Goal: Task Accomplishment & Management: Use online tool/utility

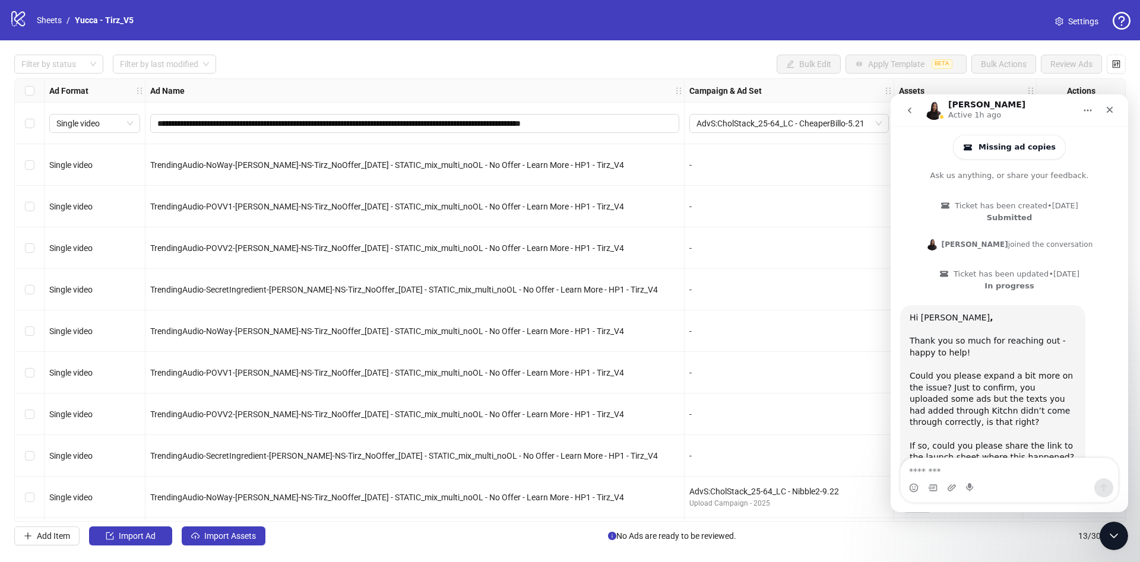
scroll to position [527, 0]
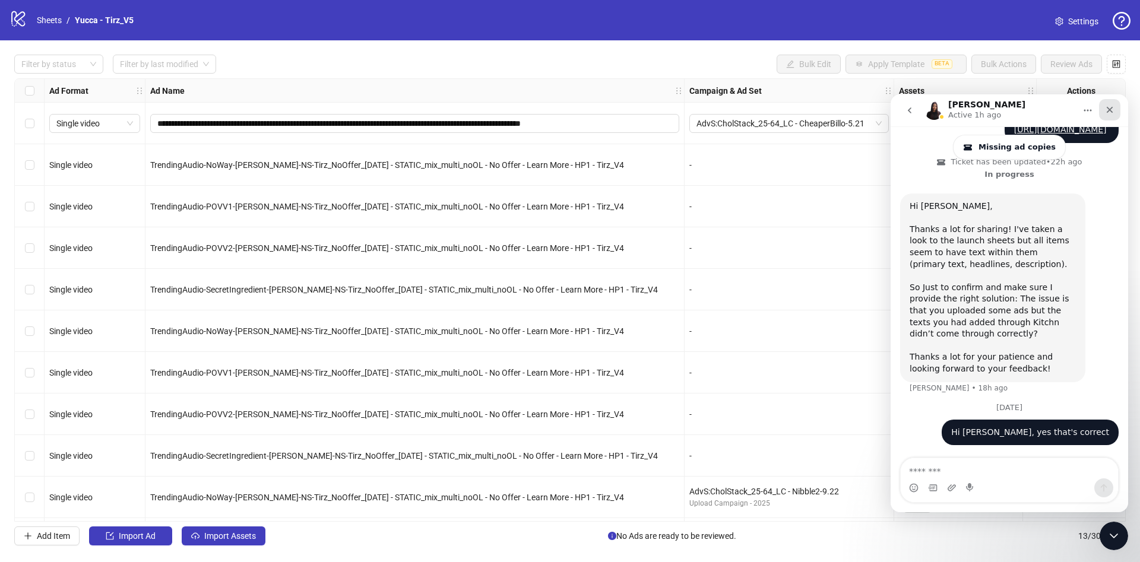
click at [1103, 108] on div "Close" at bounding box center [1109, 109] width 21 height 21
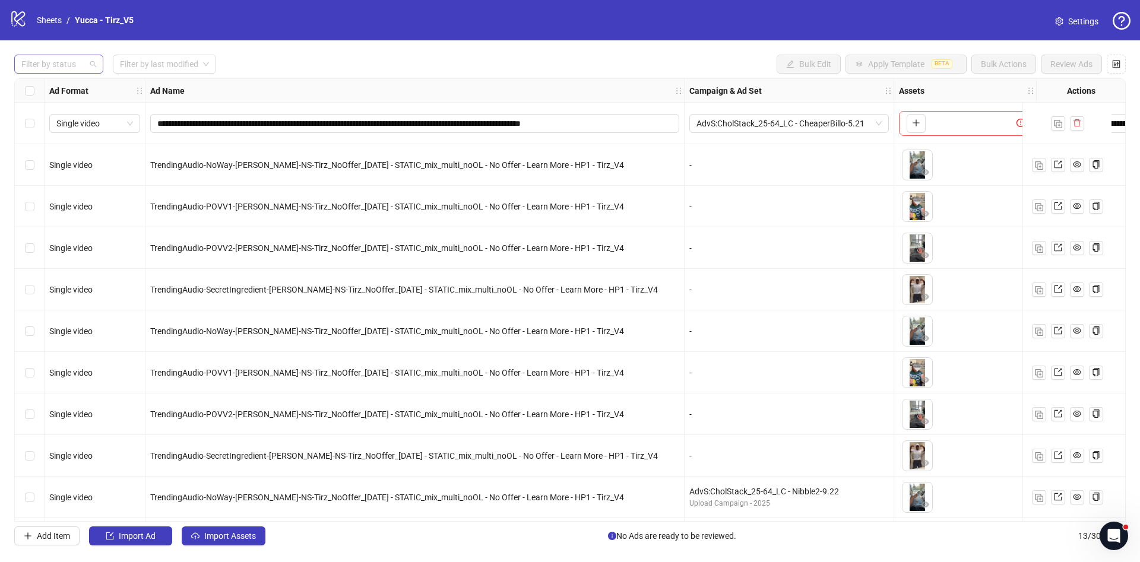
click at [48, 68] on div at bounding box center [53, 64] width 72 height 17
click at [60, 90] on div "Draft" at bounding box center [59, 88] width 70 height 13
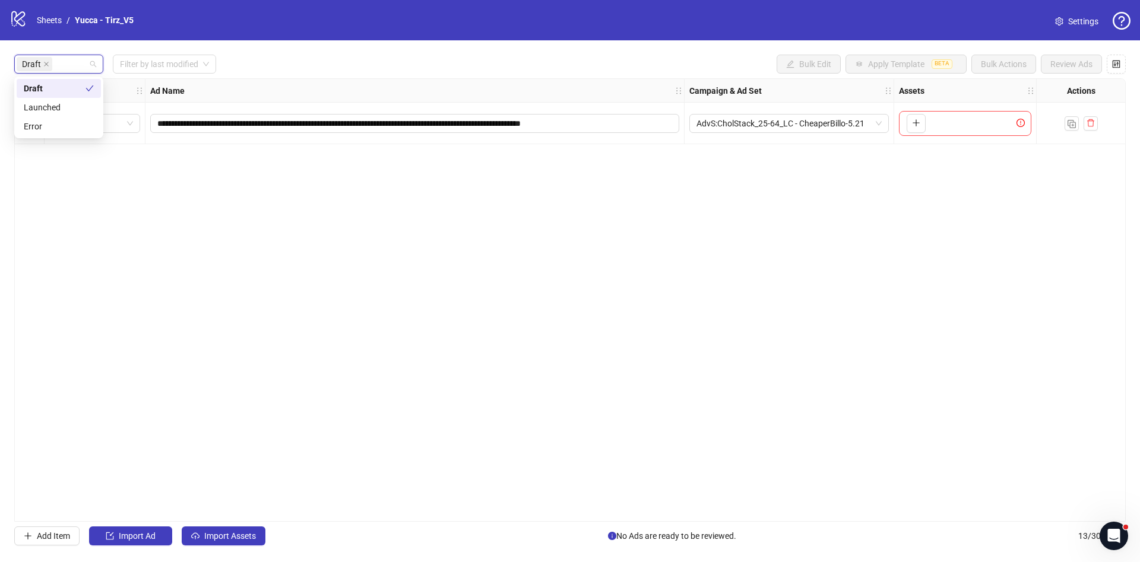
click at [292, 232] on div "**********" at bounding box center [570, 300] width 1112 height 444
click at [216, 543] on button "Import Assets" at bounding box center [224, 536] width 84 height 19
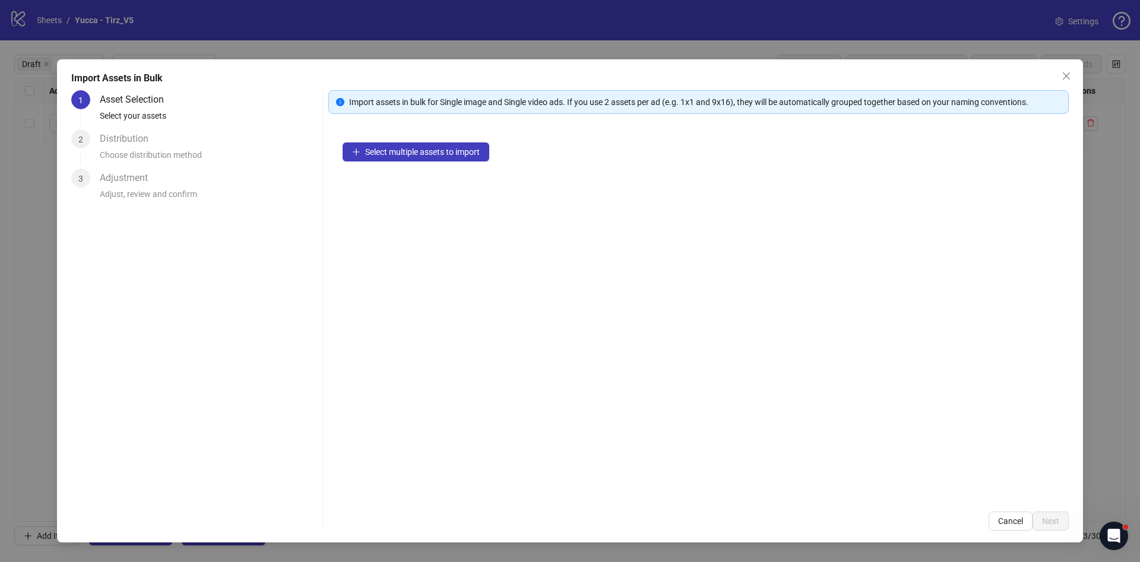
click at [442, 162] on div "Select multiple assets to import" at bounding box center [698, 312] width 741 height 369
click at [450, 152] on span "Select multiple assets to import" at bounding box center [422, 152] width 115 height 10
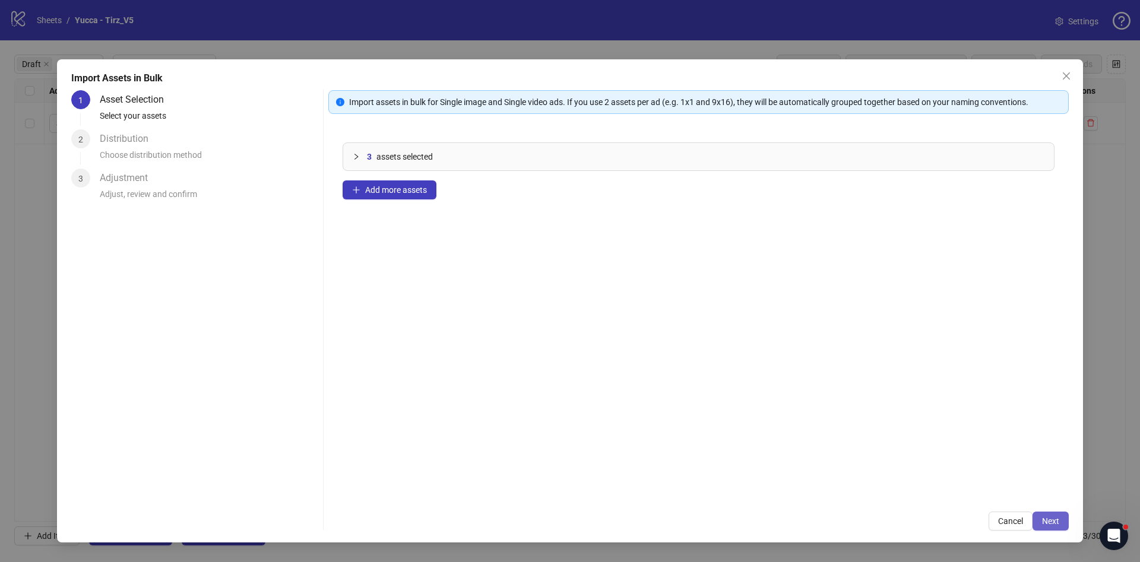
click at [1053, 517] on span "Next" at bounding box center [1050, 522] width 17 height 10
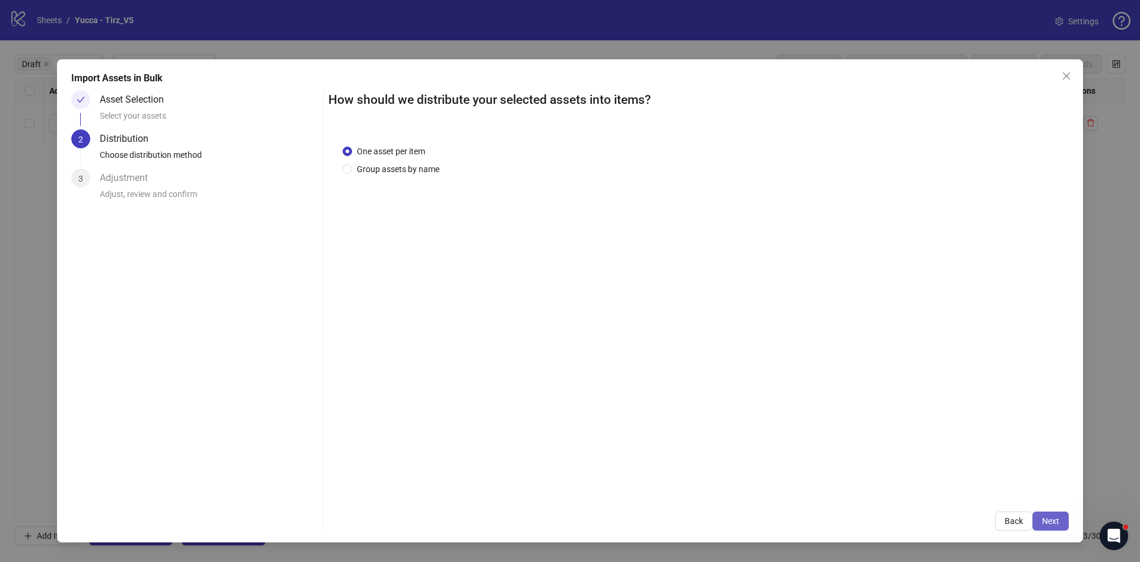
click at [1060, 523] on button "Next" at bounding box center [1051, 521] width 36 height 19
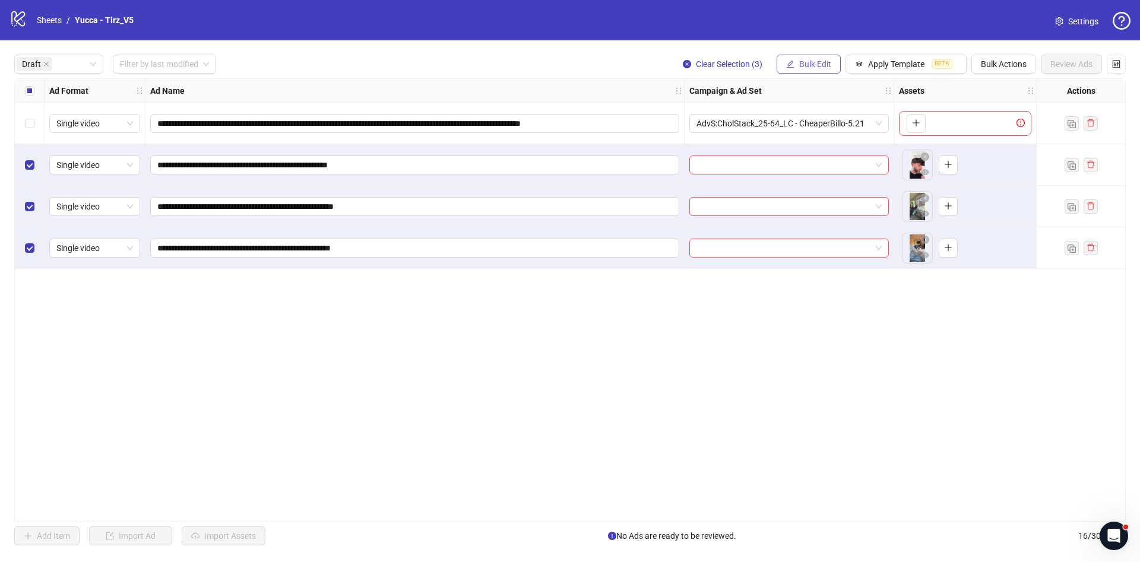
click at [808, 68] on span "Bulk Edit" at bounding box center [815, 64] width 32 height 10
click at [811, 113] on span "Name" at bounding box center [820, 107] width 71 height 13
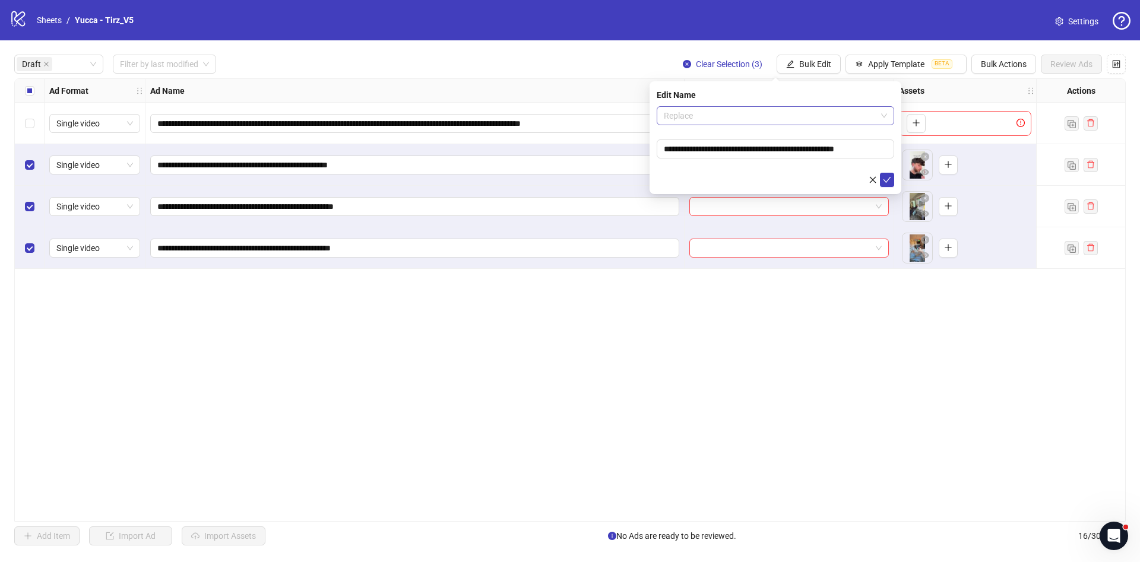
click at [796, 107] on span "Replace" at bounding box center [775, 116] width 223 height 18
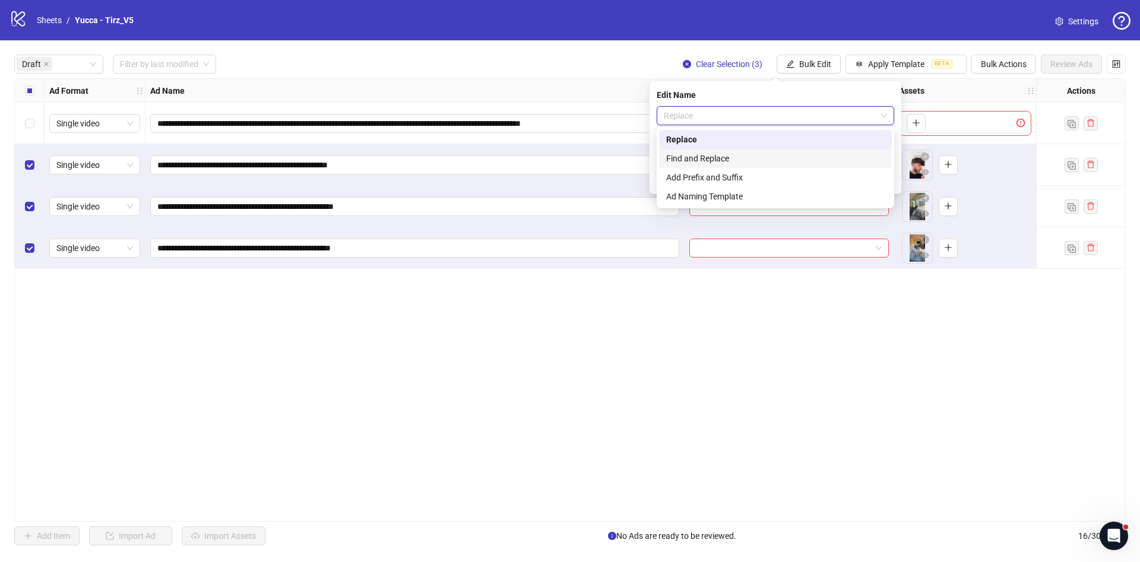
click at [789, 155] on div "Find and Replace" at bounding box center [775, 158] width 219 height 13
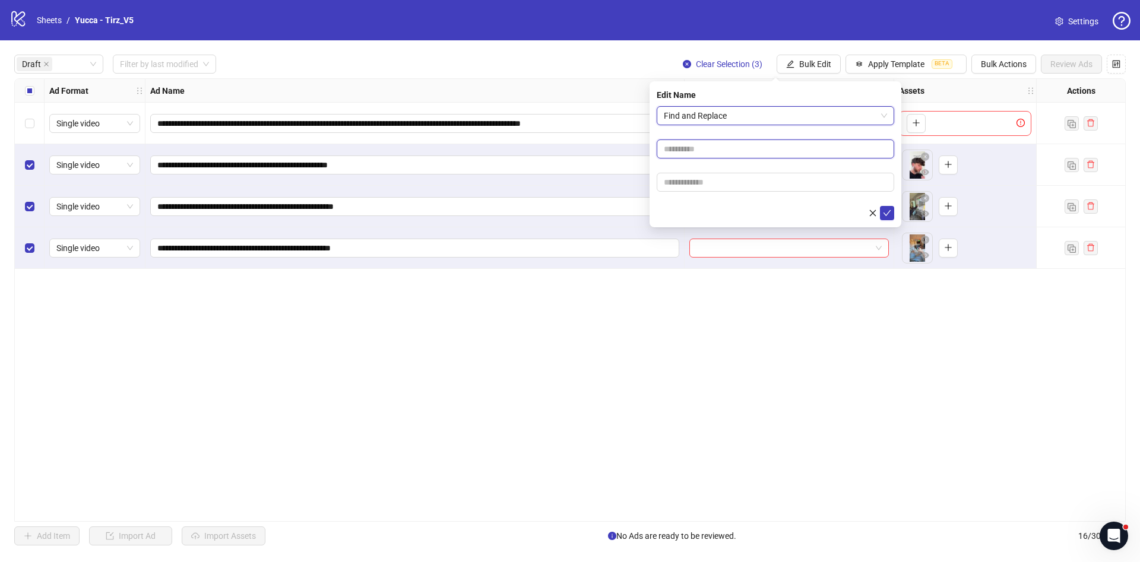
click at [777, 155] on input "text" at bounding box center [776, 149] width 238 height 19
type input "****"
click at [764, 183] on input "text" at bounding box center [776, 182] width 238 height 19
paste input "**********"
type input "**********"
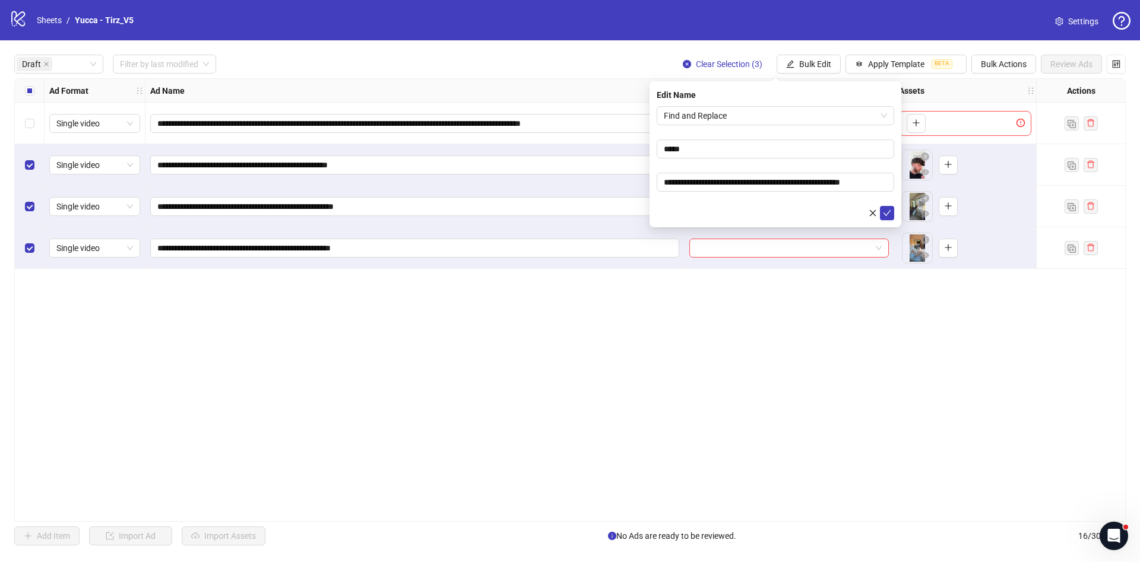
click at [896, 215] on div "**********" at bounding box center [776, 154] width 252 height 146
click at [891, 215] on icon "check" at bounding box center [887, 213] width 8 height 8
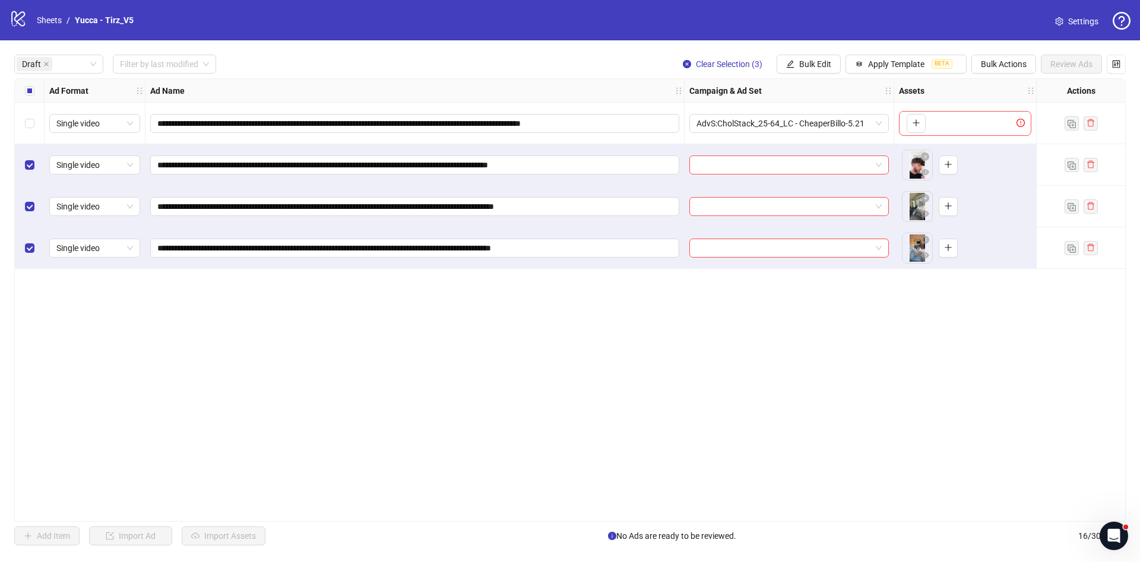
click at [34, 89] on div "Select all rows" at bounding box center [30, 91] width 30 height 24
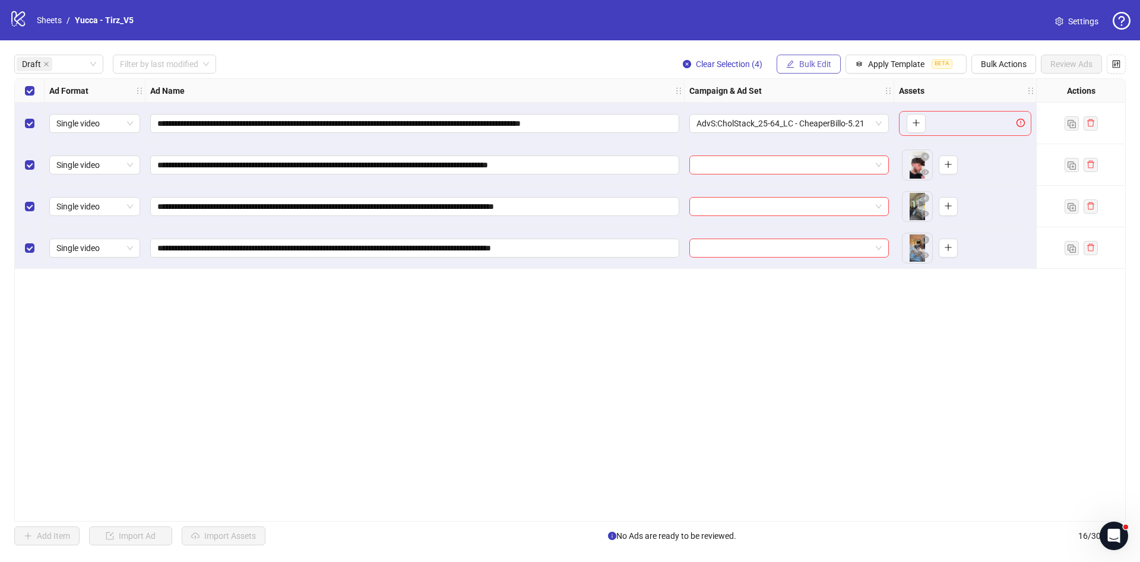
click at [806, 59] on span "Bulk Edit" at bounding box center [815, 64] width 32 height 10
click at [820, 128] on span "Campaign & Ad Set" at bounding box center [820, 126] width 71 height 13
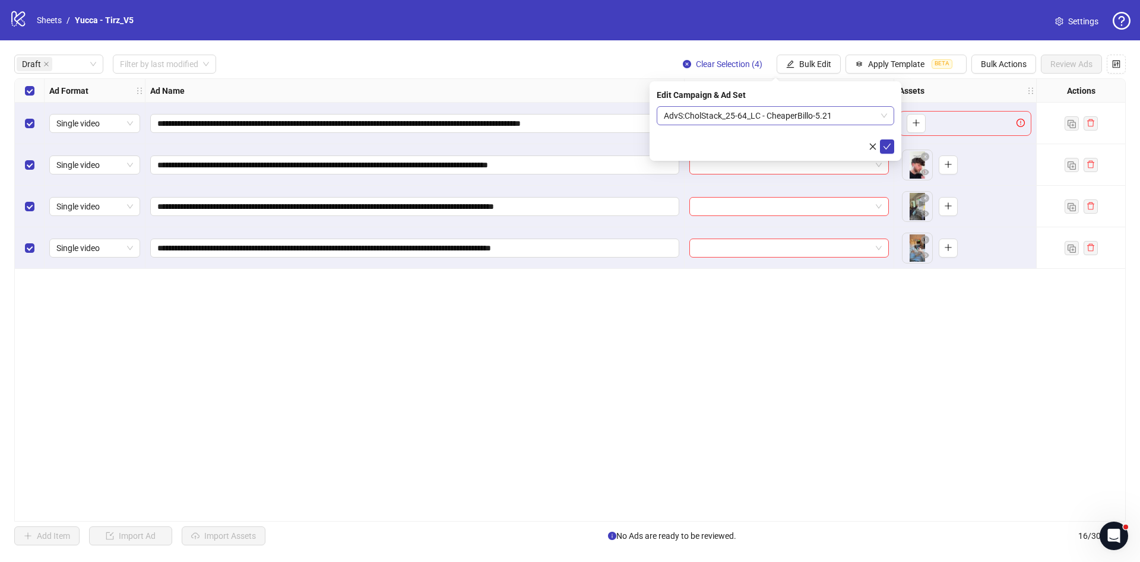
click at [746, 117] on span "AdvS:CholStack_25-64_LC - CheaperBillo-5.21" at bounding box center [775, 116] width 223 height 18
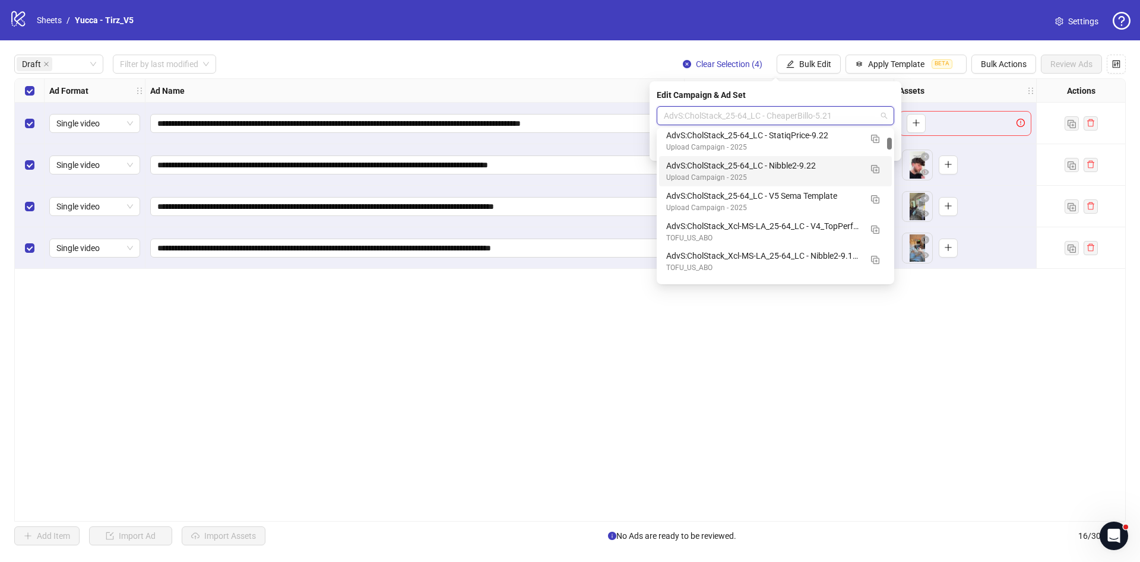
scroll to position [0, 0]
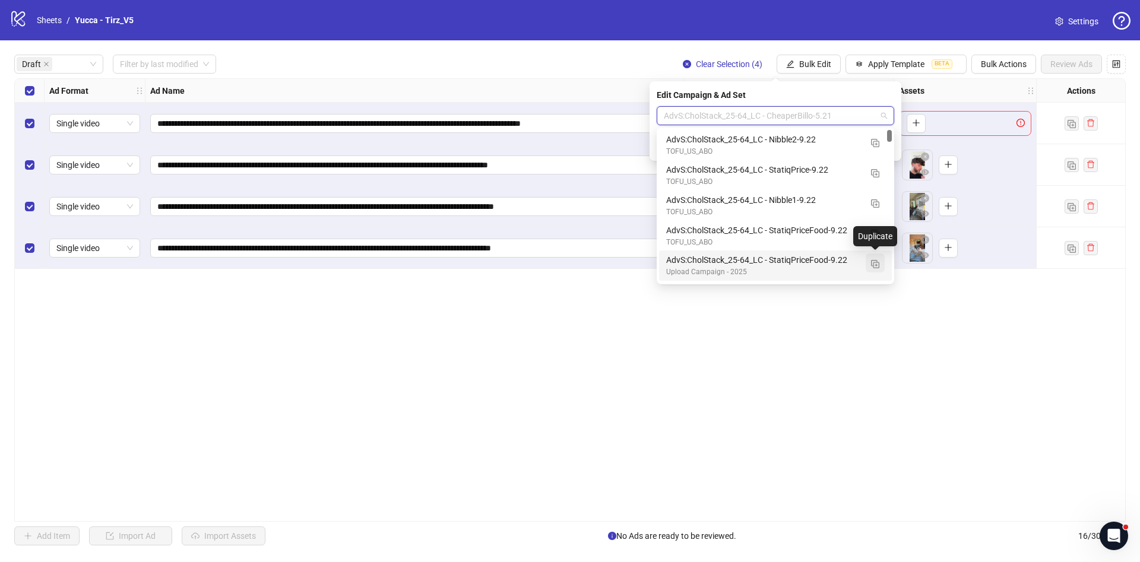
click at [874, 263] on img "button" at bounding box center [875, 264] width 8 height 8
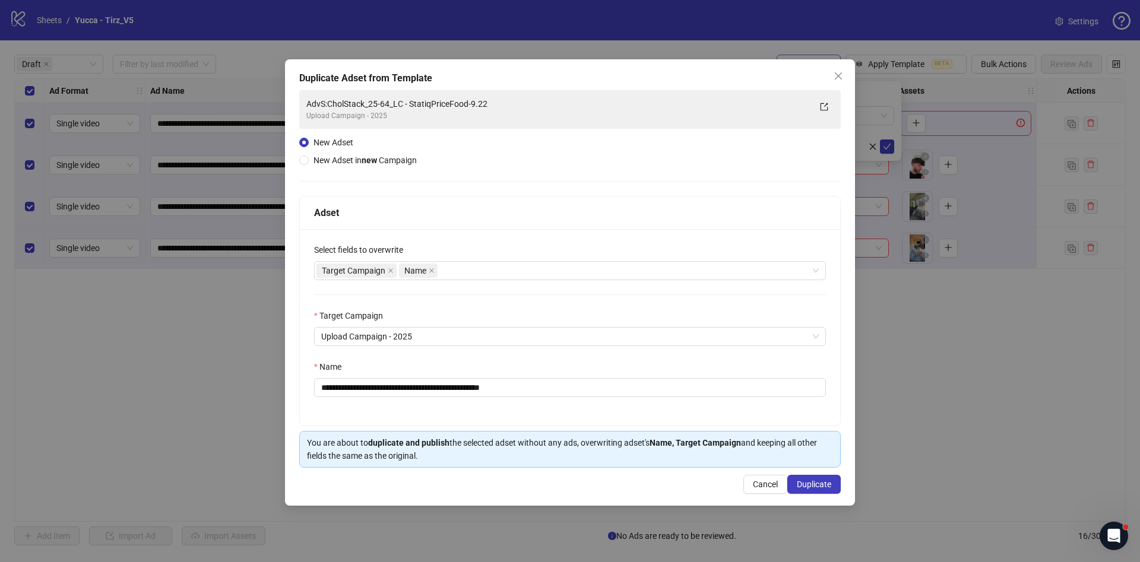
click at [831, 74] on span "Close" at bounding box center [838, 76] width 19 height 10
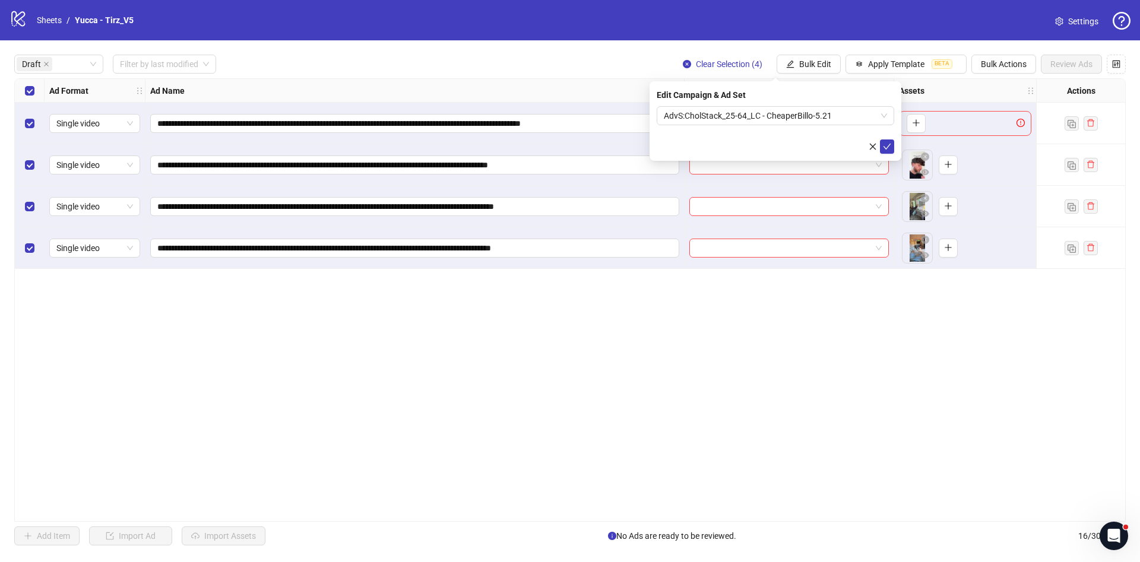
click at [444, 48] on div "**********" at bounding box center [570, 300] width 1140 height 520
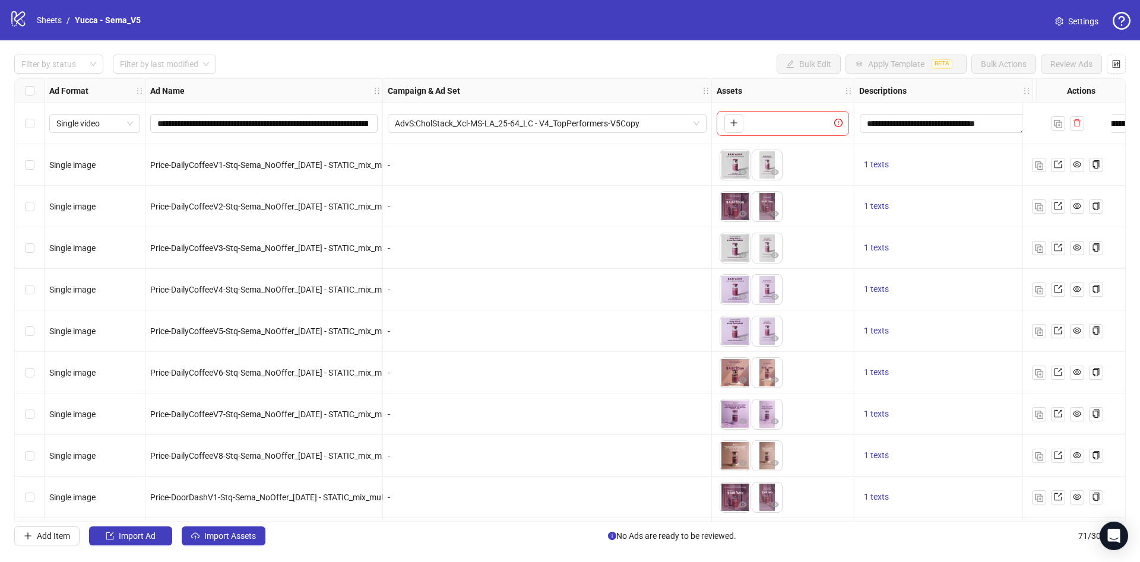
click at [68, 54] on div "**********" at bounding box center [570, 300] width 1140 height 520
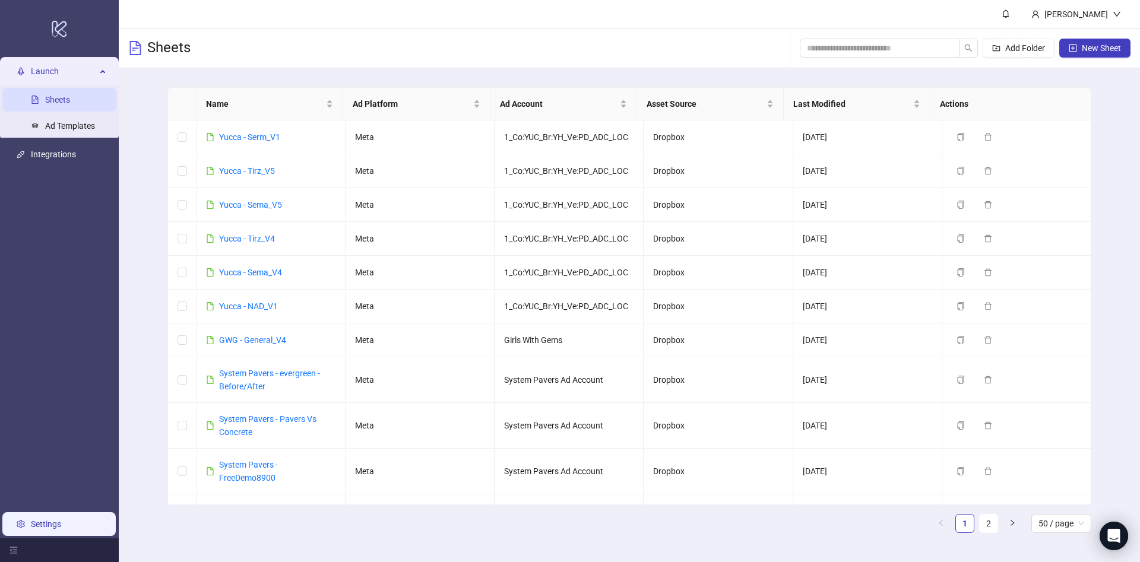
click at [61, 524] on link "Settings" at bounding box center [46, 525] width 30 height 10
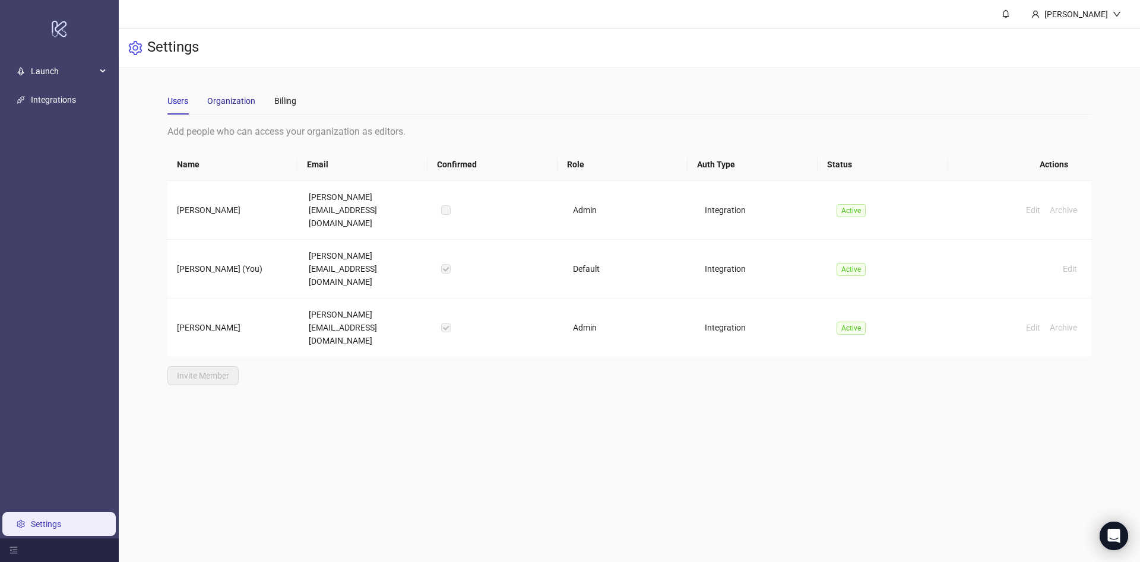
click at [234, 97] on div "Organization" at bounding box center [231, 100] width 48 height 13
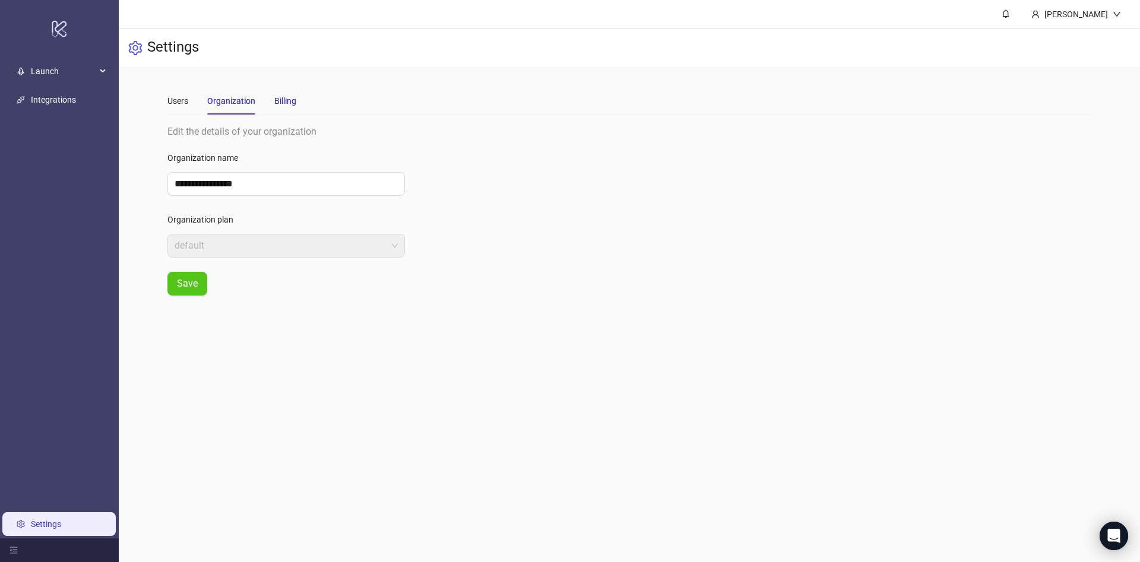
click at [279, 100] on div "Billing" at bounding box center [285, 100] width 22 height 13
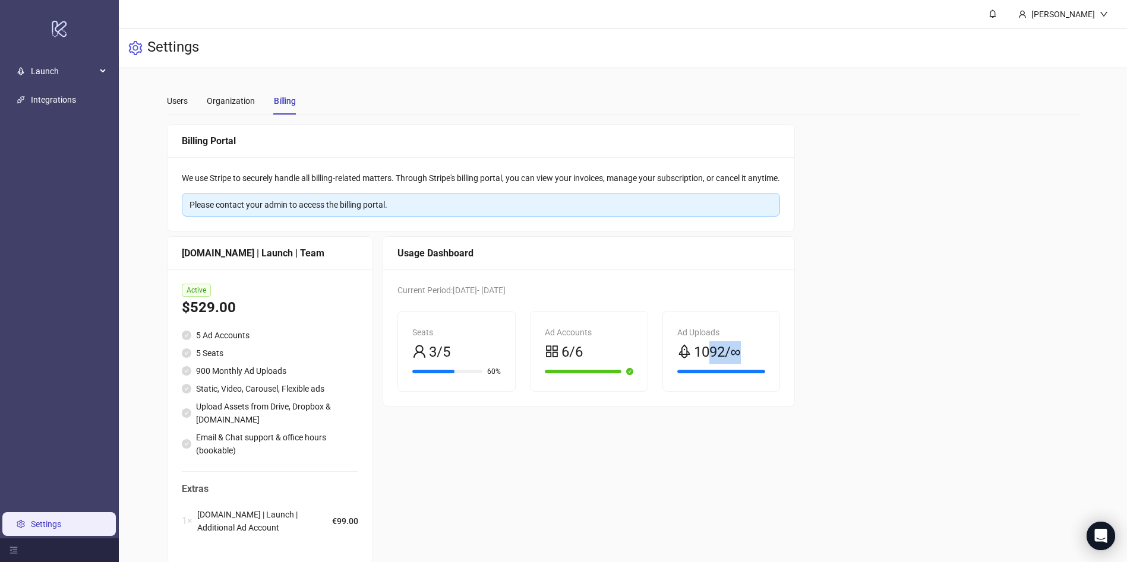
drag, startPoint x: 714, startPoint y: 352, endPoint x: 839, endPoint y: 359, distance: 124.9
click at [839, 359] on div "Billing Portal We use Stripe to securely handle all billing-related matters. Th…" at bounding box center [622, 343] width 911 height 439
click at [867, 417] on div "Billing Portal We use Stripe to securely handle all billing-related matters. Th…" at bounding box center [622, 343] width 911 height 439
click at [689, 349] on icon "rocket" at bounding box center [684, 351] width 14 height 14
click at [744, 370] on div at bounding box center [721, 372] width 88 height 4
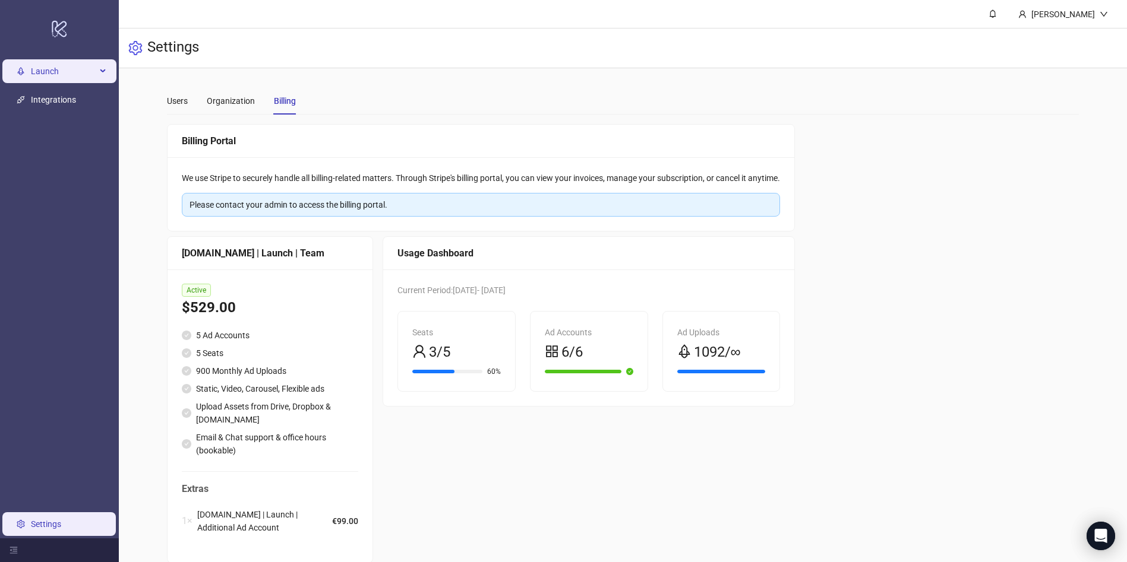
click at [73, 70] on span "Launch" at bounding box center [63, 71] width 65 height 24
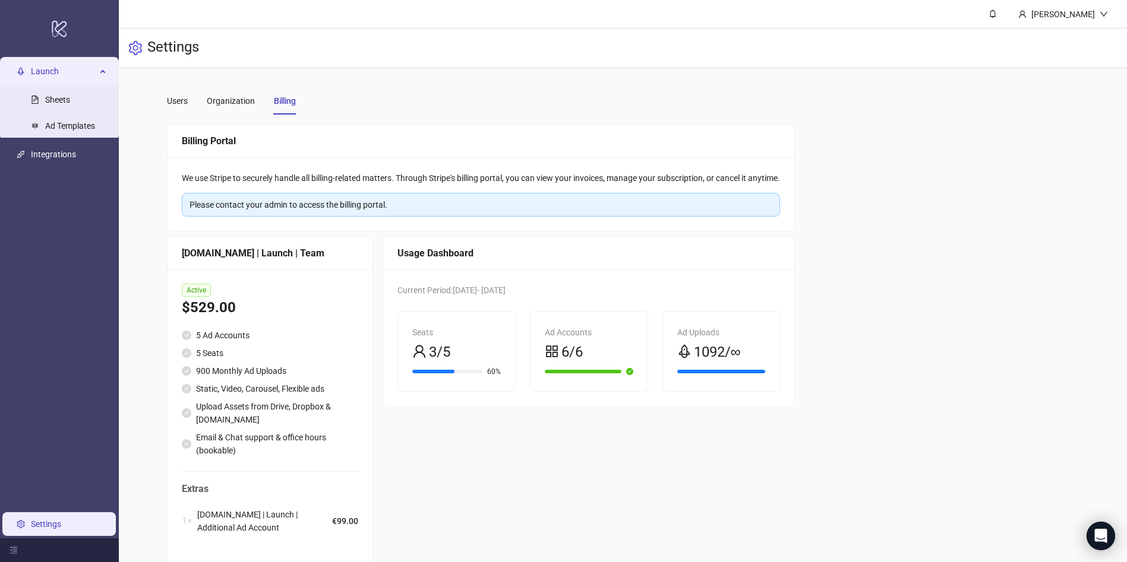
click at [814, 403] on div "Billing Portal We use Stripe to securely handle all billing-related matters. Th…" at bounding box center [622, 343] width 911 height 439
click at [66, 99] on link "Sheets" at bounding box center [57, 100] width 25 height 10
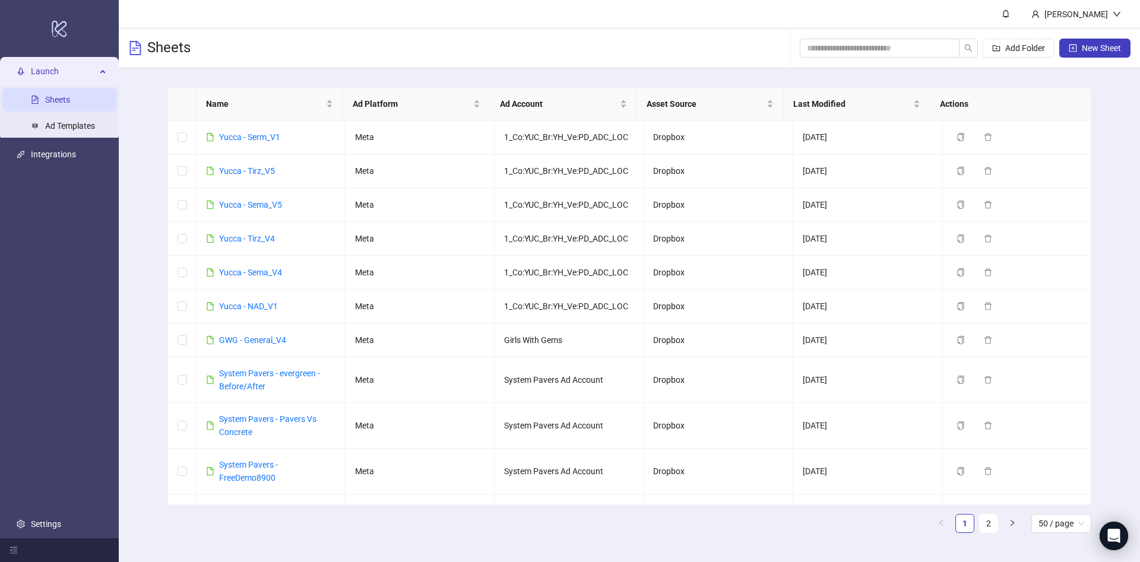
click at [87, 76] on span "Launch" at bounding box center [63, 71] width 65 height 24
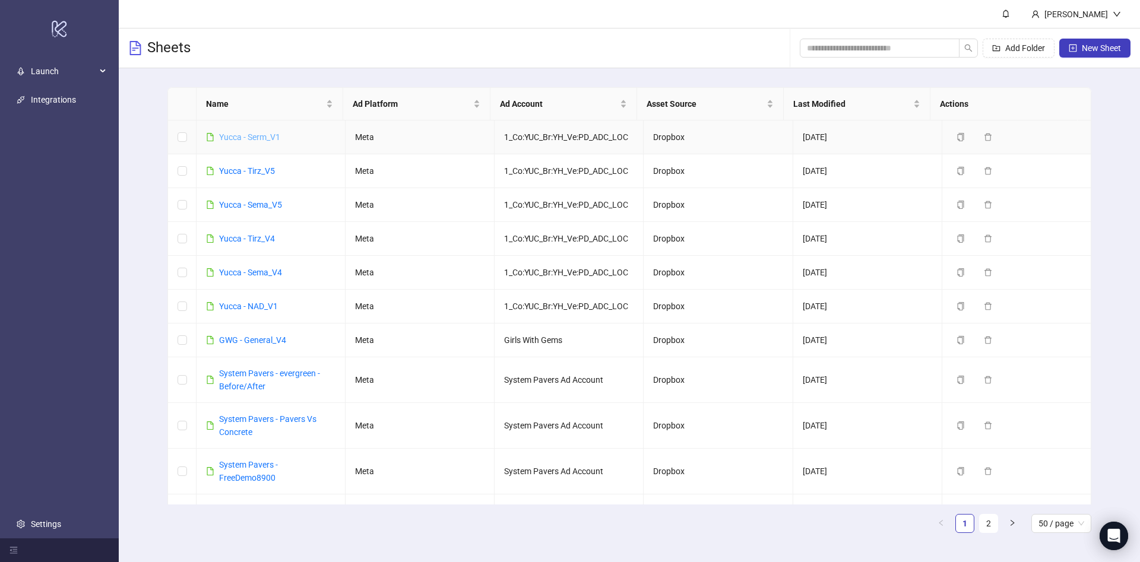
click at [249, 134] on link "Yucca - Serm_V1" at bounding box center [249, 137] width 61 height 10
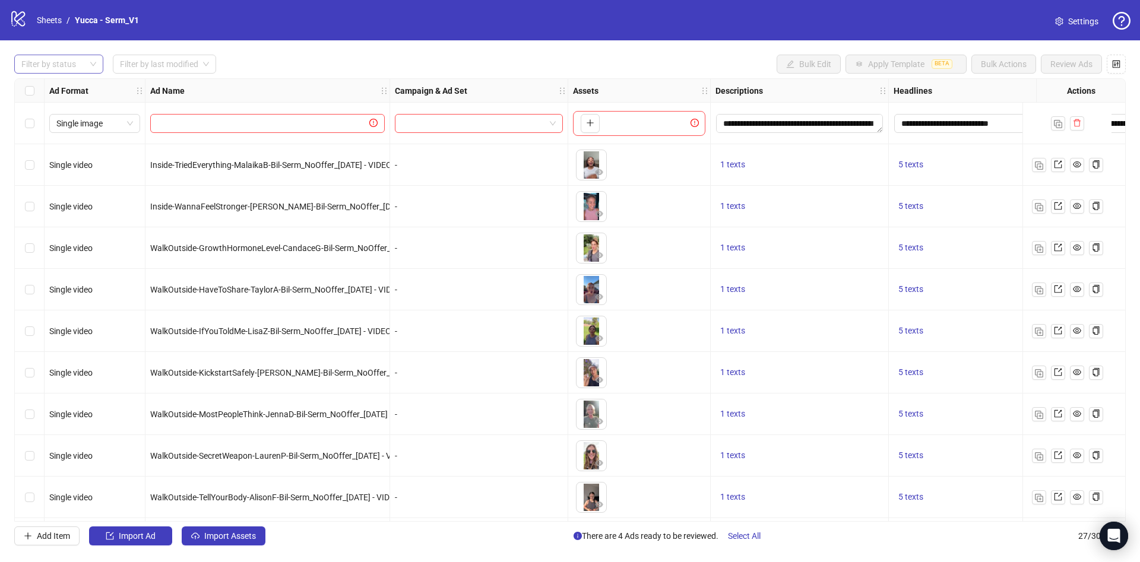
click at [55, 60] on div at bounding box center [53, 64] width 72 height 17
click at [73, 94] on div "Draft" at bounding box center [59, 88] width 70 height 13
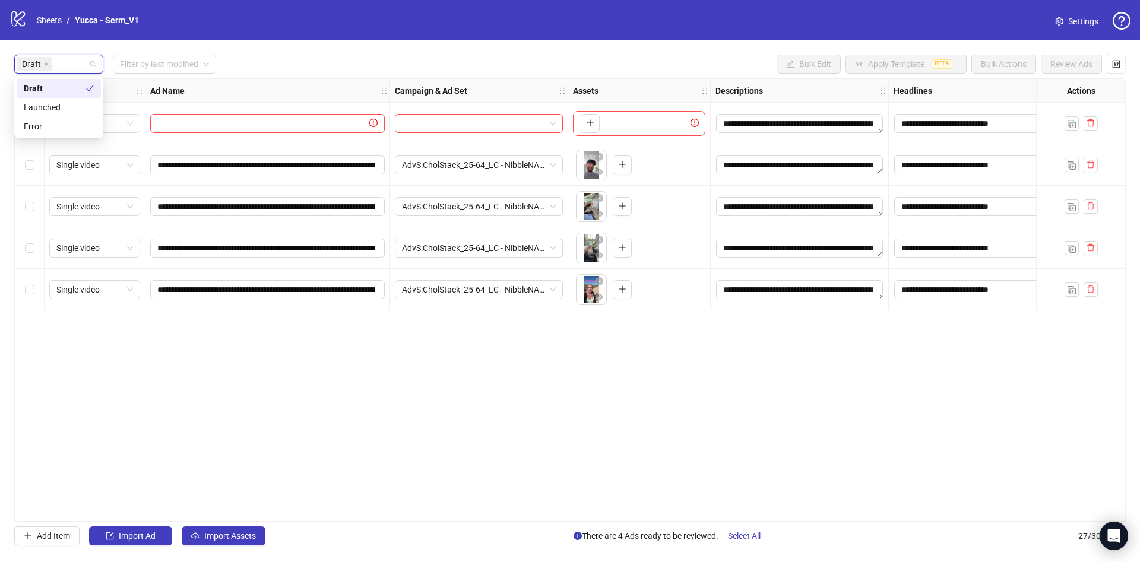
click at [350, 86] on div "Ad Name" at bounding box center [267, 91] width 245 height 24
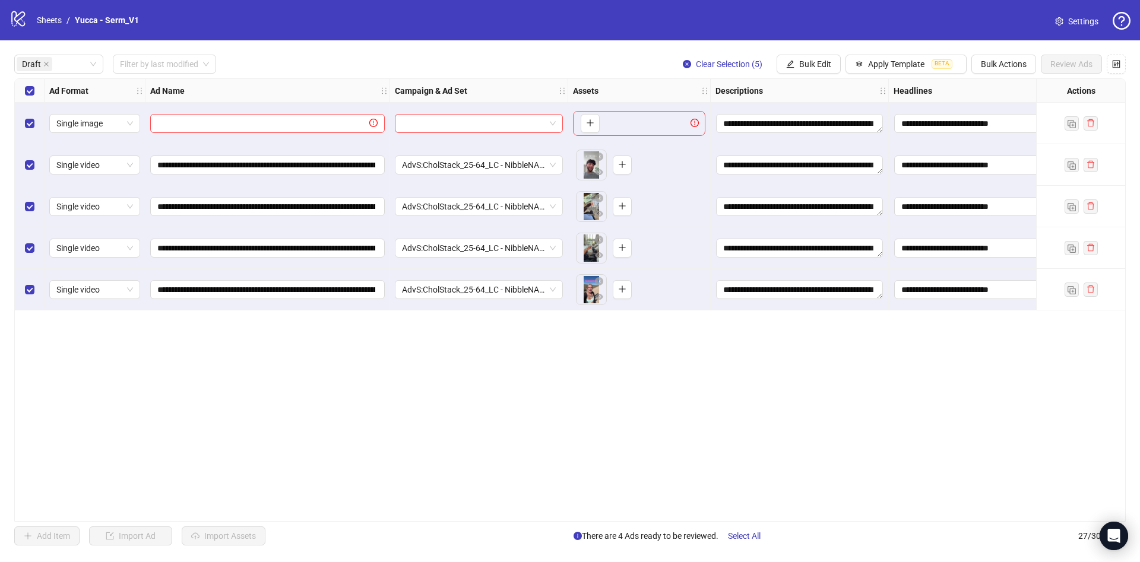
click at [606, 516] on div "**********" at bounding box center [570, 300] width 1112 height 444
click at [600, 521] on div "**********" at bounding box center [570, 300] width 1112 height 444
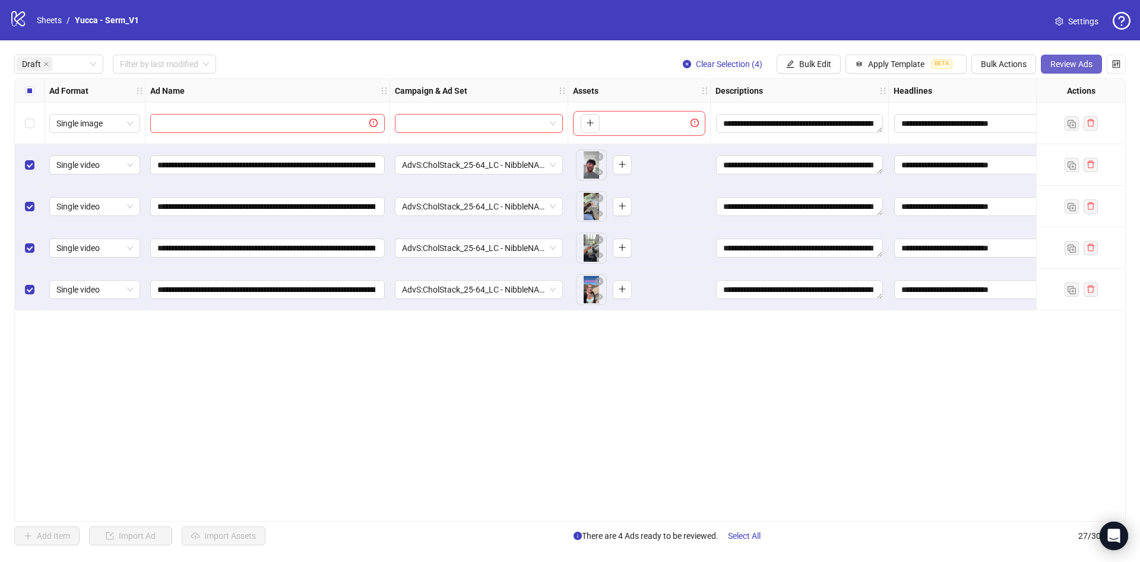
click at [1057, 65] on span "Review Ads" at bounding box center [1072, 64] width 42 height 10
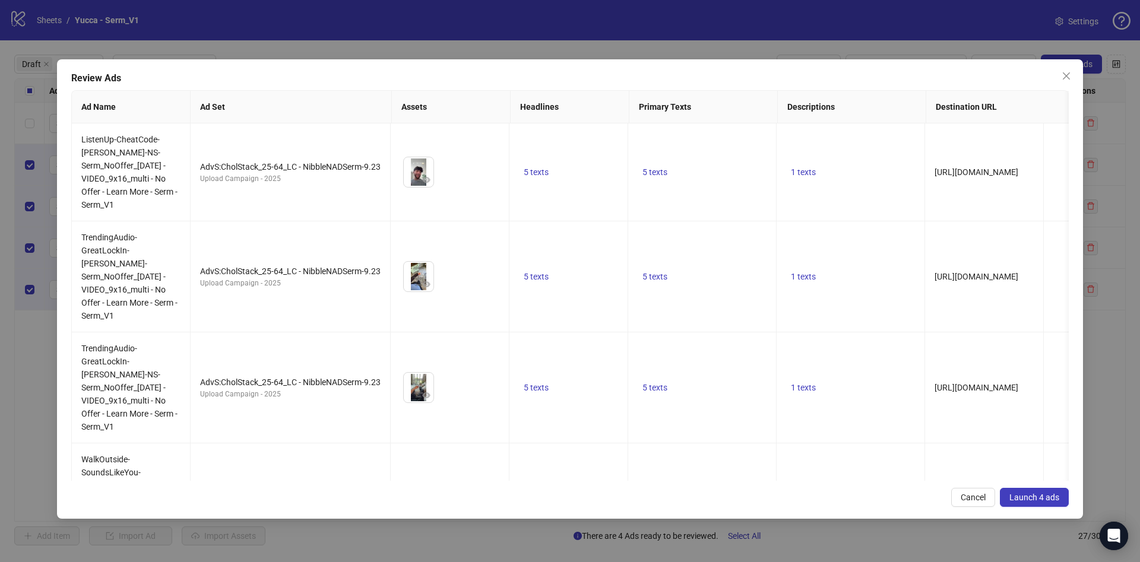
click at [1042, 502] on span "Launch 4 ads" at bounding box center [1035, 498] width 50 height 10
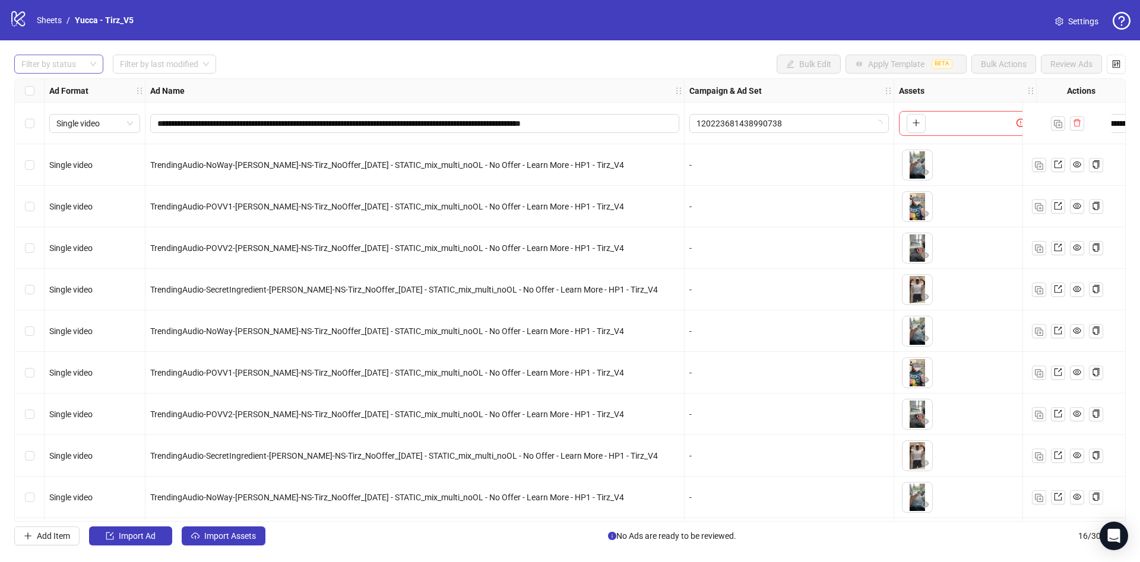
click at [69, 64] on div at bounding box center [53, 64] width 72 height 17
click at [69, 84] on div "Draft" at bounding box center [59, 88] width 70 height 13
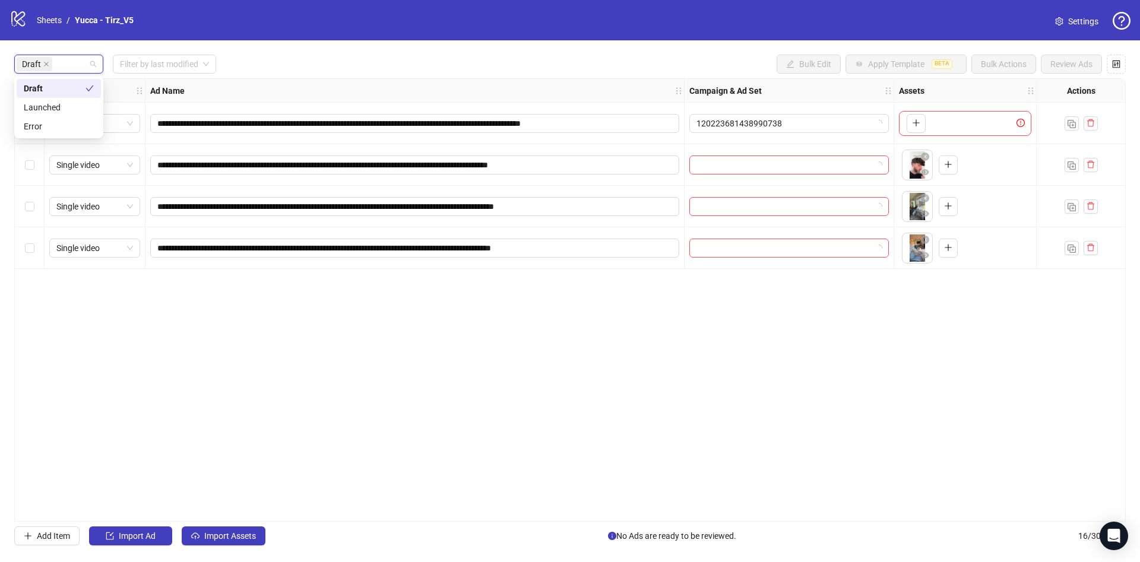
click at [322, 65] on div "Draft Filter by last modified Bulk Edit Apply Template BETA Bulk Actions Review…" at bounding box center [570, 64] width 1112 height 19
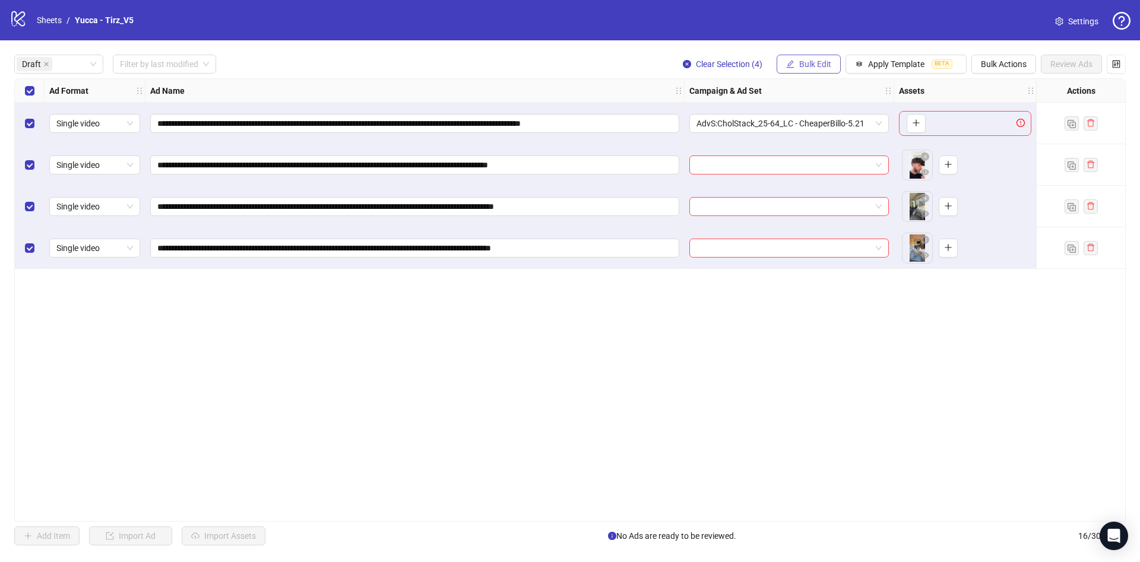
click at [799, 69] on span "Bulk Edit" at bounding box center [815, 64] width 32 height 10
click at [805, 119] on li "Campaign & Ad Set" at bounding box center [820, 126] width 85 height 19
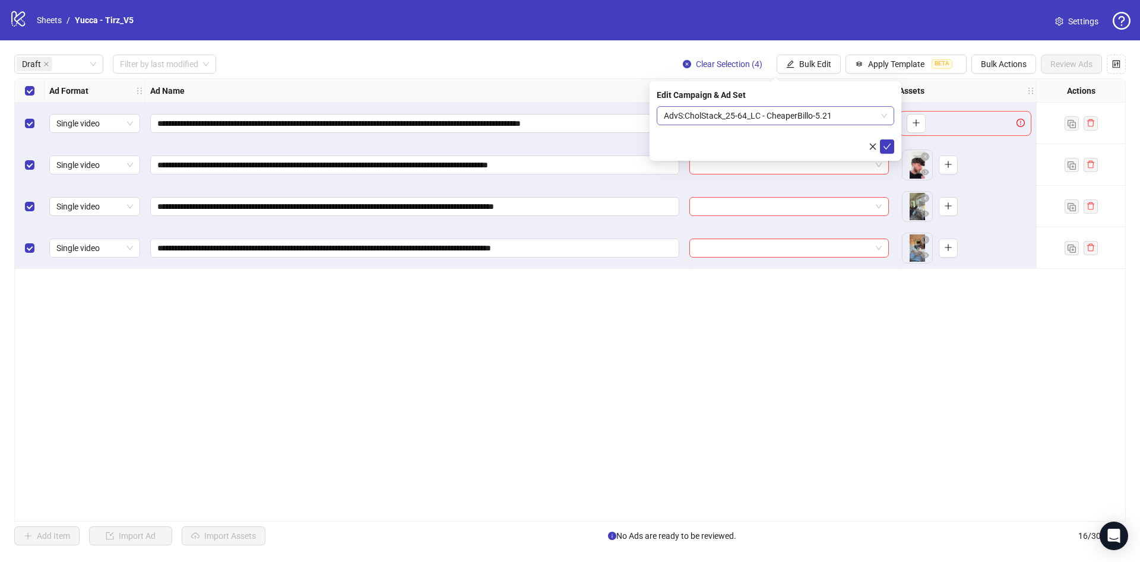
click at [791, 111] on span "AdvS:CholStack_25-64_LC - CheaperBillo-5.21" at bounding box center [775, 116] width 223 height 18
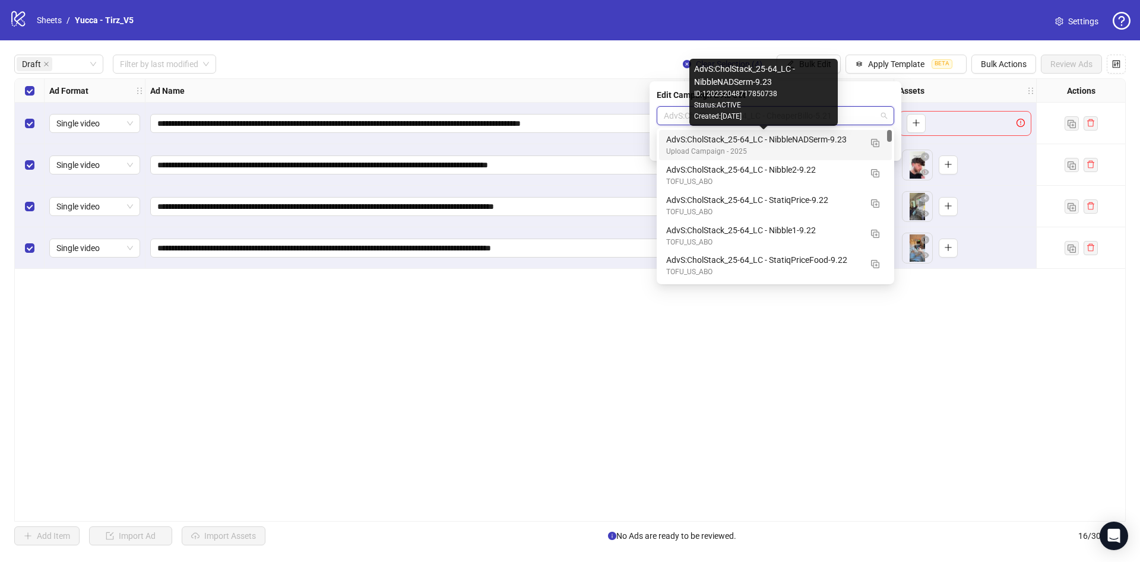
click at [800, 143] on div "AdvS:CholStack_25-64_LC - NibbleNADSerm-9.23" at bounding box center [763, 139] width 195 height 13
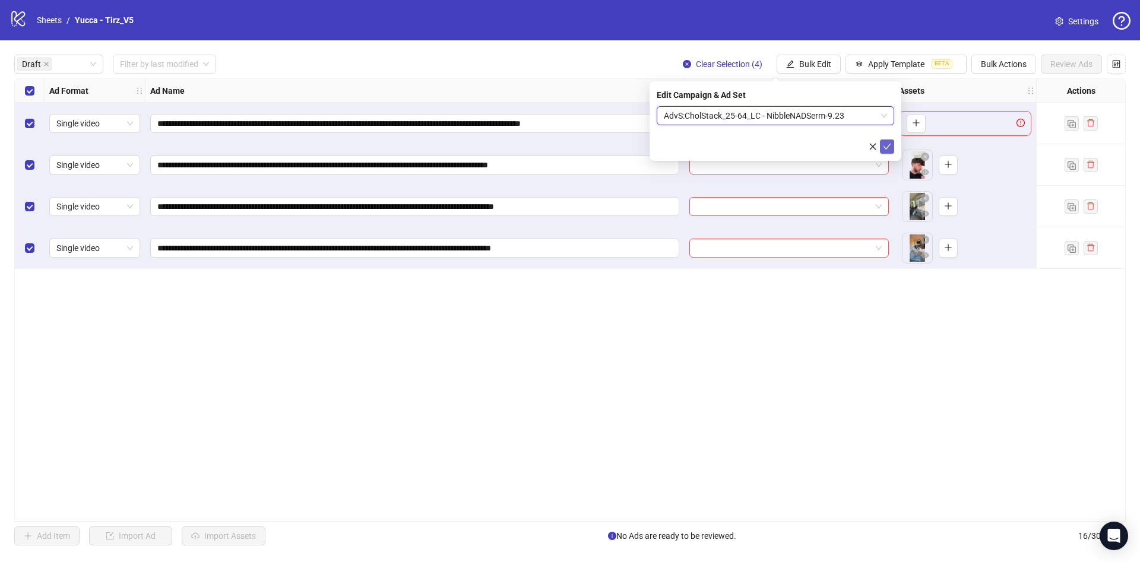
click at [887, 144] on icon "check" at bounding box center [887, 147] width 8 height 8
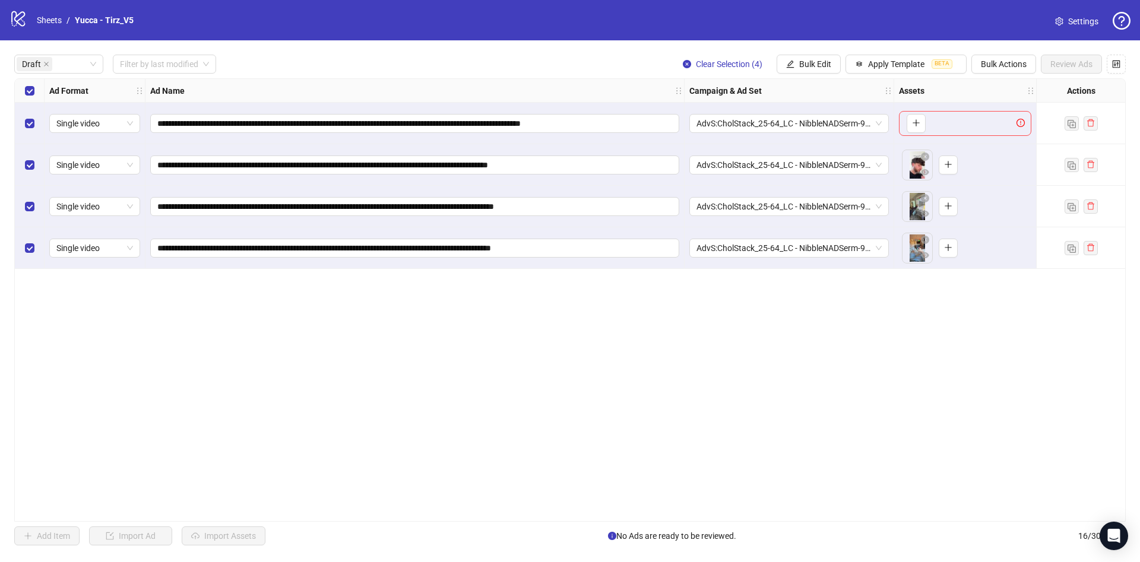
click at [34, 122] on div "Select row 1" at bounding box center [30, 124] width 30 height 42
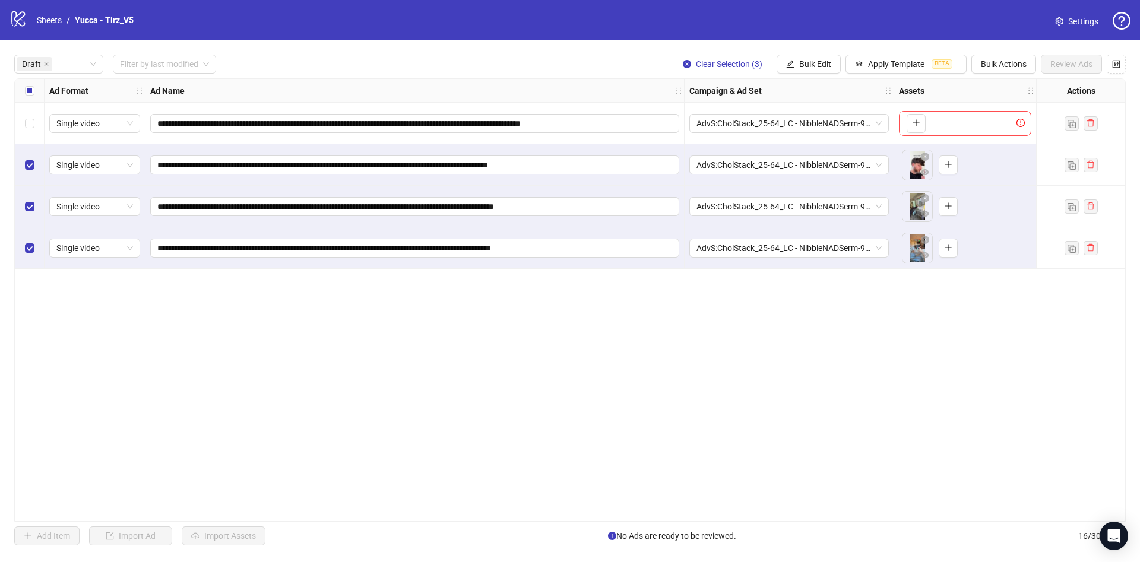
click at [21, 91] on div "Select all rows" at bounding box center [30, 91] width 30 height 24
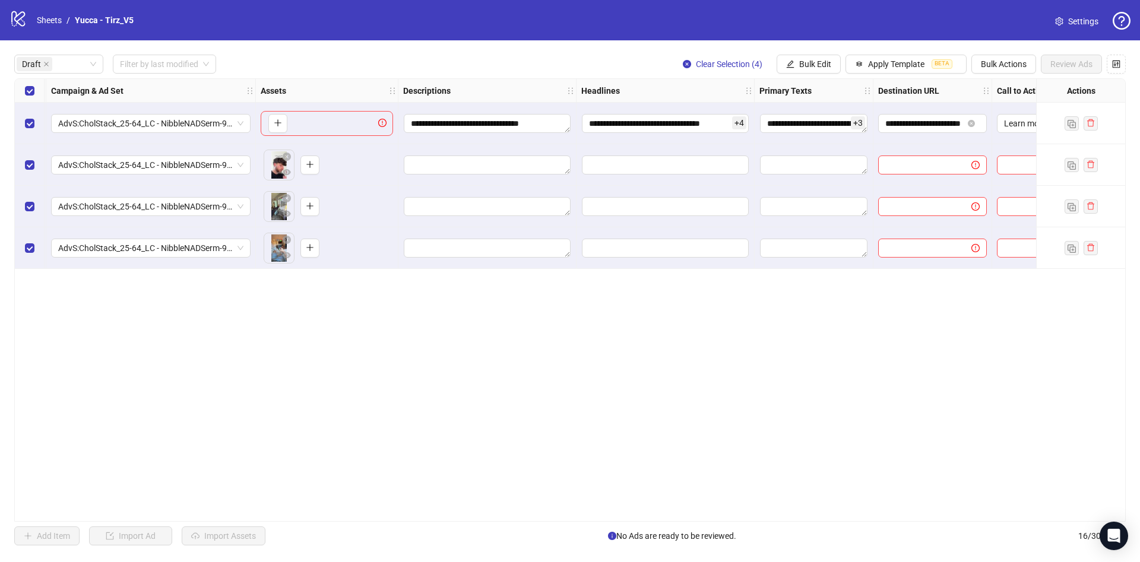
scroll to position [0, 689]
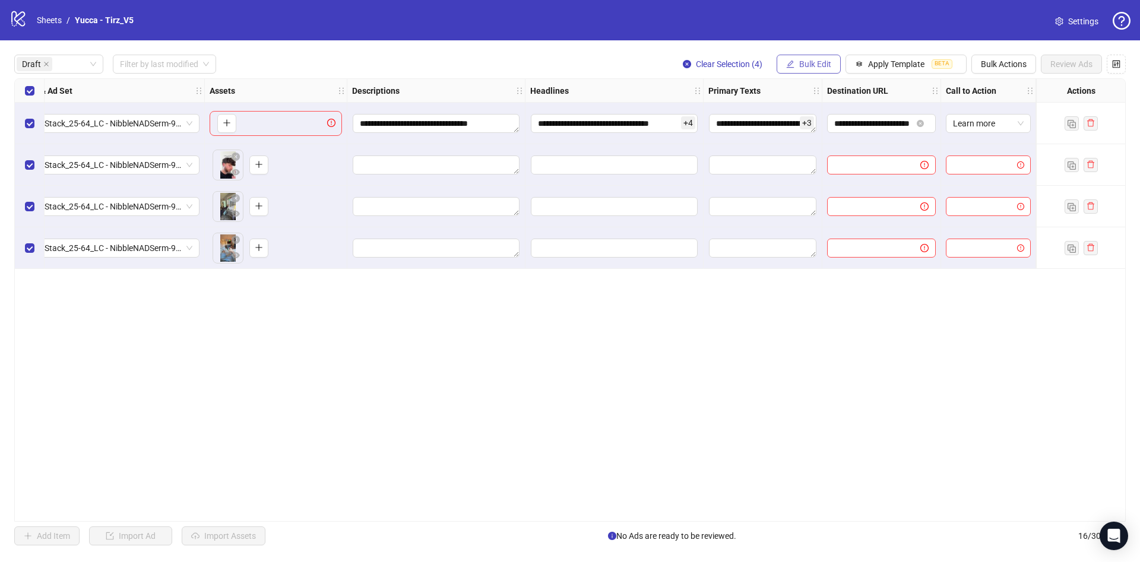
click at [814, 56] on button "Bulk Edit" at bounding box center [809, 64] width 64 height 19
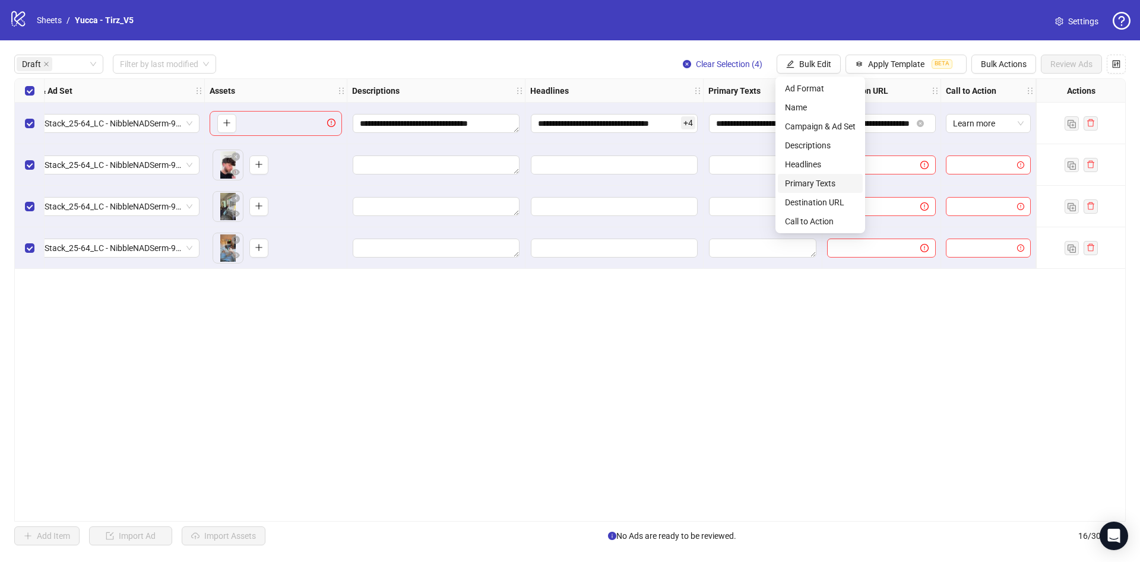
click at [823, 181] on span "Primary Texts" at bounding box center [820, 183] width 71 height 13
type textarea "**********"
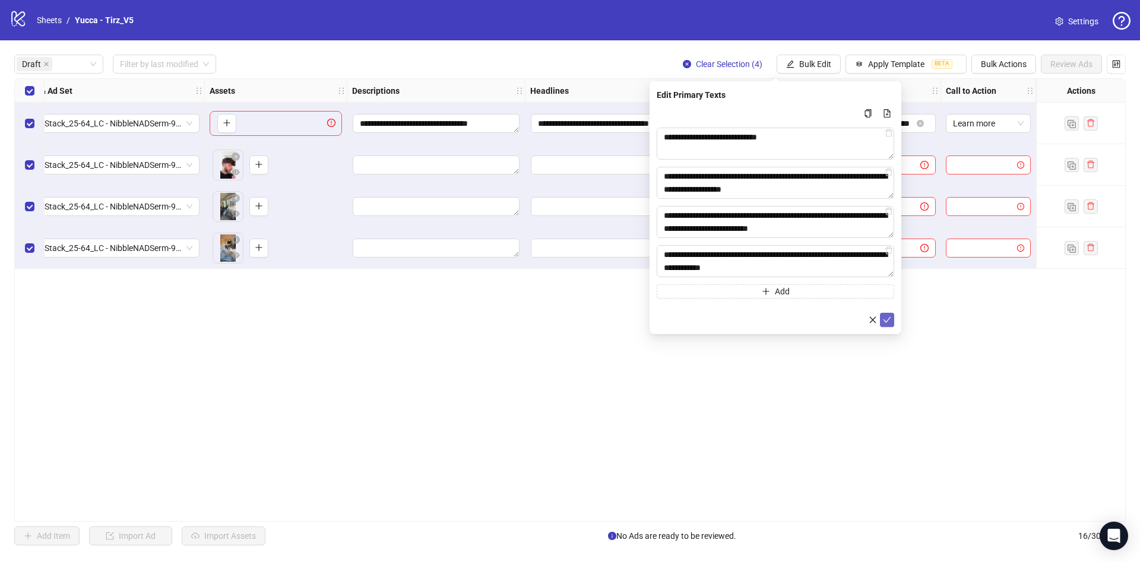
click at [890, 319] on icon "check" at bounding box center [887, 320] width 8 height 8
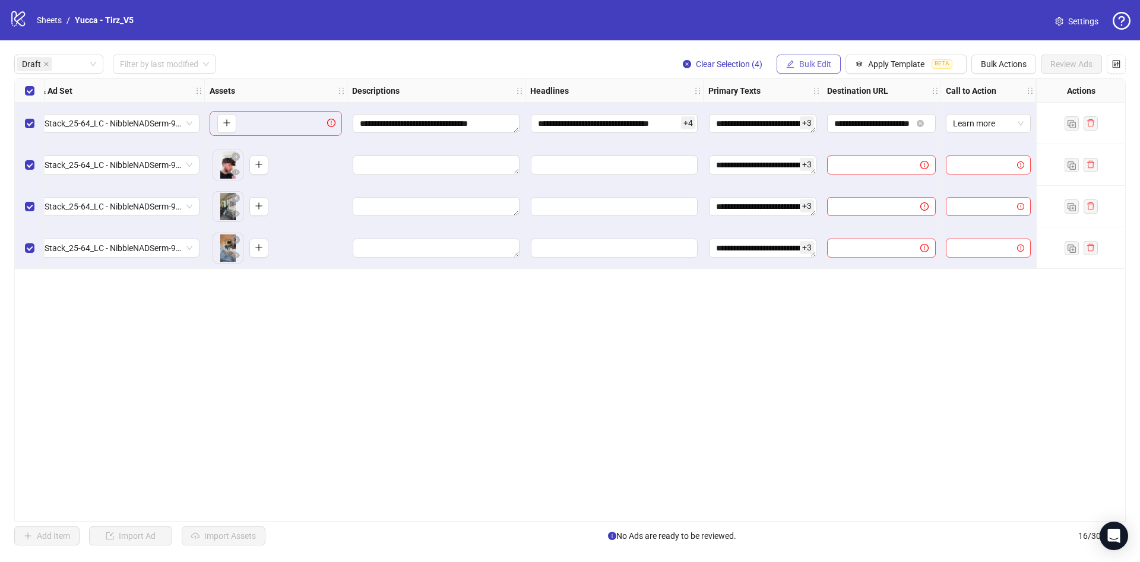
click at [823, 62] on span "Bulk Edit" at bounding box center [815, 64] width 32 height 10
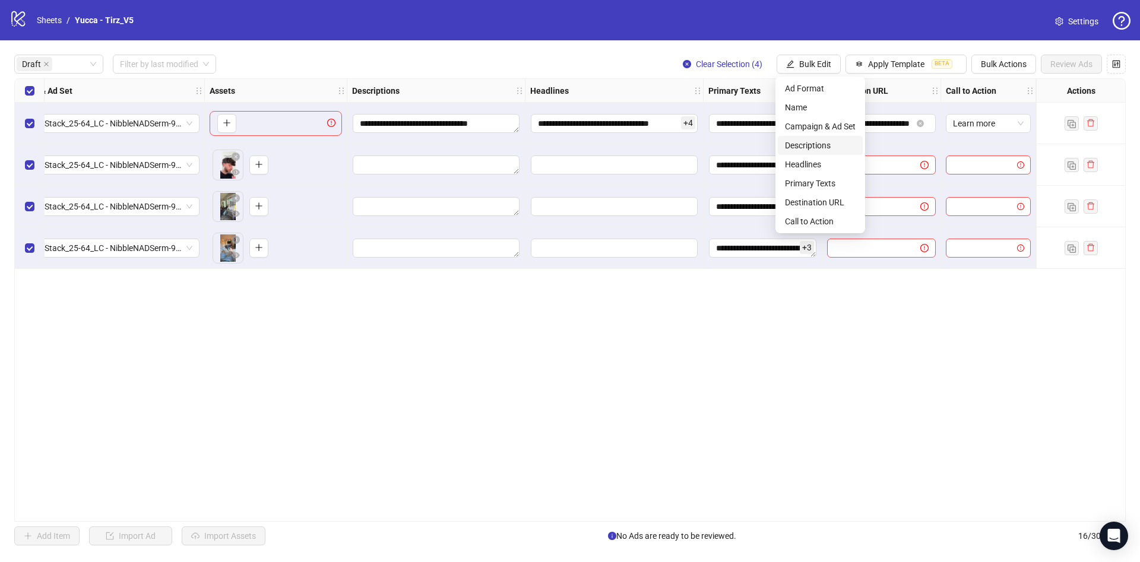
click at [836, 144] on span "Descriptions" at bounding box center [820, 145] width 71 height 13
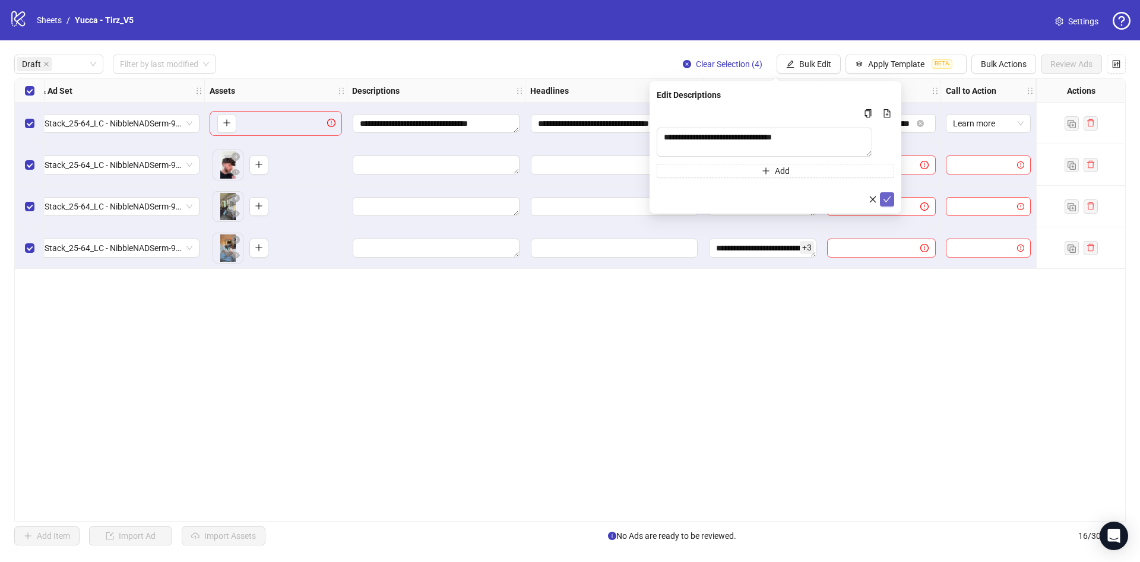
click at [889, 202] on icon "check" at bounding box center [887, 199] width 8 height 8
click at [807, 59] on span "Bulk Edit" at bounding box center [815, 64] width 32 height 10
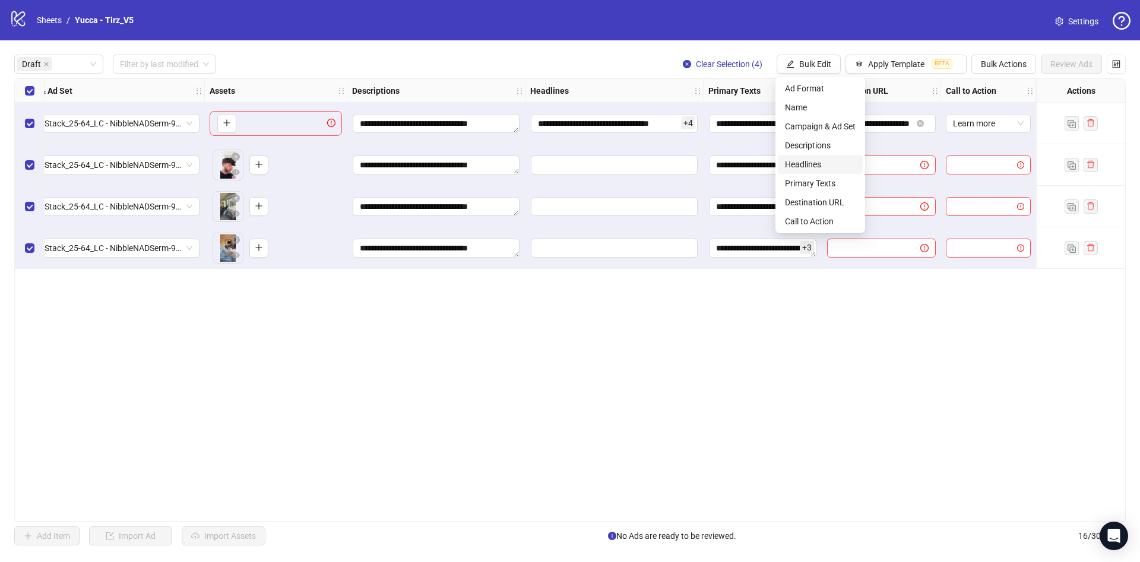
click at [810, 158] on span "Headlines" at bounding box center [820, 164] width 71 height 13
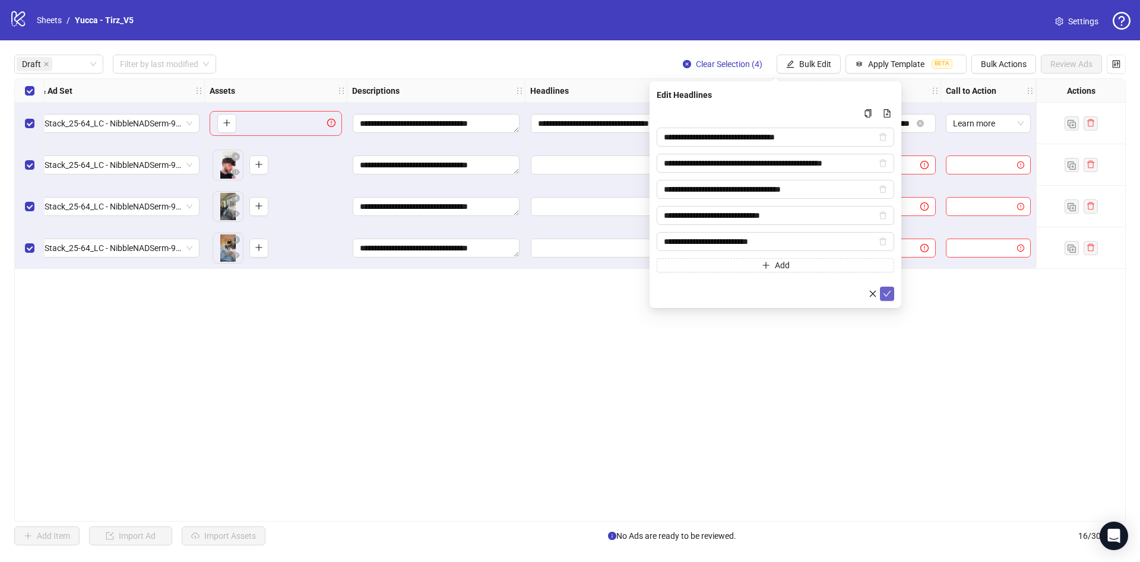
click at [885, 296] on icon "check" at bounding box center [887, 294] width 8 height 8
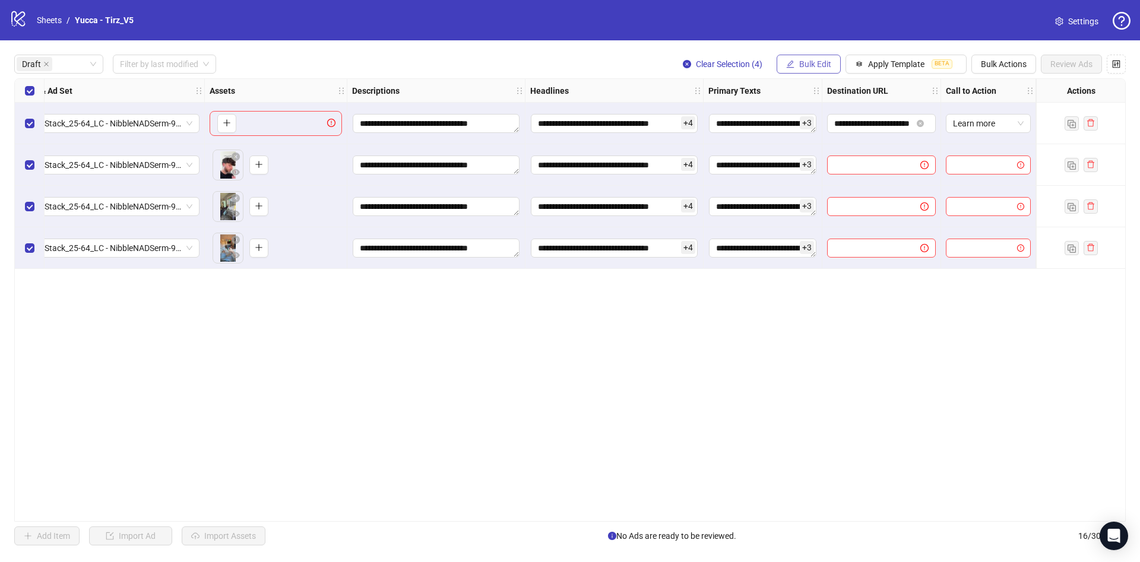
click at [824, 61] on span "Bulk Edit" at bounding box center [815, 64] width 32 height 10
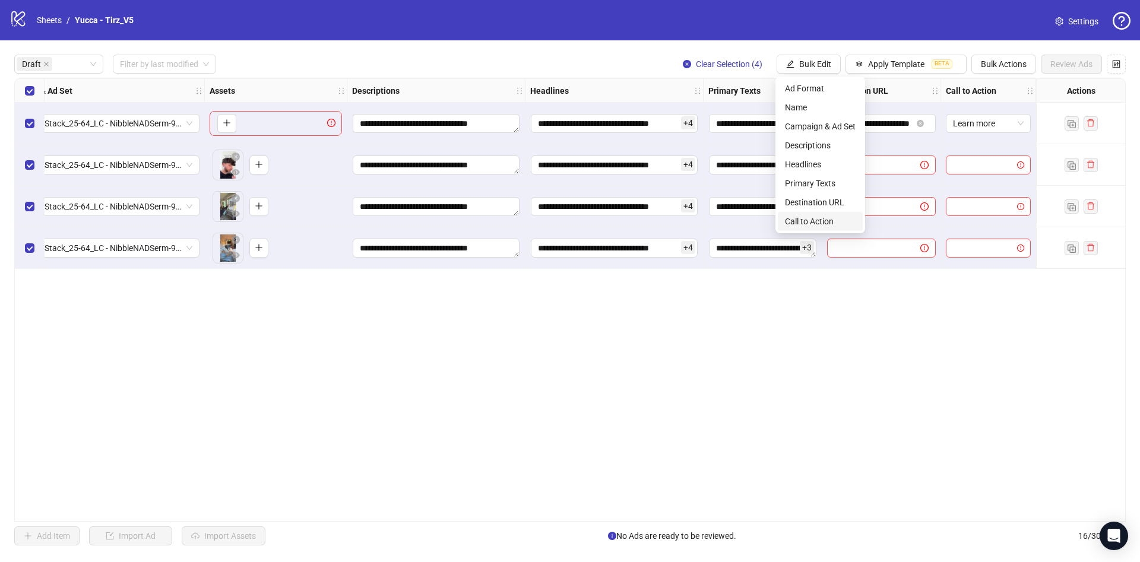
click at [828, 219] on span "Call to Action" at bounding box center [820, 221] width 71 height 13
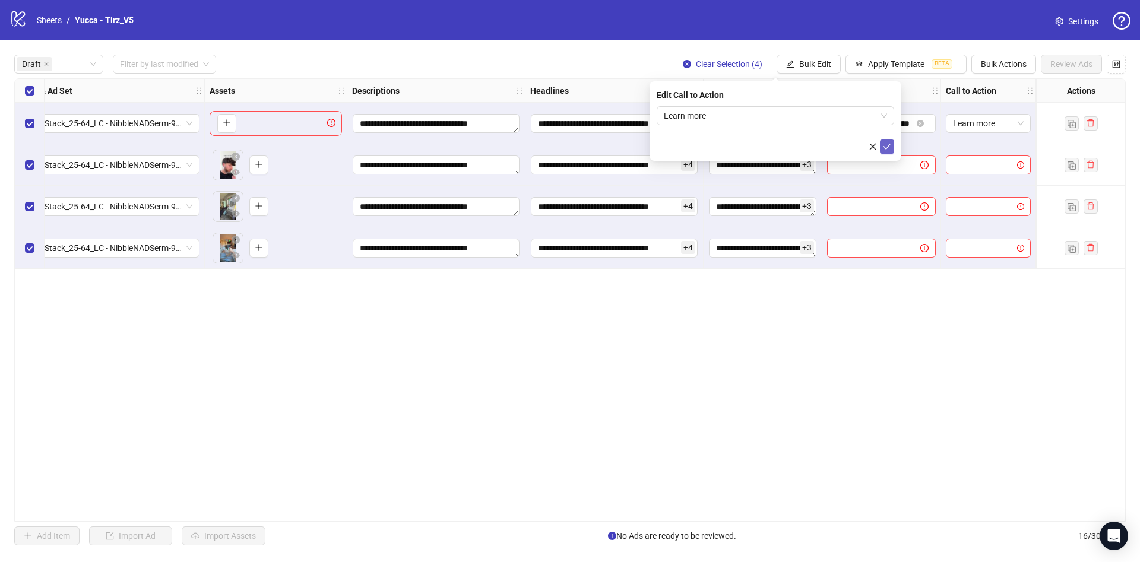
click at [888, 144] on icon "check" at bounding box center [887, 147] width 8 height 8
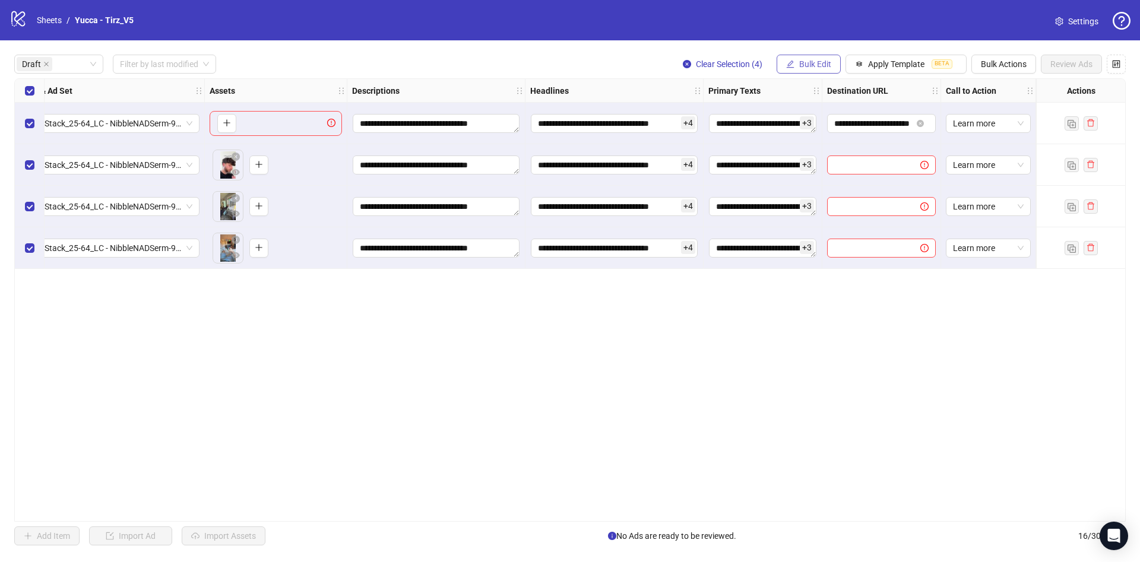
click at [803, 70] on button "Bulk Edit" at bounding box center [809, 64] width 64 height 19
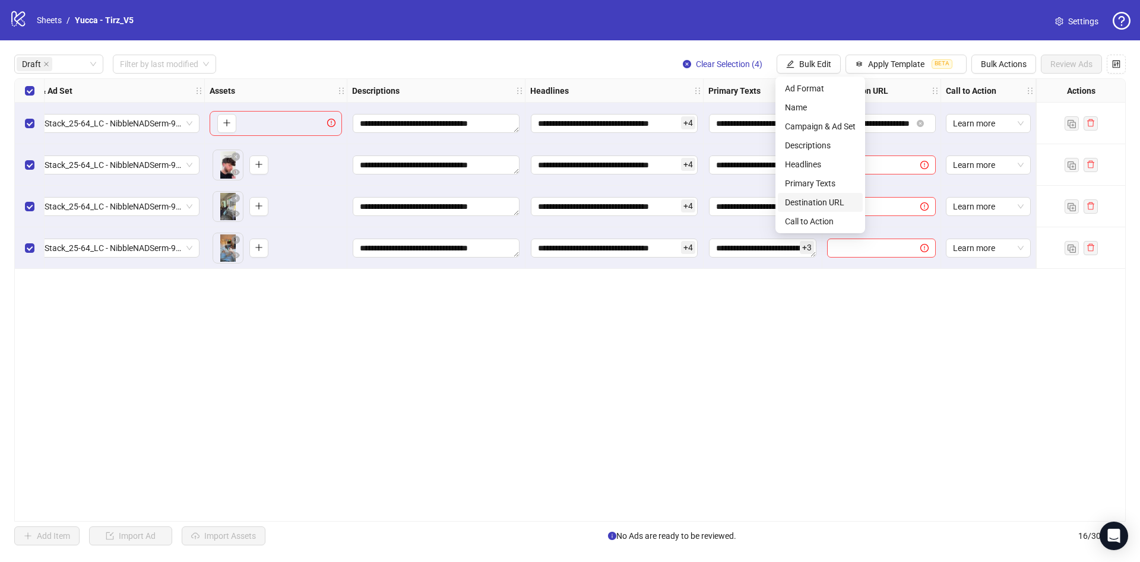
click at [818, 200] on span "Destination URL" at bounding box center [820, 202] width 71 height 13
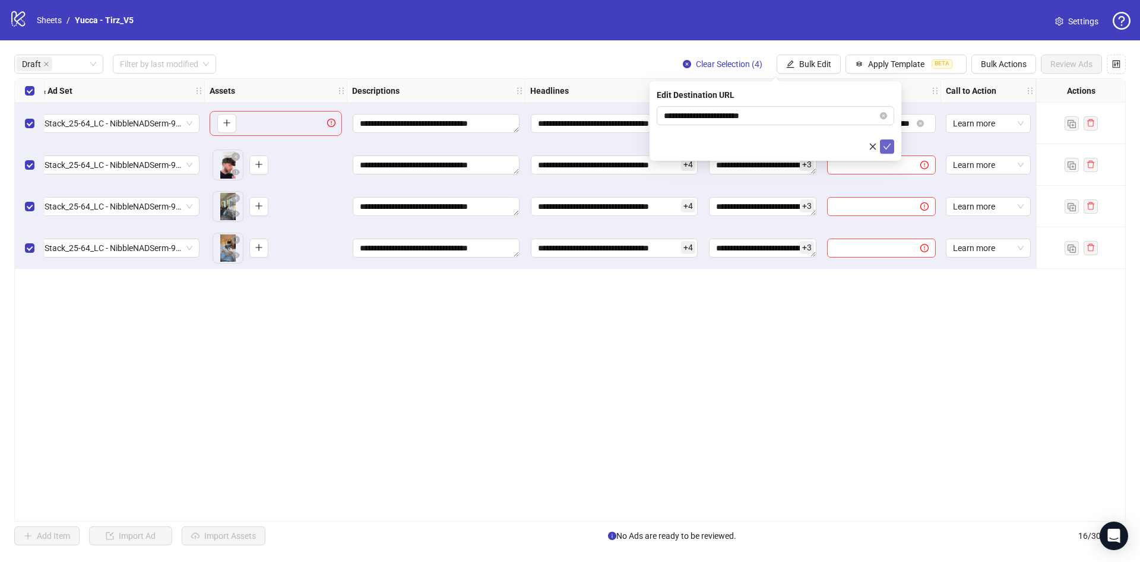
click at [890, 144] on icon "check" at bounding box center [888, 147] width 8 height 6
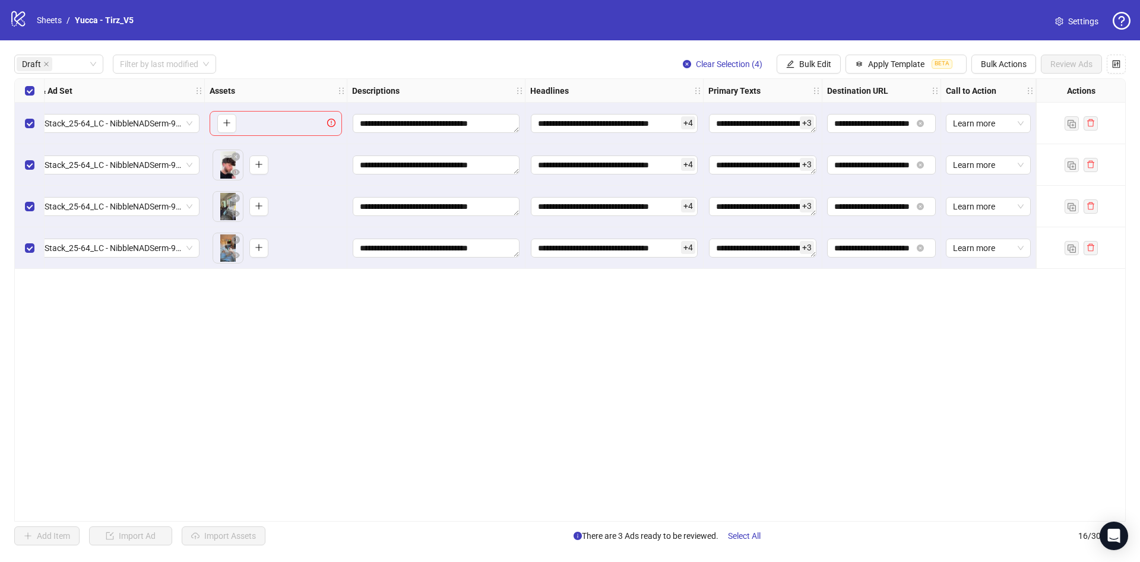
click at [14, 125] on div "**********" at bounding box center [225, 174] width 1800 height 190
click at [34, 129] on div "Select row 1" at bounding box center [30, 124] width 30 height 42
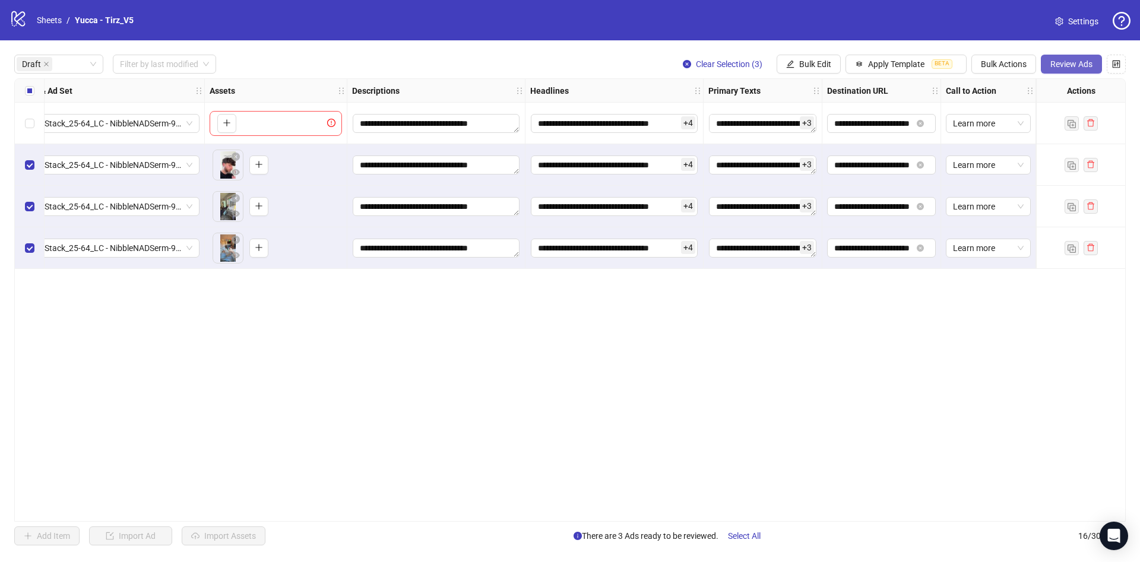
click at [1074, 63] on span "Review Ads" at bounding box center [1072, 64] width 42 height 10
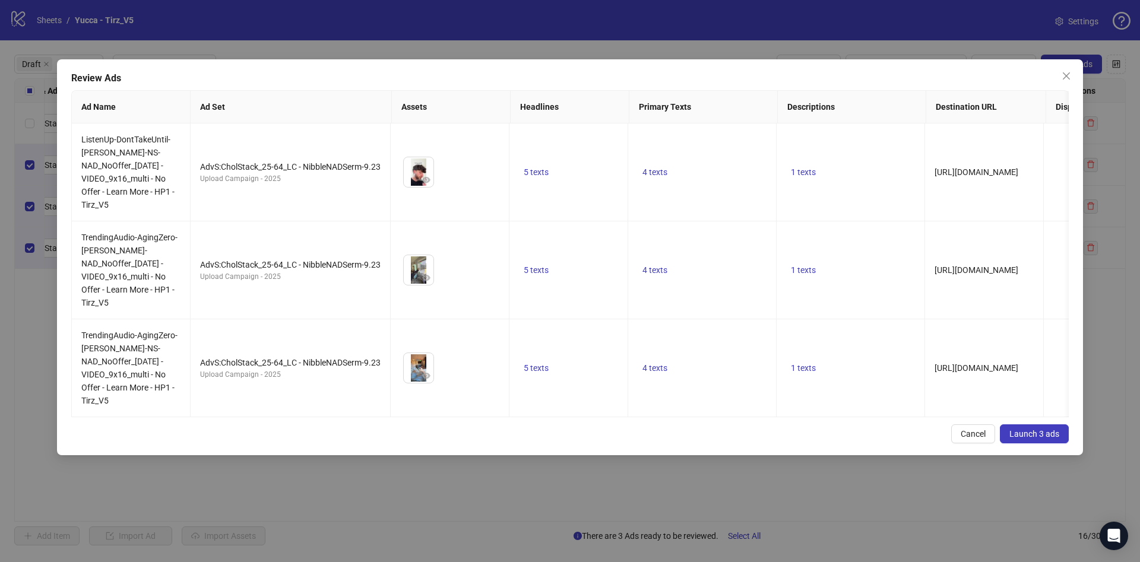
click at [1062, 444] on button "Launch 3 ads" at bounding box center [1034, 434] width 69 height 19
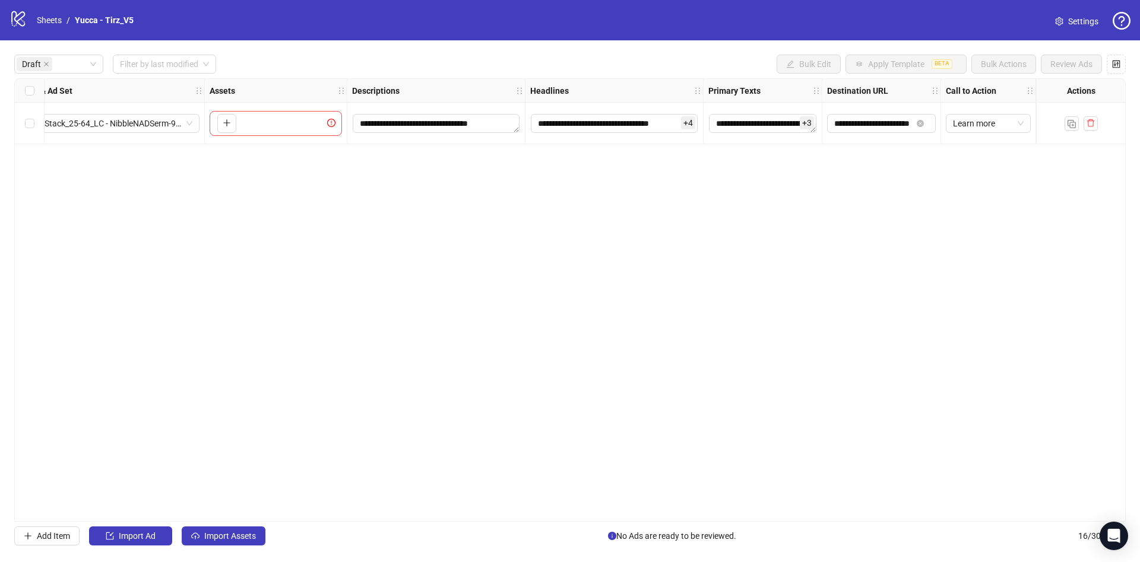
click at [1137, 400] on div "**********" at bounding box center [570, 300] width 1140 height 520
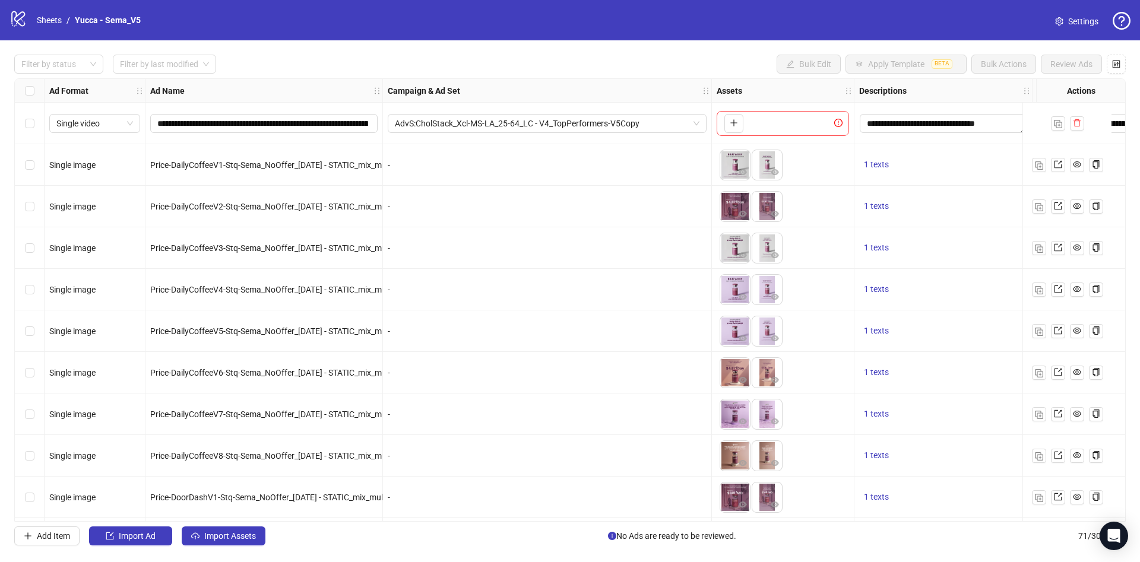
click at [233, 524] on div "**********" at bounding box center [570, 300] width 1140 height 520
click at [238, 543] on button "Import Assets" at bounding box center [224, 536] width 84 height 19
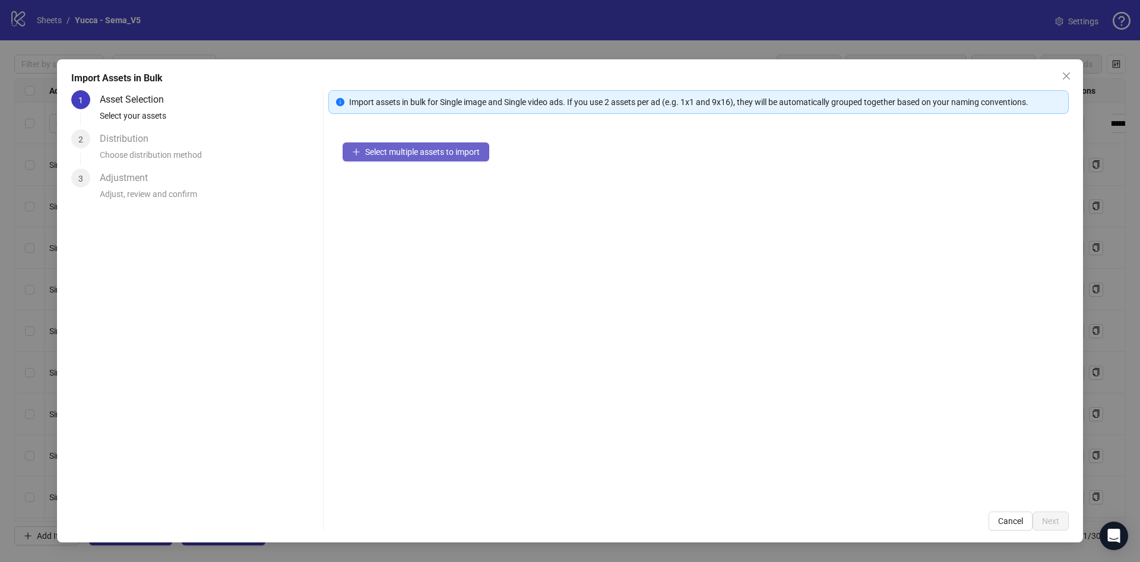
click at [456, 153] on span "Select multiple assets to import" at bounding box center [422, 152] width 115 height 10
click at [435, 141] on div "Select multiple assets to import" at bounding box center [698, 312] width 741 height 369
click at [437, 159] on button "Select multiple assets to import" at bounding box center [416, 152] width 147 height 19
click at [435, 153] on span "Select multiple assets to import" at bounding box center [422, 152] width 115 height 10
click at [424, 165] on div "Select multiple assets to import" at bounding box center [698, 312] width 741 height 369
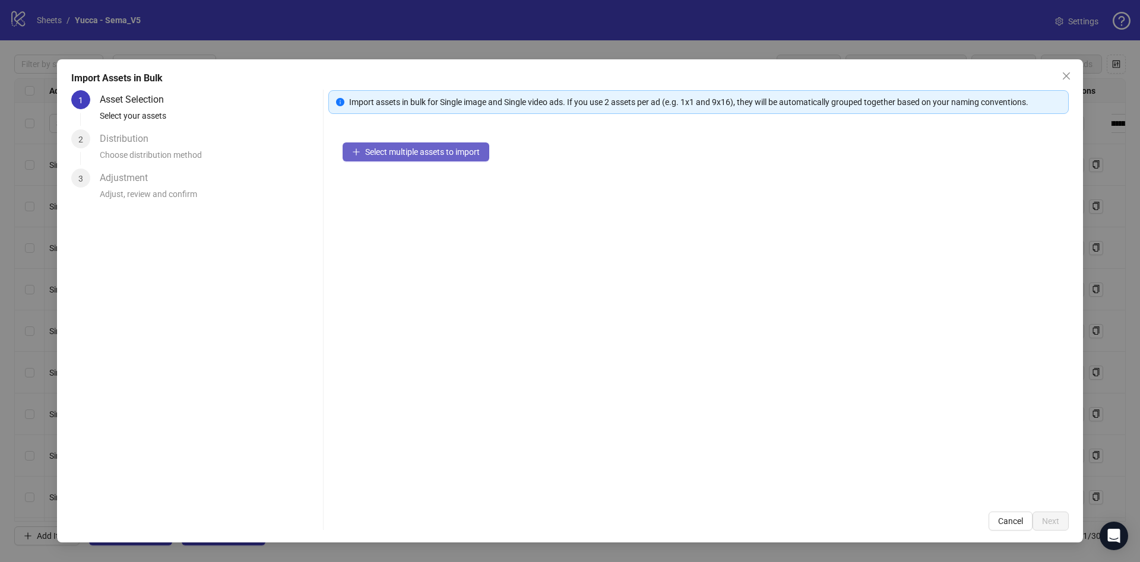
click at [433, 154] on span "Select multiple assets to import" at bounding box center [422, 152] width 115 height 10
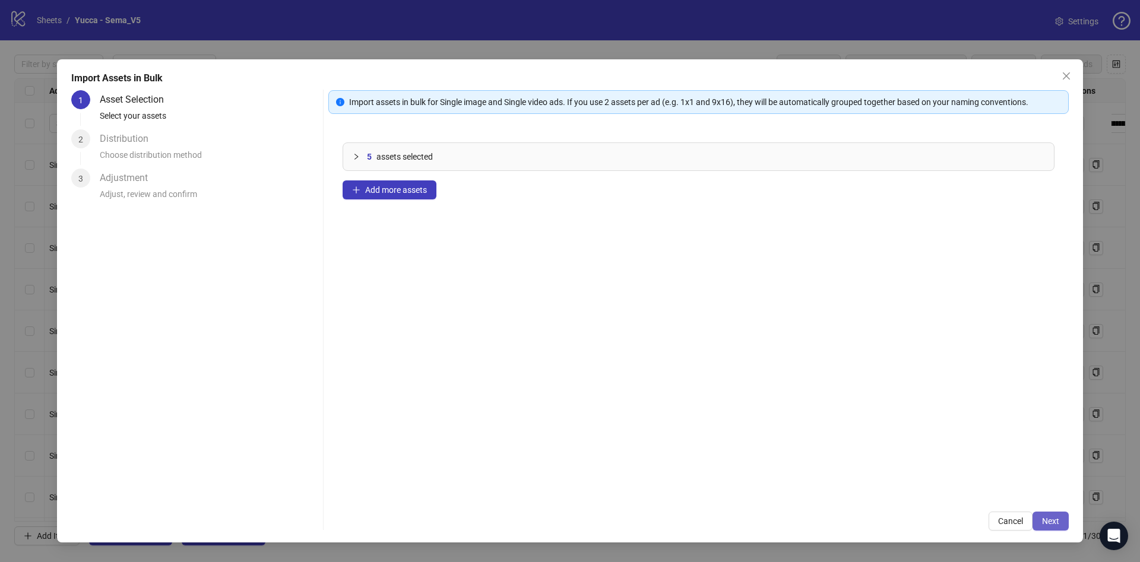
click at [1055, 523] on span "Next" at bounding box center [1050, 522] width 17 height 10
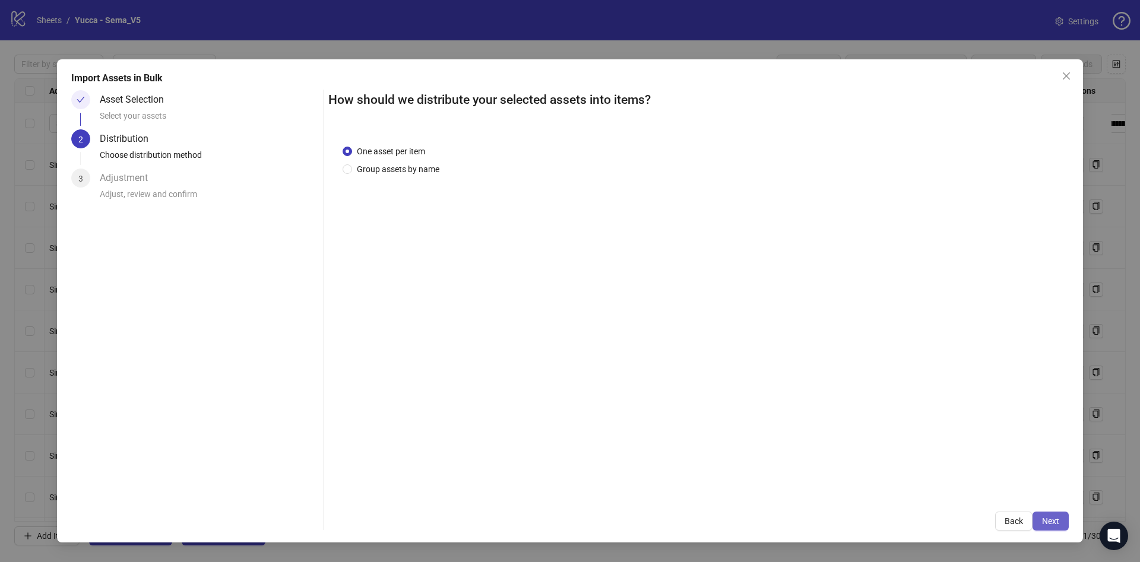
click at [1052, 524] on span "Next" at bounding box center [1050, 522] width 17 height 10
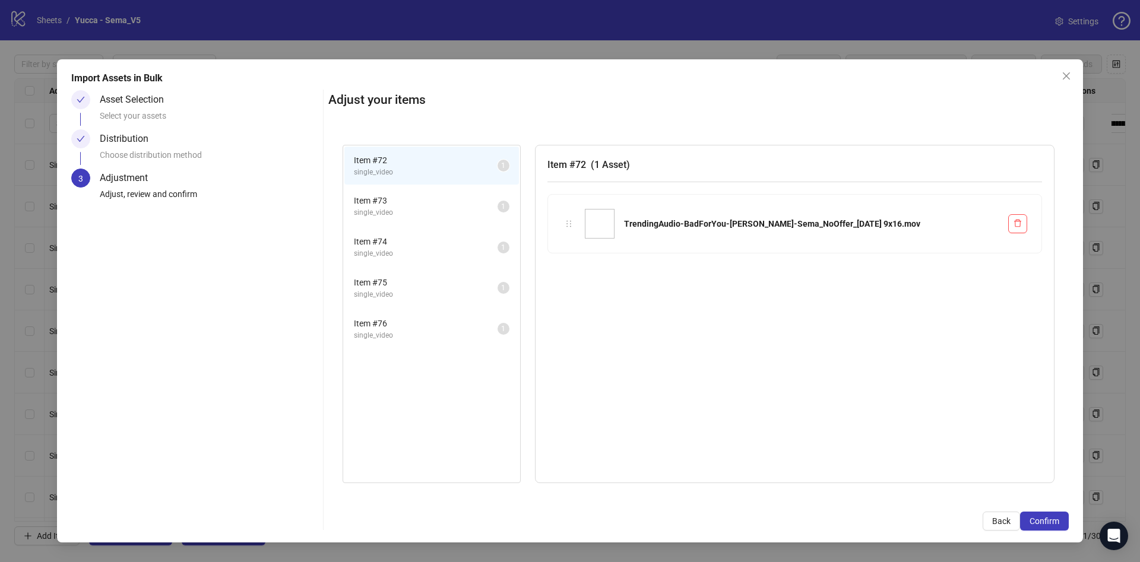
click at [1052, 524] on span "Confirm" at bounding box center [1045, 522] width 30 height 10
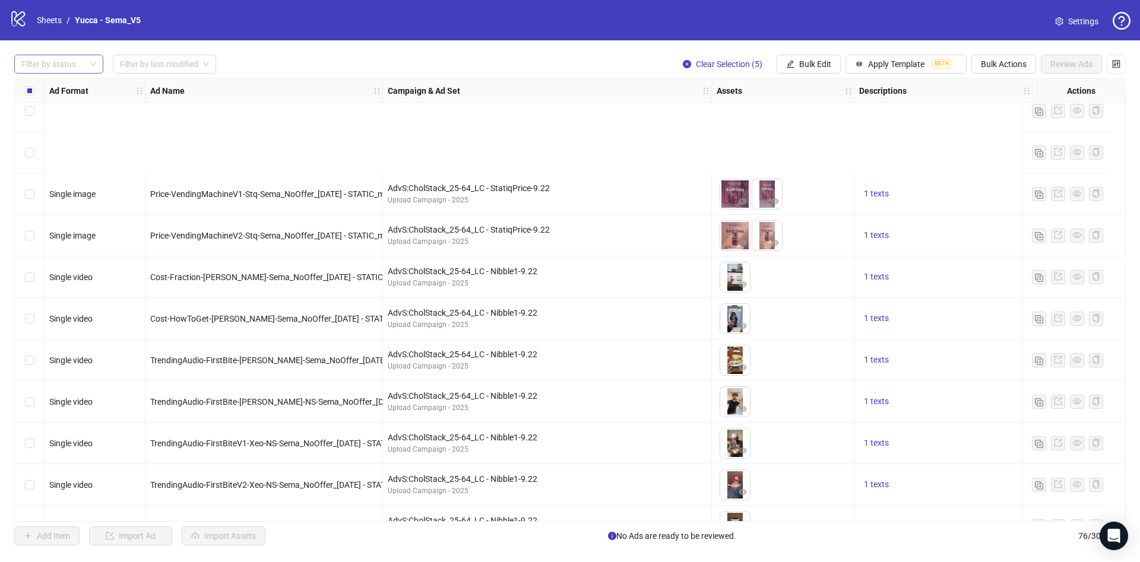
click at [39, 59] on div at bounding box center [53, 64] width 72 height 17
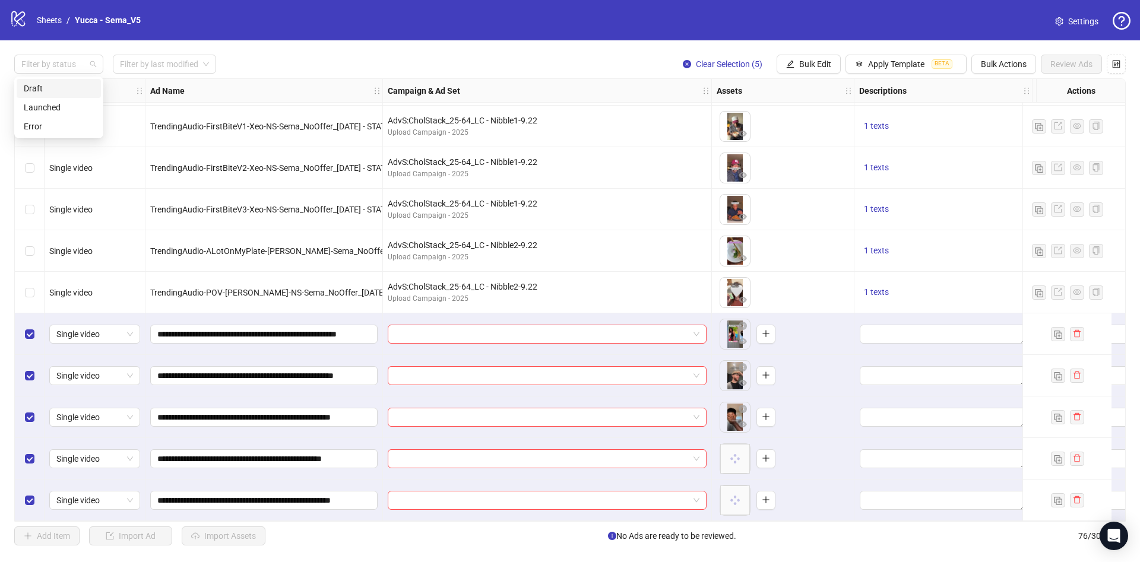
click at [74, 101] on div "Launched" at bounding box center [59, 107] width 70 height 13
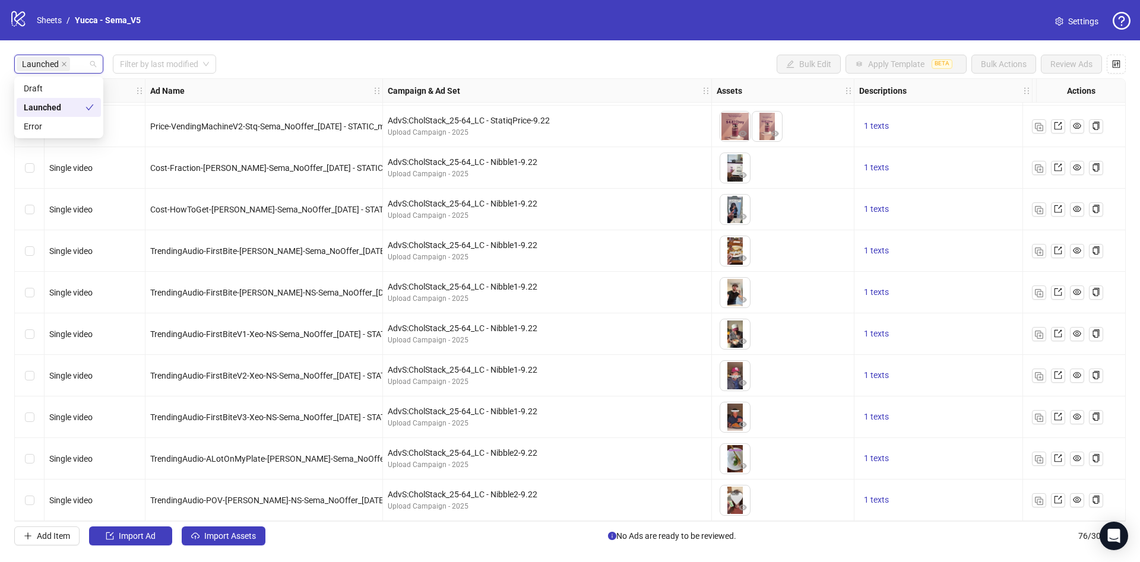
scroll to position [2496, 0]
click at [74, 100] on div "Launched" at bounding box center [59, 107] width 84 height 19
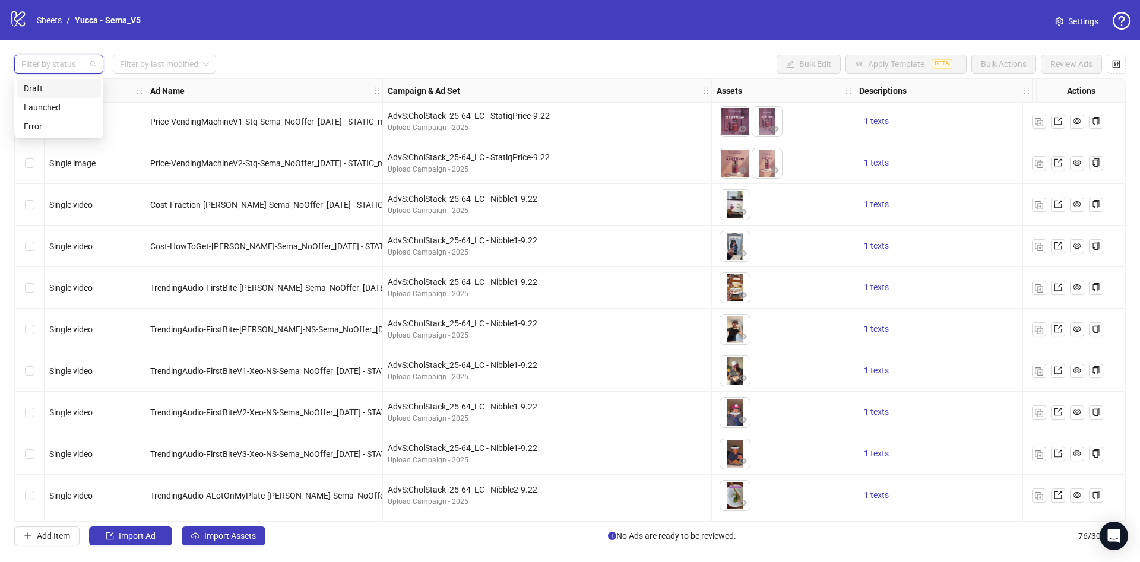
click at [75, 79] on div "Draft" at bounding box center [59, 88] width 84 height 19
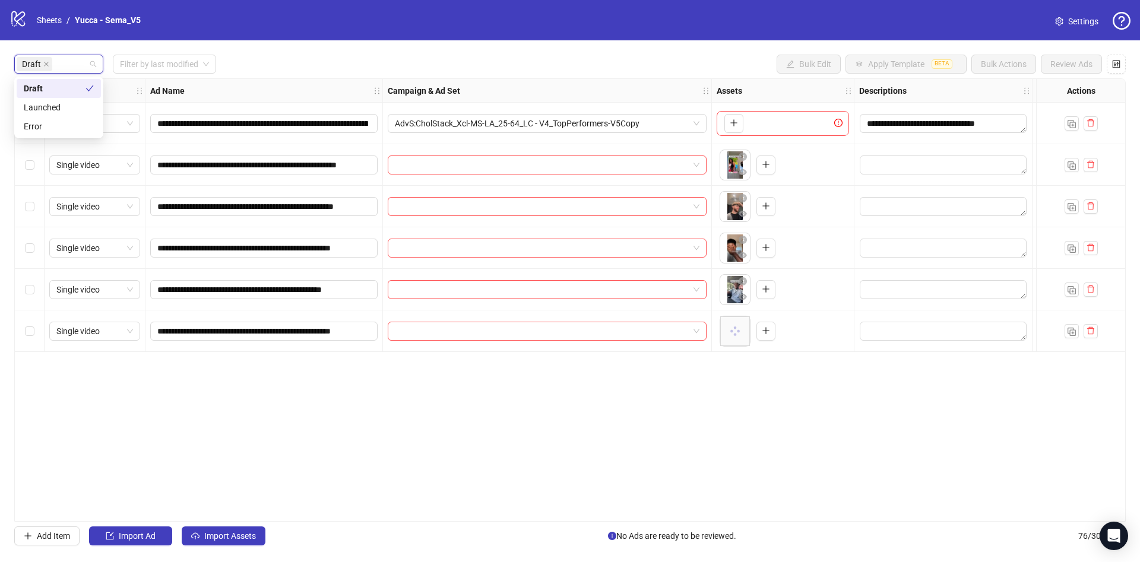
scroll to position [0, 0]
click at [132, 388] on div "**********" at bounding box center [570, 300] width 1112 height 444
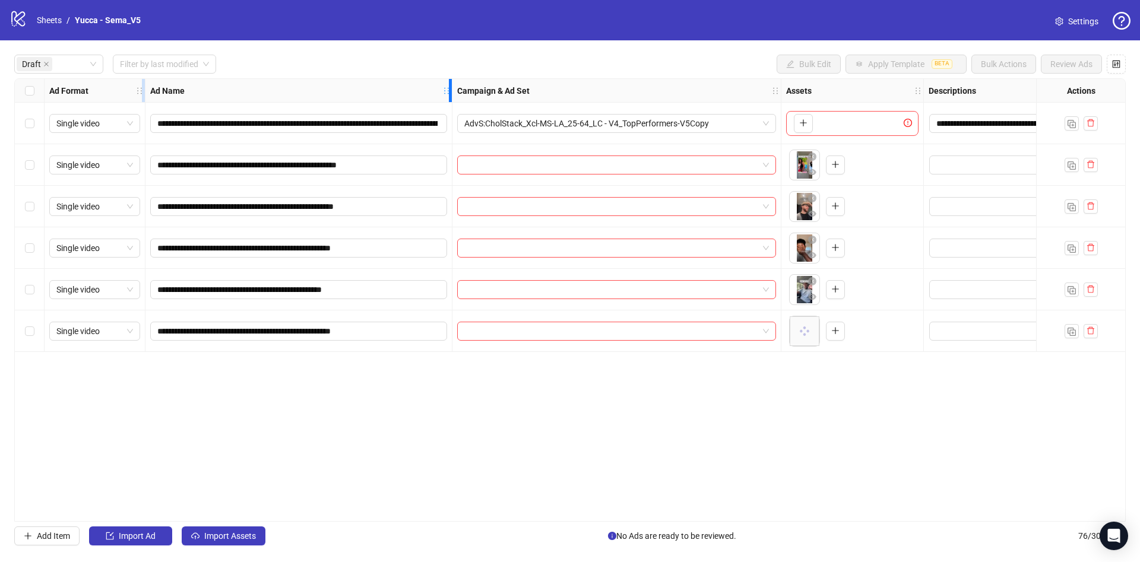
drag, startPoint x: 378, startPoint y: 87, endPoint x: 142, endPoint y: 92, distance: 235.8
click at [445, 105] on div "**********" at bounding box center [751, 215] width 1473 height 273
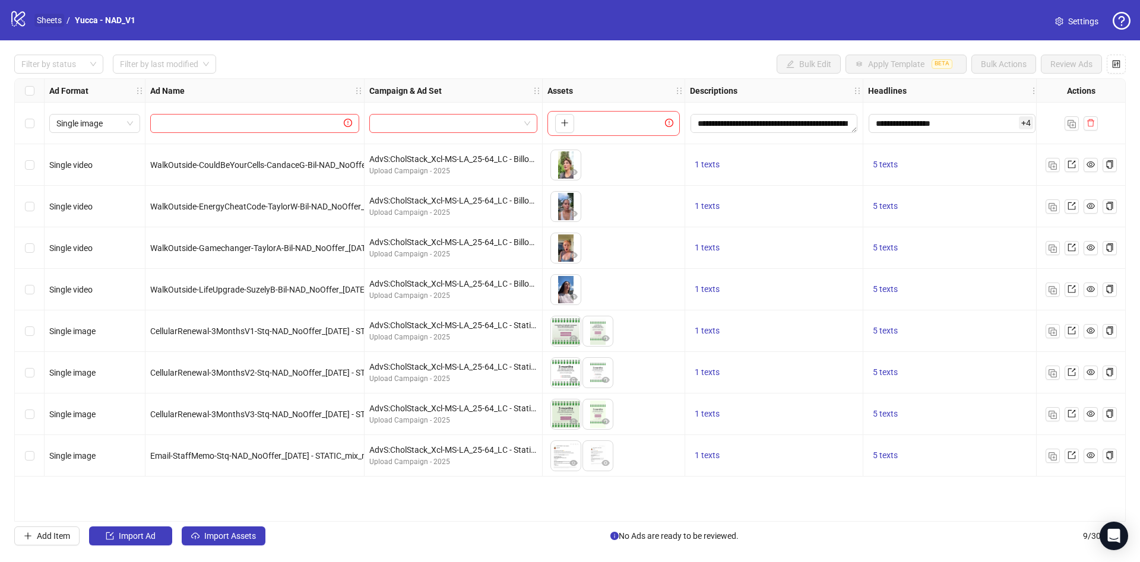
click at [43, 15] on link "Sheets" at bounding box center [49, 20] width 30 height 13
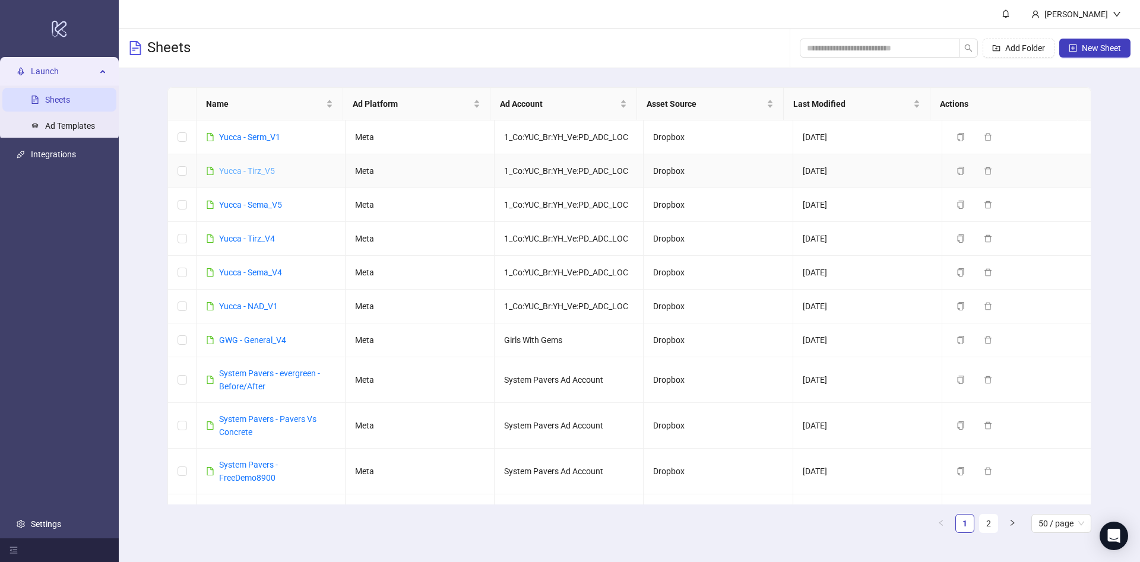
click at [269, 170] on link "Yucca - Tirz_V5" at bounding box center [247, 171] width 56 height 10
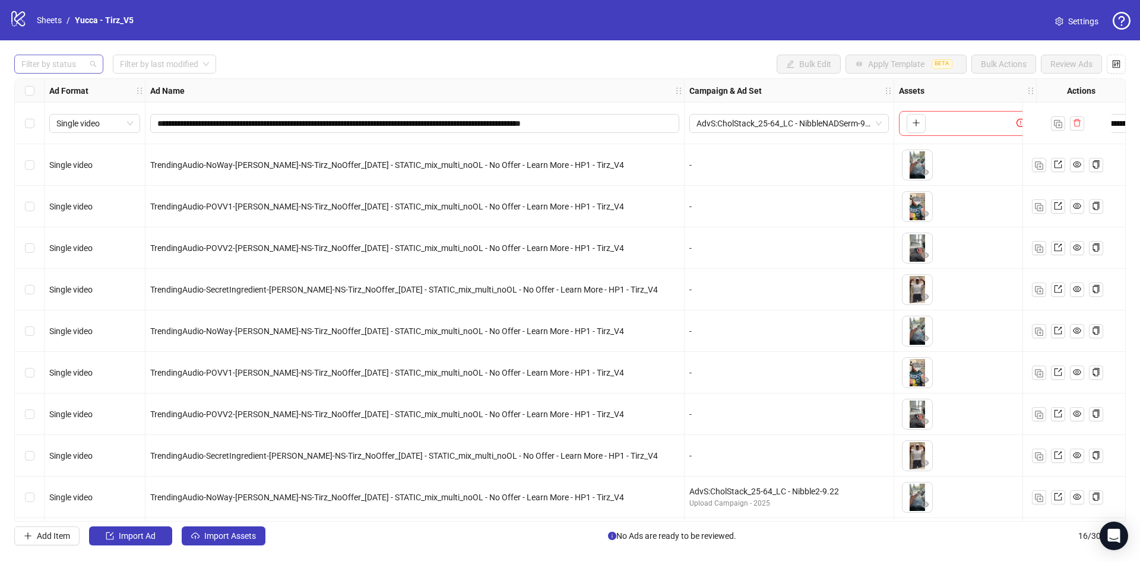
click at [39, 71] on div at bounding box center [53, 64] width 72 height 17
click at [39, 86] on div "Draft" at bounding box center [59, 88] width 70 height 13
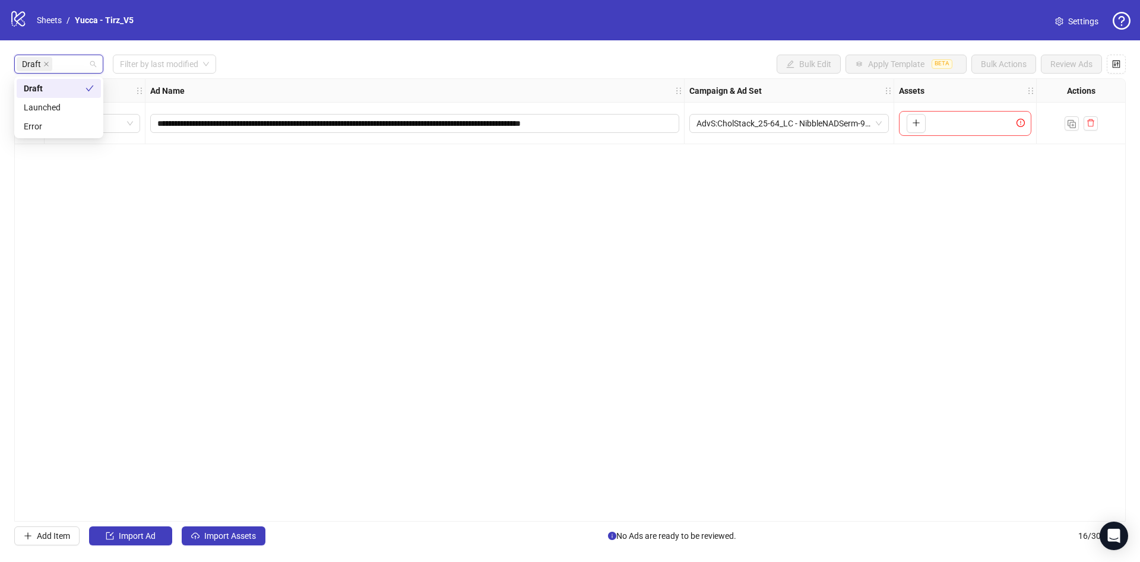
click at [391, 54] on div "**********" at bounding box center [570, 300] width 1140 height 520
click at [192, 58] on input "search" at bounding box center [159, 64] width 78 height 18
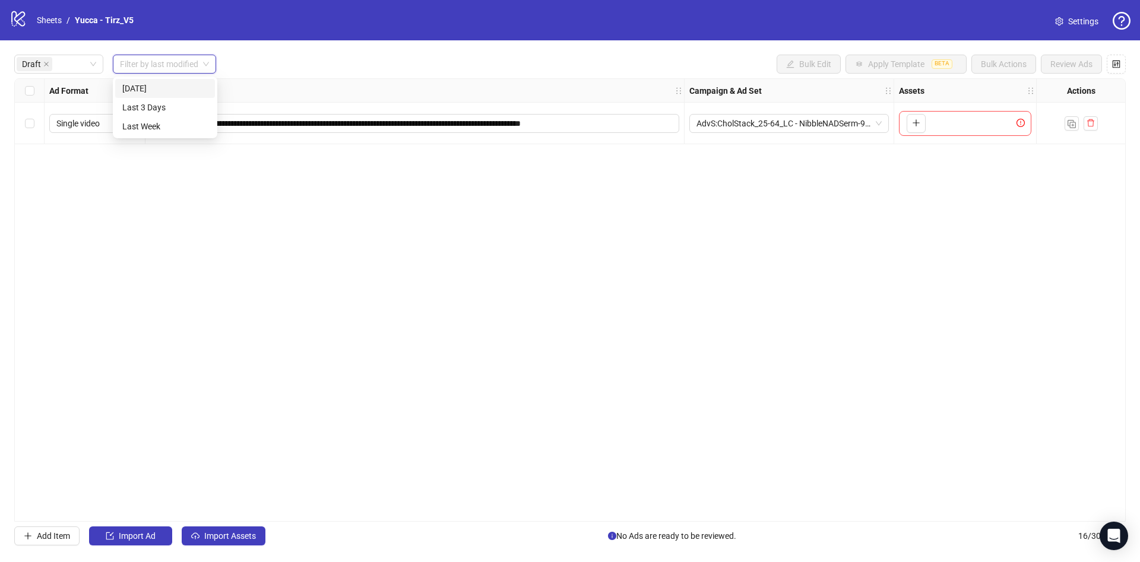
click at [171, 85] on div "[DATE]" at bounding box center [165, 88] width 86 height 13
click at [97, 66] on div "Draft" at bounding box center [58, 64] width 89 height 19
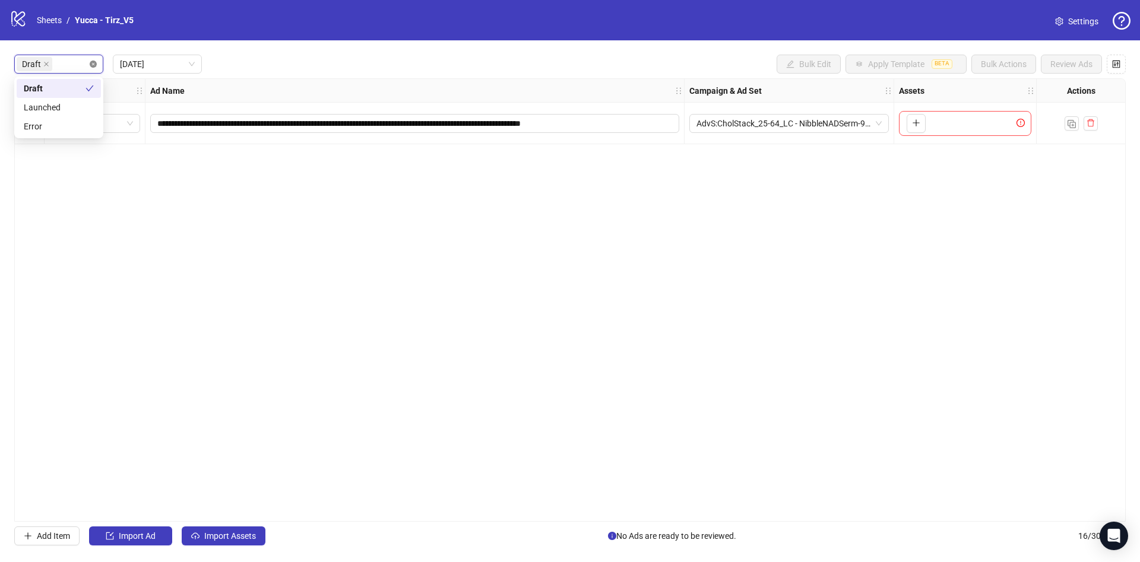
click at [89, 65] on div "Draft" at bounding box center [58, 64] width 89 height 19
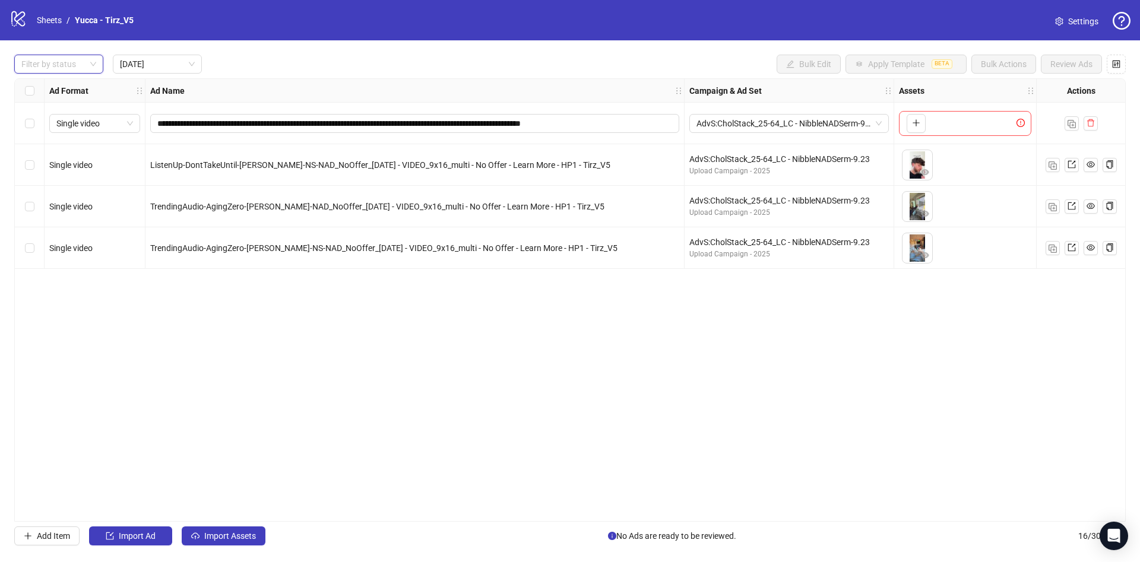
click at [416, 336] on div "**********" at bounding box center [570, 300] width 1112 height 444
click at [35, 90] on div "Select all rows" at bounding box center [30, 91] width 30 height 24
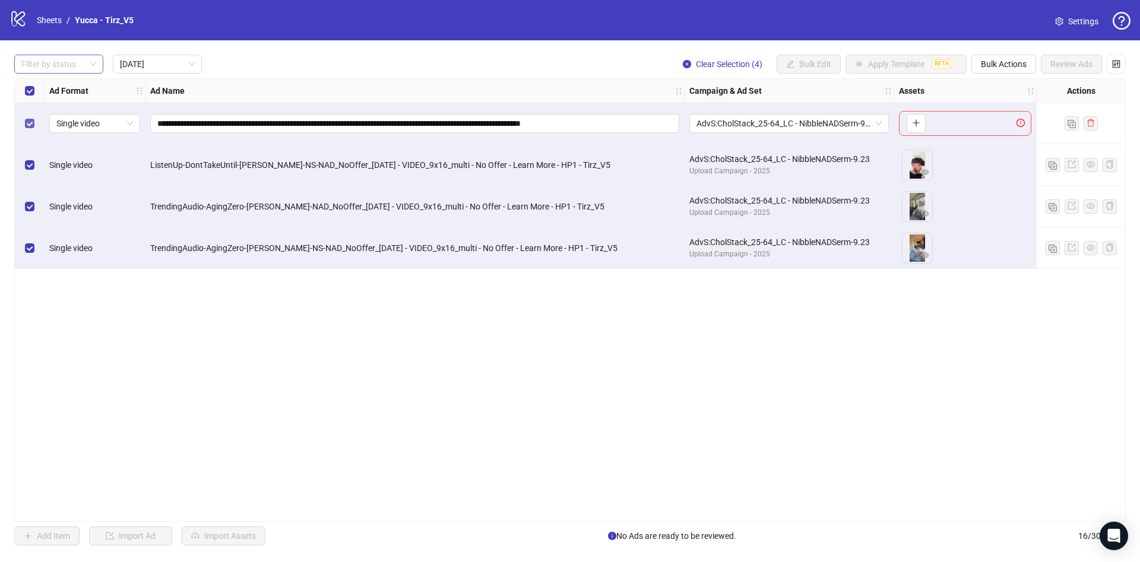
click at [31, 128] on label "Select row 1" at bounding box center [30, 123] width 10 height 13
click at [34, 90] on div "Select all rows" at bounding box center [30, 91] width 30 height 24
drag, startPoint x: 34, startPoint y: 132, endPoint x: 76, endPoint y: 131, distance: 42.2
click at [33, 132] on div "Select row 1" at bounding box center [30, 124] width 30 height 42
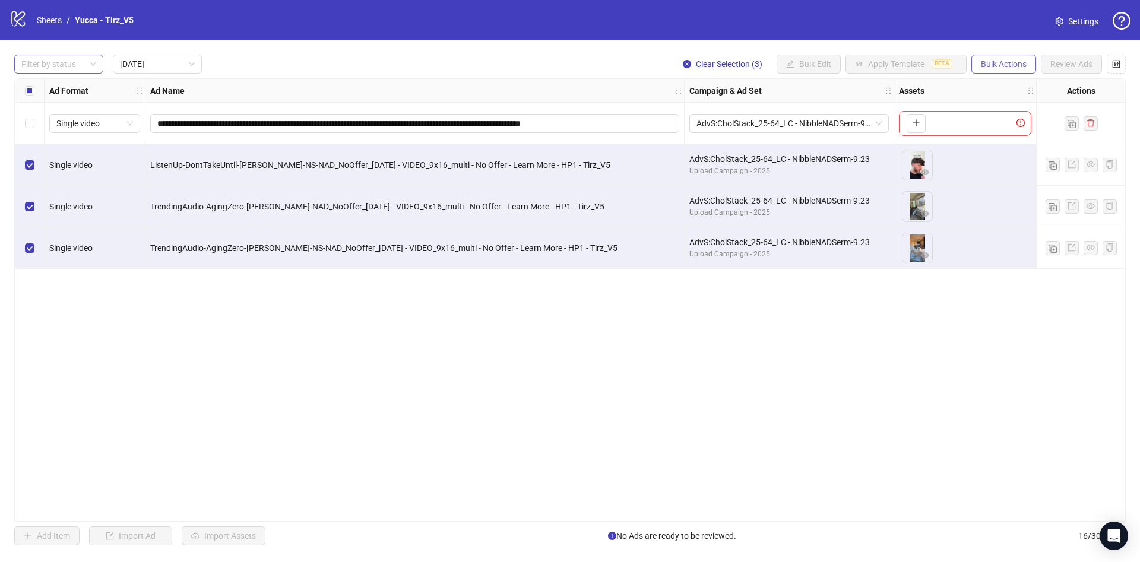
click at [999, 58] on button "Bulk Actions" at bounding box center [1004, 64] width 65 height 19
click at [1026, 126] on span "Duplicate with assets" at bounding box center [1020, 126] width 81 height 13
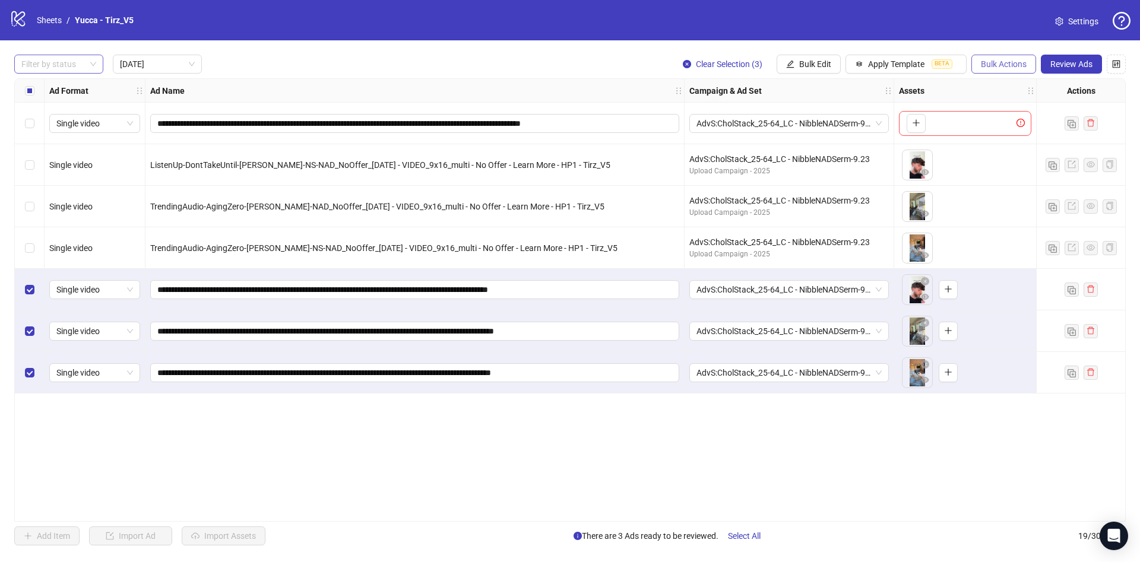
click at [1009, 66] on span "Bulk Actions" at bounding box center [1004, 64] width 46 height 10
click at [1039, 87] on span "Delete" at bounding box center [1020, 88] width 81 height 13
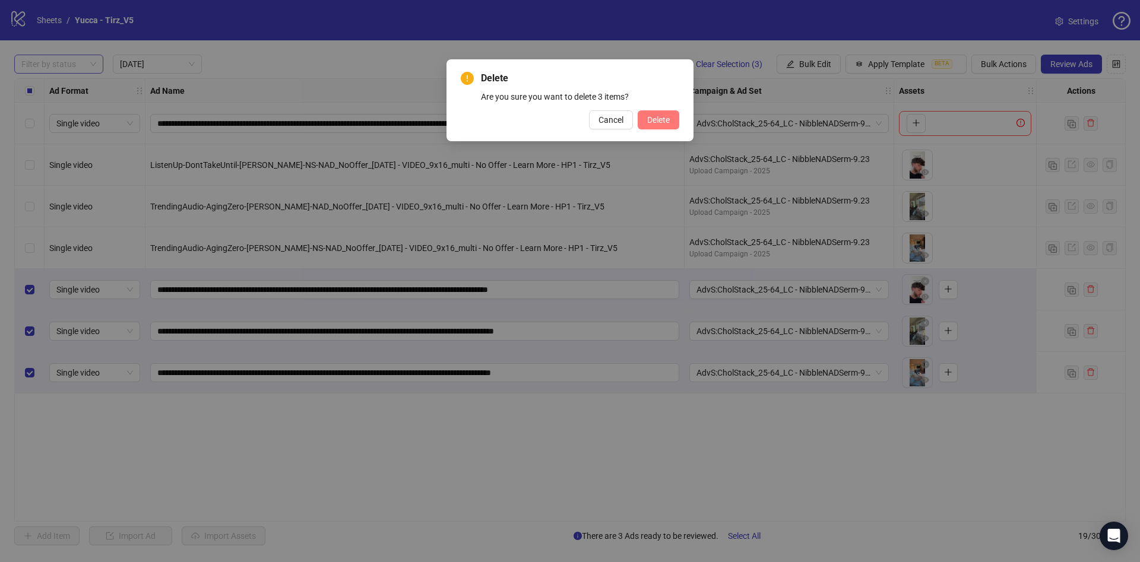
click at [657, 117] on span "Delete" at bounding box center [658, 120] width 23 height 10
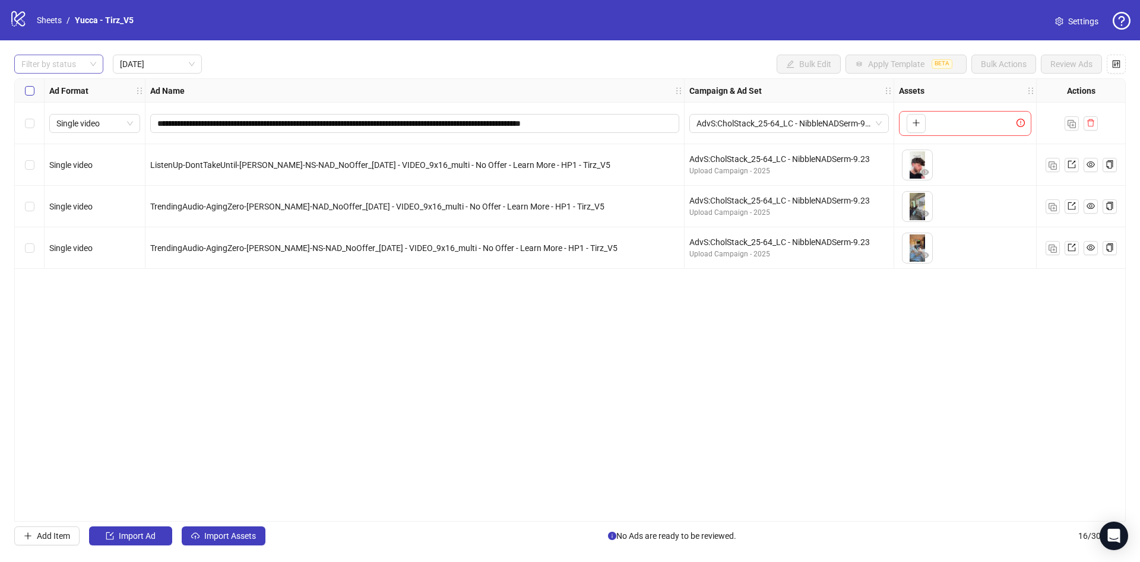
click at [27, 96] on label "Select all rows" at bounding box center [30, 90] width 10 height 13
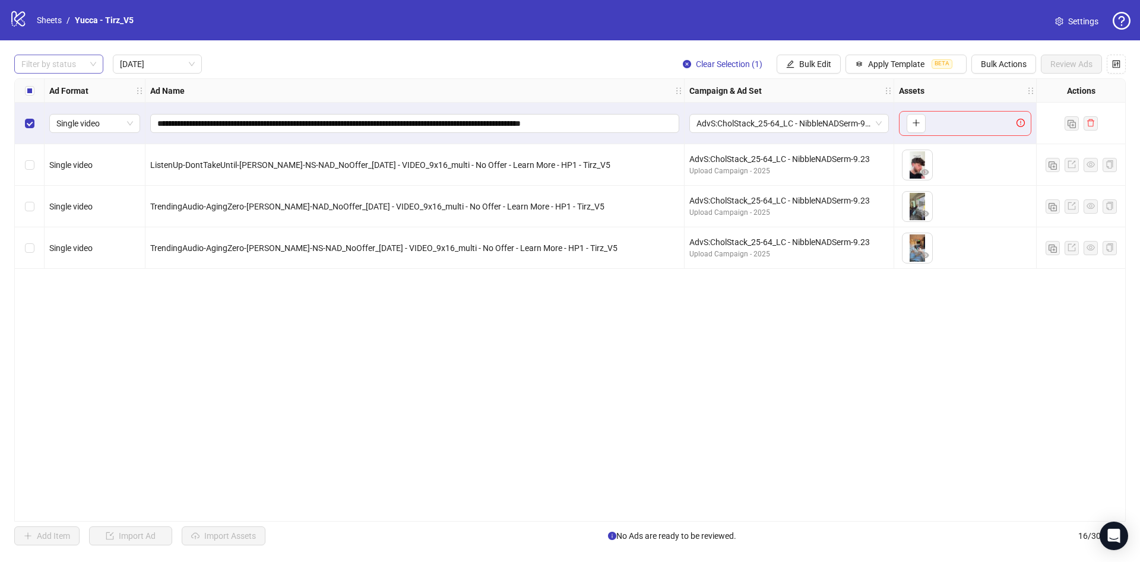
click at [36, 97] on div "Select all rows" at bounding box center [30, 91] width 30 height 24
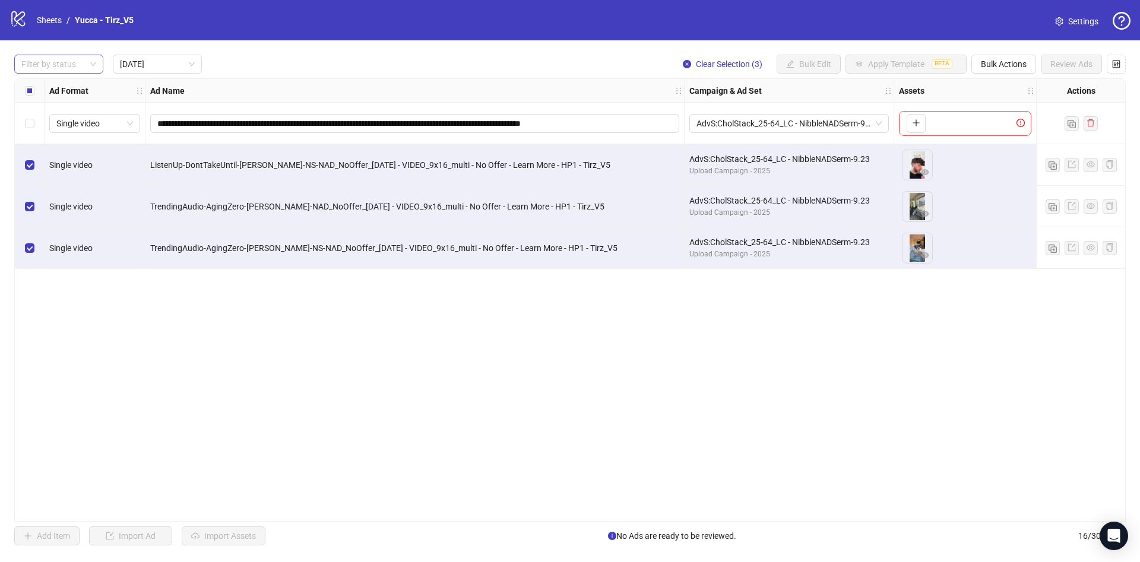
click at [1036, 71] on div "Clear Selection (3) Bulk Edit Apply Template BETA Bulk Actions Review Ads" at bounding box center [899, 64] width 453 height 19
click at [1020, 64] on span "Bulk Actions" at bounding box center [1004, 64] width 46 height 10
click at [999, 143] on span "Copy to another sheet" at bounding box center [1020, 145] width 81 height 13
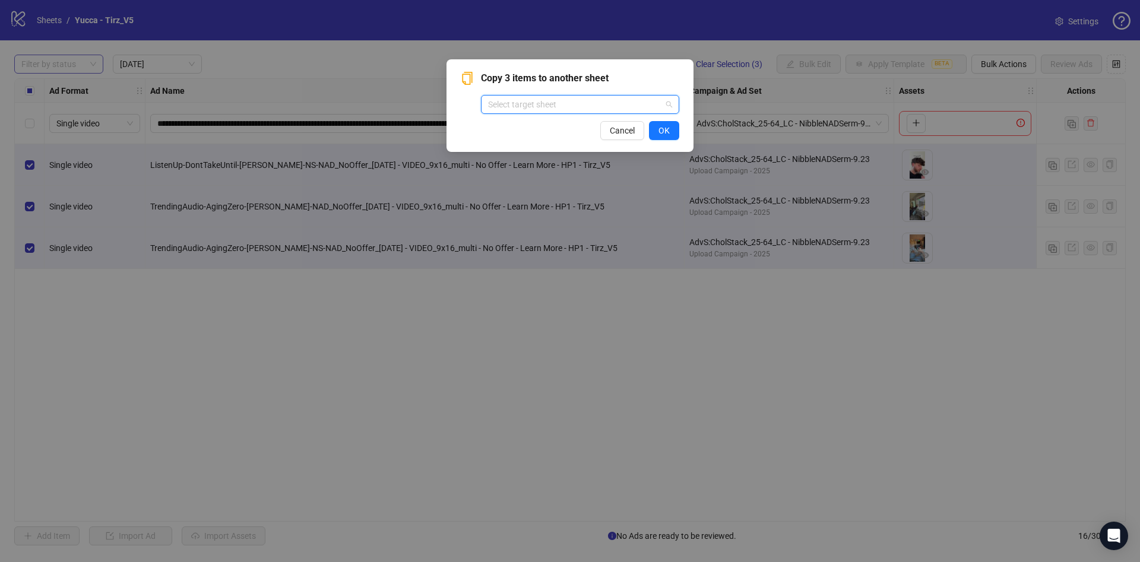
click at [594, 100] on input "search" at bounding box center [574, 105] width 173 height 18
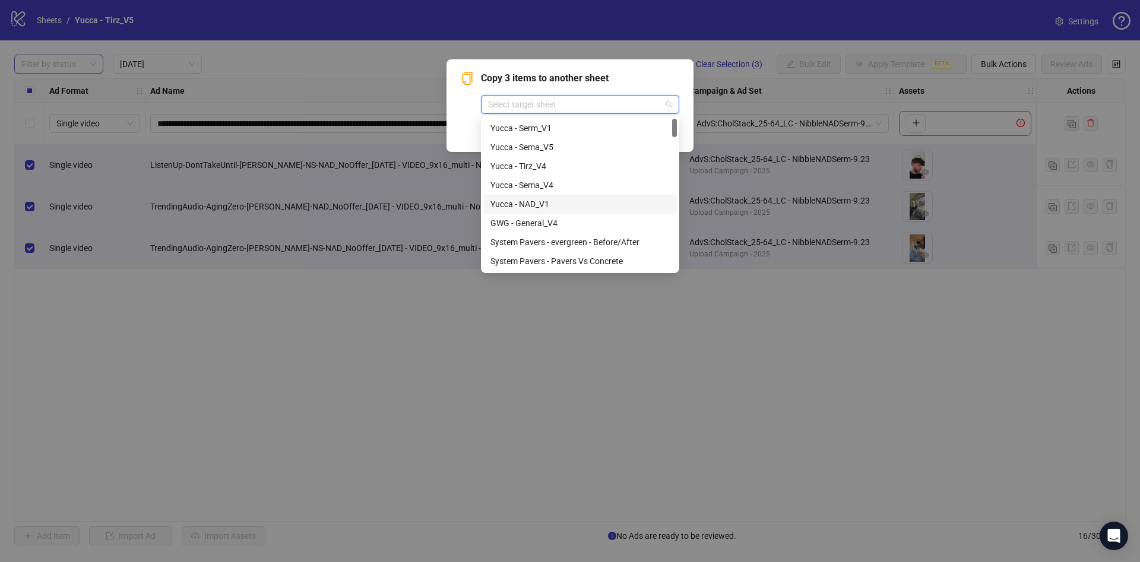
click at [570, 203] on div "Yucca - NAD_V1" at bounding box center [580, 204] width 179 height 13
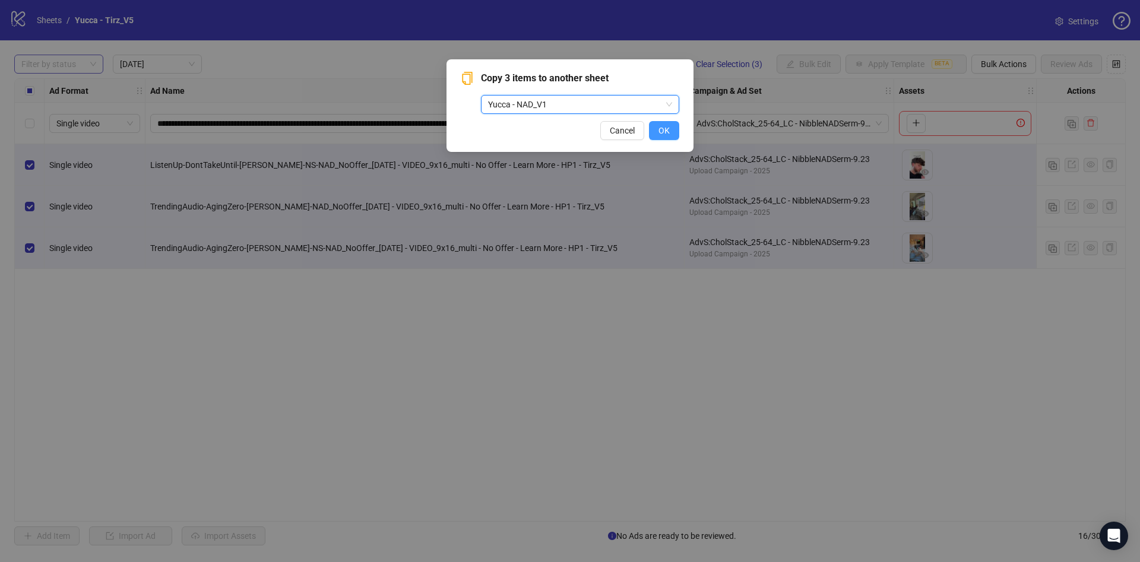
click at [673, 129] on button "OK" at bounding box center [664, 130] width 30 height 19
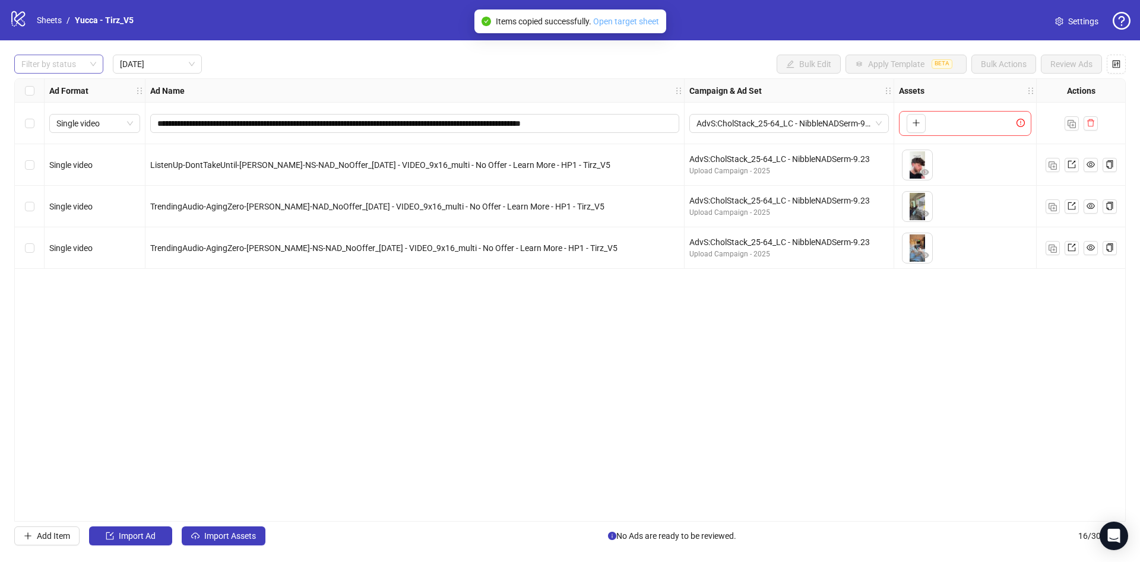
click at [644, 17] on link "Open target sheet" at bounding box center [626, 22] width 66 height 10
click at [46, 66] on div at bounding box center [53, 64] width 72 height 17
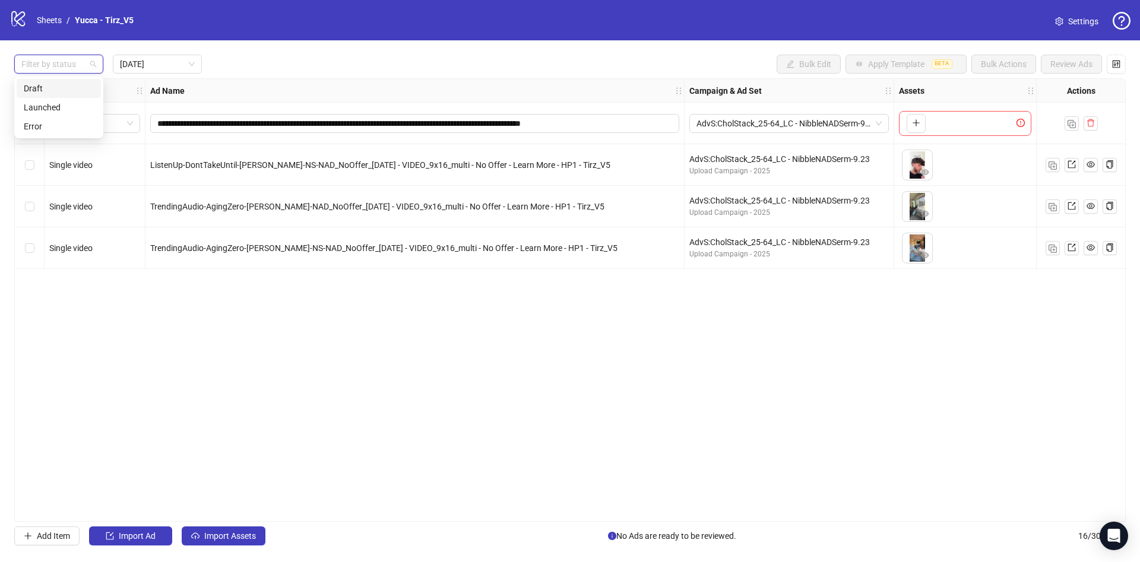
click at [48, 90] on div "Draft" at bounding box center [59, 88] width 70 height 13
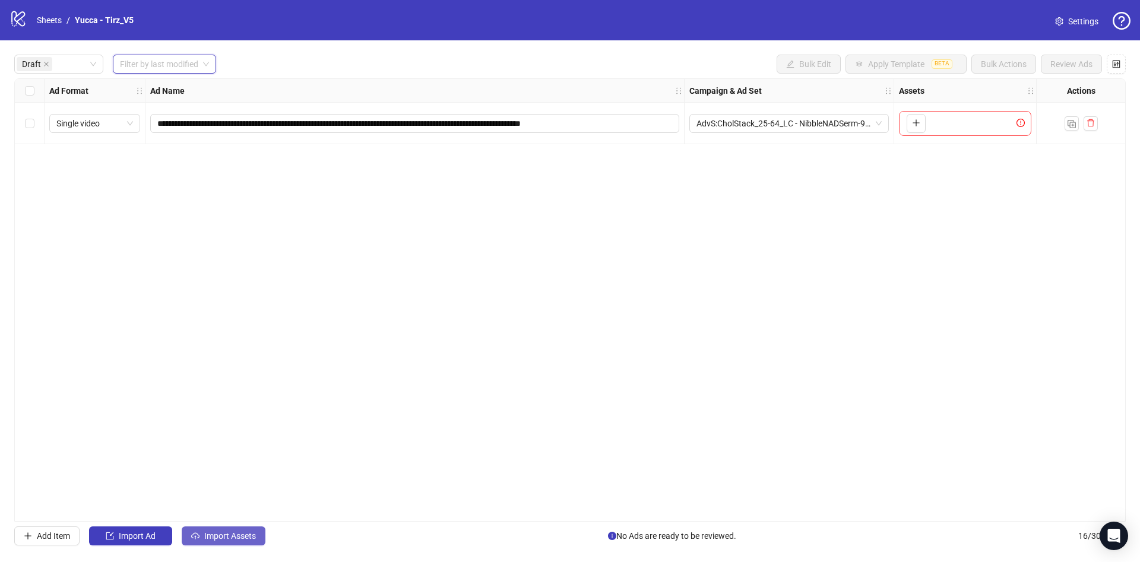
click at [238, 537] on span "Import Assets" at bounding box center [230, 537] width 52 height 10
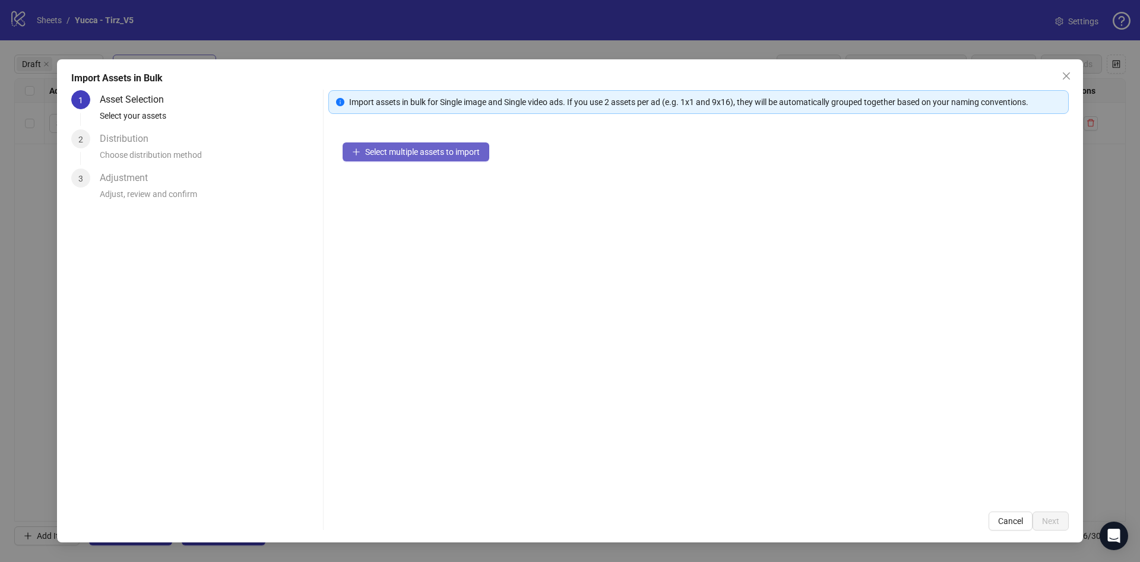
click at [445, 151] on span "Select multiple assets to import" at bounding box center [422, 152] width 115 height 10
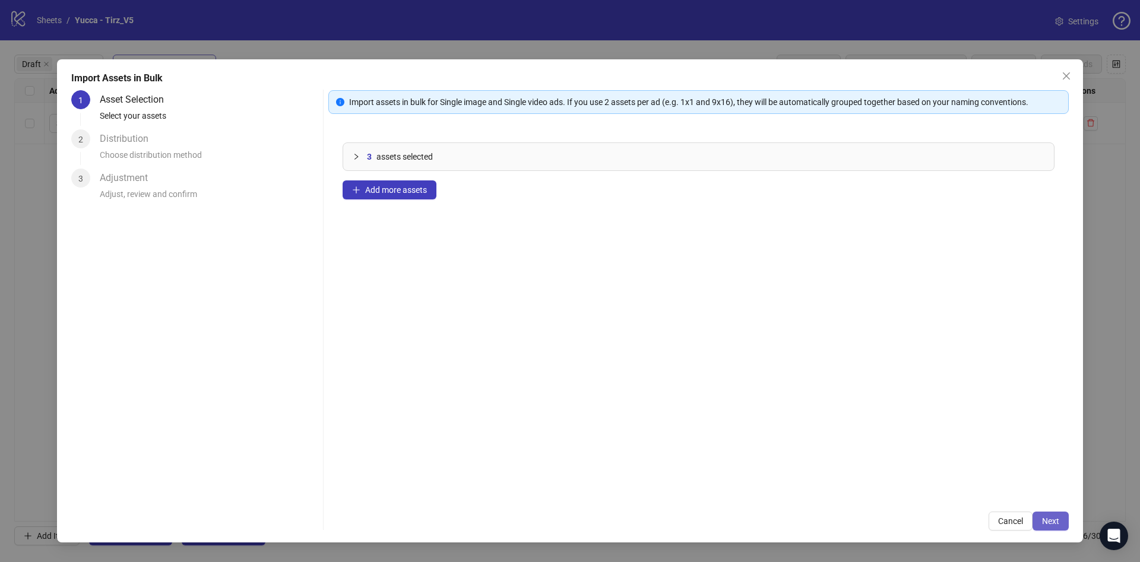
click at [1058, 524] on span "Next" at bounding box center [1050, 522] width 17 height 10
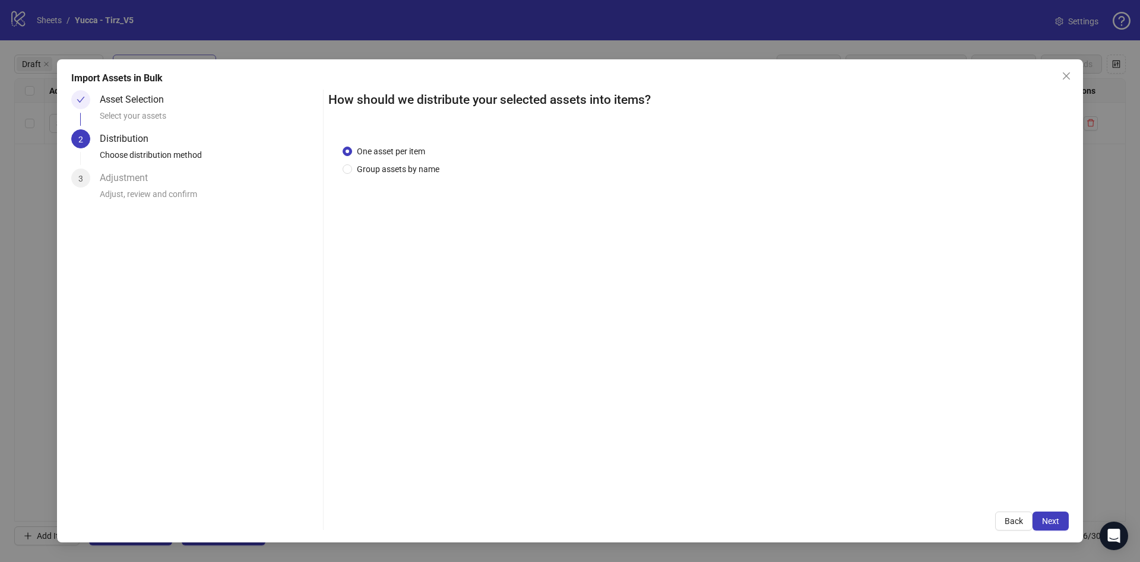
click at [1058, 524] on span "Next" at bounding box center [1050, 522] width 17 height 10
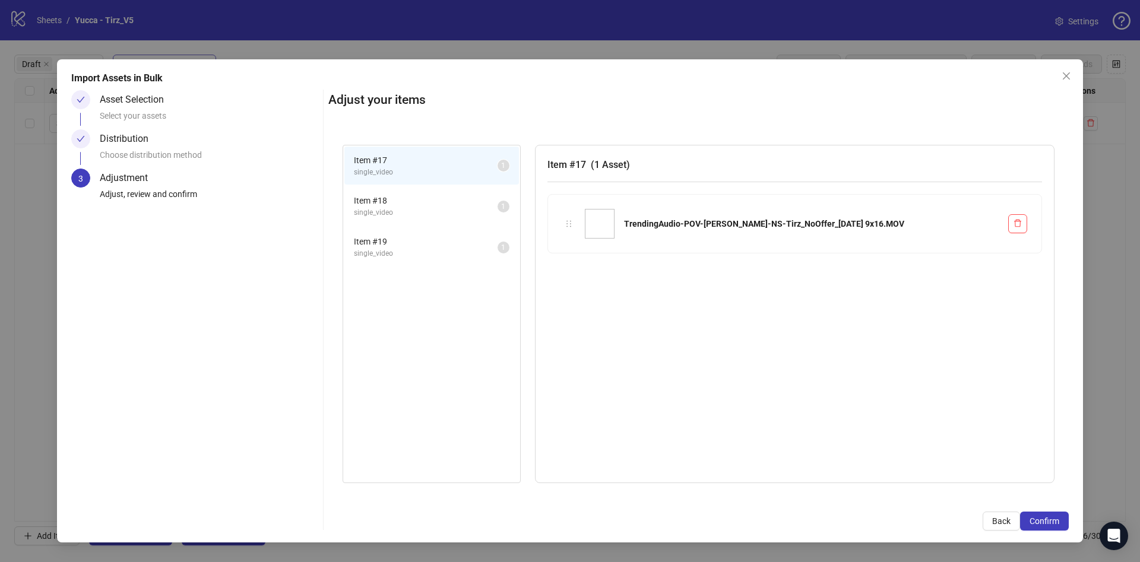
click at [1058, 524] on span "Confirm" at bounding box center [1045, 522] width 30 height 10
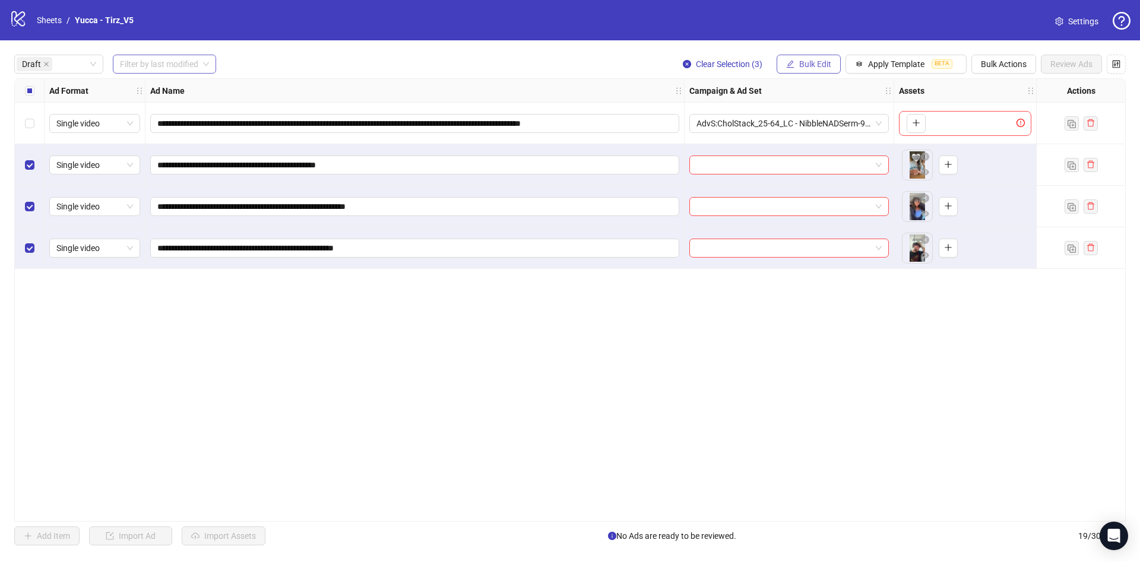
click at [819, 59] on span "Bulk Edit" at bounding box center [815, 64] width 32 height 10
click at [821, 112] on span "Name" at bounding box center [820, 107] width 71 height 13
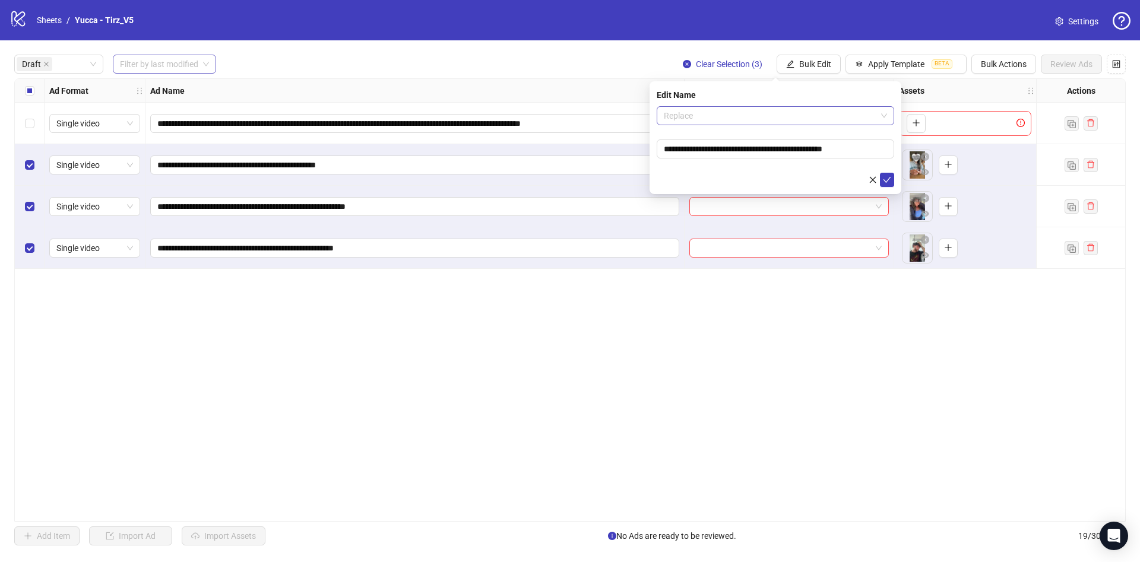
click at [767, 107] on span "Replace" at bounding box center [775, 116] width 223 height 18
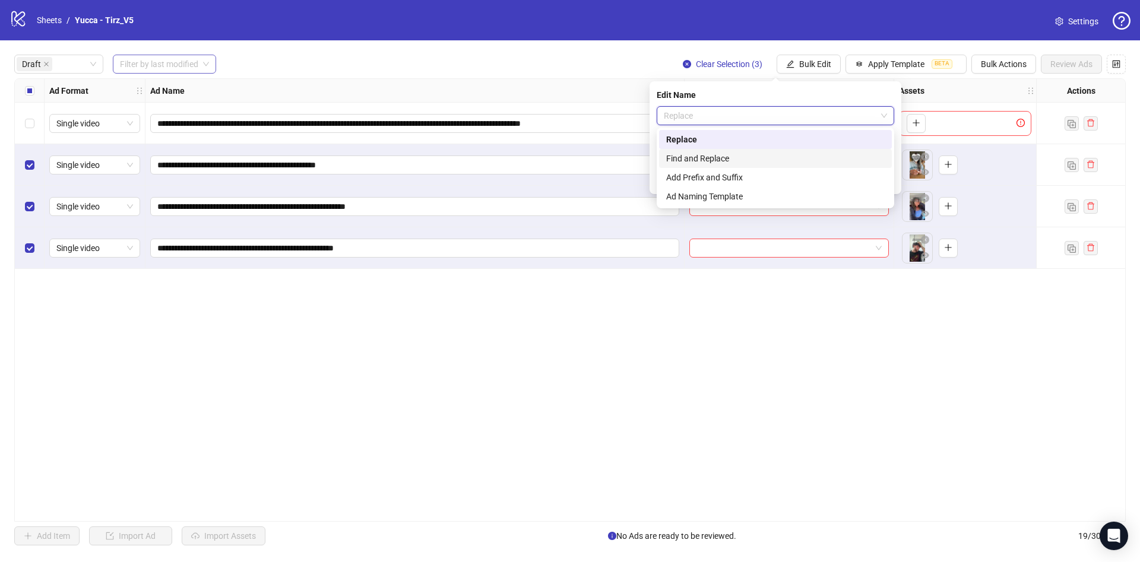
click at [754, 159] on div "Find and Replace" at bounding box center [775, 158] width 219 height 13
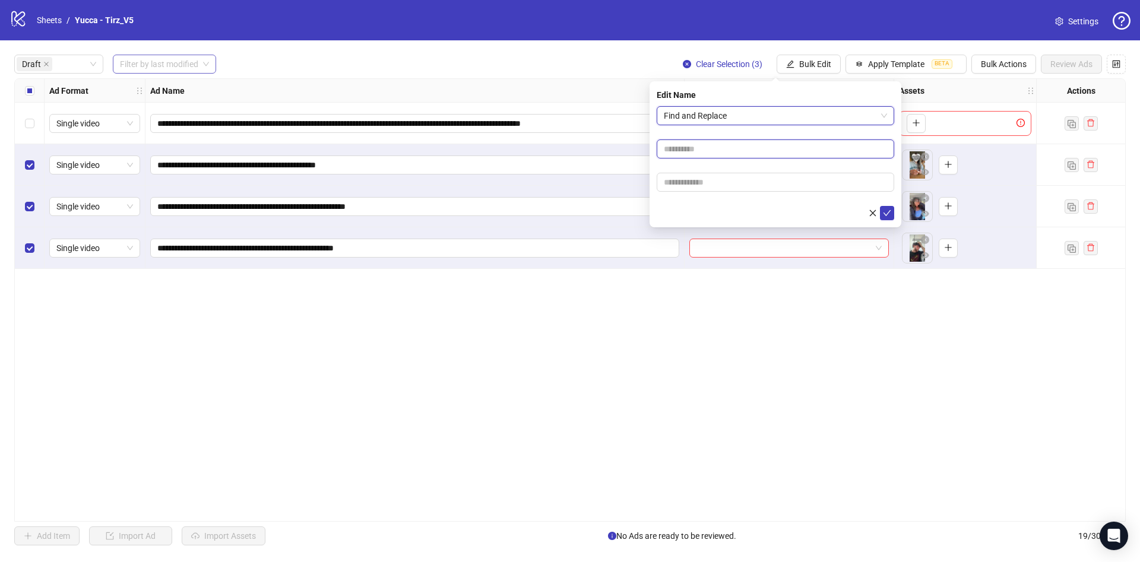
click at [741, 148] on input "text" at bounding box center [776, 149] width 238 height 19
type input "****"
click at [715, 190] on input "text" at bounding box center [776, 182] width 238 height 19
paste input "**********"
type input "**********"
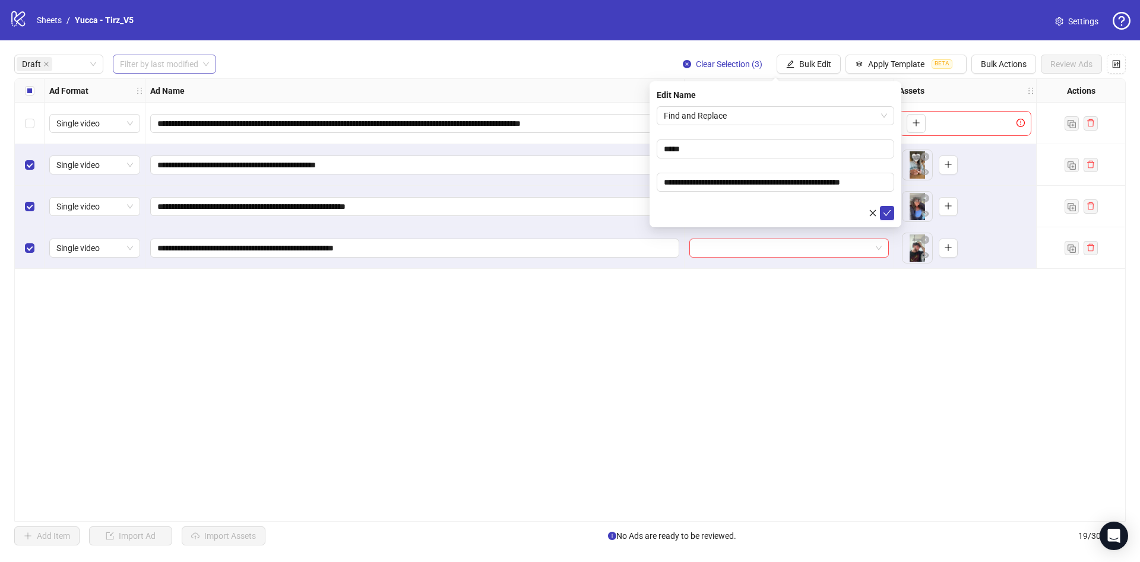
click at [675, 213] on div at bounding box center [776, 213] width 238 height 14
click at [884, 213] on icon "check" at bounding box center [887, 213] width 8 height 8
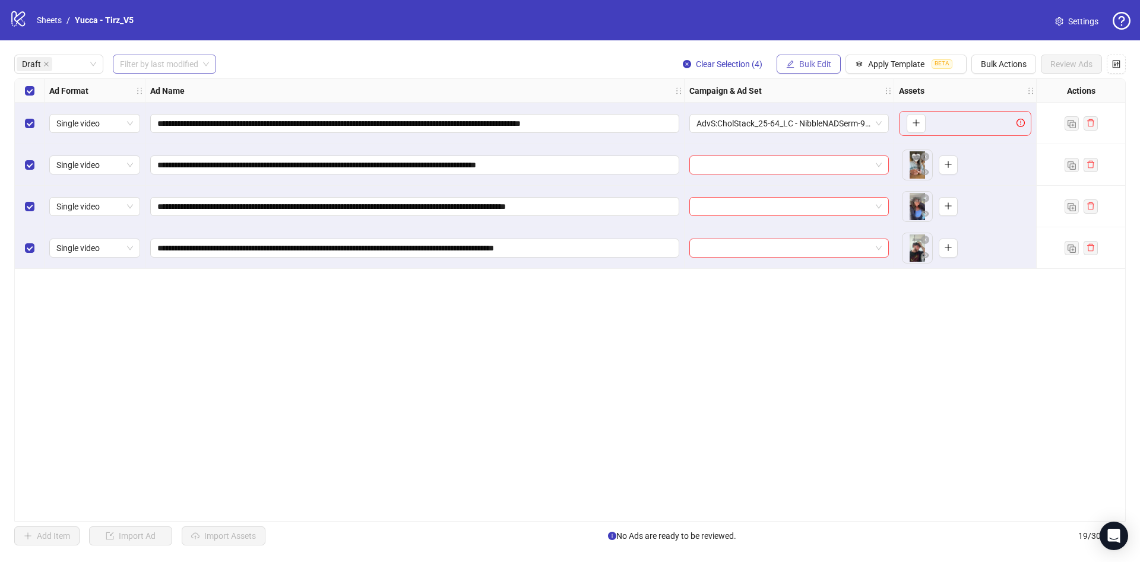
click at [811, 58] on button "Bulk Edit" at bounding box center [809, 64] width 64 height 19
click at [848, 128] on span "Campaign & Ad Set" at bounding box center [820, 126] width 71 height 13
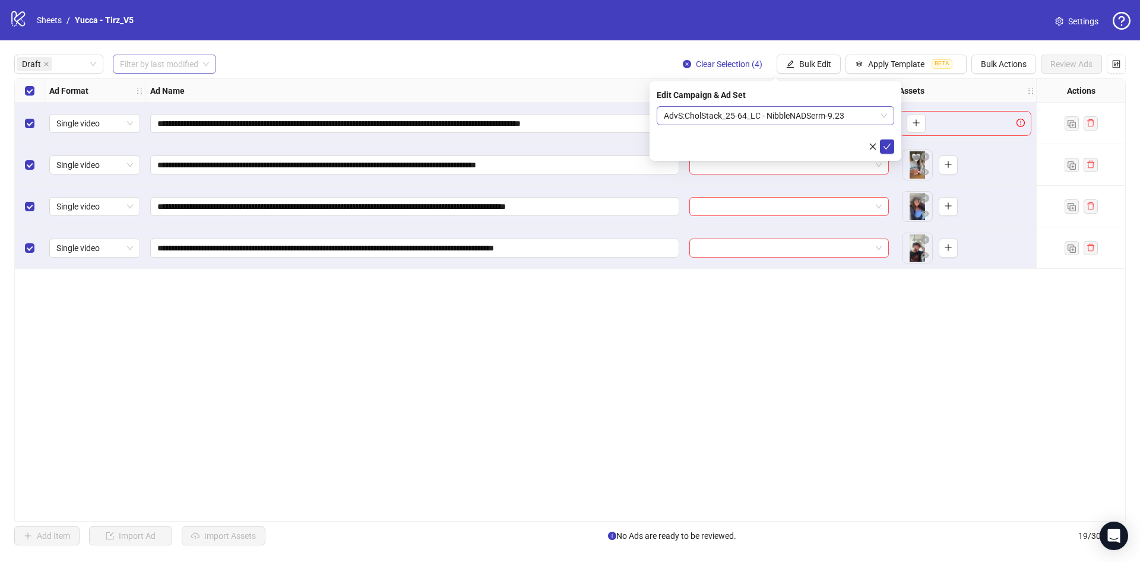
click at [790, 123] on span "AdvS:CholStack_25-64_LC - NibbleNADSerm-9.23" at bounding box center [775, 116] width 223 height 18
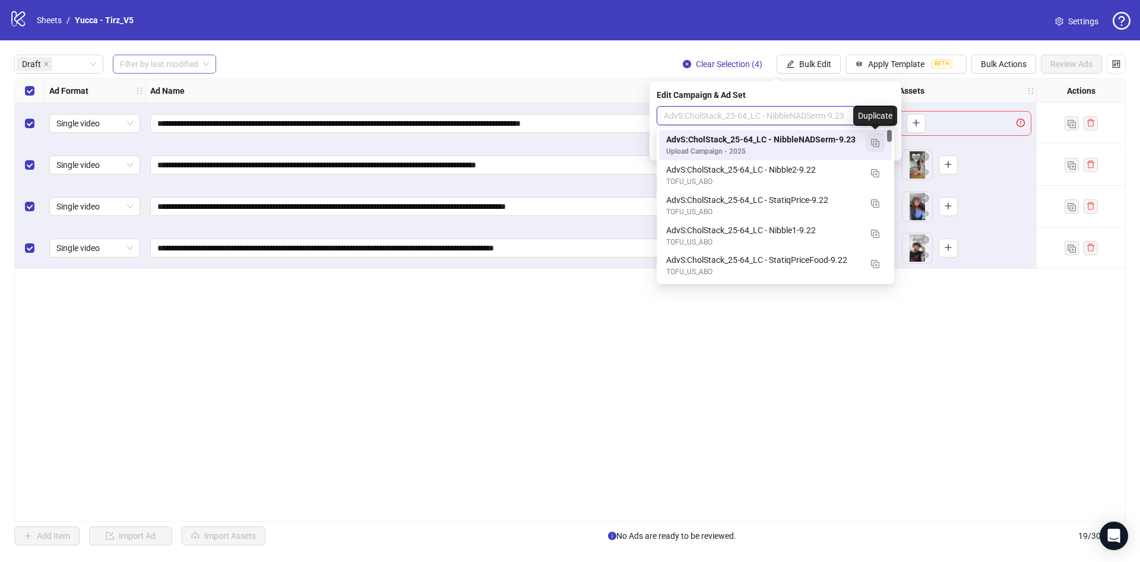
click at [877, 140] on img "button" at bounding box center [875, 143] width 8 height 8
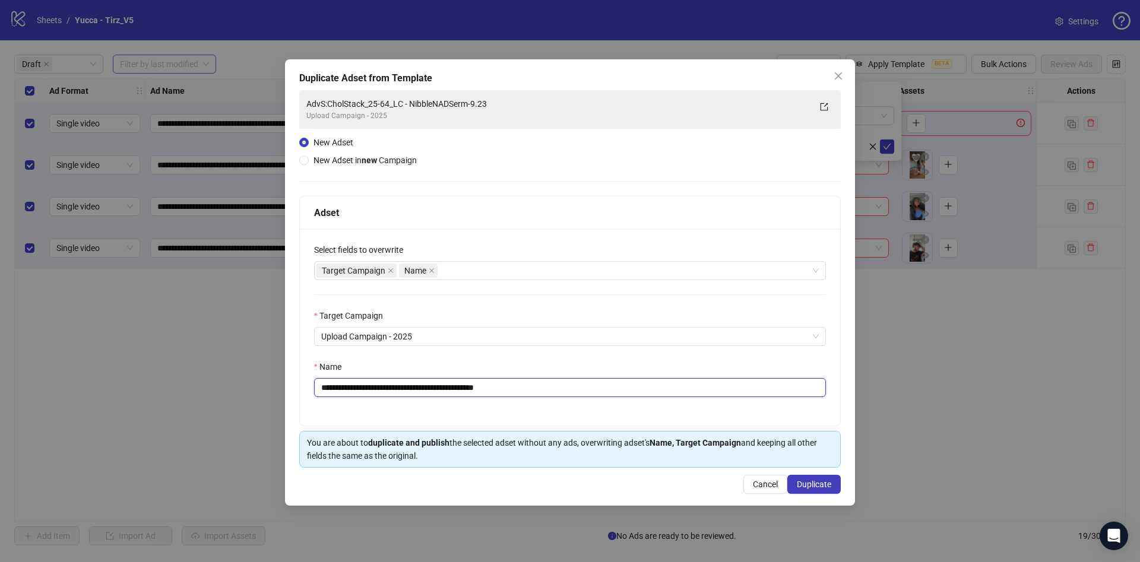
drag, startPoint x: 451, startPoint y: 389, endPoint x: 653, endPoint y: 394, distance: 201.4
click at [653, 394] on input "**********" at bounding box center [570, 387] width 512 height 19
click at [487, 388] on input "**********" at bounding box center [570, 387] width 512 height 19
drag, startPoint x: 453, startPoint y: 388, endPoint x: 660, endPoint y: 388, distance: 207.3
click at [660, 388] on input "**********" at bounding box center [570, 387] width 512 height 19
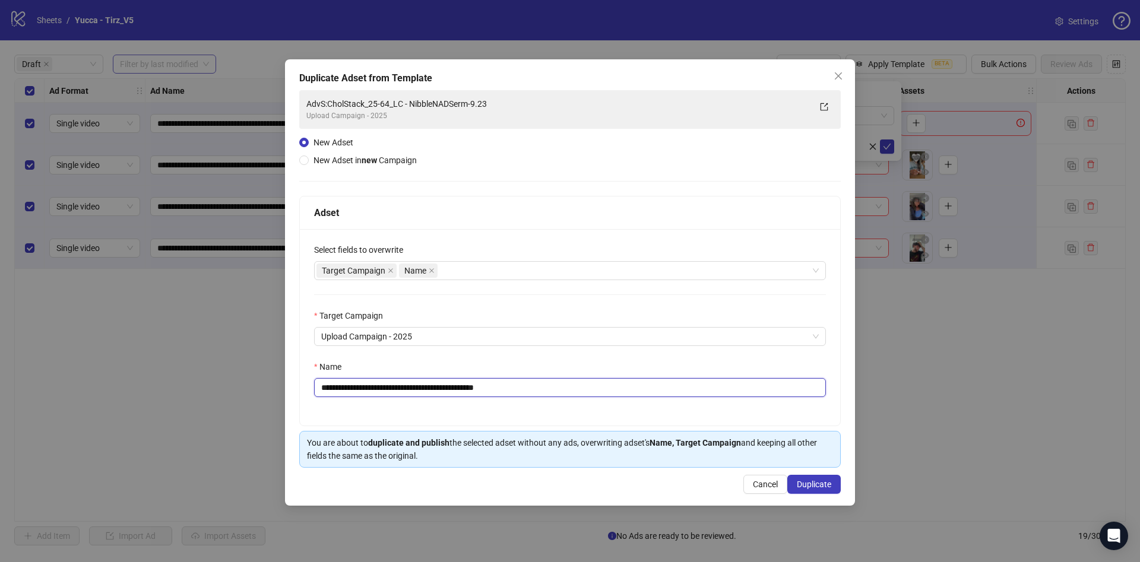
click at [599, 394] on input "**********" at bounding box center [570, 387] width 512 height 19
drag, startPoint x: 450, startPoint y: 390, endPoint x: 586, endPoint y: 394, distance: 136.7
click at [586, 394] on input "**********" at bounding box center [570, 387] width 512 height 19
type input "**********"
drag, startPoint x: 827, startPoint y: 491, endPoint x: 831, endPoint y: 498, distance: 7.7
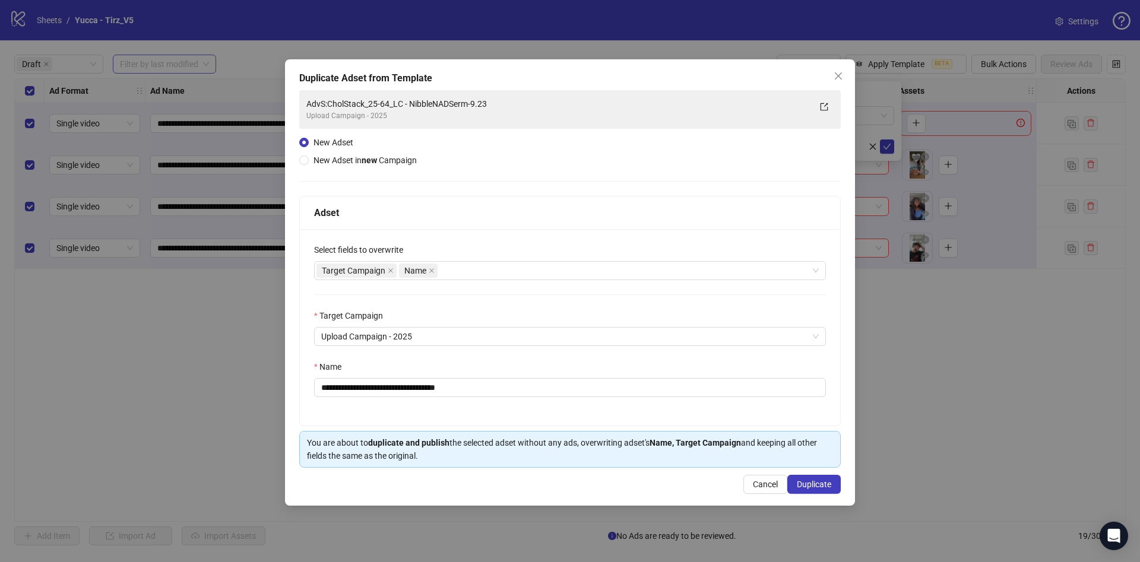
click at [827, 489] on button "Duplicate" at bounding box center [813, 484] width 53 height 19
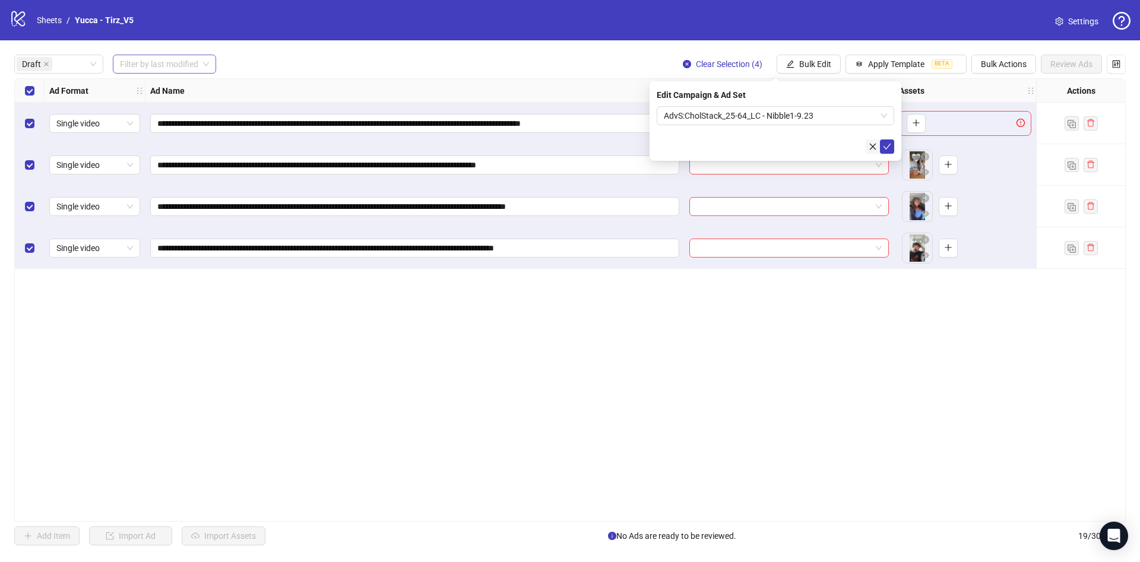
click at [879, 147] on button "button" at bounding box center [873, 147] width 14 height 14
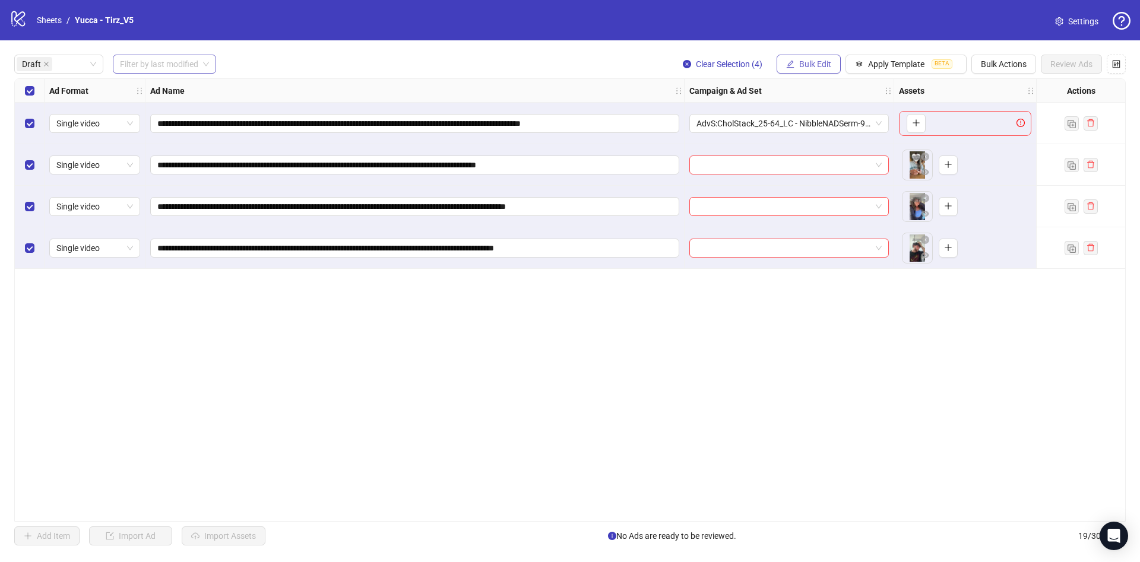
click at [809, 61] on span "Bulk Edit" at bounding box center [815, 64] width 32 height 10
click at [846, 121] on span "Campaign & Ad Set" at bounding box center [820, 126] width 71 height 13
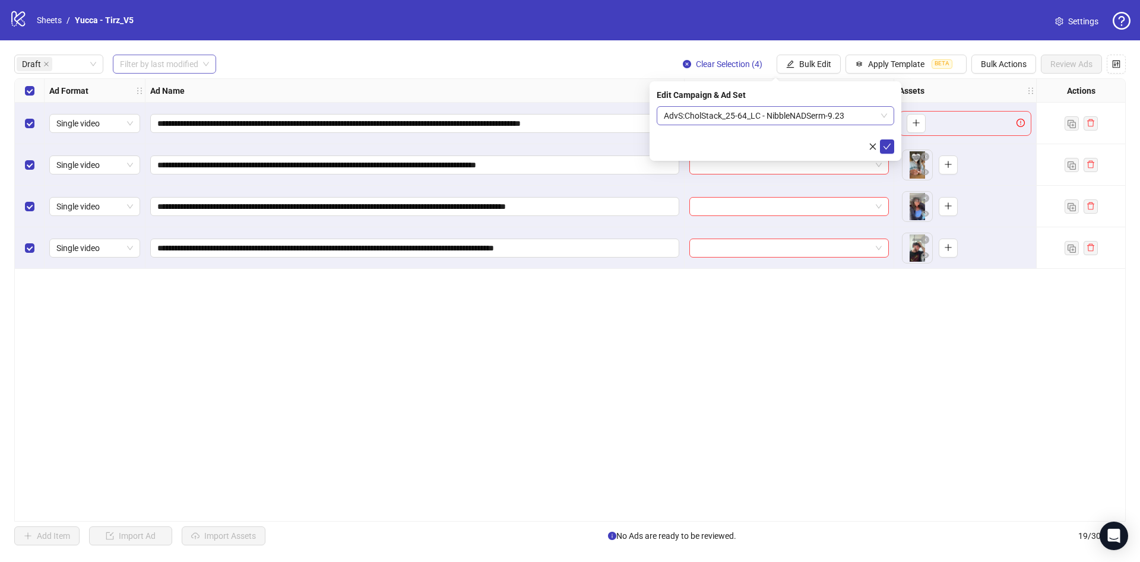
click at [839, 113] on span "AdvS:CholStack_25-64_LC - NibbleNADSerm-9.23" at bounding box center [775, 116] width 223 height 18
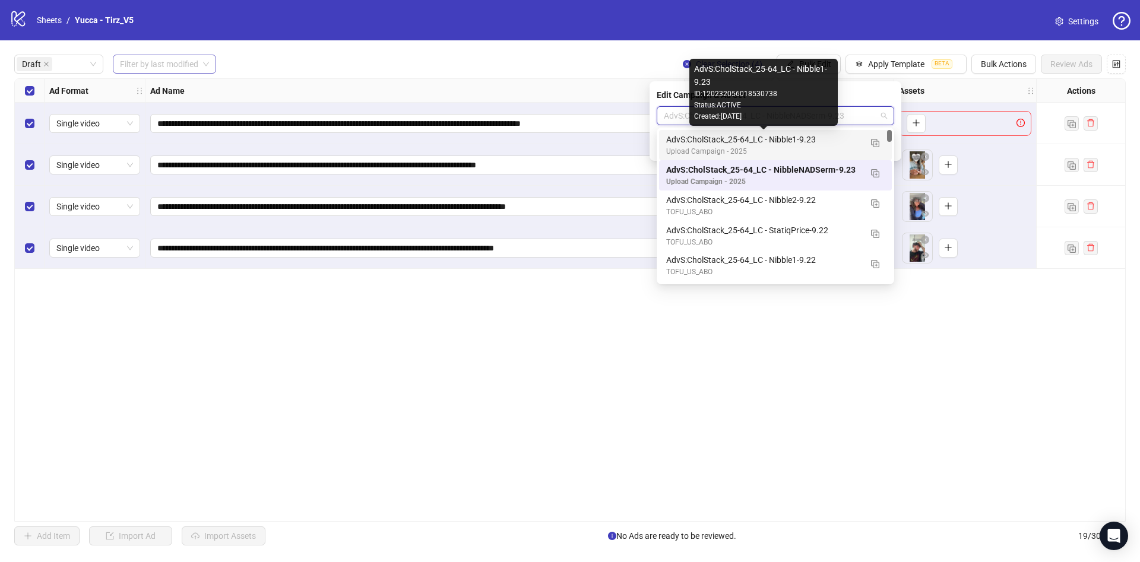
click at [837, 138] on div "AdvS:CholStack_25-64_LC - Nibble1-9.23" at bounding box center [763, 139] width 195 height 13
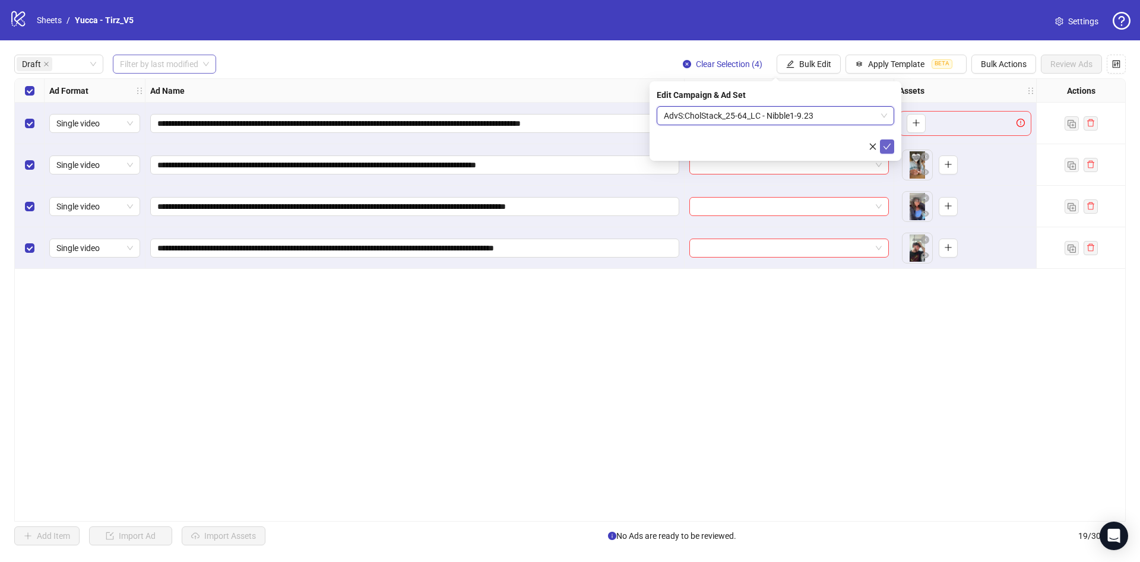
click at [890, 149] on icon "check" at bounding box center [887, 147] width 8 height 8
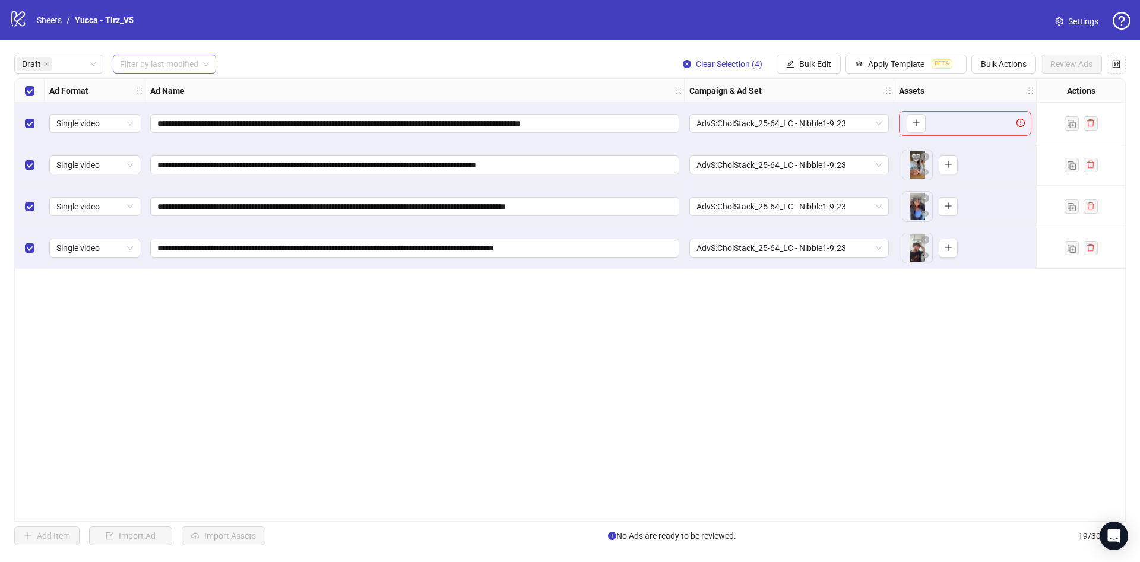
click at [26, 126] on div "Select row 1" at bounding box center [30, 124] width 30 height 42
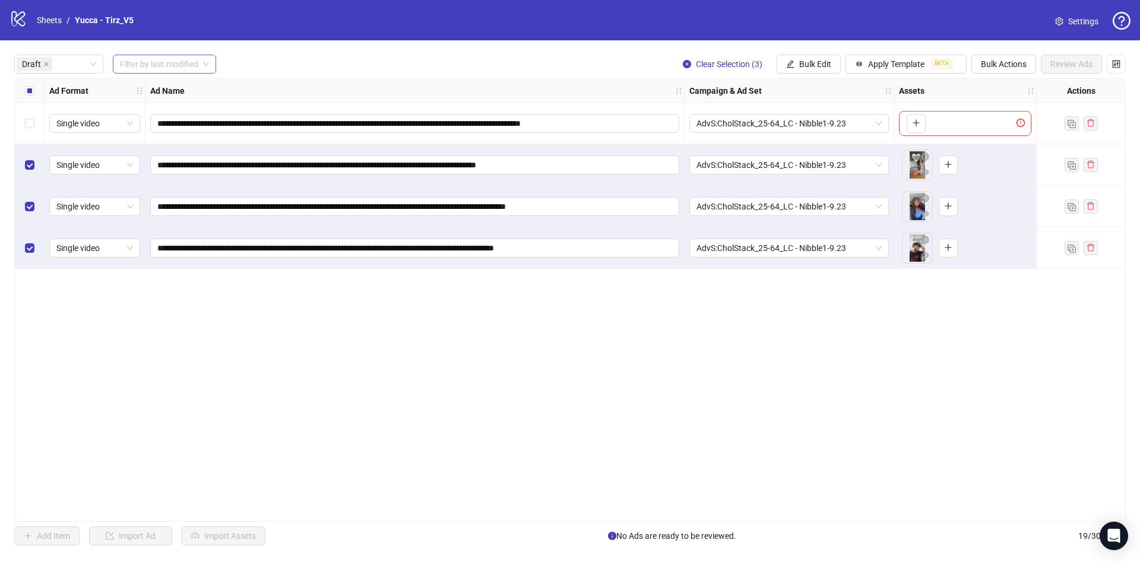
click at [29, 96] on label "Select all rows" at bounding box center [30, 90] width 10 height 13
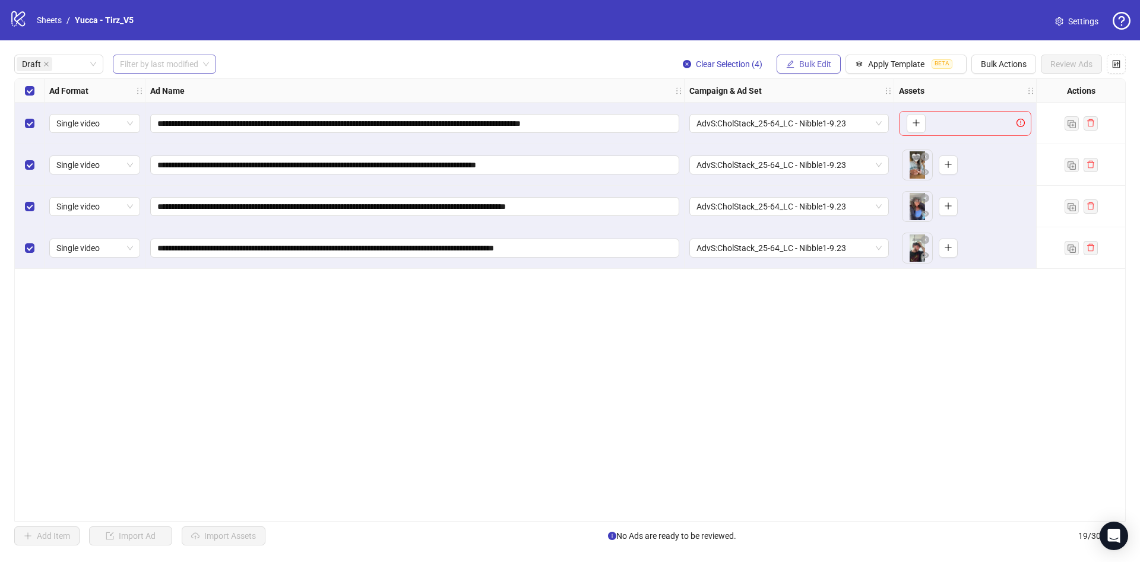
click at [820, 64] on span "Bulk Edit" at bounding box center [815, 64] width 32 height 10
click at [811, 186] on span "Primary Texts" at bounding box center [820, 183] width 71 height 13
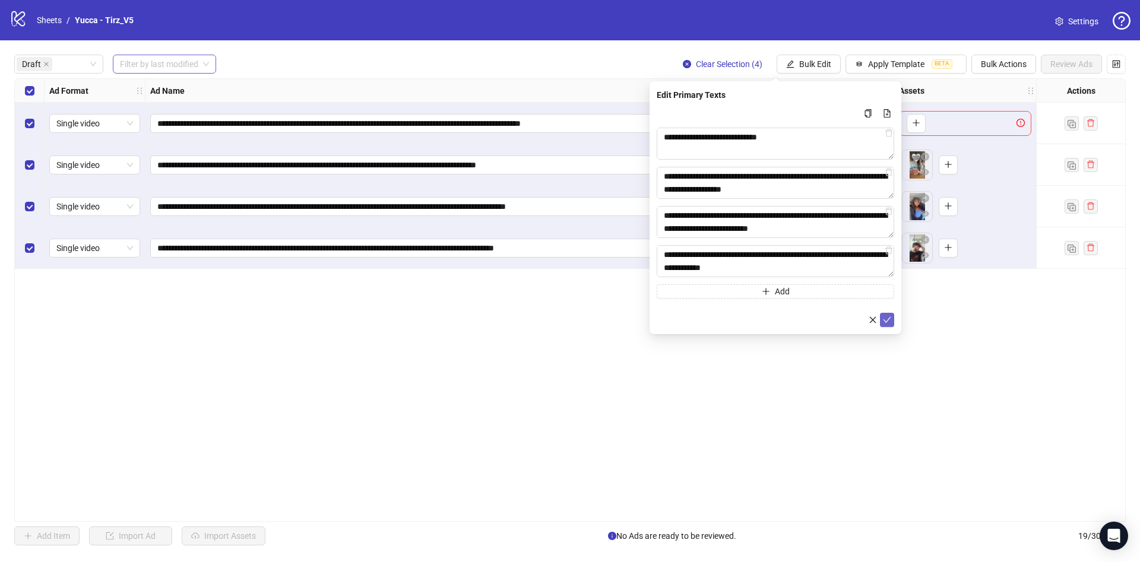
click at [887, 314] on button "submit" at bounding box center [887, 320] width 14 height 14
click at [823, 66] on span "Bulk Edit" at bounding box center [815, 64] width 32 height 10
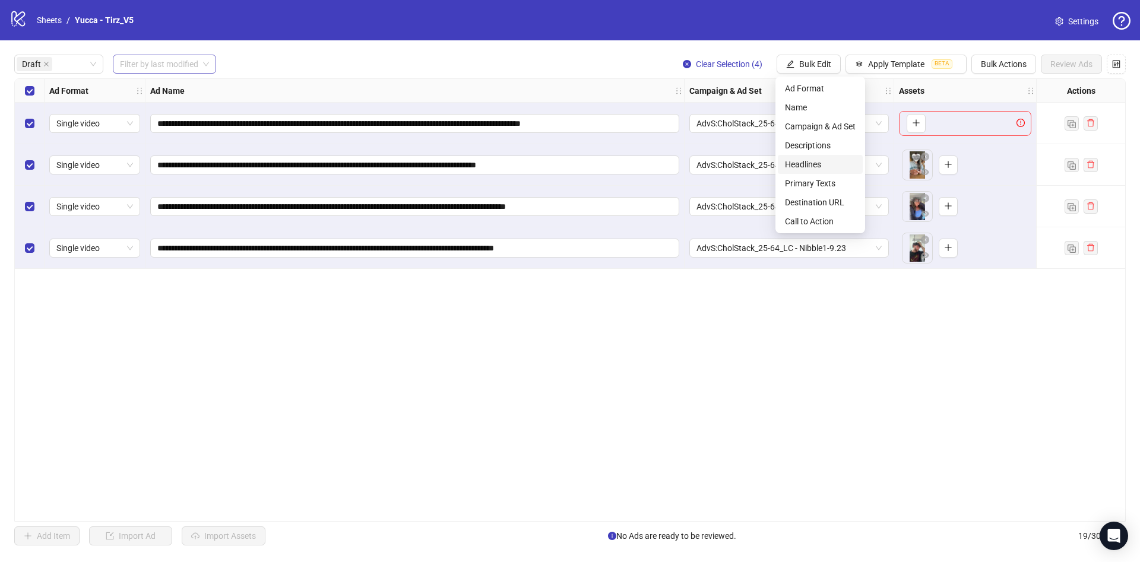
click at [807, 160] on span "Headlines" at bounding box center [820, 164] width 71 height 13
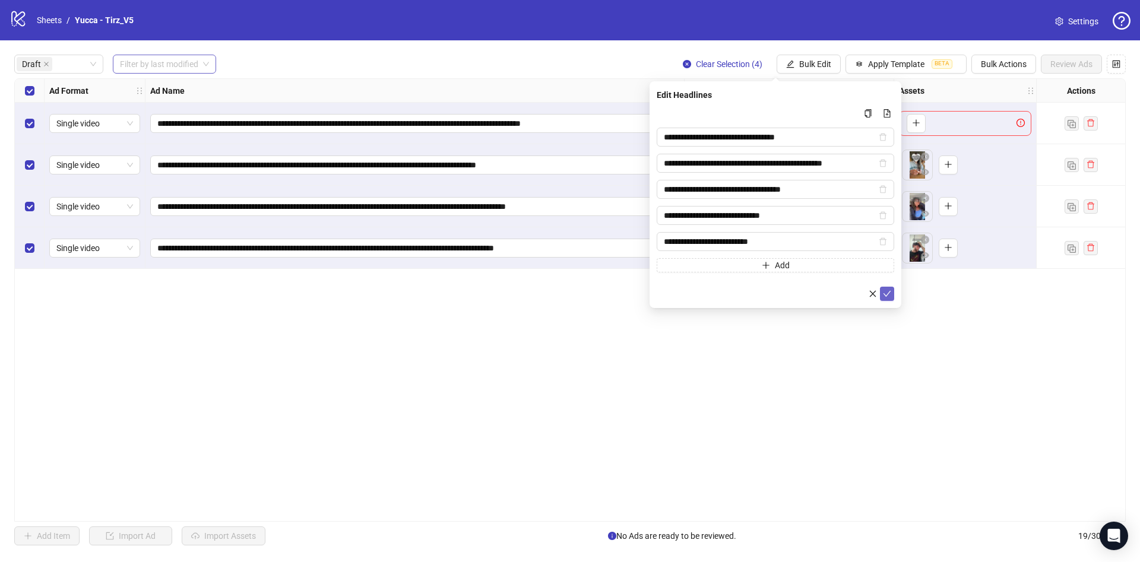
click at [891, 293] on icon "check" at bounding box center [887, 294] width 8 height 8
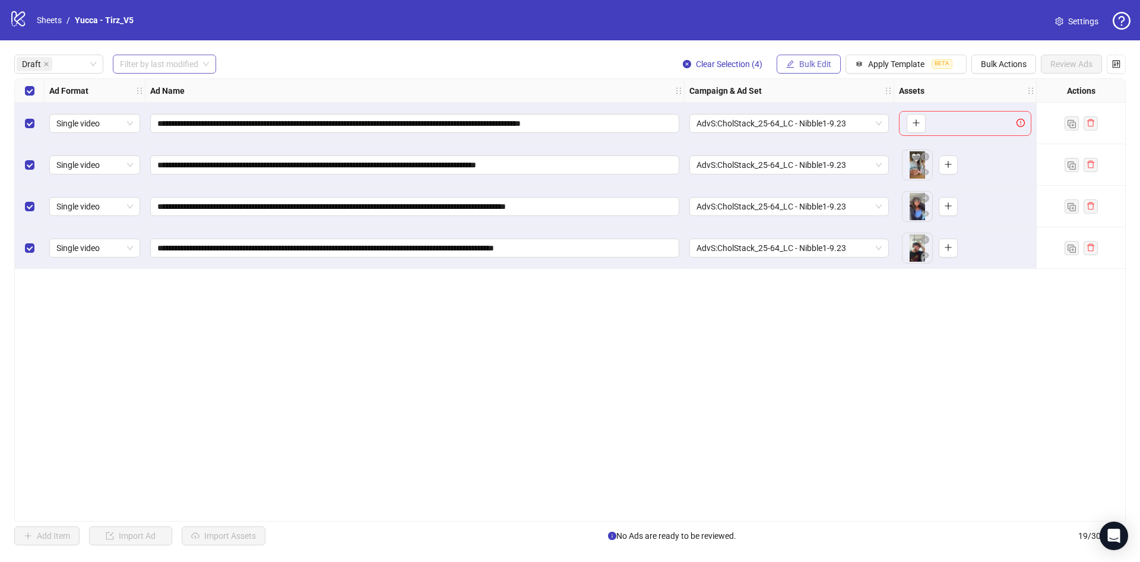
click at [825, 71] on button "Bulk Edit" at bounding box center [809, 64] width 64 height 19
click at [843, 148] on span "Descriptions" at bounding box center [820, 145] width 71 height 13
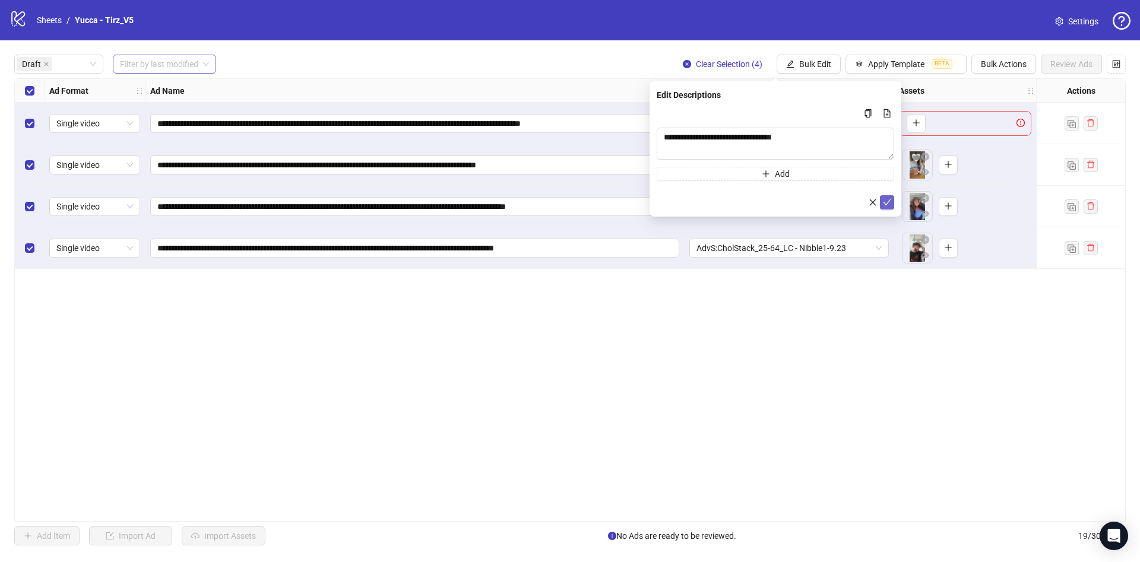
click at [887, 204] on icon "check" at bounding box center [888, 203] width 8 height 6
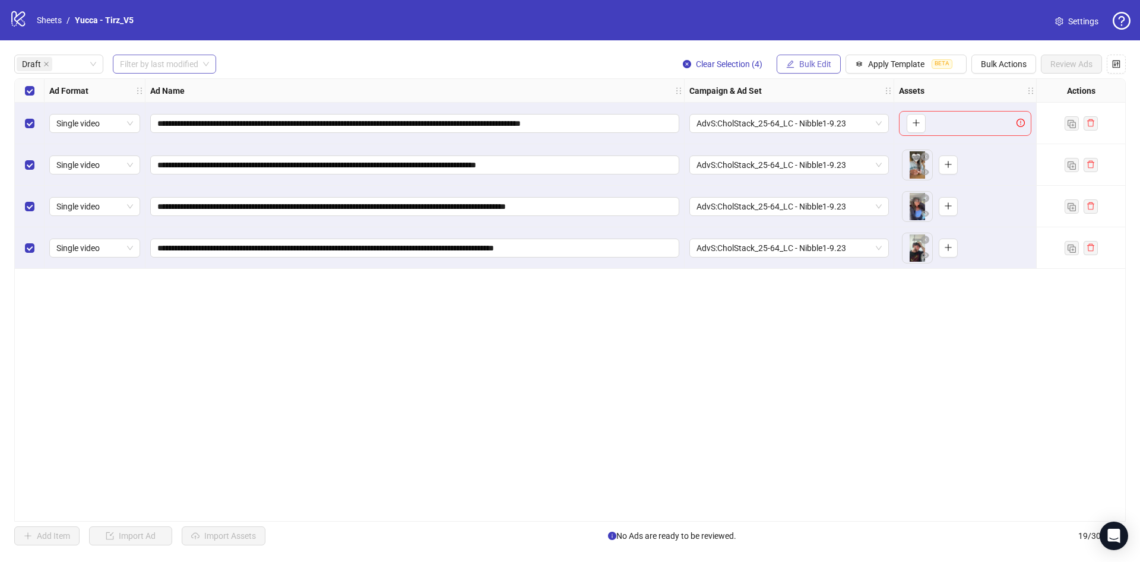
click at [803, 58] on button "Bulk Edit" at bounding box center [809, 64] width 64 height 19
click at [852, 224] on span "Call to Action" at bounding box center [820, 221] width 71 height 13
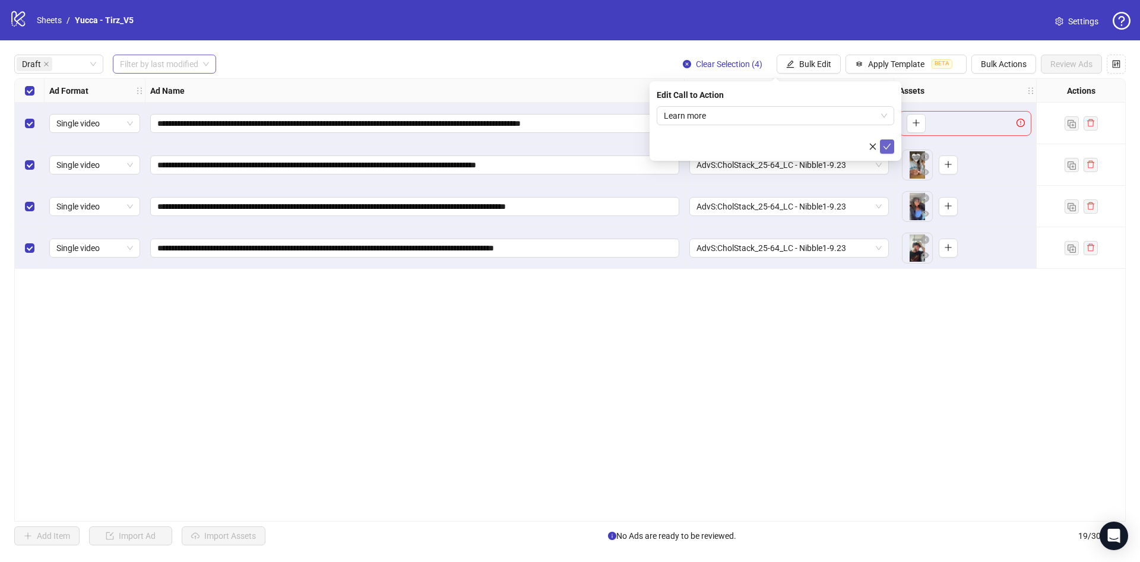
click at [890, 147] on icon "check" at bounding box center [887, 147] width 8 height 8
click at [807, 64] on span "Bulk Edit" at bounding box center [815, 64] width 32 height 10
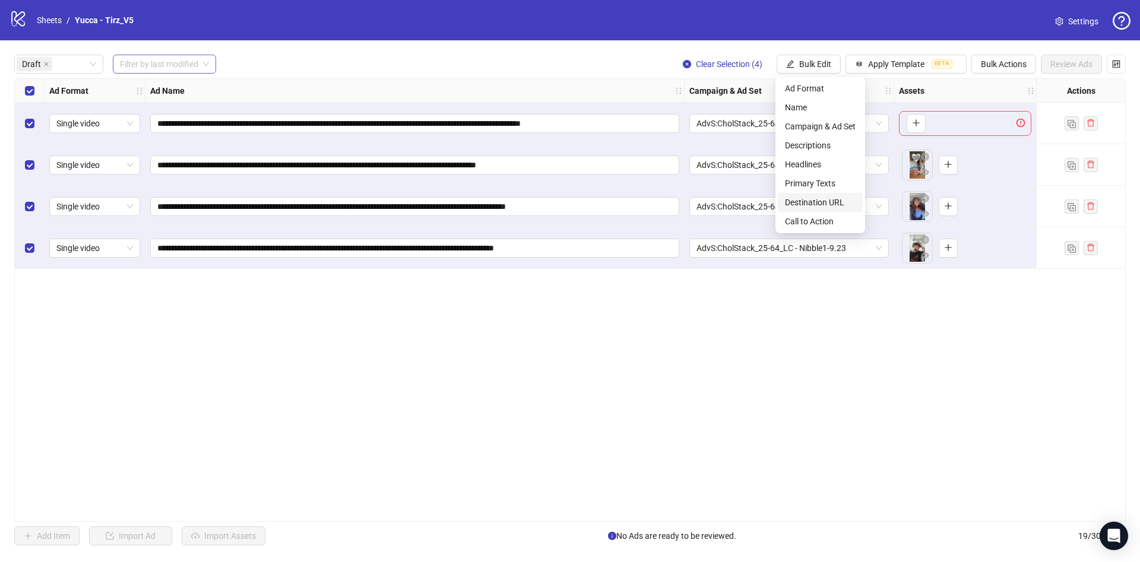
click at [823, 200] on span "Destination URL" at bounding box center [820, 202] width 71 height 13
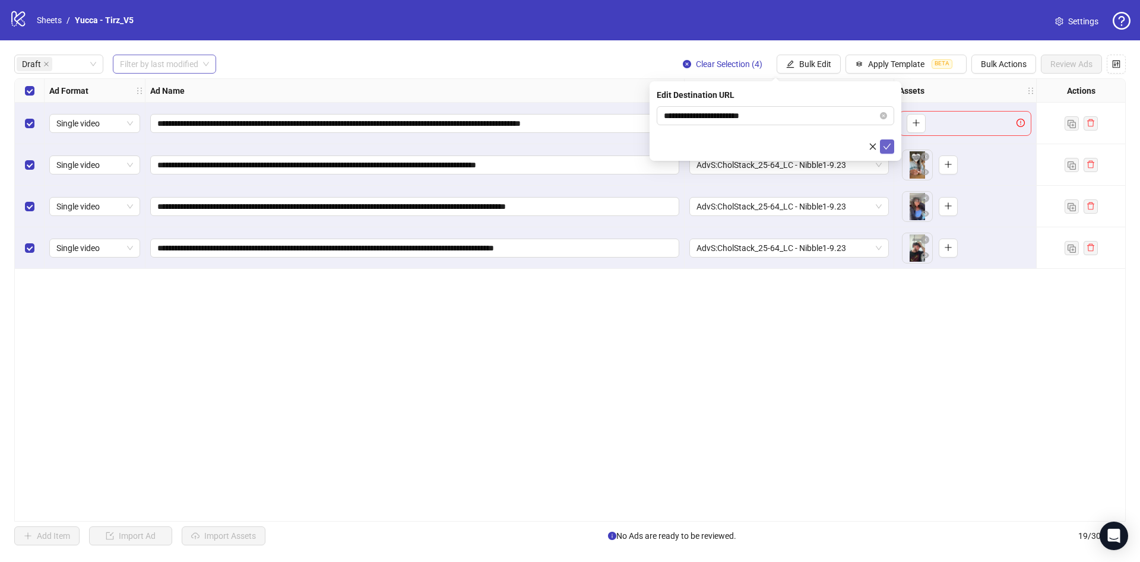
click at [887, 140] on button "submit" at bounding box center [887, 147] width 14 height 14
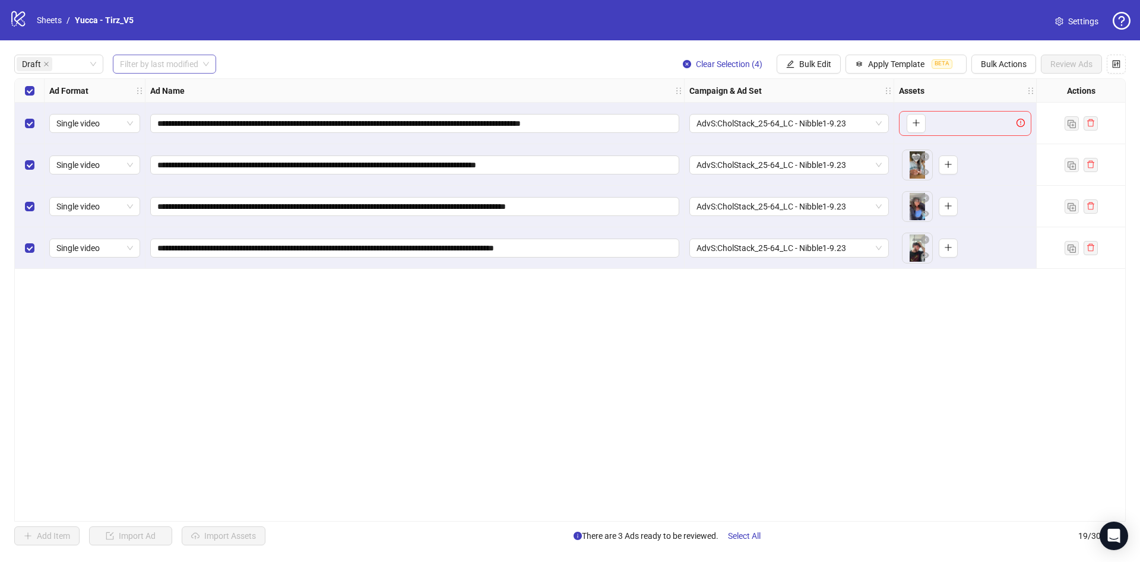
drag, startPoint x: 16, startPoint y: 110, endPoint x: 23, endPoint y: 111, distance: 7.2
click at [18, 110] on div "**********" at bounding box center [570, 300] width 1140 height 520
click at [26, 114] on div "Select row 1" at bounding box center [30, 124] width 30 height 42
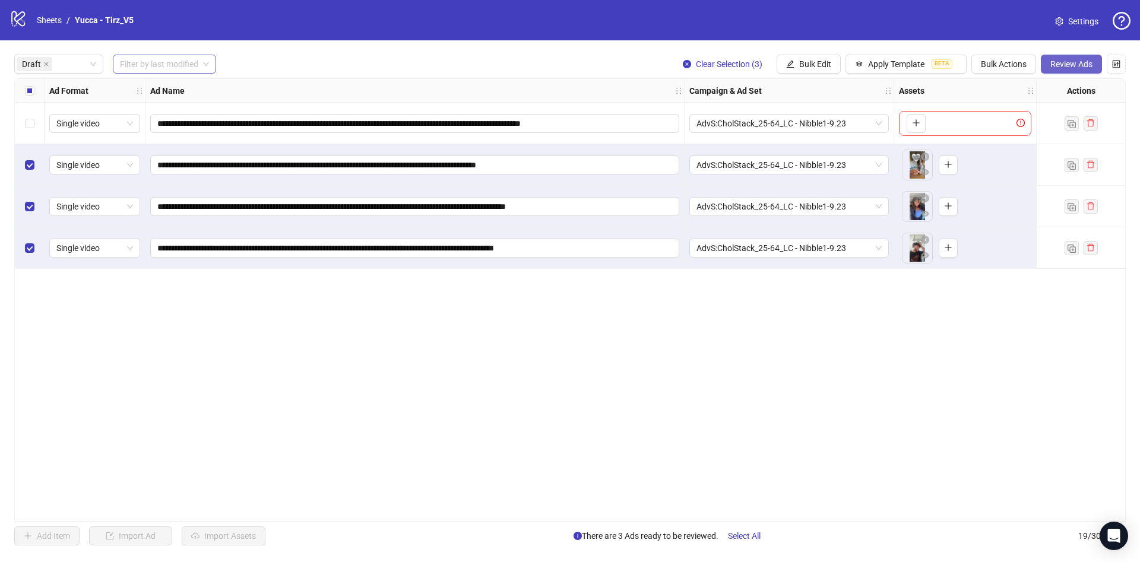
click at [1057, 71] on button "Review Ads" at bounding box center [1071, 64] width 61 height 19
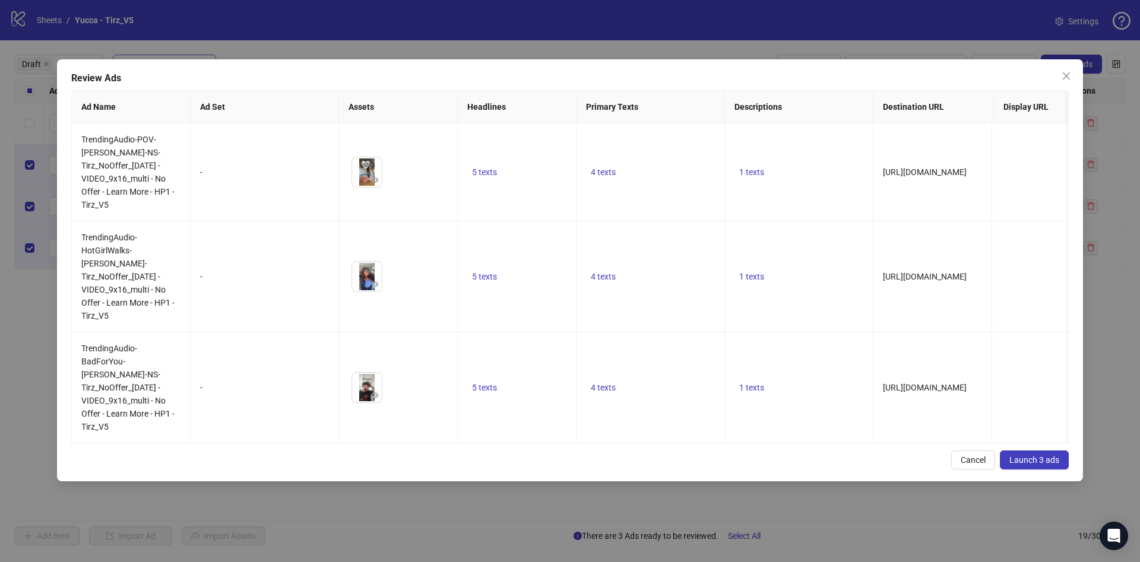
click at [1038, 451] on button "Launch 3 ads" at bounding box center [1034, 460] width 69 height 19
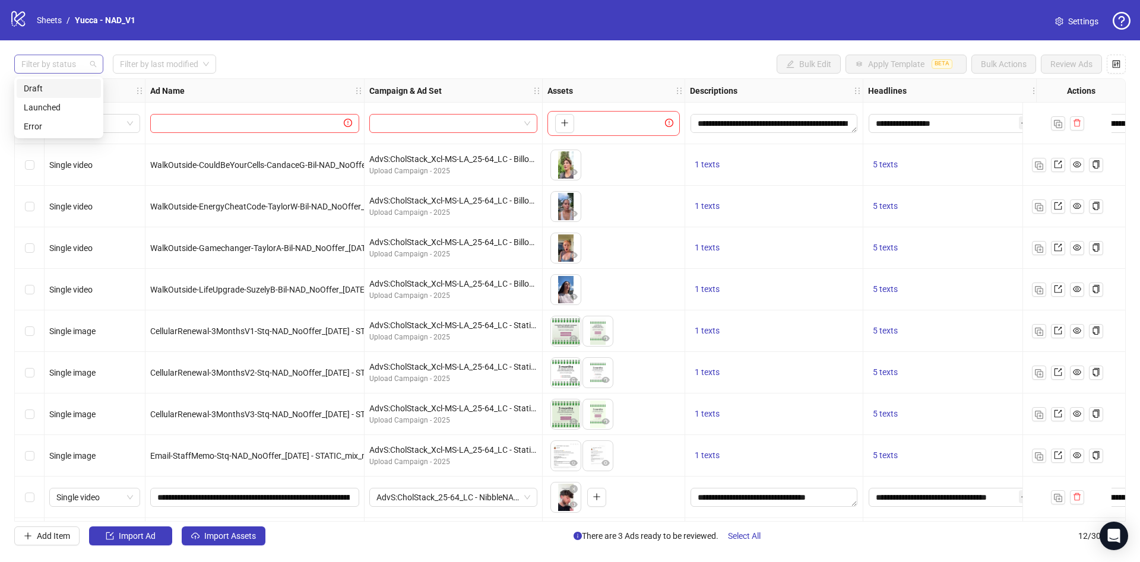
click at [65, 59] on div at bounding box center [53, 64] width 72 height 17
click at [58, 80] on div "Draft" at bounding box center [59, 88] width 84 height 19
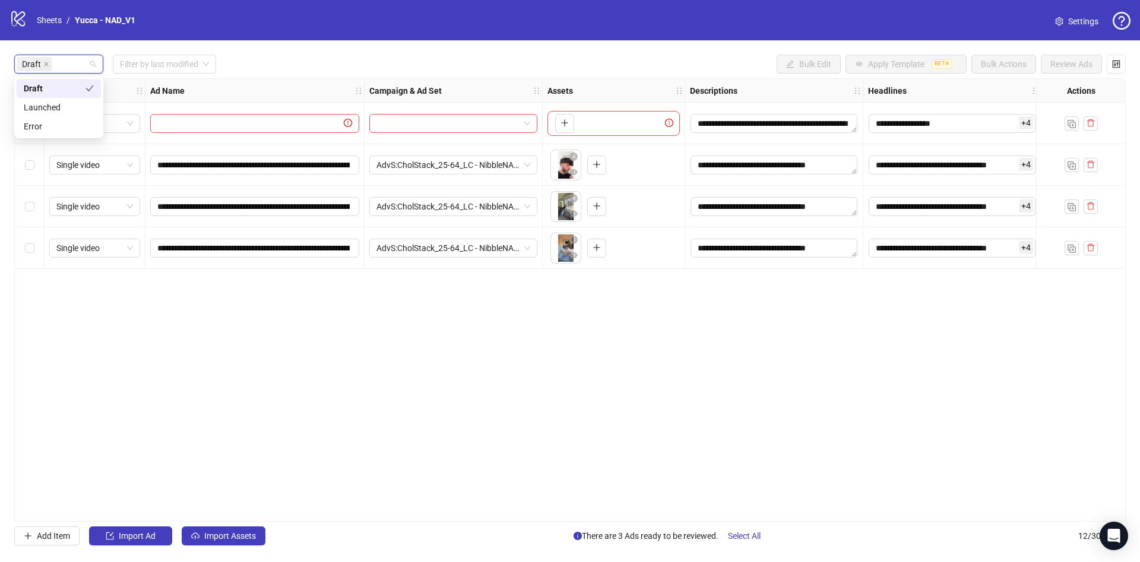
click at [397, 93] on strong "Campaign & Ad Set" at bounding box center [405, 90] width 72 height 13
click at [23, 89] on div "Select all rows" at bounding box center [30, 91] width 30 height 24
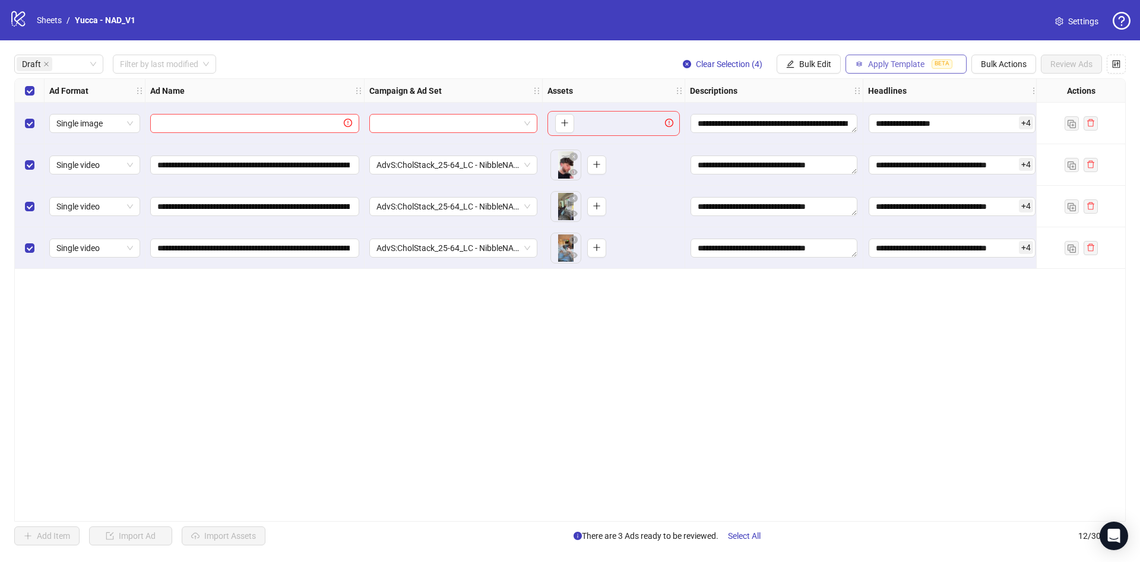
click at [868, 66] on span "Apply Template" at bounding box center [896, 64] width 56 height 10
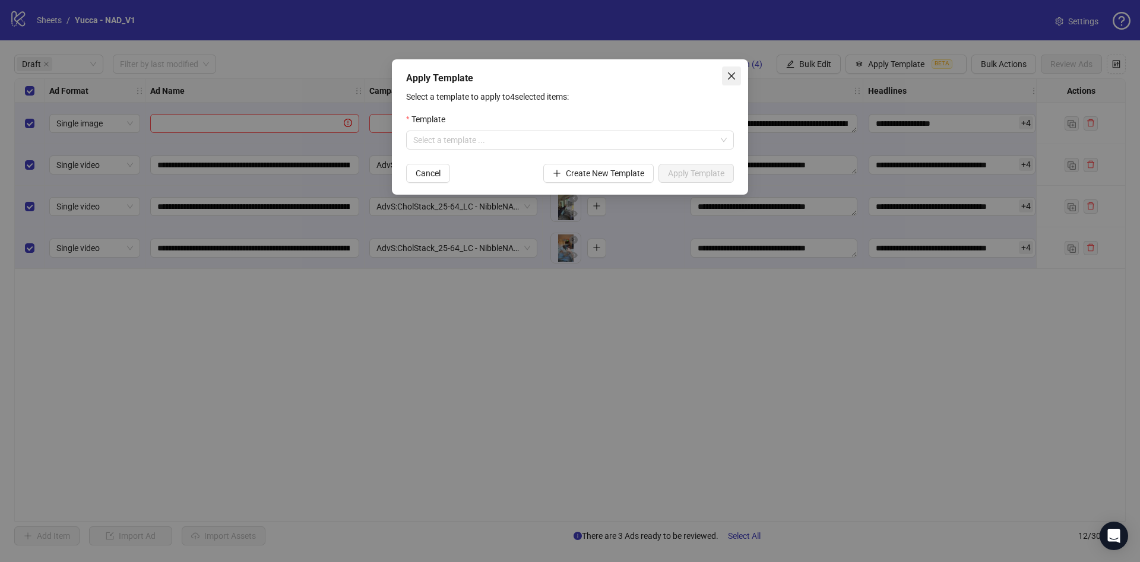
click at [729, 76] on icon "close" at bounding box center [732, 76] width 10 height 10
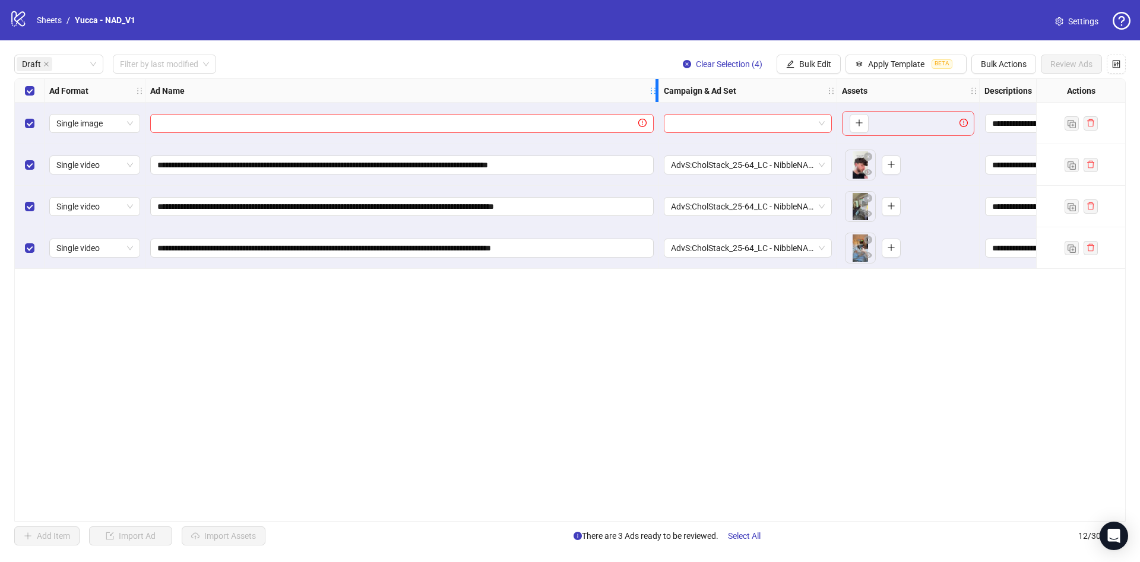
drag, startPoint x: 361, startPoint y: 93, endPoint x: 656, endPoint y: 150, distance: 300.0
click at [656, 150] on div "**********" at bounding box center [735, 174] width 1440 height 190
drag, startPoint x: 377, startPoint y: 163, endPoint x: 783, endPoint y: 168, distance: 406.2
click at [783, 79] on div "**********" at bounding box center [720, 79] width 1410 height 0
drag, startPoint x: 370, startPoint y: 167, endPoint x: 657, endPoint y: 169, distance: 287.4
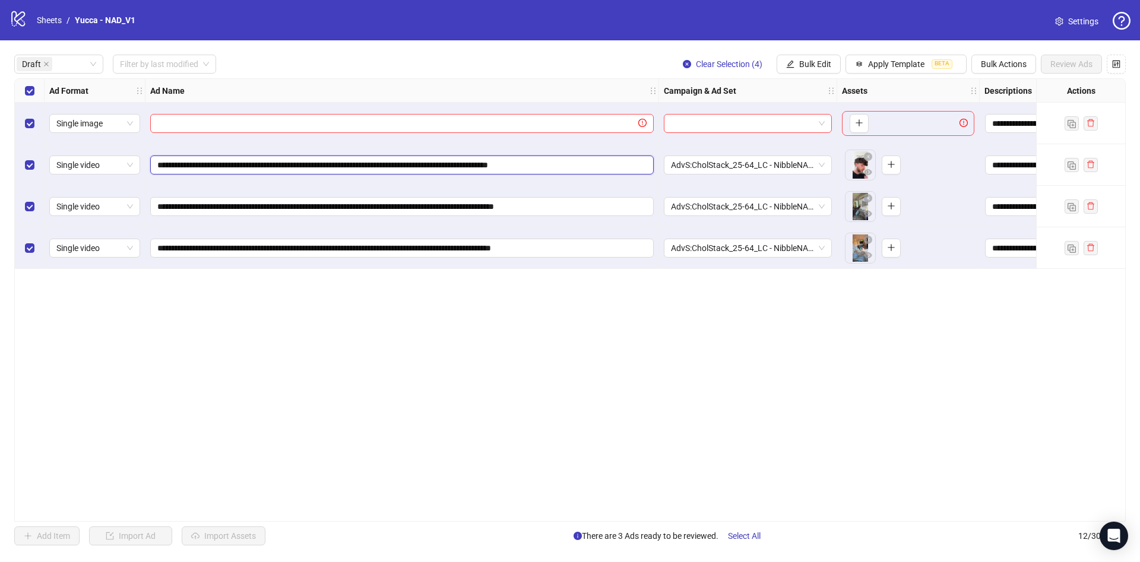
click at [657, 169] on div "**********" at bounding box center [402, 165] width 514 height 42
click at [817, 70] on button "Bulk Edit" at bounding box center [809, 64] width 64 height 19
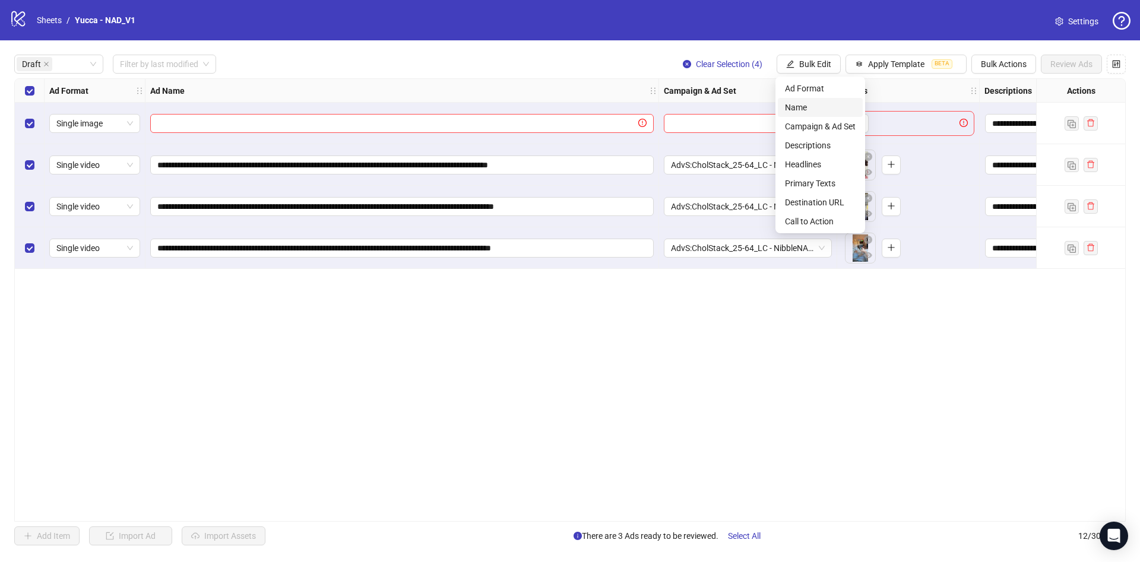
click at [820, 111] on span "Name" at bounding box center [820, 107] width 71 height 13
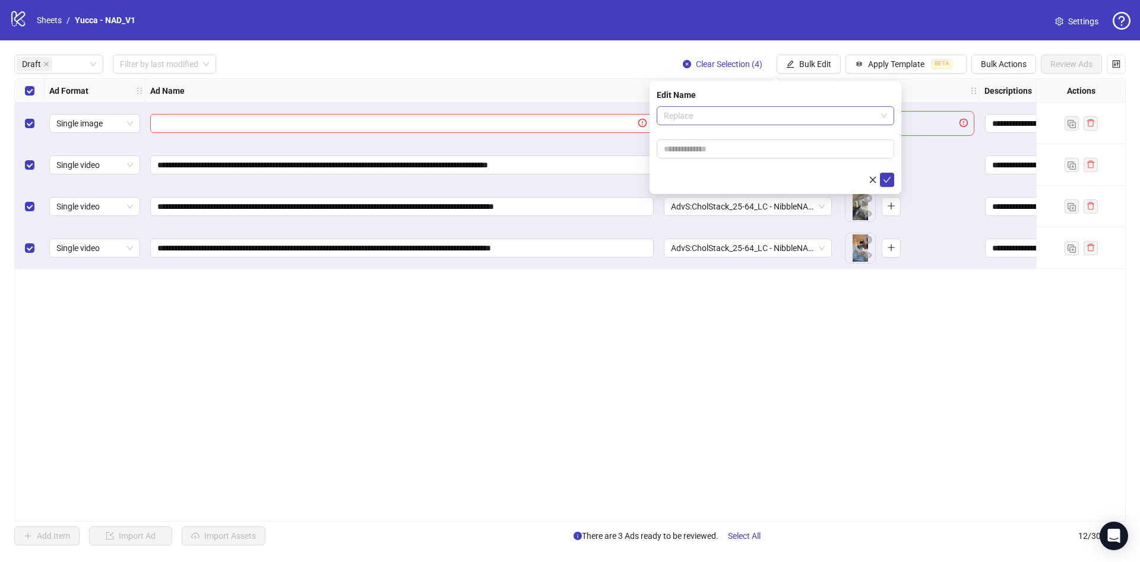
click at [708, 113] on span "Replace" at bounding box center [775, 116] width 223 height 18
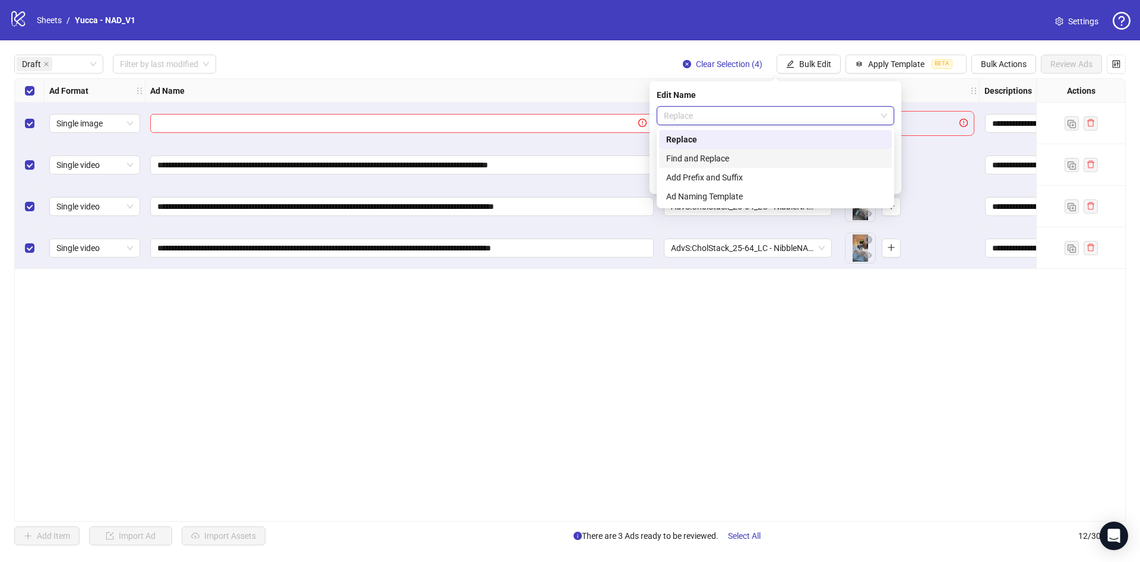
click at [689, 160] on div "Find and Replace" at bounding box center [775, 158] width 219 height 13
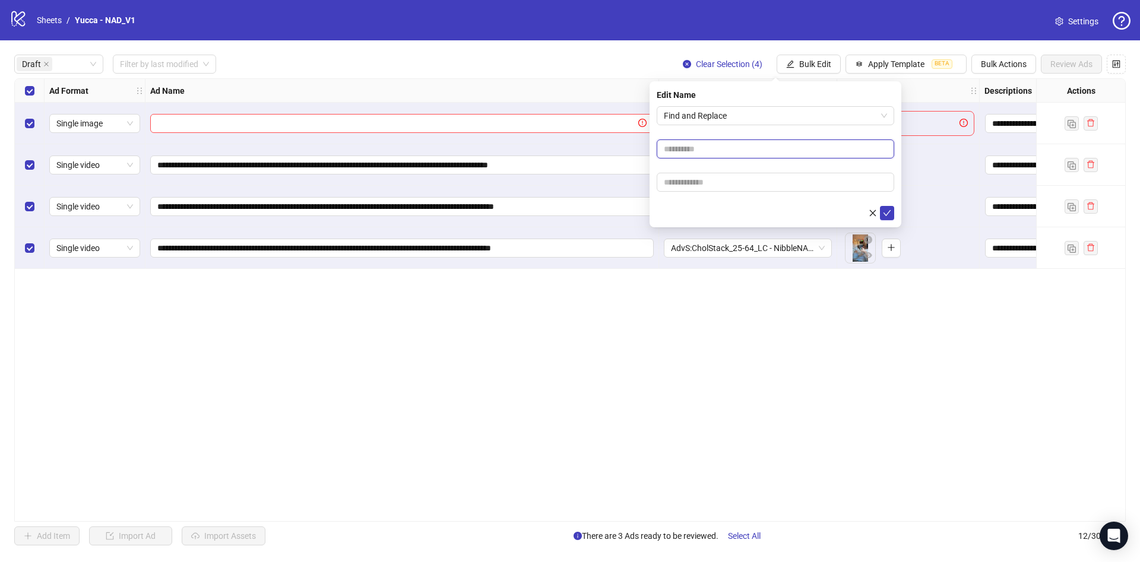
click at [689, 144] on input "text" at bounding box center [776, 149] width 238 height 19
paste input "**********"
type input "**********"
click at [696, 181] on input "text" at bounding box center [776, 182] width 238 height 19
paste input "**********"
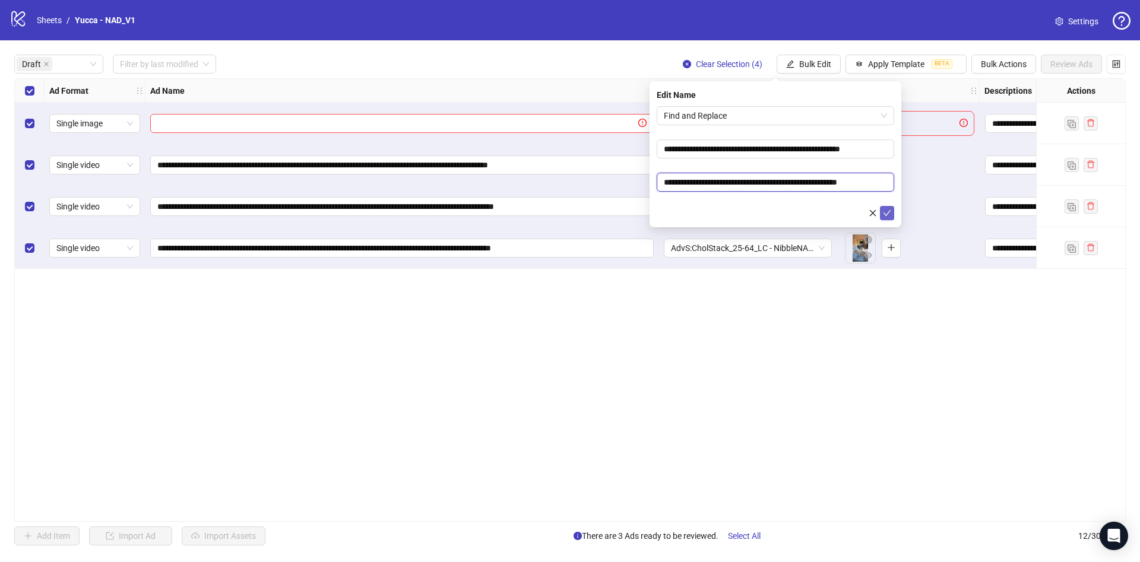
type input "**********"
click at [887, 213] on icon "check" at bounding box center [887, 213] width 8 height 8
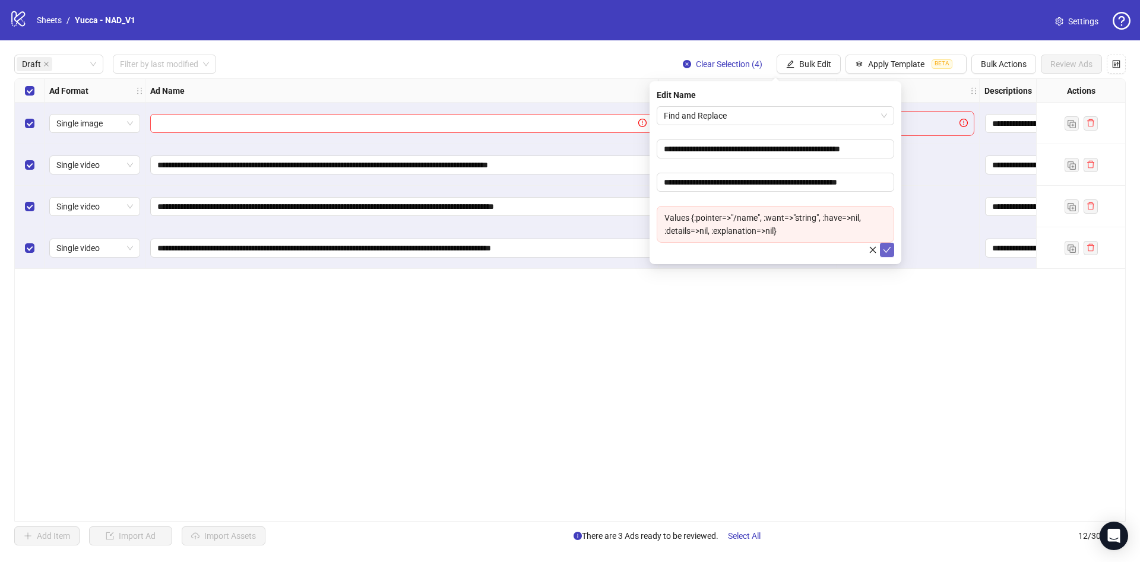
click at [36, 126] on div "Select row 1" at bounding box center [30, 124] width 30 height 42
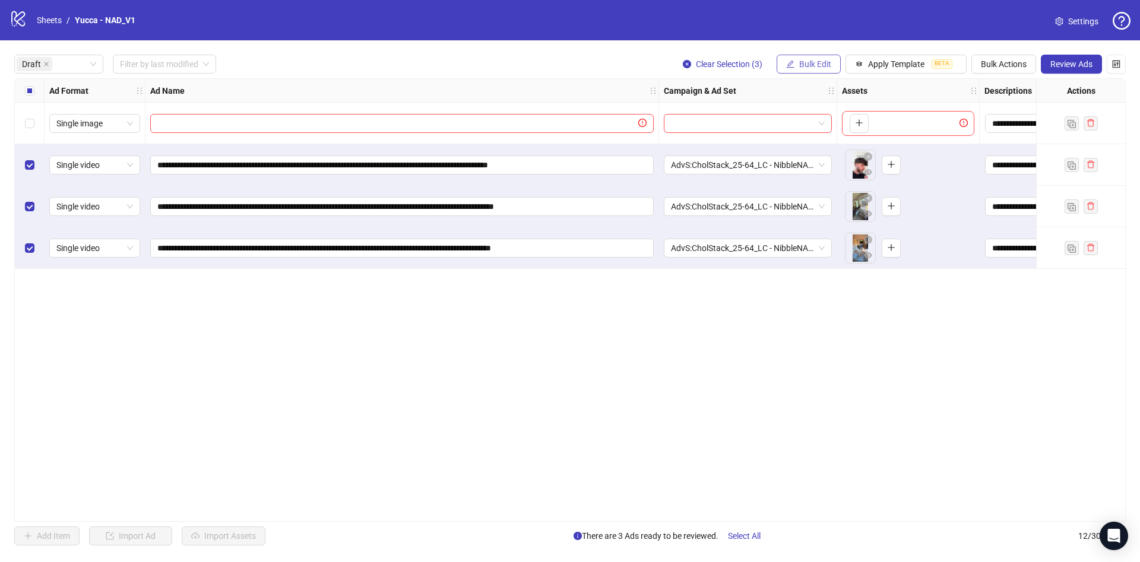
click at [817, 65] on span "Bulk Edit" at bounding box center [815, 64] width 32 height 10
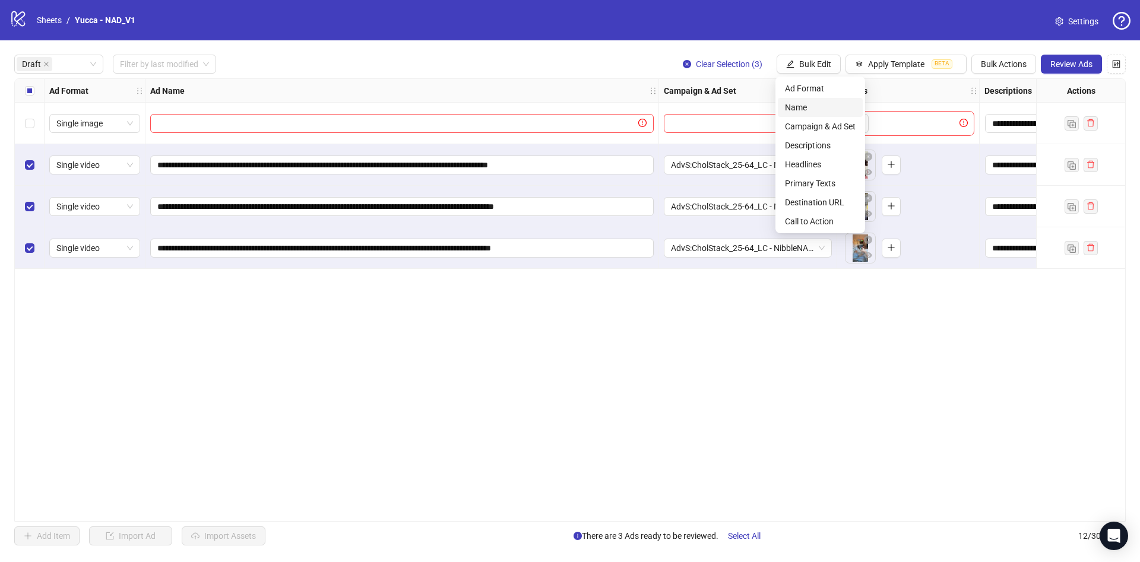
click at [823, 110] on span "Name" at bounding box center [820, 107] width 71 height 13
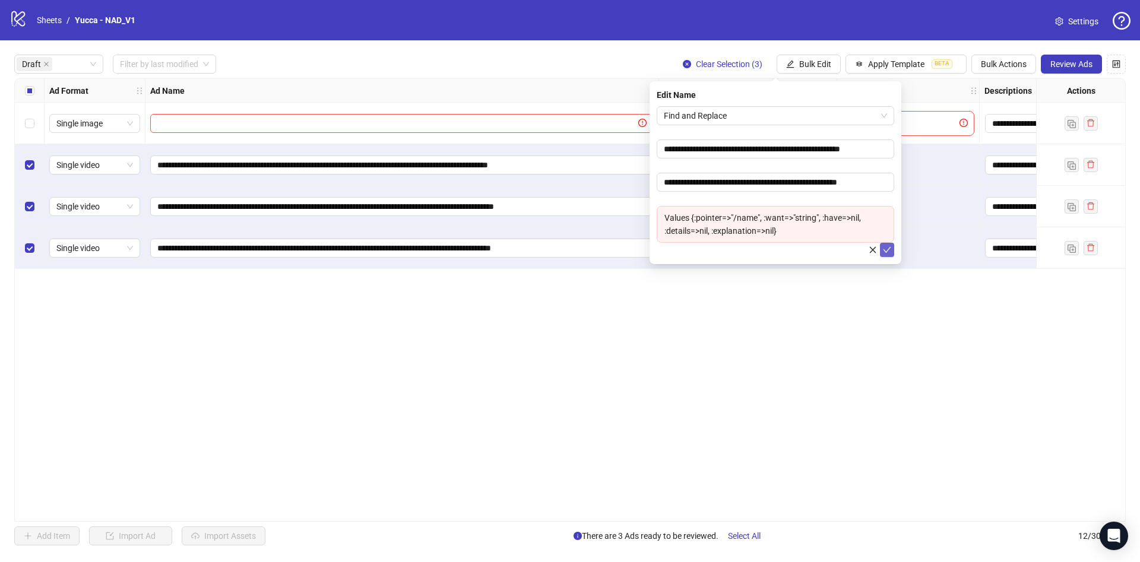
click at [887, 249] on icon "check" at bounding box center [887, 250] width 8 height 8
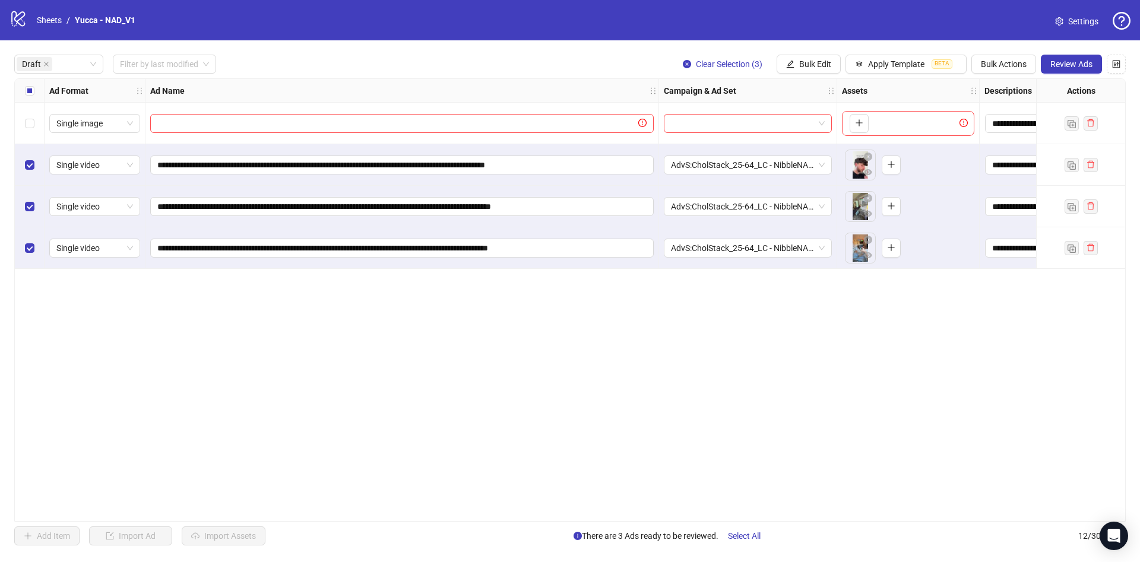
click at [34, 96] on div "Select all rows" at bounding box center [30, 91] width 30 height 24
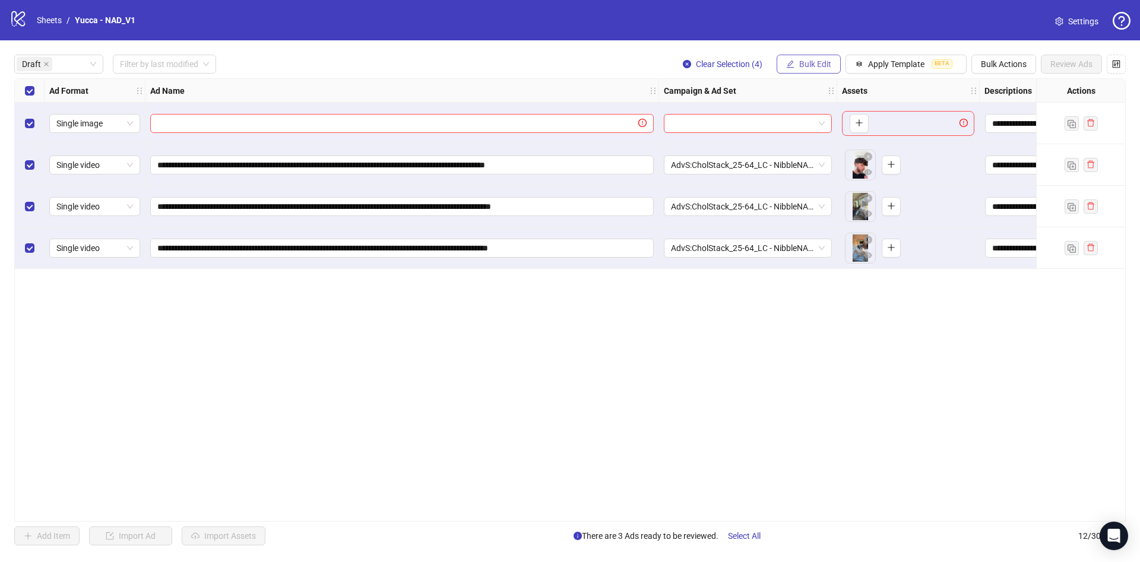
click at [797, 68] on button "Bulk Edit" at bounding box center [809, 64] width 64 height 19
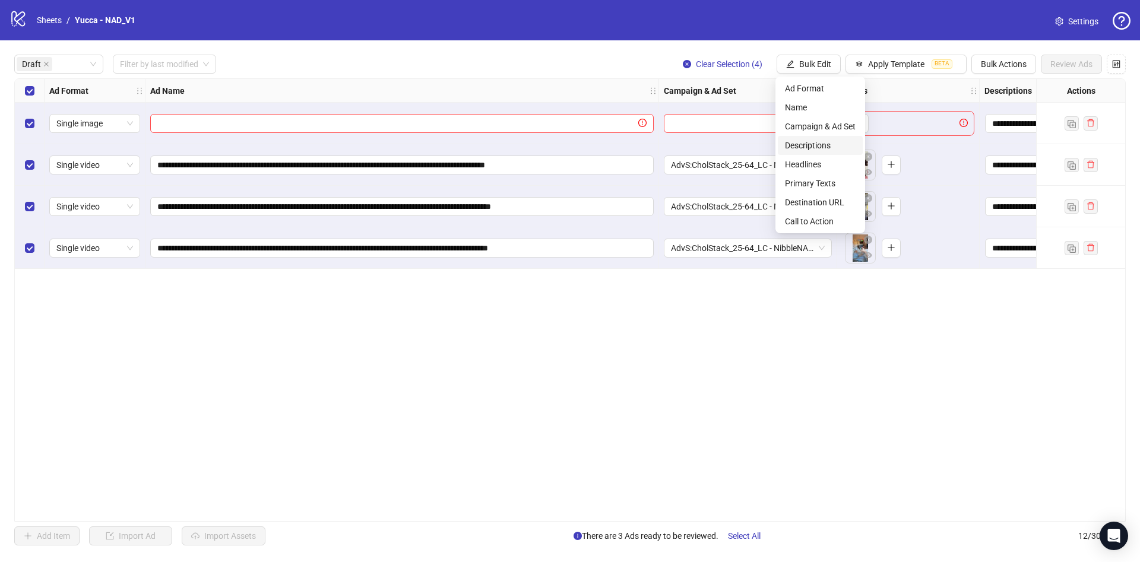
click at [807, 147] on span "Descriptions" at bounding box center [820, 145] width 71 height 13
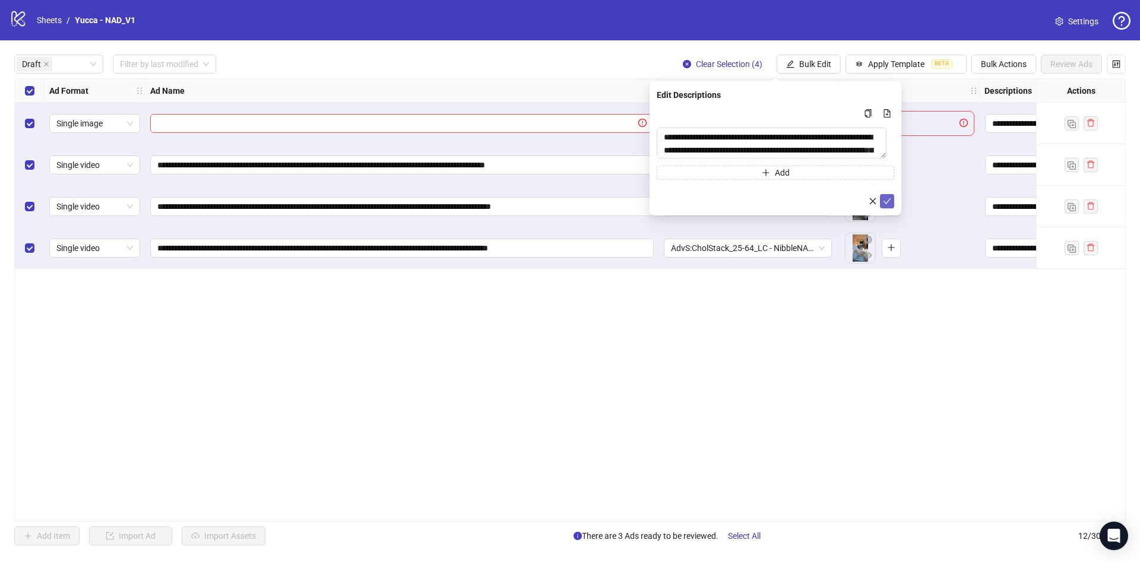
click at [887, 202] on icon "check" at bounding box center [887, 201] width 8 height 8
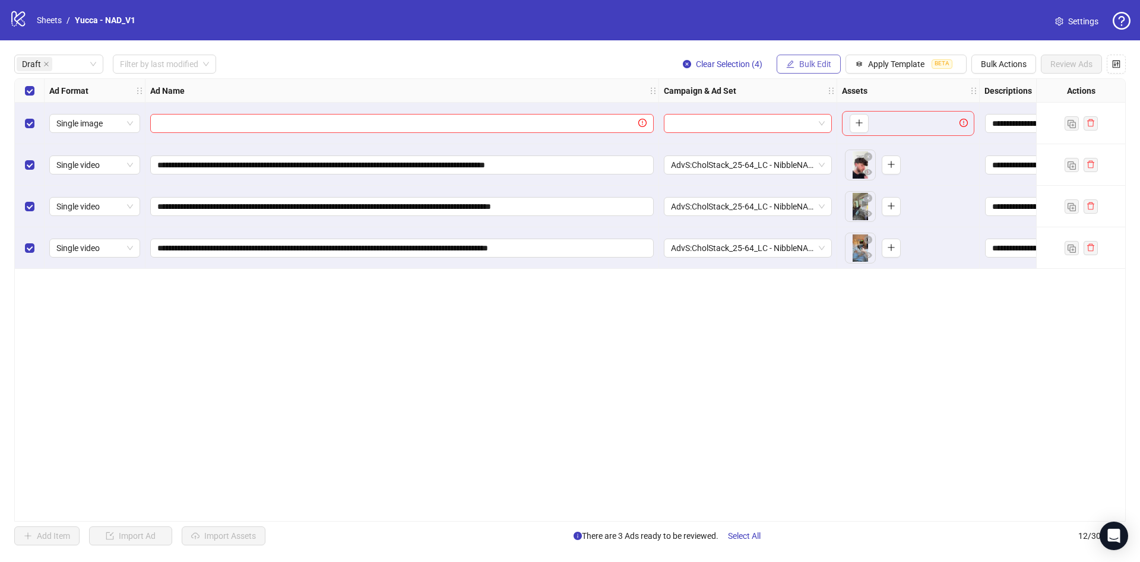
click at [799, 61] on span "Bulk Edit" at bounding box center [815, 64] width 32 height 10
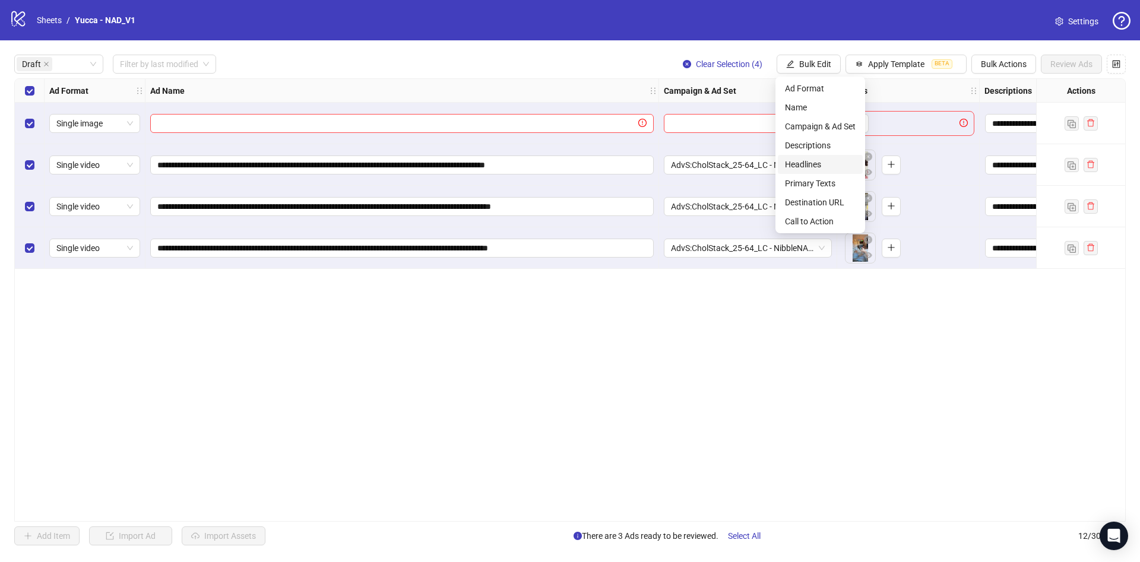
click at [823, 163] on span "Headlines" at bounding box center [820, 164] width 71 height 13
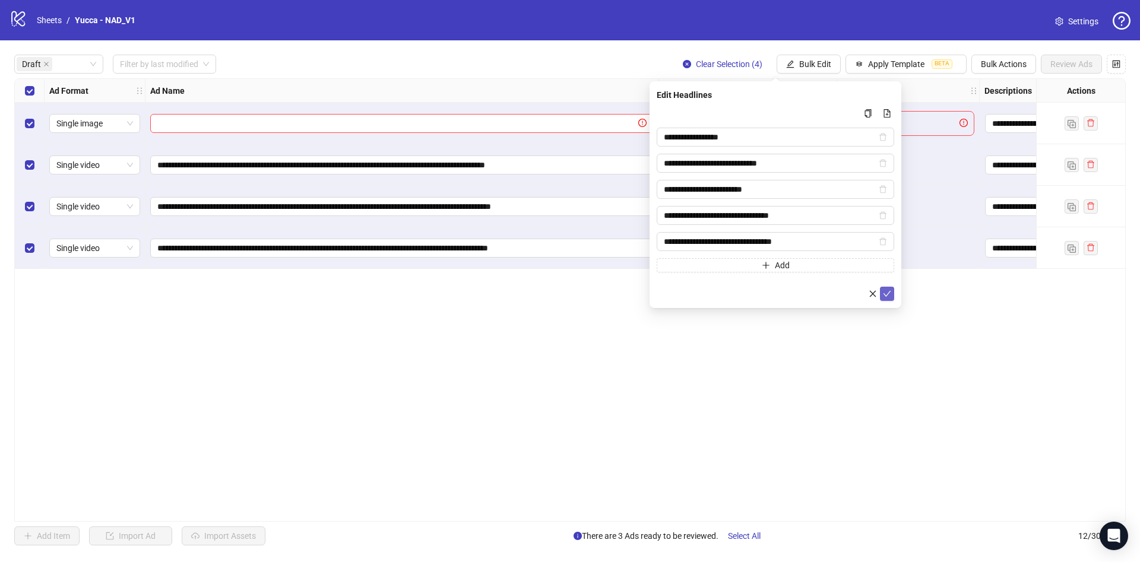
click at [891, 294] on button "submit" at bounding box center [887, 294] width 14 height 14
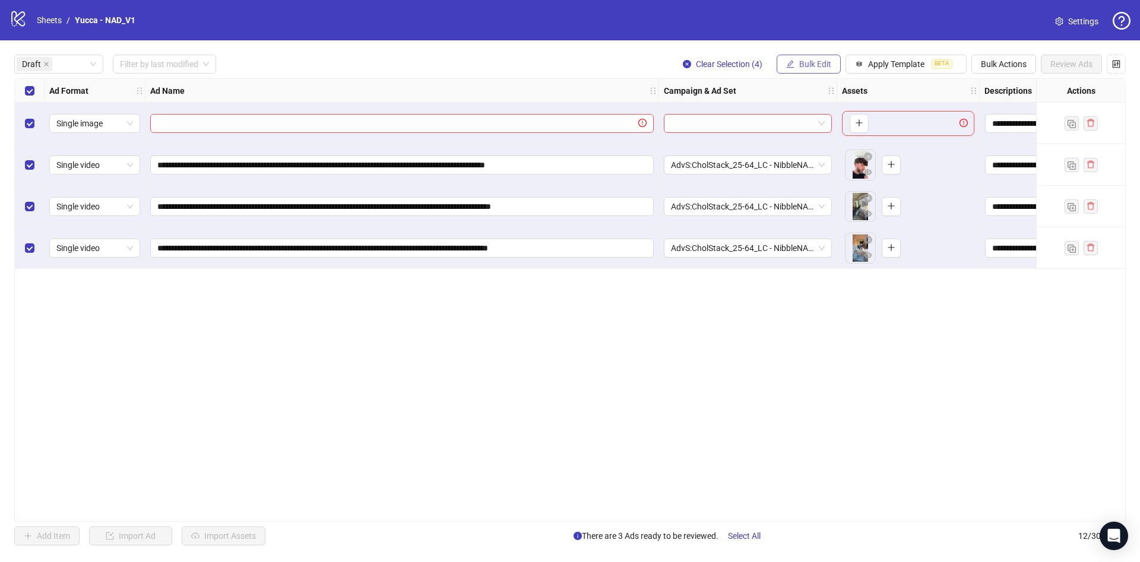
click at [803, 64] on span "Bulk Edit" at bounding box center [815, 64] width 32 height 10
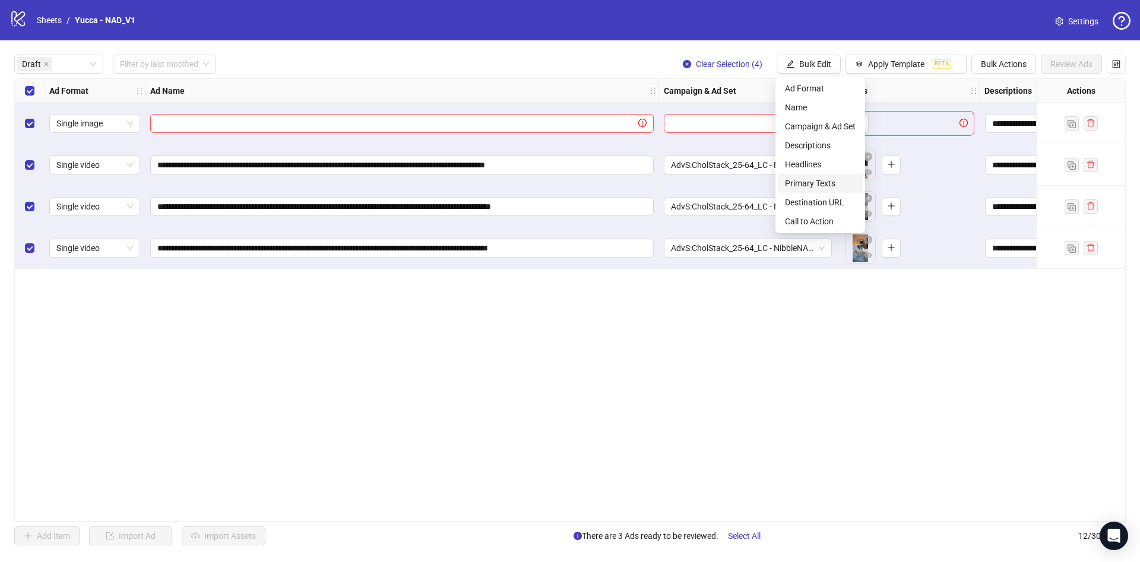
click at [842, 184] on span "Primary Texts" at bounding box center [820, 183] width 71 height 13
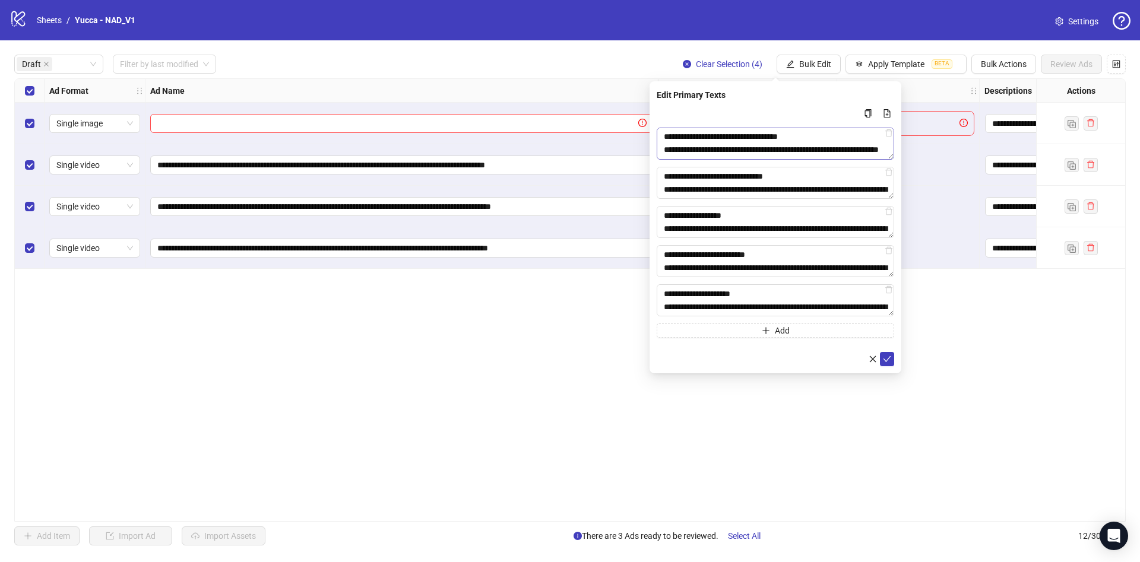
scroll to position [170, 0]
click at [885, 357] on icon "check" at bounding box center [887, 359] width 8 height 8
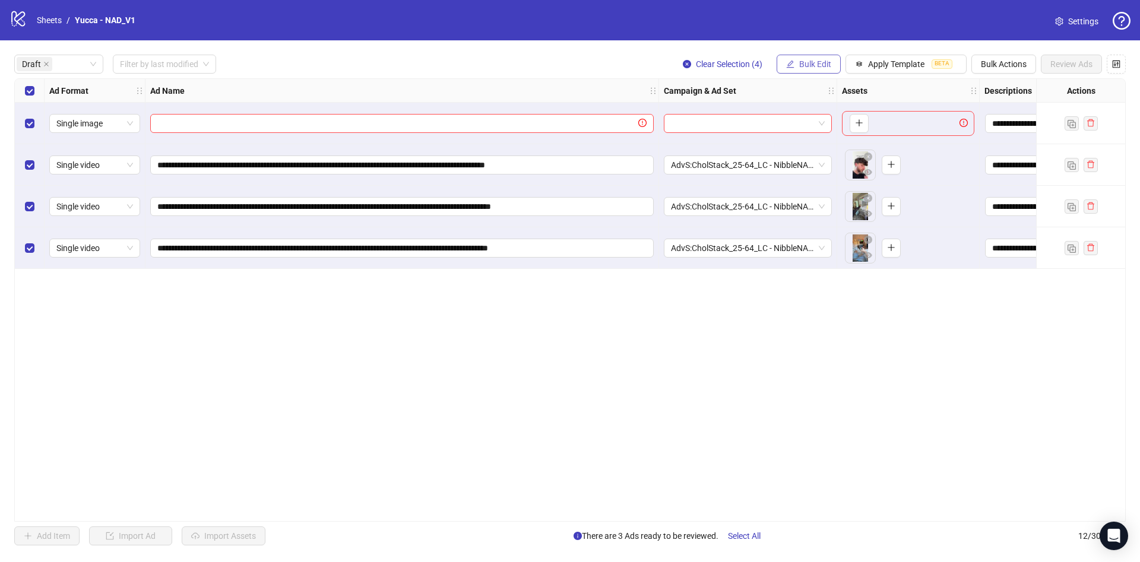
click at [797, 69] on button "Bulk Edit" at bounding box center [809, 64] width 64 height 19
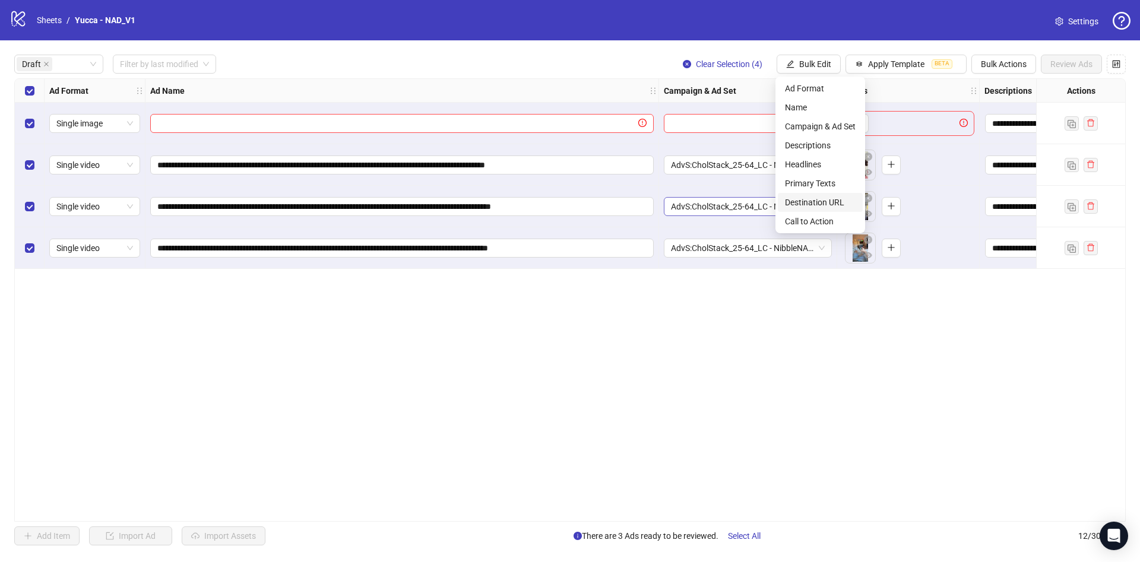
click at [805, 204] on span "Destination URL" at bounding box center [820, 202] width 71 height 13
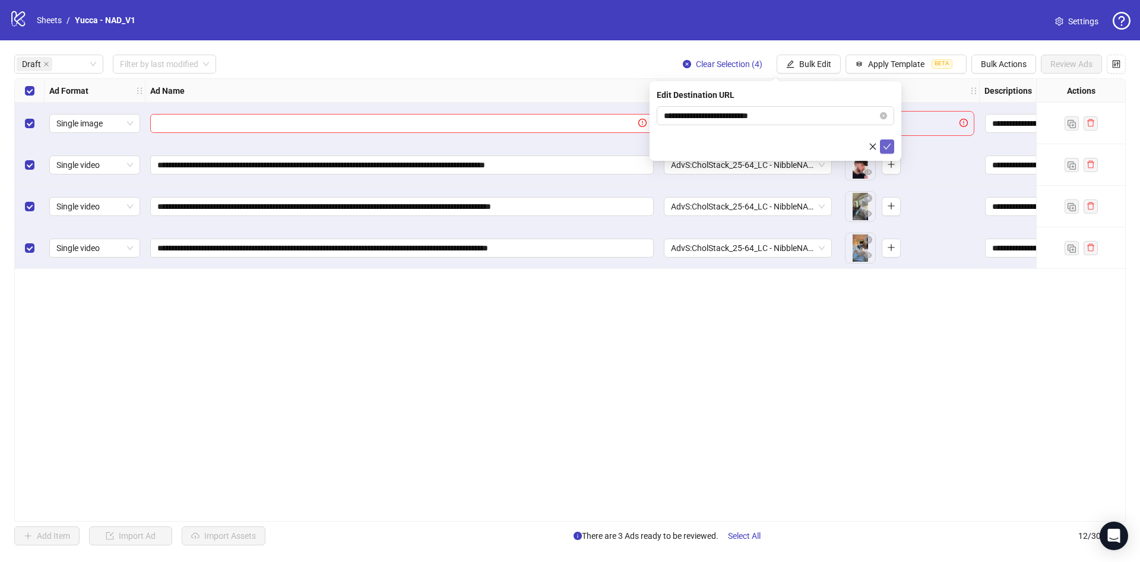
click at [893, 147] on button "submit" at bounding box center [887, 147] width 14 height 14
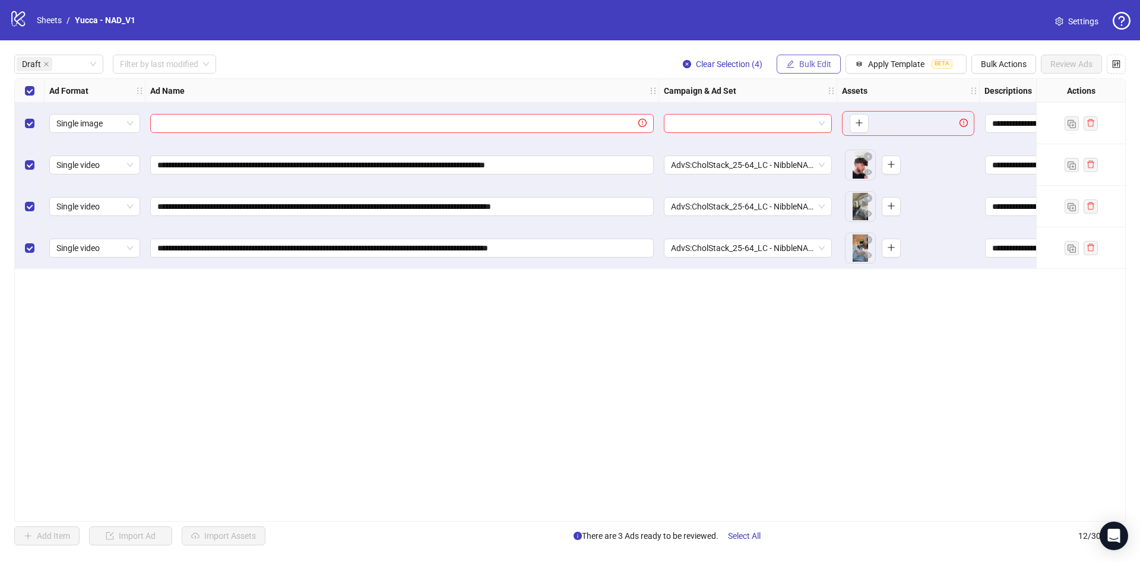
click at [810, 63] on span "Bulk Edit" at bounding box center [815, 64] width 32 height 10
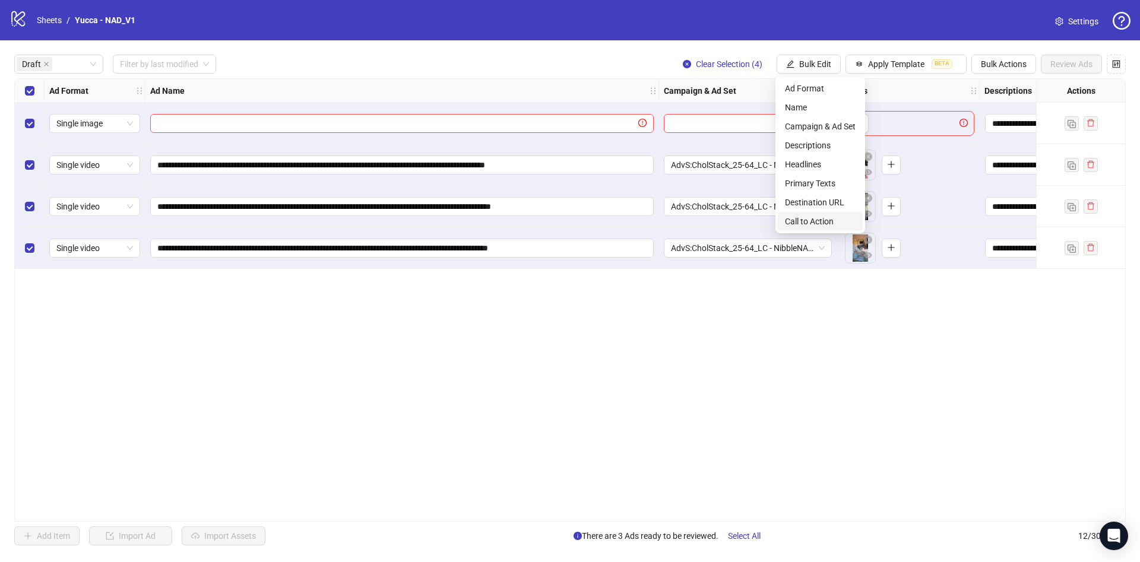
click at [820, 223] on span "Call to Action" at bounding box center [820, 221] width 71 height 13
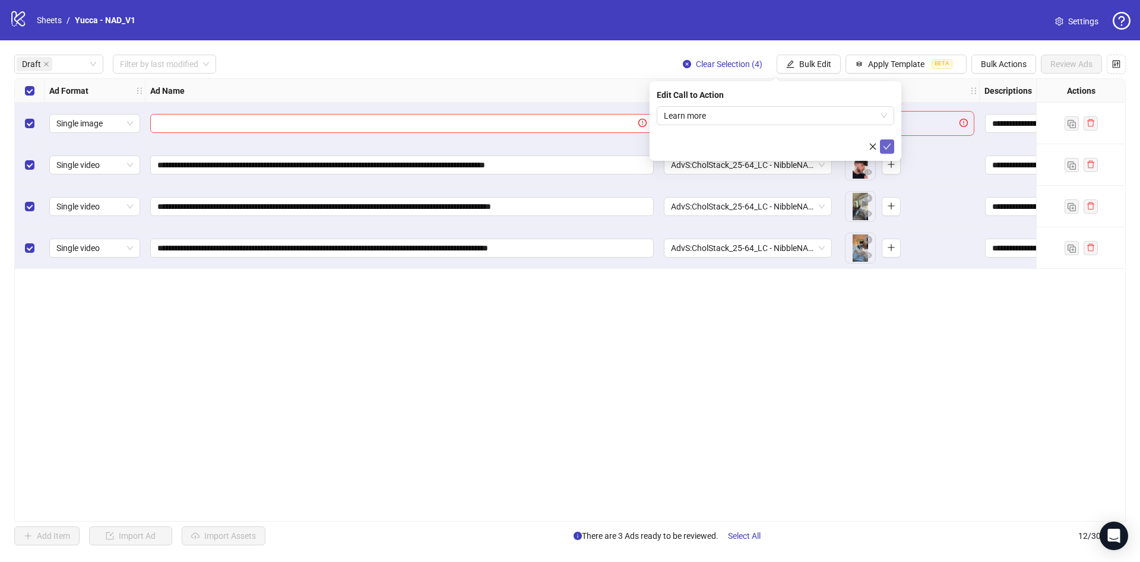
click at [886, 144] on icon "check" at bounding box center [887, 147] width 8 height 8
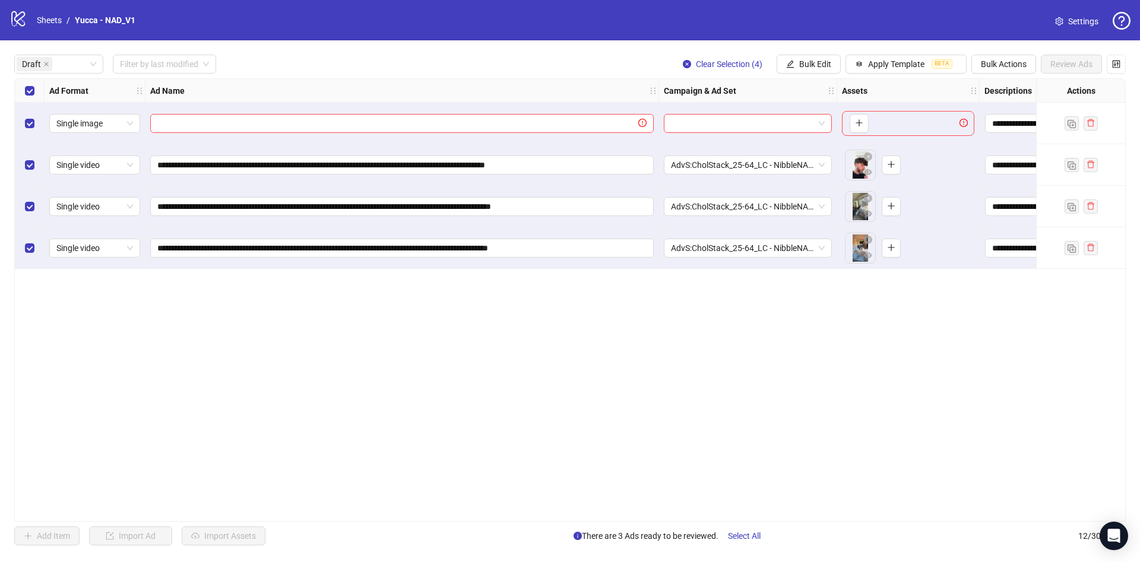
click at [23, 123] on div "Select row 1" at bounding box center [30, 124] width 30 height 42
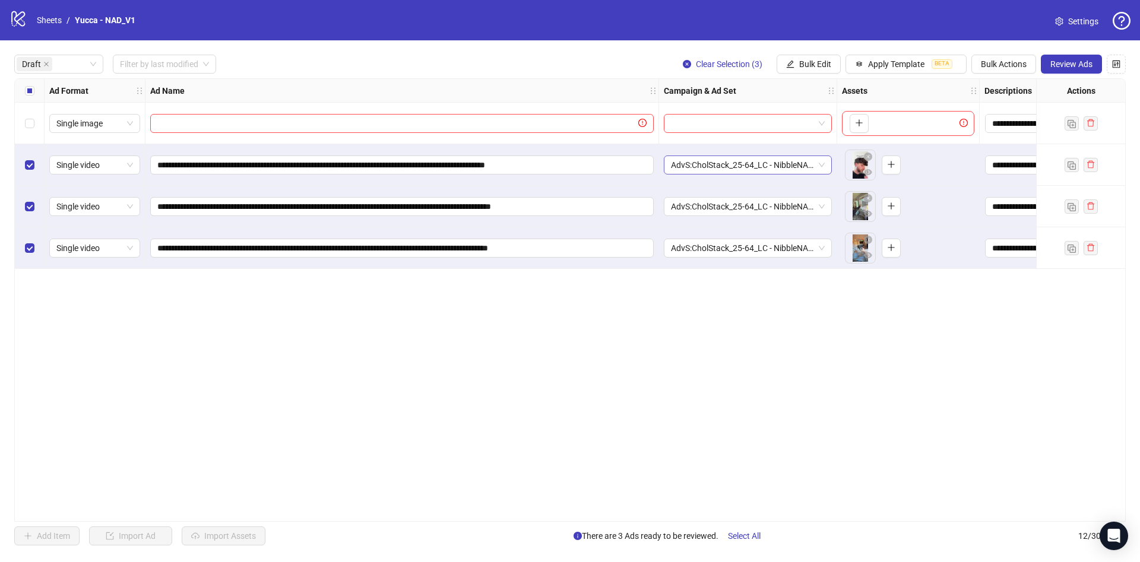
click at [770, 167] on span "AdvS:CholStack_25-64_LC - NibbleNADSerm-9.23" at bounding box center [748, 165] width 154 height 18
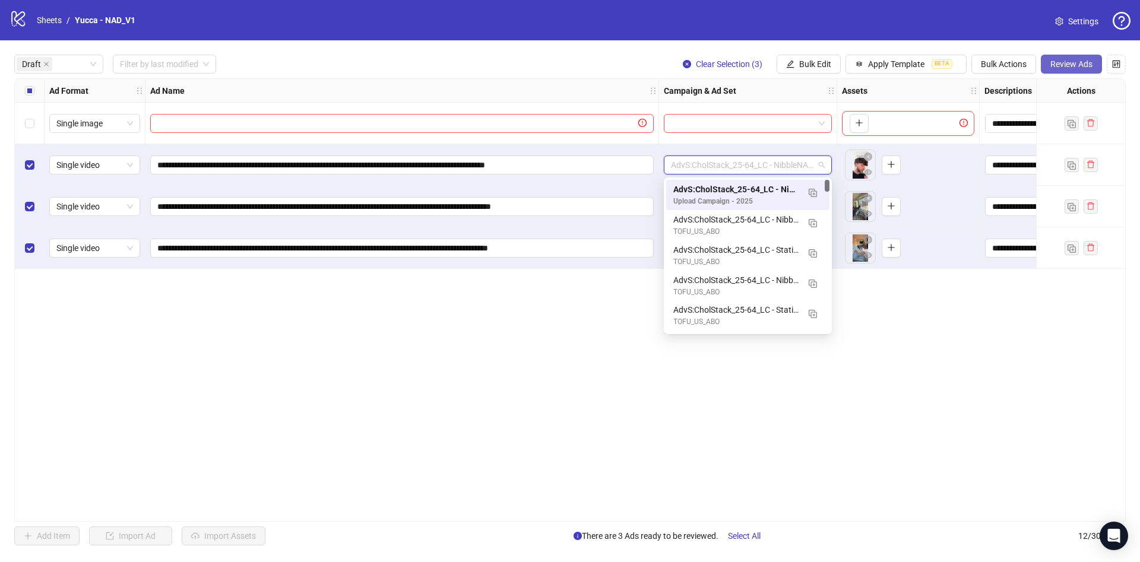
click at [1084, 66] on span "Review Ads" at bounding box center [1072, 64] width 42 height 10
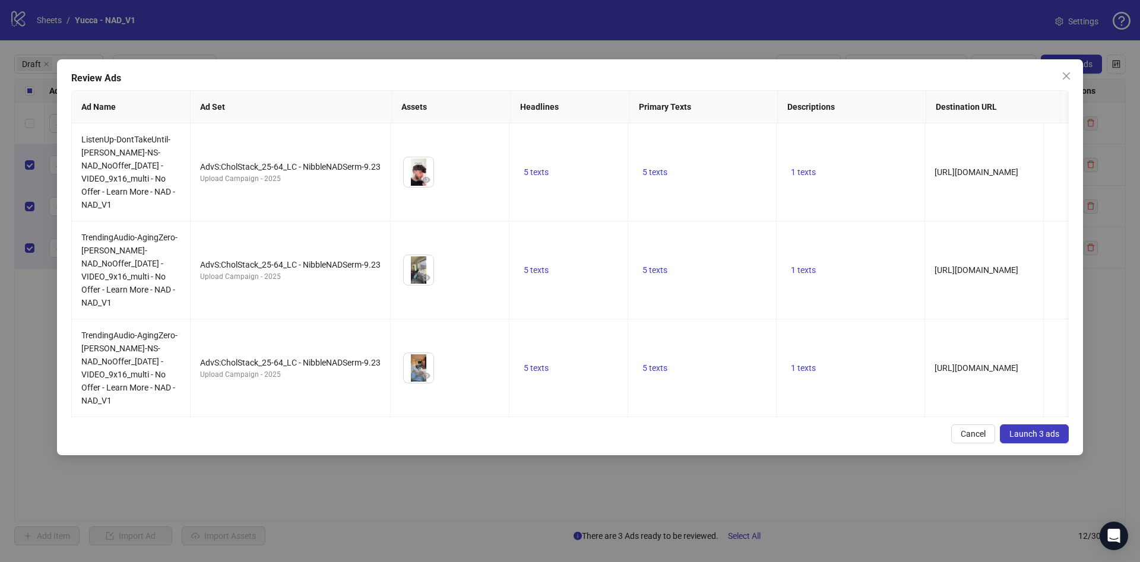
click at [1040, 441] on button "Launch 3 ads" at bounding box center [1034, 434] width 69 height 19
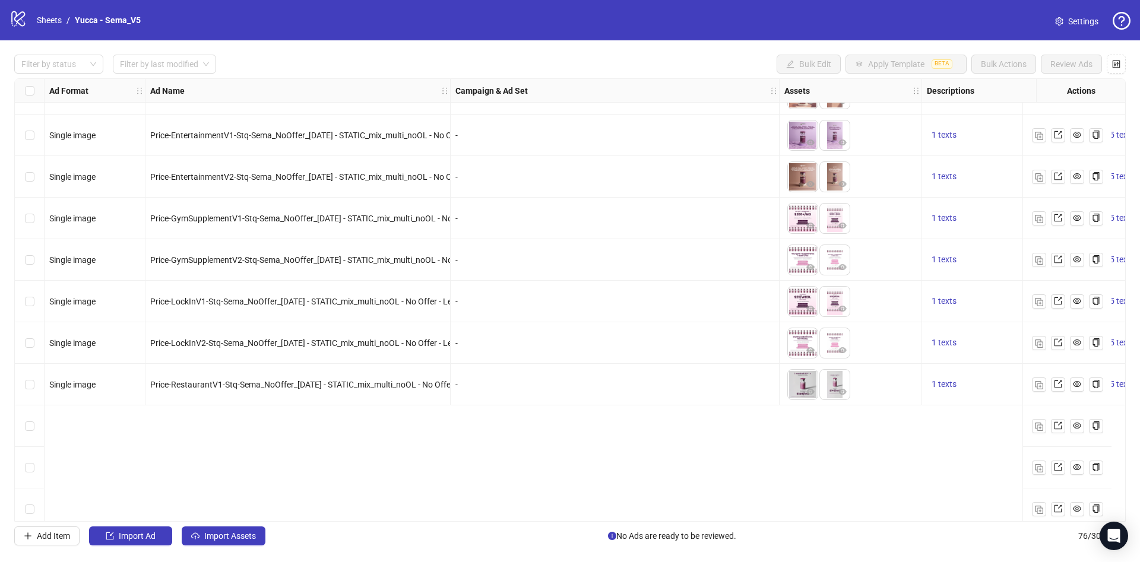
scroll to position [267, 0]
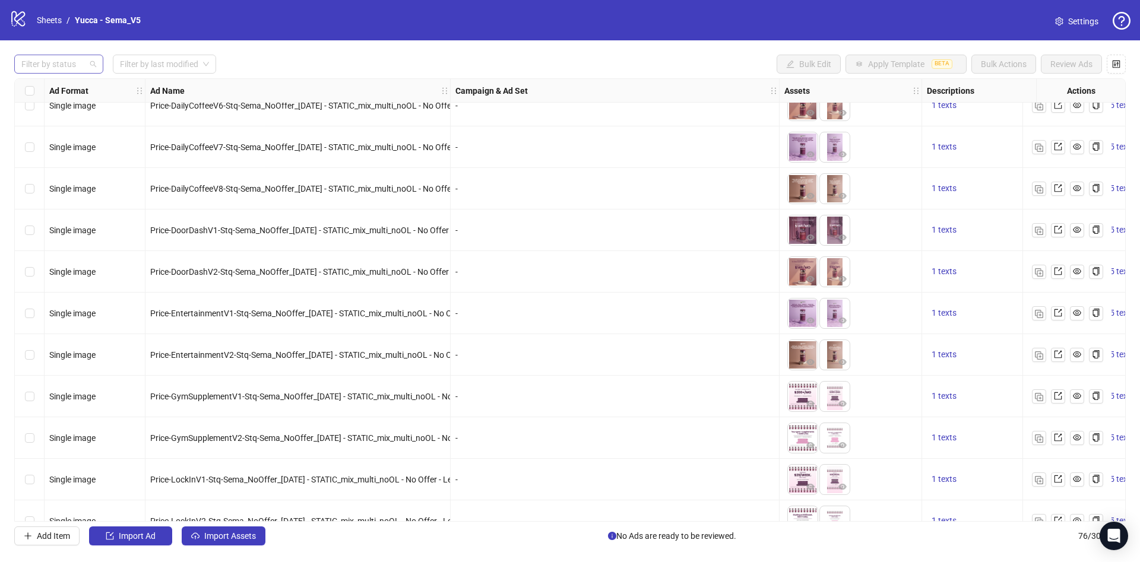
click at [62, 68] on div at bounding box center [53, 64] width 72 height 17
click at [62, 82] on div "Draft" at bounding box center [59, 88] width 70 height 13
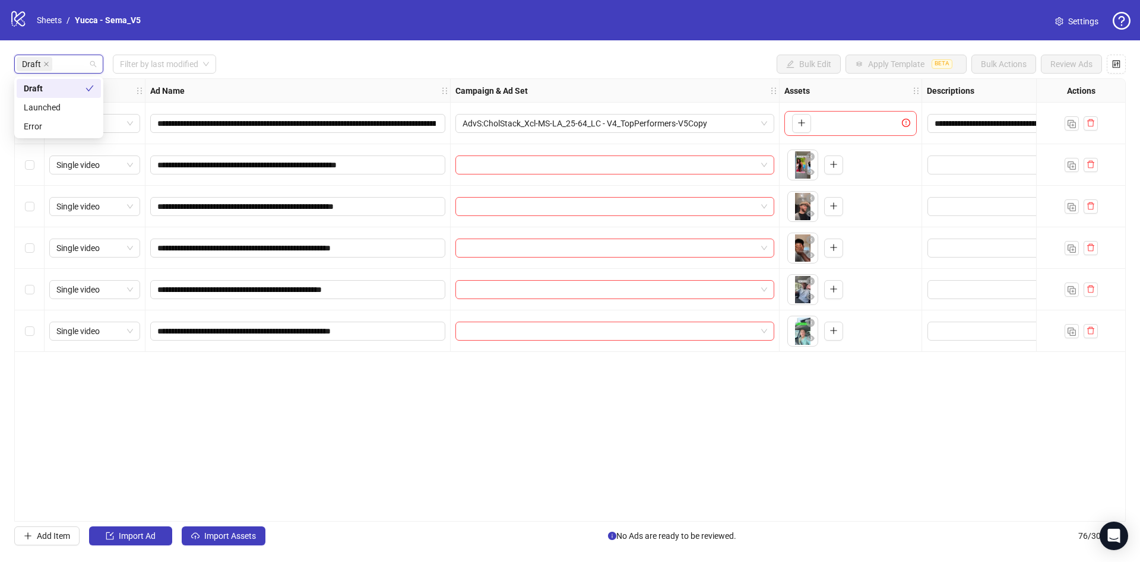
click at [281, 64] on div "Draft Filter by last modified Bulk Edit Apply Template BETA Bulk Actions Review…" at bounding box center [570, 64] width 1112 height 19
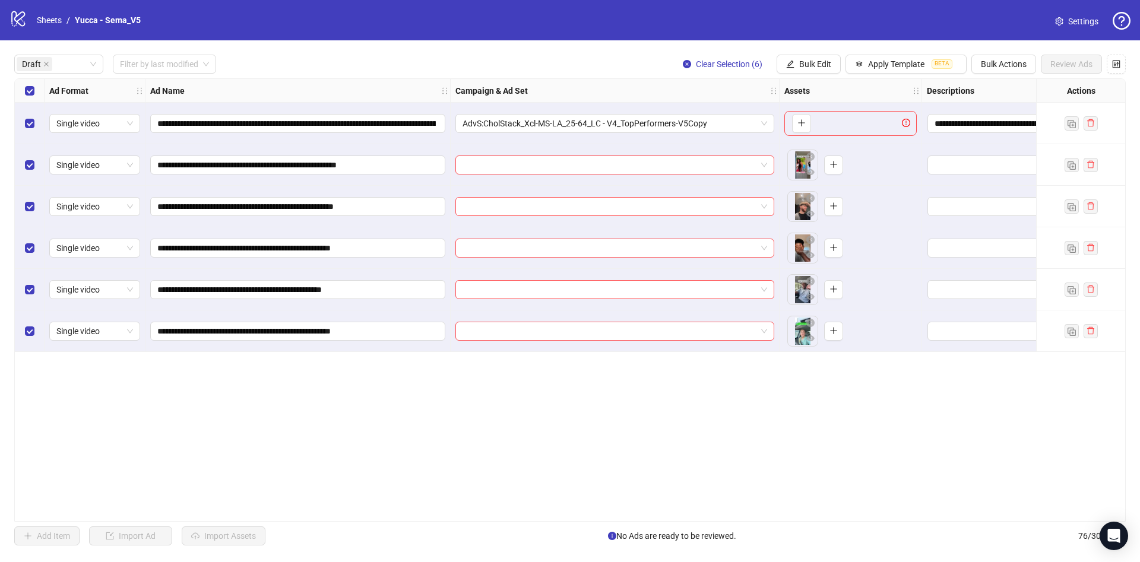
click at [29, 113] on div "Select row 1" at bounding box center [30, 124] width 30 height 42
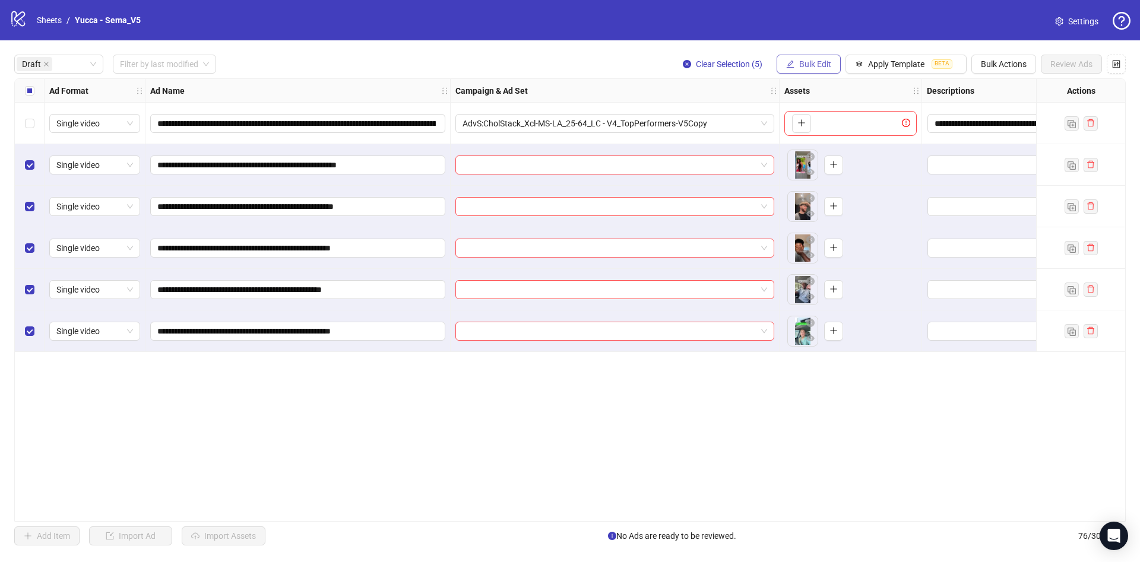
click at [787, 58] on button "Bulk Edit" at bounding box center [809, 64] width 64 height 19
click at [807, 103] on span "Name" at bounding box center [820, 107] width 71 height 13
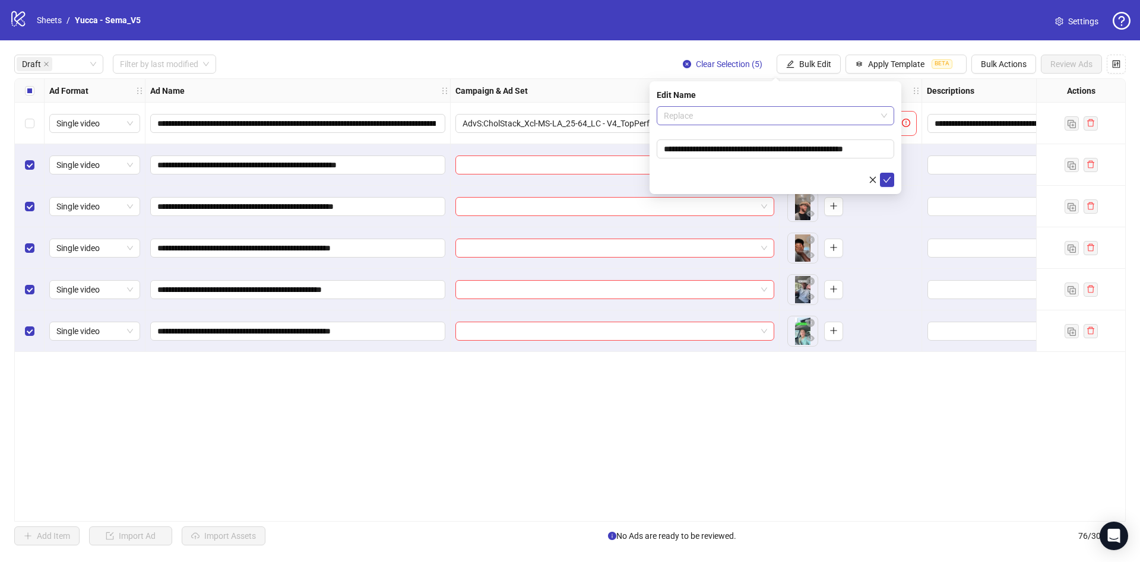
click at [733, 109] on span "Replace" at bounding box center [775, 116] width 223 height 18
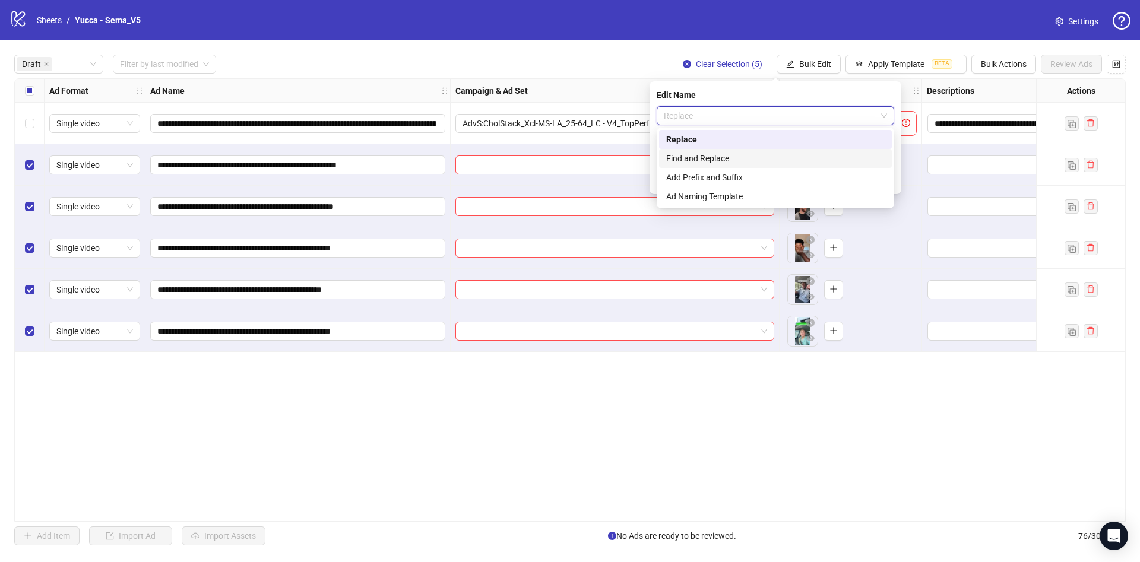
click at [725, 158] on div "Find and Replace" at bounding box center [775, 158] width 219 height 13
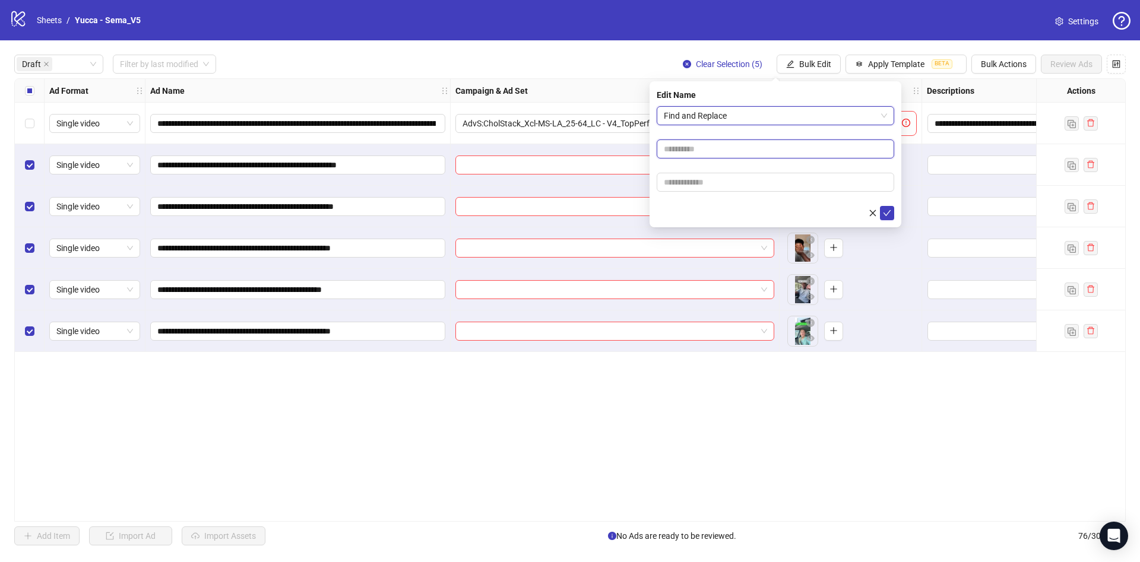
click at [710, 156] on input "text" at bounding box center [776, 149] width 238 height 19
type input "****"
click at [674, 176] on input "text" at bounding box center [776, 182] width 238 height 19
paste input "**********"
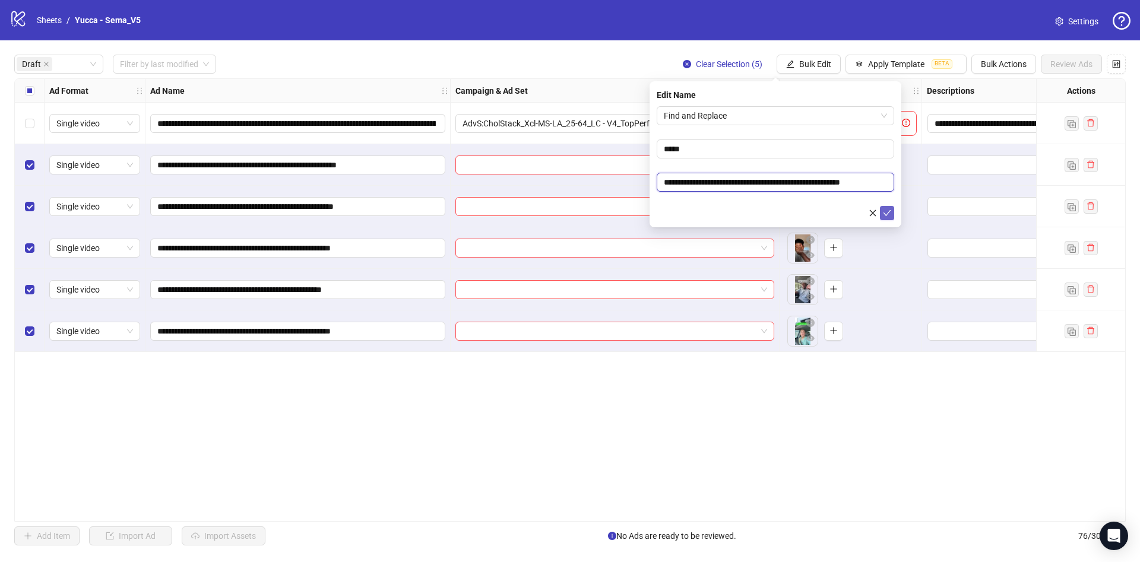
type input "**********"
click at [886, 215] on icon "check" at bounding box center [888, 213] width 8 height 6
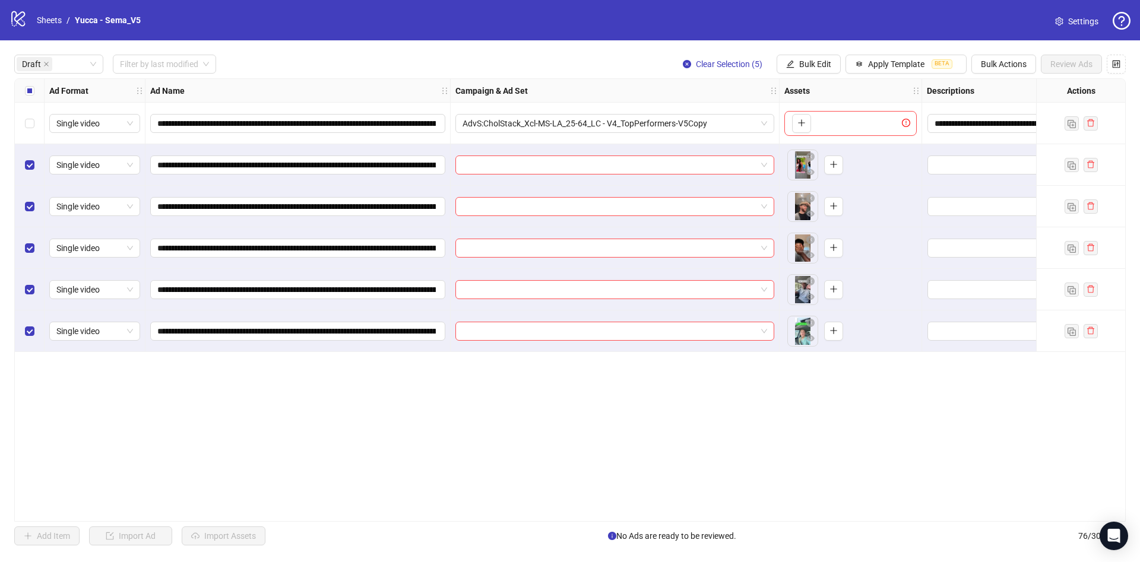
click at [36, 93] on div "Select all rows" at bounding box center [30, 91] width 30 height 24
click at [815, 62] on span "Bulk Edit" at bounding box center [815, 64] width 32 height 10
click at [811, 121] on span "Campaign & Ad Set" at bounding box center [820, 126] width 71 height 13
click at [724, 116] on input "search" at bounding box center [770, 116] width 213 height 18
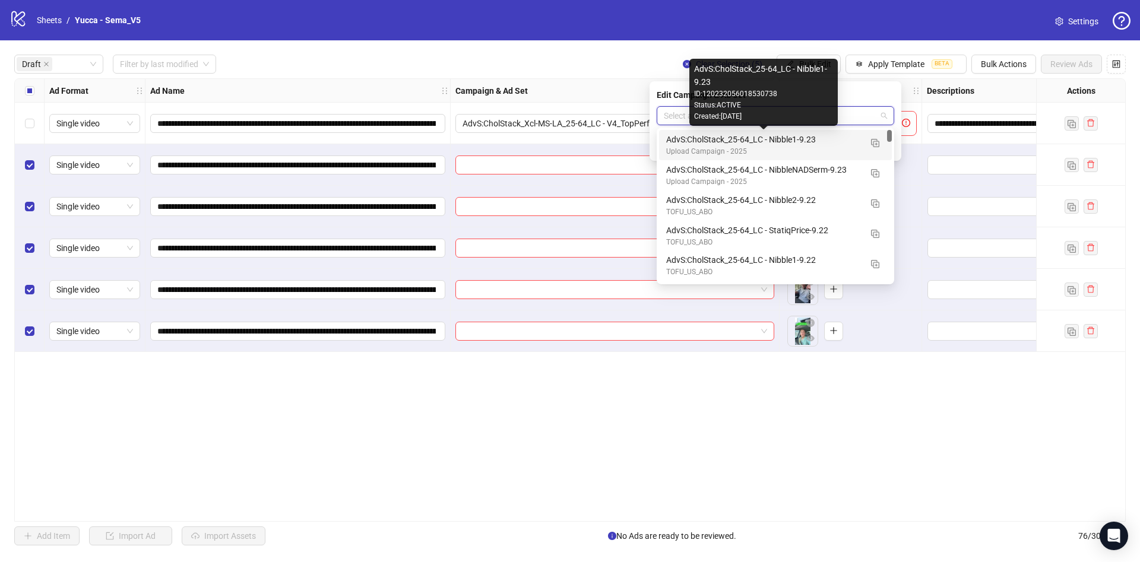
click at [789, 141] on div "AdvS:CholStack_25-64_LC - Nibble1-9.23" at bounding box center [763, 139] width 195 height 13
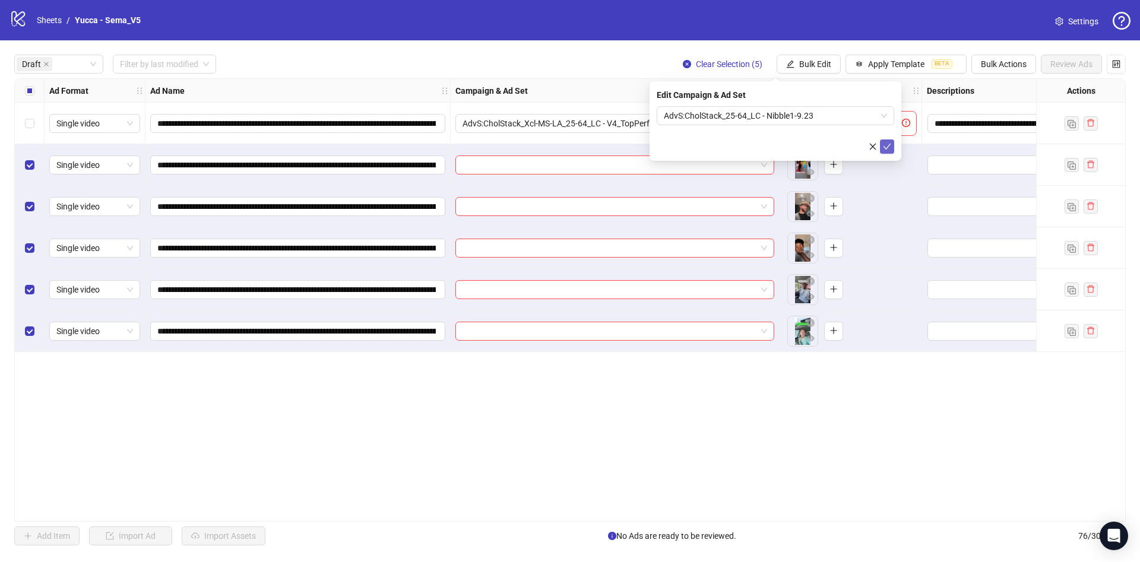
click at [887, 143] on icon "check" at bounding box center [887, 147] width 8 height 8
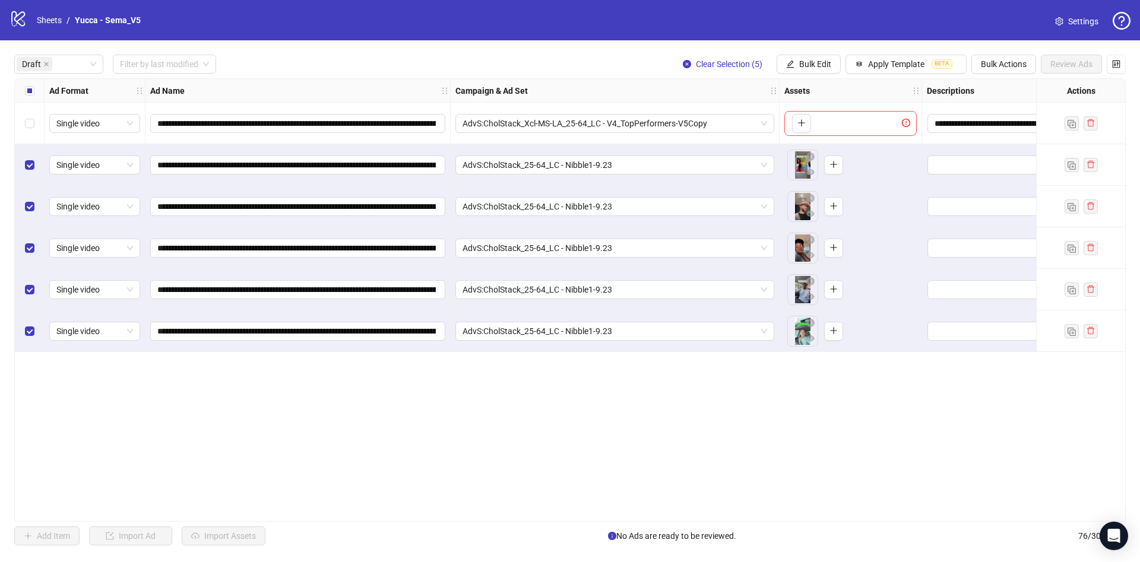
click at [29, 85] on div "Select all rows" at bounding box center [30, 91] width 30 height 24
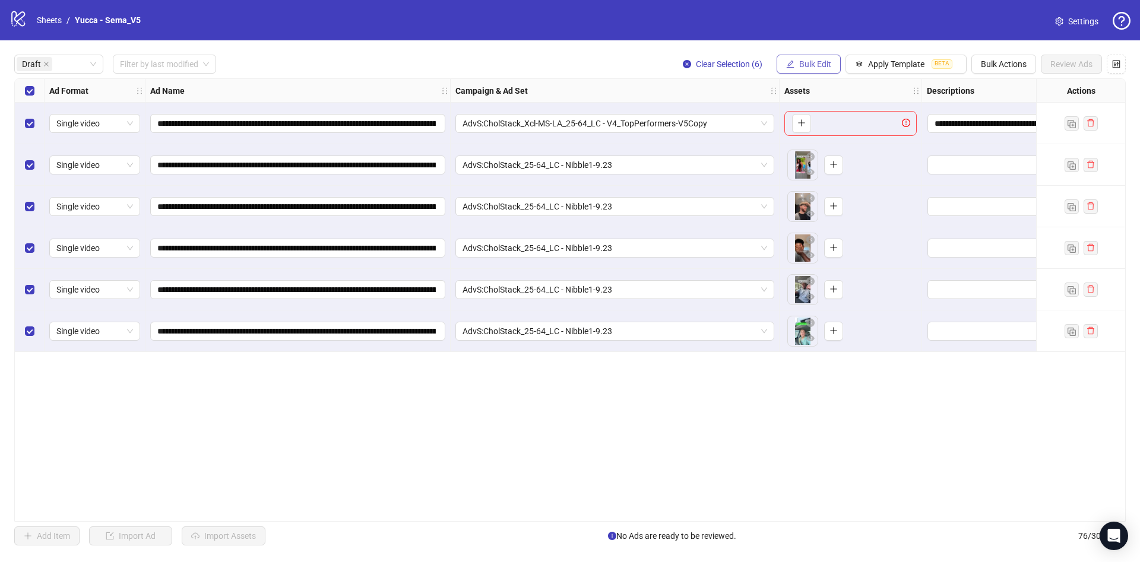
click at [818, 60] on span "Bulk Edit" at bounding box center [815, 64] width 32 height 10
click at [823, 187] on span "Primary Texts" at bounding box center [820, 183] width 71 height 13
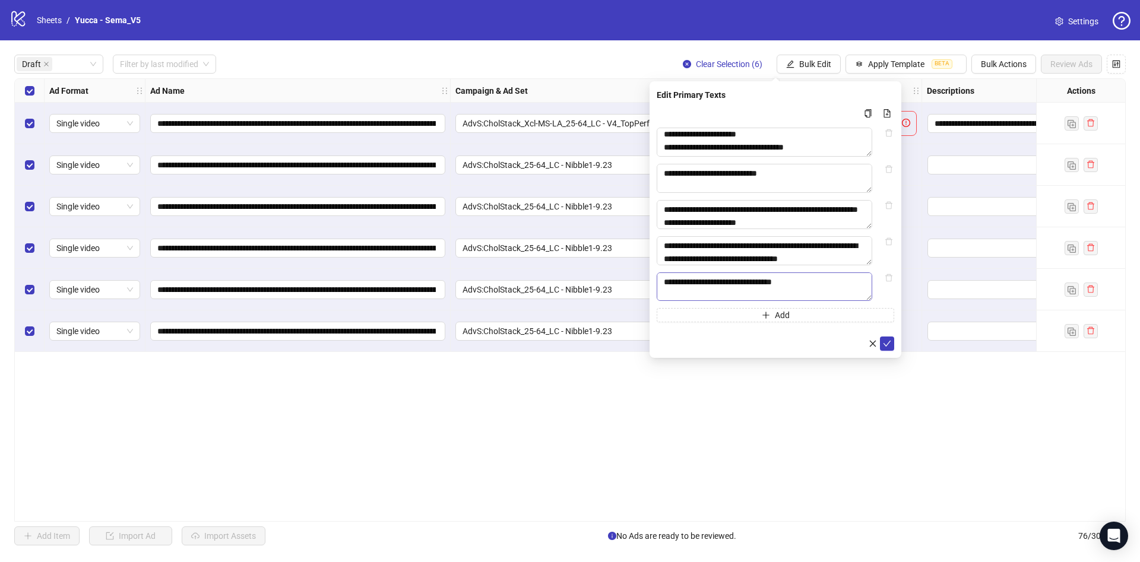
scroll to position [178, 0]
click at [887, 351] on button "submit" at bounding box center [887, 344] width 14 height 14
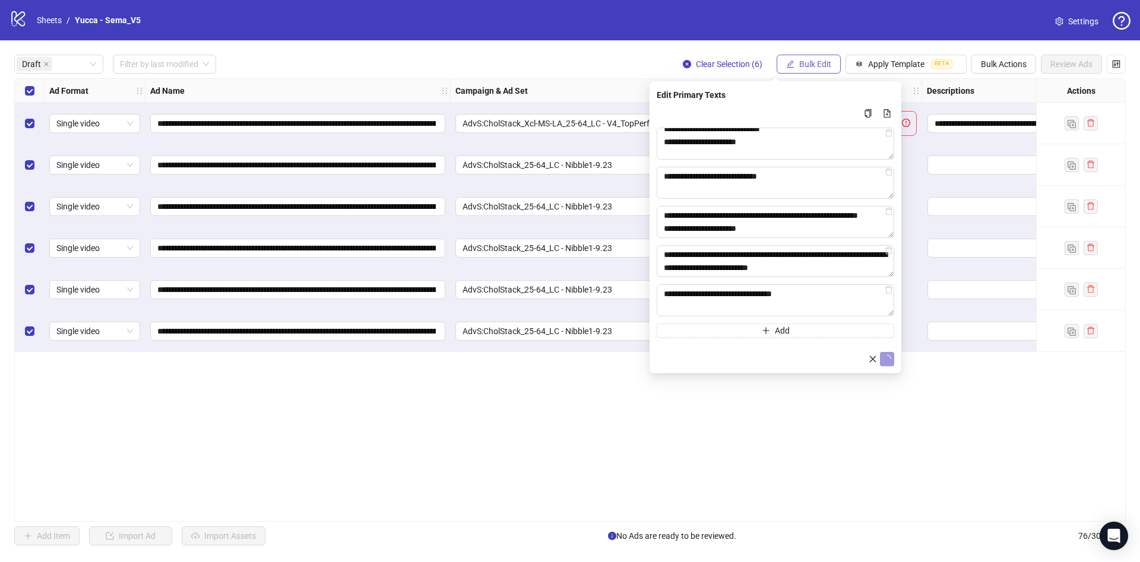
click at [814, 64] on span "Bulk Edit" at bounding box center [815, 64] width 32 height 10
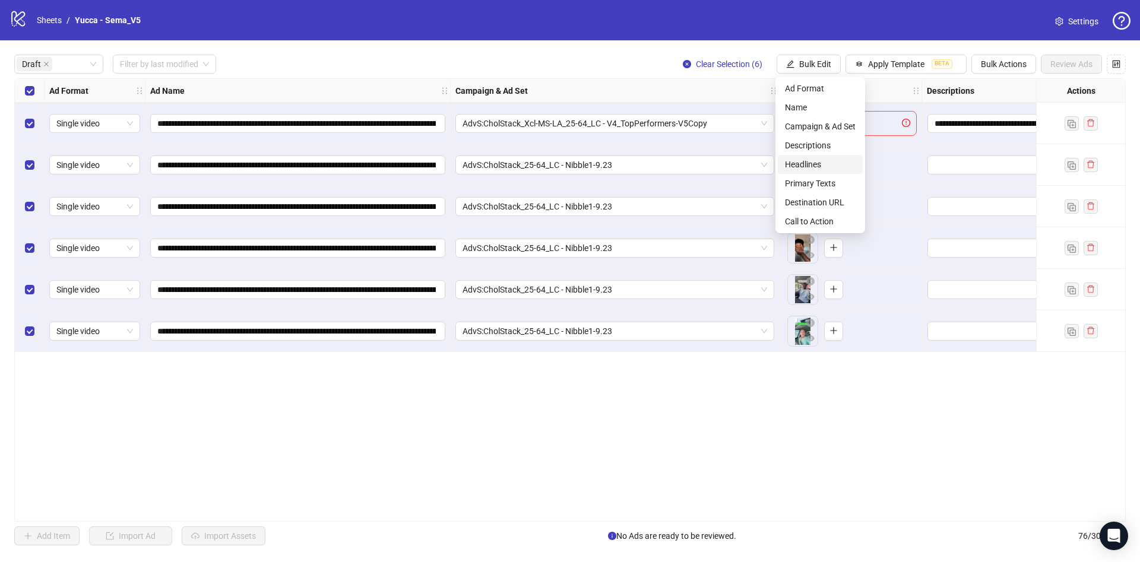
click at [827, 159] on span "Headlines" at bounding box center [820, 164] width 71 height 13
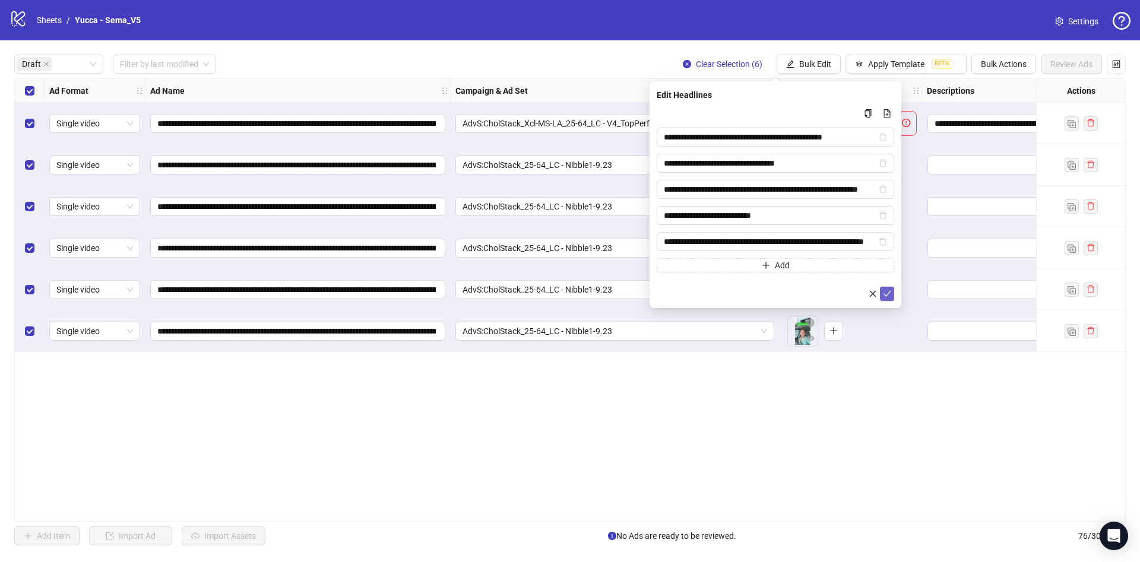
click at [889, 292] on icon "check" at bounding box center [888, 294] width 8 height 6
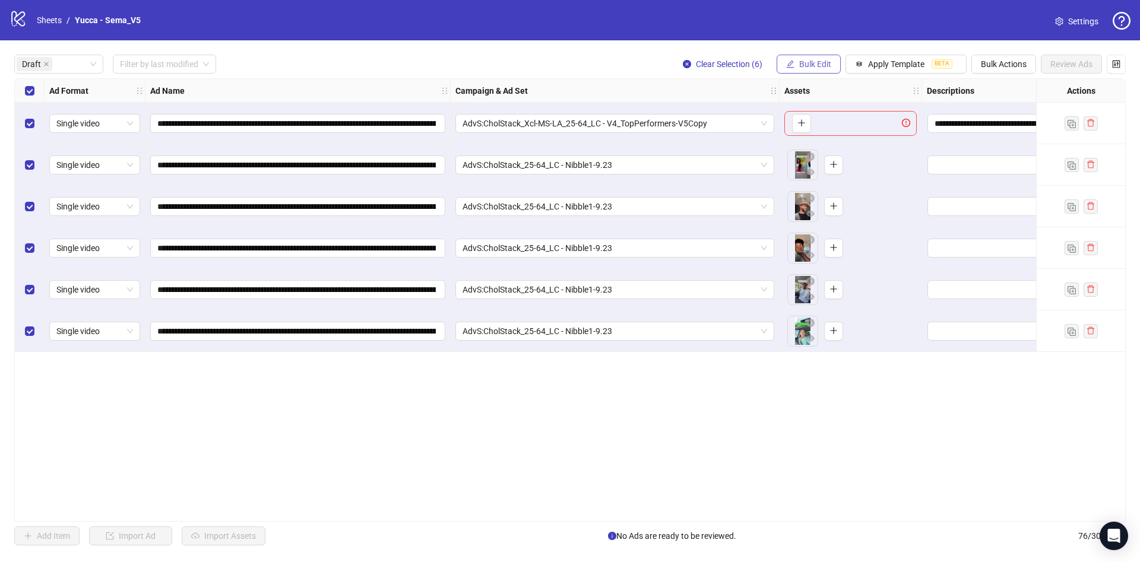
click at [807, 65] on span "Bulk Edit" at bounding box center [815, 64] width 32 height 10
click at [806, 142] on span "Descriptions" at bounding box center [820, 145] width 71 height 13
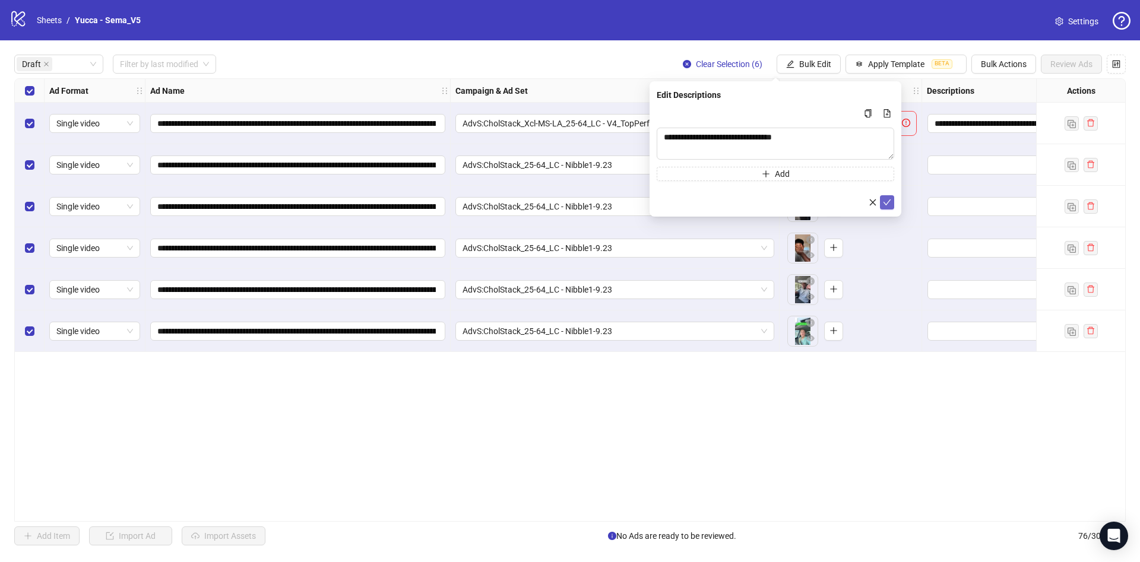
click at [888, 204] on icon "check" at bounding box center [887, 202] width 8 height 8
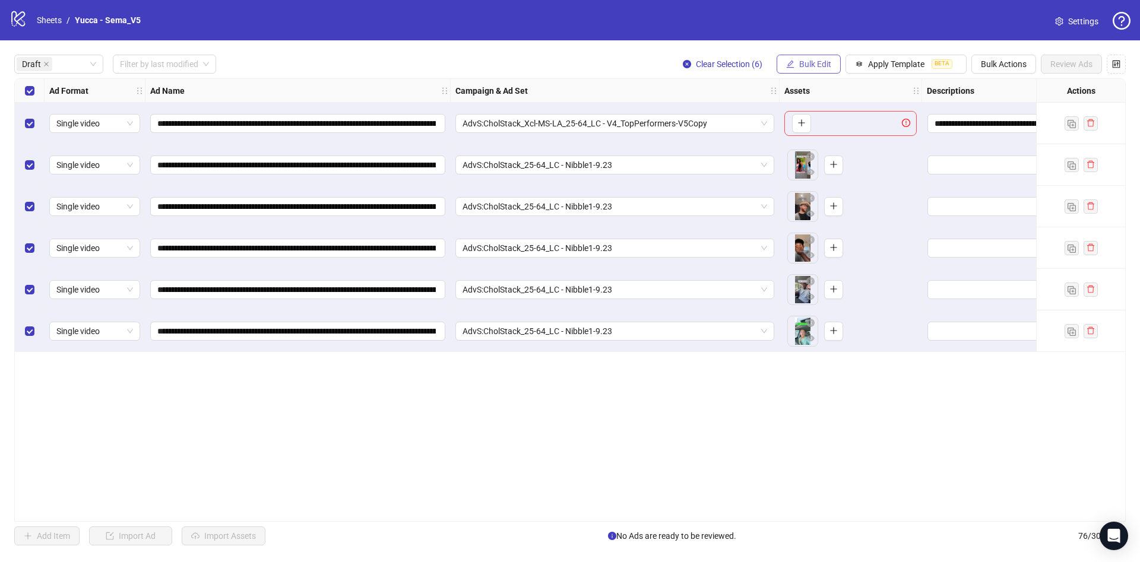
click at [826, 64] on span "Bulk Edit" at bounding box center [815, 64] width 32 height 10
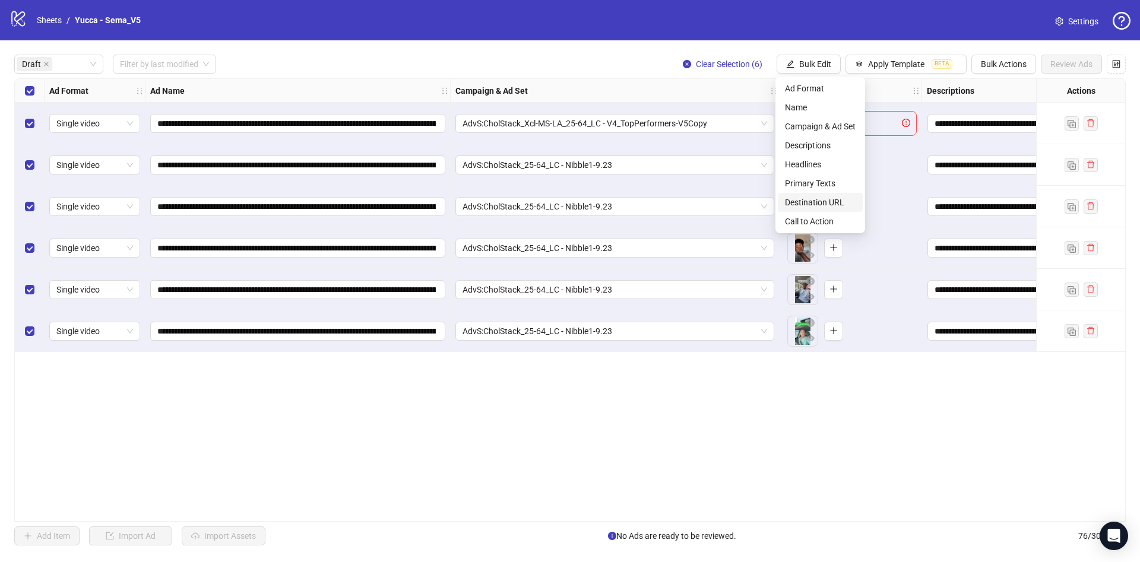
click at [803, 203] on span "Destination URL" at bounding box center [820, 202] width 71 height 13
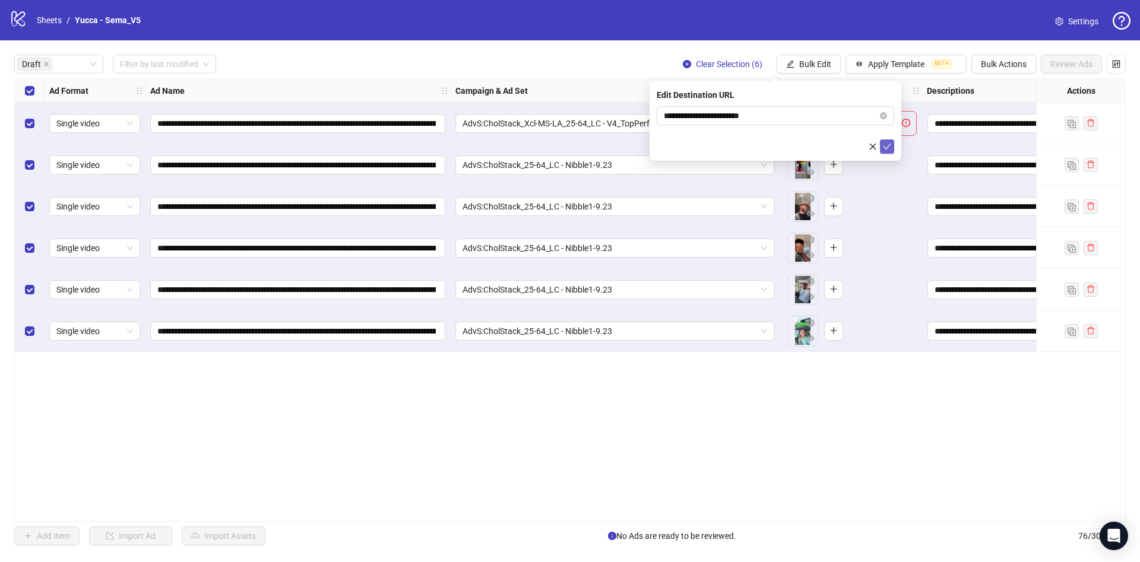
click at [884, 148] on icon "check" at bounding box center [887, 147] width 8 height 8
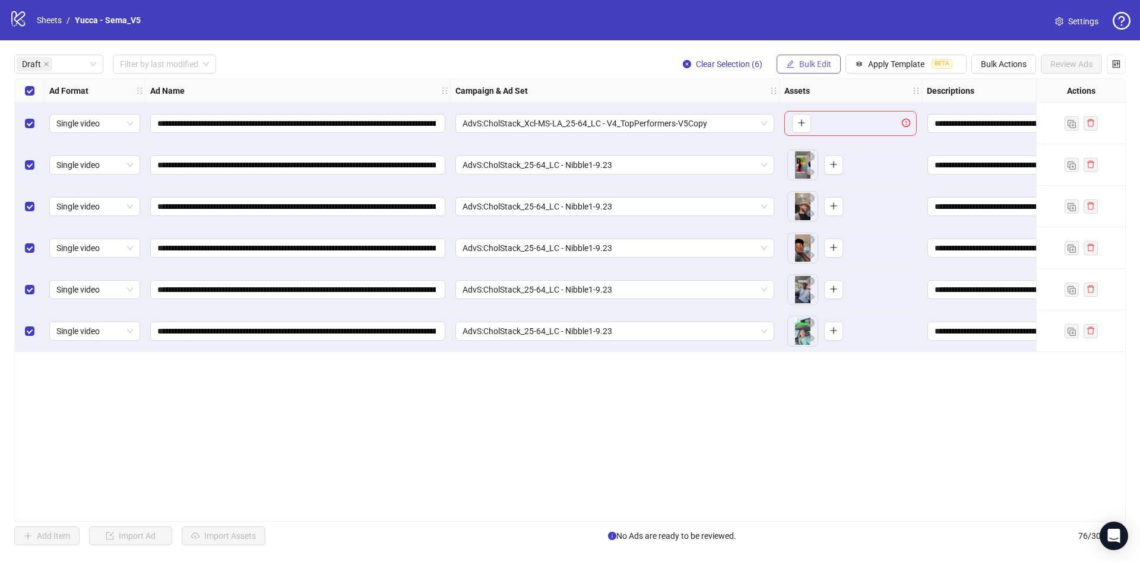
click at [821, 65] on span "Bulk Edit" at bounding box center [815, 64] width 32 height 10
click at [825, 219] on span "Call to Action" at bounding box center [820, 221] width 71 height 13
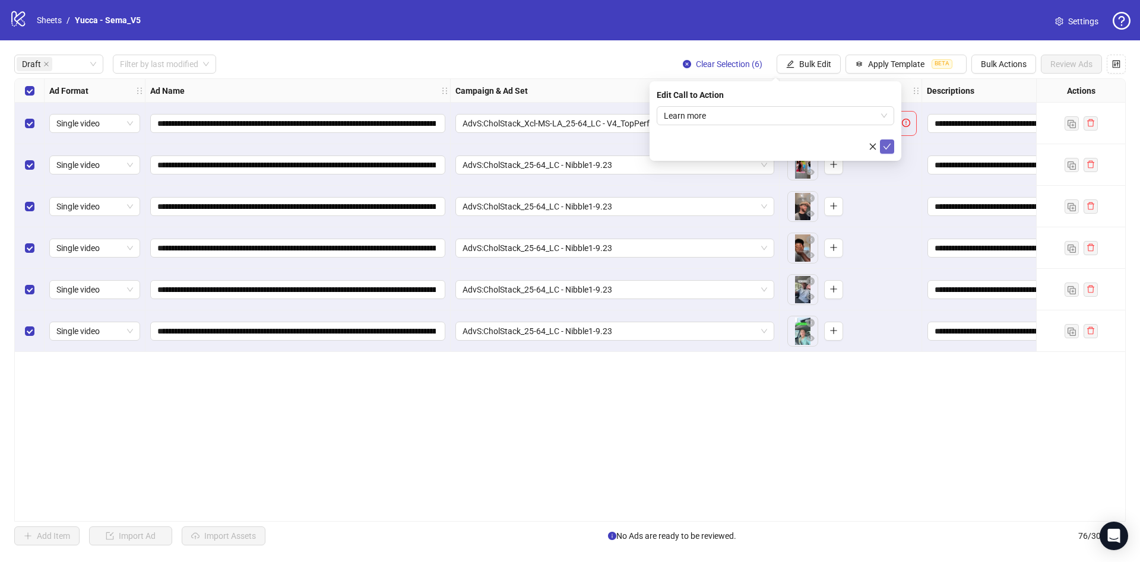
click at [890, 143] on icon "check" at bounding box center [887, 147] width 8 height 8
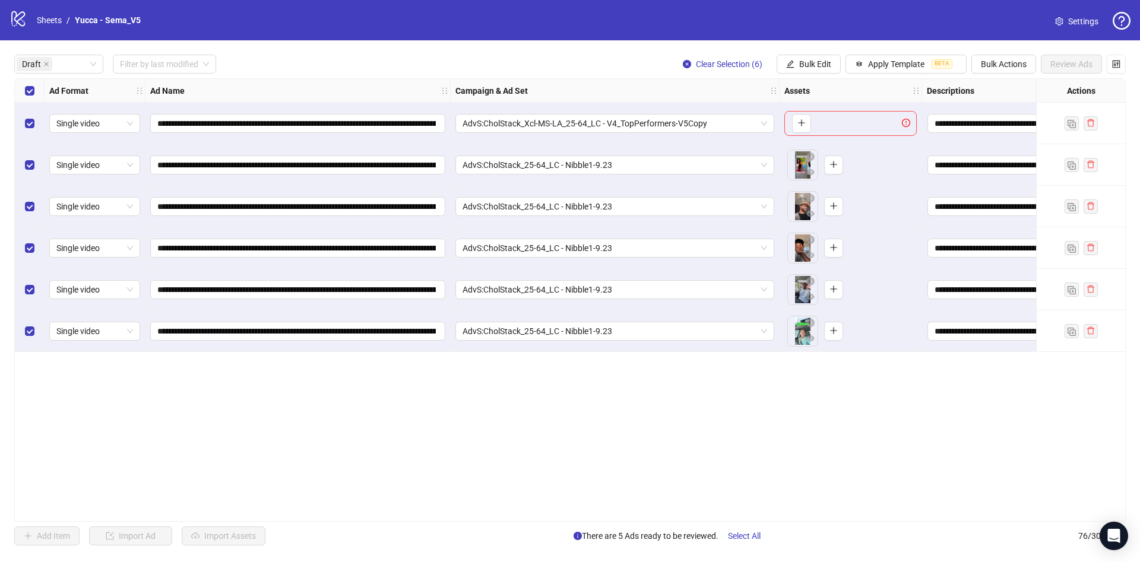
click at [36, 126] on div "Select row 1" at bounding box center [30, 124] width 30 height 42
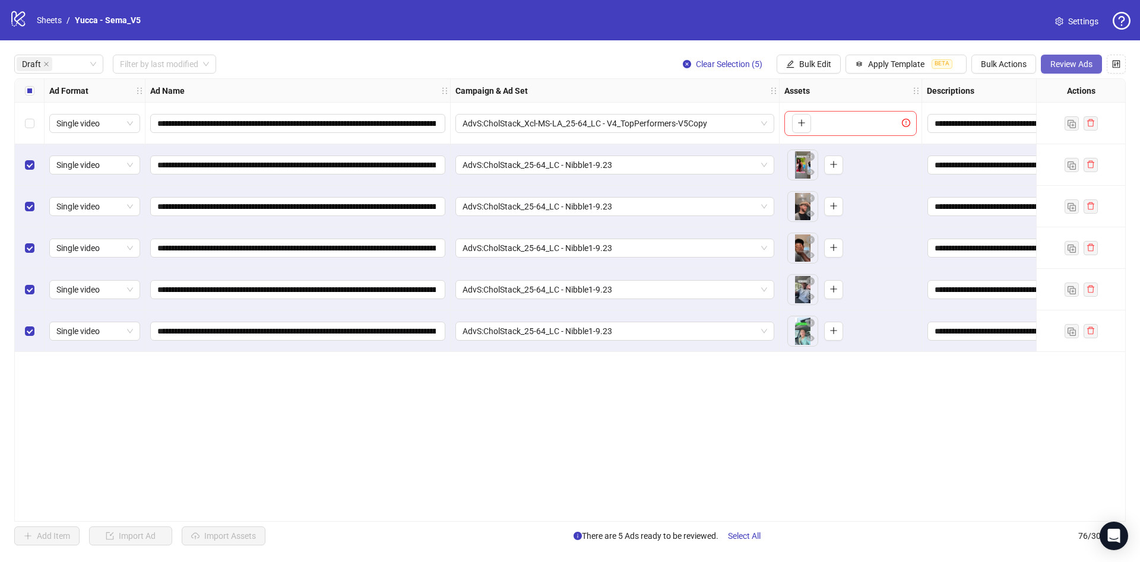
click at [1078, 70] on button "Review Ads" at bounding box center [1071, 64] width 61 height 19
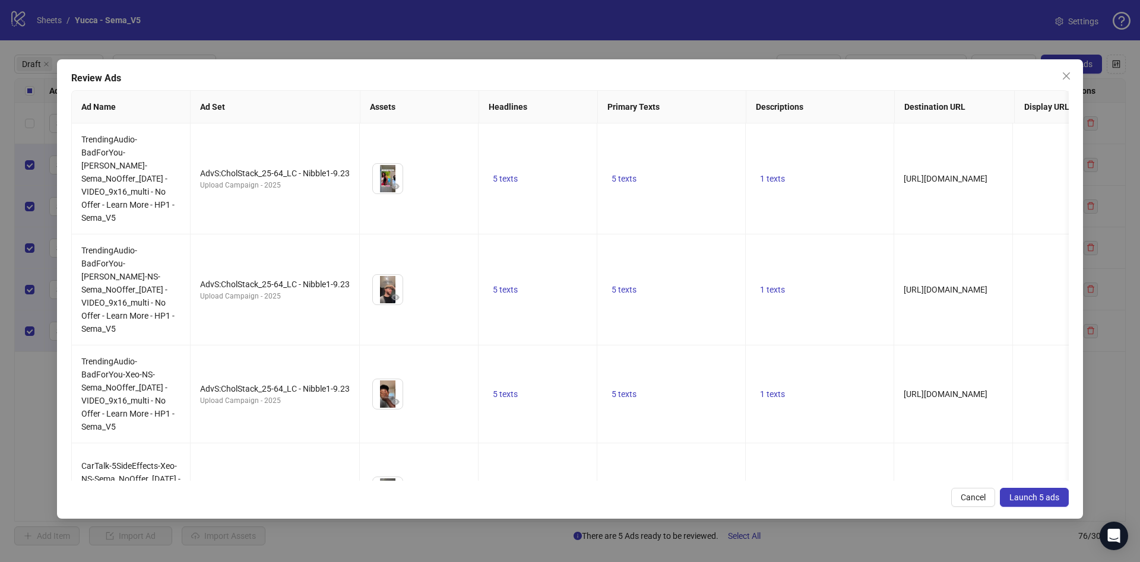
click at [1050, 494] on span "Launch 5 ads" at bounding box center [1035, 498] width 50 height 10
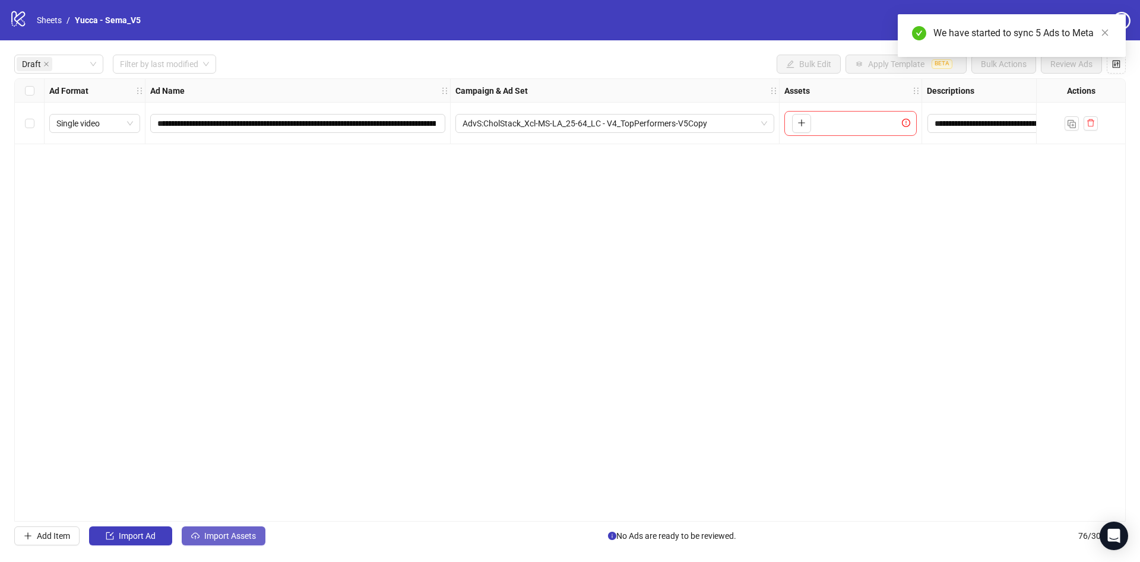
click at [230, 540] on span "Import Assets" at bounding box center [230, 537] width 52 height 10
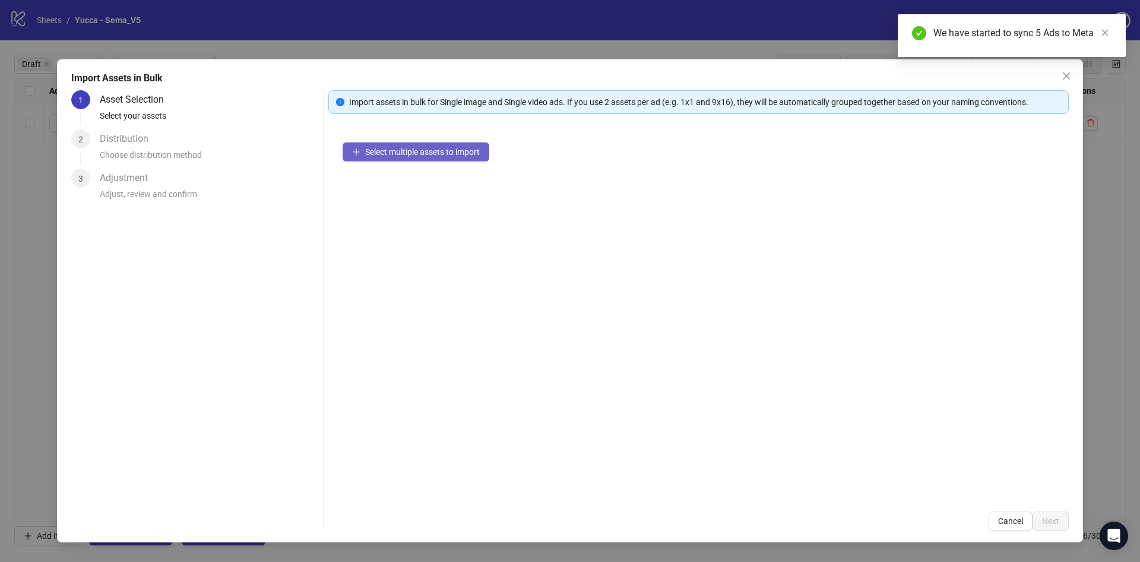
click at [477, 159] on button "Select multiple assets to import" at bounding box center [416, 152] width 147 height 19
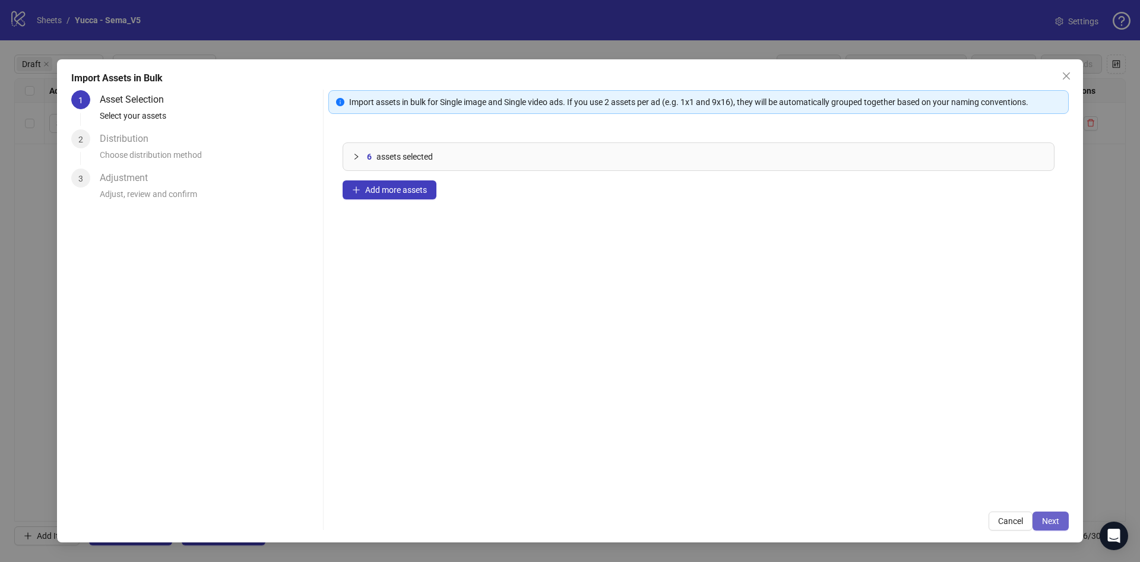
click at [1053, 530] on button "Next" at bounding box center [1051, 521] width 36 height 19
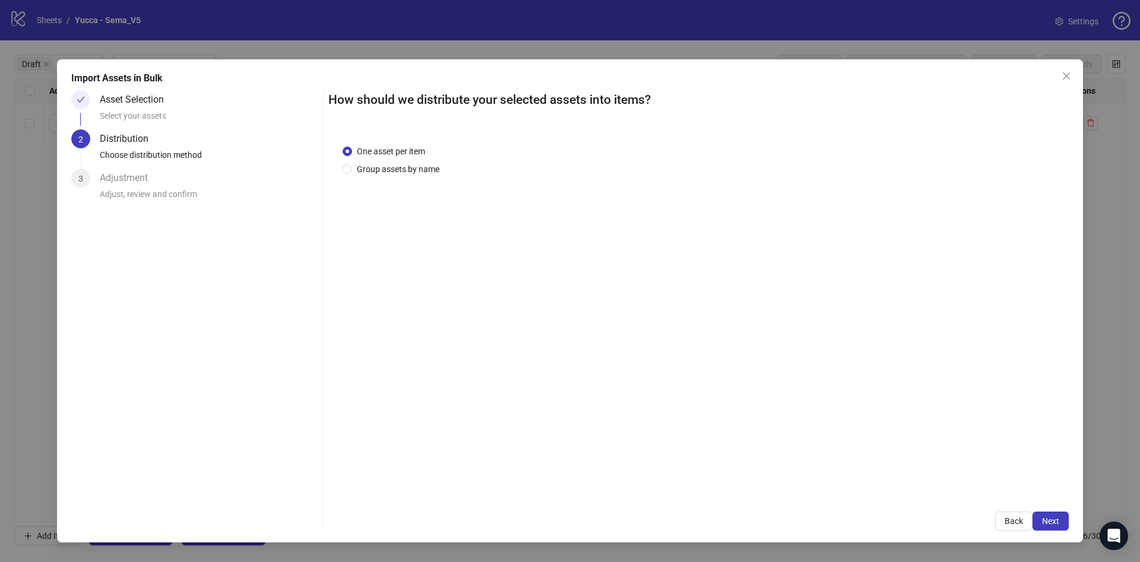
click at [1054, 528] on button "Next" at bounding box center [1051, 521] width 36 height 19
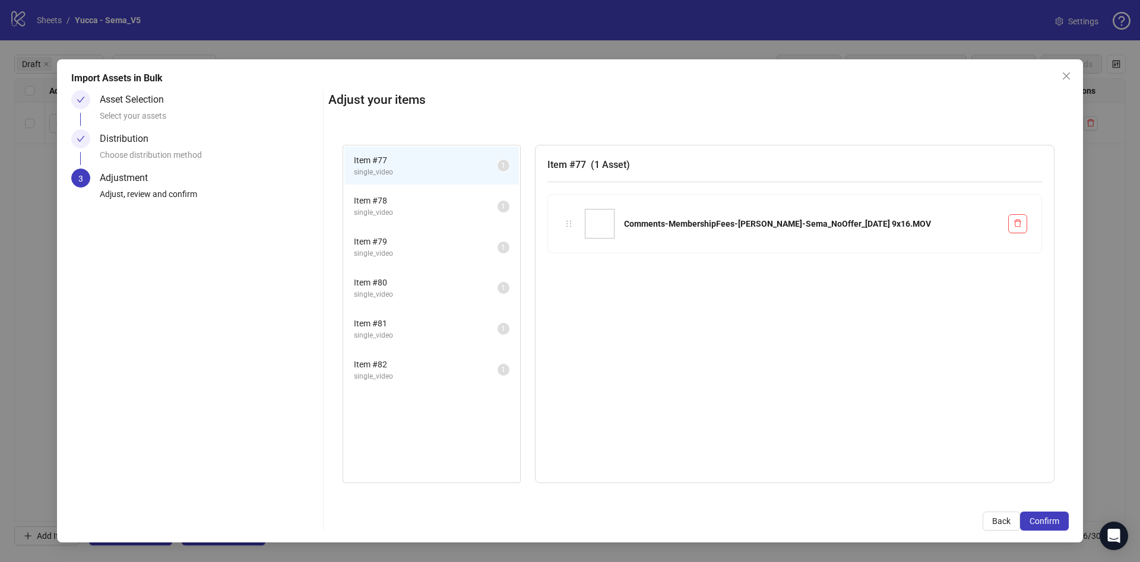
click at [1054, 528] on button "Confirm" at bounding box center [1044, 521] width 49 height 19
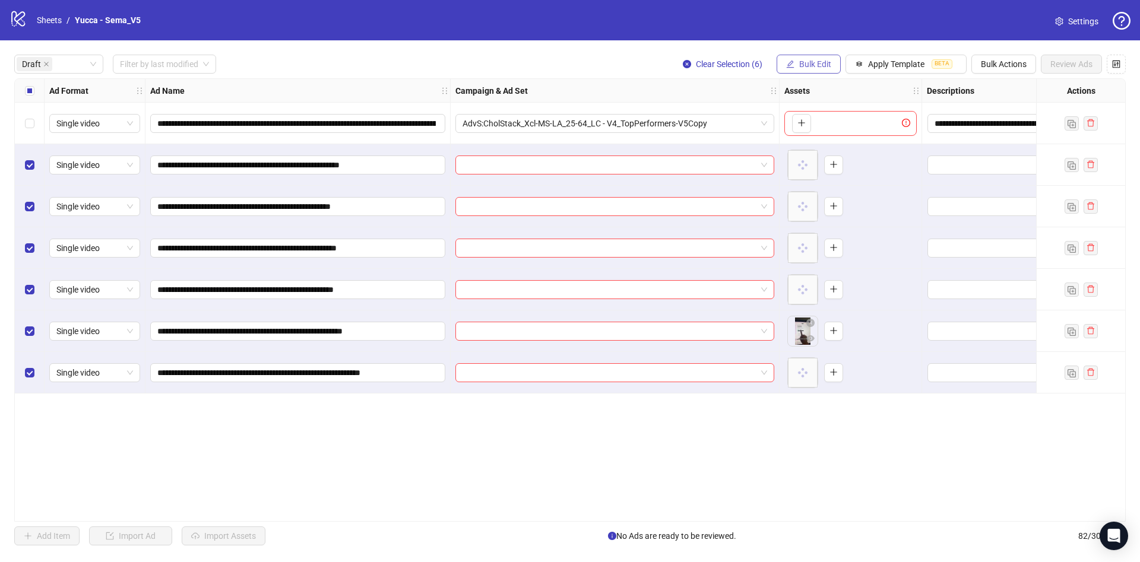
click at [822, 65] on span "Bulk Edit" at bounding box center [815, 64] width 32 height 10
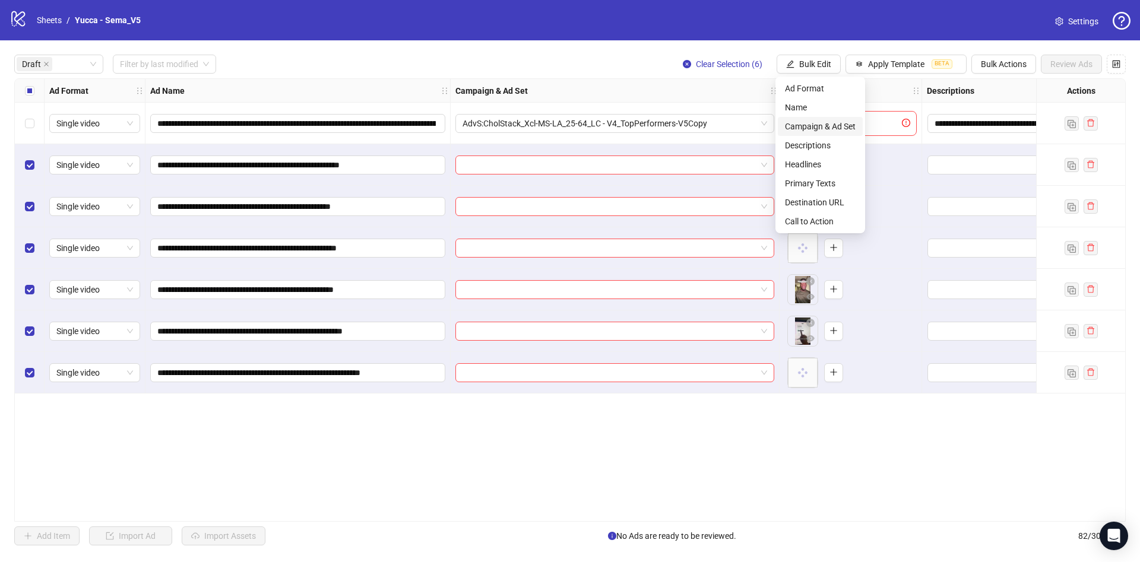
click at [839, 122] on span "Campaign & Ad Set" at bounding box center [820, 126] width 71 height 13
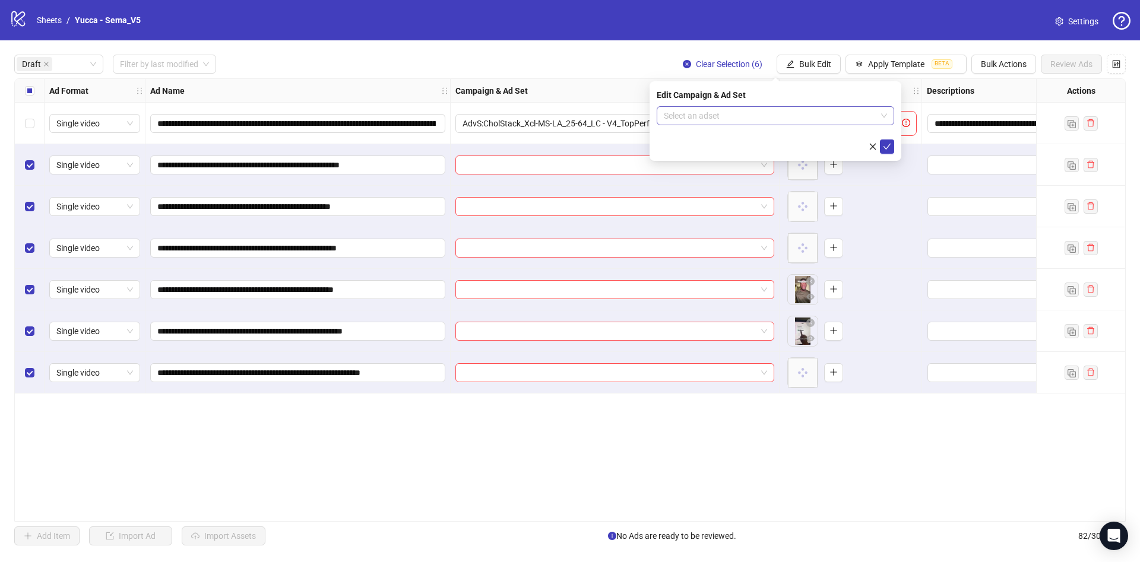
click at [773, 118] on input "search" at bounding box center [770, 116] width 213 height 18
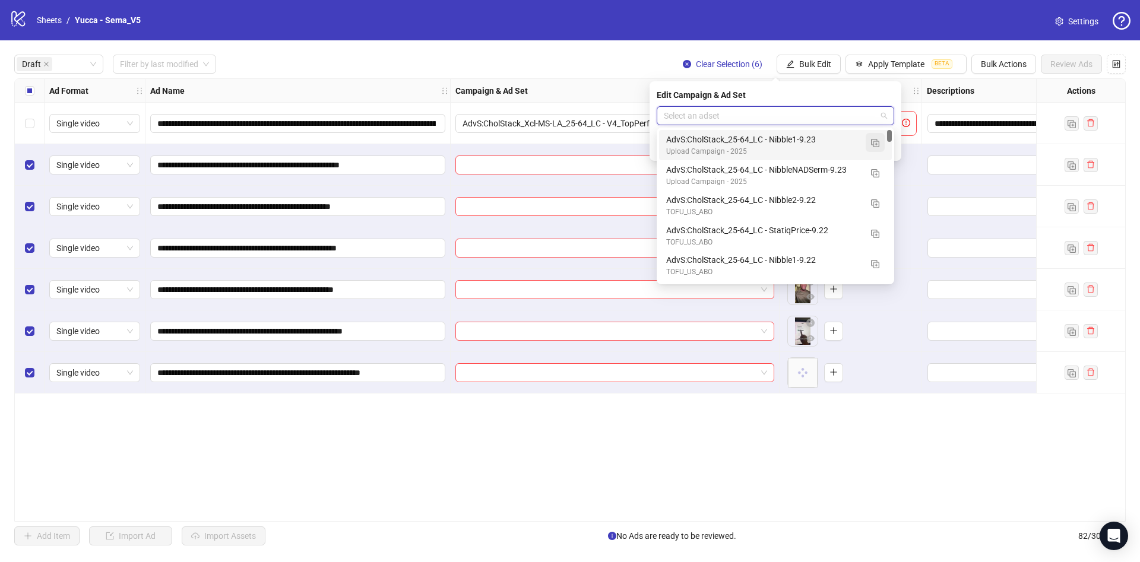
click at [869, 141] on button "button" at bounding box center [875, 142] width 19 height 19
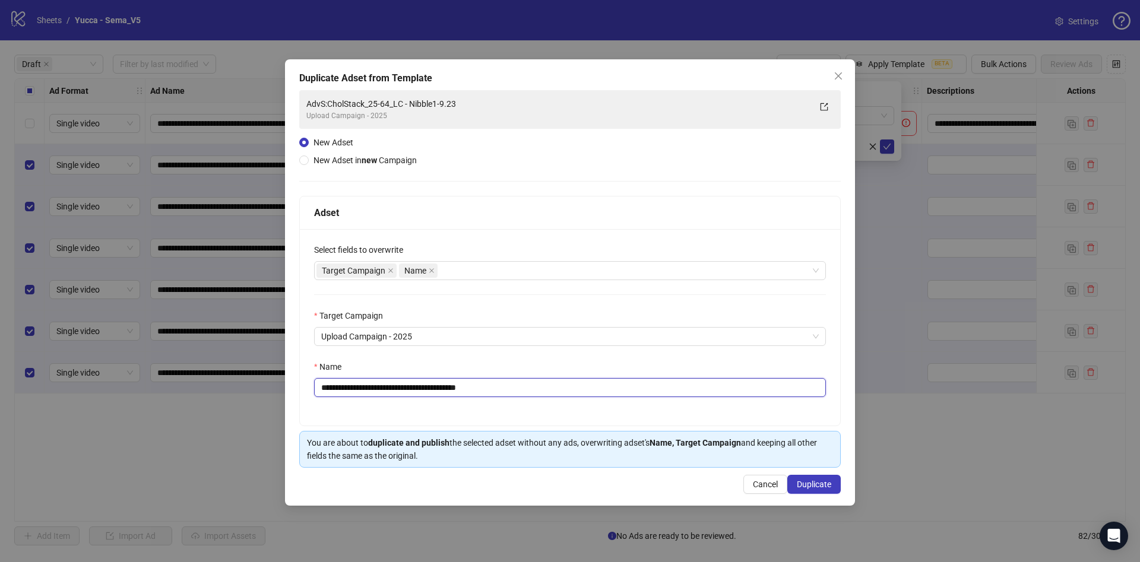
click at [453, 388] on input "**********" at bounding box center [570, 387] width 512 height 19
drag, startPoint x: 469, startPoint y: 388, endPoint x: 660, endPoint y: 401, distance: 191.7
click at [591, 384] on input "**********" at bounding box center [570, 387] width 512 height 19
type input "**********"
click at [805, 488] on span "Duplicate" at bounding box center [814, 485] width 34 height 10
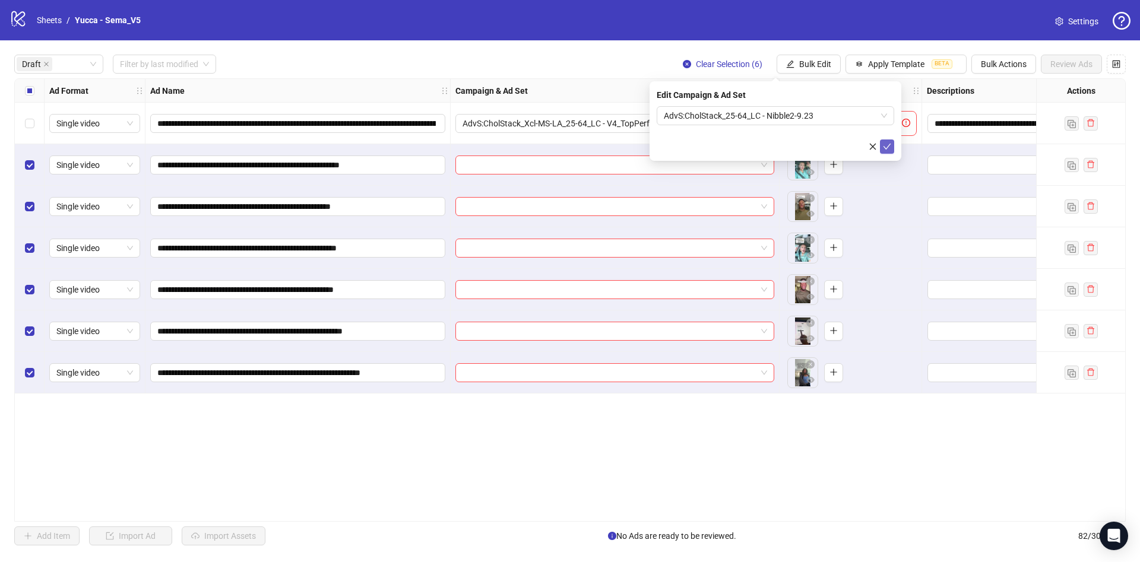
click at [888, 148] on icon "check" at bounding box center [887, 147] width 8 height 8
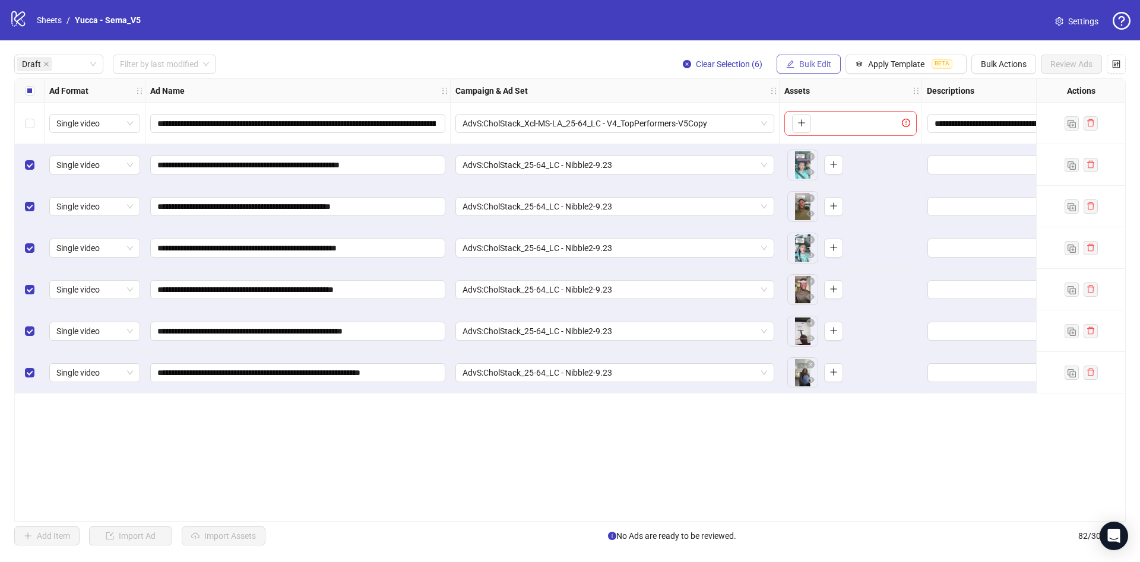
click at [810, 65] on span "Bulk Edit" at bounding box center [815, 64] width 32 height 10
click at [813, 103] on span "Name" at bounding box center [820, 107] width 71 height 13
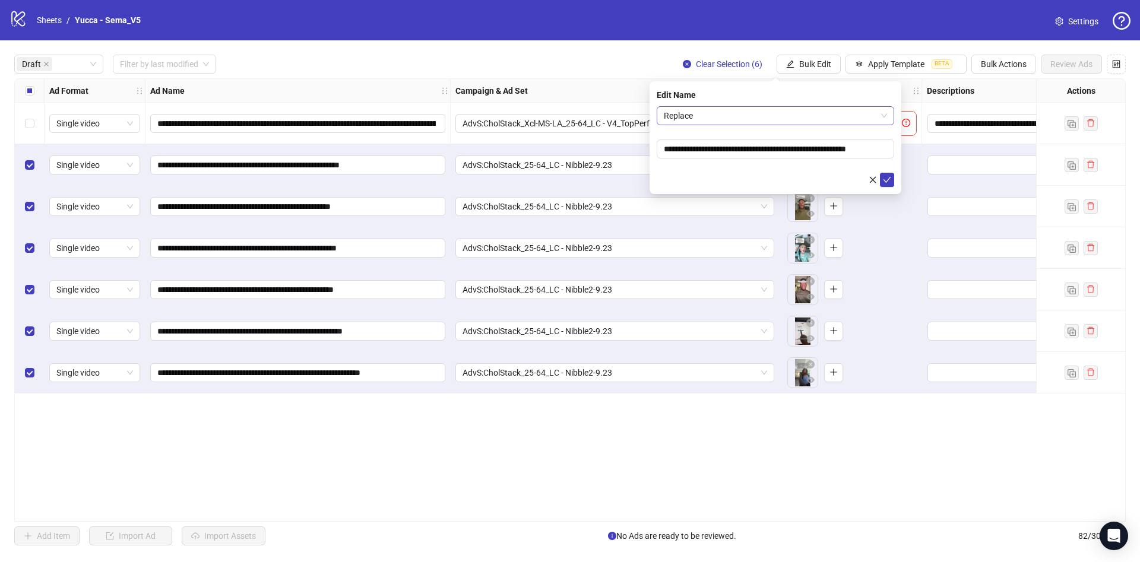
click at [767, 115] on span "Replace" at bounding box center [775, 116] width 223 height 18
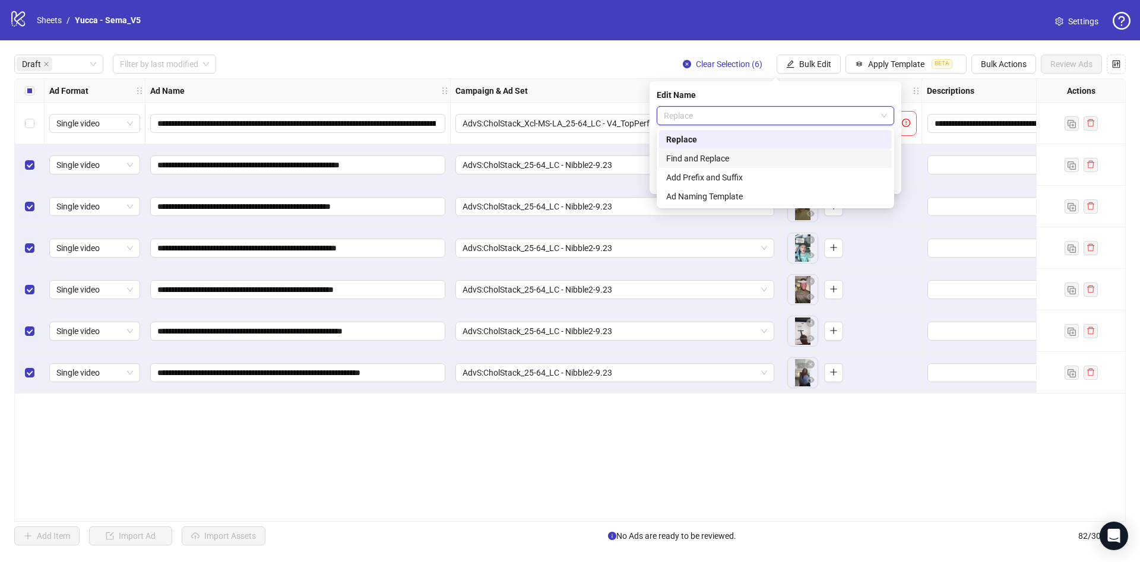
click at [762, 151] on div "Find and Replace" at bounding box center [775, 158] width 233 height 19
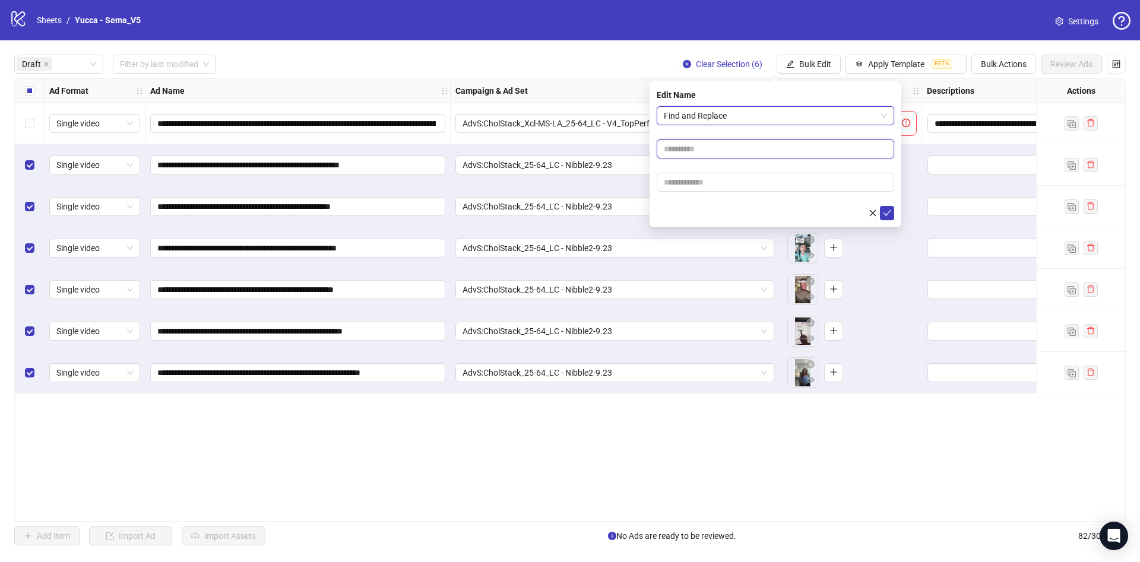
drag, startPoint x: 761, startPoint y: 151, endPoint x: 768, endPoint y: 158, distance: 9.2
click at [761, 151] on input "text" at bounding box center [776, 149] width 238 height 19
type input "****"
drag, startPoint x: 708, startPoint y: 185, endPoint x: 729, endPoint y: 185, distance: 21.4
click at [708, 185] on input "text" at bounding box center [776, 182] width 238 height 19
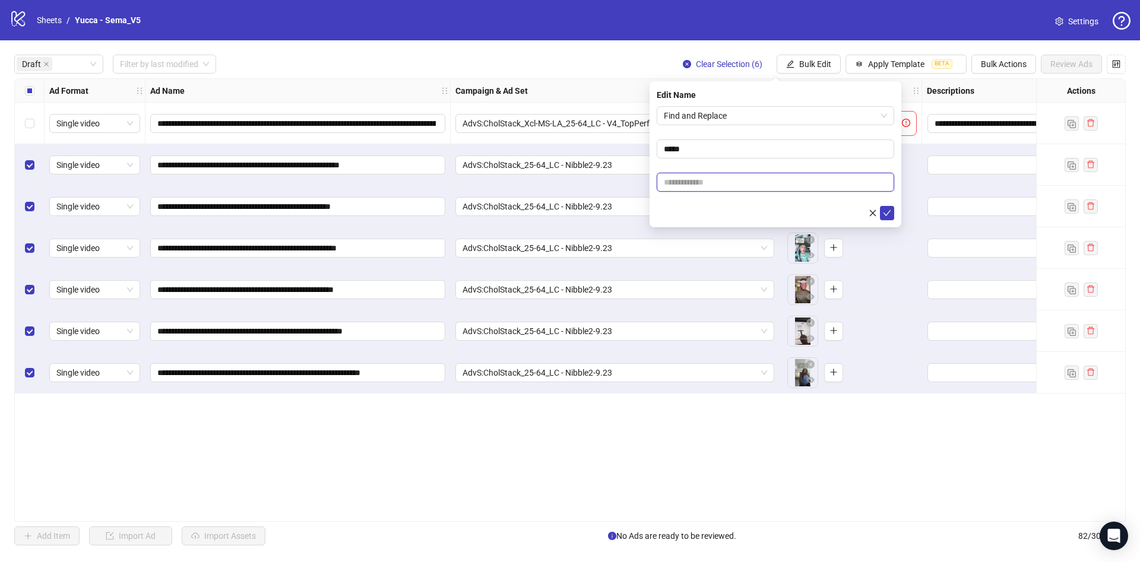
paste input "**********"
type input "**********"
drag, startPoint x: 717, startPoint y: 204, endPoint x: 843, endPoint y: 209, distance: 126.0
click at [718, 204] on form "**********" at bounding box center [776, 163] width 238 height 114
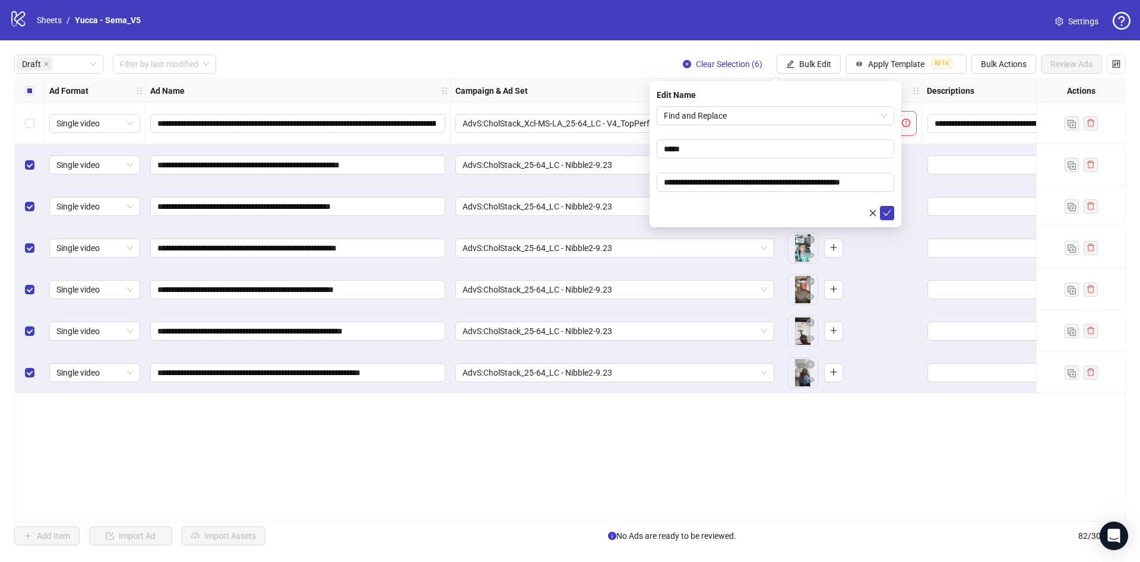
scroll to position [0, 0]
click at [885, 215] on icon "check" at bounding box center [887, 213] width 8 height 8
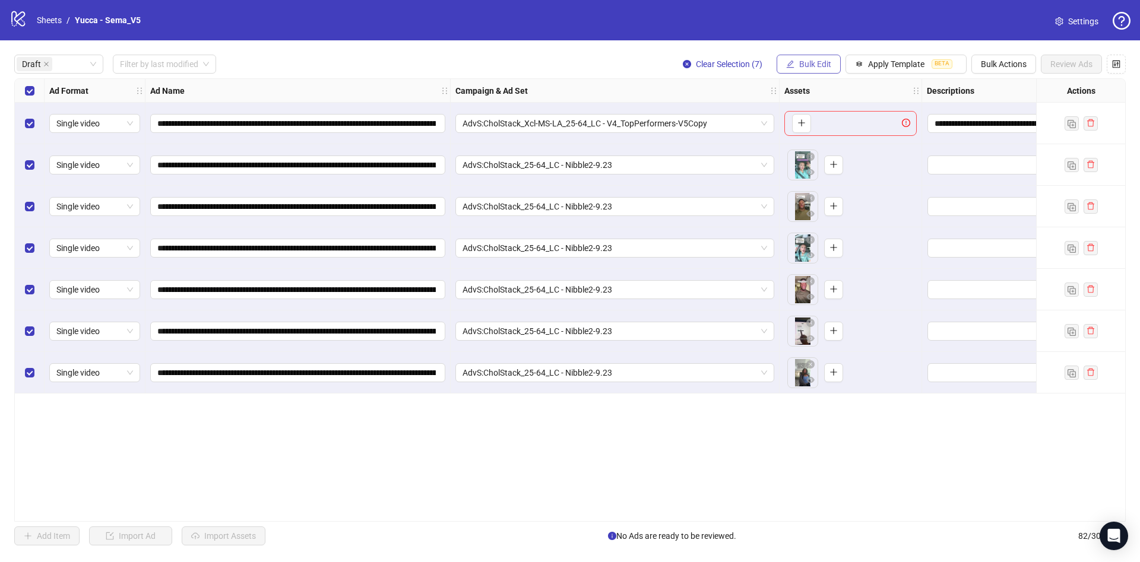
click at [799, 66] on button "Bulk Edit" at bounding box center [809, 64] width 64 height 19
click at [825, 182] on span "Primary Texts" at bounding box center [820, 183] width 71 height 13
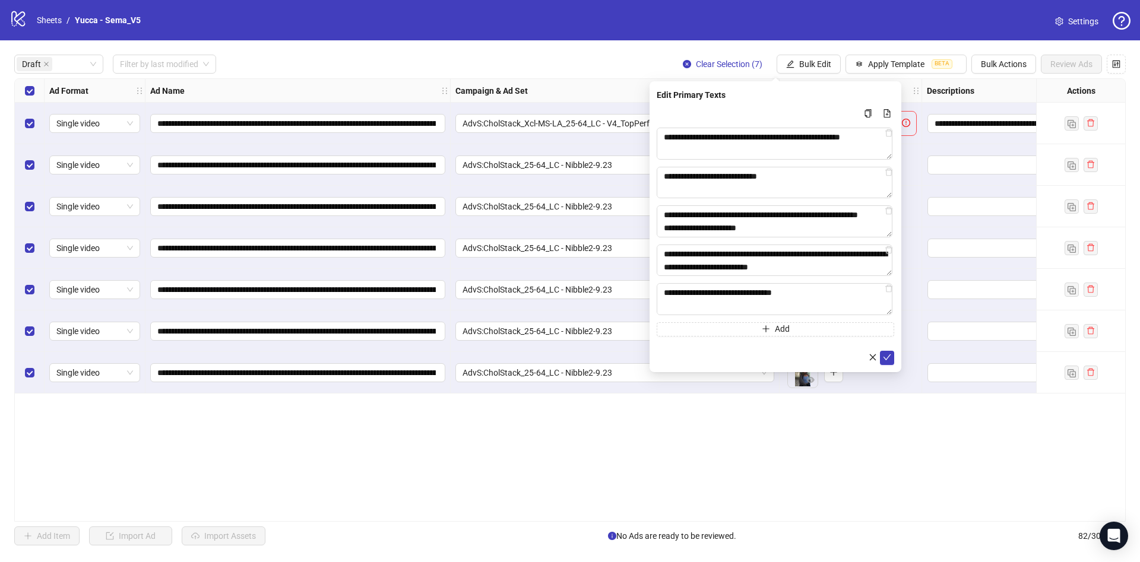
click at [894, 355] on div "**********" at bounding box center [776, 226] width 252 height 291
click at [892, 359] on button "submit" at bounding box center [887, 358] width 14 height 14
click at [819, 69] on span "Bulk Edit" at bounding box center [815, 64] width 32 height 10
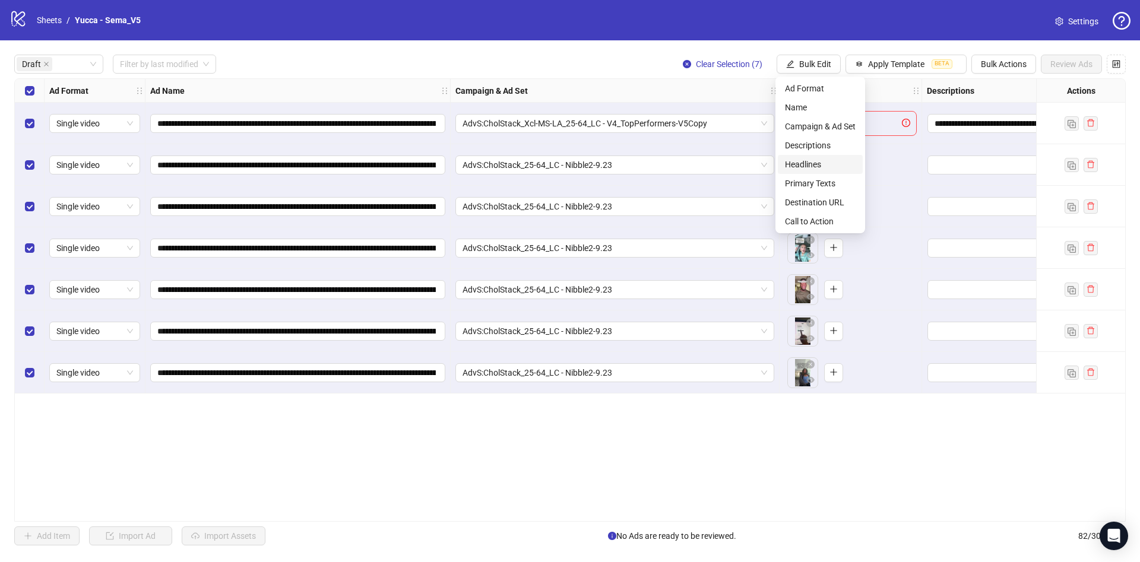
click at [833, 163] on span "Headlines" at bounding box center [820, 164] width 71 height 13
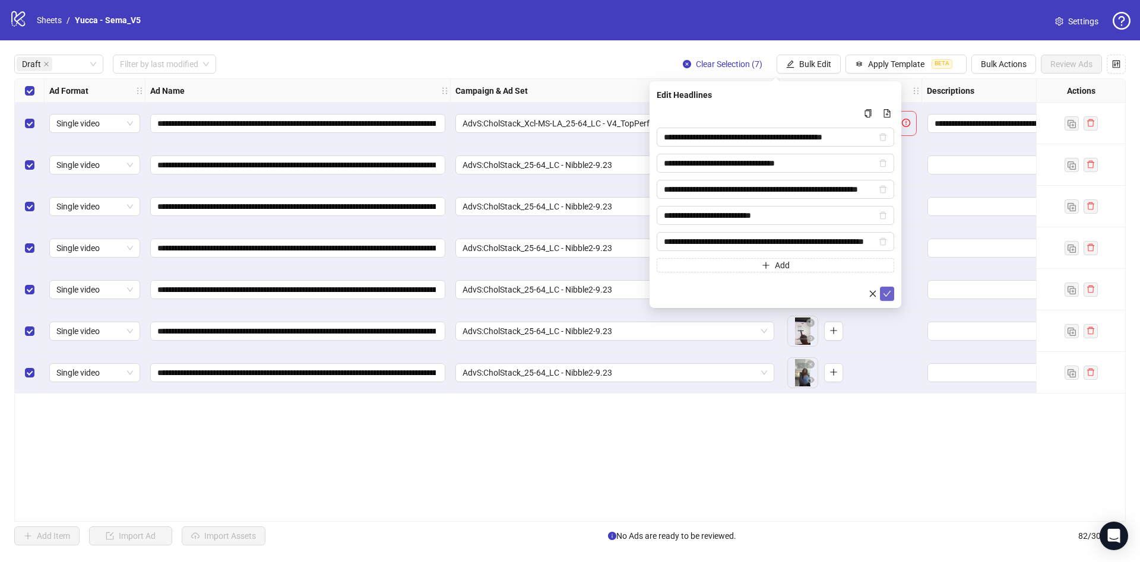
click at [893, 300] on button "submit" at bounding box center [887, 294] width 14 height 14
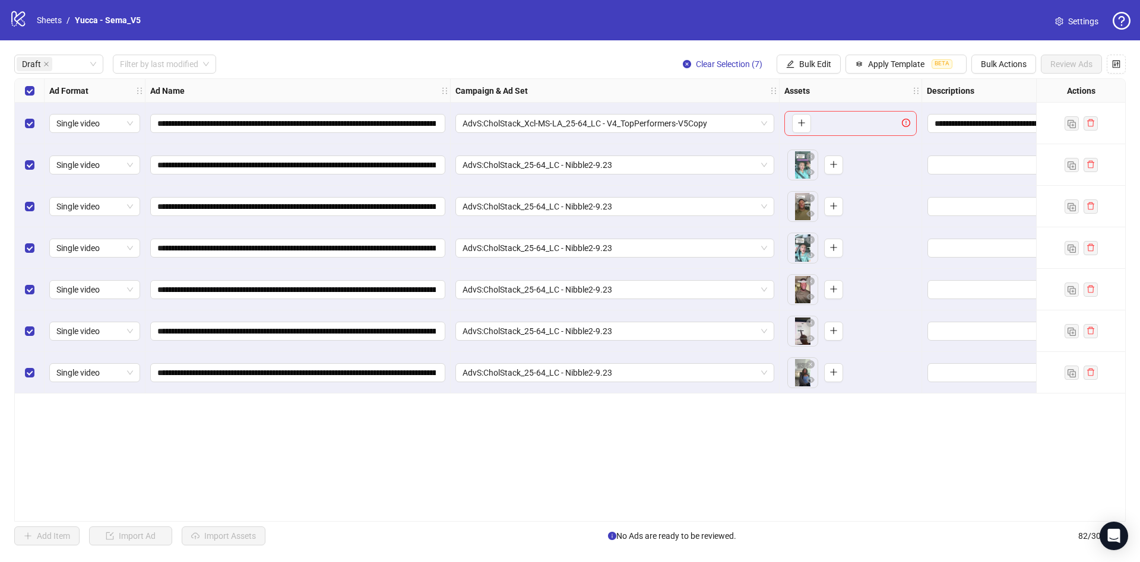
click at [808, 49] on div "**********" at bounding box center [570, 300] width 1140 height 520
click at [810, 56] on button "Bulk Edit" at bounding box center [809, 64] width 64 height 19
click at [829, 145] on span "Descriptions" at bounding box center [820, 145] width 71 height 13
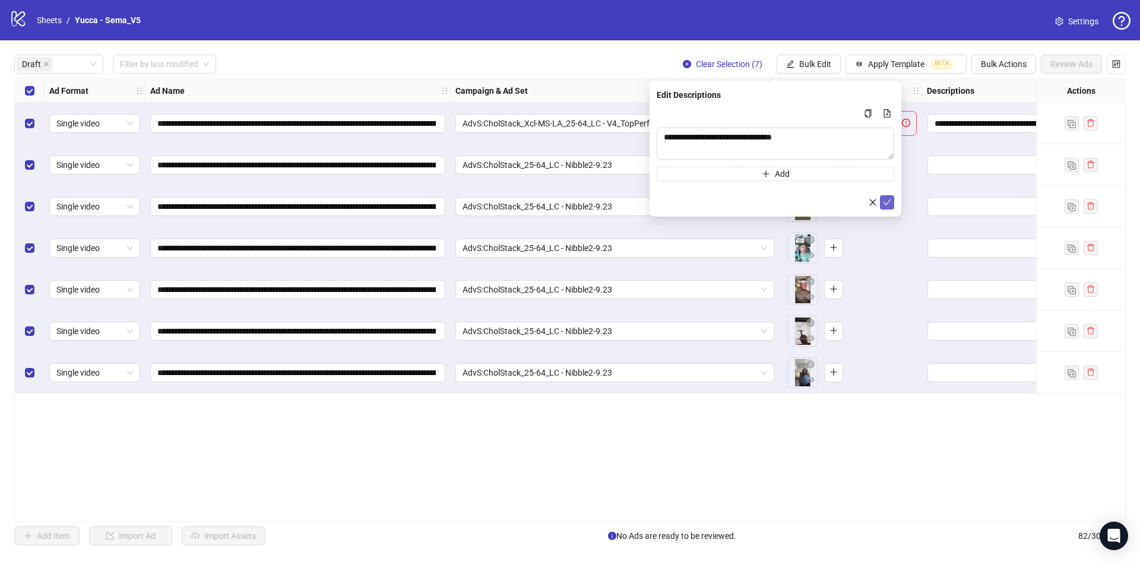
click at [887, 207] on button "submit" at bounding box center [887, 202] width 14 height 14
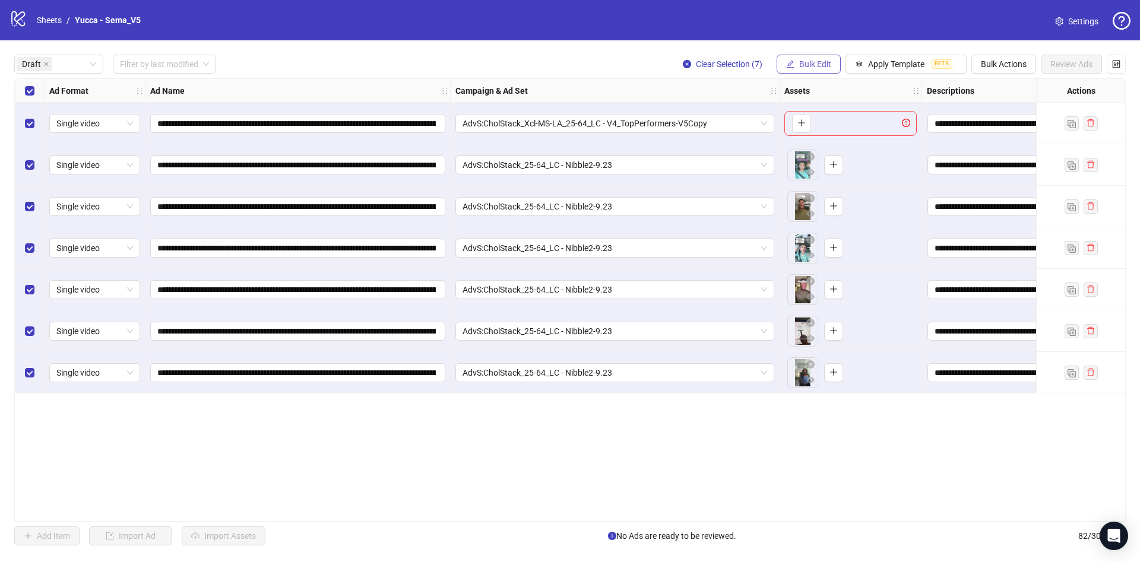
click at [824, 66] on span "Bulk Edit" at bounding box center [815, 64] width 32 height 10
click at [839, 201] on span "Destination URL" at bounding box center [820, 202] width 71 height 13
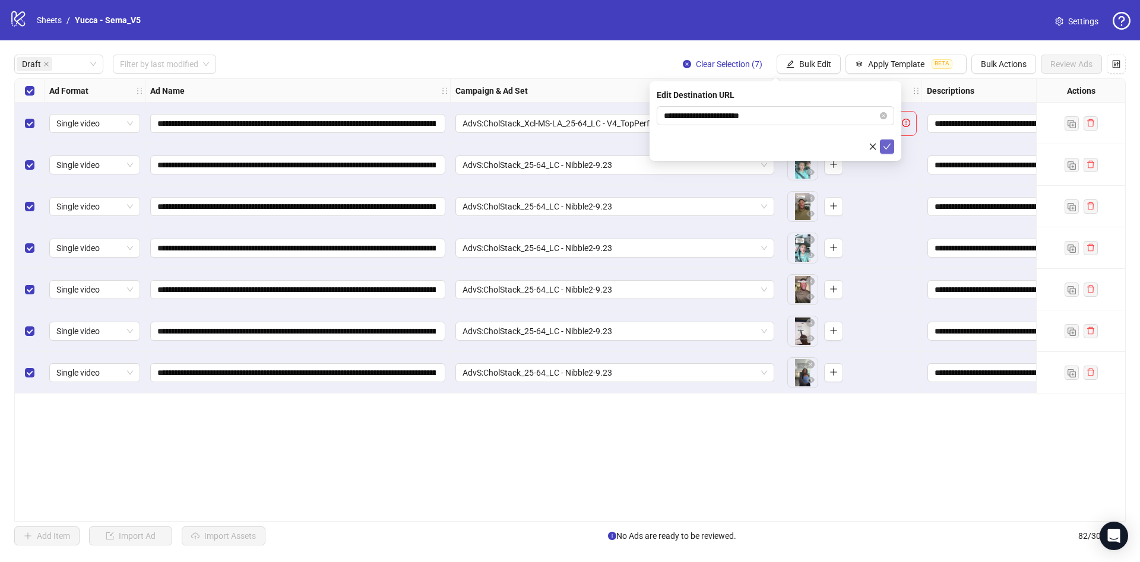
click at [886, 144] on icon "check" at bounding box center [887, 147] width 8 height 8
click at [807, 64] on span "Bulk Edit" at bounding box center [815, 64] width 32 height 10
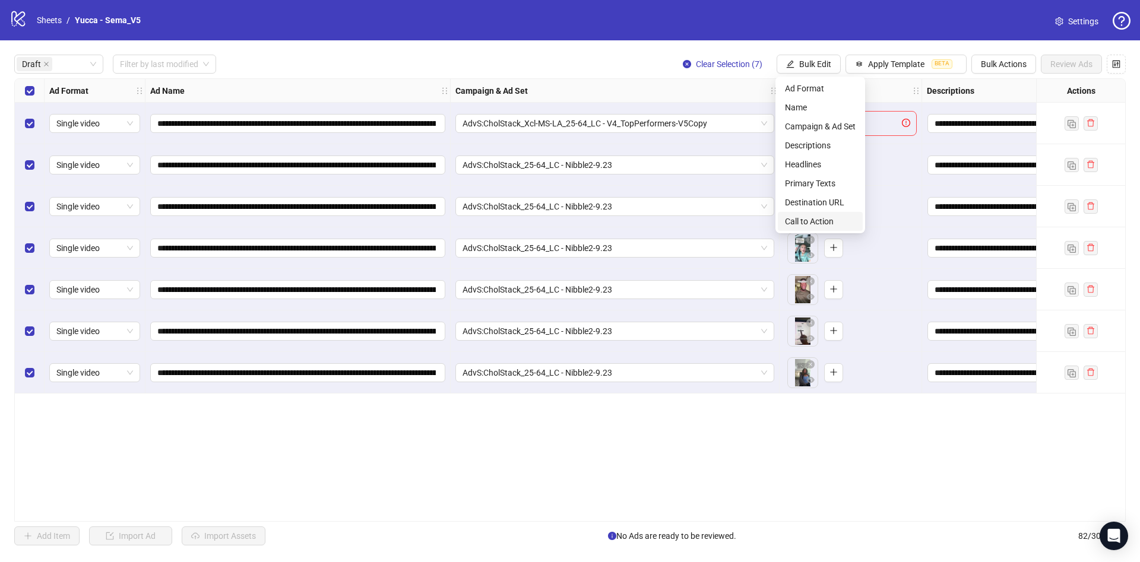
click at [834, 221] on span "Call to Action" at bounding box center [820, 221] width 71 height 13
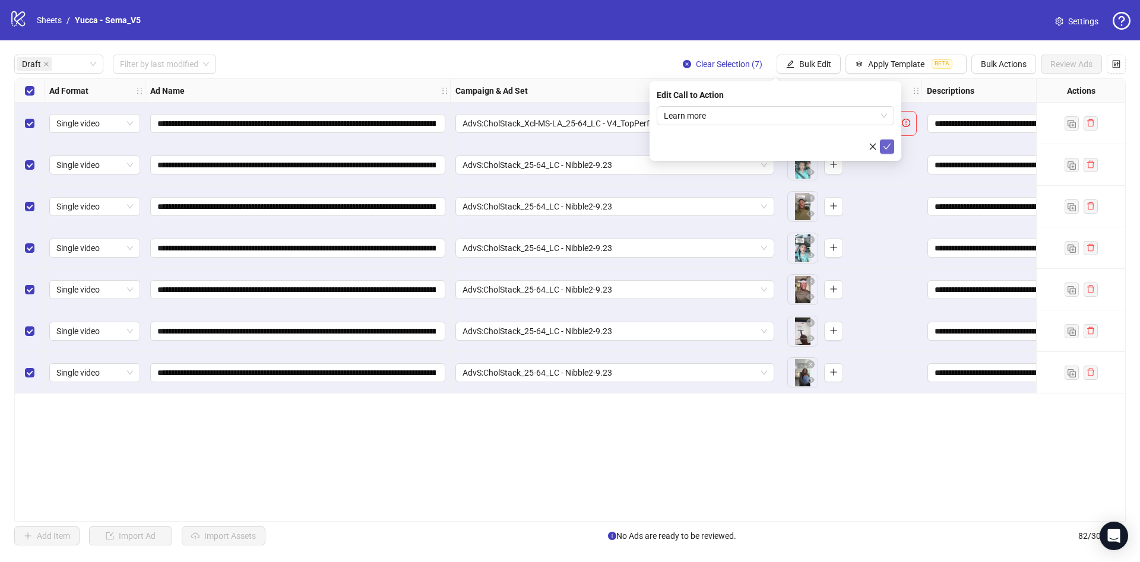
click at [891, 145] on button "submit" at bounding box center [887, 147] width 14 height 14
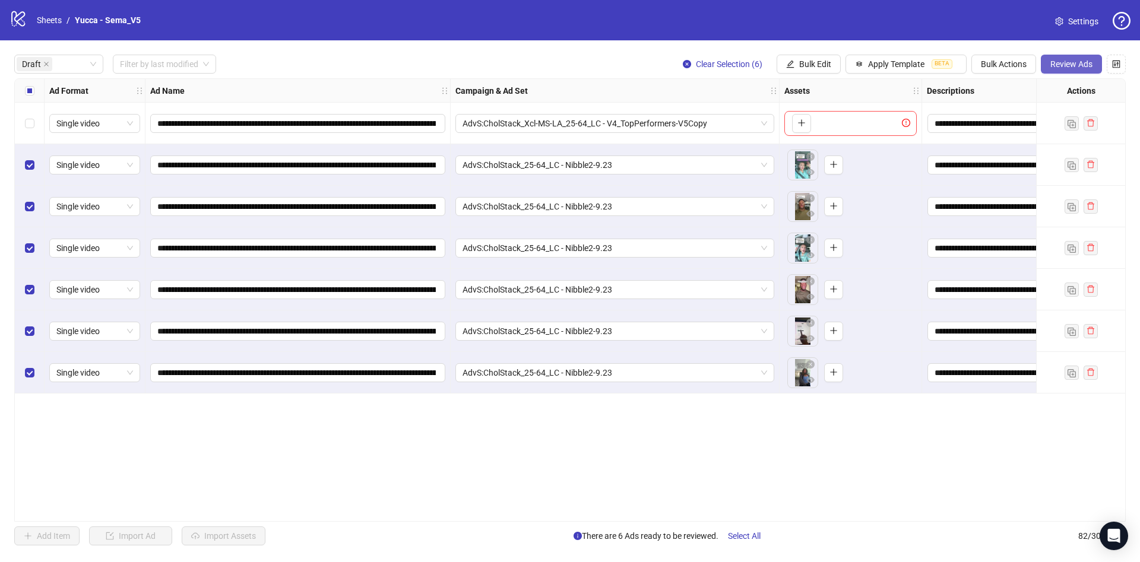
click at [1097, 62] on button "Review Ads" at bounding box center [1071, 64] width 61 height 19
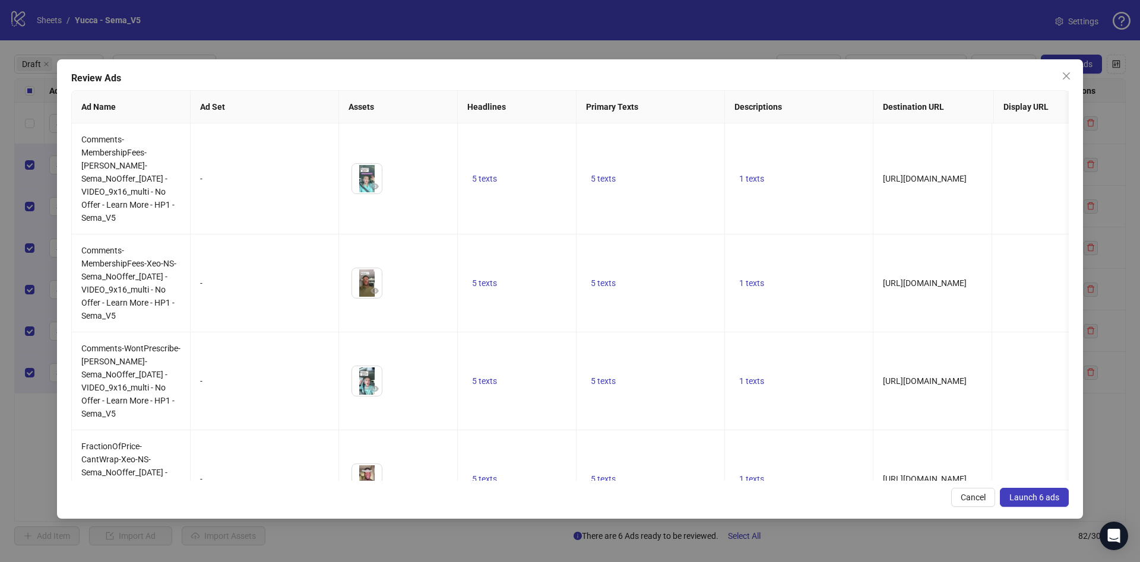
click at [1028, 489] on button "Launch 6 ads" at bounding box center [1034, 497] width 69 height 19
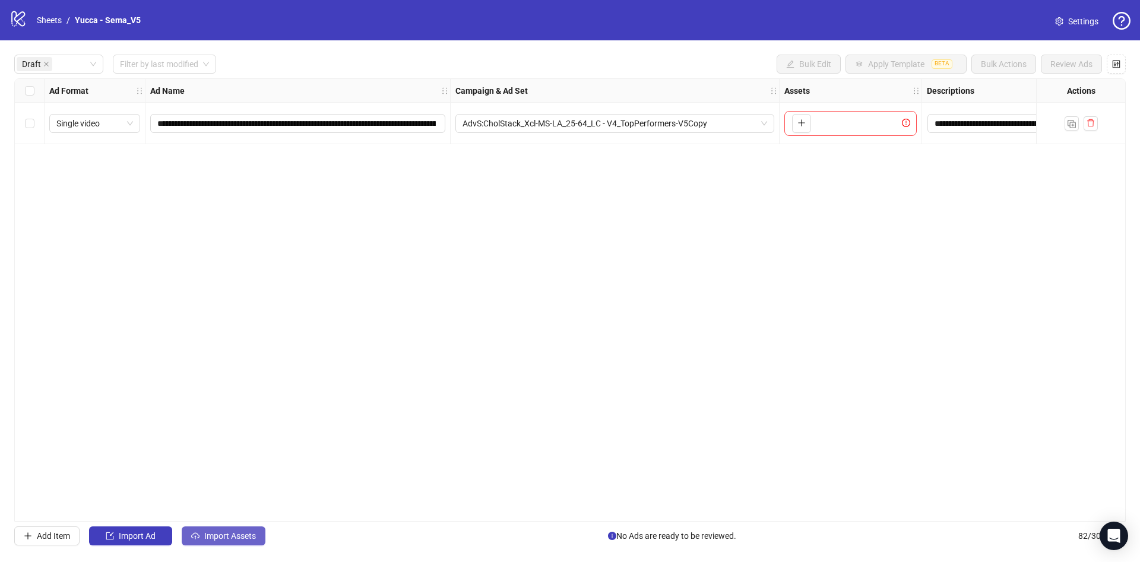
click at [228, 538] on span "Import Assets" at bounding box center [230, 537] width 52 height 10
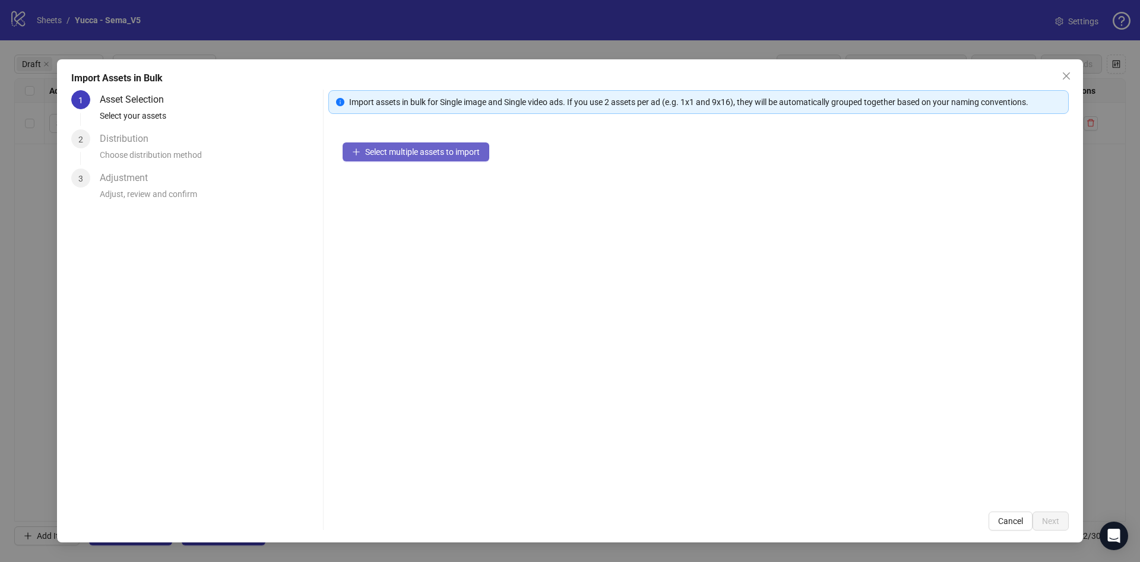
click at [440, 147] on span "Select multiple assets to import" at bounding box center [422, 152] width 115 height 10
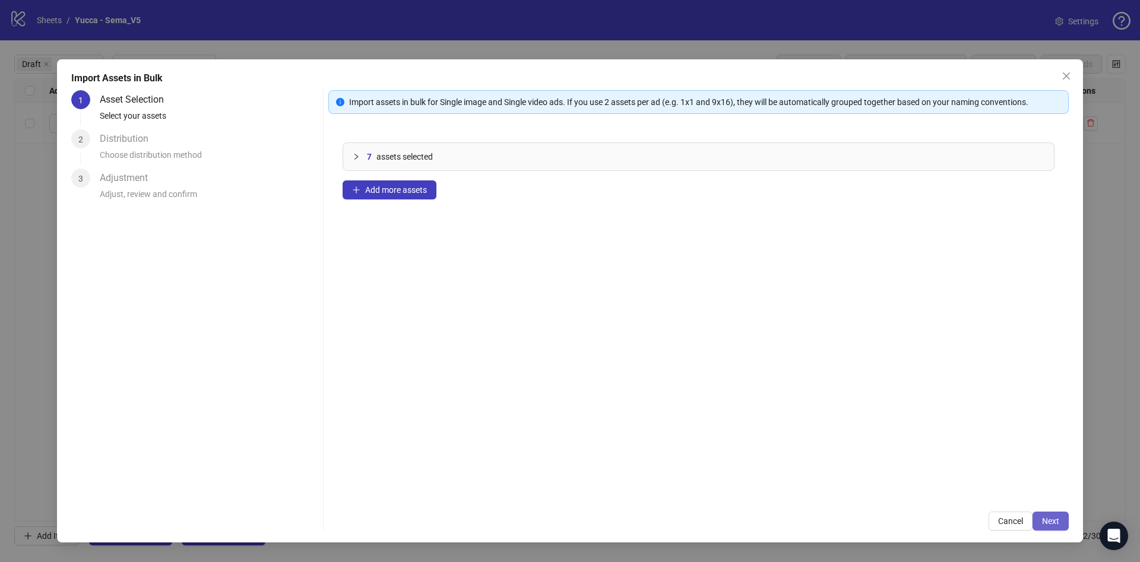
click at [1046, 521] on span "Next" at bounding box center [1050, 522] width 17 height 10
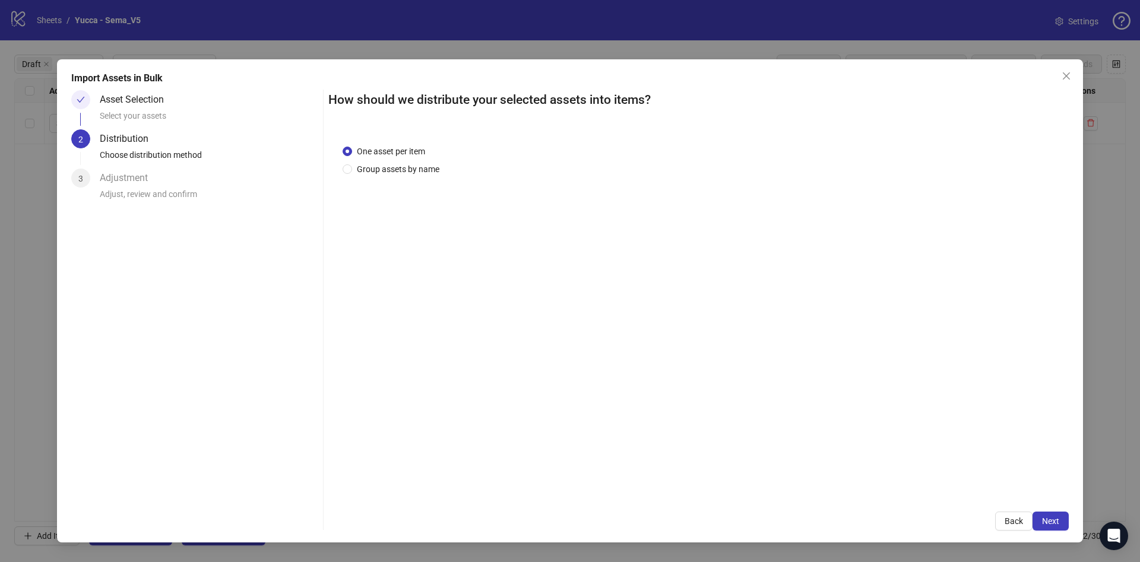
click at [1046, 521] on span "Next" at bounding box center [1050, 522] width 17 height 10
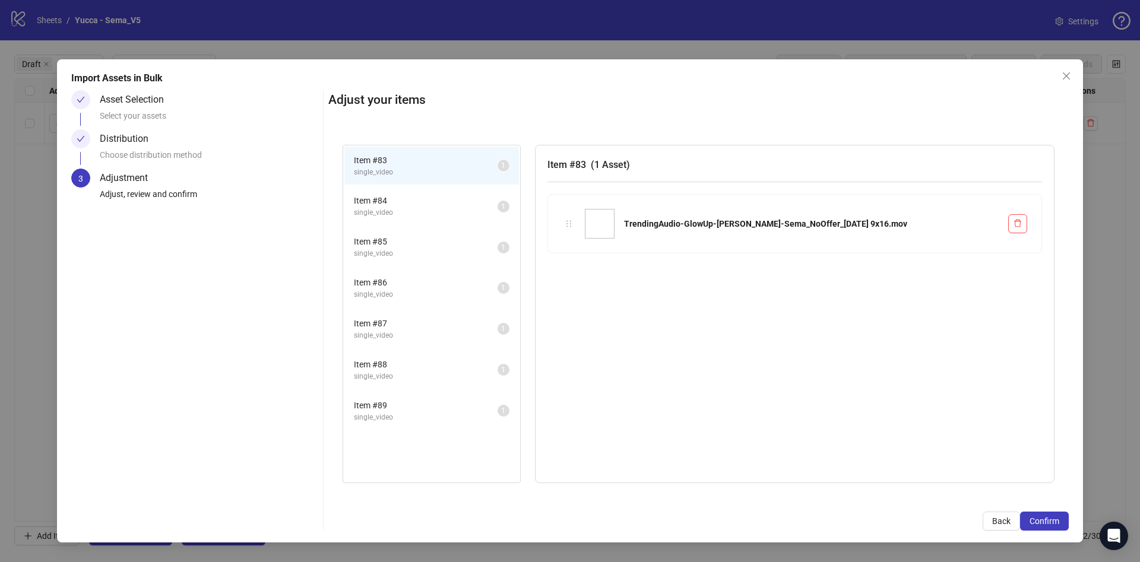
click at [1046, 521] on span "Confirm" at bounding box center [1045, 522] width 30 height 10
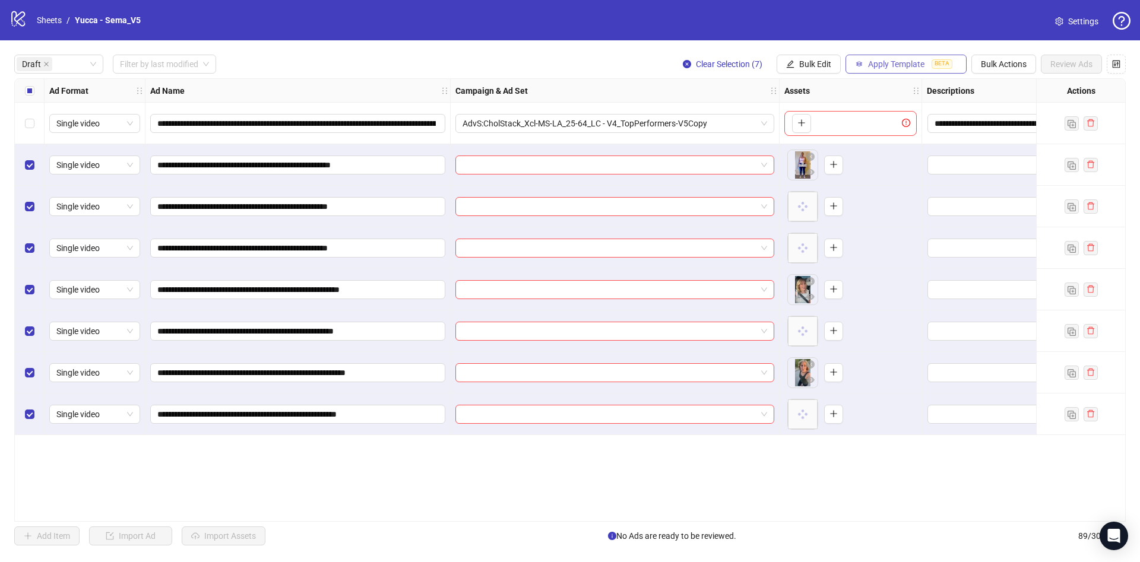
click at [846, 65] on button "Apply Template BETA" at bounding box center [906, 64] width 121 height 19
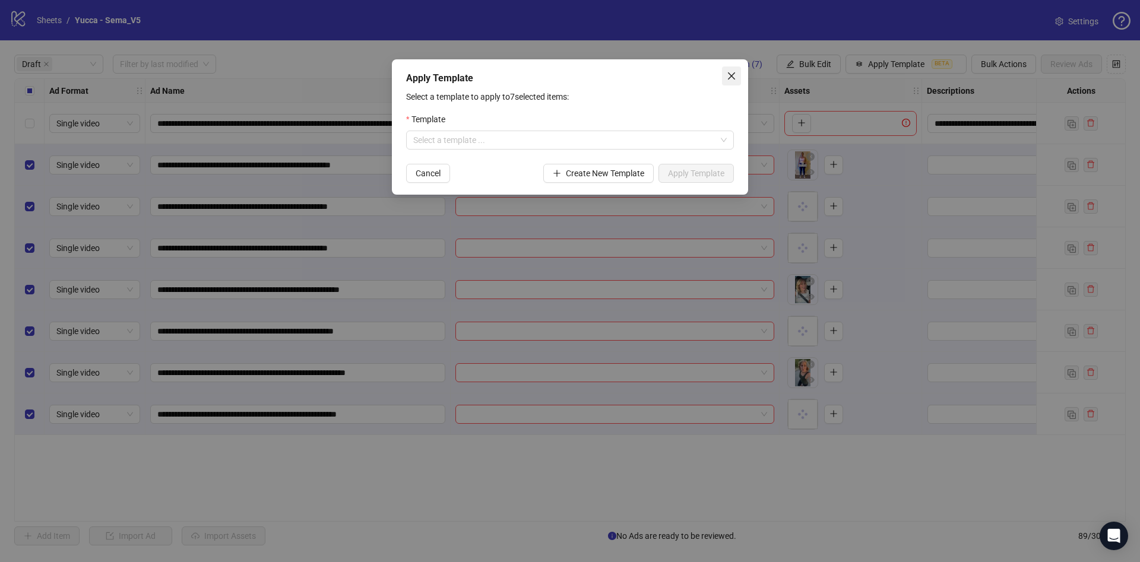
click at [721, 74] on div "Apply Template" at bounding box center [570, 78] width 328 height 14
click at [748, 75] on div "Apply Template Select a template to apply to 7 selected items: Template Select …" at bounding box center [570, 126] width 356 height 135
drag, startPoint x: 736, startPoint y: 77, endPoint x: 745, endPoint y: 74, distance: 8.8
click at [737, 77] on span "Close" at bounding box center [731, 76] width 19 height 10
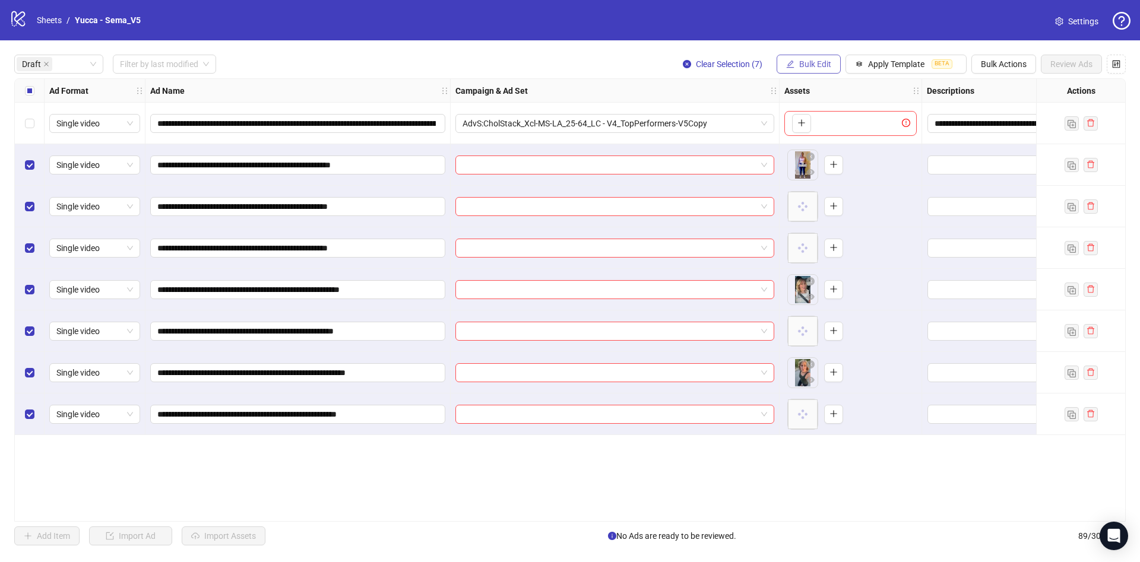
click at [822, 64] on span "Bulk Edit" at bounding box center [815, 64] width 32 height 10
click at [821, 122] on span "Campaign & Ad Set" at bounding box center [820, 126] width 71 height 13
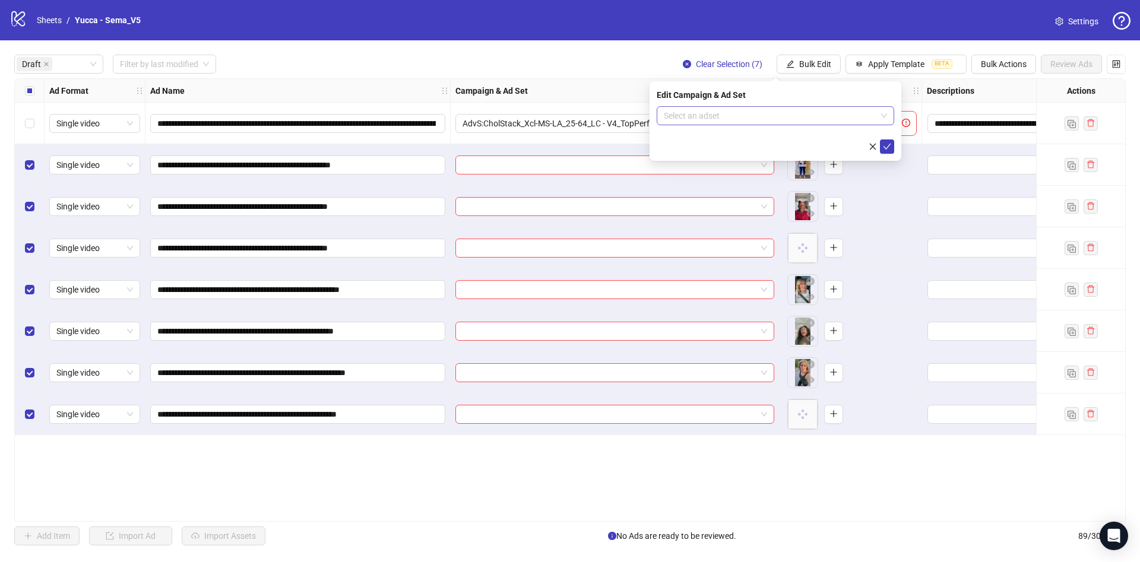
click at [757, 113] on input "search" at bounding box center [770, 116] width 213 height 18
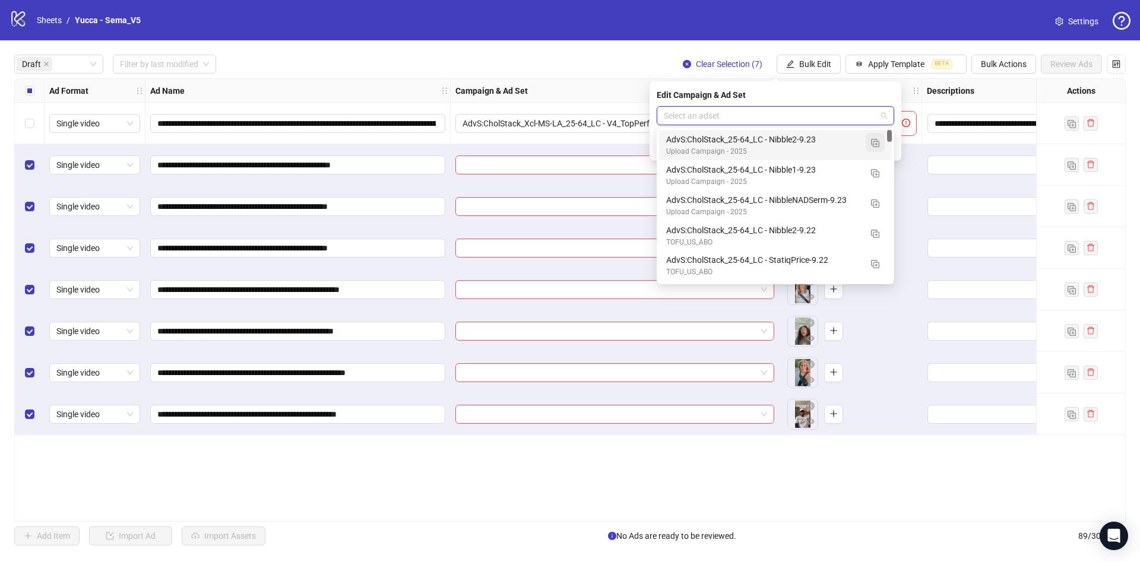
click at [873, 144] on img "button" at bounding box center [875, 143] width 8 height 8
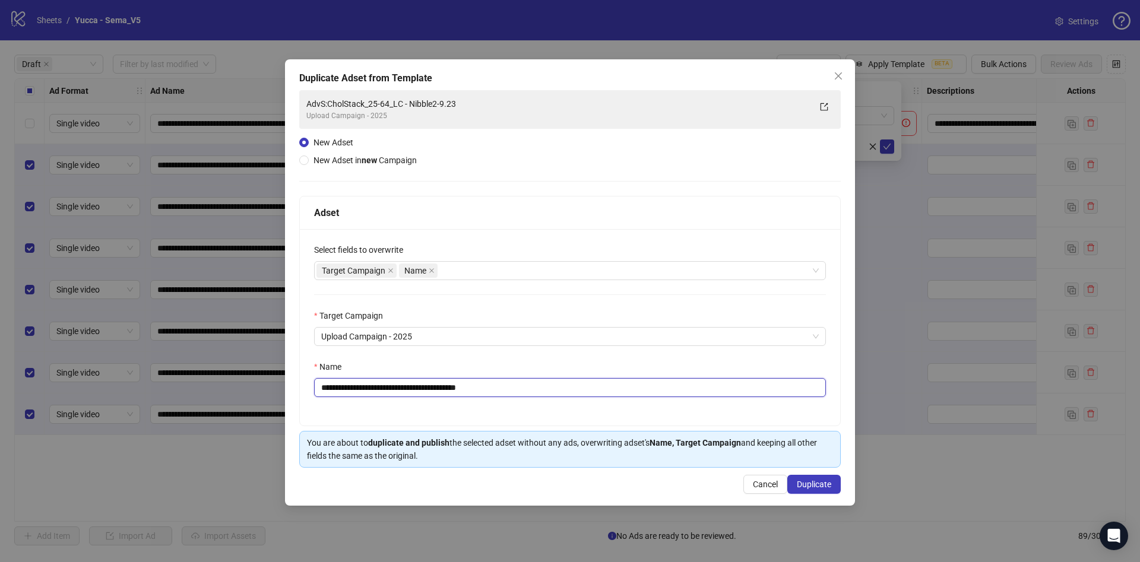
drag, startPoint x: 448, startPoint y: 385, endPoint x: 452, endPoint y: 391, distance: 6.8
click at [452, 391] on input "**********" at bounding box center [570, 387] width 512 height 19
drag, startPoint x: 469, startPoint y: 387, endPoint x: 584, endPoint y: 391, distance: 115.3
click at [584, 391] on input "**********" at bounding box center [570, 387] width 512 height 19
type input "**********"
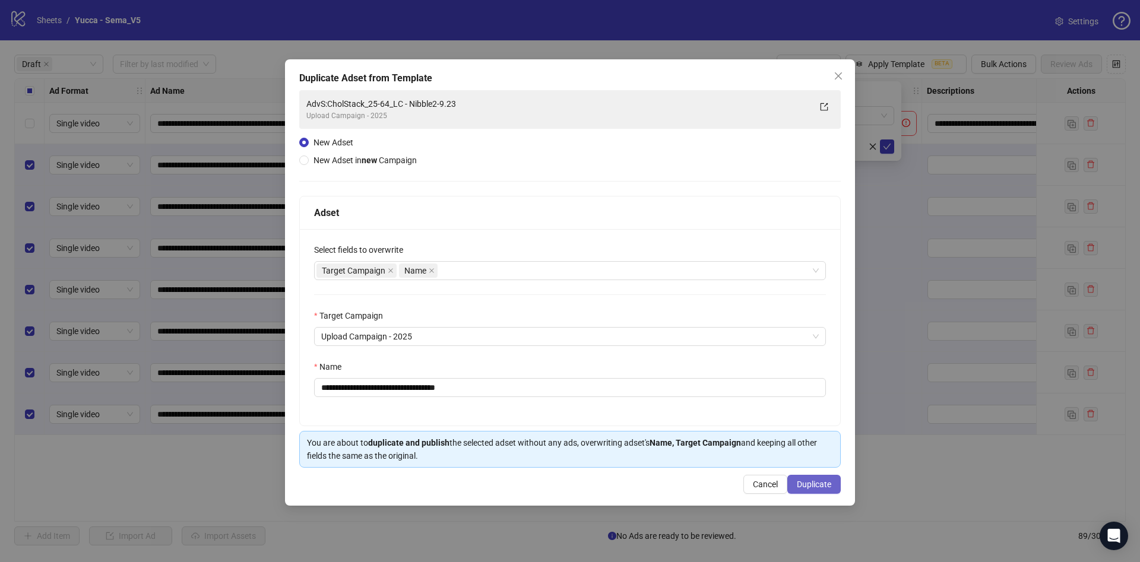
click at [818, 489] on span "Duplicate" at bounding box center [814, 485] width 34 height 10
click at [721, 352] on div "**********" at bounding box center [570, 327] width 540 height 197
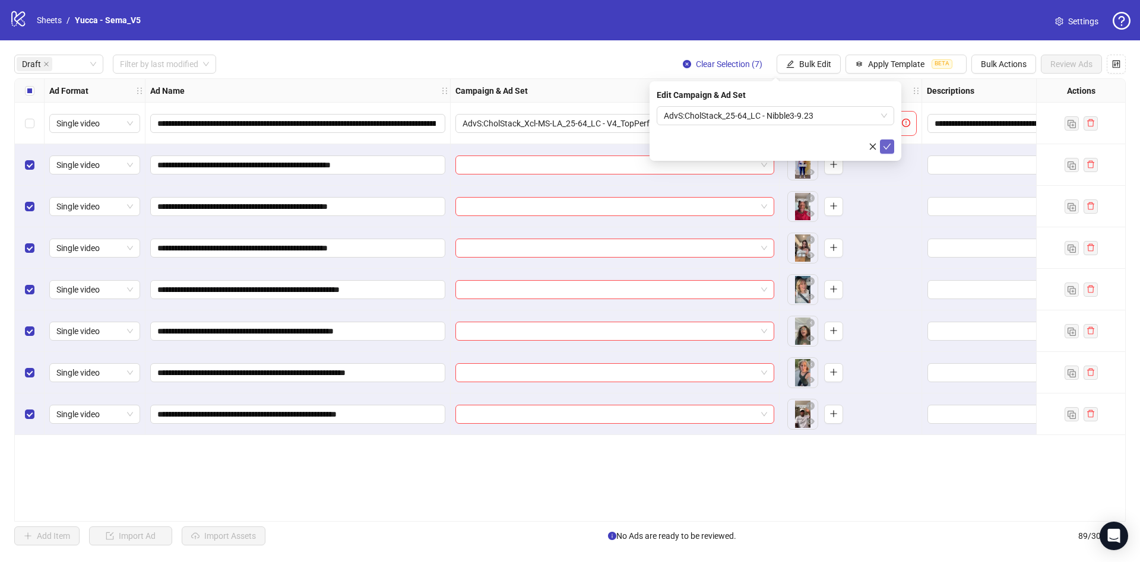
click at [887, 148] on icon "check" at bounding box center [887, 147] width 8 height 8
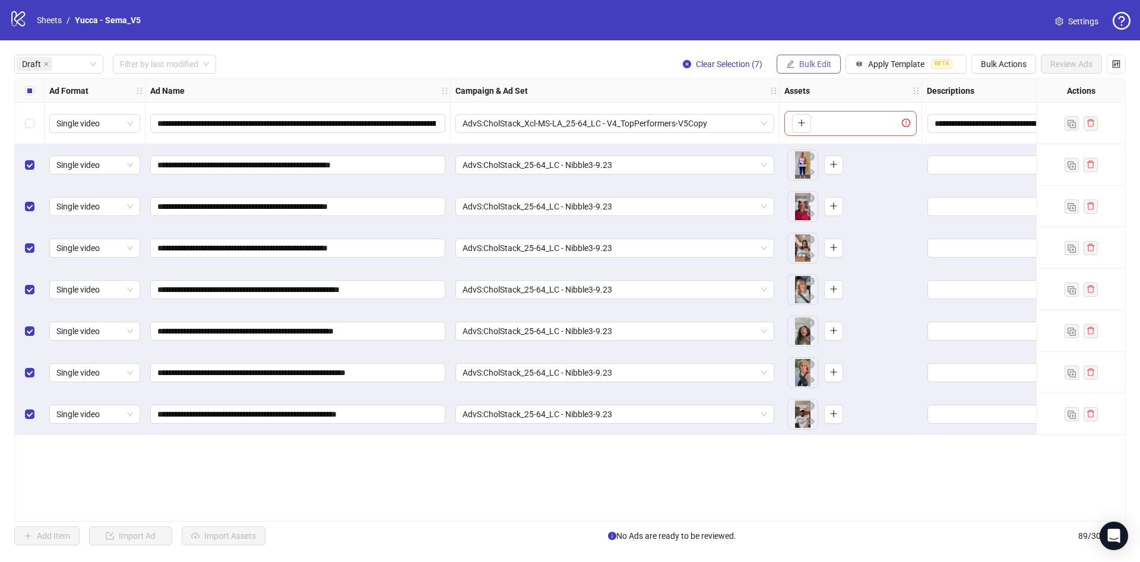
click at [795, 64] on button "Bulk Edit" at bounding box center [809, 64] width 64 height 19
click at [831, 107] on span "Name" at bounding box center [820, 107] width 71 height 13
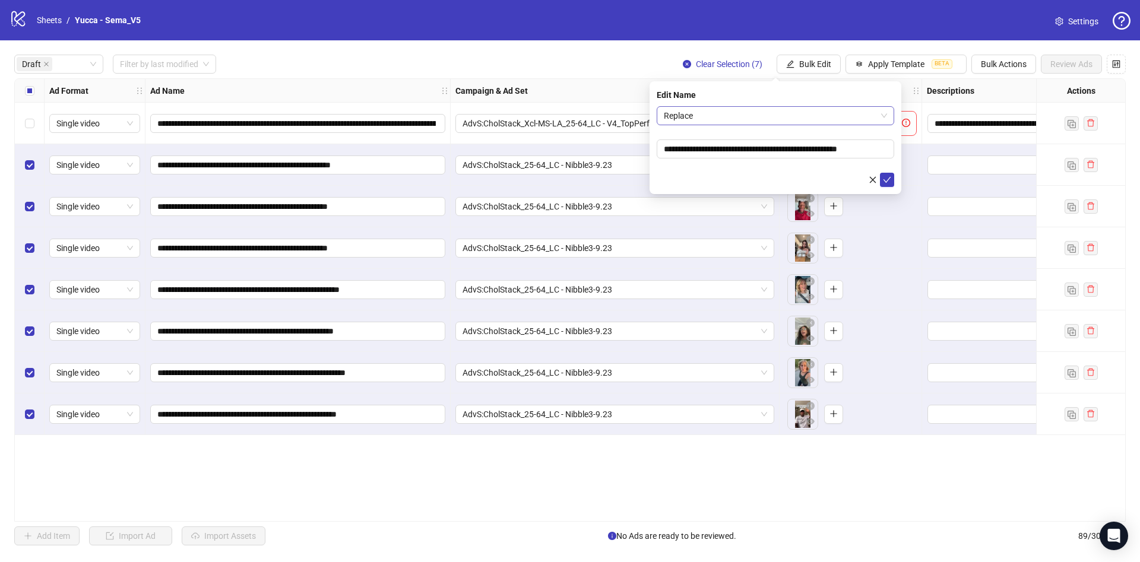
click at [820, 119] on span "Replace" at bounding box center [775, 116] width 223 height 18
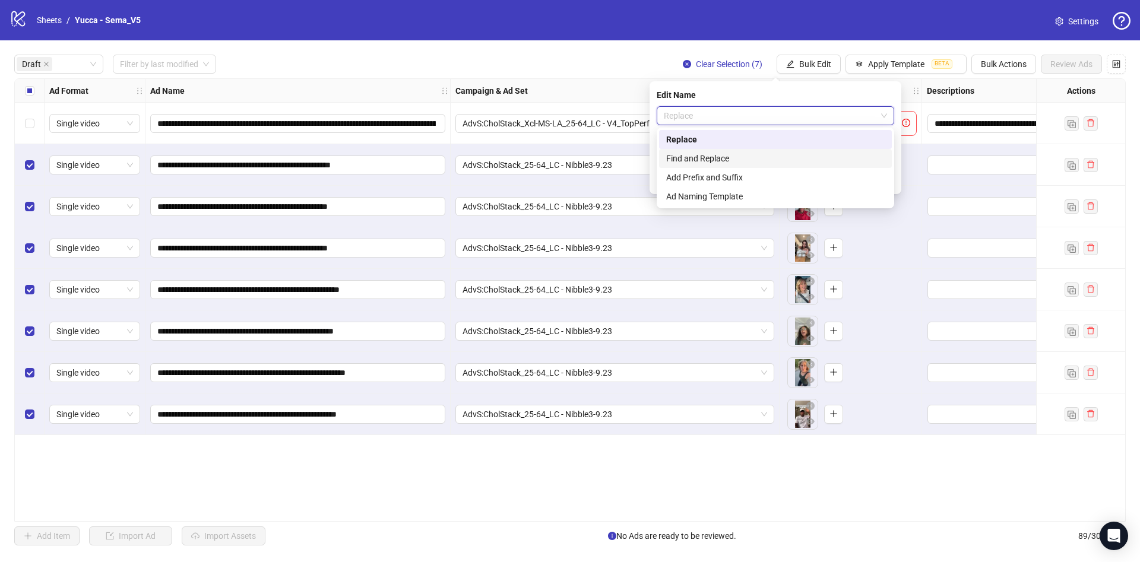
click at [819, 159] on div "Find and Replace" at bounding box center [775, 158] width 219 height 13
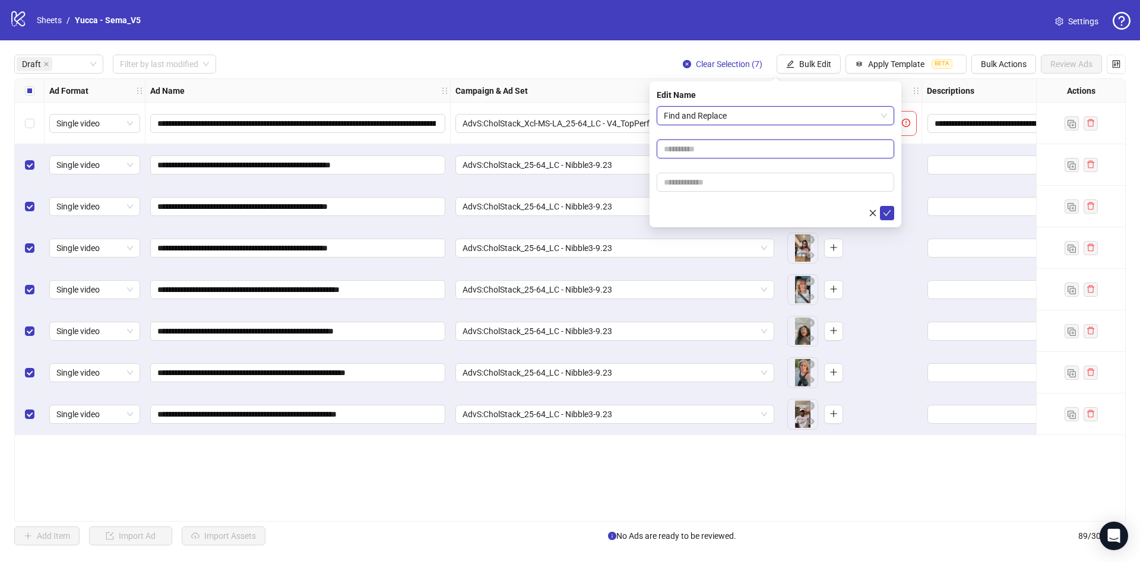
click at [772, 150] on input "text" at bounding box center [776, 149] width 238 height 19
type input "****"
click at [744, 176] on input "text" at bounding box center [776, 182] width 238 height 19
paste input "**********"
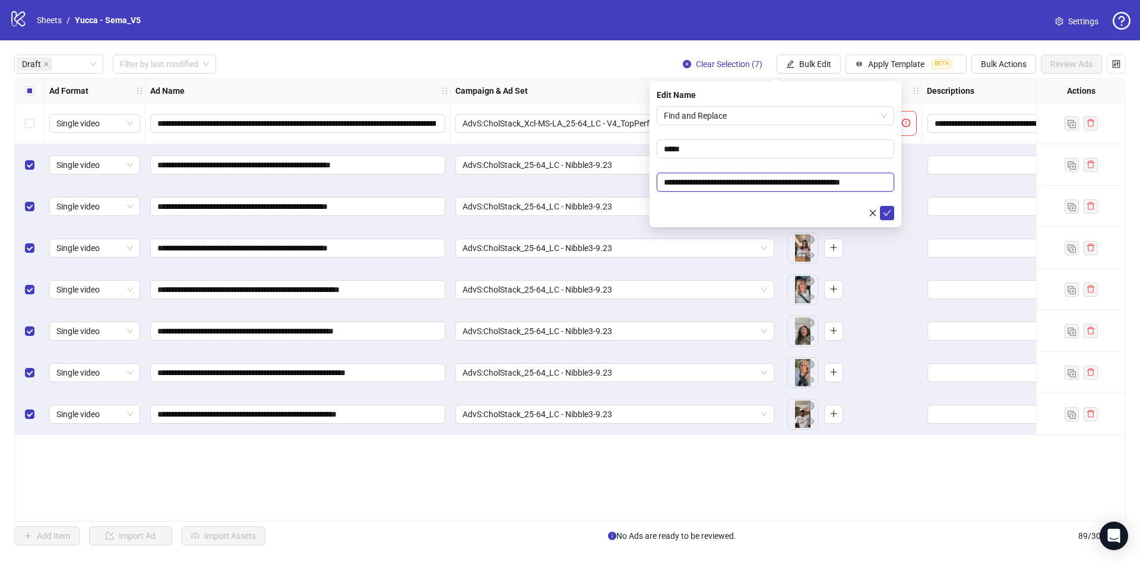
type input "**********"
click at [707, 195] on form "**********" at bounding box center [776, 163] width 238 height 114
click at [893, 216] on button "submit" at bounding box center [887, 213] width 14 height 14
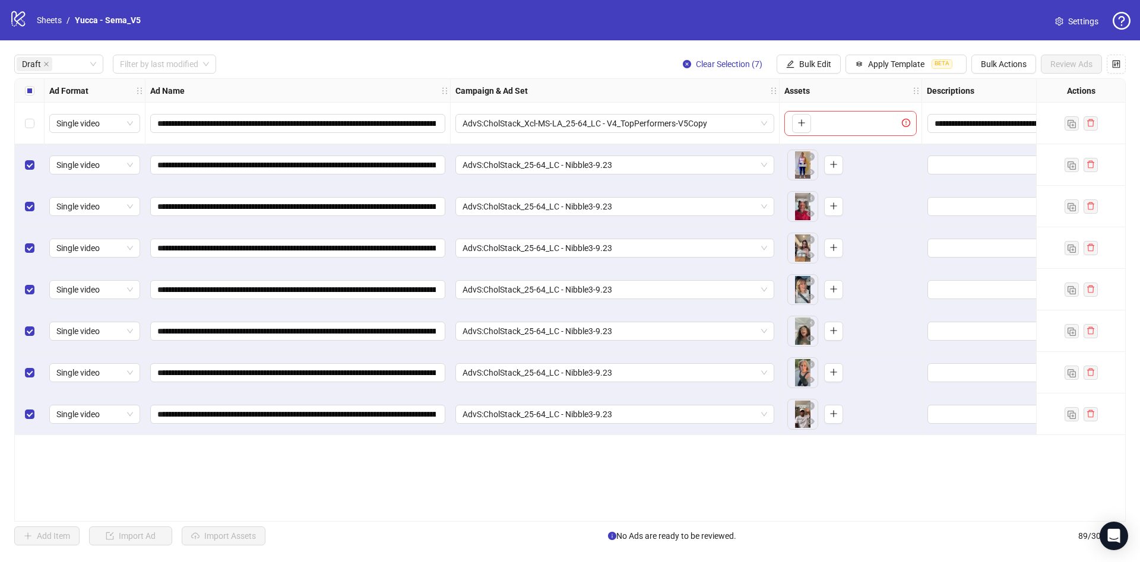
click at [22, 91] on div "Select all rows" at bounding box center [30, 91] width 30 height 24
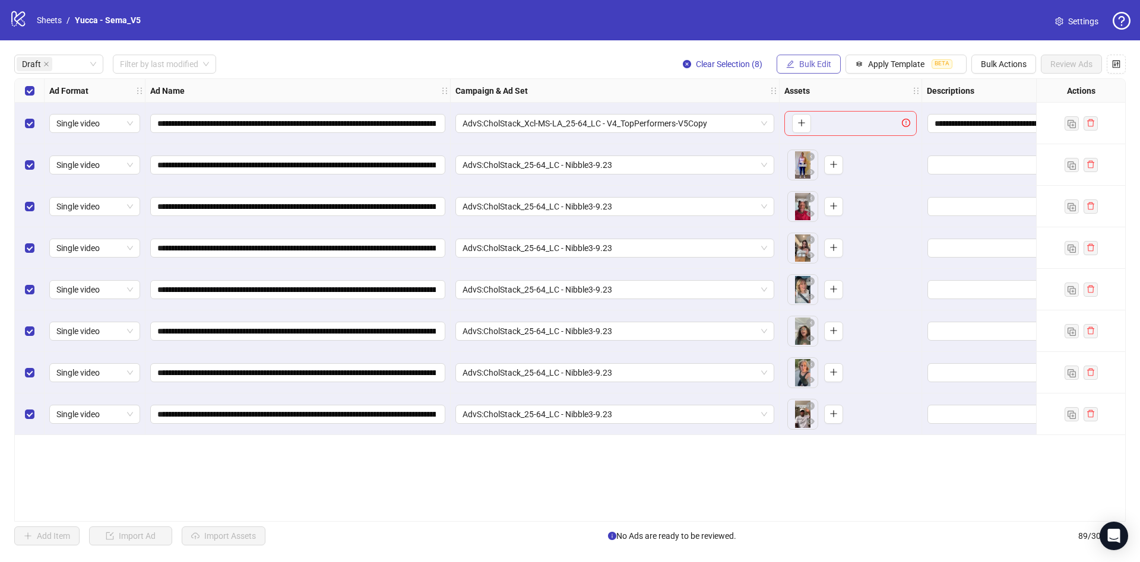
click at [783, 63] on button "Bulk Edit" at bounding box center [809, 64] width 64 height 19
click at [818, 184] on span "Primary Texts" at bounding box center [820, 183] width 71 height 13
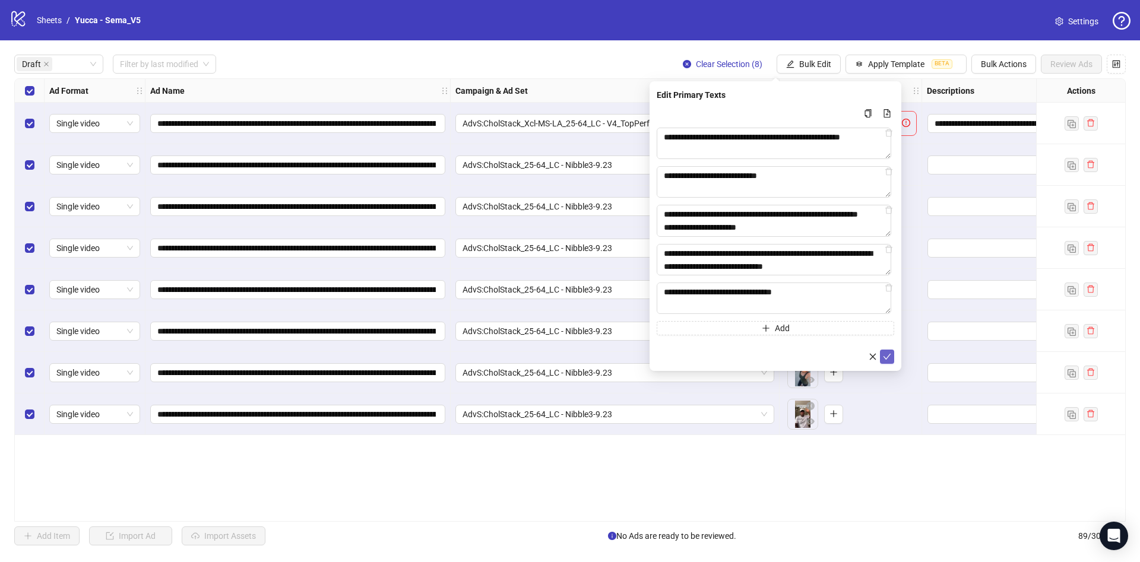
click at [888, 356] on icon "check" at bounding box center [887, 357] width 8 height 8
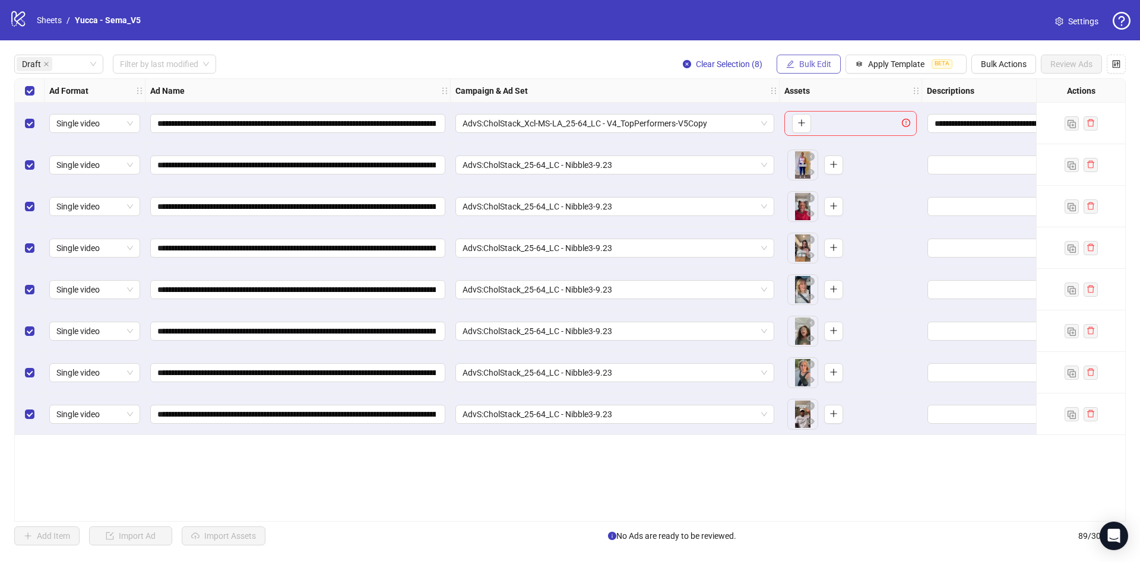
click at [820, 65] on span "Bulk Edit" at bounding box center [815, 64] width 32 height 10
click at [834, 163] on span "Headlines" at bounding box center [820, 164] width 71 height 13
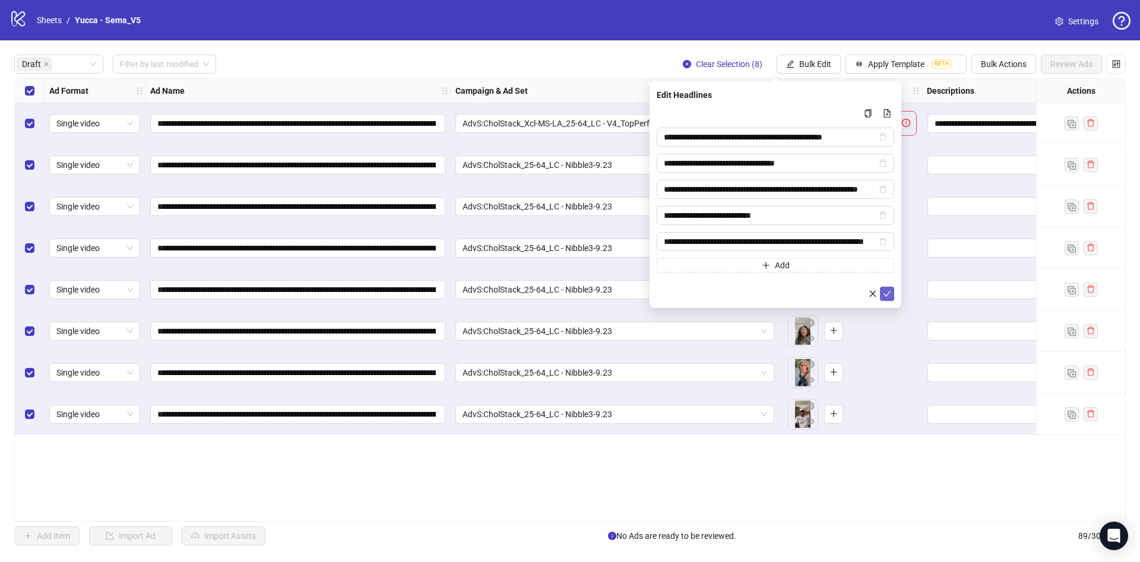
click at [890, 292] on icon "check" at bounding box center [887, 294] width 8 height 8
click at [811, 53] on div "**********" at bounding box center [570, 300] width 1140 height 520
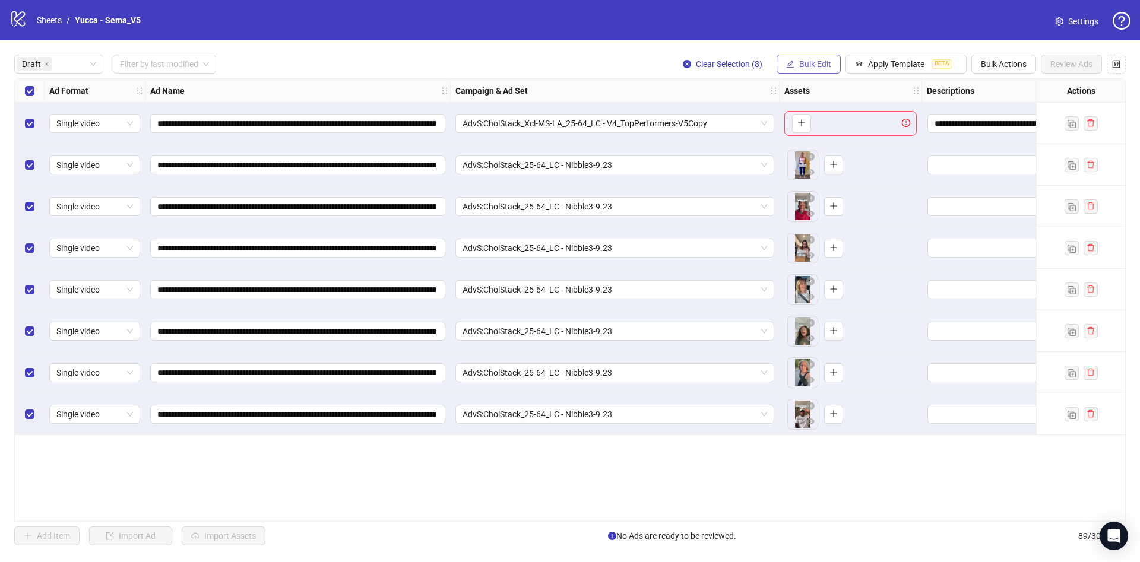
click at [815, 69] on button "Bulk Edit" at bounding box center [809, 64] width 64 height 19
click at [833, 146] on span "Descriptions" at bounding box center [820, 145] width 71 height 13
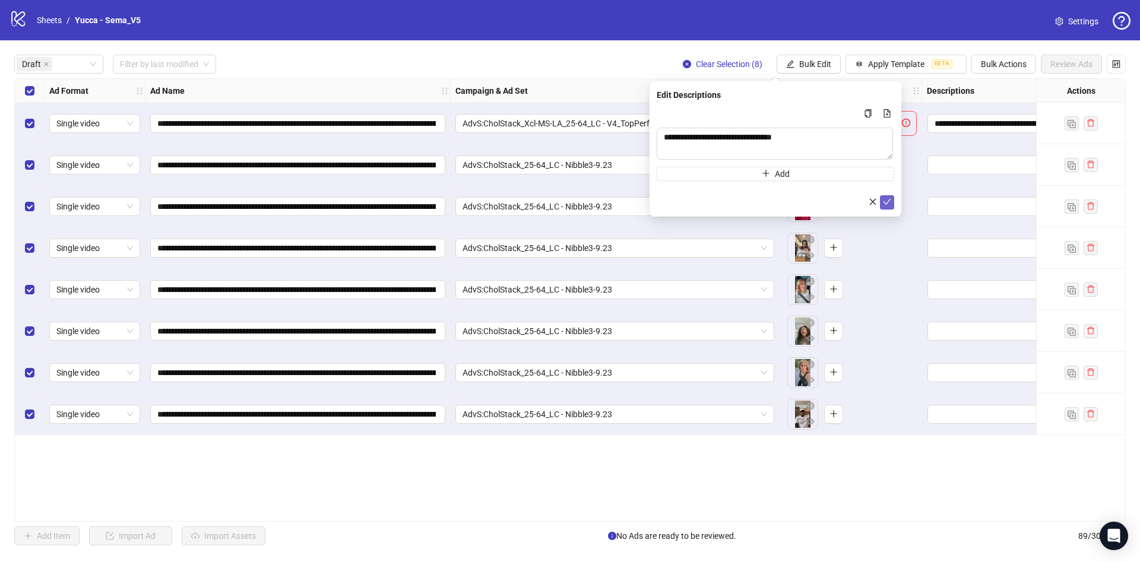
click at [887, 201] on icon "check" at bounding box center [887, 202] width 8 height 8
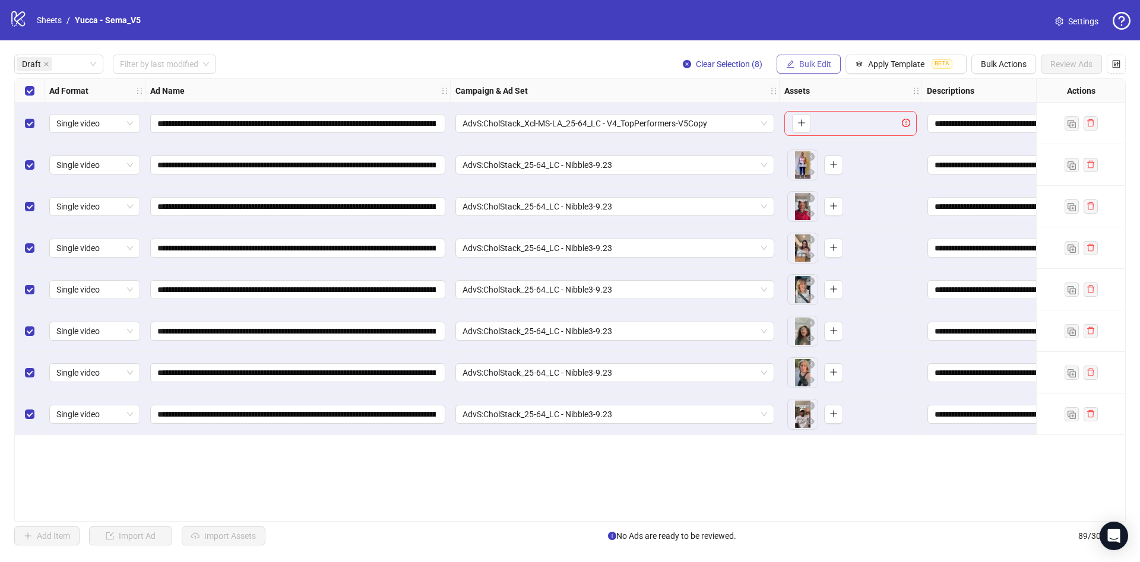
click at [824, 65] on span "Bulk Edit" at bounding box center [815, 64] width 32 height 10
click at [844, 206] on span "Destination URL" at bounding box center [820, 202] width 71 height 13
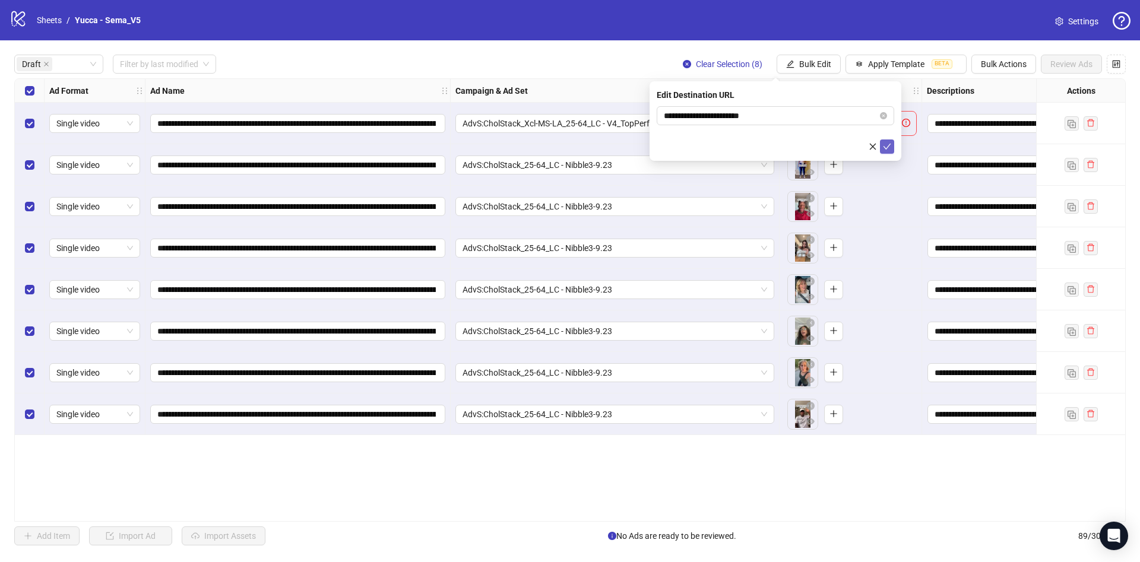
click at [887, 144] on icon "check" at bounding box center [887, 147] width 8 height 8
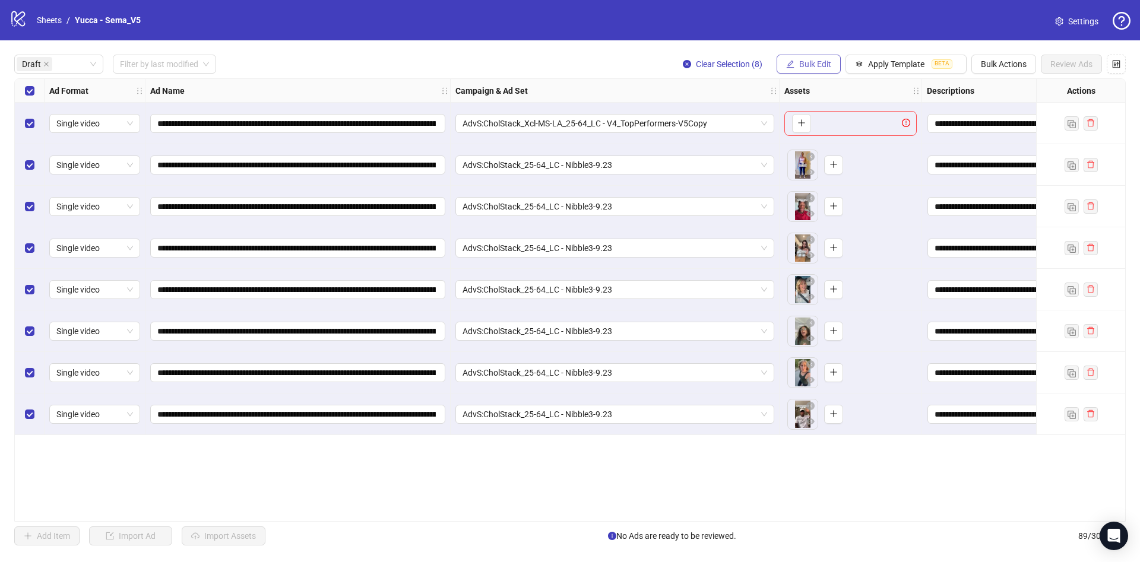
click at [815, 62] on span "Bulk Edit" at bounding box center [815, 64] width 32 height 10
click at [819, 218] on span "Call to Action" at bounding box center [820, 221] width 71 height 13
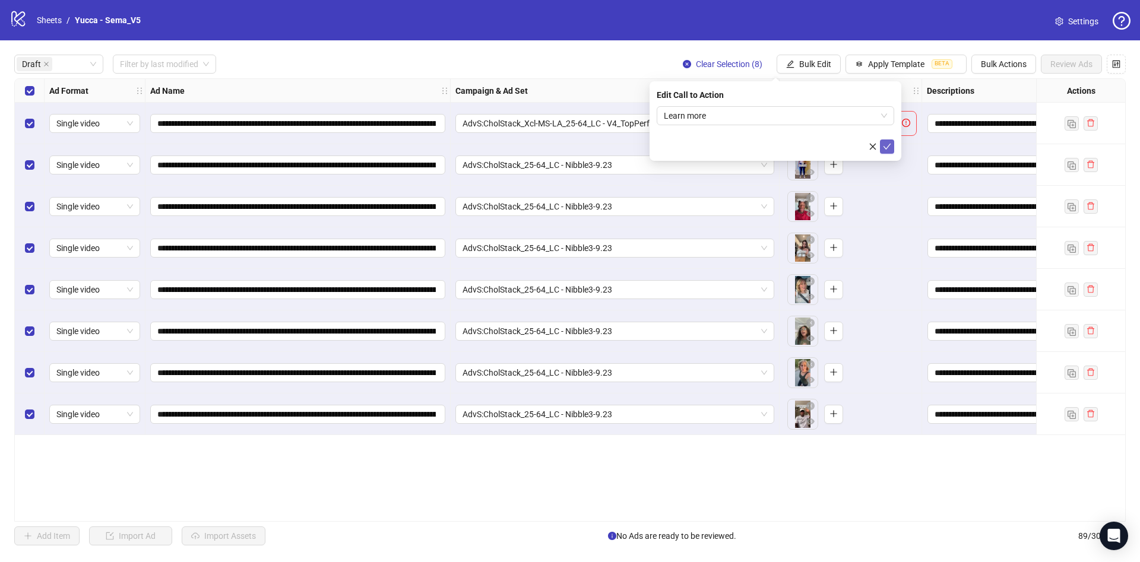
click at [885, 148] on icon "check" at bounding box center [887, 147] width 8 height 8
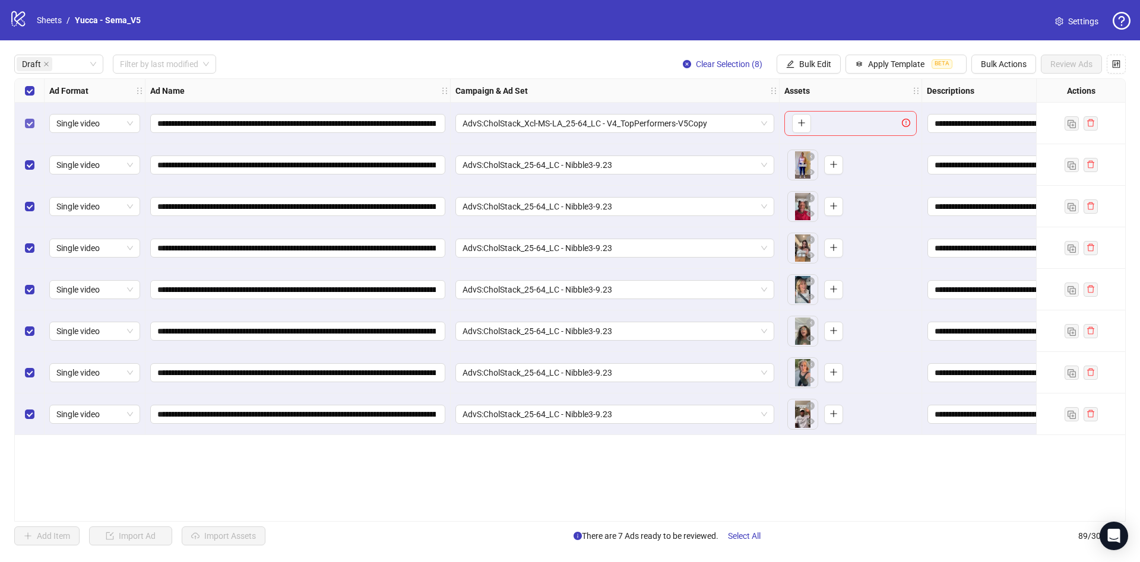
click at [26, 117] on label "Select row 1" at bounding box center [30, 123] width 10 height 13
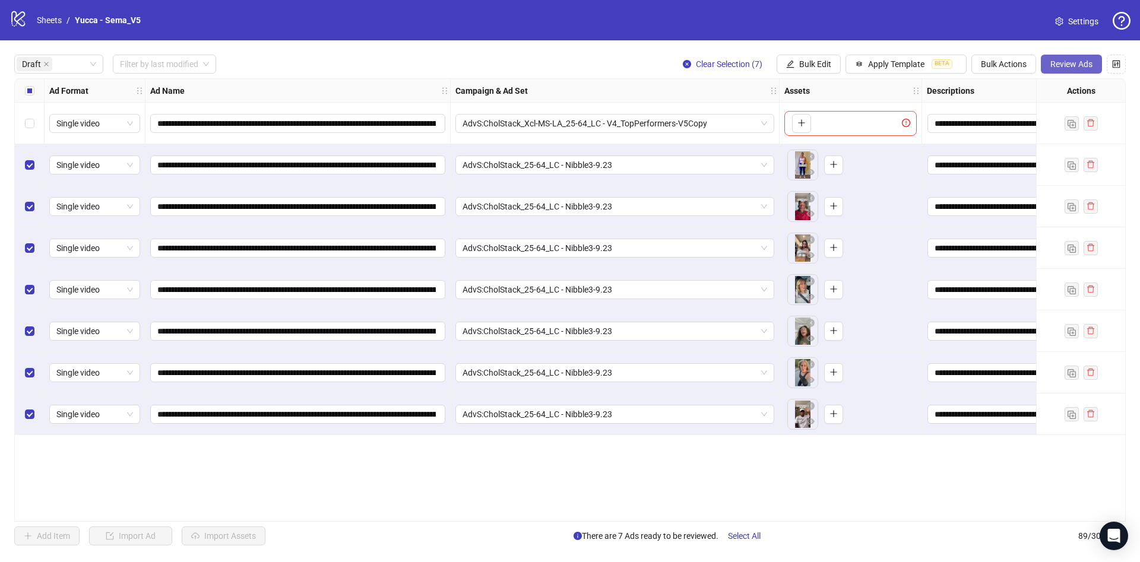
click at [1070, 64] on span "Review Ads" at bounding box center [1072, 64] width 42 height 10
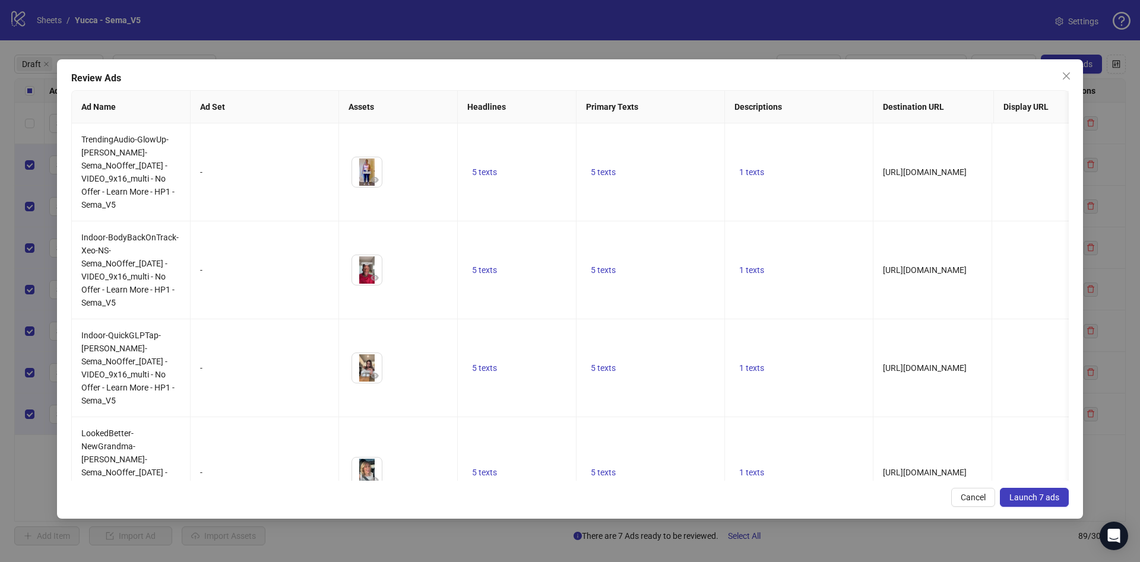
click at [1021, 502] on span "Launch 7 ads" at bounding box center [1035, 498] width 50 height 10
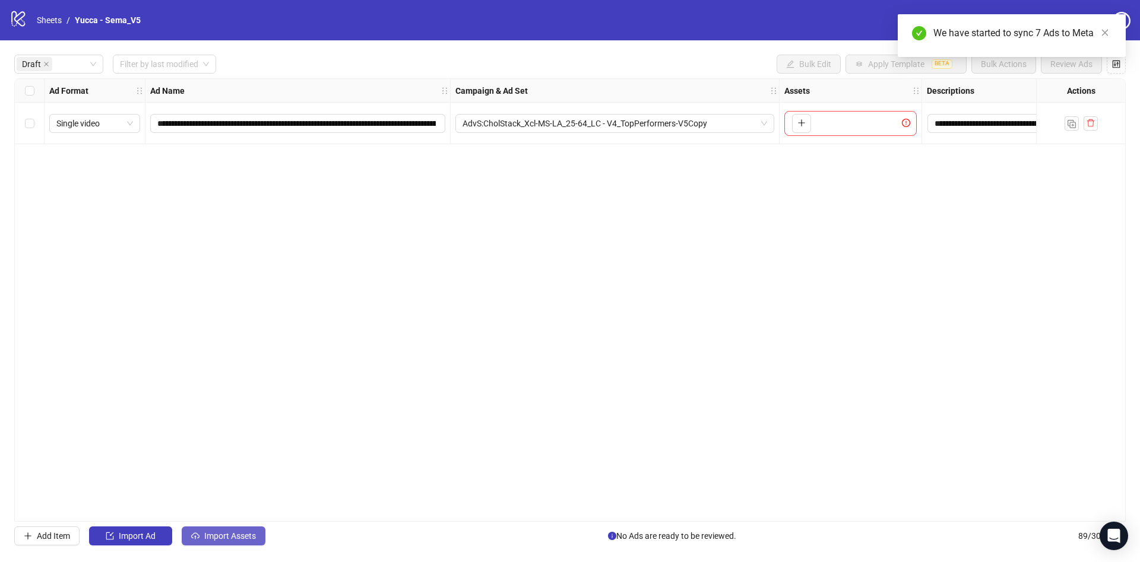
click at [235, 530] on button "Import Assets" at bounding box center [224, 536] width 84 height 19
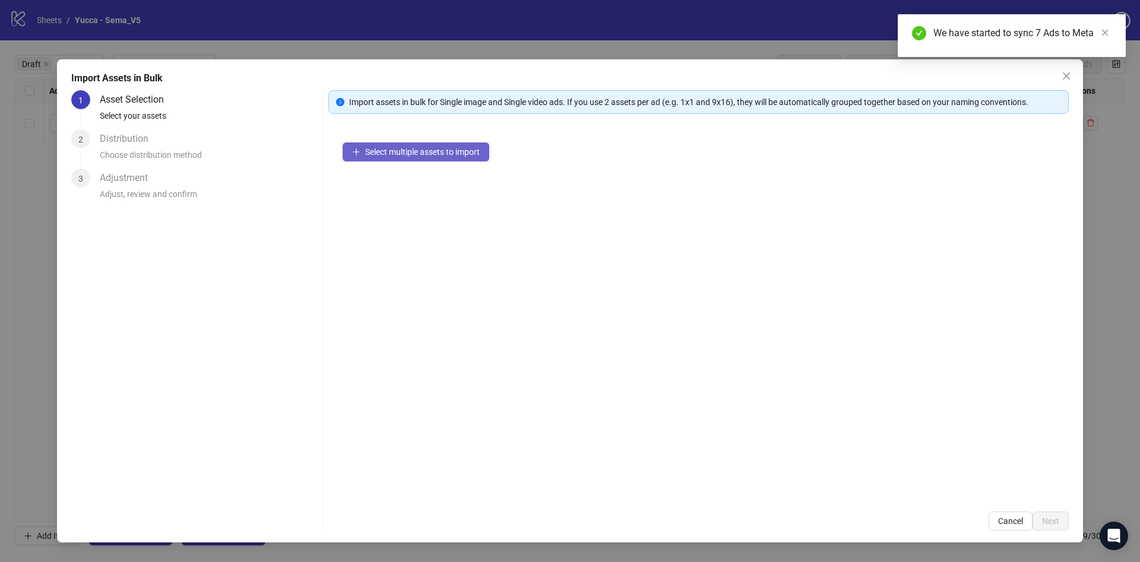
click at [471, 156] on span "Select multiple assets to import" at bounding box center [422, 152] width 115 height 10
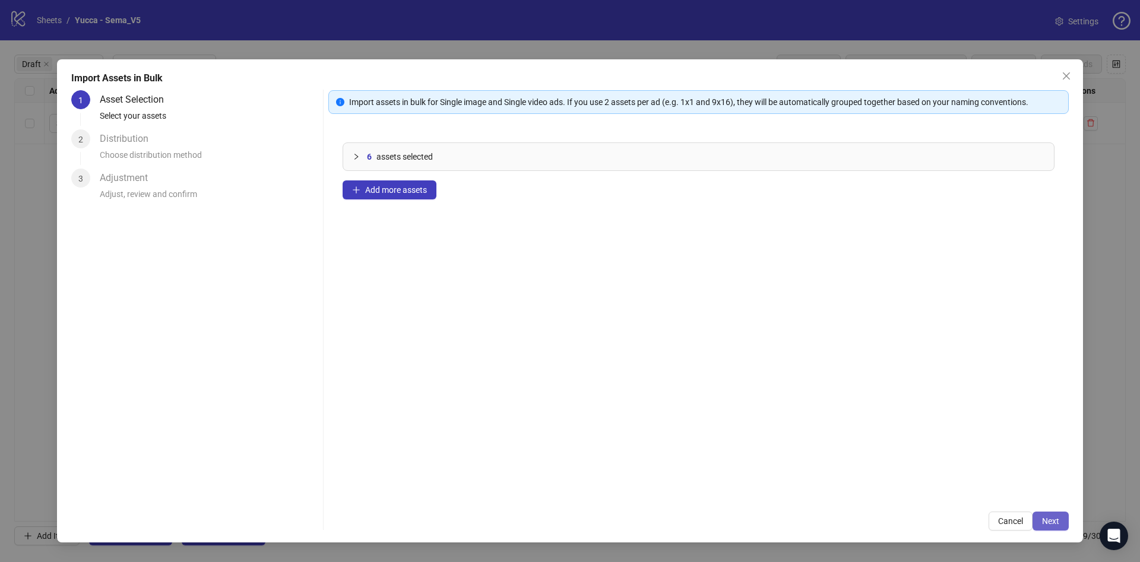
click at [1061, 523] on button "Next" at bounding box center [1051, 521] width 36 height 19
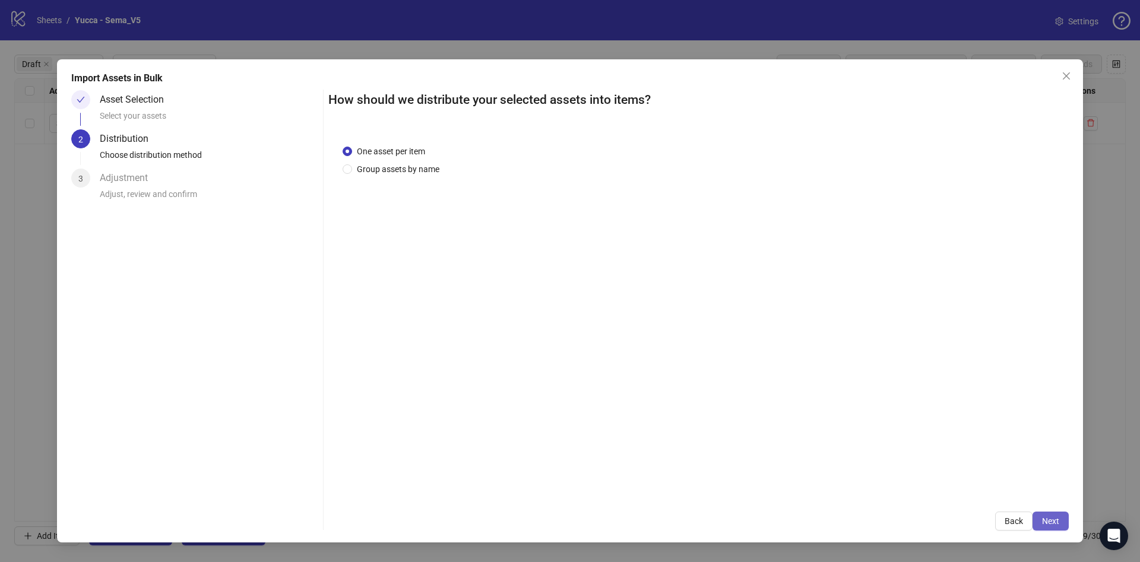
click at [1043, 518] on span "Next" at bounding box center [1050, 522] width 17 height 10
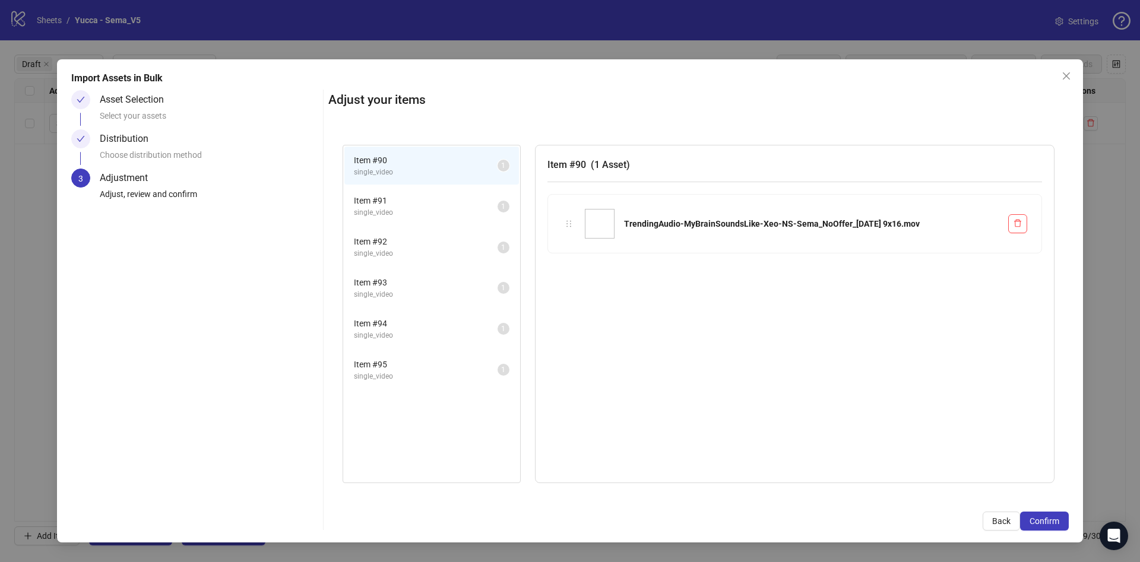
click at [1050, 519] on span "Confirm" at bounding box center [1045, 522] width 30 height 10
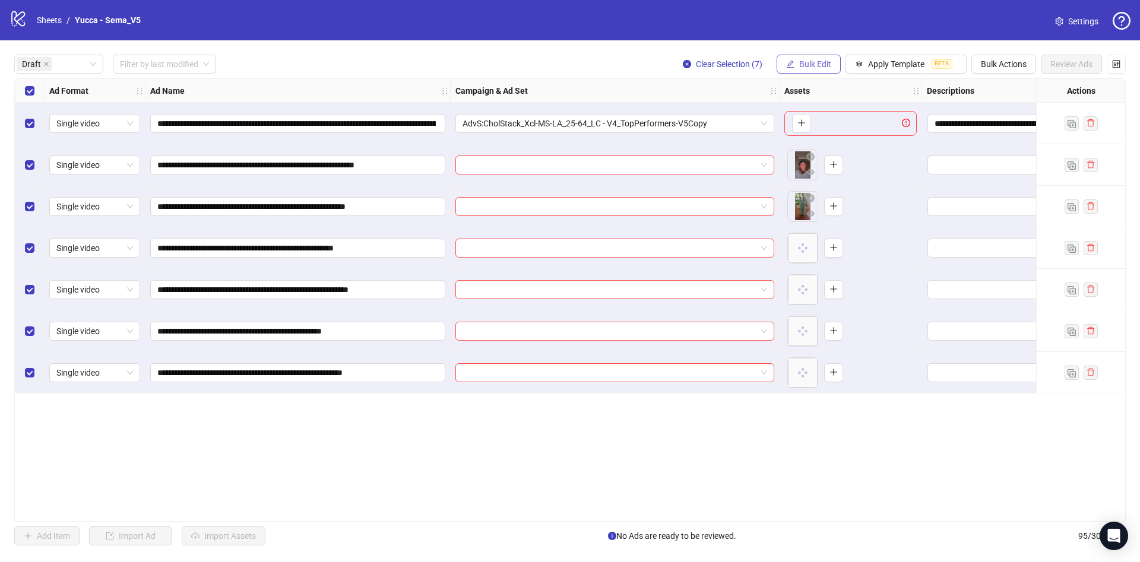
click at [812, 63] on span "Bulk Edit" at bounding box center [815, 64] width 32 height 10
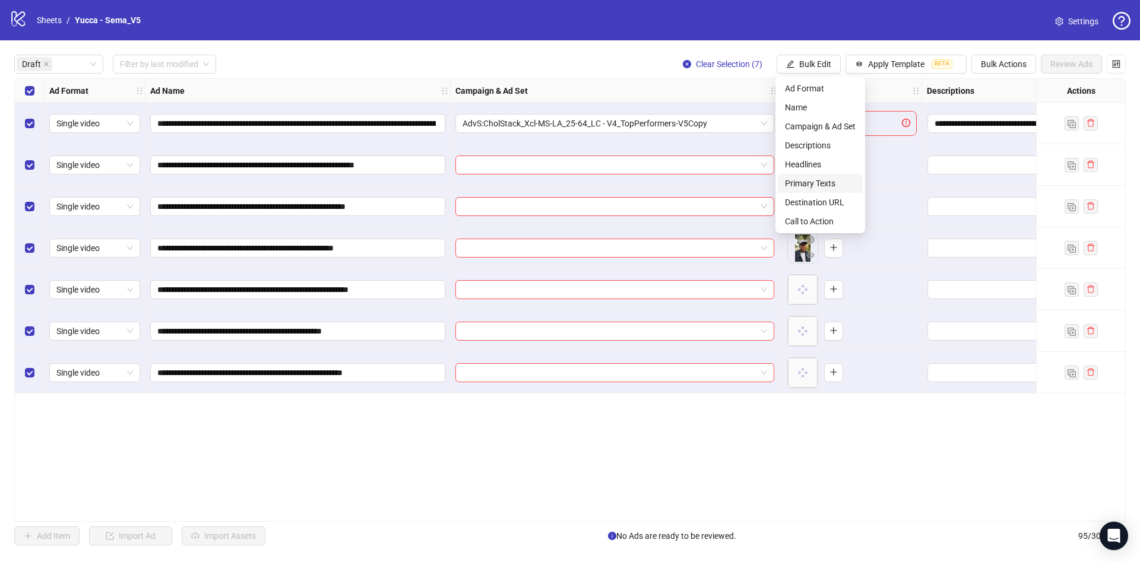
click at [823, 182] on span "Primary Texts" at bounding box center [820, 183] width 71 height 13
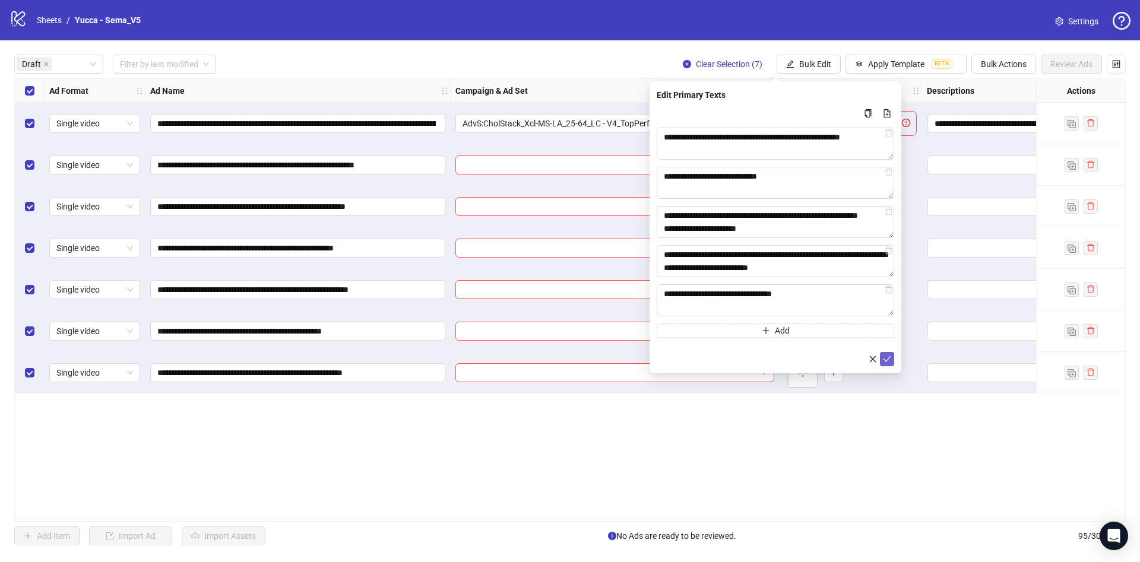
click at [890, 355] on icon "check" at bounding box center [887, 359] width 8 height 8
click at [809, 59] on span "Bulk Edit" at bounding box center [815, 64] width 32 height 10
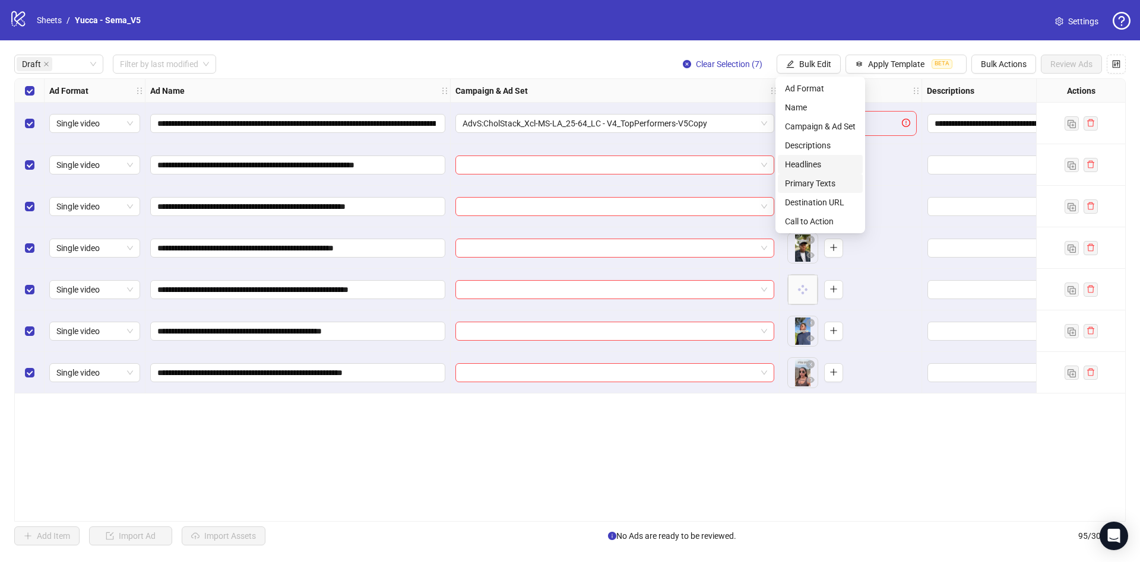
click at [838, 159] on span "Headlines" at bounding box center [820, 164] width 71 height 13
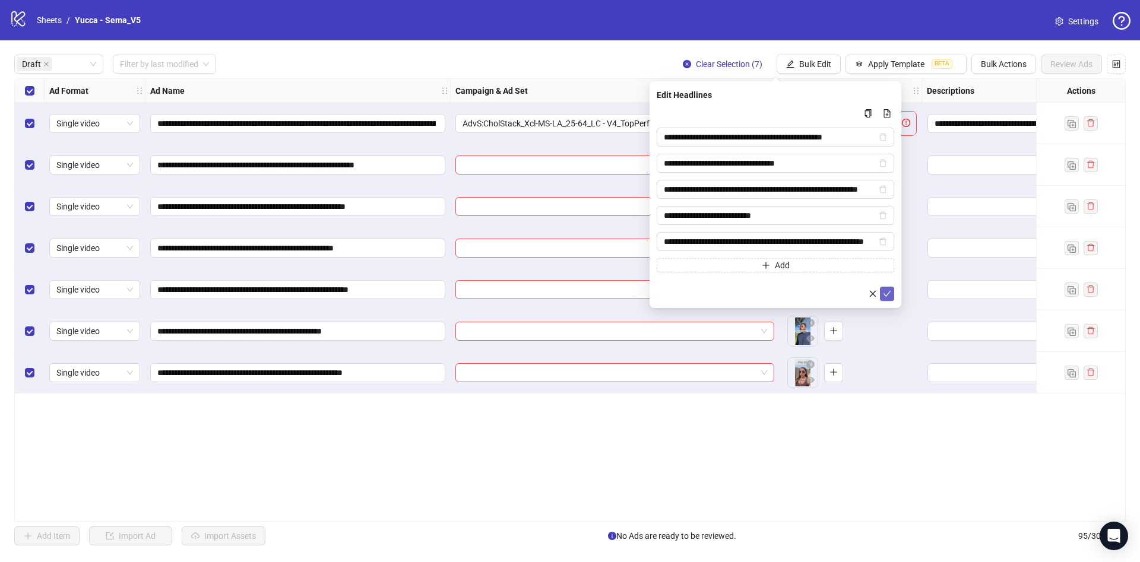
click at [891, 291] on button "submit" at bounding box center [887, 294] width 14 height 14
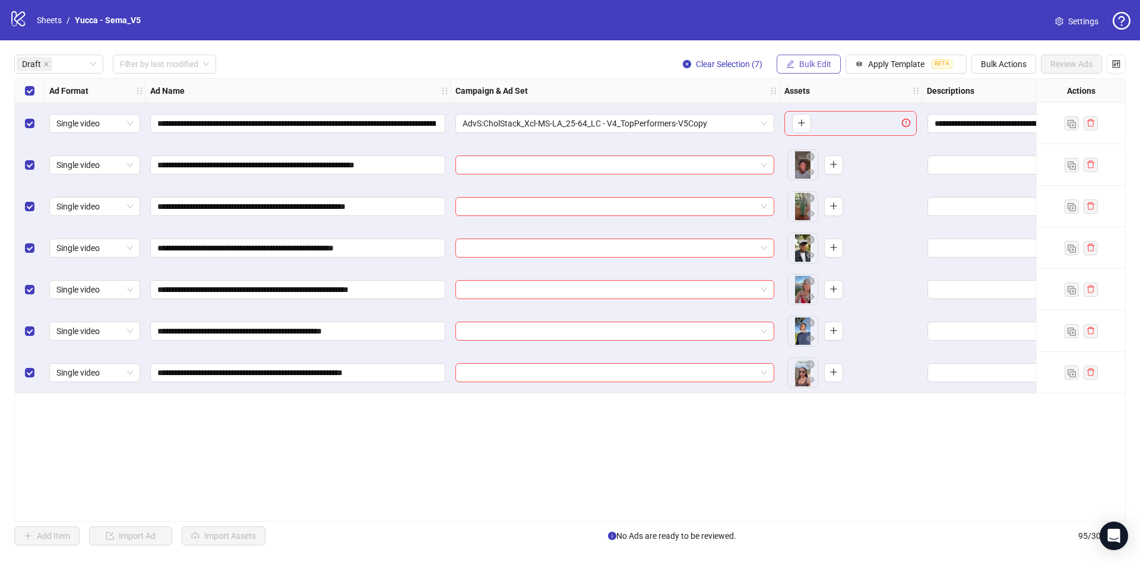
click at [817, 66] on span "Bulk Edit" at bounding box center [815, 64] width 32 height 10
click at [829, 139] on span "Descriptions" at bounding box center [820, 145] width 71 height 13
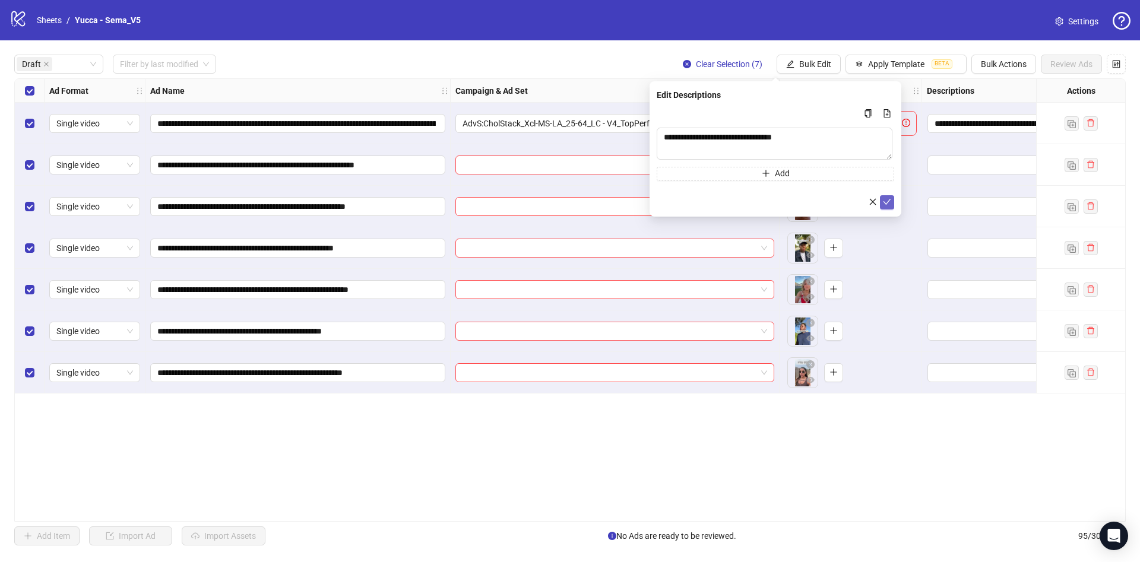
click at [885, 200] on icon "check" at bounding box center [887, 202] width 8 height 8
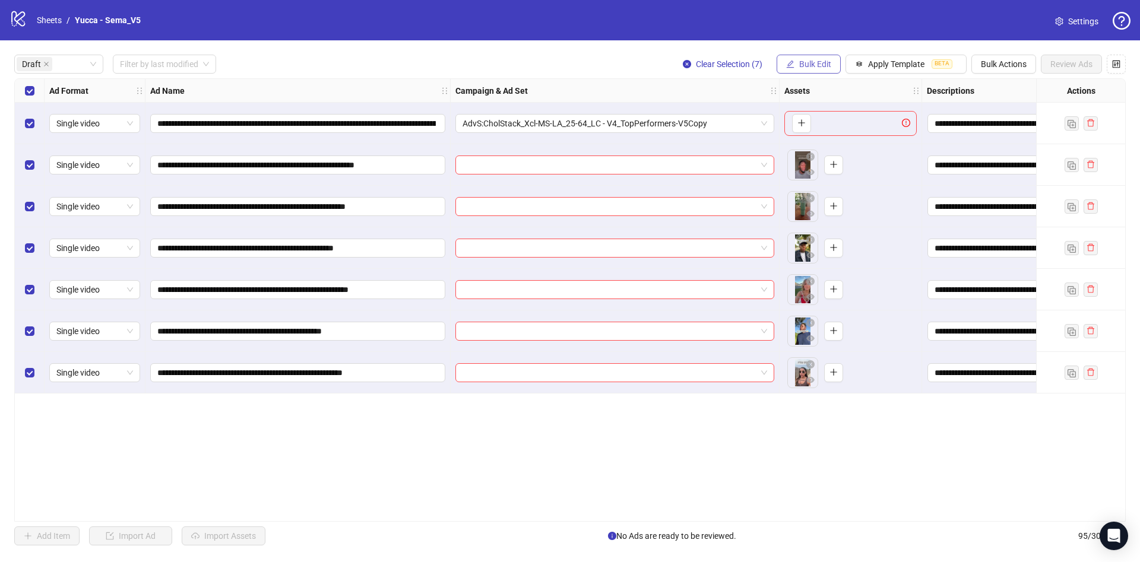
click at [830, 67] on button "Bulk Edit" at bounding box center [809, 64] width 64 height 19
click at [845, 207] on span "Destination URL" at bounding box center [820, 202] width 71 height 13
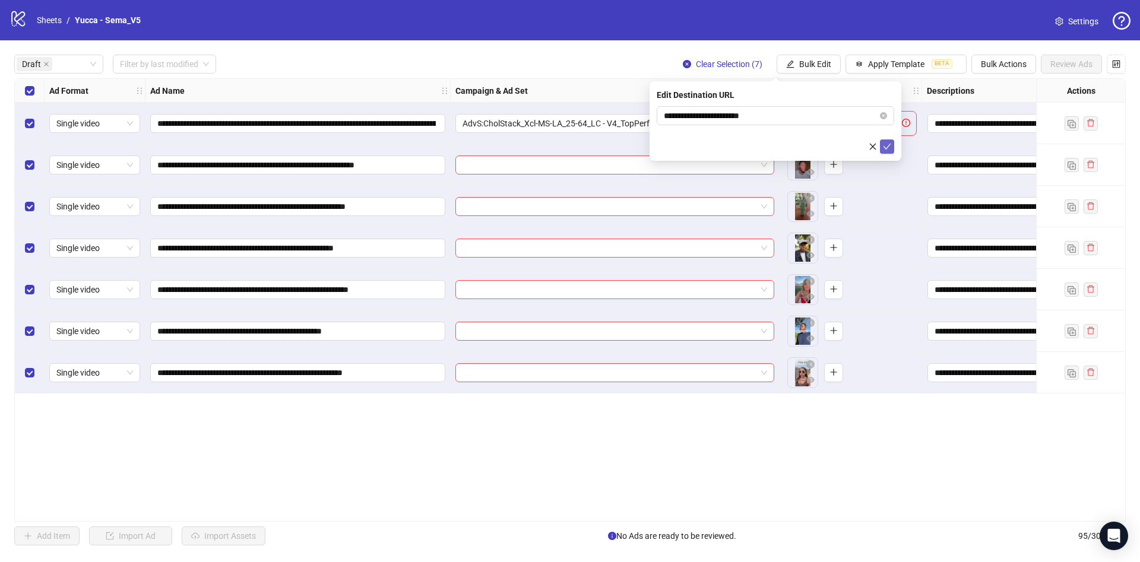
click at [886, 149] on icon "check" at bounding box center [887, 147] width 8 height 8
click at [822, 64] on span "Bulk Edit" at bounding box center [815, 64] width 32 height 10
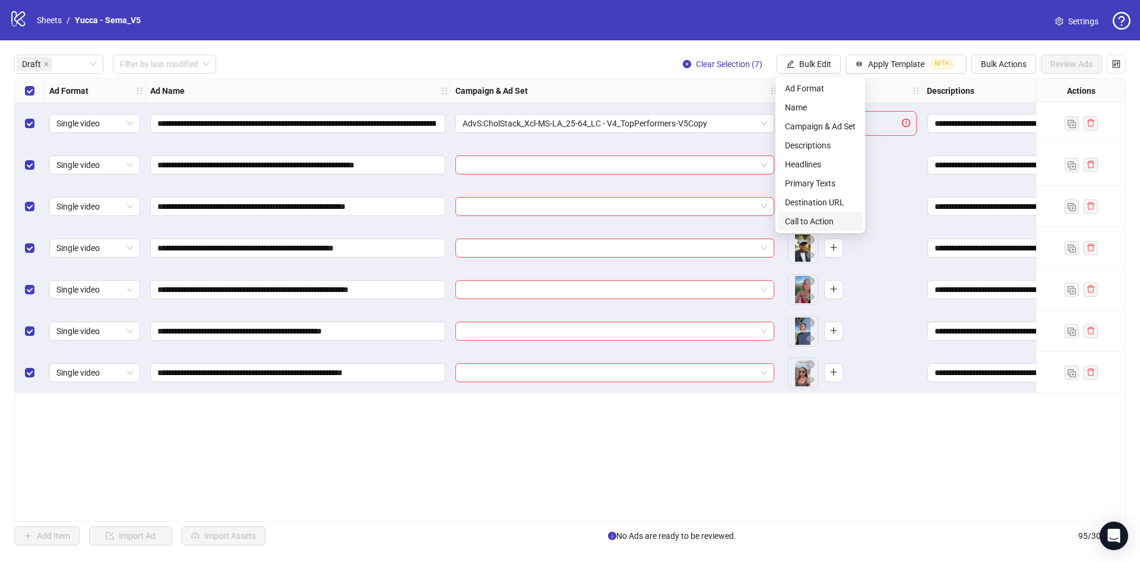
click at [829, 223] on span "Call to Action" at bounding box center [820, 221] width 71 height 13
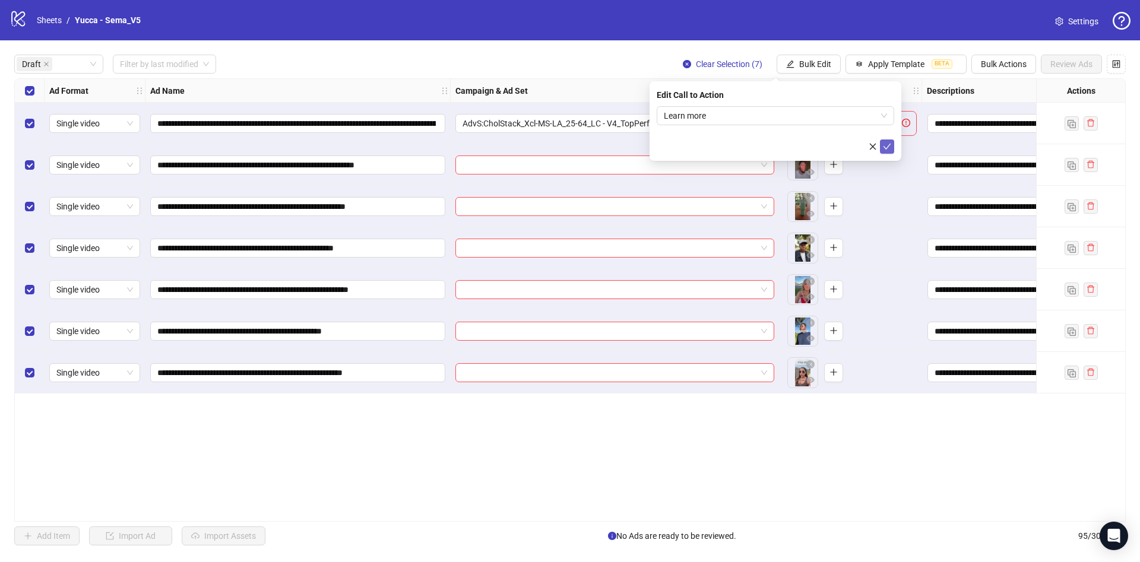
click at [887, 147] on icon "check" at bounding box center [887, 147] width 8 height 8
click at [809, 61] on span "Bulk Edit" at bounding box center [815, 64] width 32 height 10
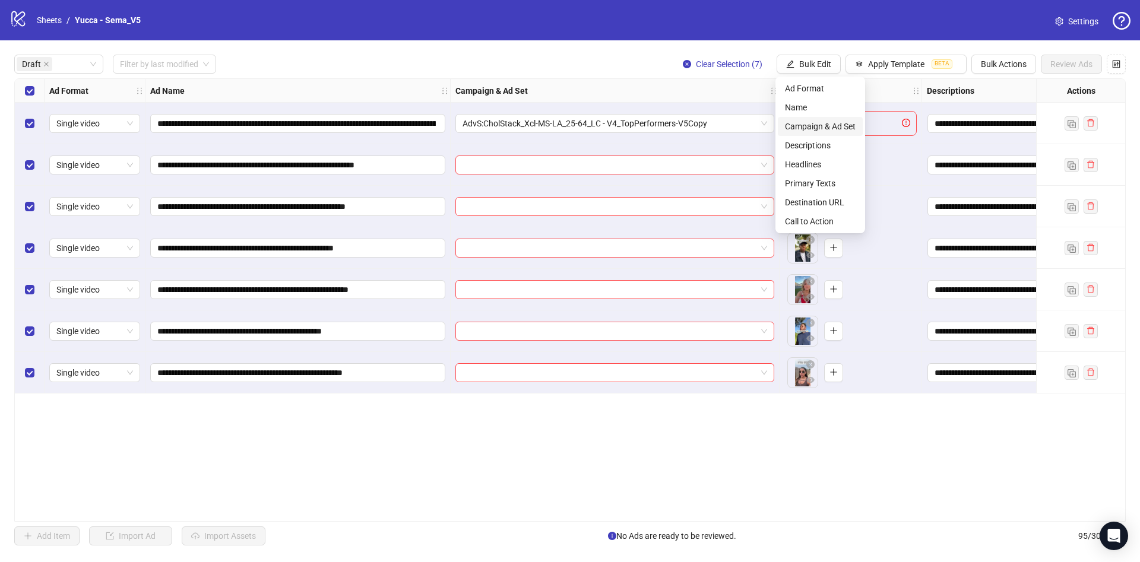
click at [800, 124] on span "Campaign & Ad Set" at bounding box center [820, 126] width 71 height 13
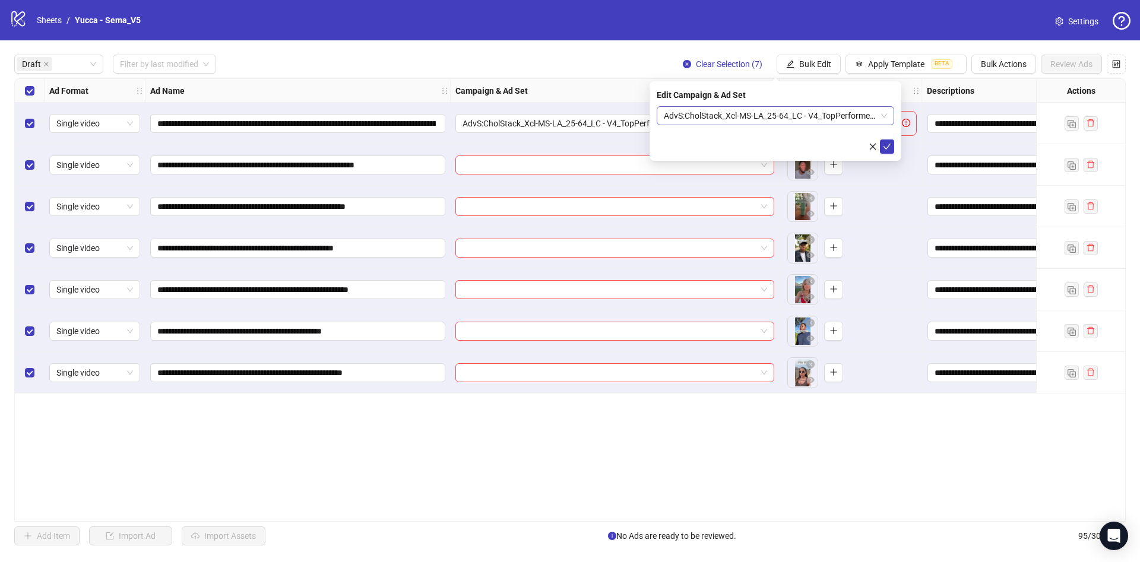
click at [803, 119] on span "AdvS:CholStack_Xcl-MS-LA_25-64_LC - V4_TopPerformers-V5Copy" at bounding box center [775, 116] width 223 height 18
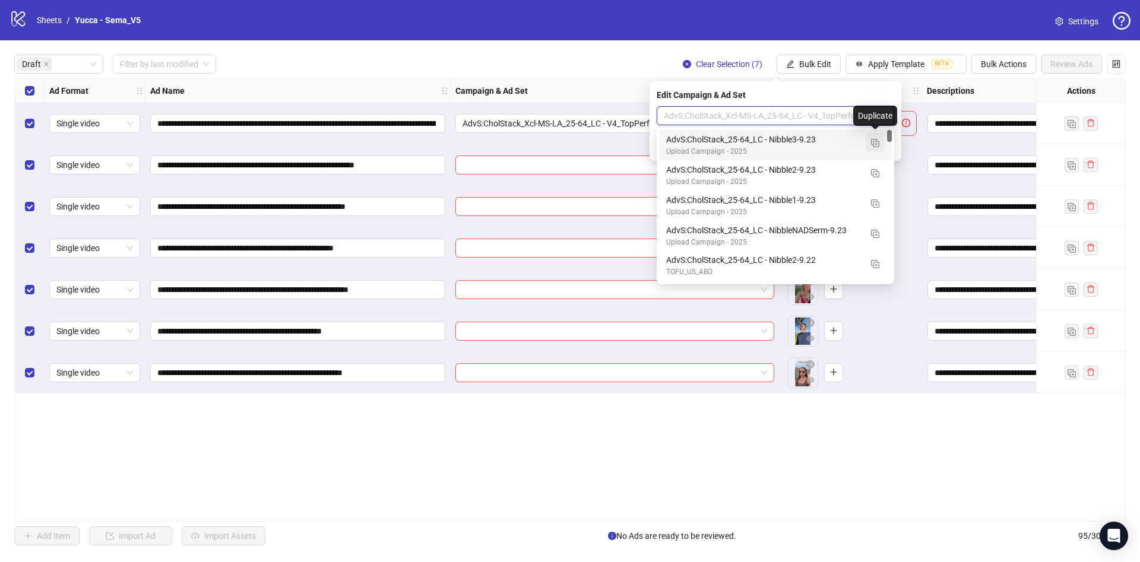
click at [870, 143] on button "button" at bounding box center [875, 142] width 19 height 19
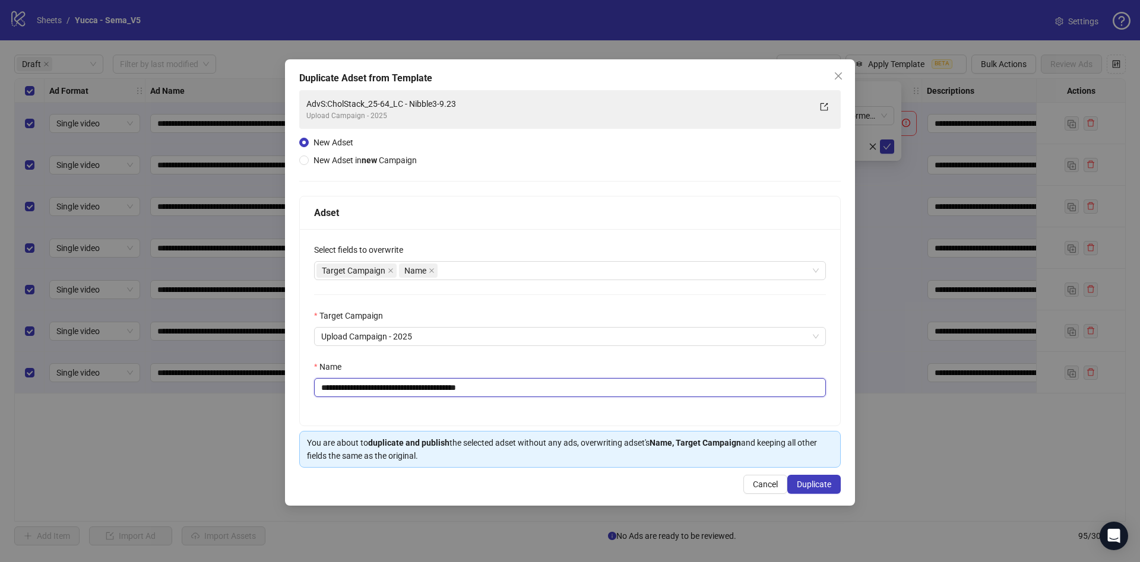
click at [449, 390] on input "**********" at bounding box center [570, 387] width 512 height 19
click at [448, 390] on input "**********" at bounding box center [570, 387] width 512 height 19
click at [452, 388] on input "**********" at bounding box center [570, 387] width 512 height 19
drag, startPoint x: 469, startPoint y: 388, endPoint x: 607, endPoint y: 393, distance: 138.5
click at [607, 393] on input "**********" at bounding box center [570, 387] width 512 height 19
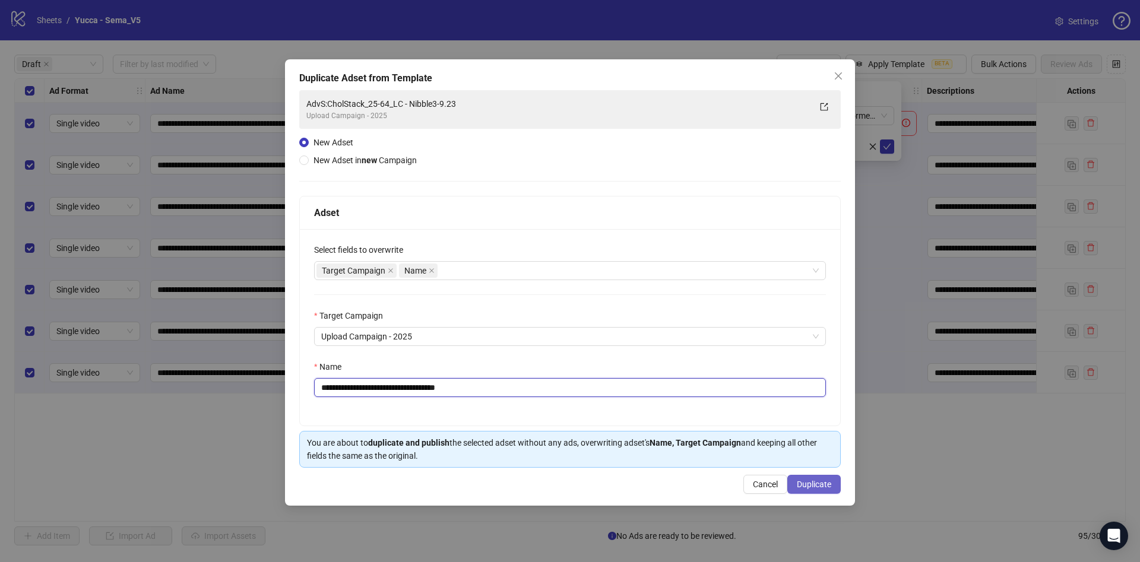
type input "**********"
click at [817, 480] on span "Duplicate" at bounding box center [814, 485] width 34 height 10
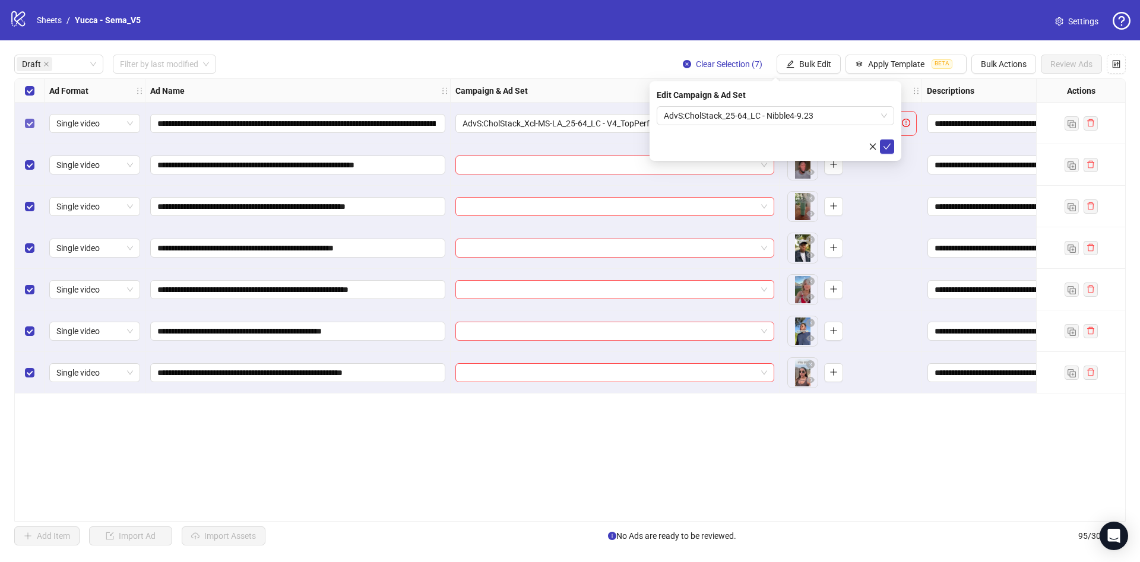
click at [30, 129] on label "Select row 1" at bounding box center [30, 123] width 10 height 13
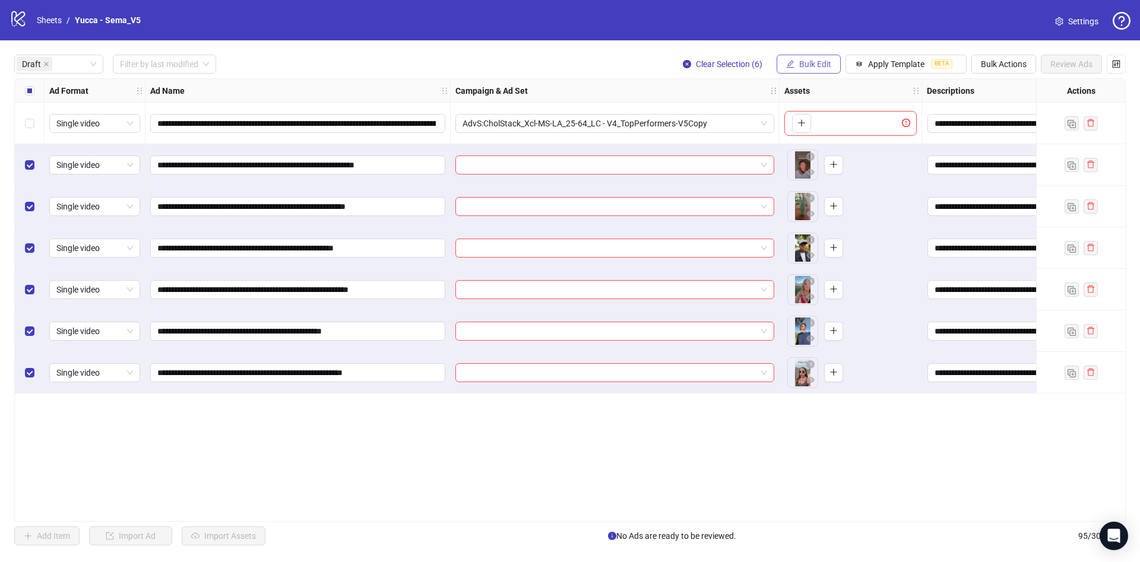
click at [825, 61] on span "Bulk Edit" at bounding box center [815, 64] width 32 height 10
click at [822, 131] on span "Campaign & Ad Set" at bounding box center [820, 126] width 71 height 13
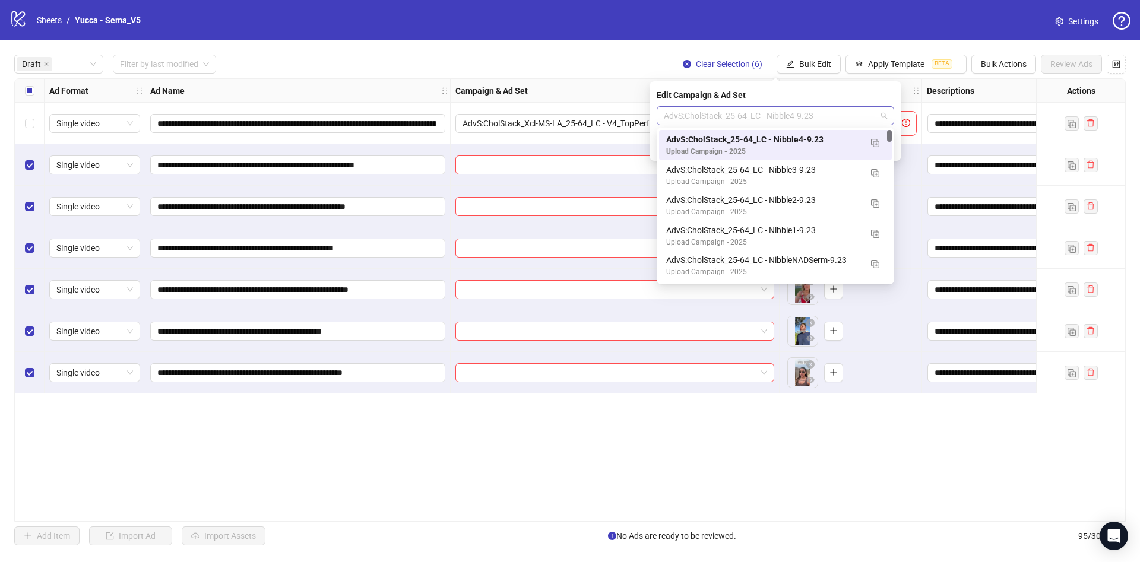
click at [774, 121] on span "AdvS:CholStack_25-64_LC - Nibble4-9.23" at bounding box center [775, 116] width 223 height 18
click at [789, 143] on div "AdvS:CholStack_25-64_LC - Nibble4-9.23" at bounding box center [763, 139] width 195 height 13
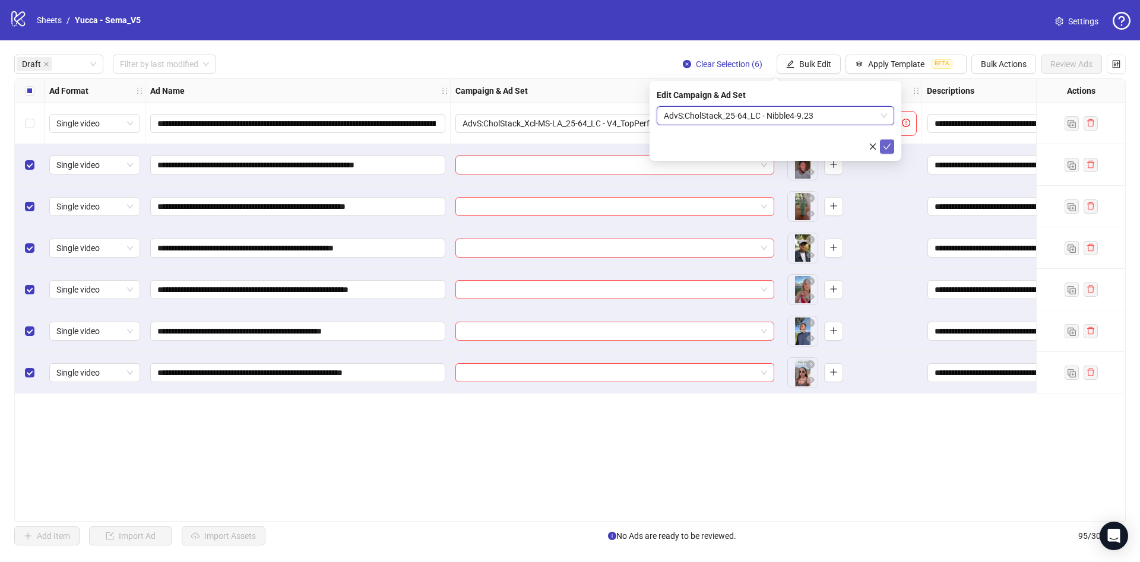
click at [884, 146] on icon "check" at bounding box center [887, 147] width 8 height 8
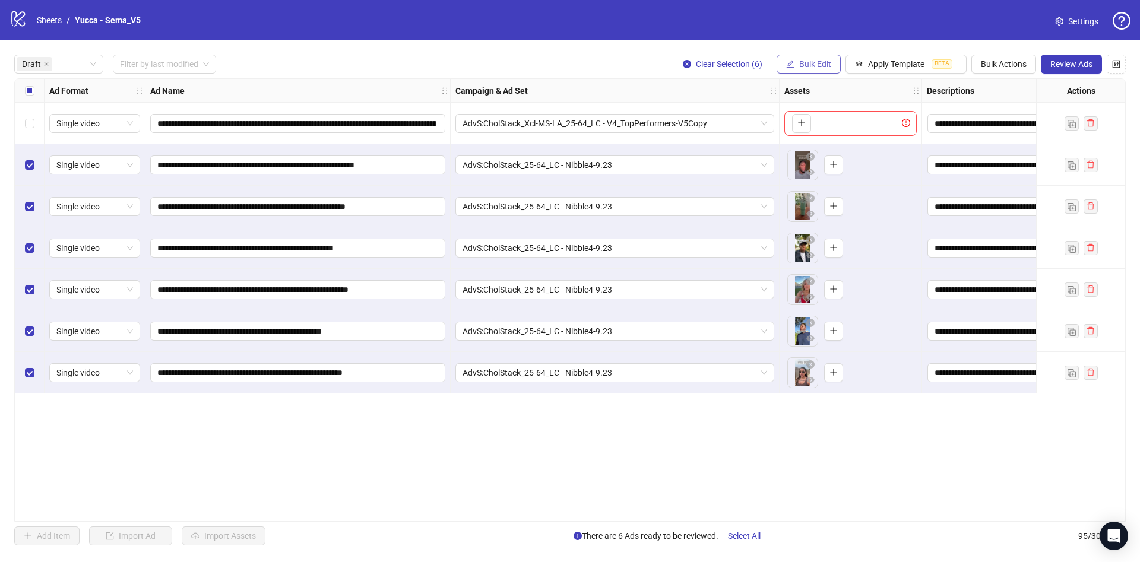
click at [807, 69] on span "Bulk Edit" at bounding box center [815, 64] width 32 height 10
click at [816, 109] on span "Name" at bounding box center [820, 107] width 71 height 13
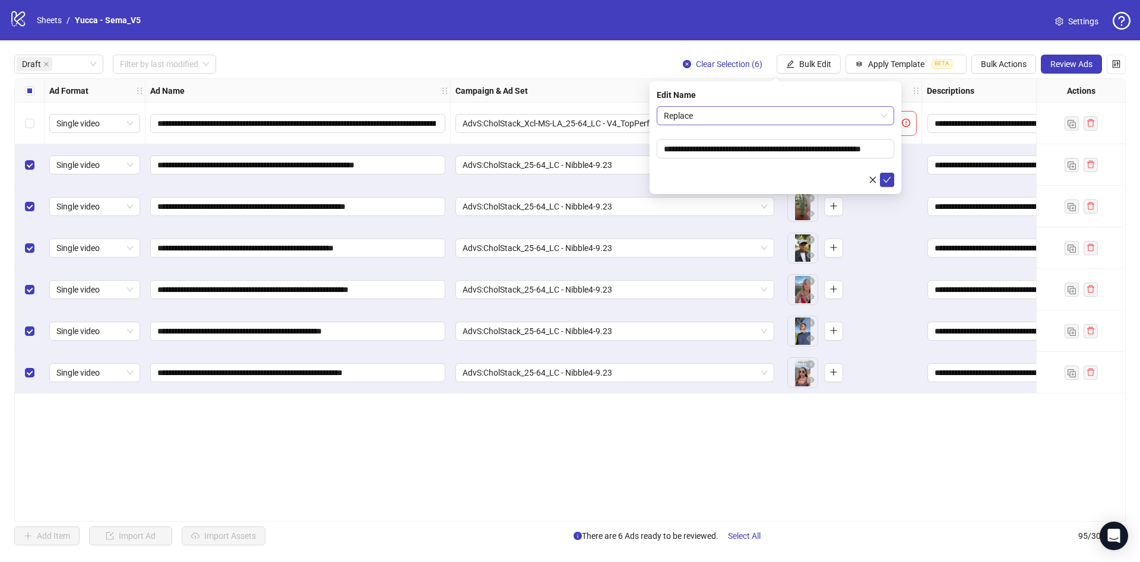
click at [771, 113] on span "Replace" at bounding box center [775, 116] width 223 height 18
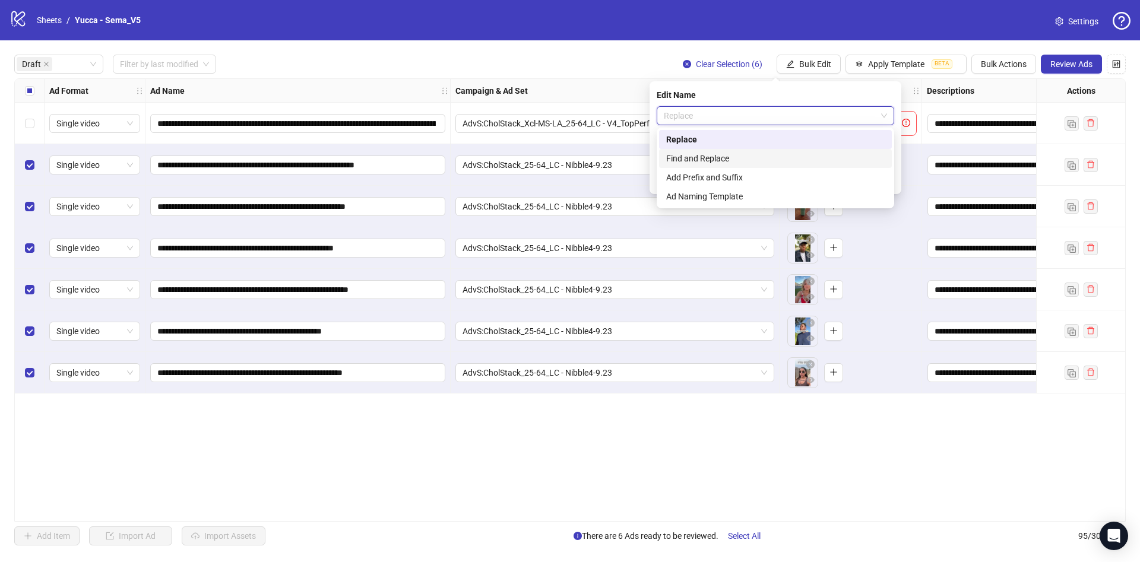
click at [783, 159] on div "Find and Replace" at bounding box center [775, 158] width 219 height 13
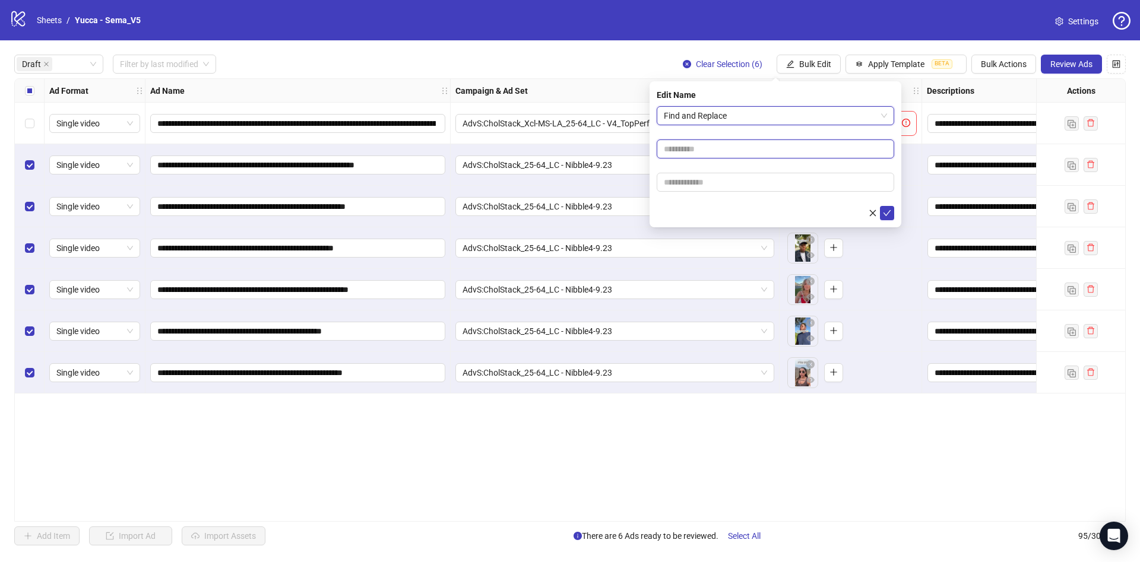
click at [736, 150] on input "text" at bounding box center [776, 149] width 238 height 19
type input "****"
drag, startPoint x: 711, startPoint y: 191, endPoint x: 725, endPoint y: 191, distance: 13.1
click at [711, 191] on input "text" at bounding box center [776, 182] width 238 height 19
paste input "**********"
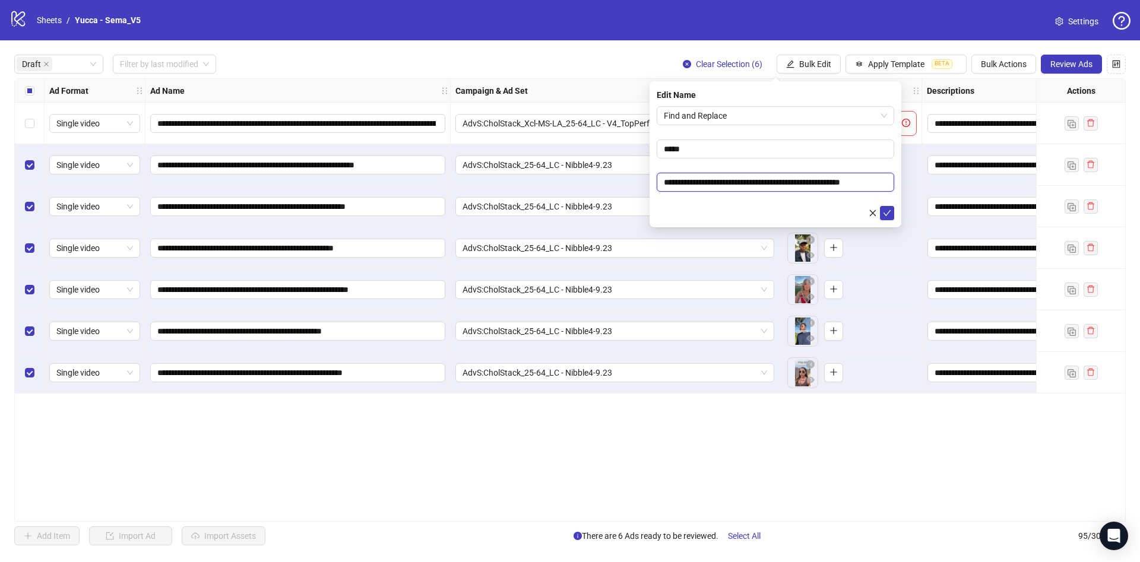
scroll to position [0, 1]
type input "**********"
click at [701, 208] on div at bounding box center [776, 213] width 238 height 14
click at [882, 211] on button "submit" at bounding box center [887, 213] width 14 height 14
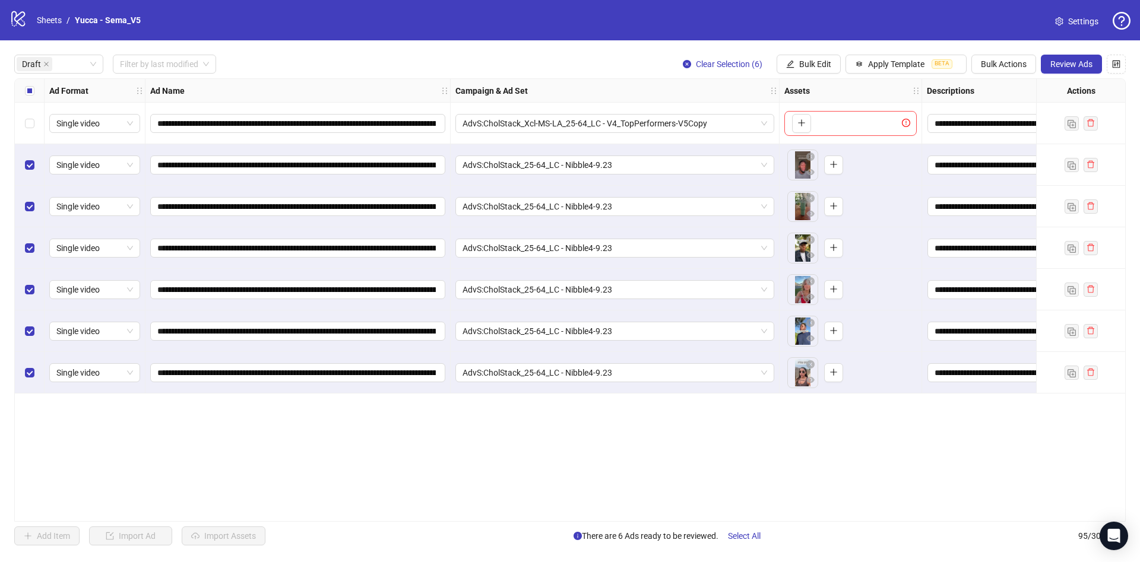
click at [1072, 70] on button "Review Ads" at bounding box center [1071, 64] width 61 height 19
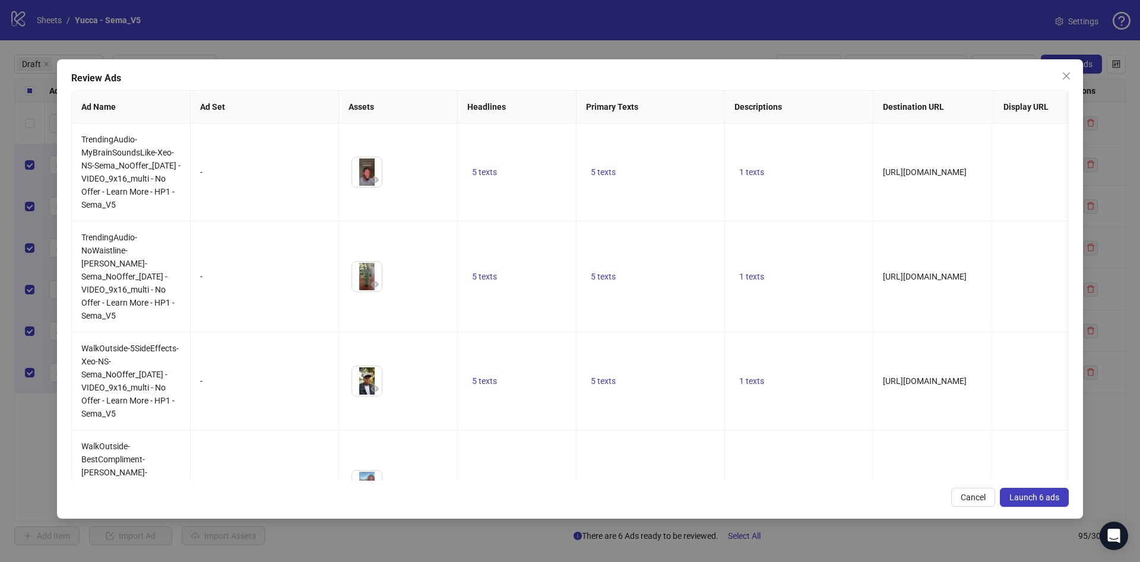
click at [1033, 495] on span "Launch 6 ads" at bounding box center [1035, 498] width 50 height 10
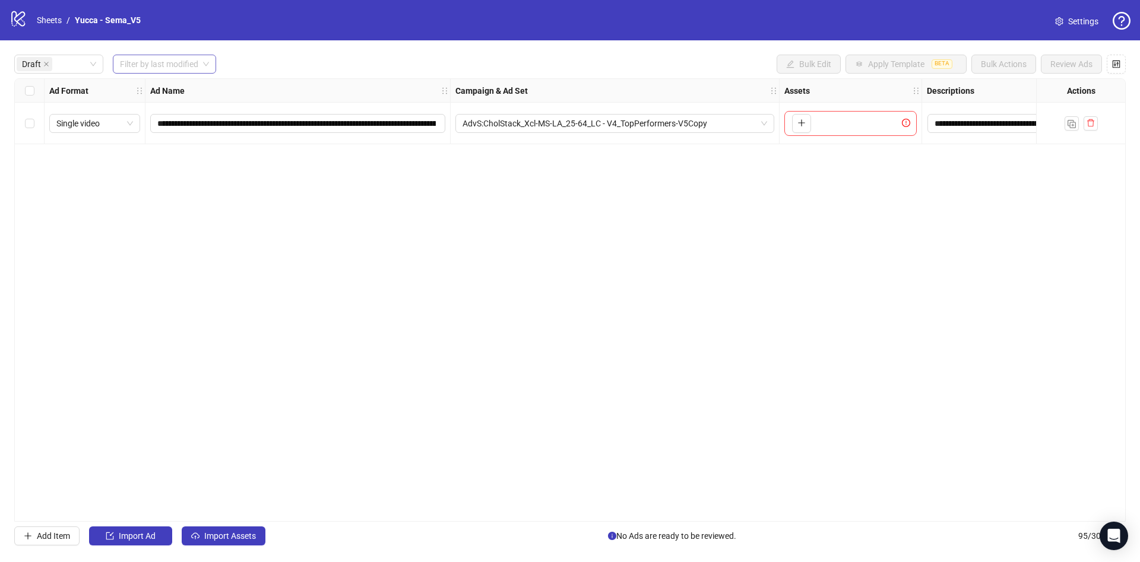
click at [206, 63] on span at bounding box center [164, 64] width 89 height 18
click at [191, 84] on div "Today" at bounding box center [165, 88] width 86 height 13
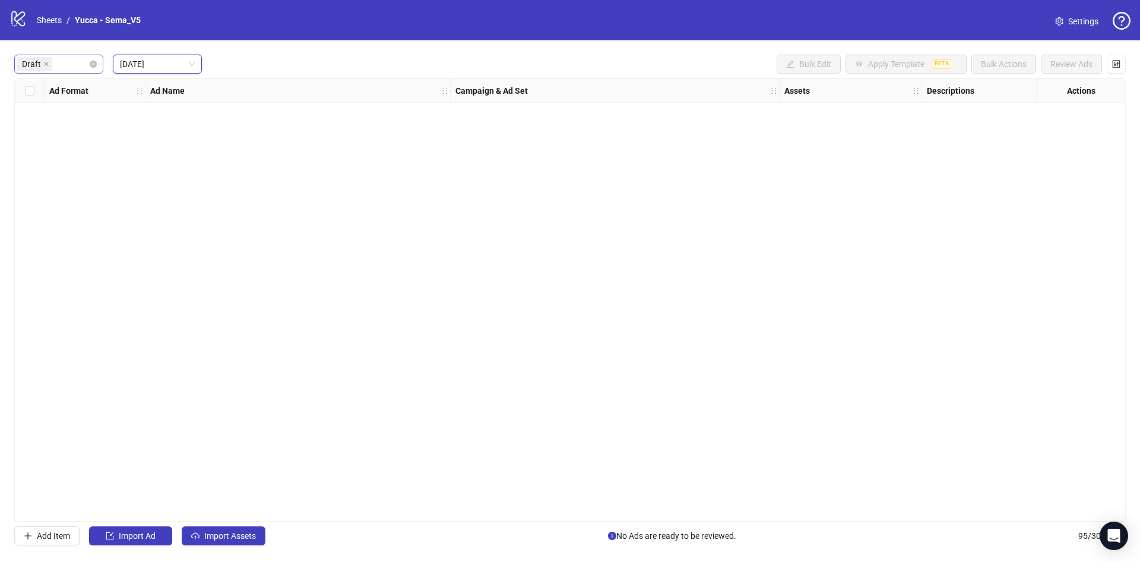
click at [97, 63] on div "Draft" at bounding box center [58, 64] width 89 height 19
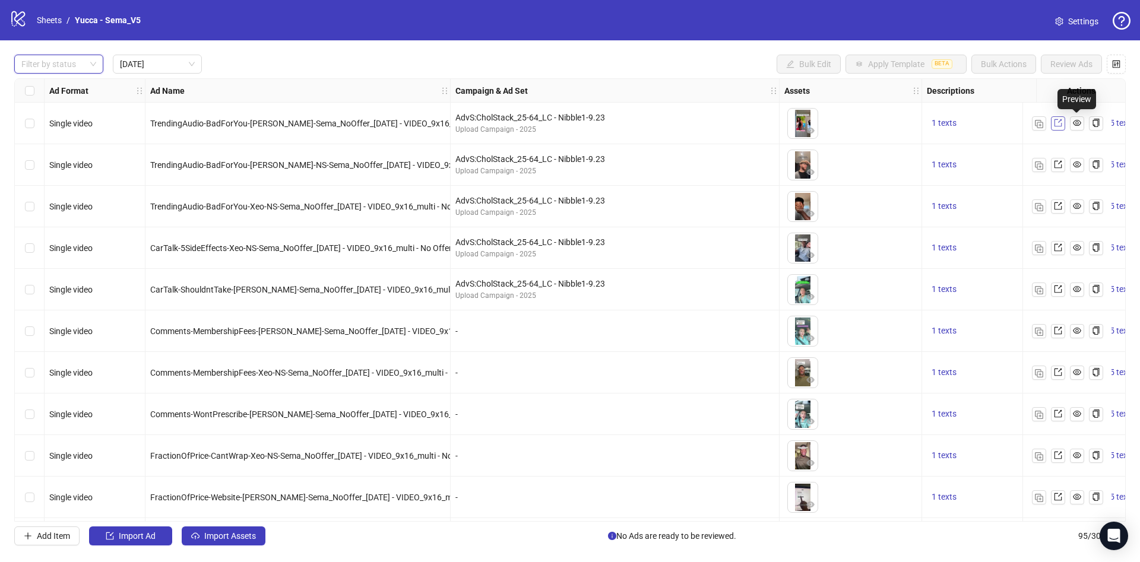
click at [1055, 122] on icon "export" at bounding box center [1058, 123] width 8 height 8
click at [54, 20] on link "Sheets" at bounding box center [49, 20] width 30 height 13
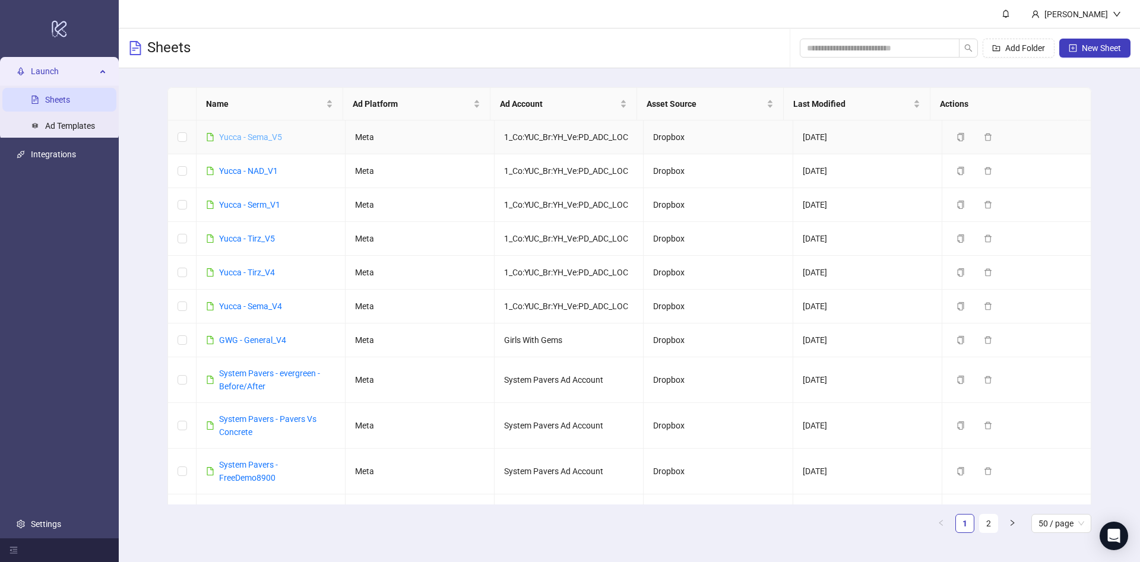
click at [279, 134] on link "Yucca - Sema_V5" at bounding box center [250, 137] width 63 height 10
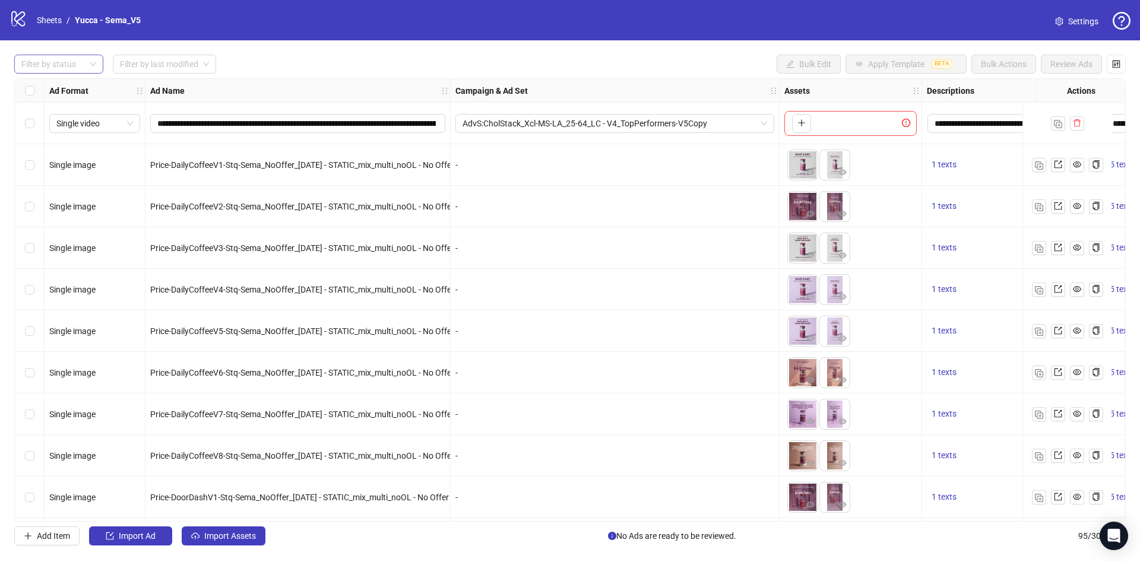
click at [75, 65] on div at bounding box center [53, 64] width 72 height 17
click at [68, 87] on div "Draft" at bounding box center [59, 88] width 70 height 13
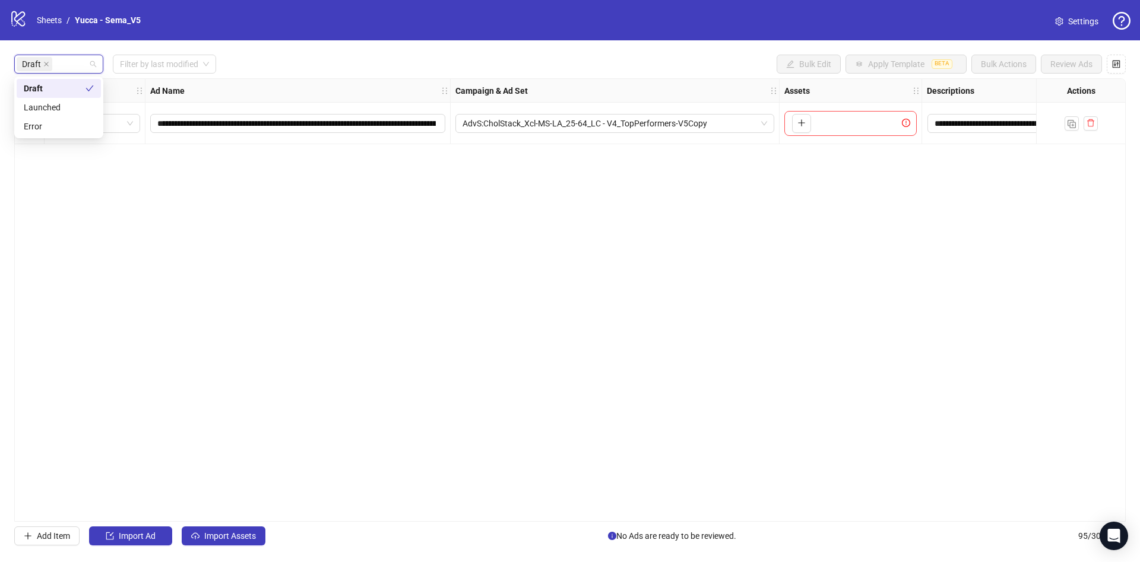
click at [282, 69] on div "Draft Filter by last modified Bulk Edit Apply Template BETA Bulk Actions Review…" at bounding box center [570, 64] width 1112 height 19
click at [231, 533] on span "Import Assets" at bounding box center [230, 537] width 52 height 10
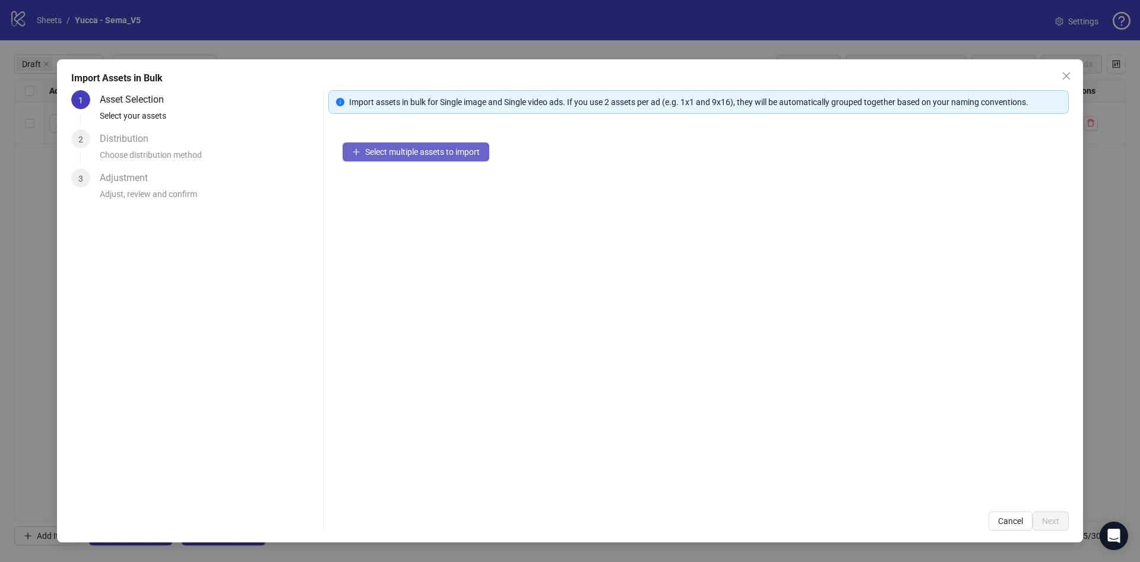
click at [438, 158] on button "Select multiple assets to import" at bounding box center [416, 152] width 147 height 19
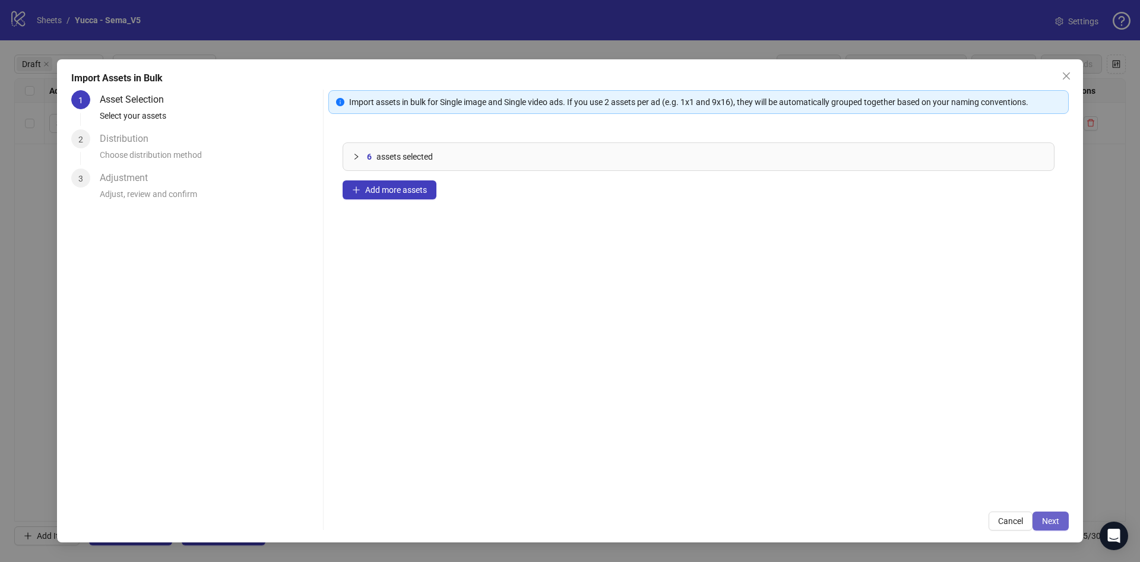
click at [1054, 524] on span "Next" at bounding box center [1050, 522] width 17 height 10
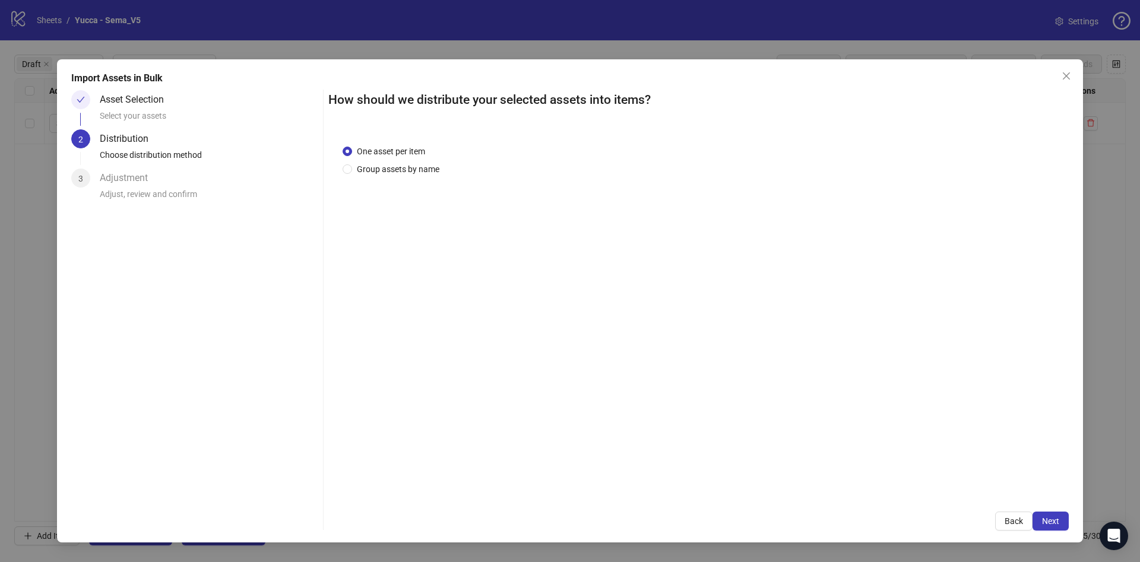
click at [1054, 524] on span "Next" at bounding box center [1050, 522] width 17 height 10
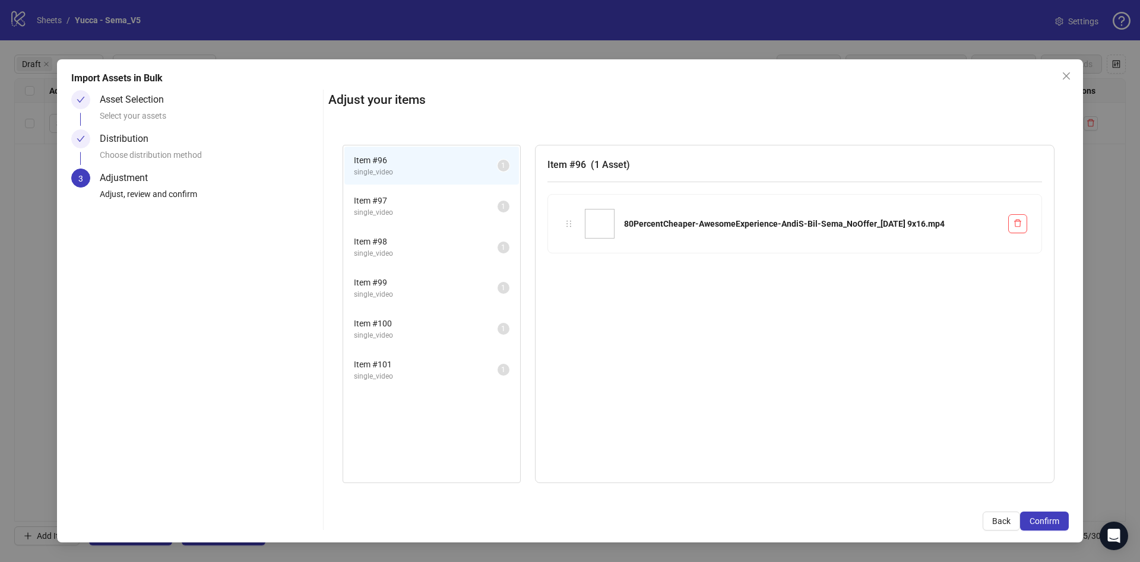
click at [1054, 524] on span "Confirm" at bounding box center [1045, 522] width 30 height 10
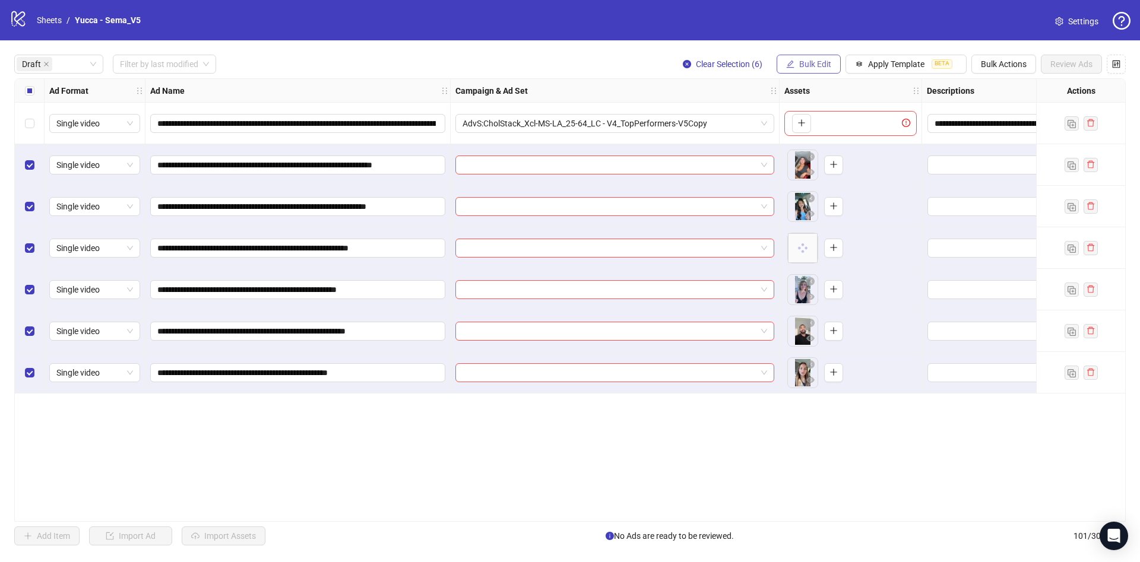
click at [805, 55] on button "Bulk Edit" at bounding box center [809, 64] width 64 height 19
click at [811, 123] on span "Campaign & Ad Set" at bounding box center [820, 126] width 71 height 13
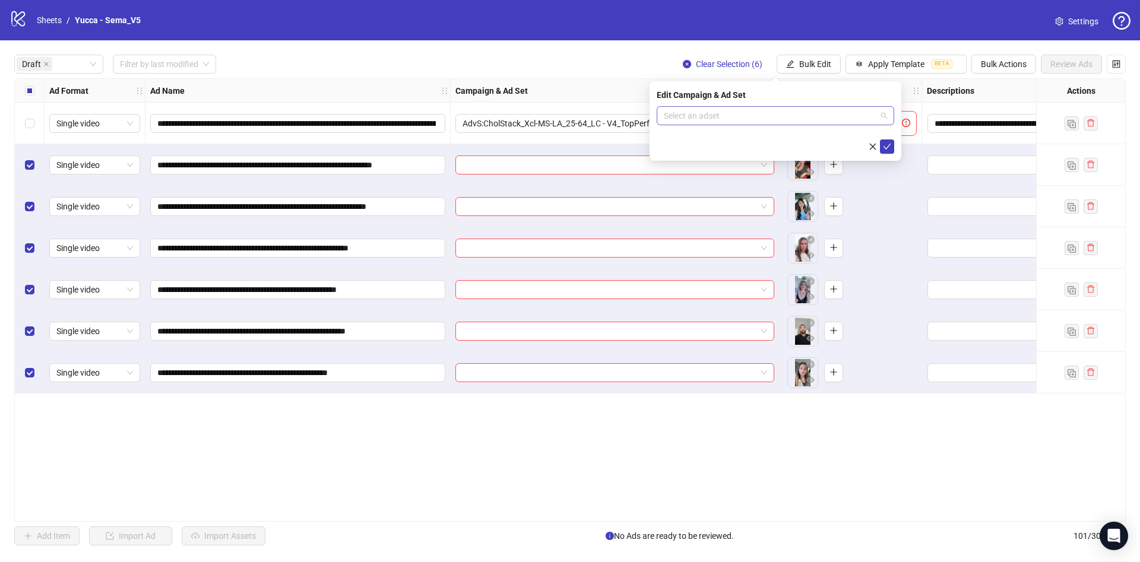
click at [749, 124] on input "search" at bounding box center [770, 116] width 213 height 18
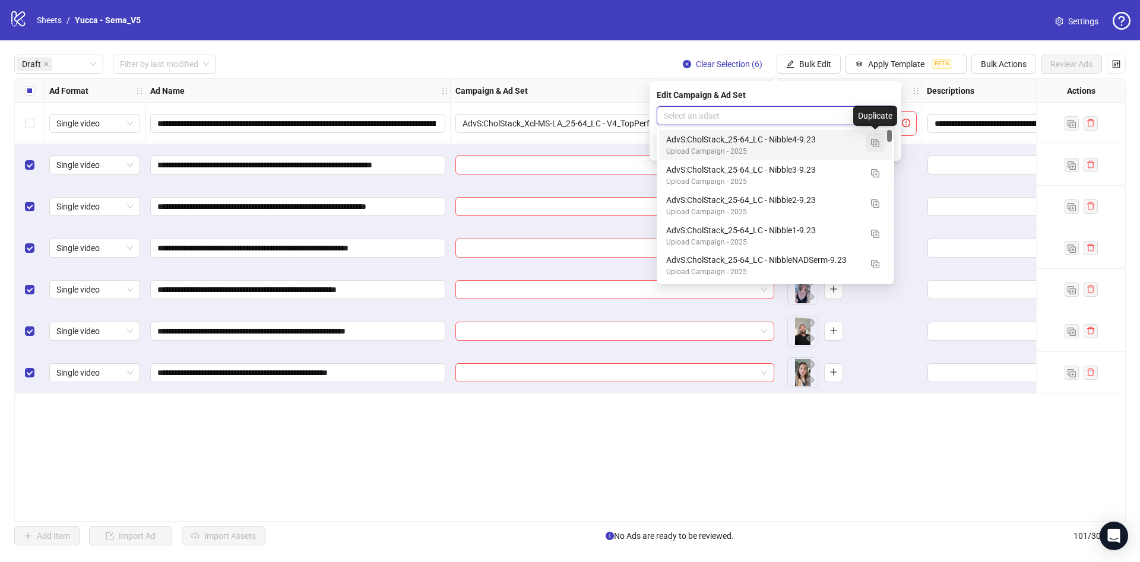
click at [881, 144] on button "button" at bounding box center [875, 142] width 19 height 19
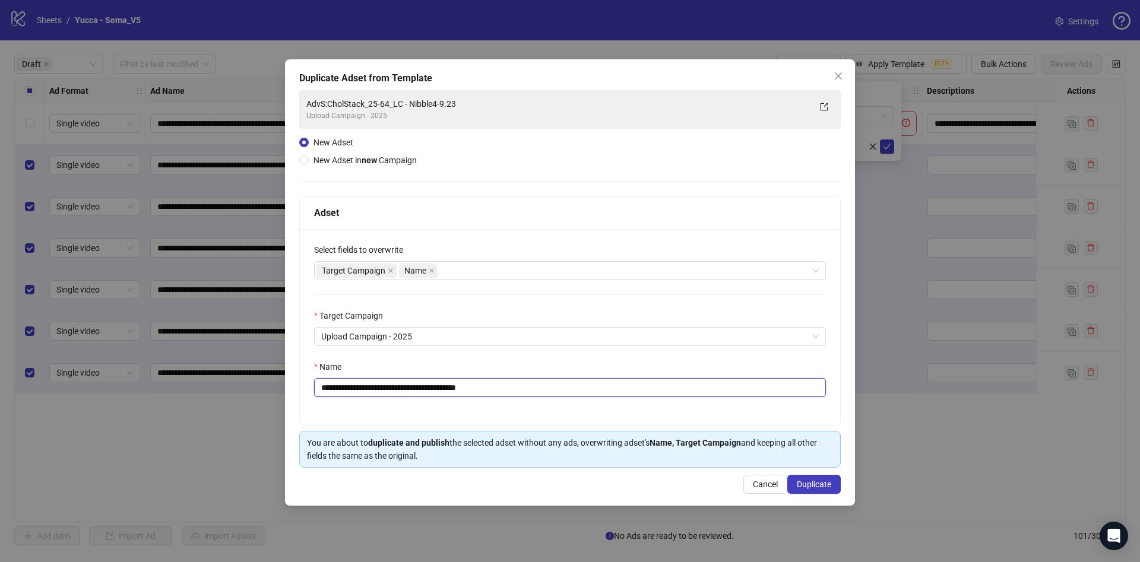
drag, startPoint x: 421, startPoint y: 387, endPoint x: 564, endPoint y: 386, distance: 143.1
click at [563, 386] on input "**********" at bounding box center [570, 387] width 512 height 19
type input "**********"
click at [822, 489] on span "Duplicate" at bounding box center [814, 485] width 34 height 10
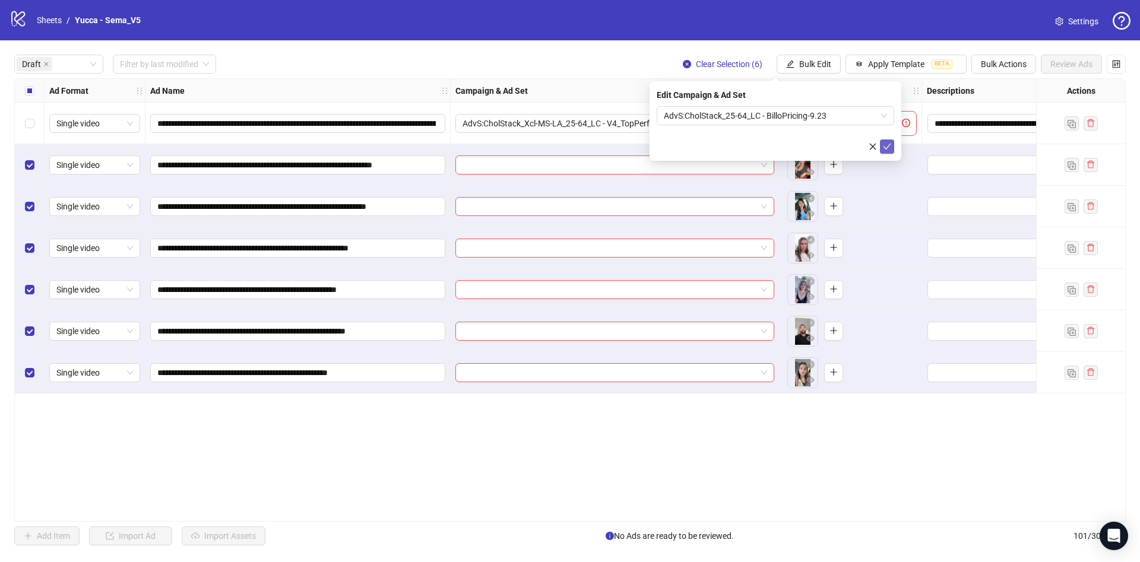
click at [884, 144] on icon "check" at bounding box center [887, 147] width 8 height 8
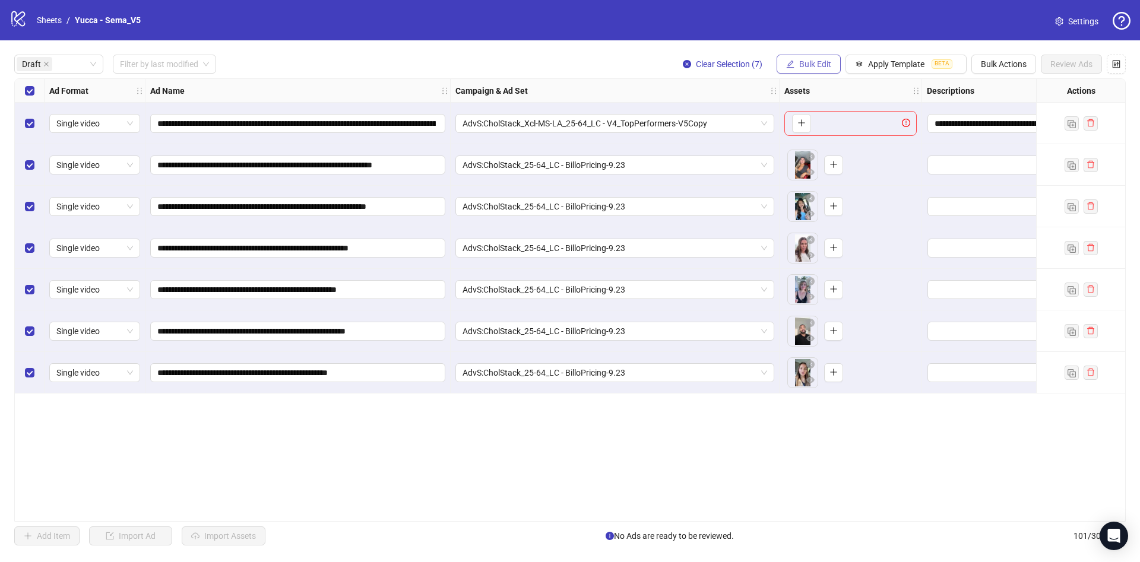
click at [828, 59] on span "Bulk Edit" at bounding box center [815, 64] width 32 height 10
click at [810, 185] on span "Primary Texts" at bounding box center [820, 183] width 71 height 13
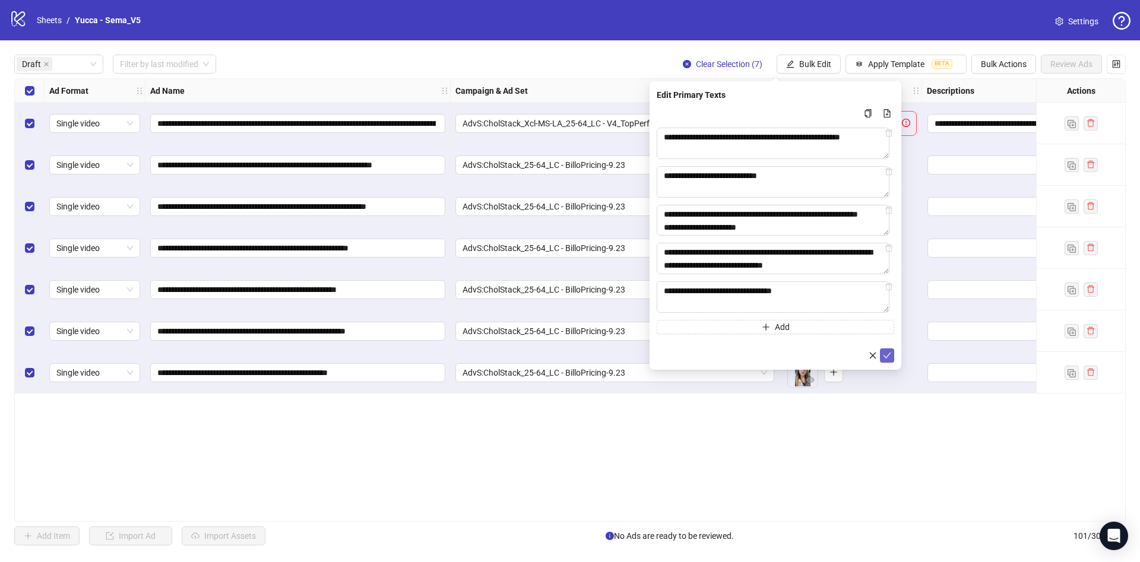
click at [891, 359] on button "submit" at bounding box center [887, 356] width 14 height 14
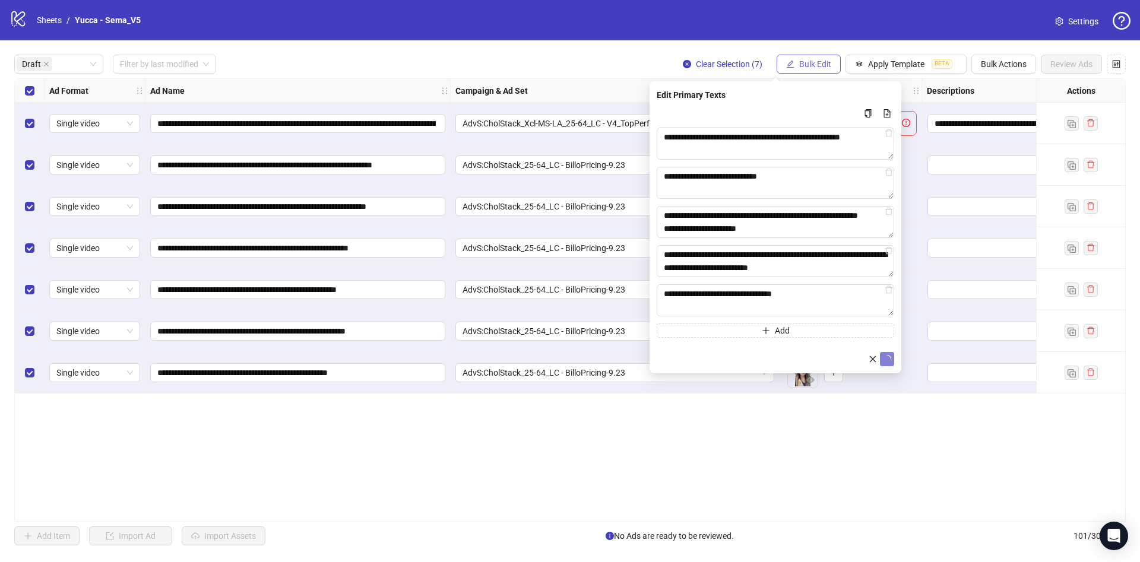
click at [809, 63] on span "Bulk Edit" at bounding box center [815, 64] width 32 height 10
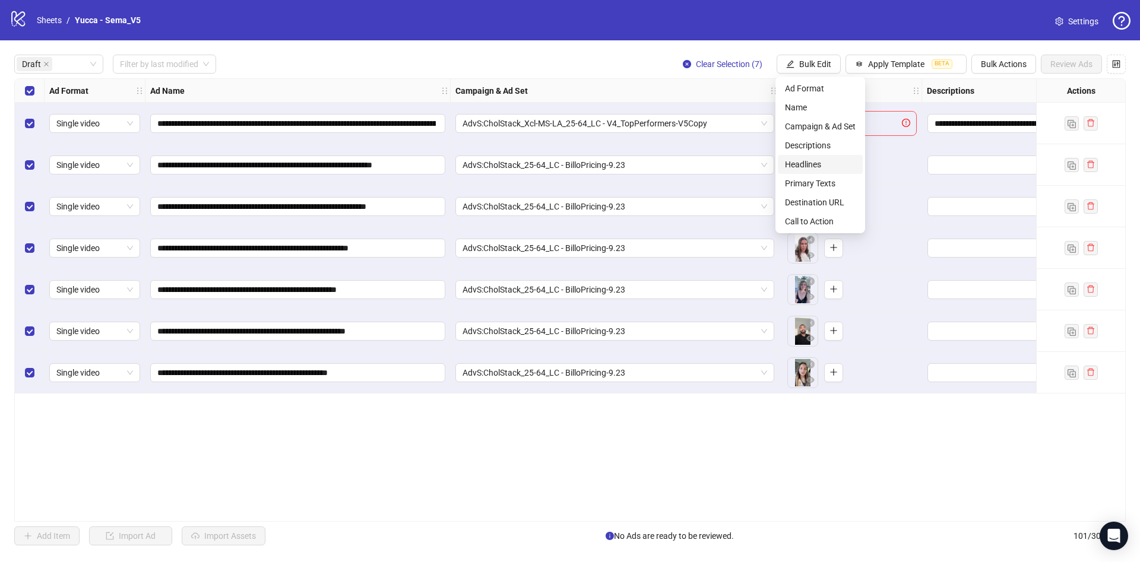
click at [833, 165] on span "Headlines" at bounding box center [820, 164] width 71 height 13
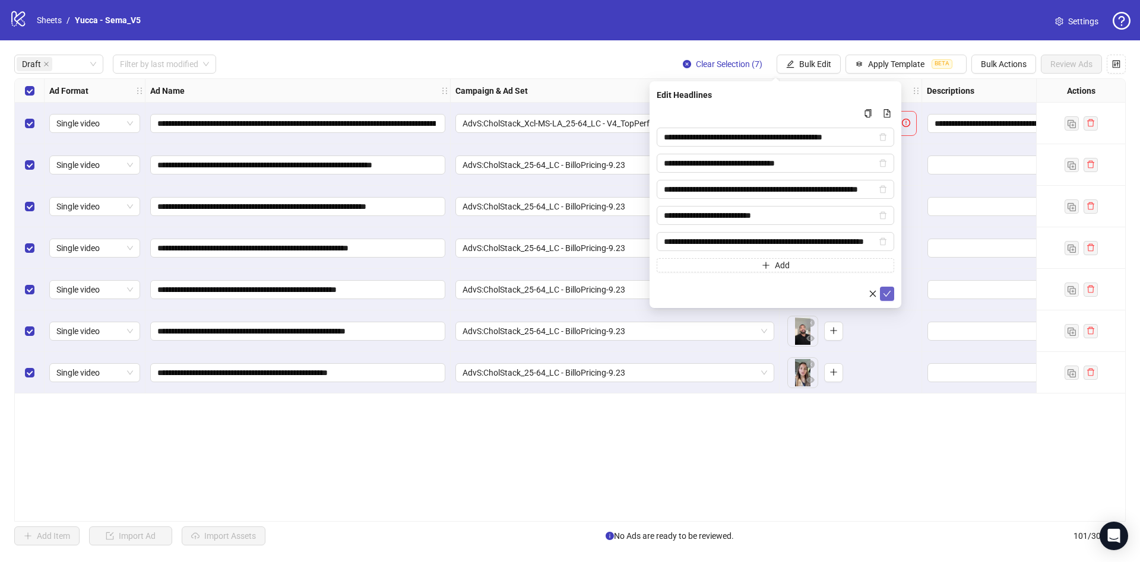
click at [886, 296] on icon "check" at bounding box center [888, 294] width 8 height 6
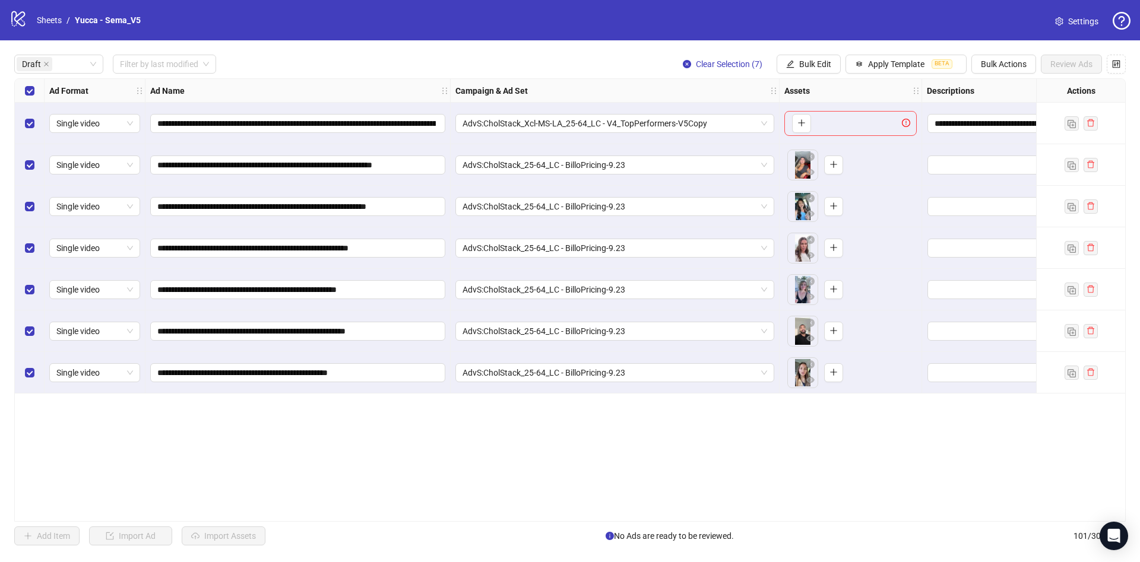
click at [830, 74] on div "**********" at bounding box center [570, 300] width 1140 height 520
click at [826, 64] on span "Bulk Edit" at bounding box center [815, 64] width 32 height 10
click at [822, 151] on span "Descriptions" at bounding box center [820, 145] width 71 height 13
type textarea "**********"
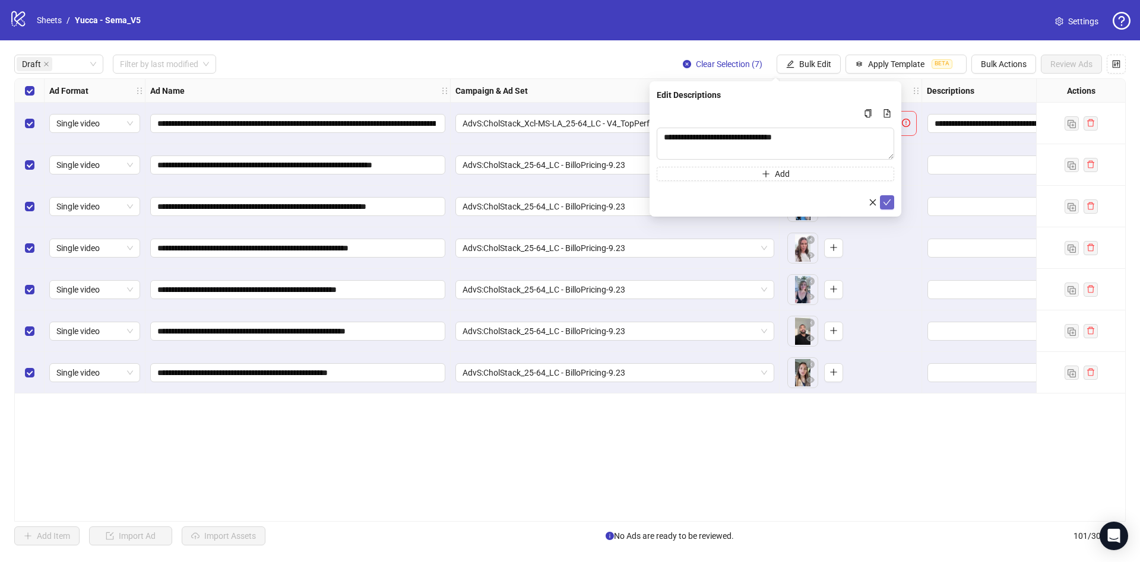
click at [891, 206] on span "submit" at bounding box center [887, 203] width 8 height 10
click at [833, 67] on button "Bulk Edit" at bounding box center [809, 64] width 64 height 19
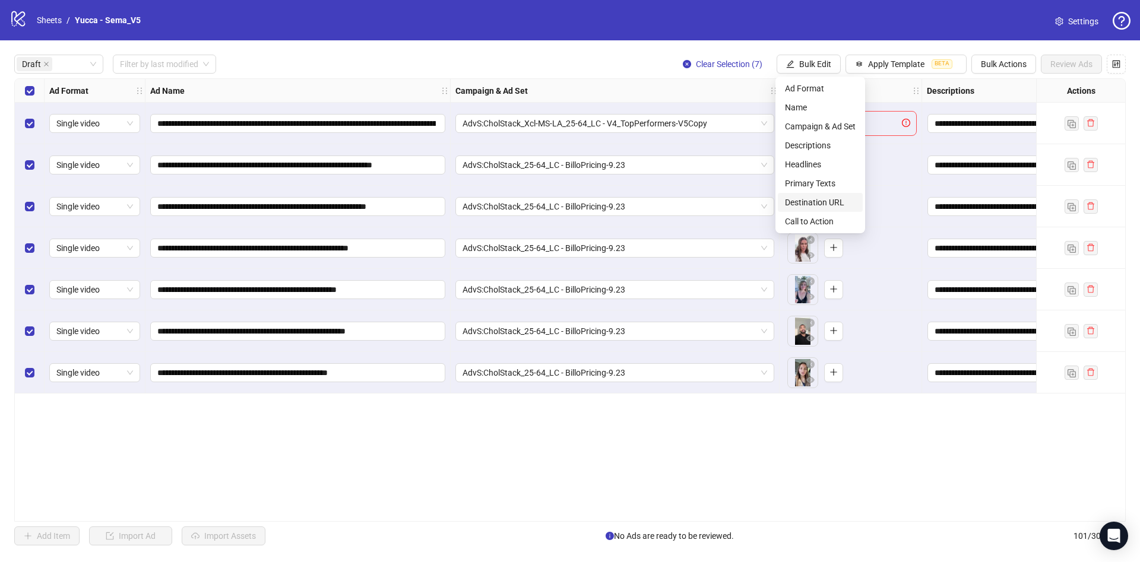
click at [838, 206] on span "Destination URL" at bounding box center [820, 202] width 71 height 13
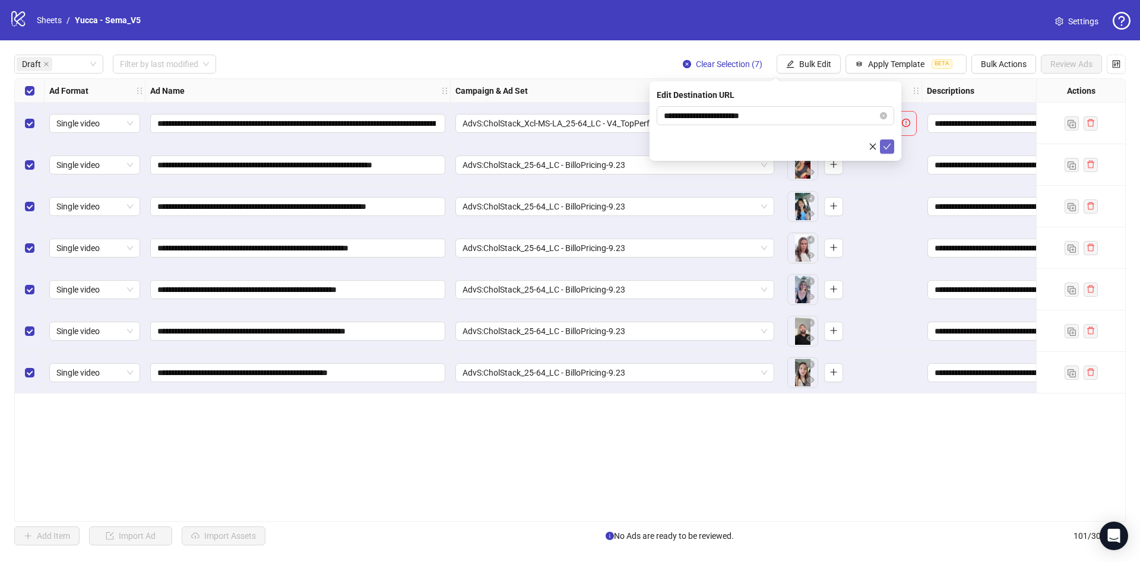
click at [890, 145] on icon "check" at bounding box center [887, 147] width 8 height 8
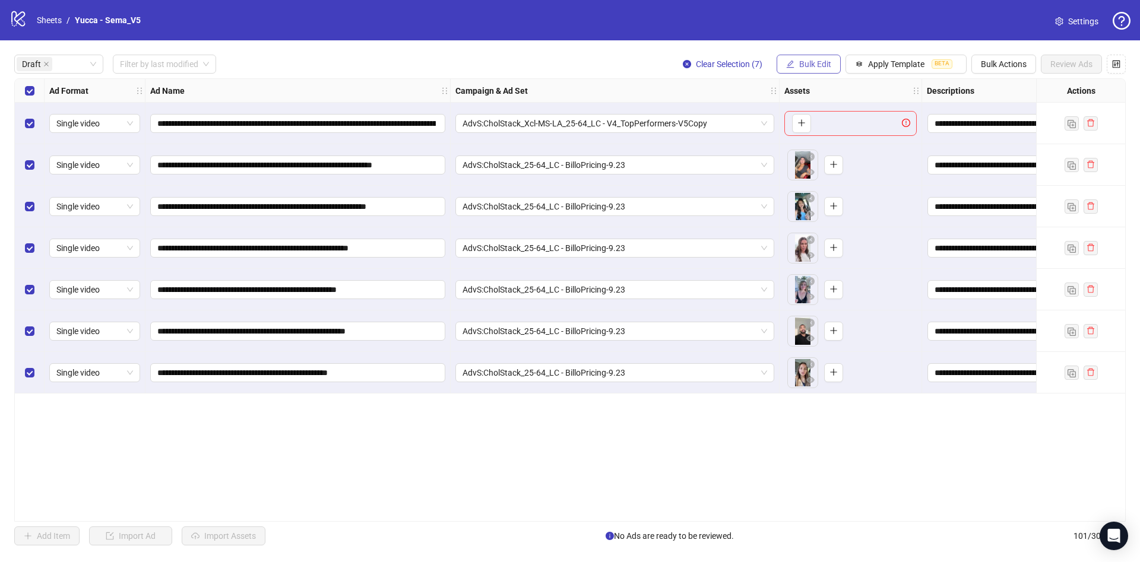
click at [820, 65] on span "Bulk Edit" at bounding box center [815, 64] width 32 height 10
click at [801, 215] on span "Call to Action" at bounding box center [820, 221] width 71 height 13
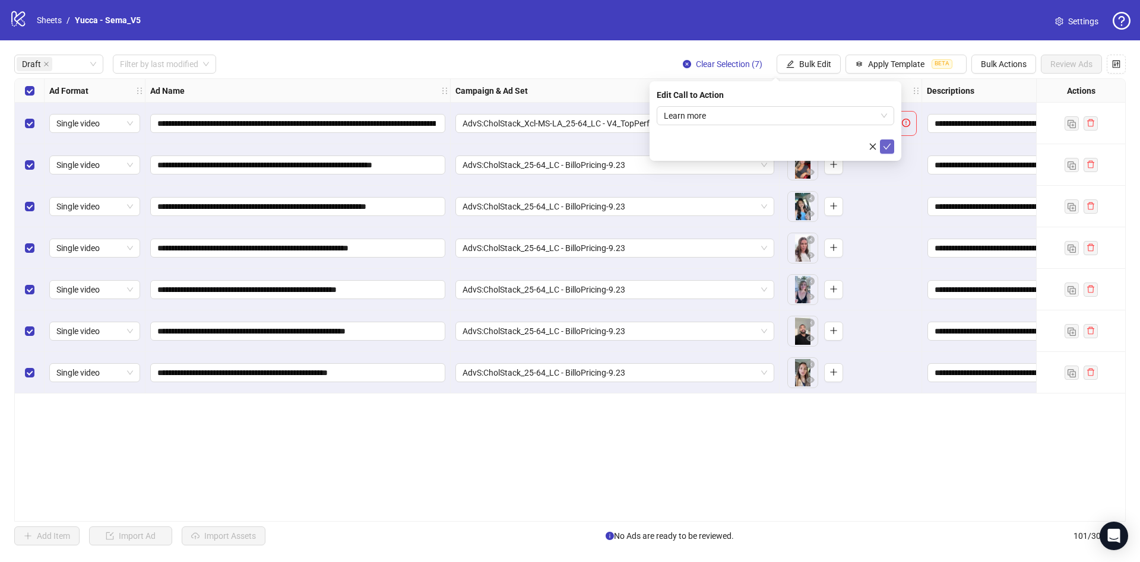
click at [890, 145] on icon "check" at bounding box center [887, 147] width 8 height 8
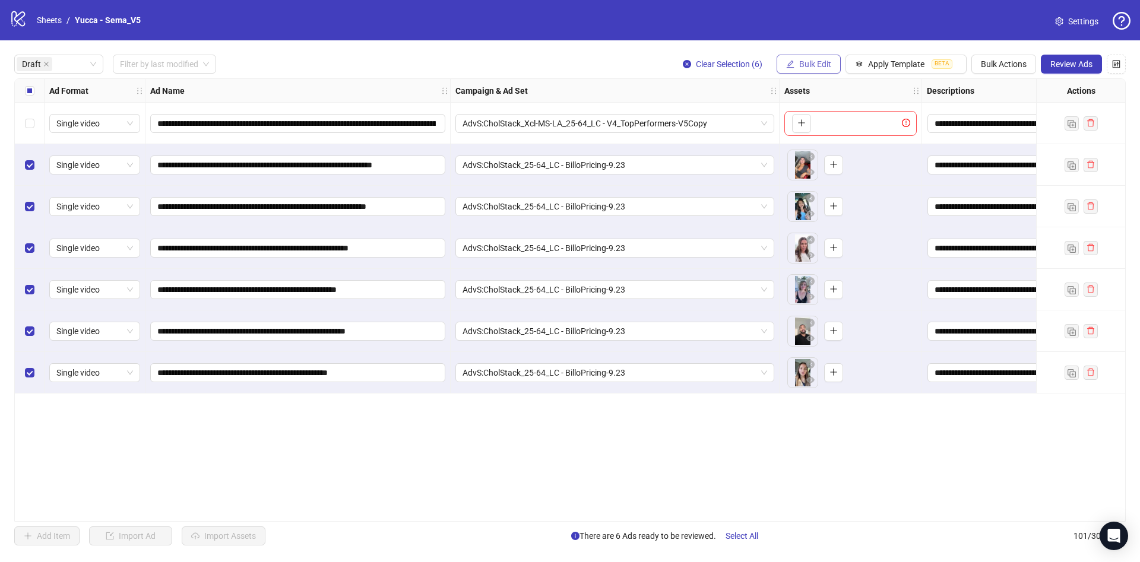
click at [808, 69] on button "Bulk Edit" at bounding box center [809, 64] width 64 height 19
click at [808, 106] on span "Name" at bounding box center [820, 107] width 71 height 13
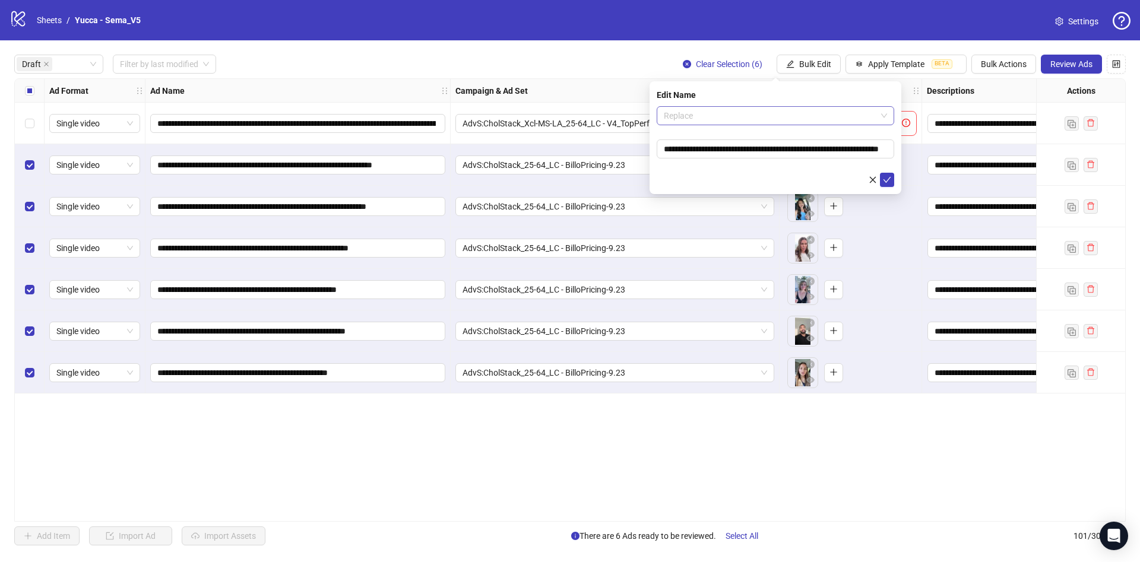
click at [769, 116] on span "Replace" at bounding box center [775, 116] width 223 height 18
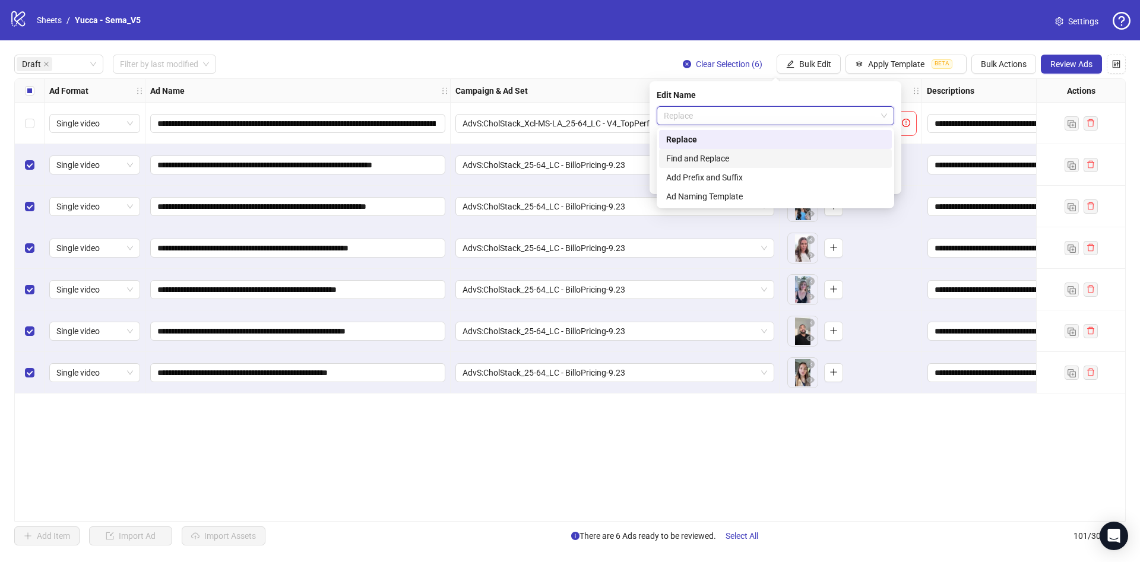
click at [751, 150] on div "Find and Replace" at bounding box center [775, 158] width 233 height 19
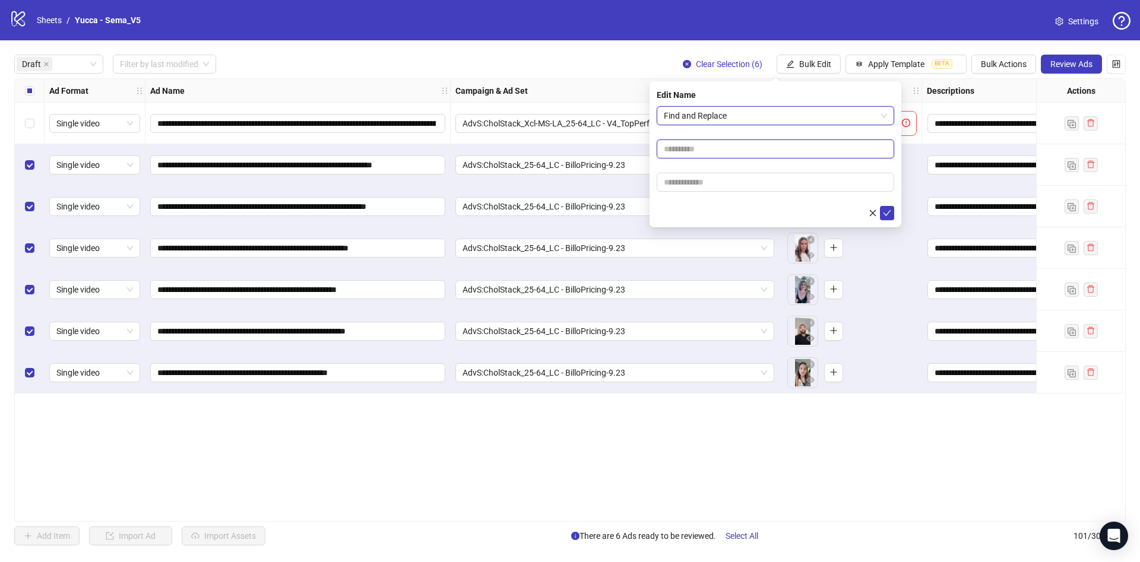
click at [746, 158] on input "text" at bounding box center [776, 149] width 238 height 19
type input "****"
click at [721, 189] on input "text" at bounding box center [776, 182] width 238 height 19
paste input "**********"
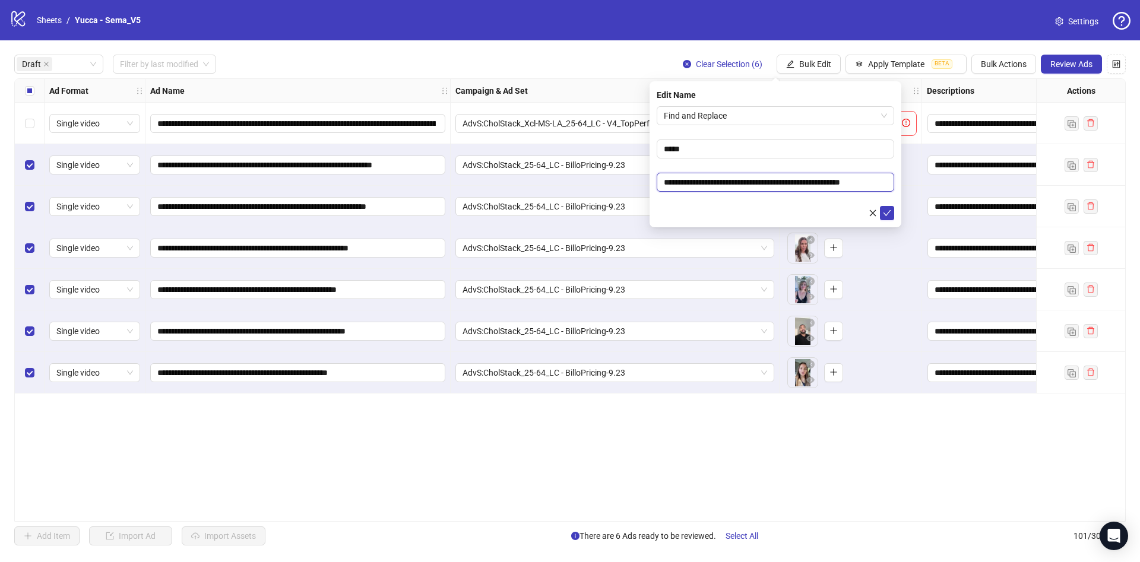
type input "**********"
click at [689, 200] on form "**********" at bounding box center [776, 163] width 238 height 114
click at [888, 212] on icon "check" at bounding box center [887, 213] width 8 height 8
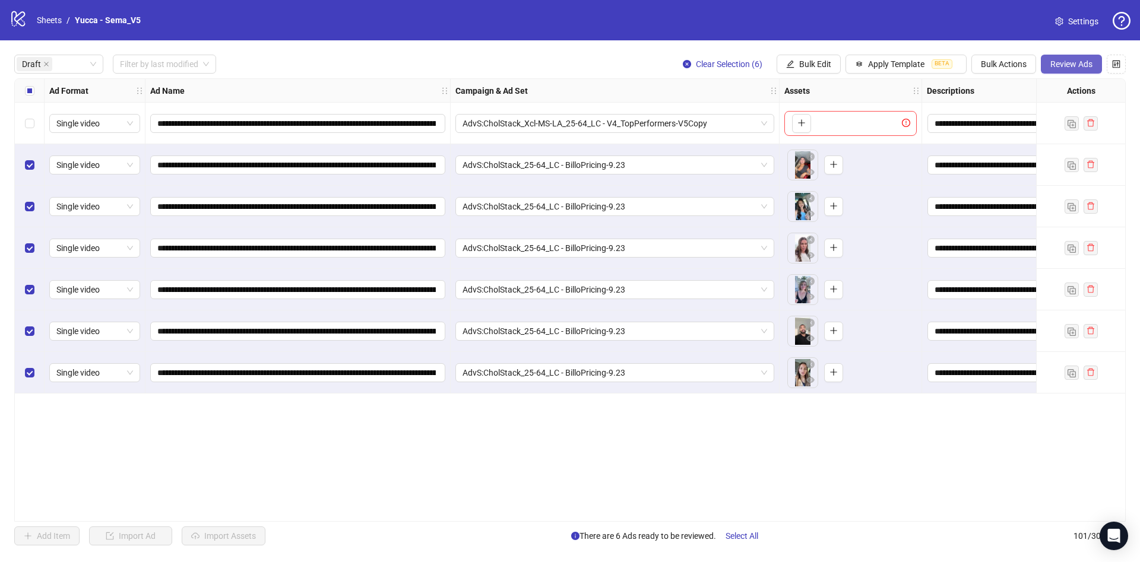
click at [1057, 67] on span "Review Ads" at bounding box center [1072, 64] width 42 height 10
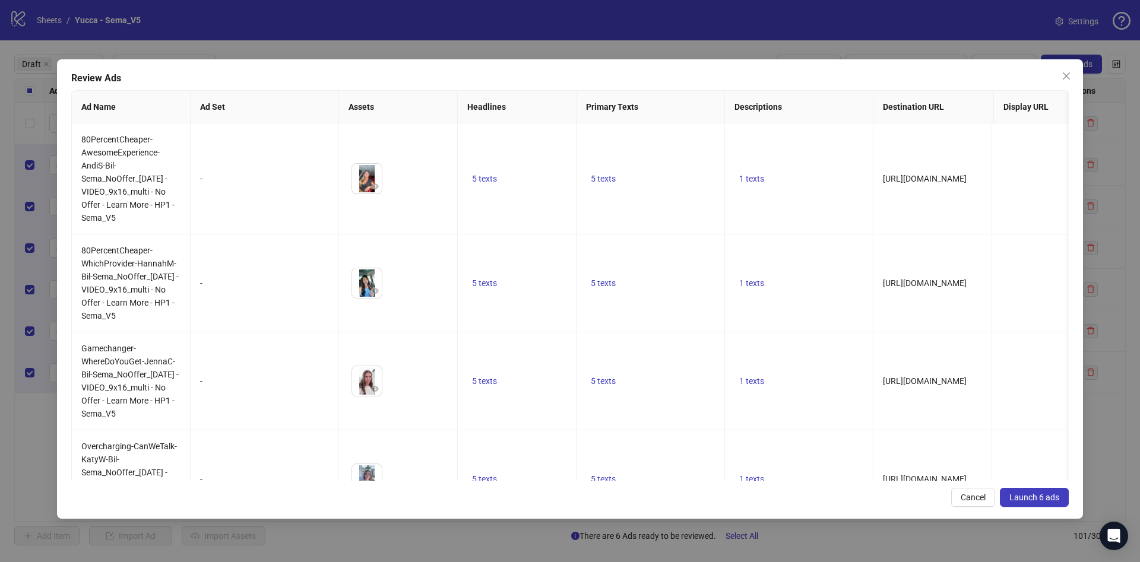
click at [1052, 493] on span "Launch 6 ads" at bounding box center [1035, 498] width 50 height 10
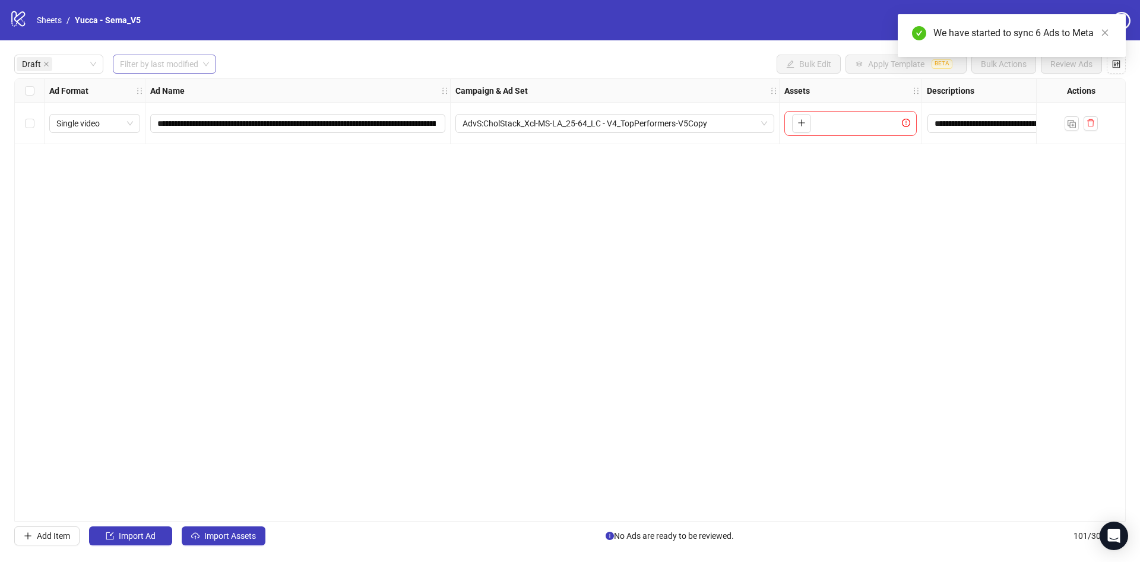
click at [134, 62] on input "search" at bounding box center [159, 64] width 78 height 18
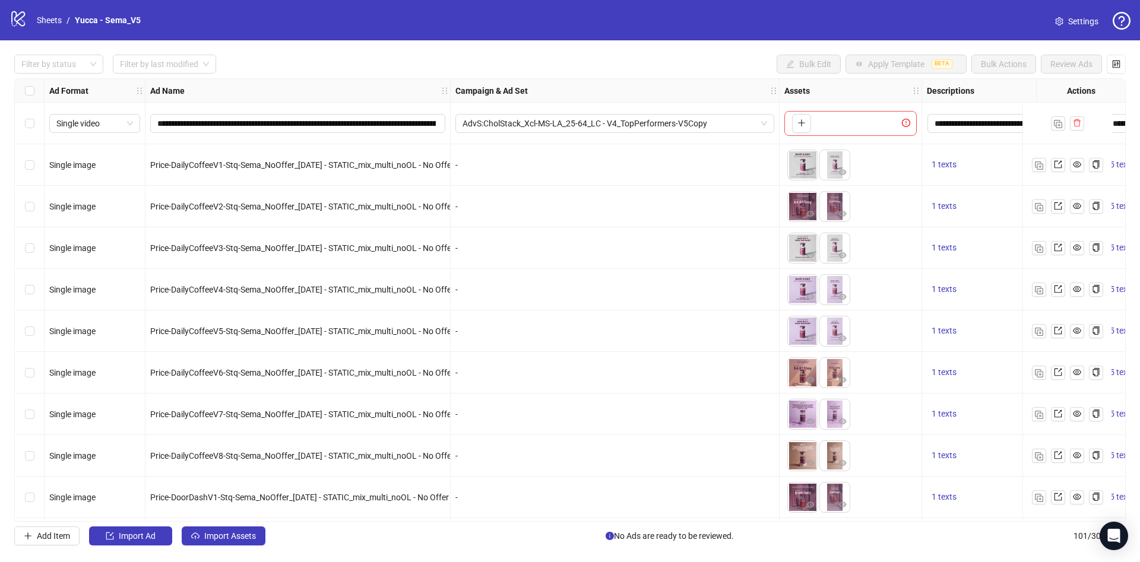
click at [50, 28] on div "logo/logo-mobile Sheets / Yucca - Sema_V5" at bounding box center [78, 20] width 136 height 21
click at [53, 21] on link "Sheets" at bounding box center [49, 20] width 30 height 13
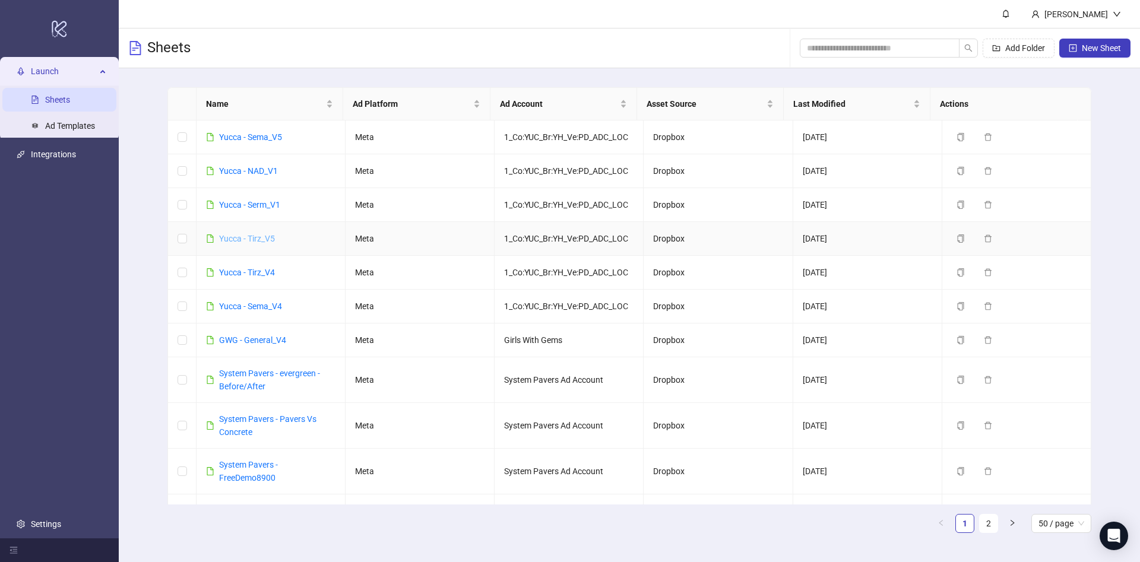
click at [256, 241] on link "Yucca - Tirz_V5" at bounding box center [247, 239] width 56 height 10
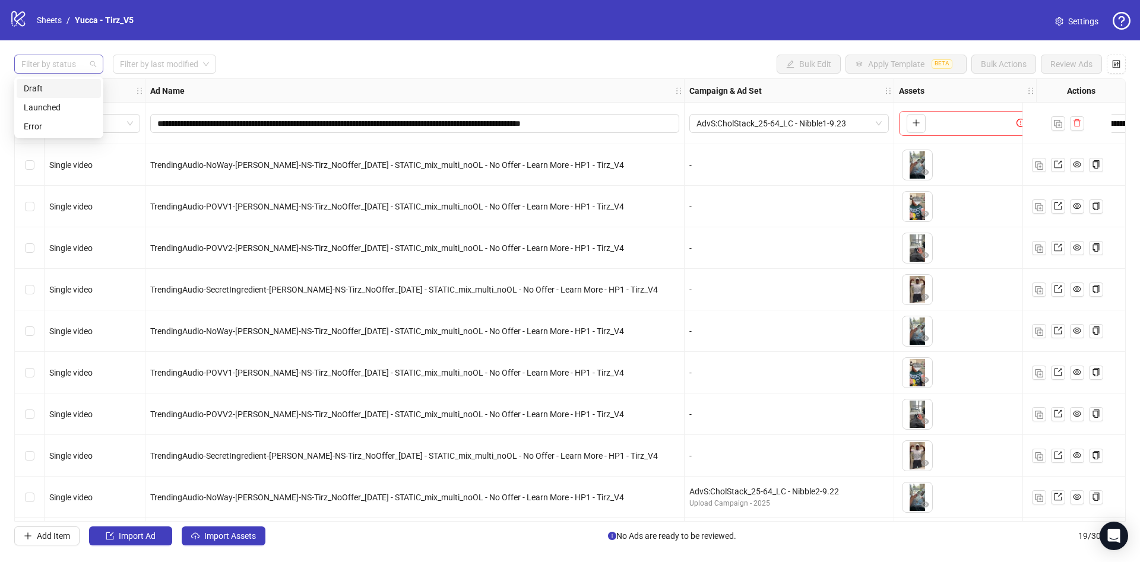
click at [68, 67] on div at bounding box center [53, 64] width 72 height 17
click at [145, 69] on input "search" at bounding box center [159, 64] width 78 height 18
drag, startPoint x: 146, startPoint y: 90, endPoint x: 162, endPoint y: 88, distance: 16.1
click at [146, 90] on div "Today" at bounding box center [165, 88] width 86 height 13
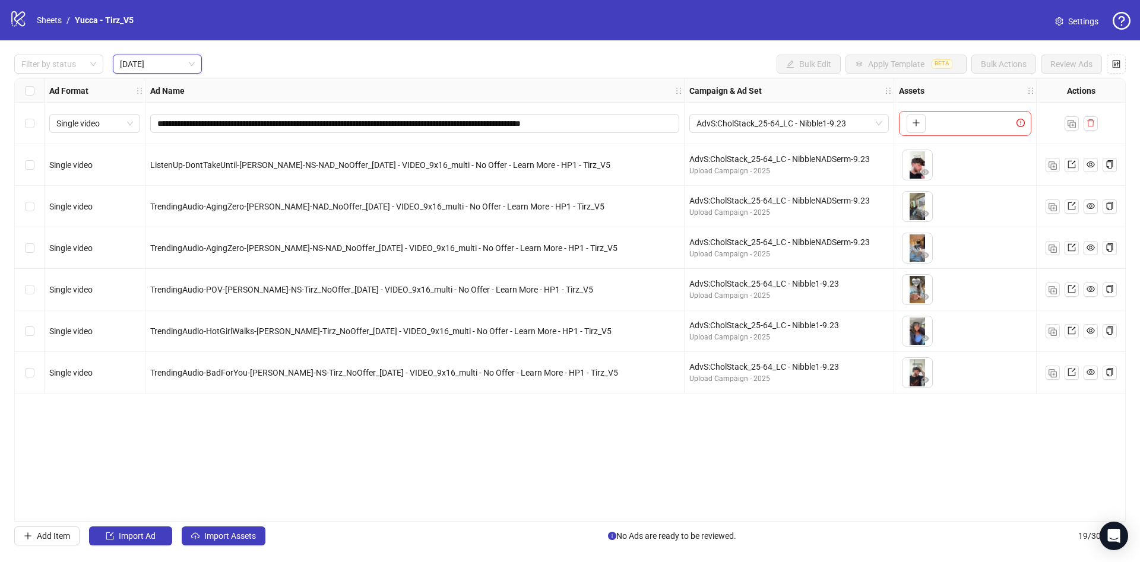
click at [352, 79] on div "Ad Name" at bounding box center [414, 91] width 539 height 24
click at [31, 97] on div "Select all rows" at bounding box center [30, 91] width 30 height 24
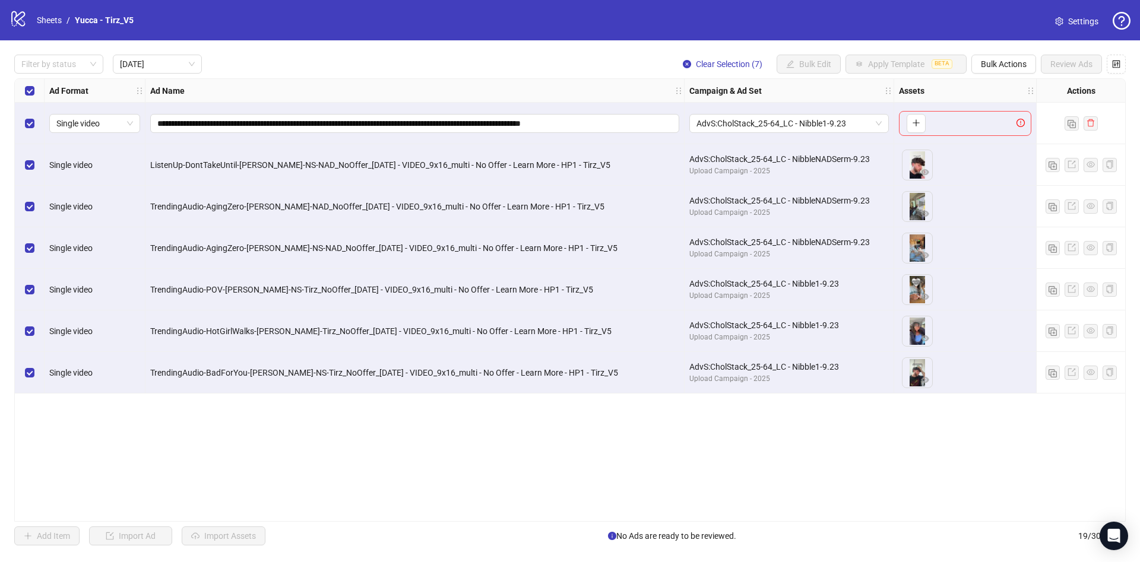
click at [29, 134] on div "Select row 1" at bounding box center [30, 124] width 30 height 42
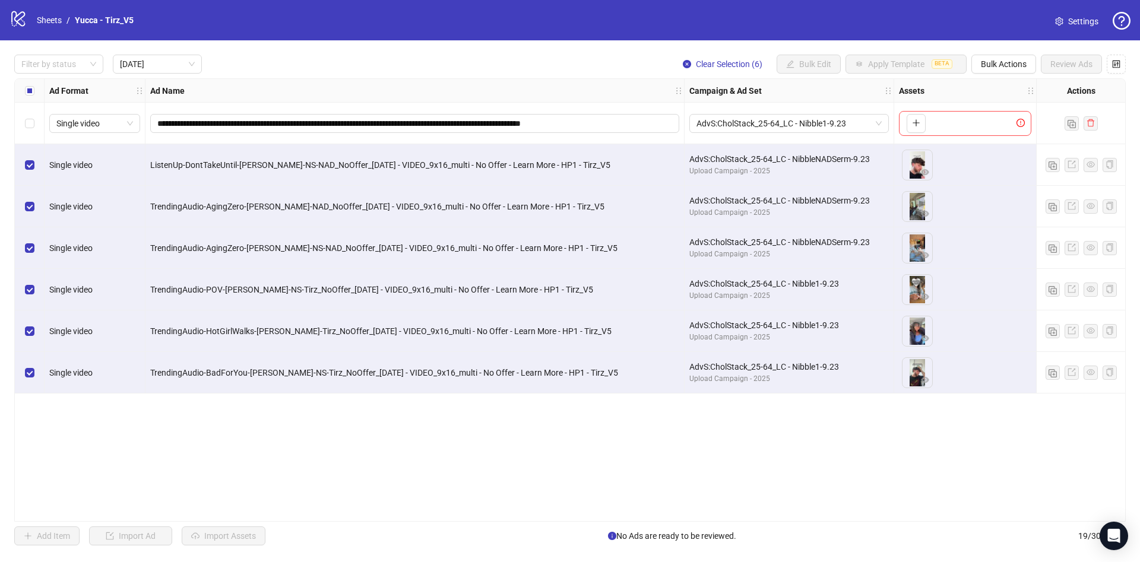
click at [32, 99] on div "Select all rows" at bounding box center [30, 91] width 30 height 24
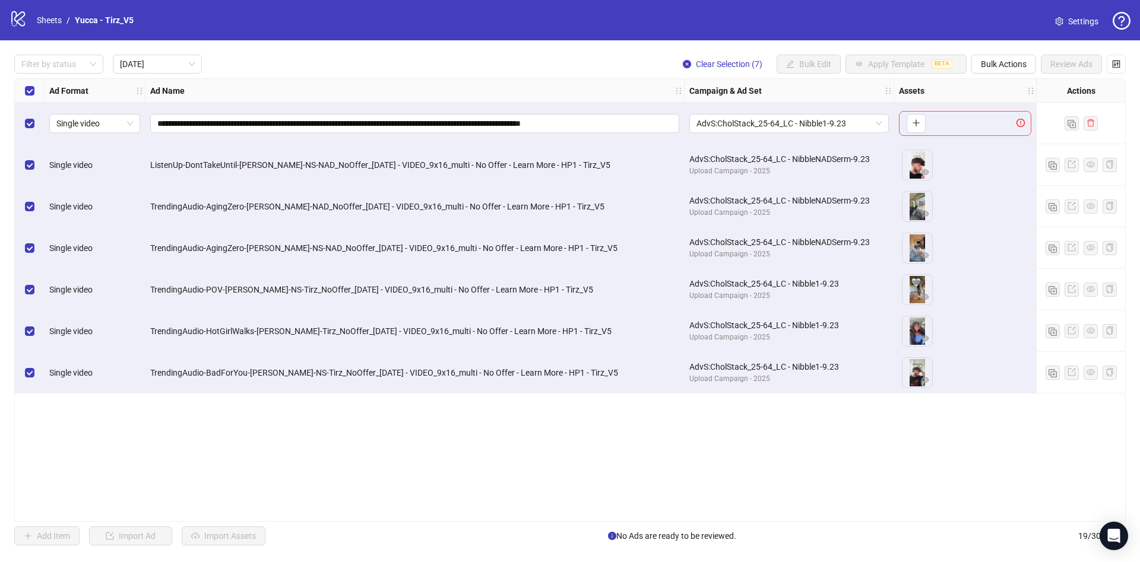
click at [29, 97] on label "Select all rows" at bounding box center [30, 90] width 10 height 13
click at [30, 156] on div at bounding box center [30, 236] width 30 height 315
click at [31, 194] on div "Select row 3" at bounding box center [30, 207] width 30 height 42
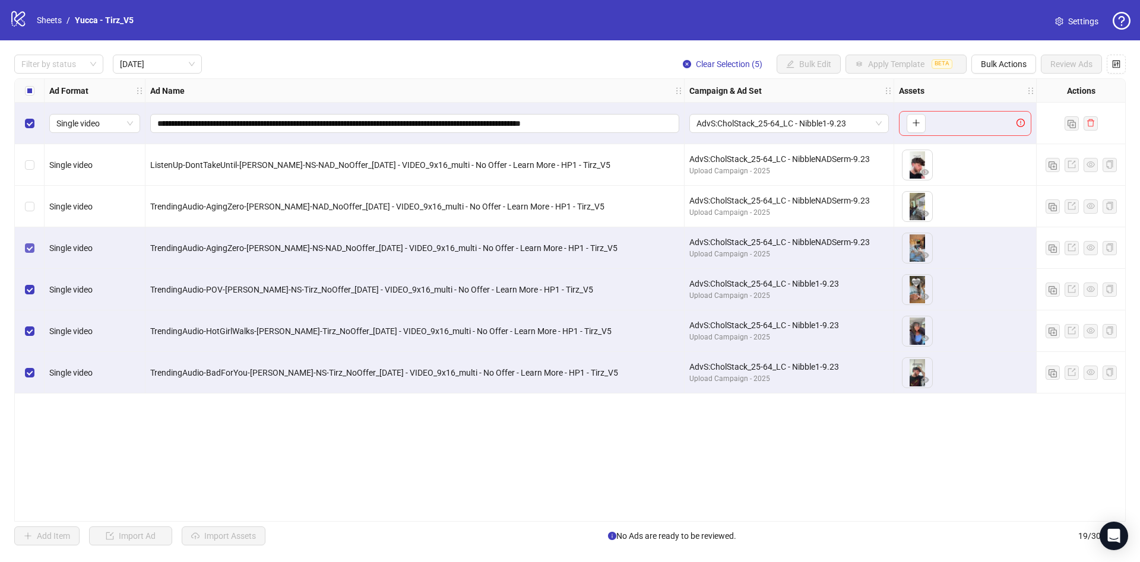
click at [32, 253] on label "Select row 4" at bounding box center [30, 248] width 10 height 13
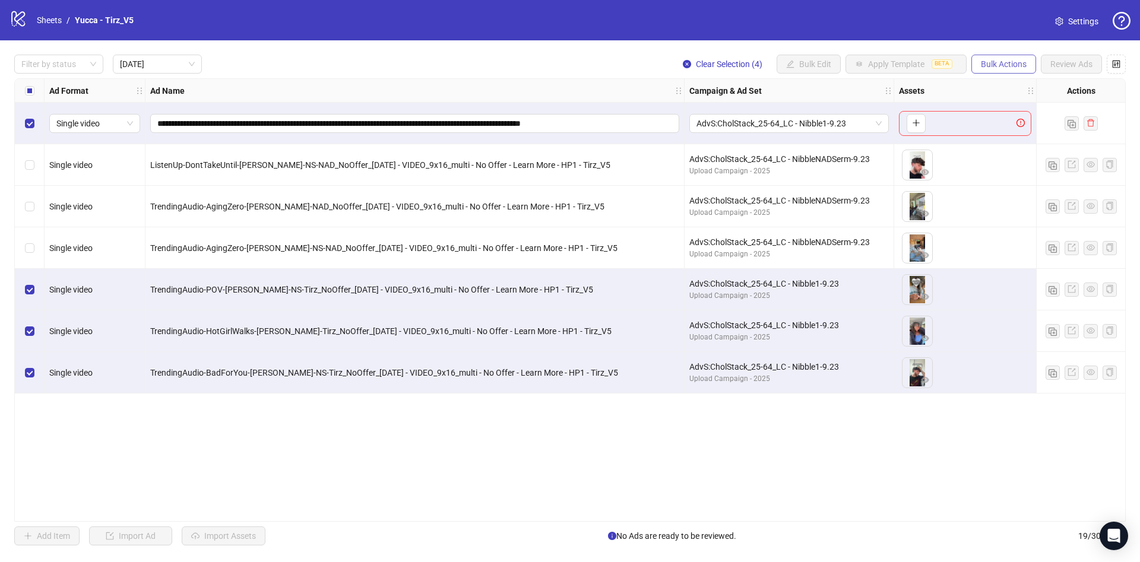
drag, startPoint x: 997, startPoint y: 75, endPoint x: 1001, endPoint y: 65, distance: 10.9
click at [997, 74] on div "**********" at bounding box center [570, 300] width 1140 height 520
click at [1001, 64] on span "Bulk Actions" at bounding box center [1004, 64] width 46 height 10
click at [1033, 125] on span "Duplicate with assets" at bounding box center [1020, 126] width 81 height 13
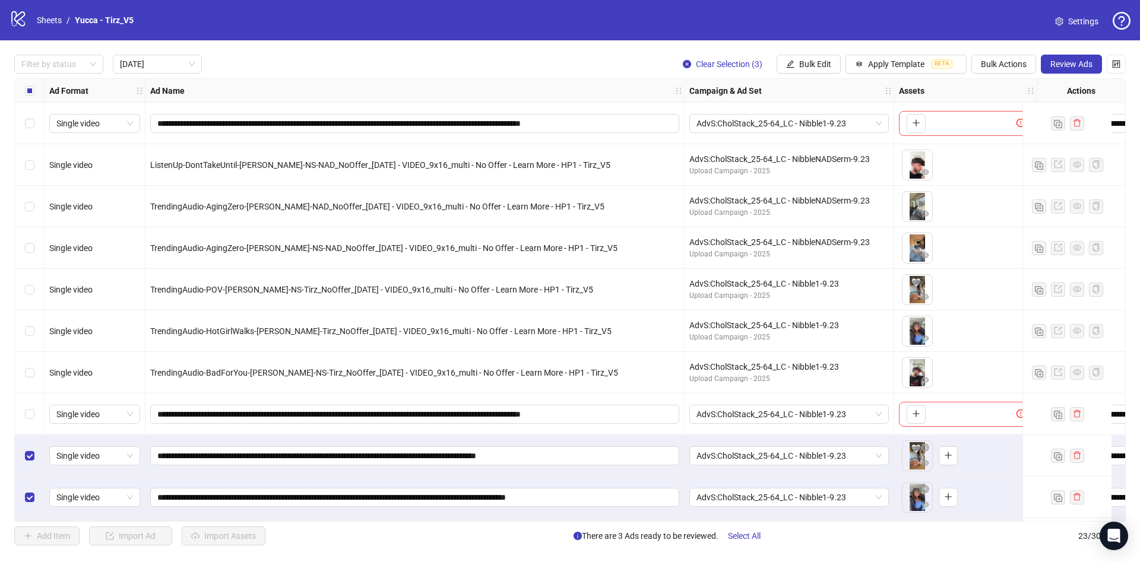
click at [33, 96] on label "Select all rows" at bounding box center [30, 90] width 10 height 13
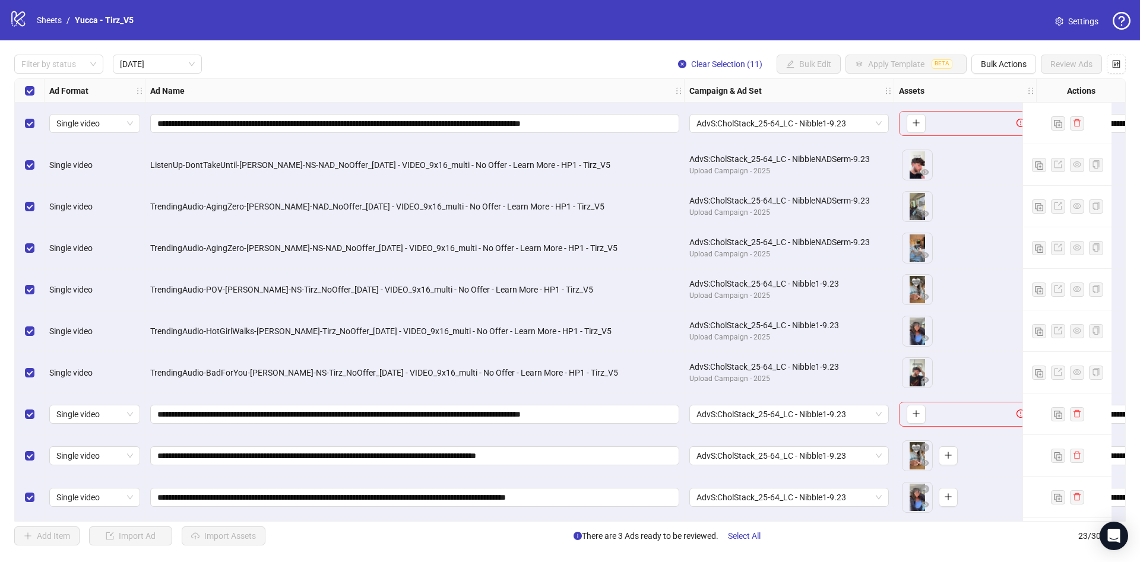
click at [36, 108] on div "Select row 1" at bounding box center [30, 124] width 30 height 42
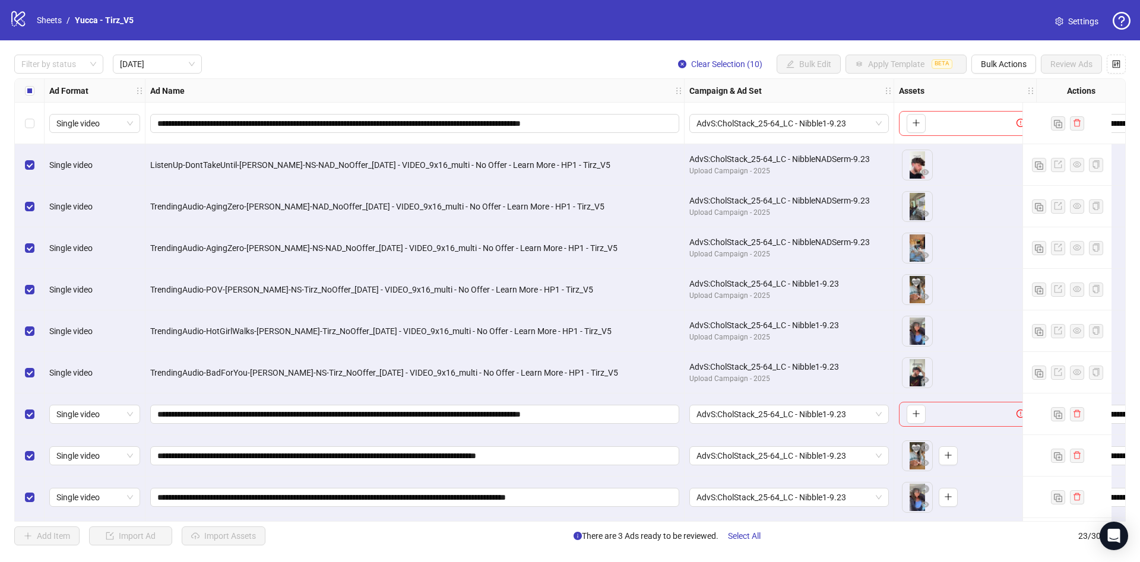
click at [34, 95] on label "Select all rows" at bounding box center [30, 90] width 10 height 13
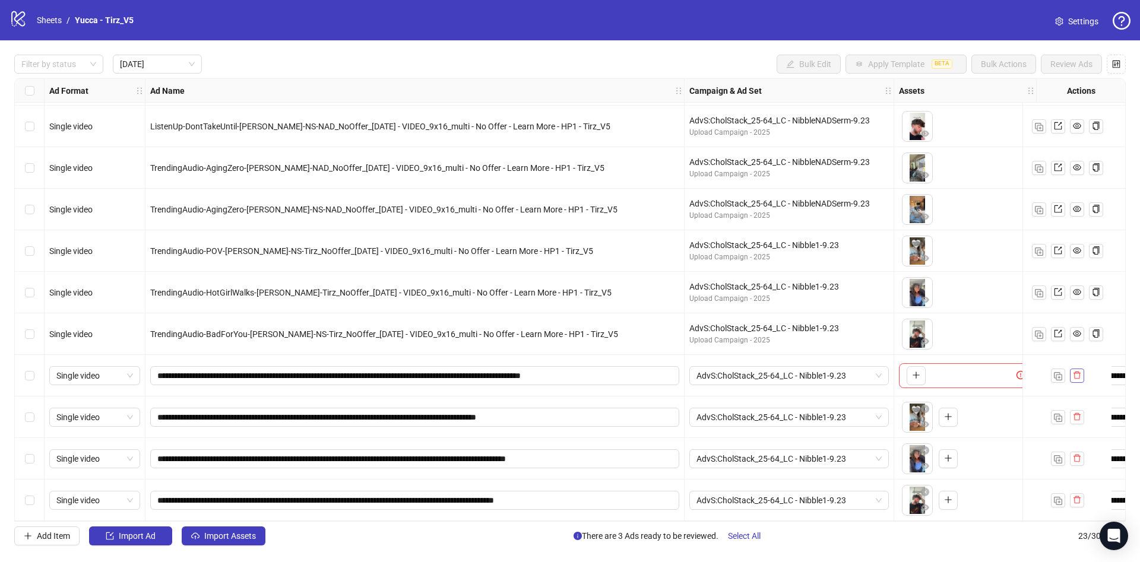
scroll to position [43, 0]
click at [1081, 371] on icon "delete" at bounding box center [1077, 375] width 8 height 8
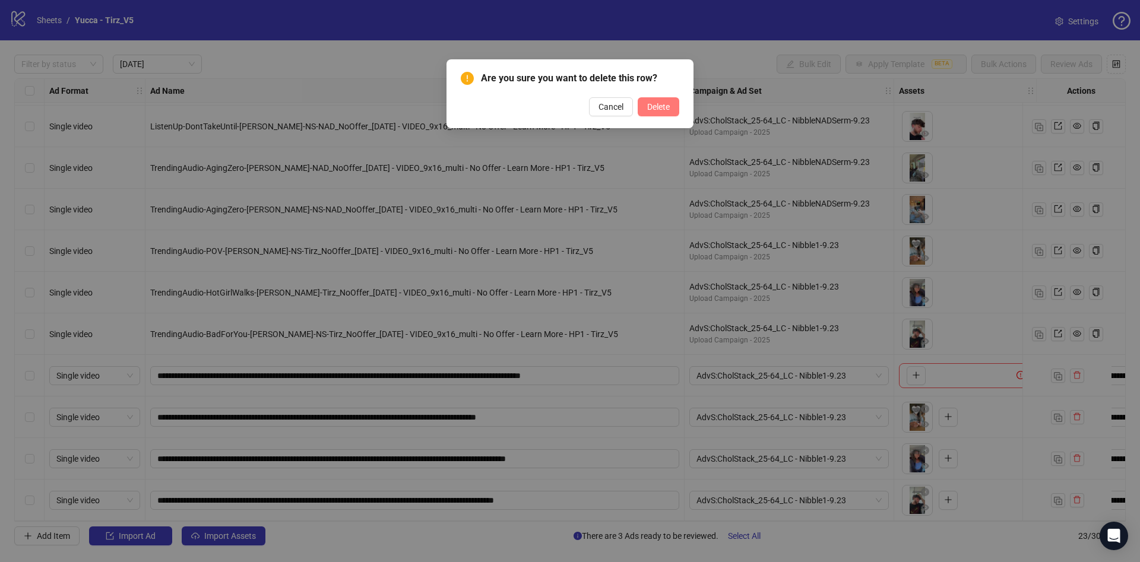
click at [672, 112] on button "Delete" at bounding box center [659, 106] width 42 height 19
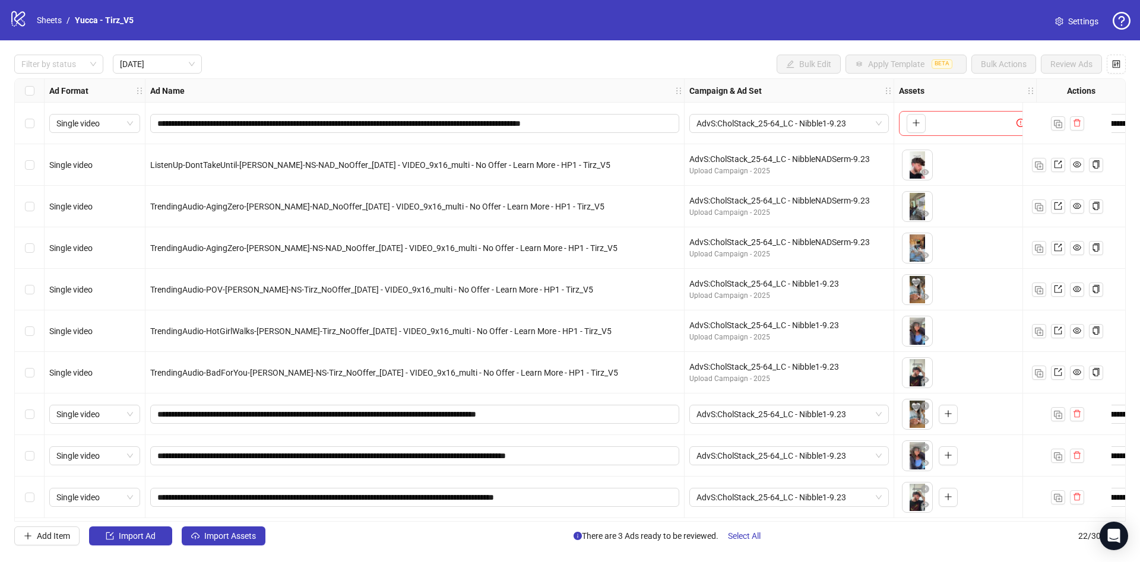
scroll to position [0, 0]
click at [559, 522] on div "**********" at bounding box center [570, 300] width 1112 height 444
click at [69, 61] on div at bounding box center [53, 64] width 72 height 17
click at [59, 85] on div "Draft" at bounding box center [59, 88] width 70 height 13
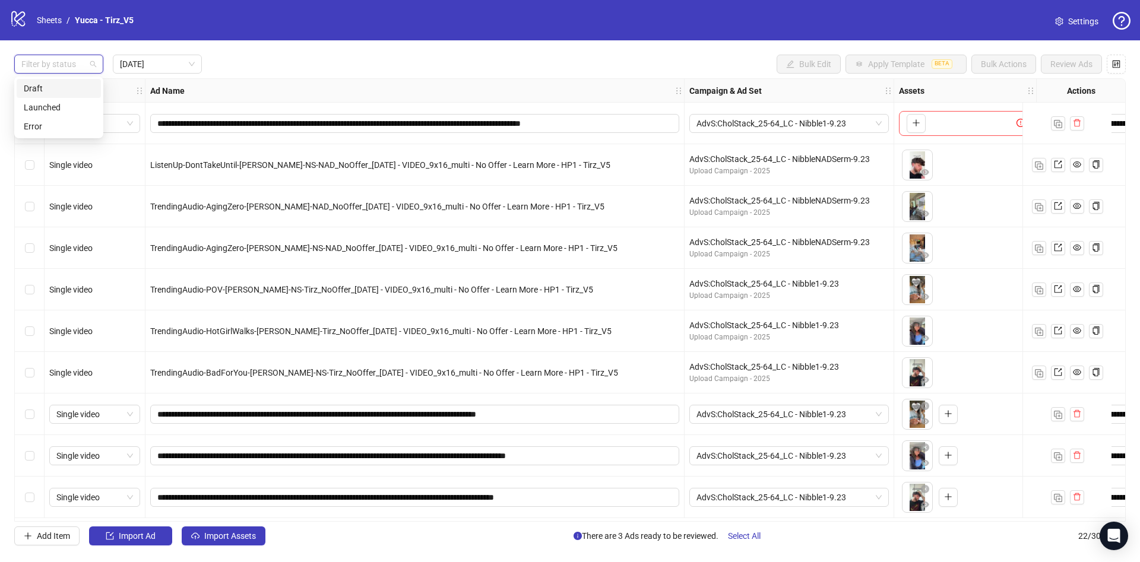
scroll to position [0, 0]
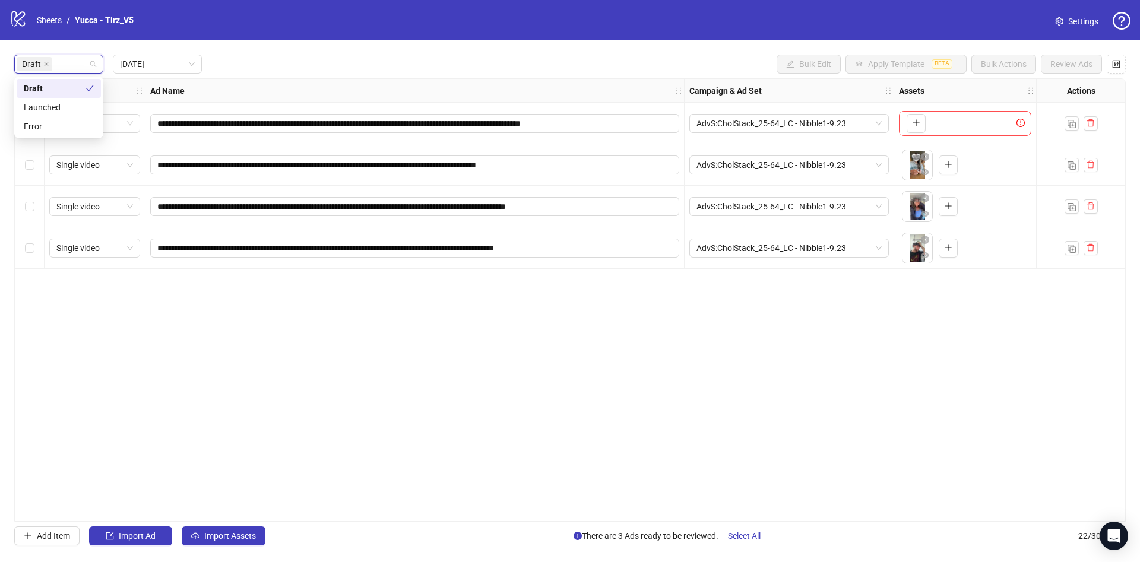
click at [360, 71] on div "Draft Today Bulk Edit Apply Template BETA Bulk Actions Review Ads" at bounding box center [570, 64] width 1112 height 19
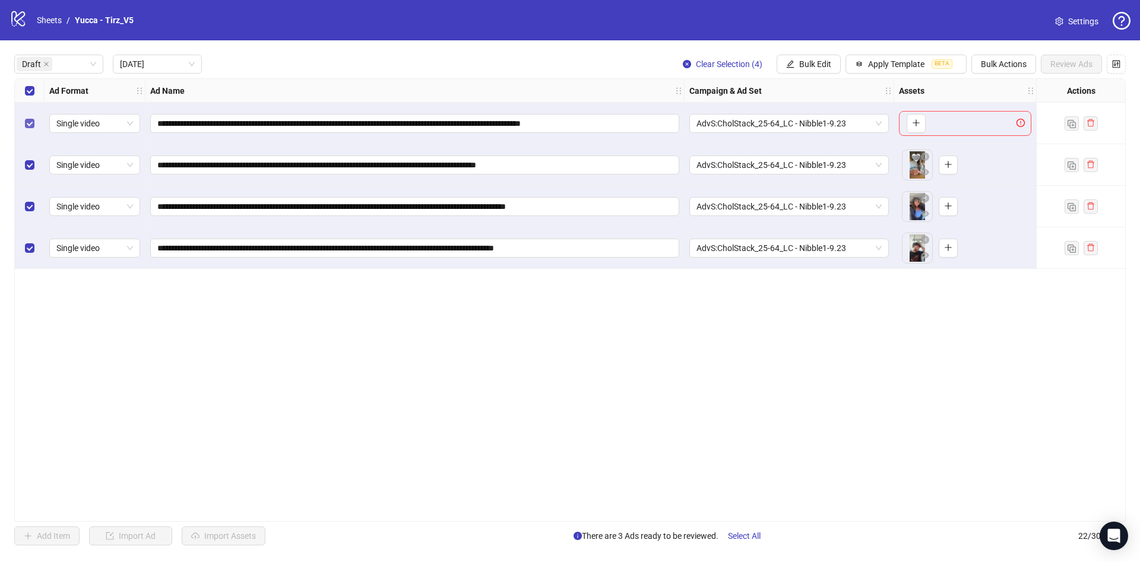
click at [30, 128] on label "Select row 1" at bounding box center [30, 123] width 10 height 13
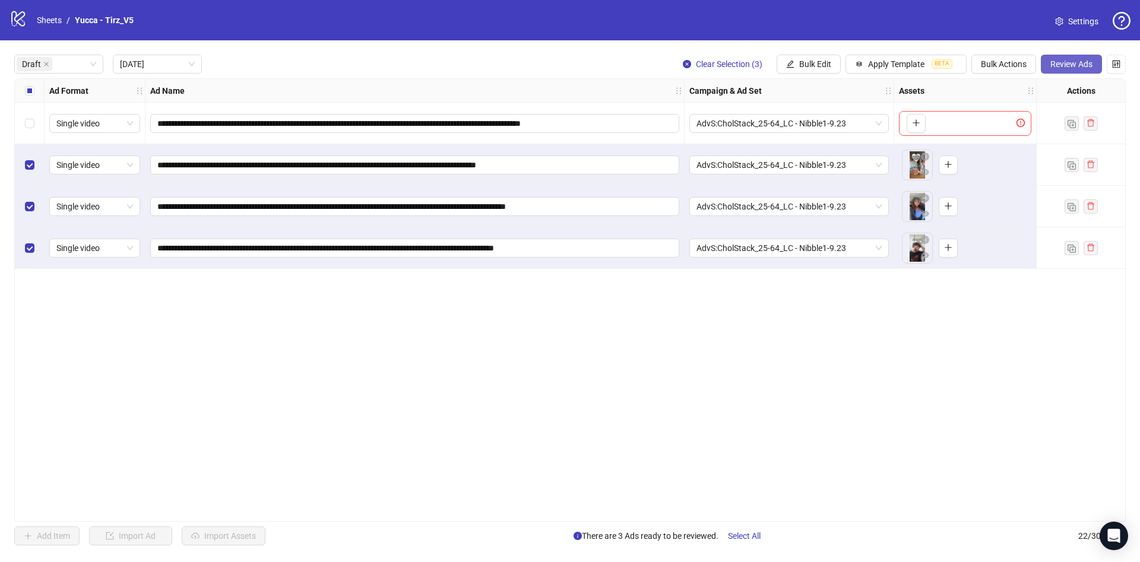
click at [1087, 67] on span "Review Ads" at bounding box center [1072, 64] width 42 height 10
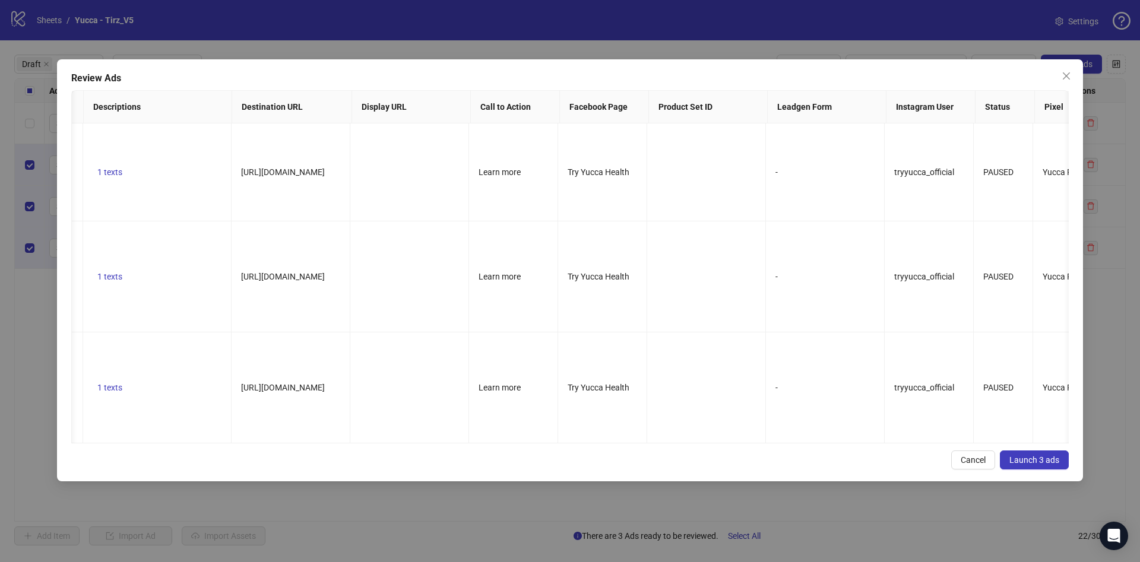
scroll to position [0, 513]
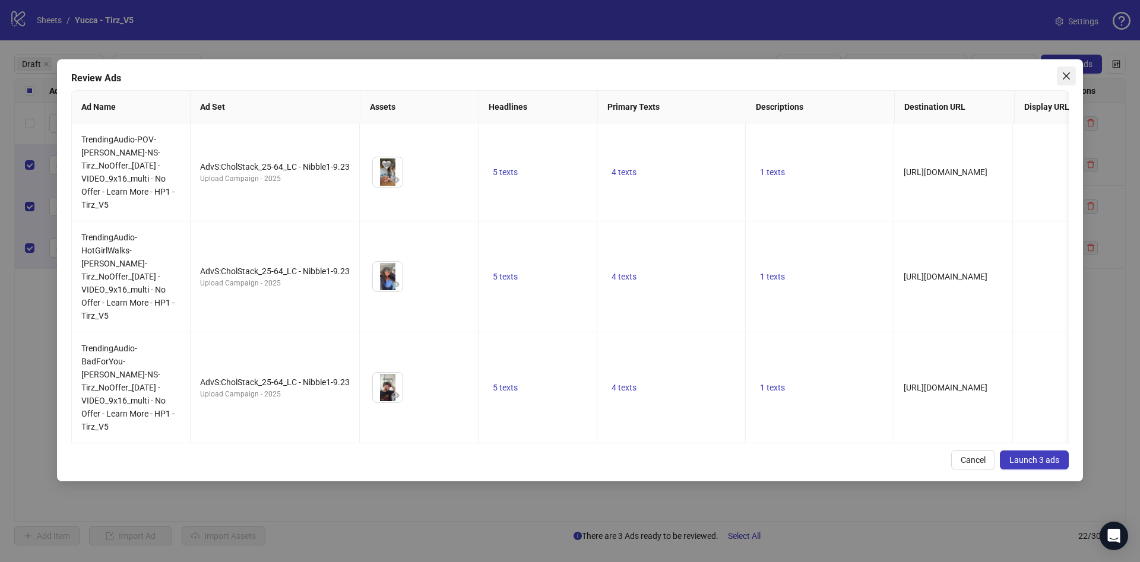
click at [1067, 83] on button "Close" at bounding box center [1066, 76] width 19 height 19
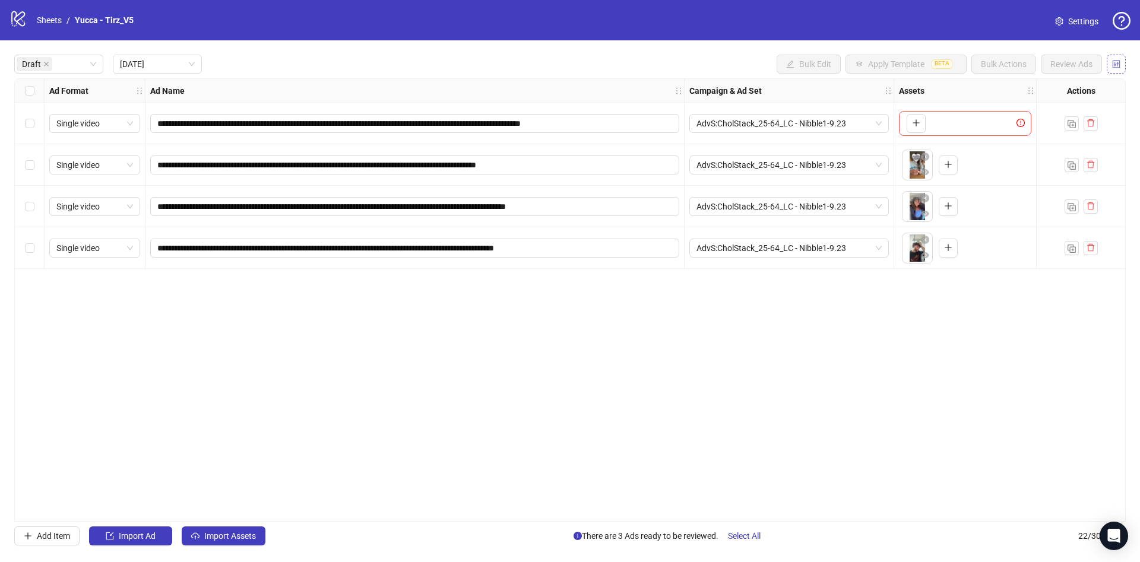
click at [1124, 64] on button "button" at bounding box center [1116, 64] width 19 height 19
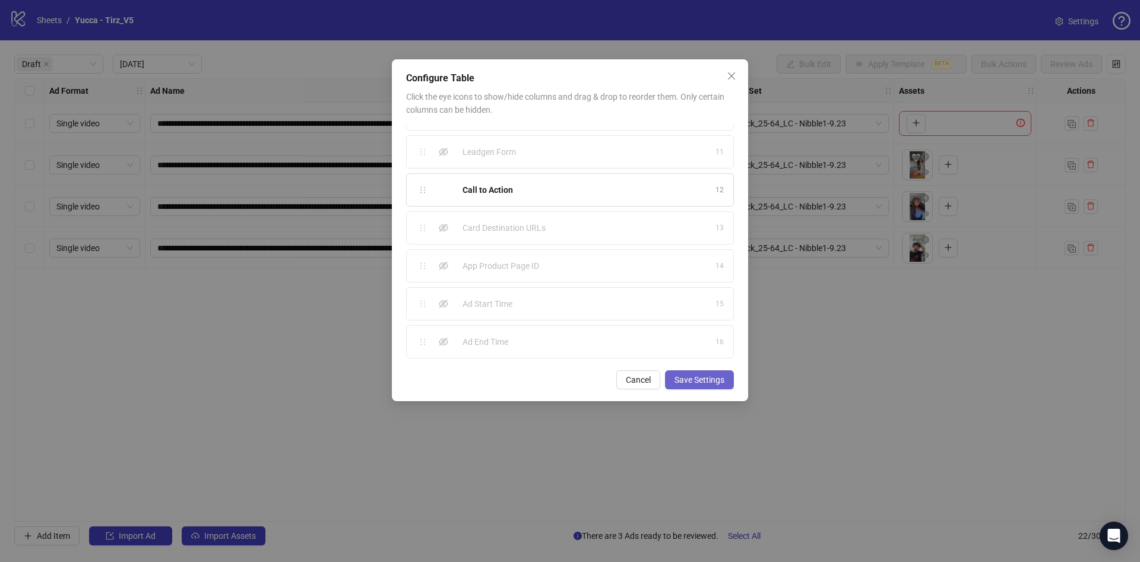
click at [680, 378] on span "Save Settings" at bounding box center [700, 380] width 50 height 10
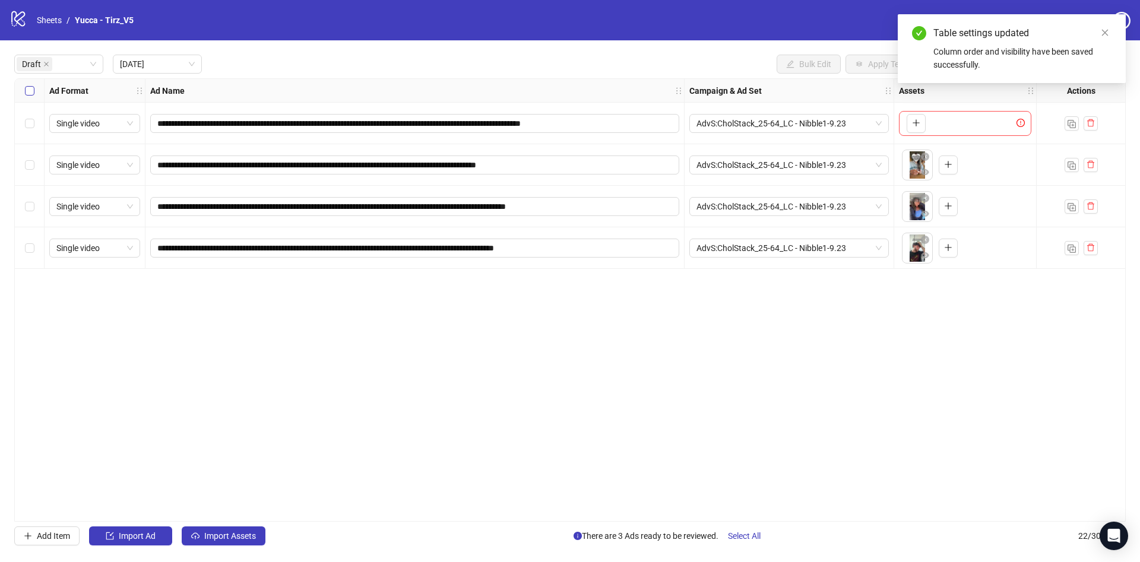
click at [31, 87] on div "**********" at bounding box center [570, 300] width 1140 height 520
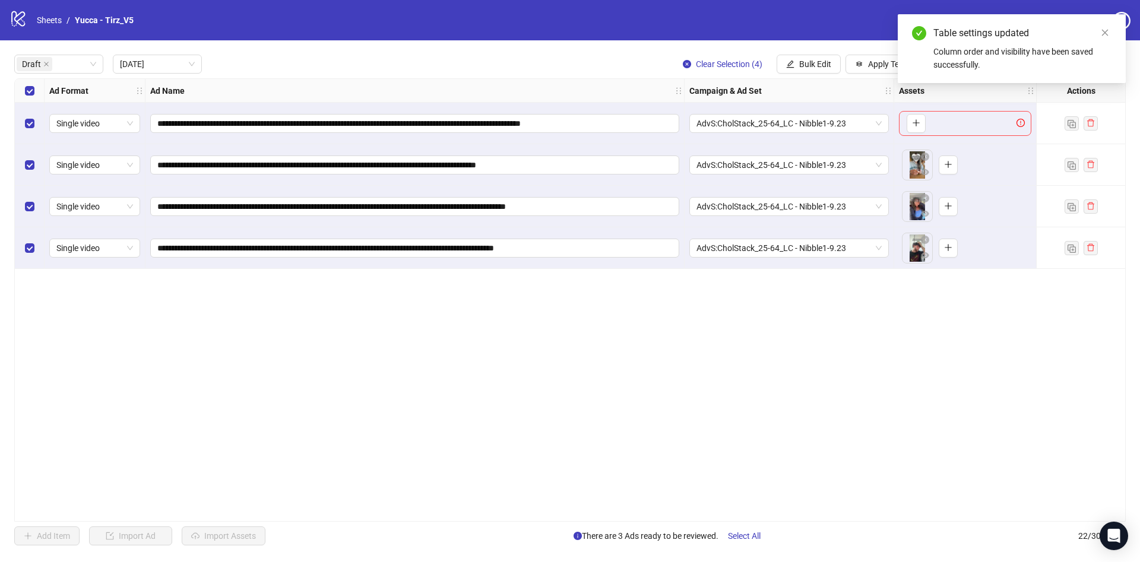
click at [31, 116] on div "Select row 1" at bounding box center [30, 124] width 30 height 42
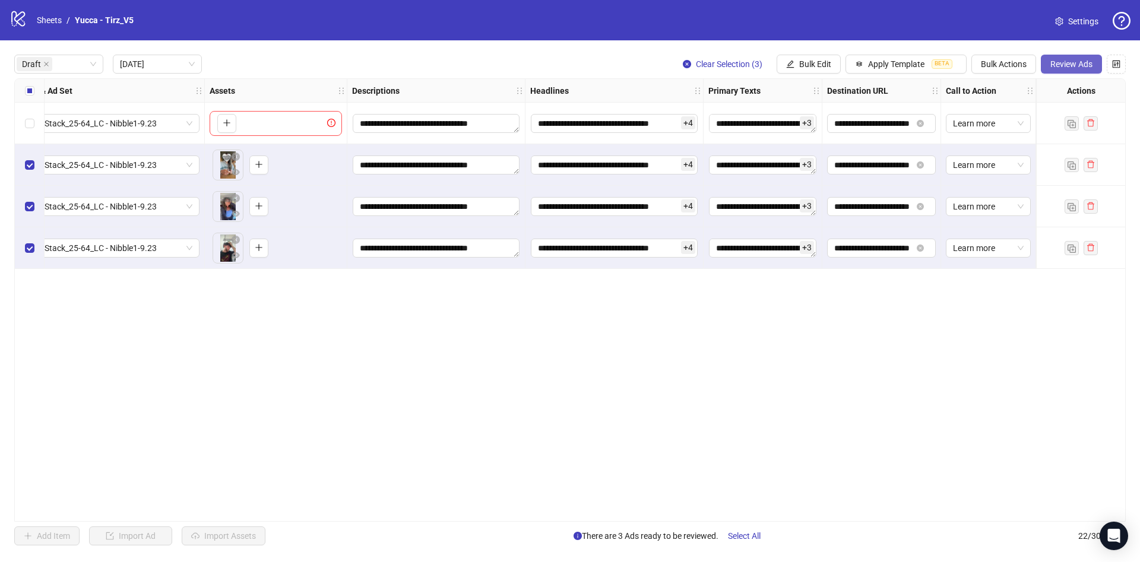
click at [1065, 68] on span "Review Ads" at bounding box center [1072, 64] width 42 height 10
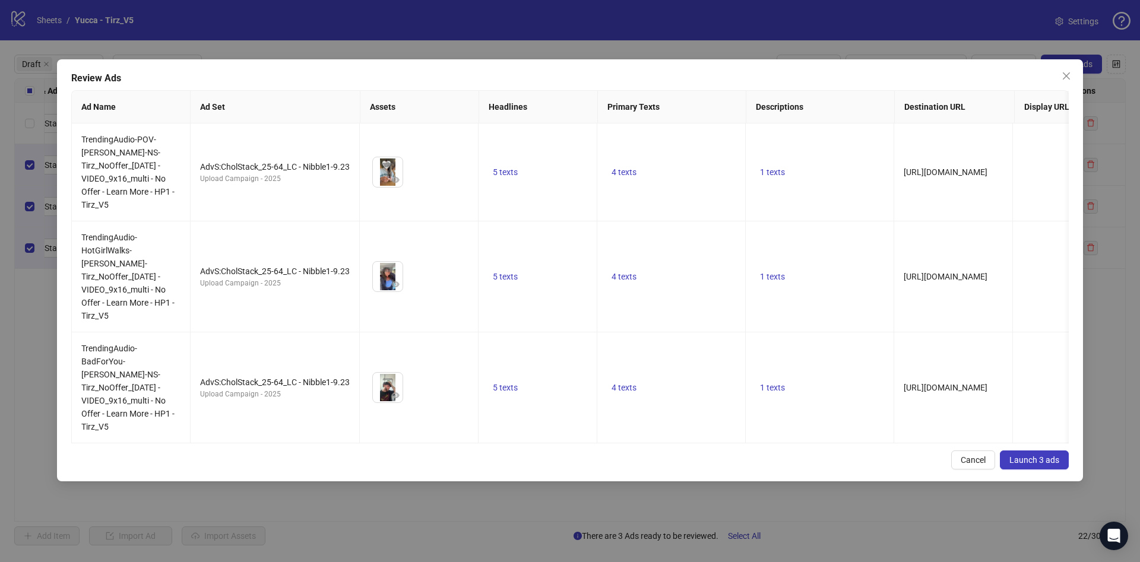
drag, startPoint x: 1035, startPoint y: 434, endPoint x: 1020, endPoint y: 438, distance: 15.3
click at [1035, 455] on span "Launch 3 ads" at bounding box center [1035, 460] width 50 height 10
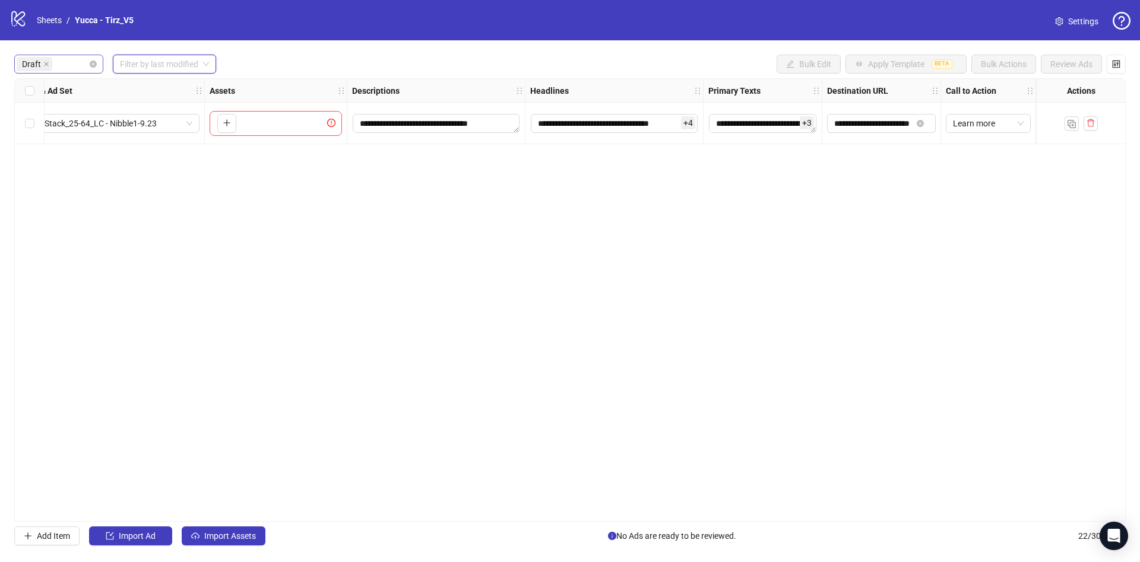
click at [87, 67] on div "Draft" at bounding box center [53, 64] width 72 height 17
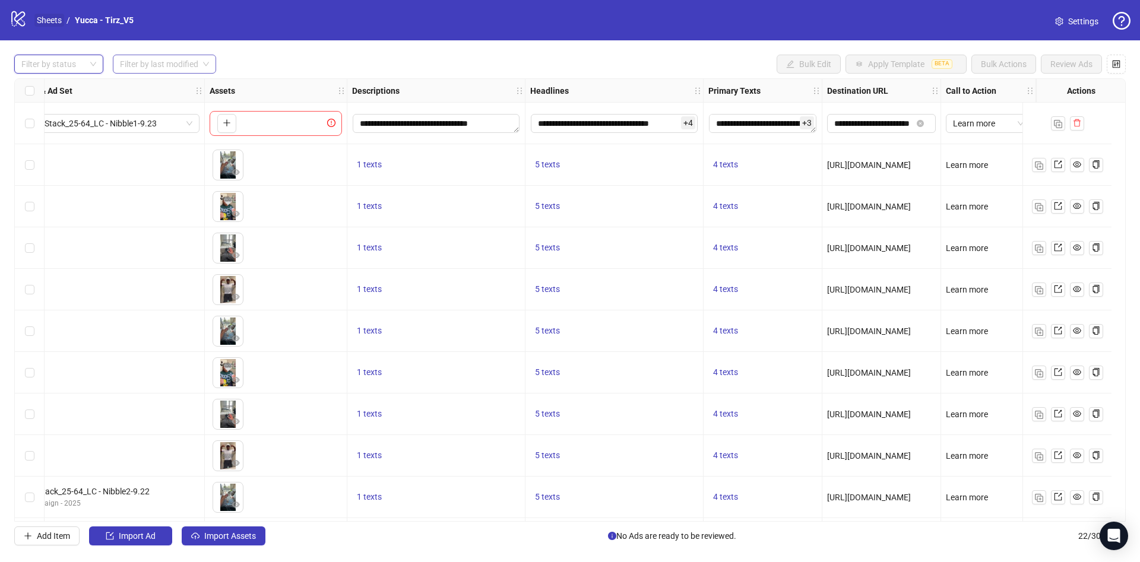
click at [47, 20] on link "Sheets" at bounding box center [49, 20] width 30 height 13
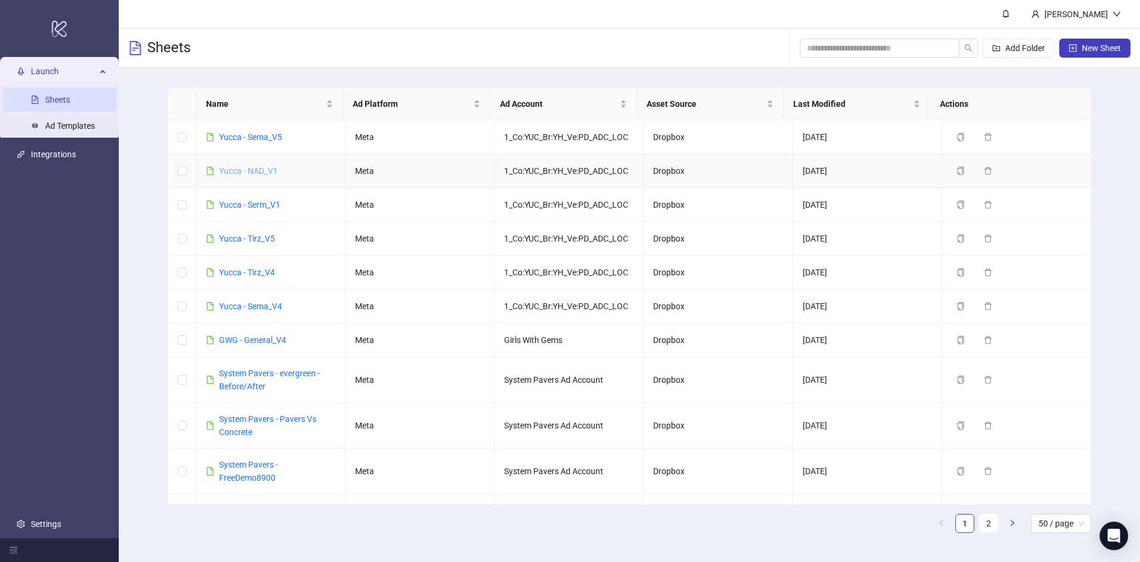
click at [243, 173] on link "Yucca - NAD_V1" at bounding box center [248, 171] width 59 height 10
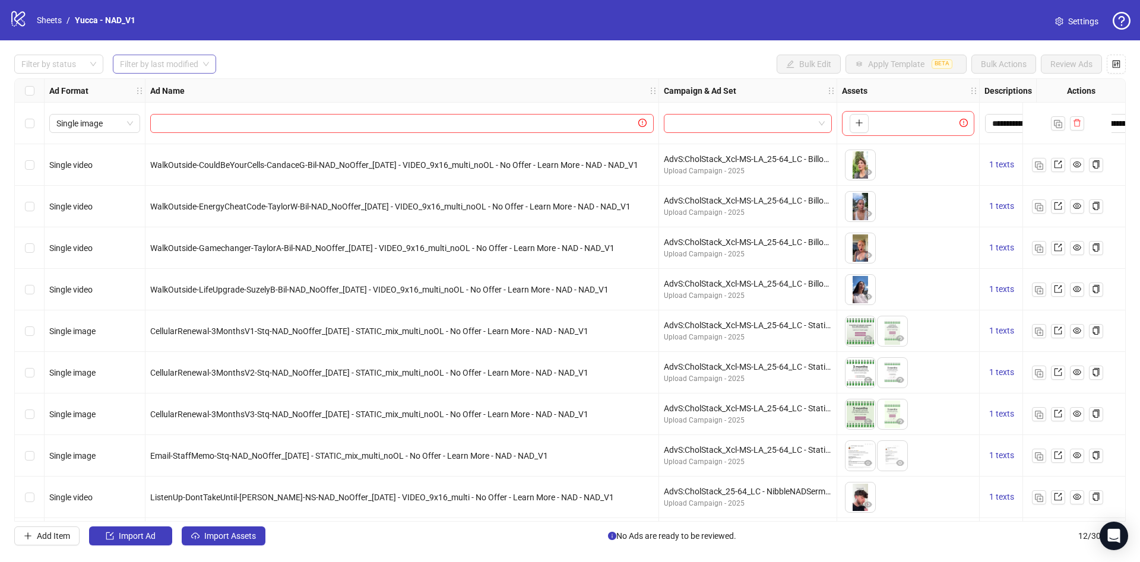
click at [169, 64] on input "search" at bounding box center [159, 64] width 78 height 18
click at [166, 83] on div "Today" at bounding box center [165, 88] width 86 height 13
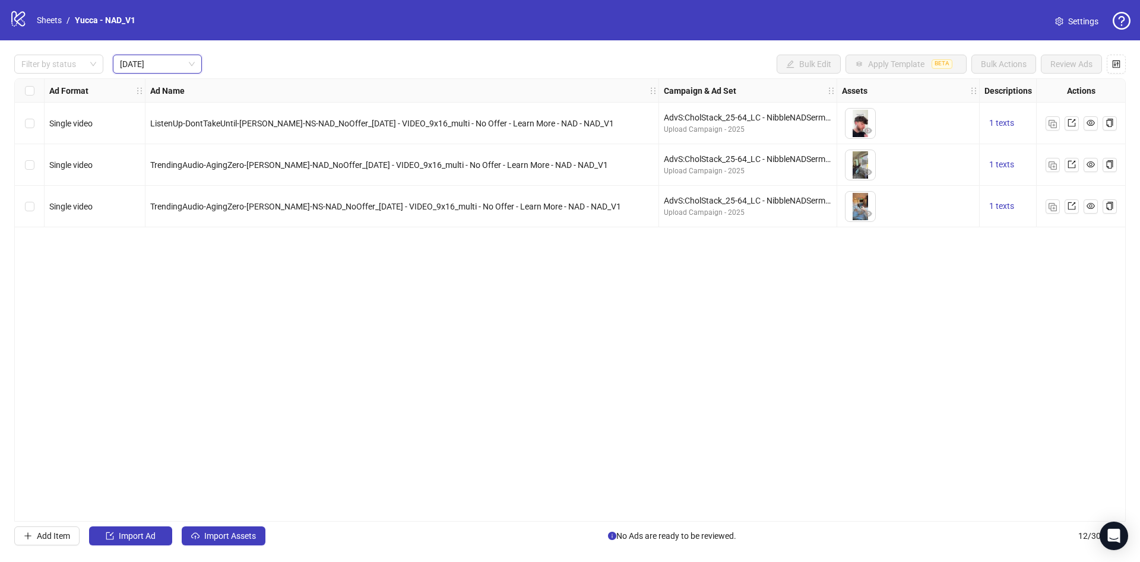
click at [318, 72] on div "Filter by status Today Today Bulk Edit Apply Template BETA Bulk Actions Review …" at bounding box center [570, 64] width 1112 height 19
click at [37, 94] on div "Select all rows" at bounding box center [30, 91] width 30 height 24
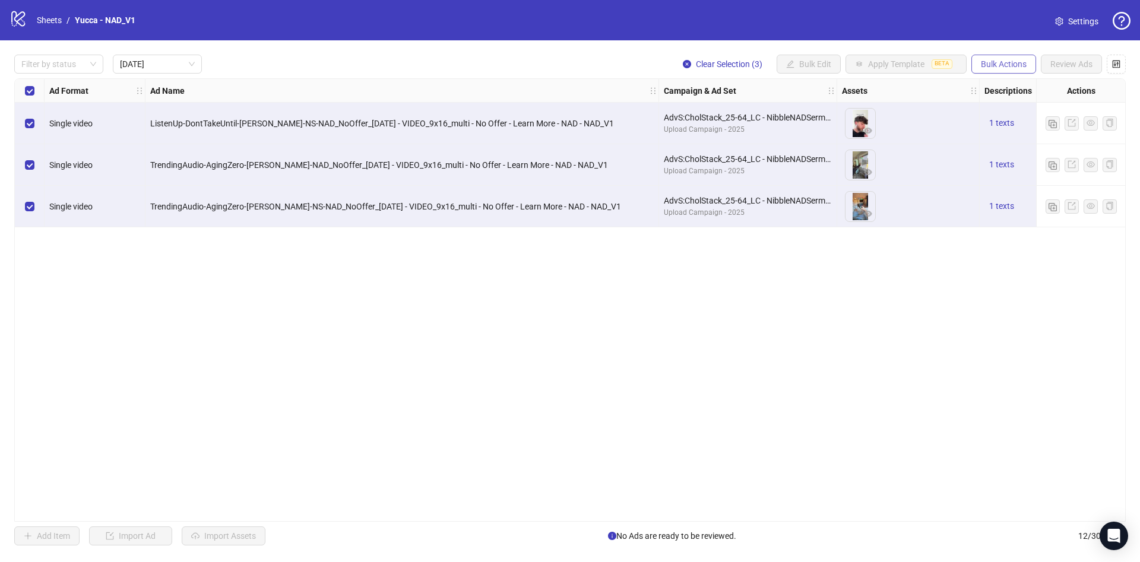
click at [1002, 68] on span "Bulk Actions" at bounding box center [1004, 64] width 46 height 10
click at [1011, 127] on span "Duplicate with assets" at bounding box center [1020, 126] width 81 height 13
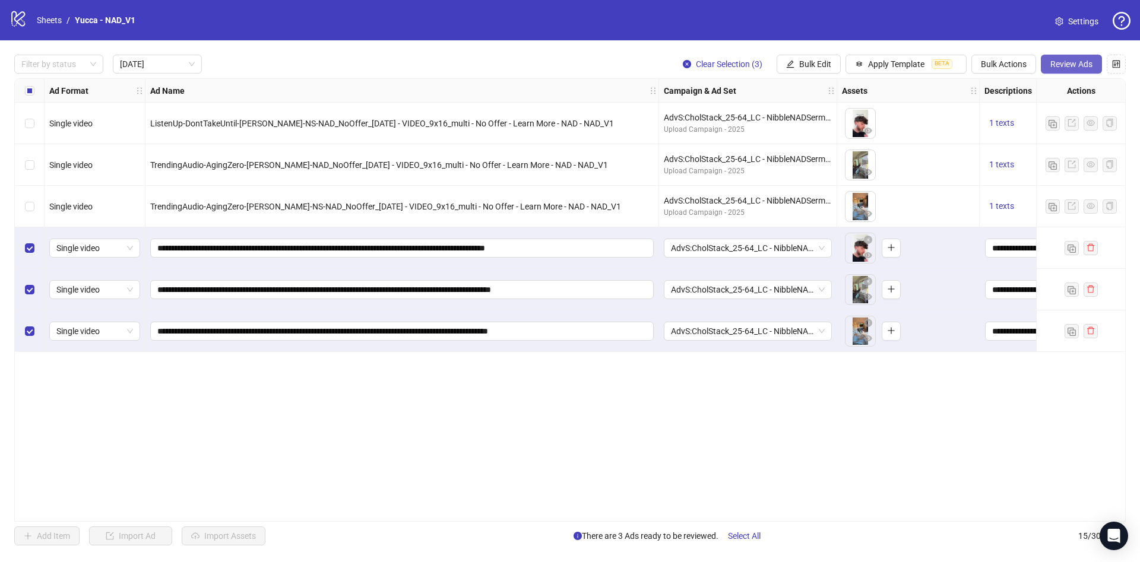
click at [1074, 61] on span "Review Ads" at bounding box center [1072, 64] width 42 height 10
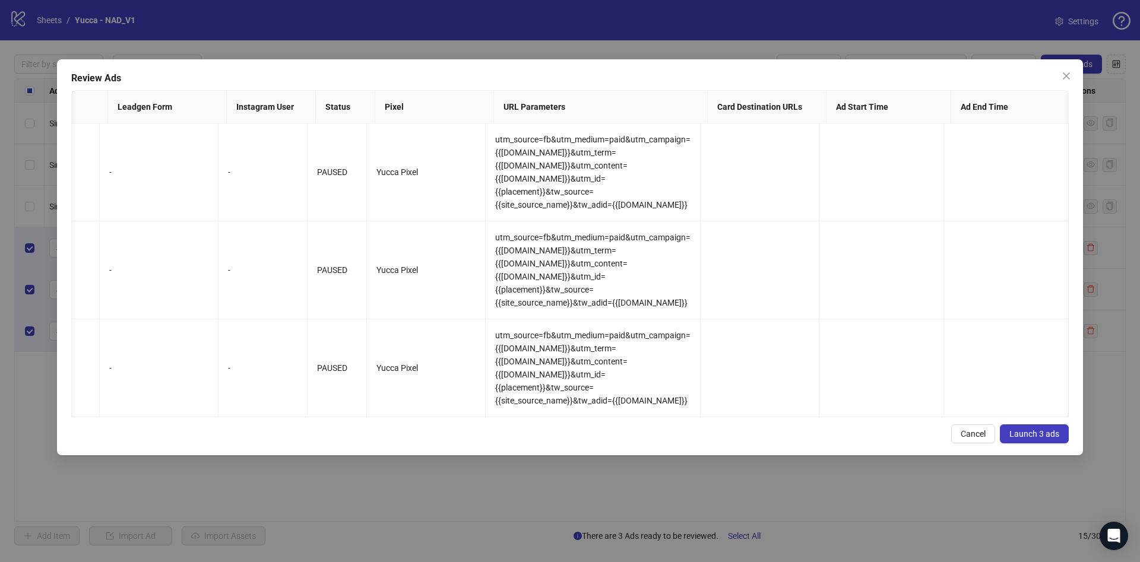
scroll to position [0, 1389]
click at [1058, 439] on span "Launch 3 ads" at bounding box center [1035, 434] width 50 height 10
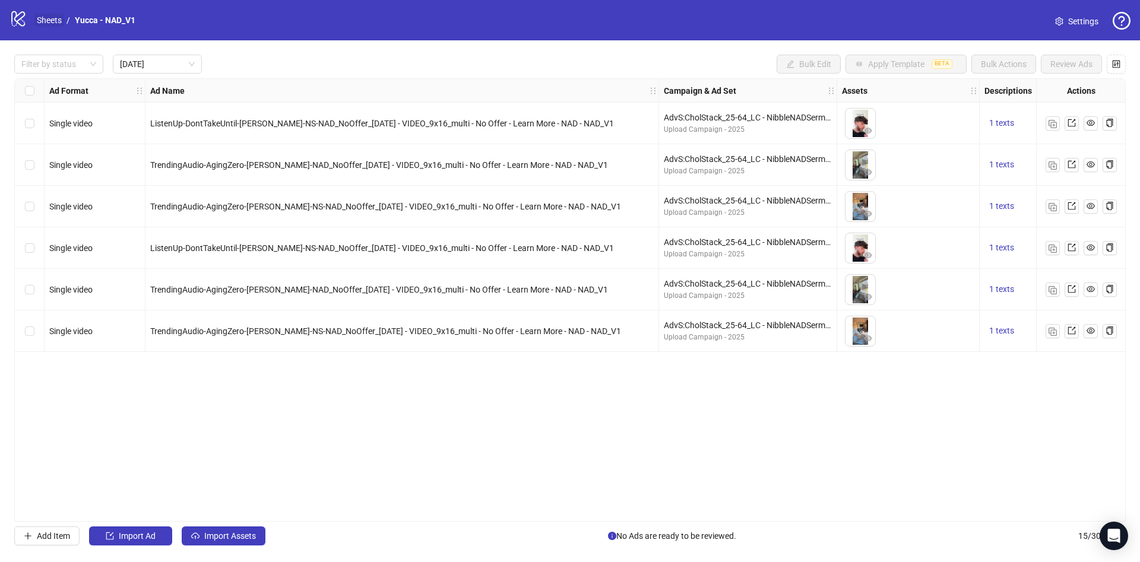
click at [50, 15] on link "Sheets" at bounding box center [49, 20] width 30 height 13
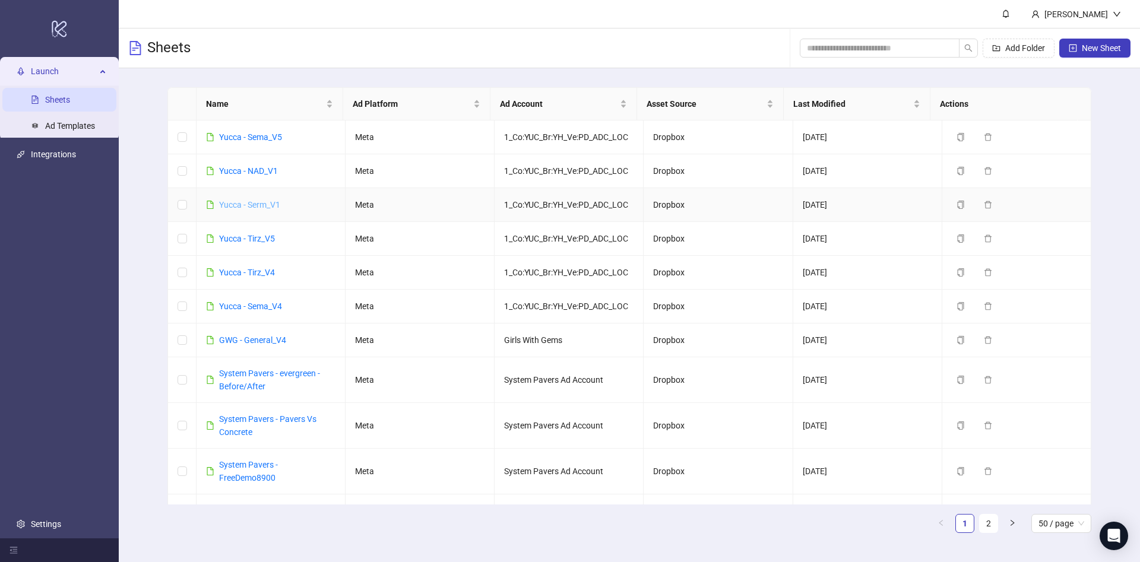
click at [266, 206] on link "Yucca - Serm_V1" at bounding box center [249, 205] width 61 height 10
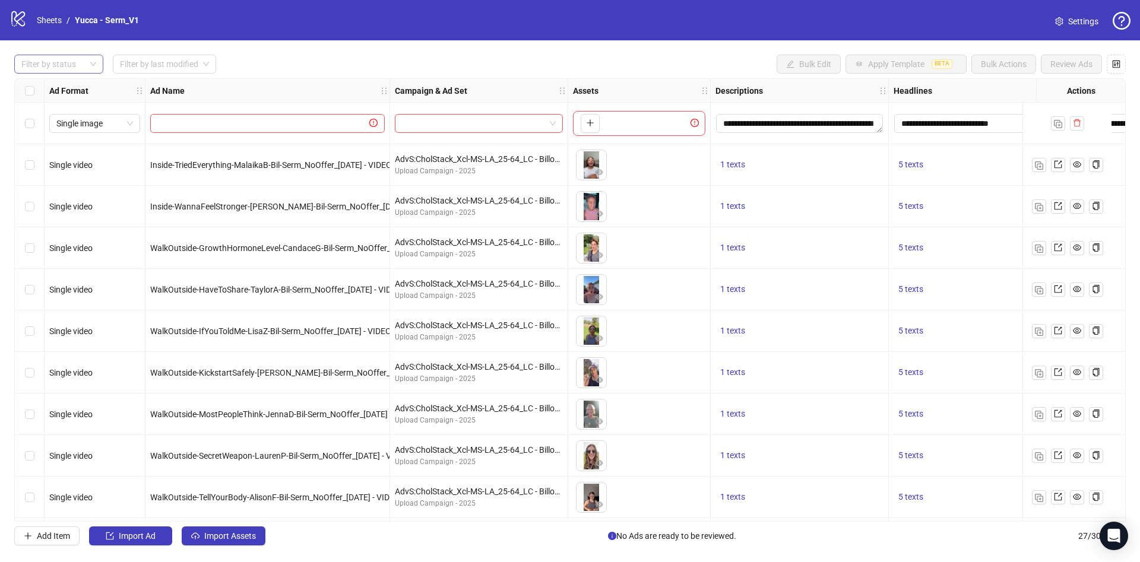
click at [72, 62] on div at bounding box center [53, 64] width 72 height 17
click at [69, 82] on div "Draft" at bounding box center [59, 88] width 70 height 13
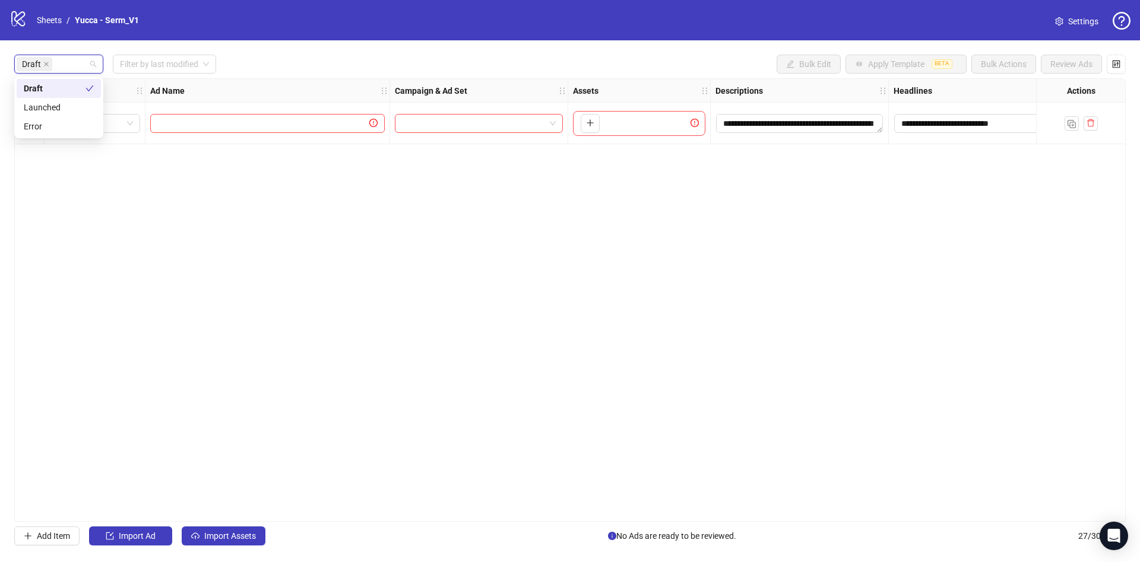
click at [336, 56] on div "Draft Filter by last modified Bulk Edit Apply Template BETA Bulk Actions Review…" at bounding box center [570, 64] width 1112 height 19
click at [163, 55] on input "search" at bounding box center [159, 64] width 78 height 18
click at [161, 77] on div "today last3days Today Last 3 Days Last Week" at bounding box center [165, 108] width 105 height 62
click at [141, 86] on div "Today" at bounding box center [165, 88] width 86 height 13
click at [96, 62] on div "Draft" at bounding box center [58, 64] width 89 height 19
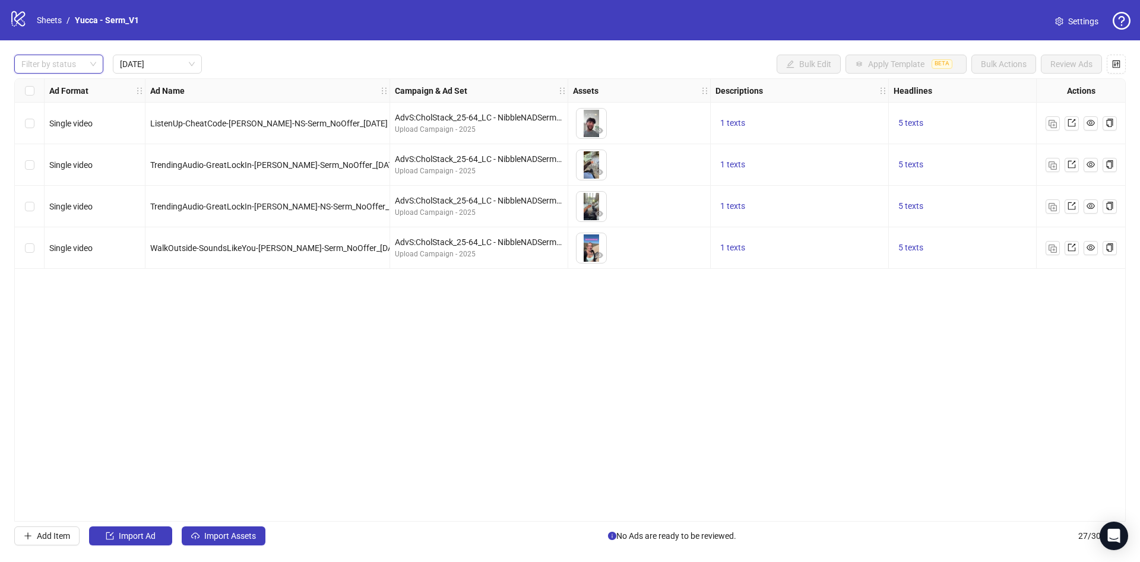
drag, startPoint x: 141, startPoint y: 355, endPoint x: 100, endPoint y: 277, distance: 88.5
click at [141, 354] on div "Ad Format Ad Name Campaign & Ad Set Assets Descriptions Headlines Primary Texts…" at bounding box center [570, 300] width 1112 height 444
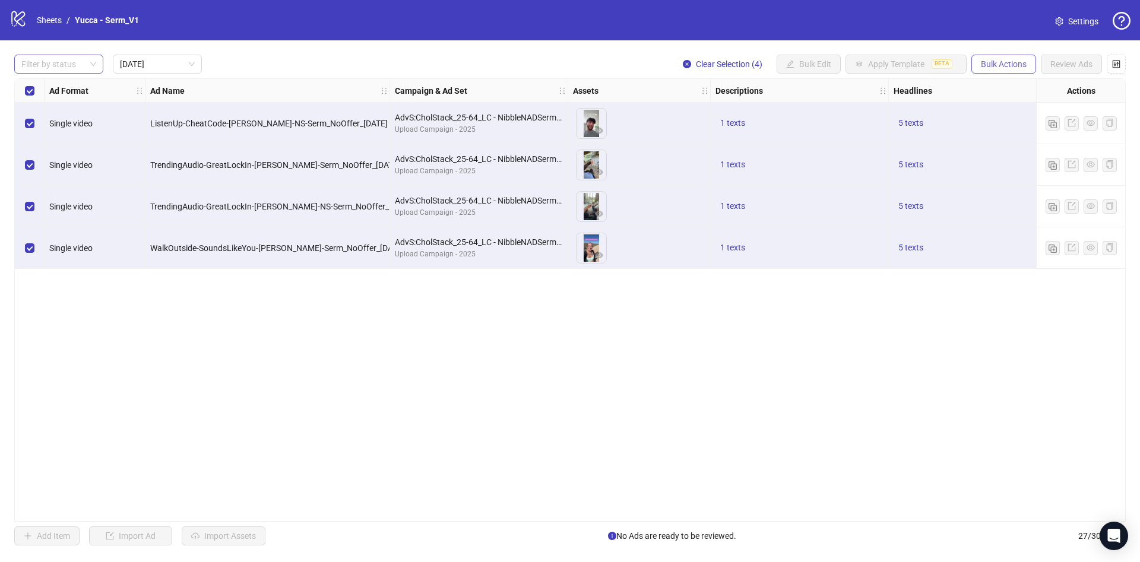
click at [1014, 66] on span "Bulk Actions" at bounding box center [1004, 64] width 46 height 10
click at [1000, 126] on span "Duplicate with assets" at bounding box center [1020, 126] width 81 height 13
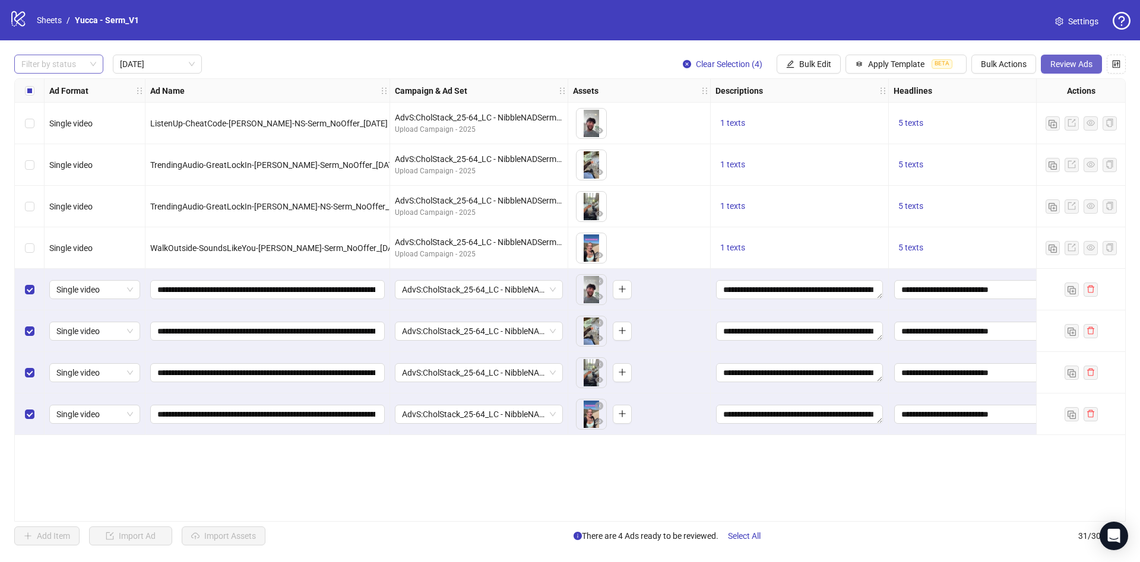
click at [1071, 62] on span "Review Ads" at bounding box center [1072, 64] width 42 height 10
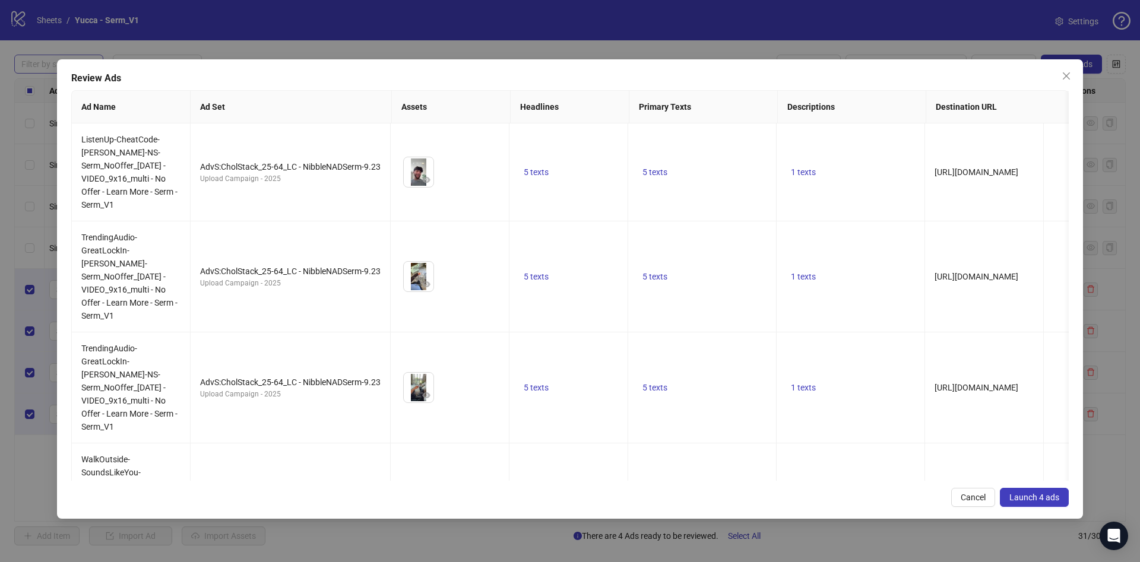
click at [1040, 489] on button "Launch 4 ads" at bounding box center [1034, 497] width 69 height 19
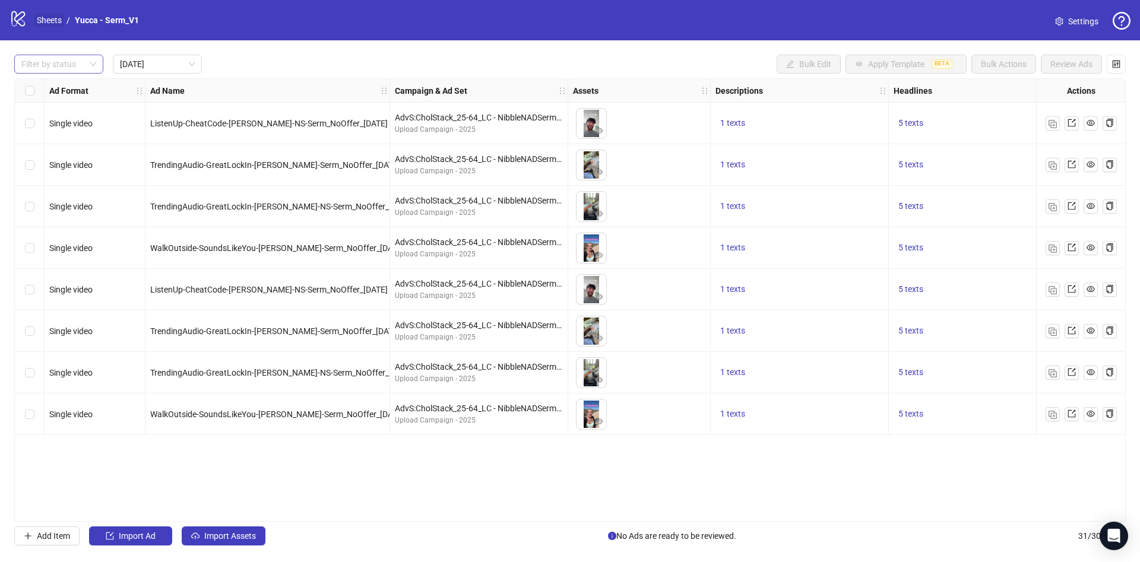
click at [42, 16] on link "Sheets" at bounding box center [49, 20] width 30 height 13
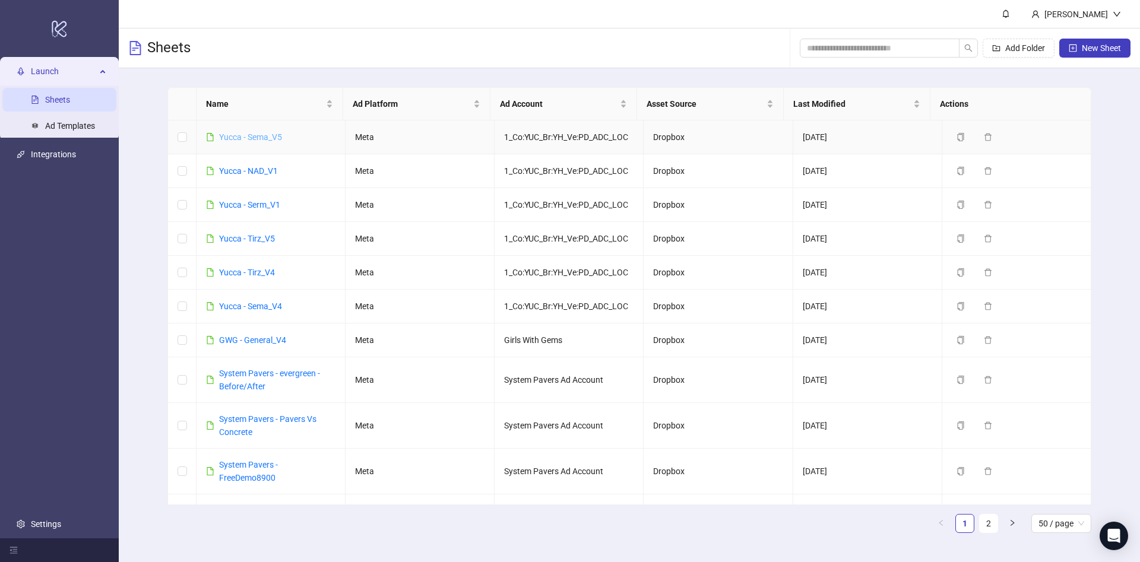
click at [273, 137] on link "Yucca - Sema_V5" at bounding box center [250, 137] width 63 height 10
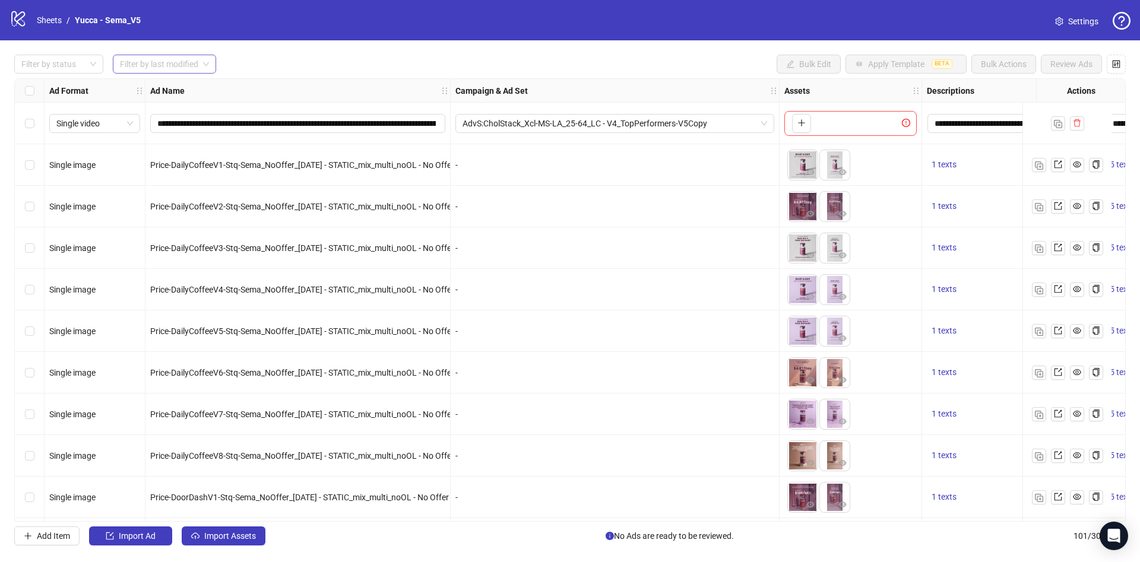
click at [179, 72] on input "search" at bounding box center [159, 64] width 78 height 18
click at [175, 87] on div "Today" at bounding box center [165, 88] width 86 height 13
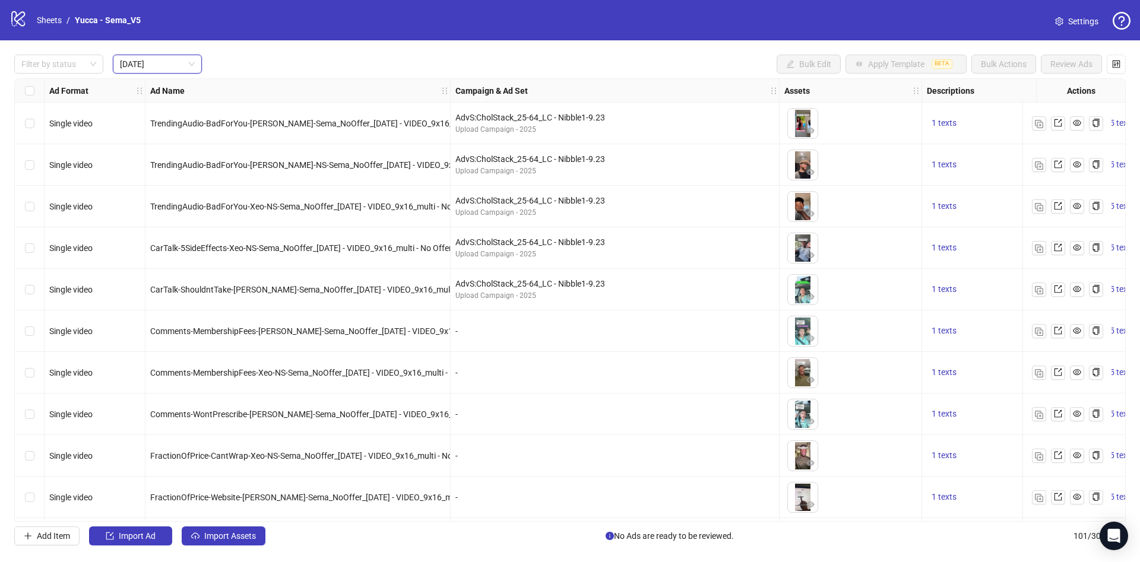
click at [390, 69] on div "Filter by status Today Today Bulk Edit Apply Template BETA Bulk Actions Review …" at bounding box center [570, 64] width 1112 height 19
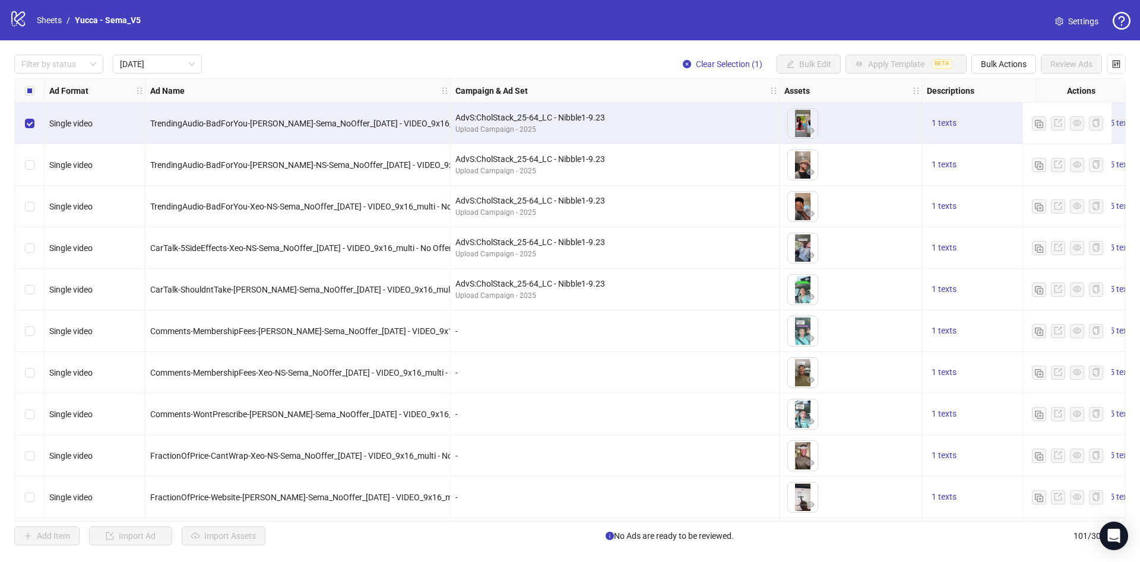
click at [446, 96] on div "Ad Name" at bounding box center [297, 91] width 305 height 24
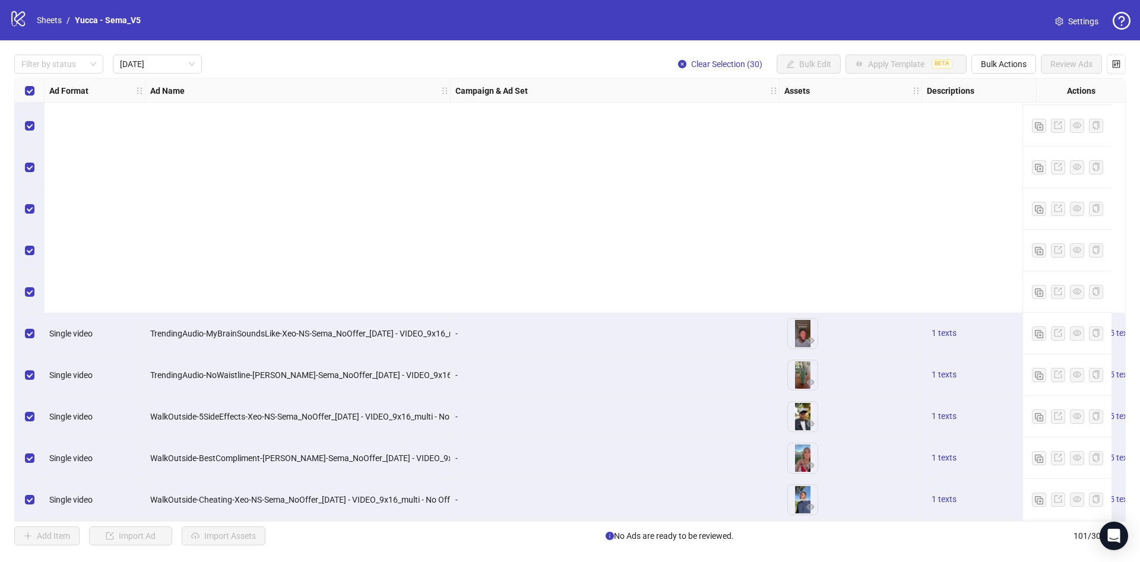
scroll to position [833, 0]
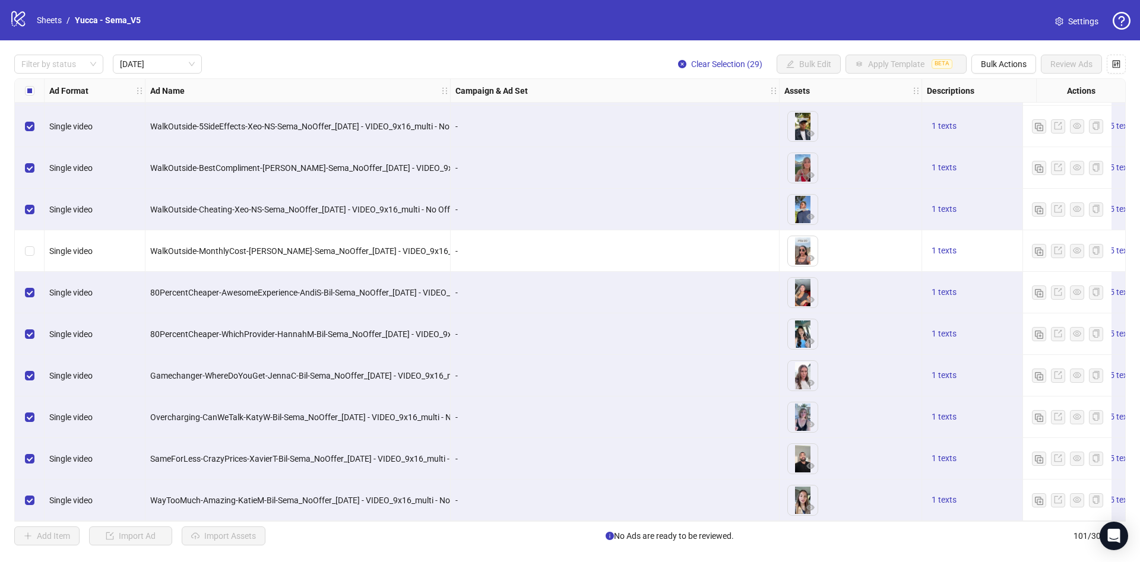
click at [30, 215] on div "Select row 23" at bounding box center [30, 210] width 30 height 42
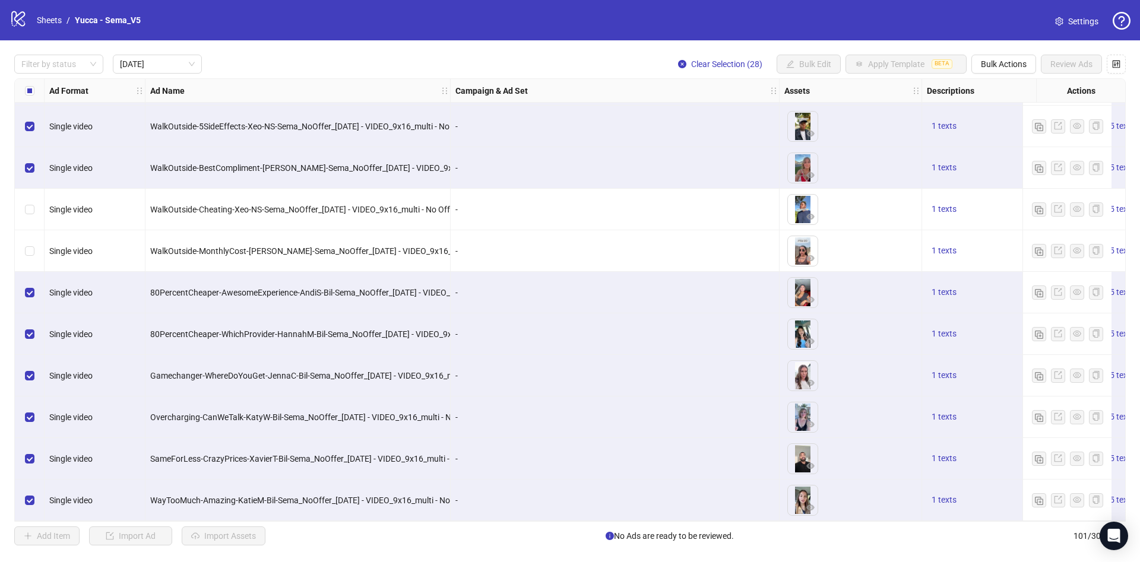
click at [33, 180] on div "Select row 22" at bounding box center [30, 168] width 30 height 42
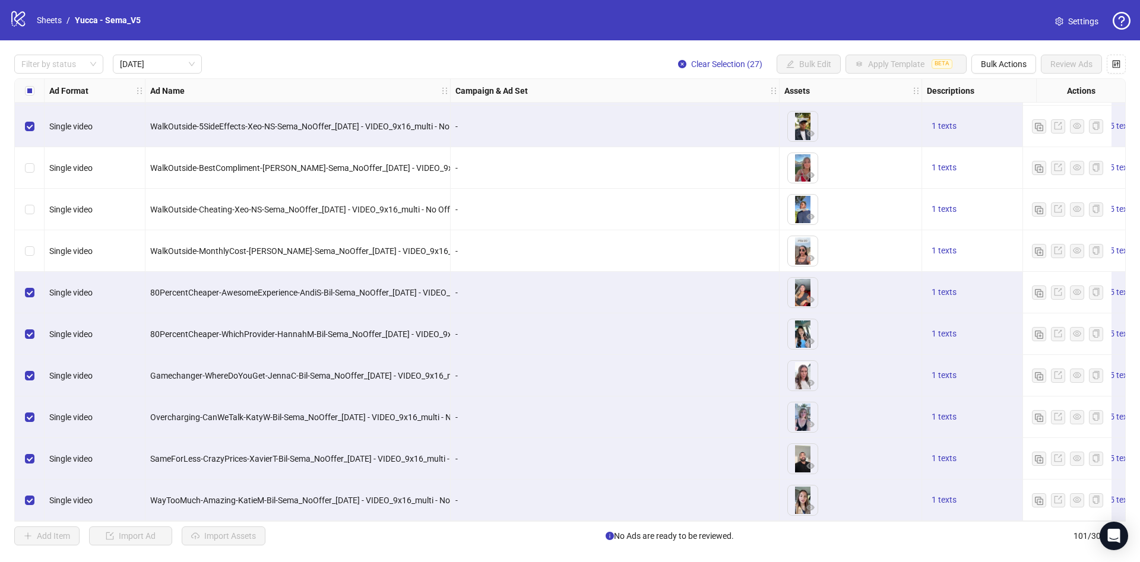
scroll to position [744, 0]
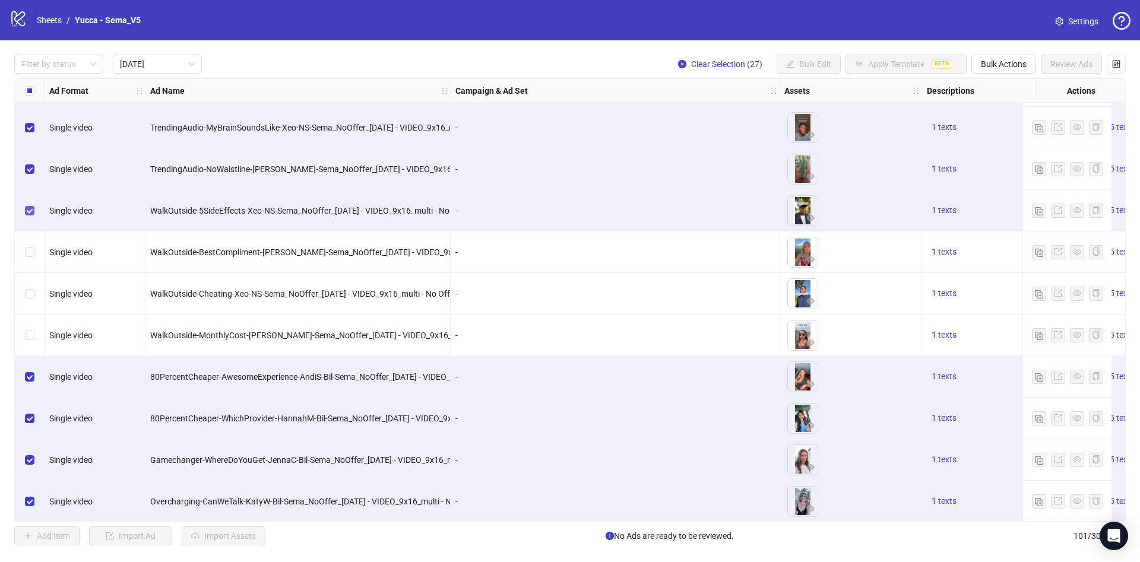
click at [31, 217] on label "Select row 21" at bounding box center [30, 210] width 10 height 13
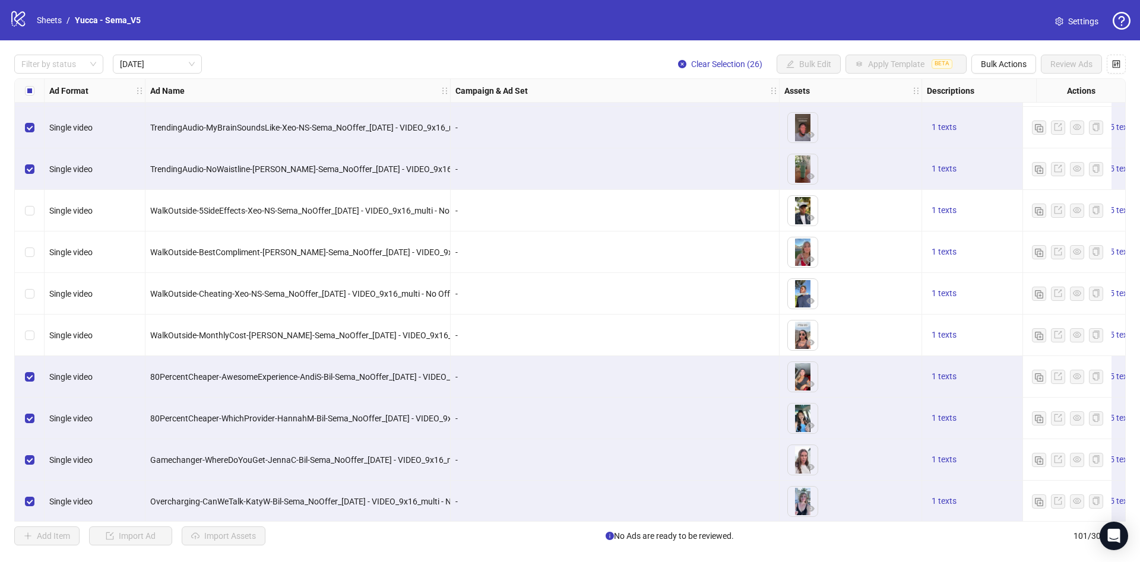
click at [36, 175] on div "Select row 20" at bounding box center [30, 169] width 30 height 42
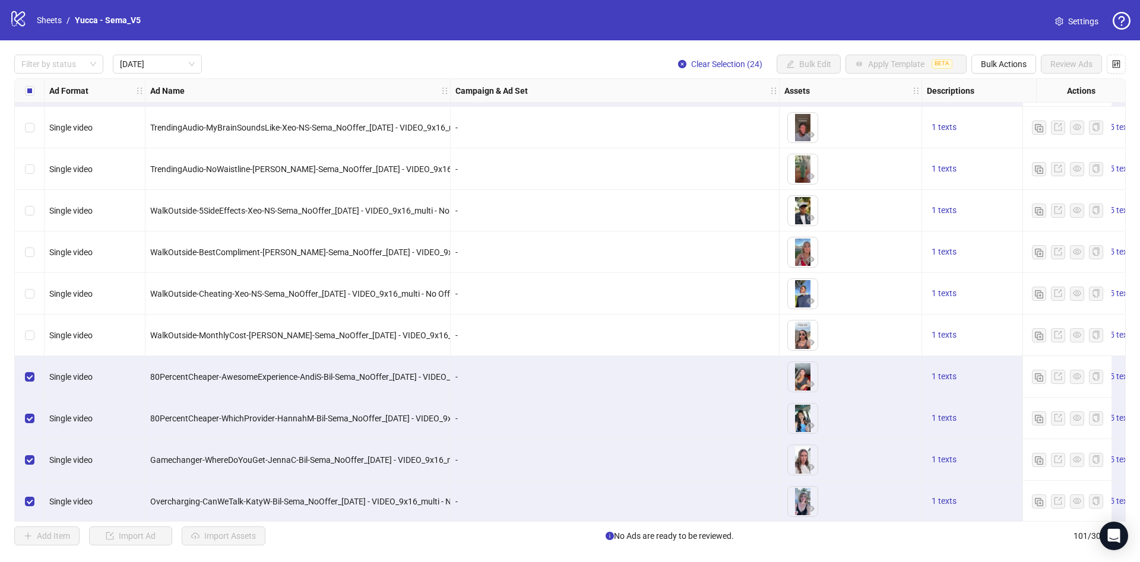
click at [39, 382] on div "Select row 25" at bounding box center [30, 377] width 30 height 42
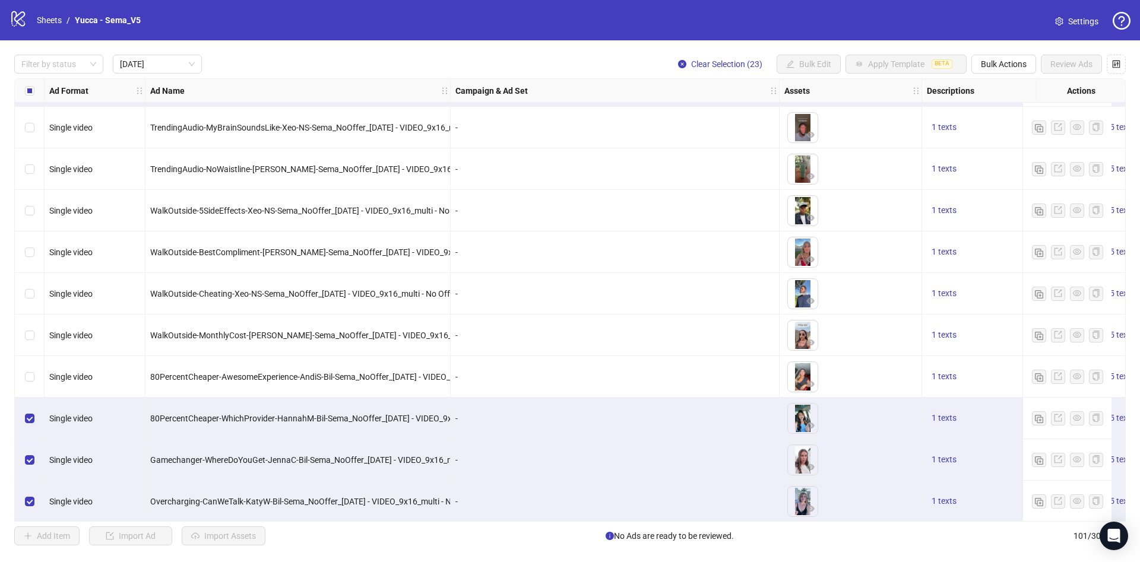
click at [34, 427] on div "Select row 26" at bounding box center [30, 419] width 30 height 42
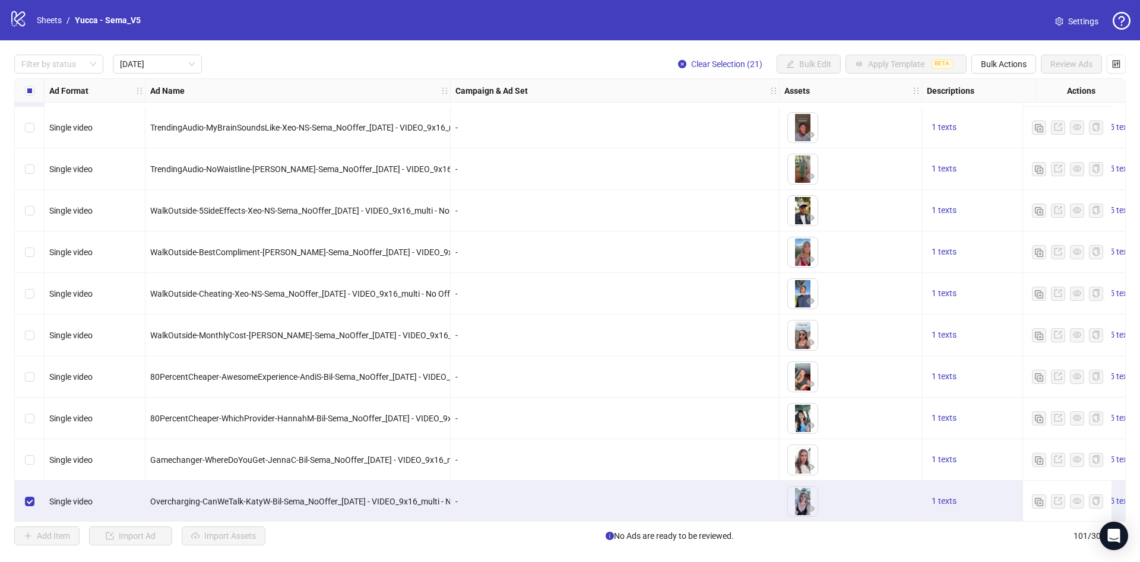
scroll to position [833, 0]
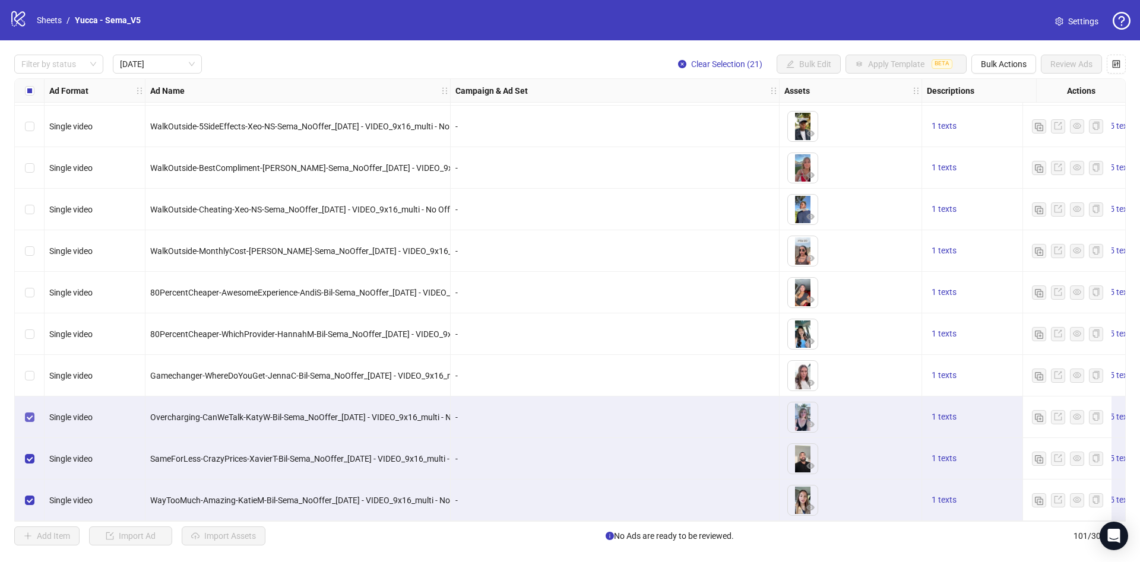
click at [24, 417] on div "Select row 28" at bounding box center [30, 418] width 30 height 42
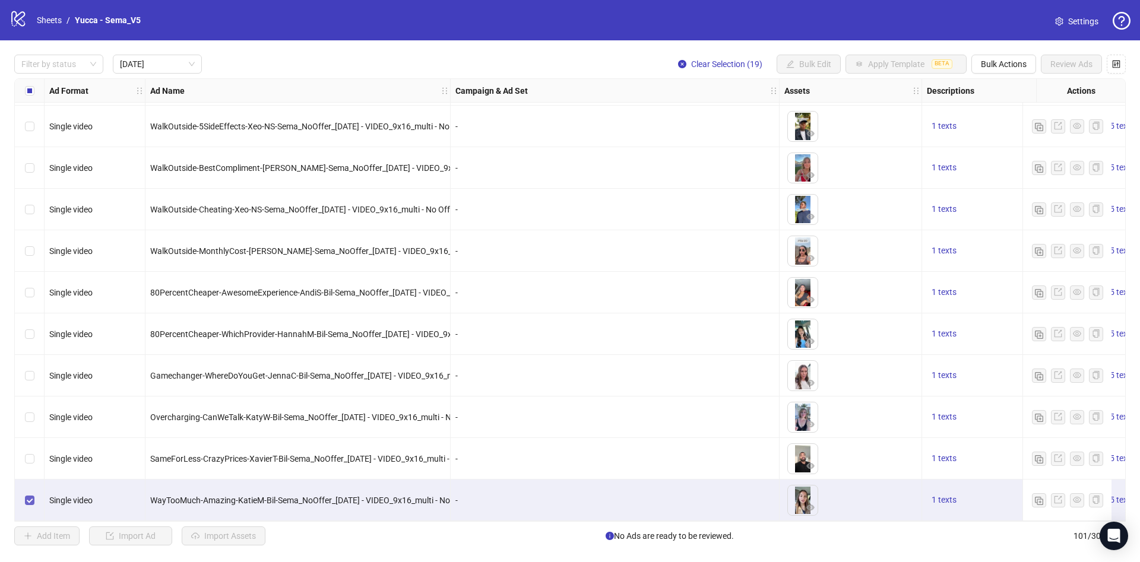
click at [25, 494] on label "Select row 30" at bounding box center [30, 500] width 10 height 13
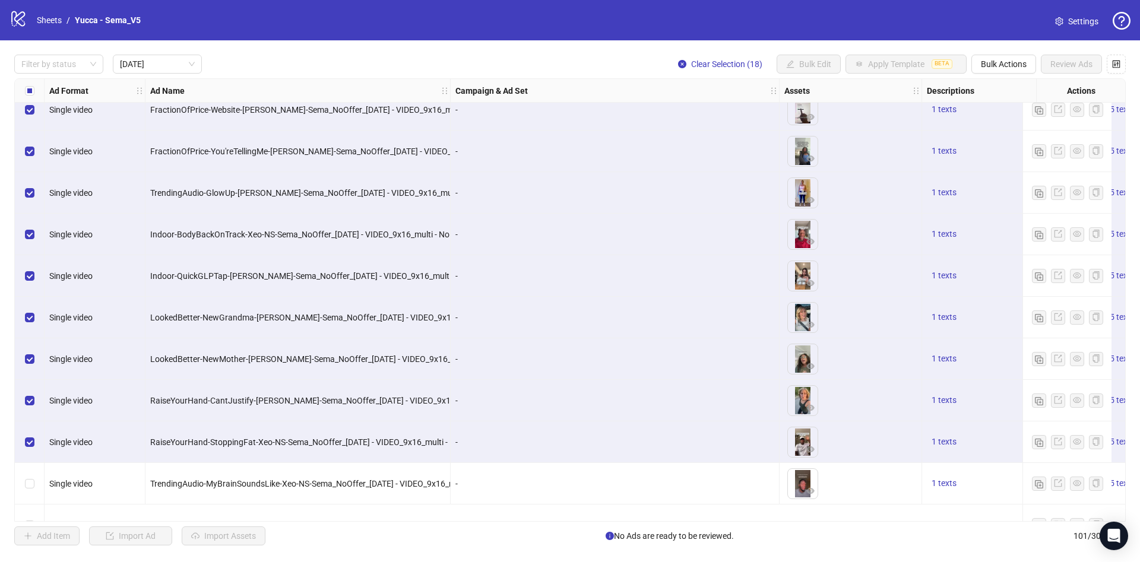
scroll to position [0, 0]
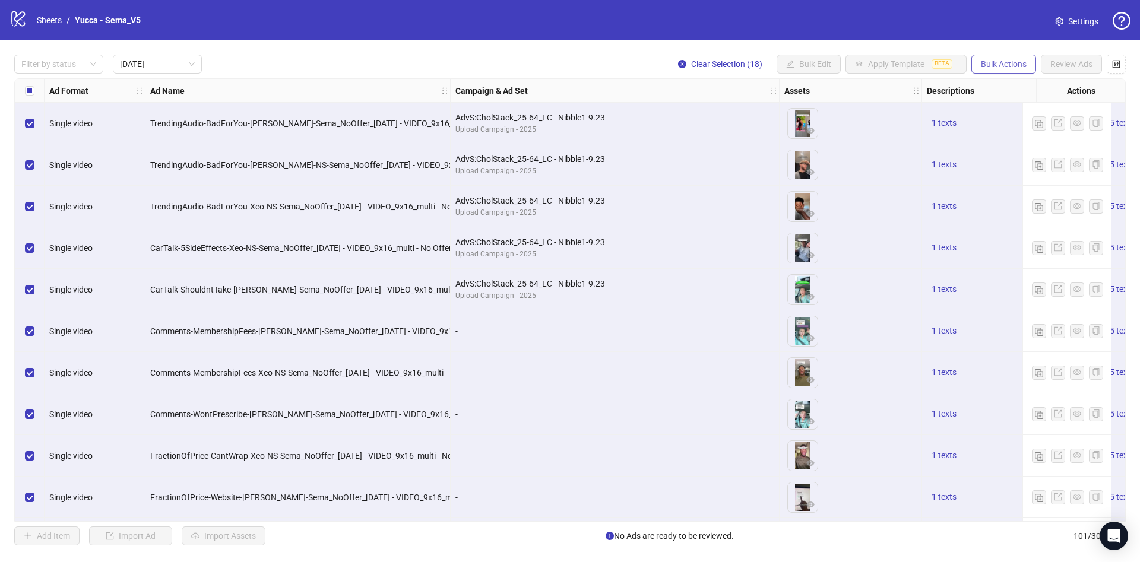
click at [1012, 64] on span "Bulk Actions" at bounding box center [1004, 64] width 46 height 10
click at [1020, 127] on span "Duplicate with assets" at bounding box center [1020, 126] width 81 height 13
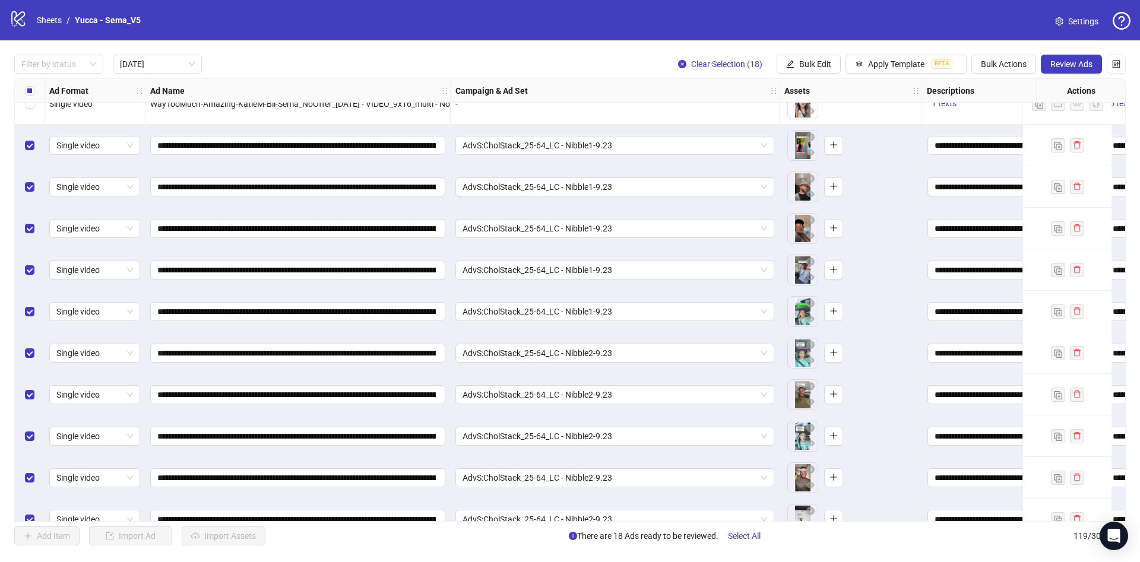
scroll to position [1136, 0]
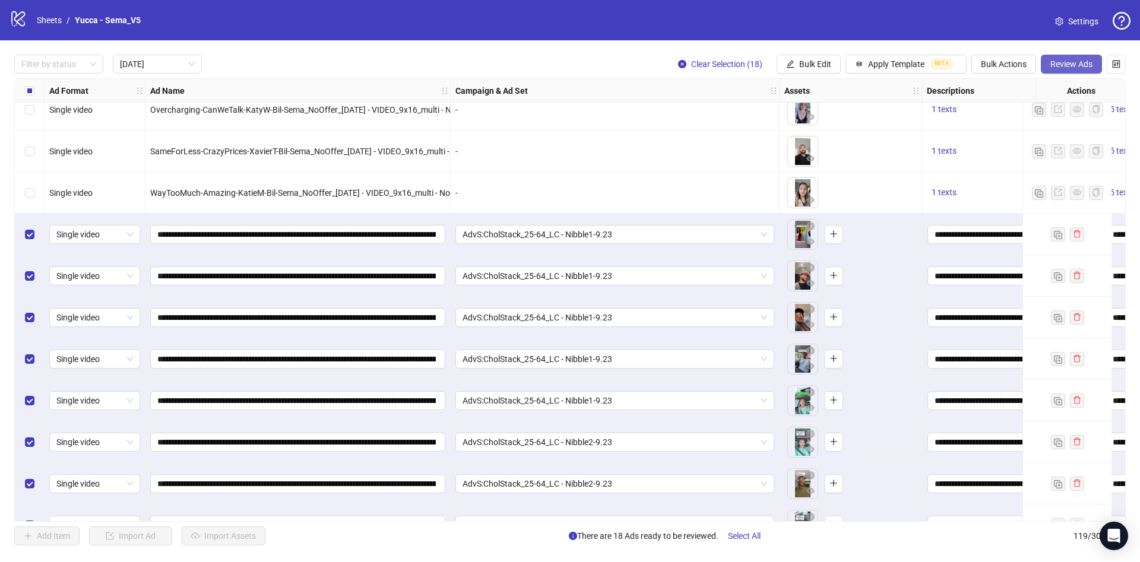
click at [1081, 65] on span "Review Ads" at bounding box center [1072, 64] width 42 height 10
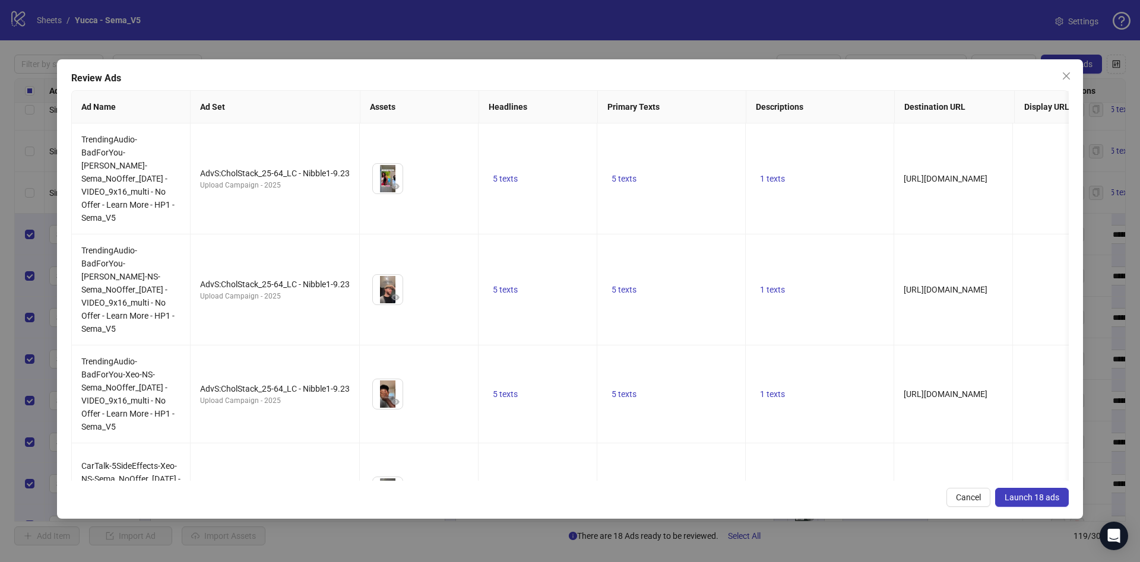
click at [1039, 495] on span "Launch 18 ads" at bounding box center [1032, 498] width 55 height 10
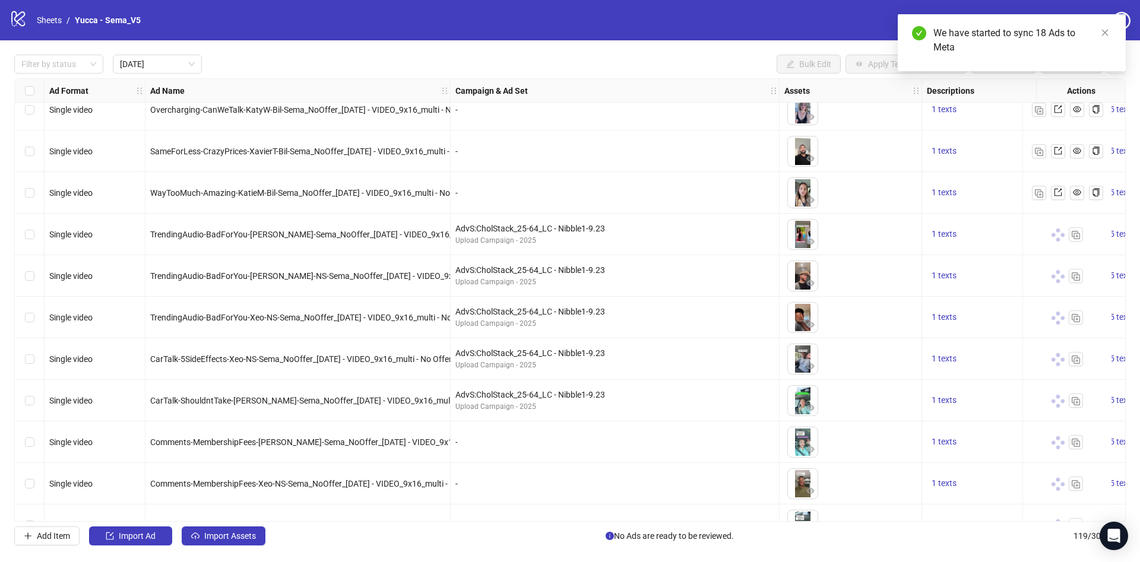
scroll to position [1581, 0]
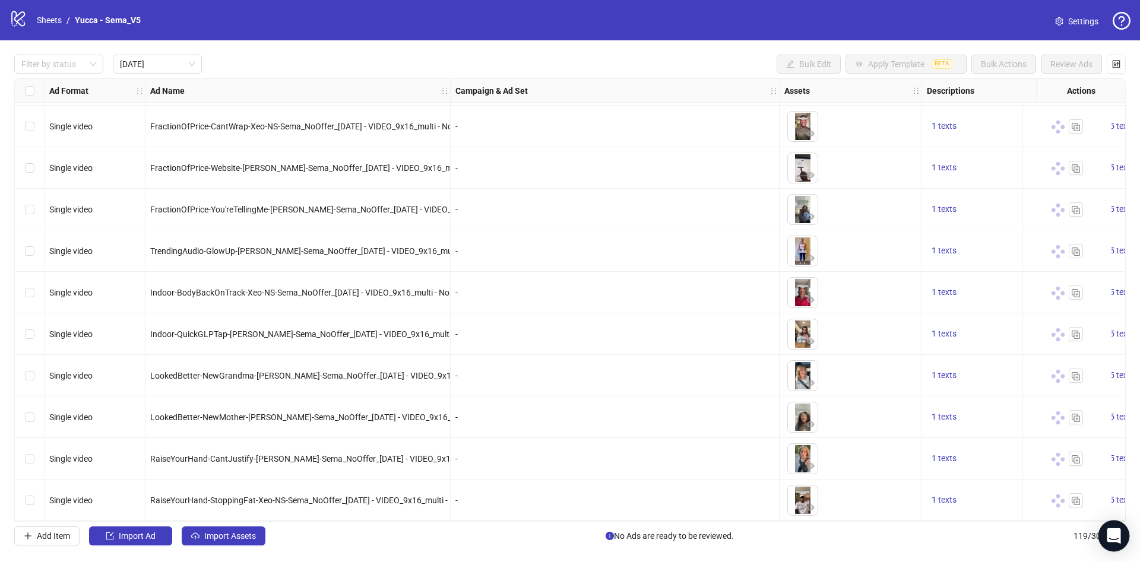
click at [1117, 540] on icon "Open Intercom Messenger" at bounding box center [1114, 536] width 14 height 15
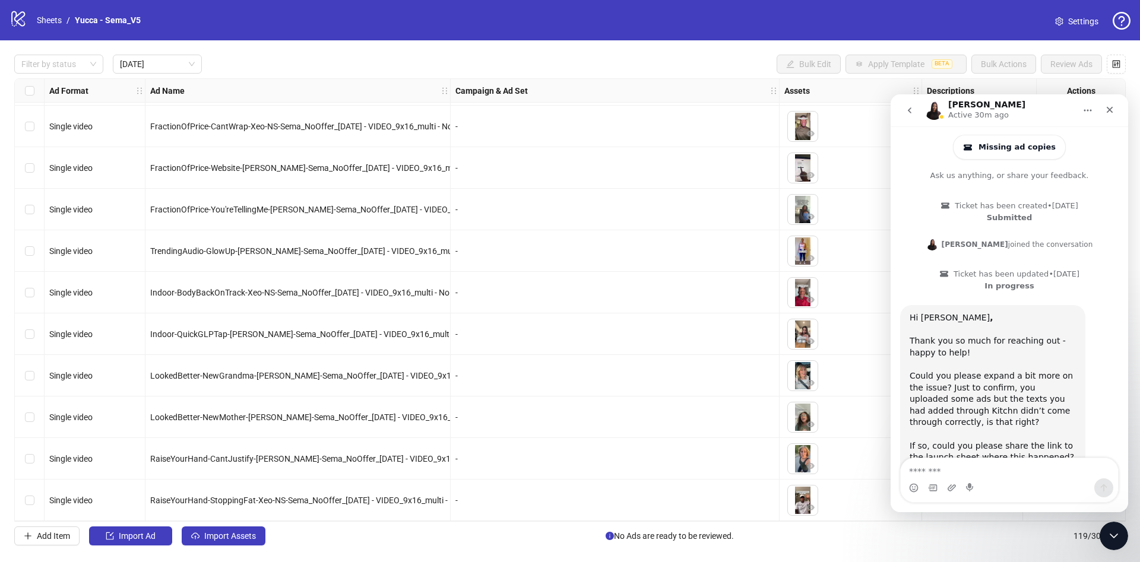
scroll to position [0, 0]
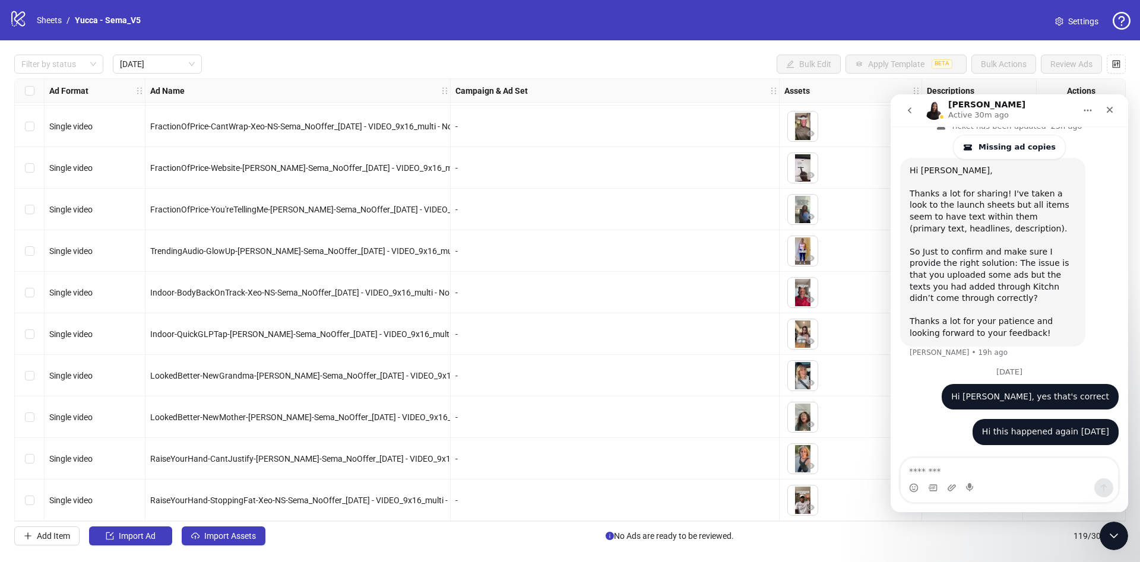
click at [591, 170] on div "-" at bounding box center [615, 168] width 329 height 42
click at [1116, 108] on div "Close" at bounding box center [1109, 109] width 21 height 21
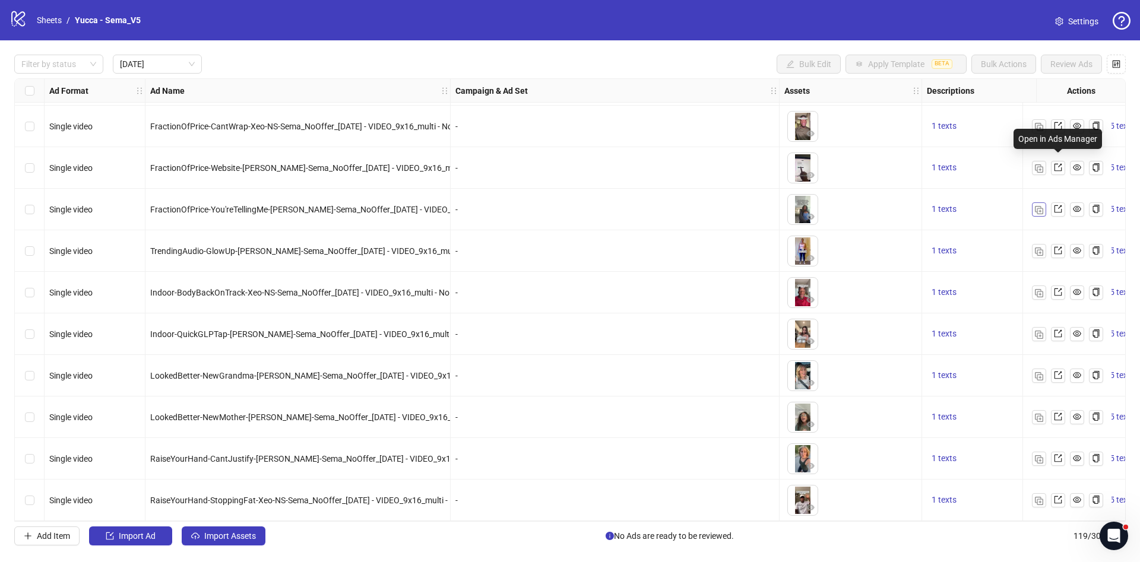
scroll to position [562, 0]
click at [1057, 122] on icon "export" at bounding box center [1058, 126] width 8 height 8
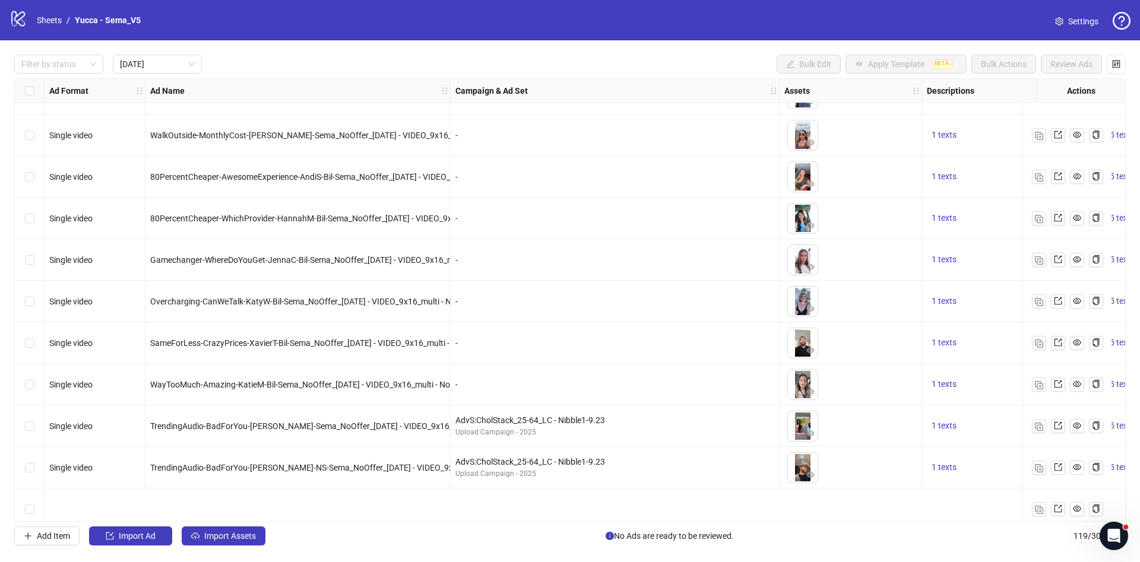
scroll to position [869, 0]
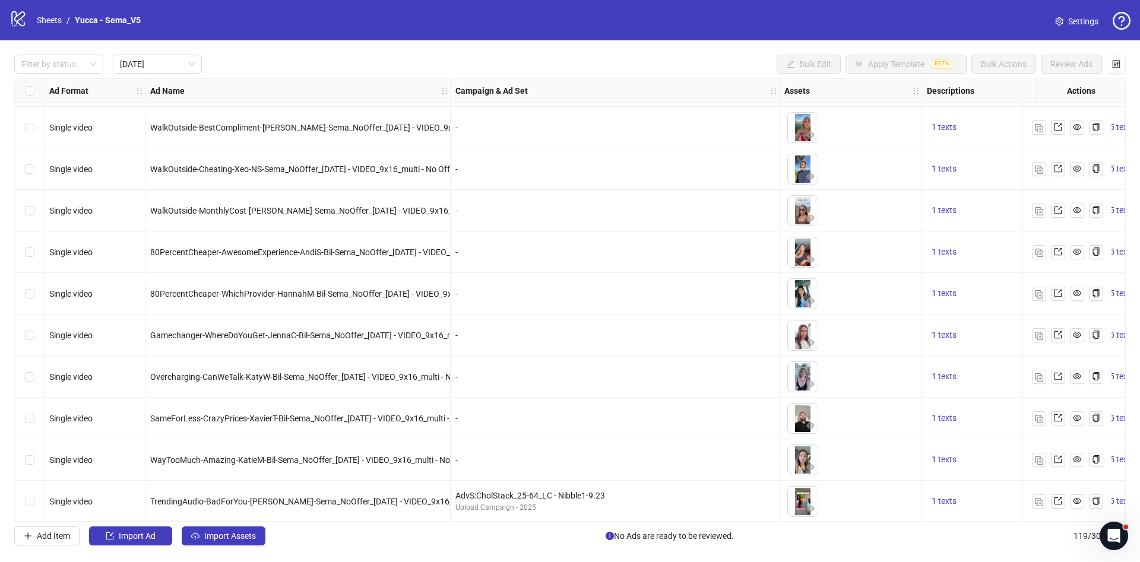
click at [364, 312] on div "80PercentCheaper-WhichProvider-HannahM-Bil-Sema_NoOffer_2025-9-22 - VIDEO_9x16_…" at bounding box center [297, 294] width 305 height 42
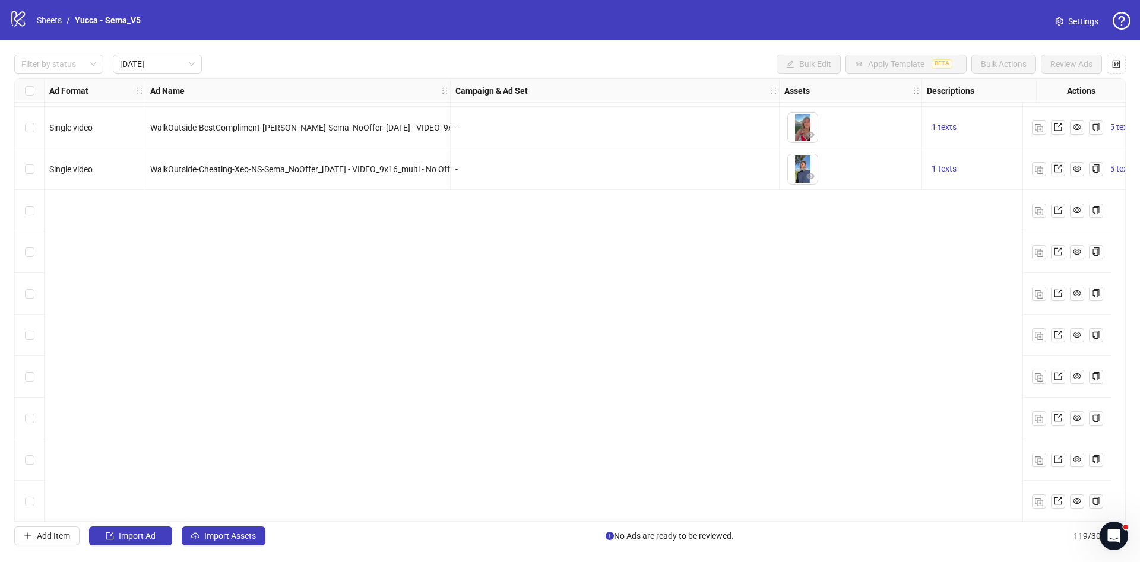
scroll to position [423, 0]
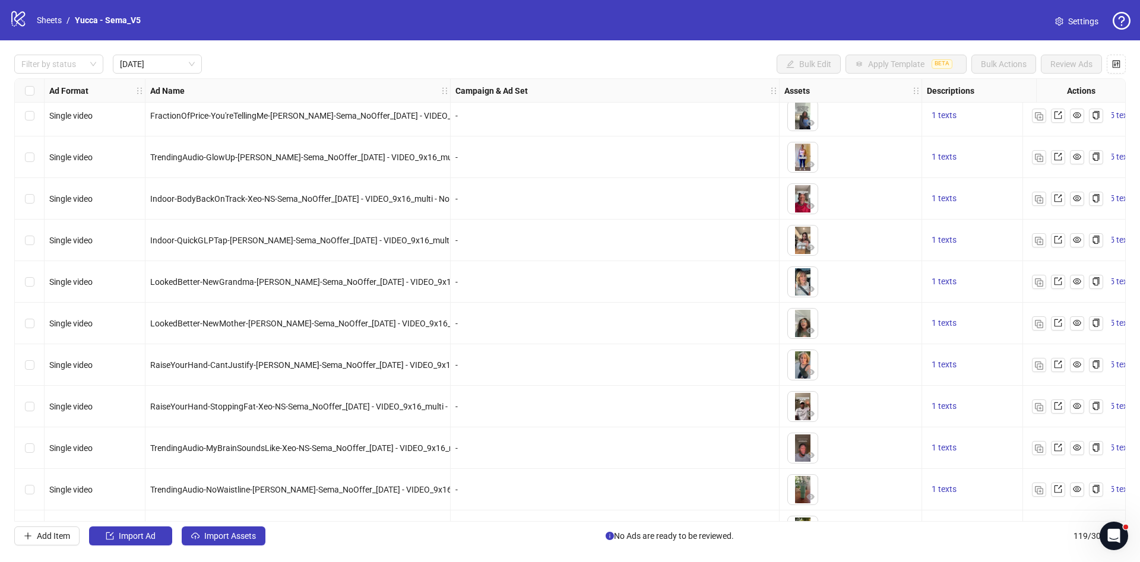
click at [24, 448] on div "Select row 19" at bounding box center [30, 449] width 30 height 42
click at [1037, 449] on img "button" at bounding box center [1039, 449] width 8 height 8
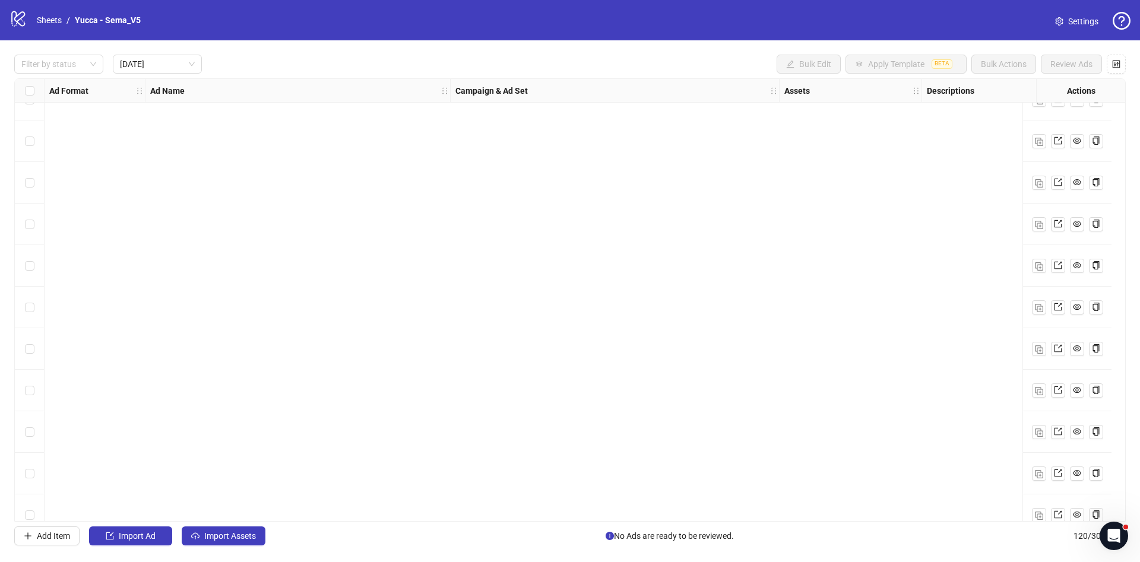
scroll to position [0, 0]
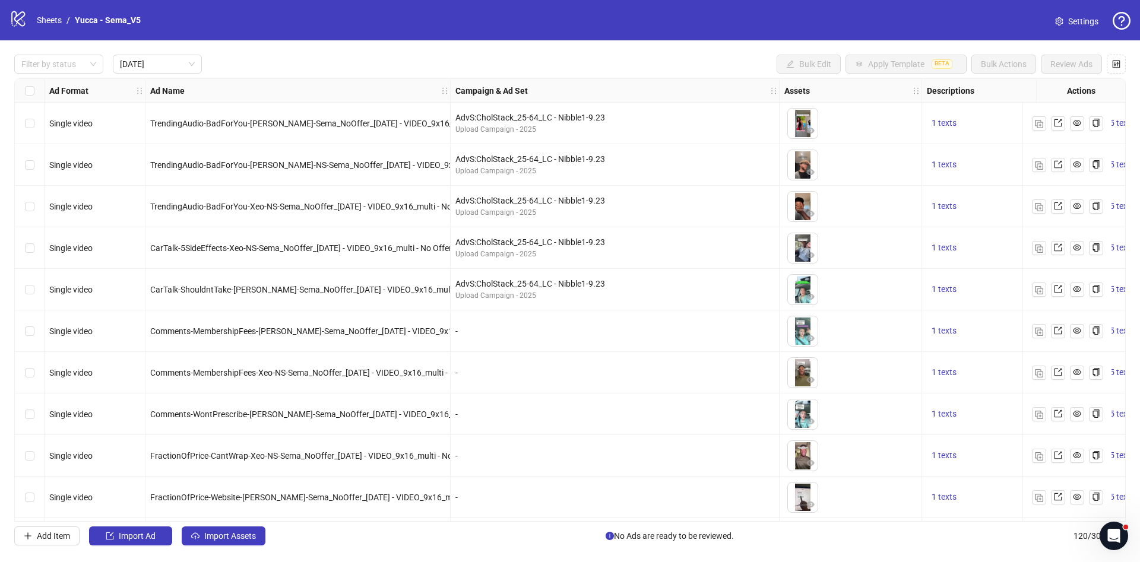
click at [580, 287] on div "AdvS:CholStack_25-64_LC - Nibble1-9.23" at bounding box center [614, 283] width 319 height 13
click at [261, 37] on div "logo/logo-mobile Sheets / Yucca - Sema_V5 Settings" at bounding box center [570, 20] width 1140 height 40
click at [65, 58] on div at bounding box center [53, 64] width 72 height 17
click at [67, 86] on div "Draft" at bounding box center [59, 88] width 70 height 13
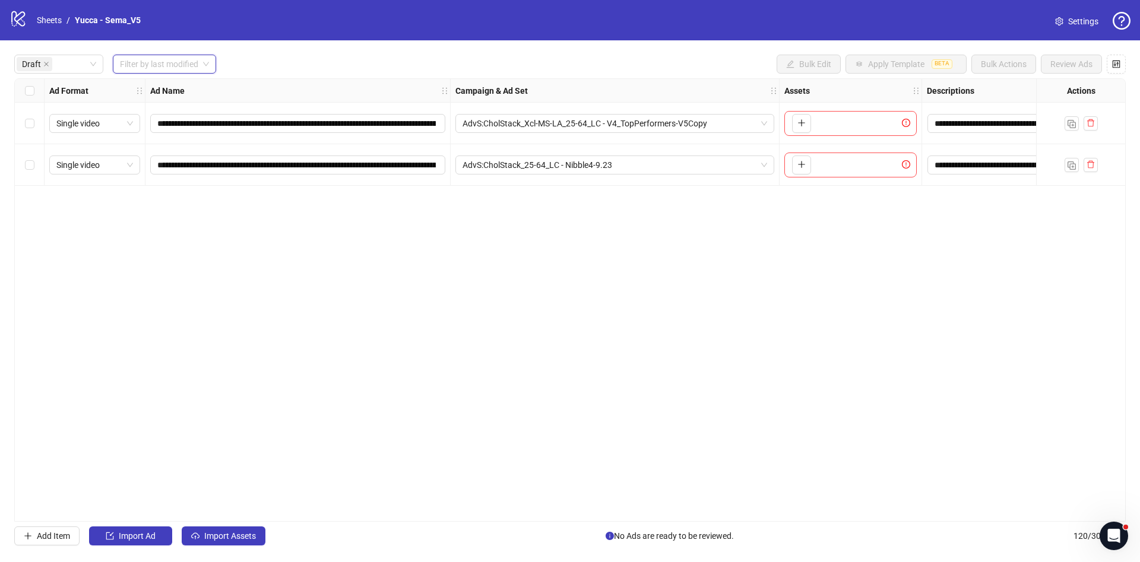
click at [346, 59] on div "Draft Filter by last modified Bulk Edit Apply Template BETA Bulk Actions Review…" at bounding box center [570, 64] width 1112 height 19
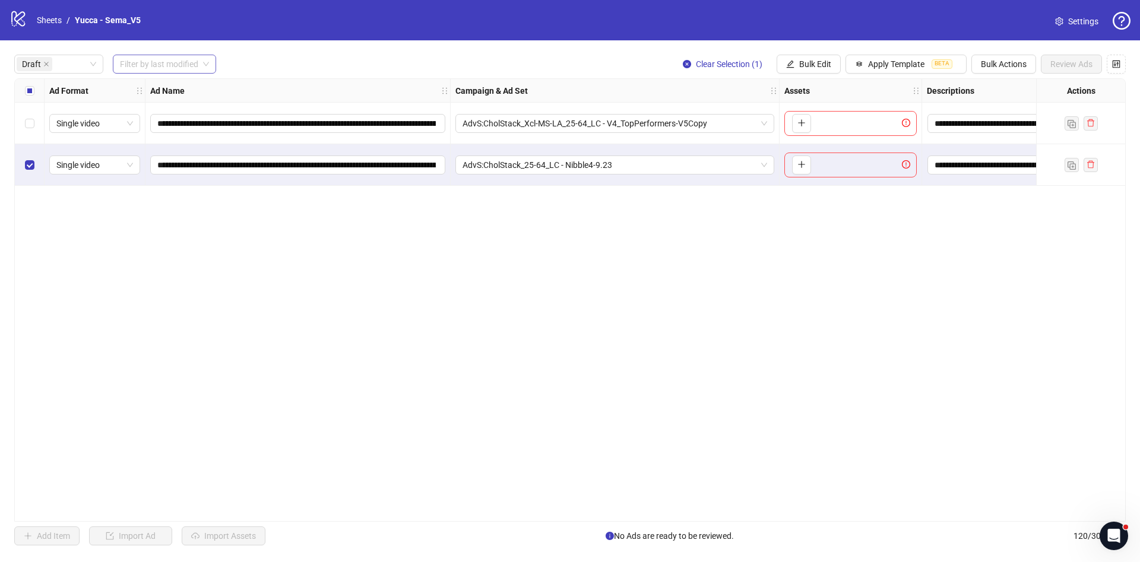
click at [32, 173] on div "Select row 2" at bounding box center [30, 165] width 30 height 42
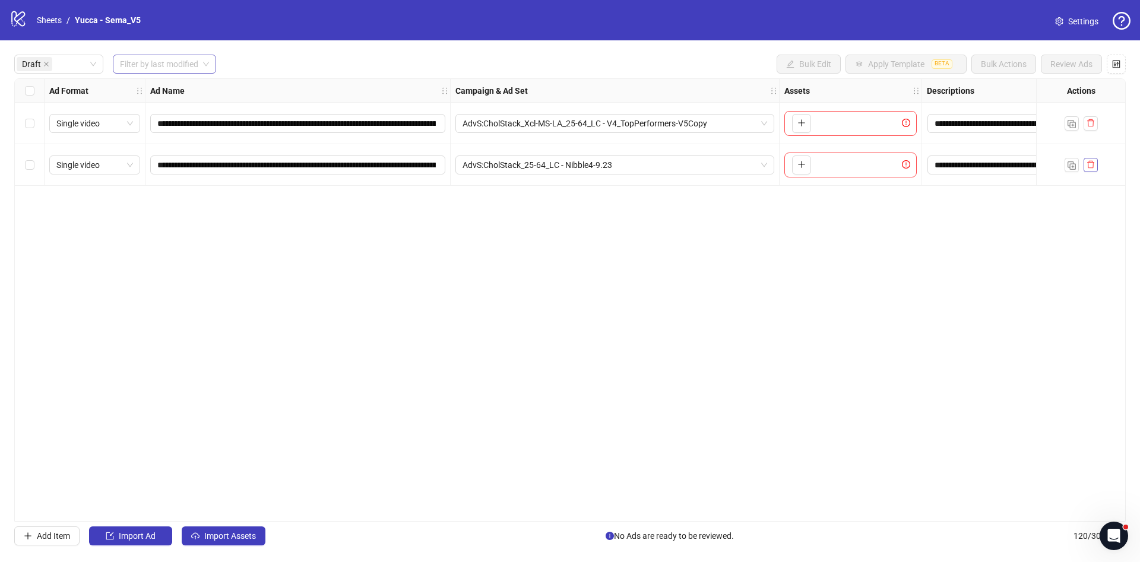
click at [1097, 167] on button "button" at bounding box center [1091, 165] width 14 height 14
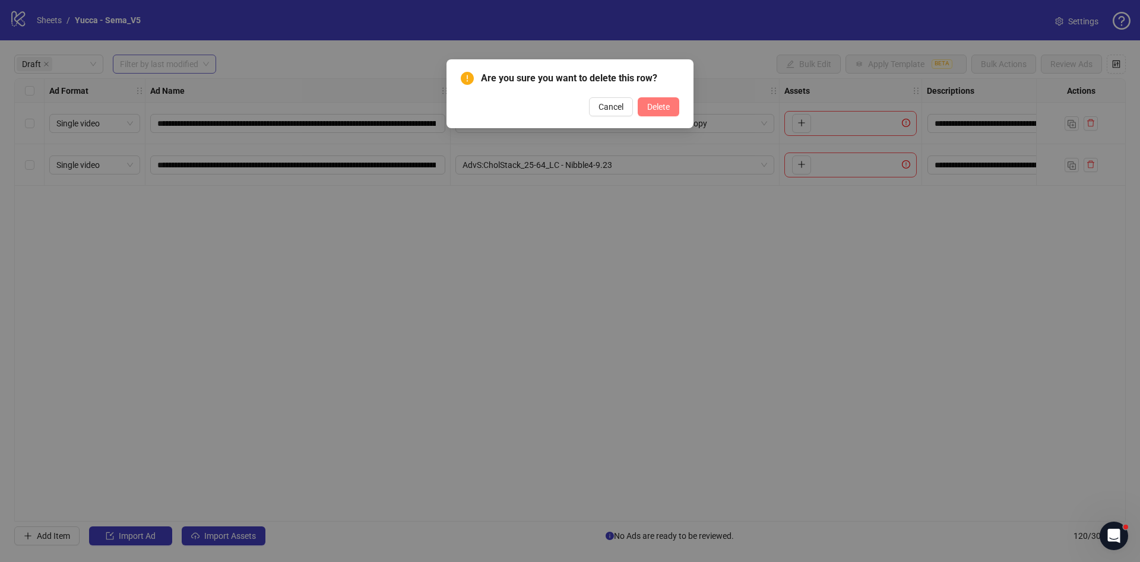
click at [655, 109] on span "Delete" at bounding box center [658, 107] width 23 height 10
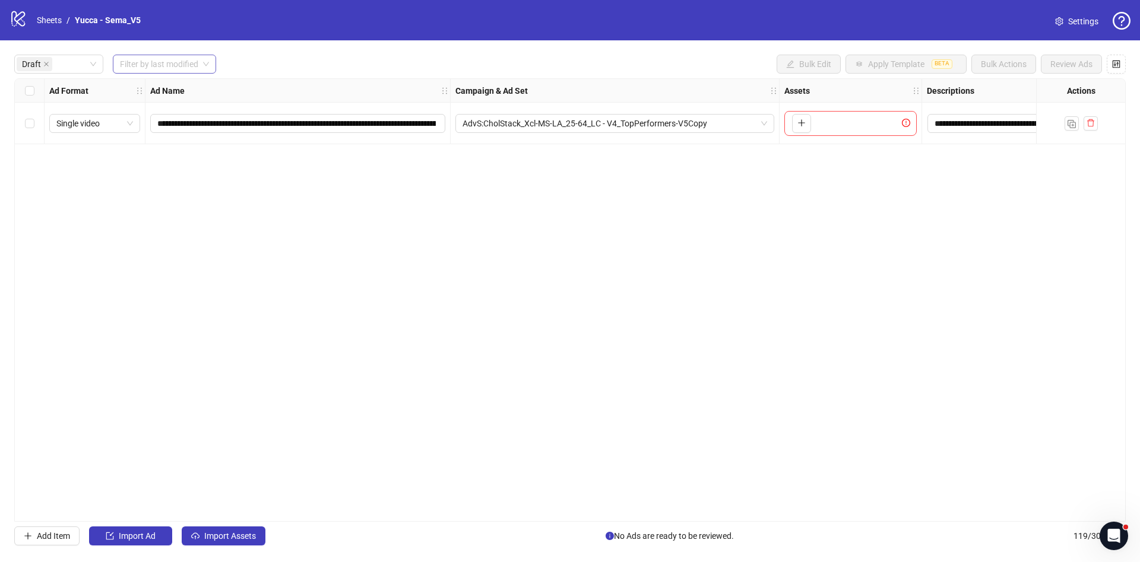
click at [144, 65] on input "search" at bounding box center [159, 64] width 78 height 18
click at [155, 83] on div "Today" at bounding box center [165, 88] width 86 height 13
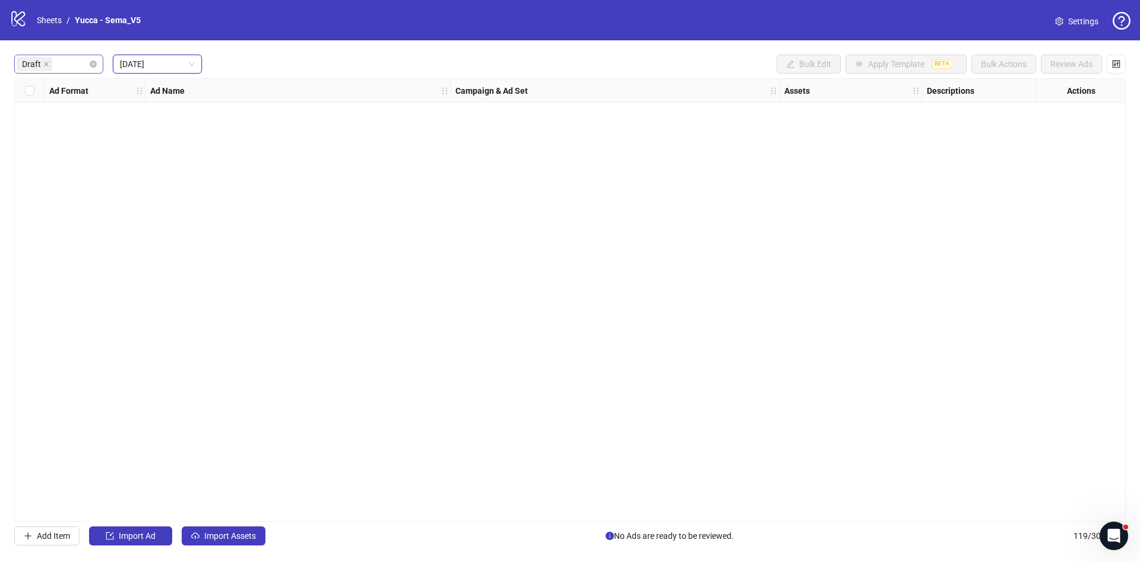
click at [97, 66] on div "Draft" at bounding box center [58, 64] width 89 height 19
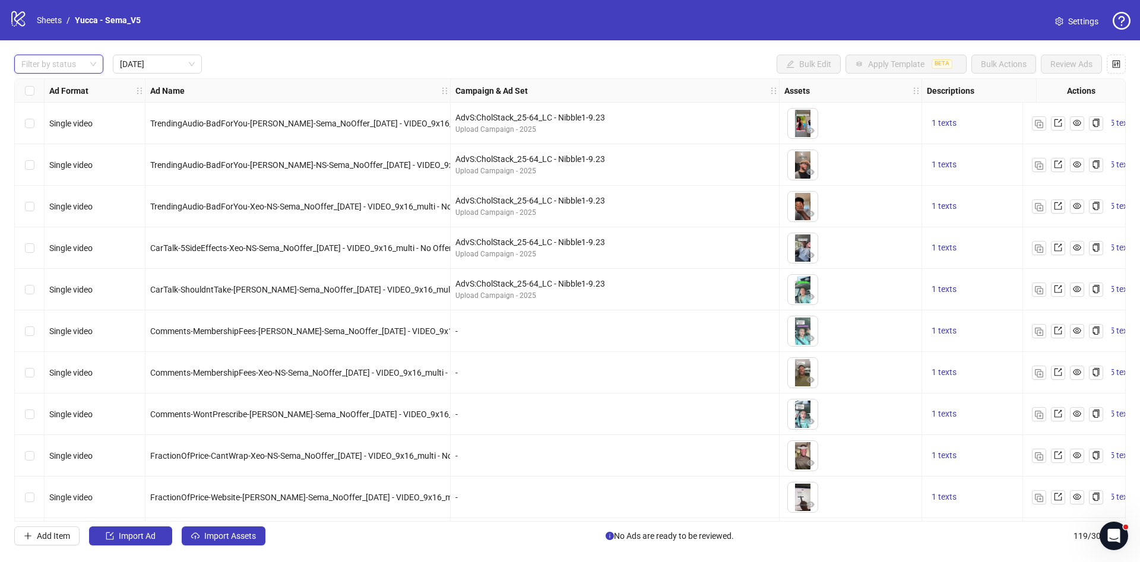
click at [494, 44] on div "Filter by status Today Bulk Edit Apply Template BETA Bulk Actions Review Ads Ad…" at bounding box center [570, 300] width 1140 height 520
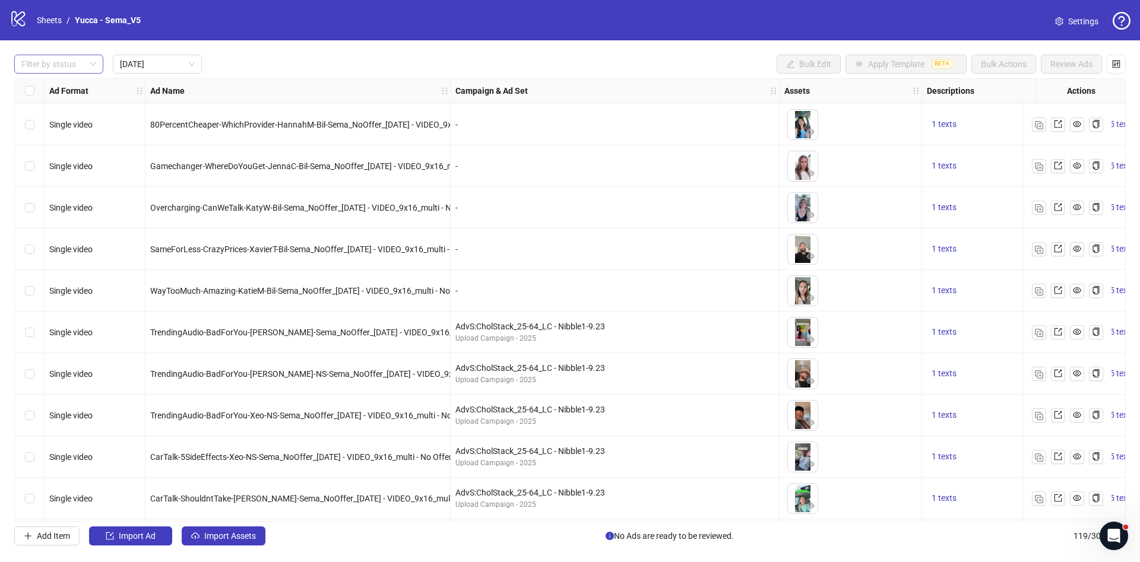
scroll to position [1069, 0]
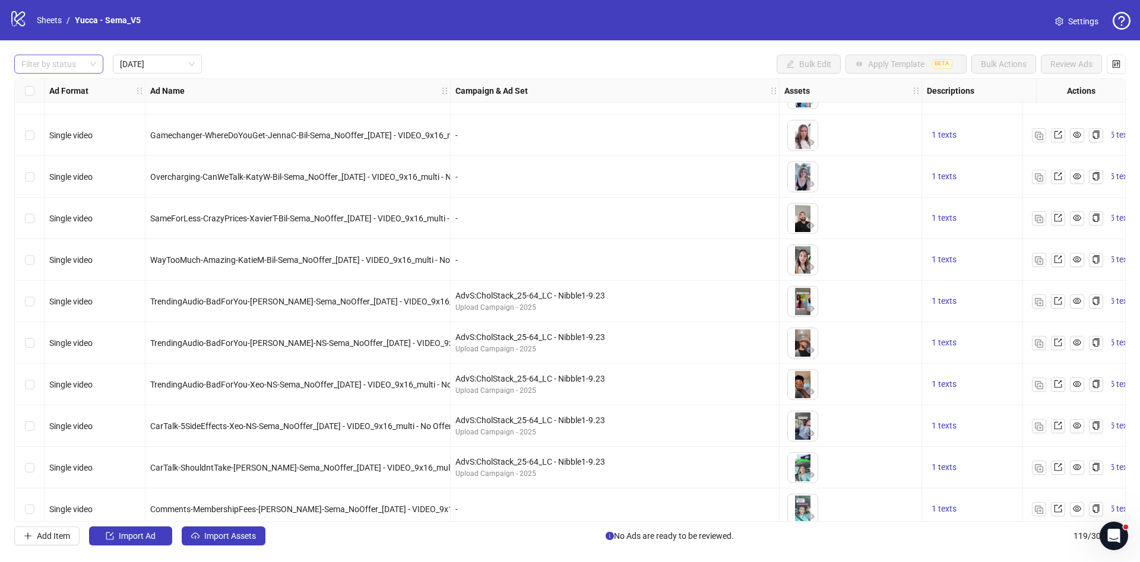
click at [458, 203] on div "-" at bounding box center [615, 219] width 329 height 42
click at [206, 537] on span "Import Assets" at bounding box center [230, 537] width 52 height 10
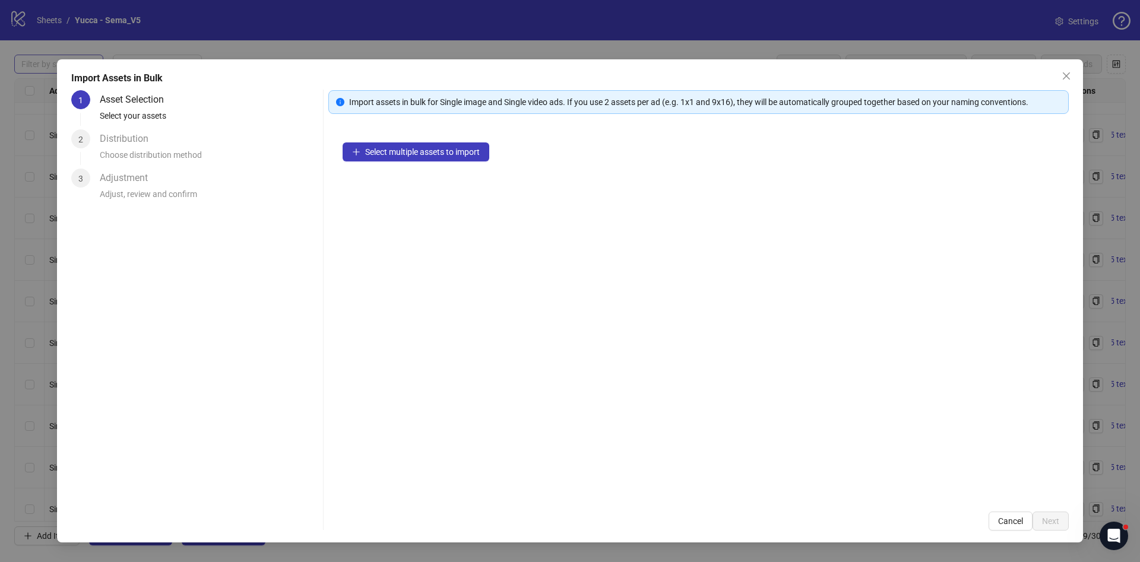
click at [442, 162] on div "Select multiple assets to import" at bounding box center [698, 312] width 741 height 369
click at [451, 147] on span "Select multiple assets to import" at bounding box center [422, 152] width 115 height 10
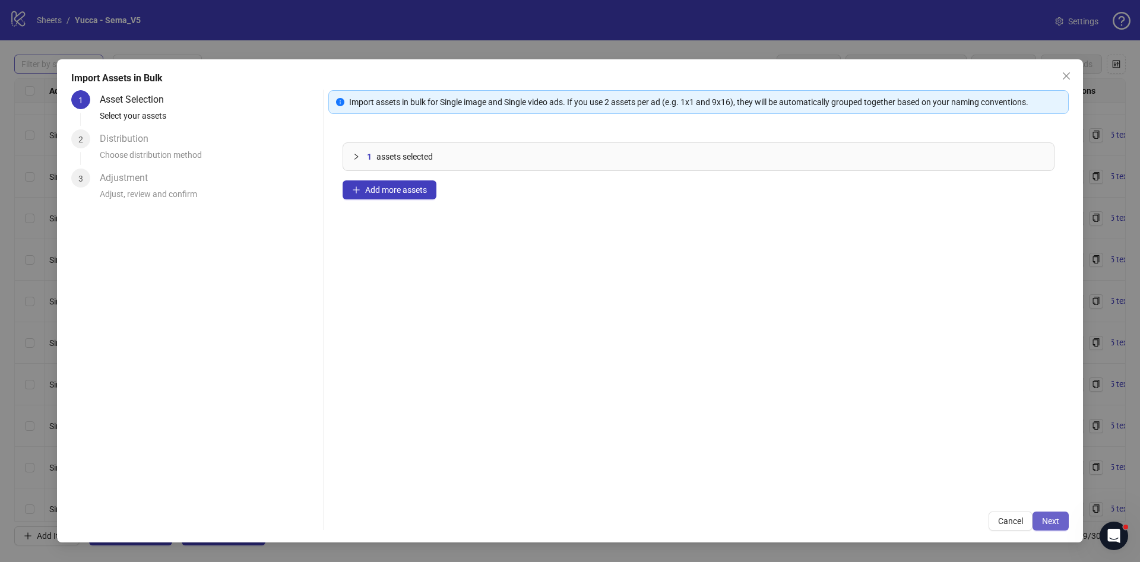
click at [1055, 523] on span "Next" at bounding box center [1050, 522] width 17 height 10
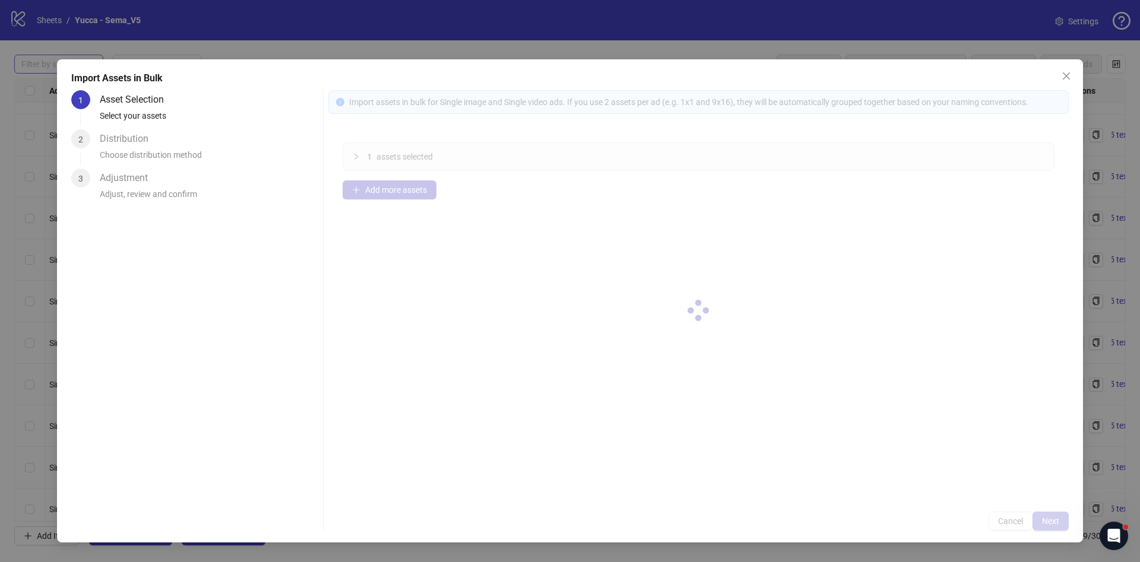
click at [1055, 523] on div at bounding box center [698, 310] width 741 height 441
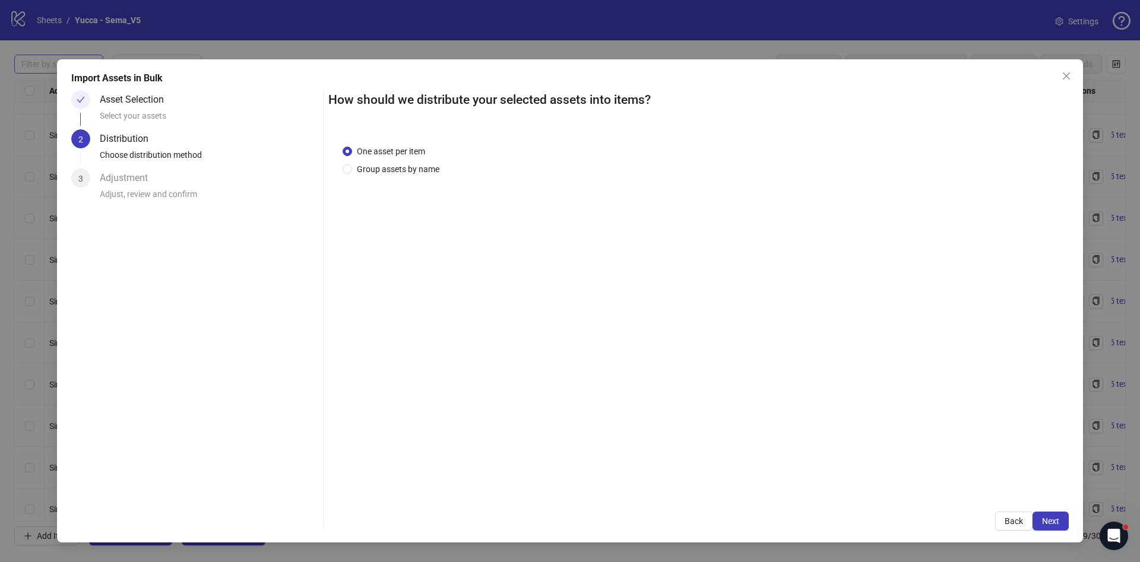
click at [1055, 523] on span "Next" at bounding box center [1050, 522] width 17 height 10
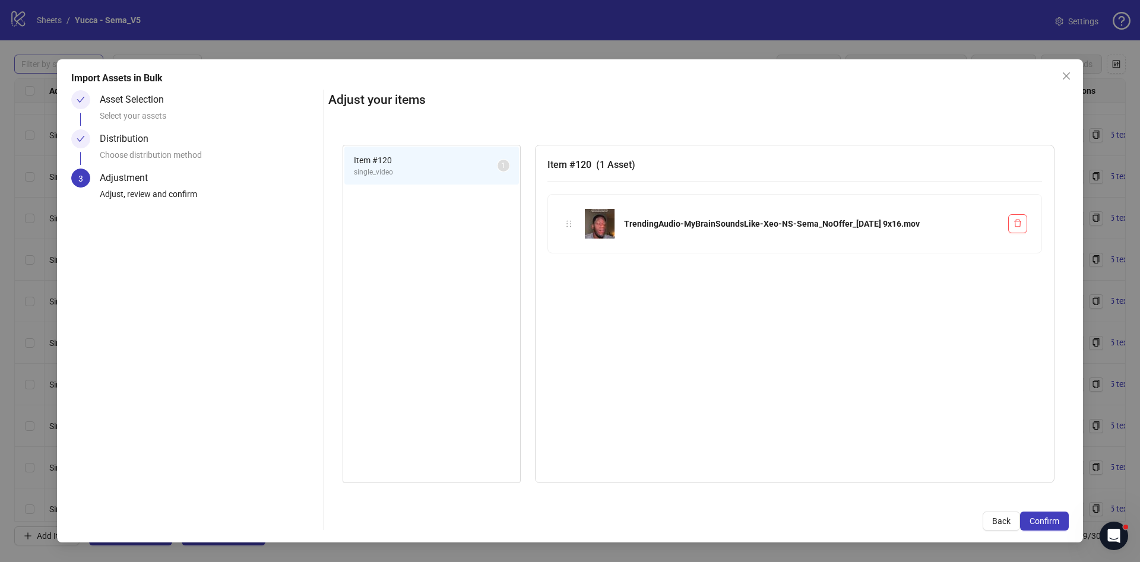
click at [1055, 523] on span "Confirm" at bounding box center [1045, 522] width 30 height 10
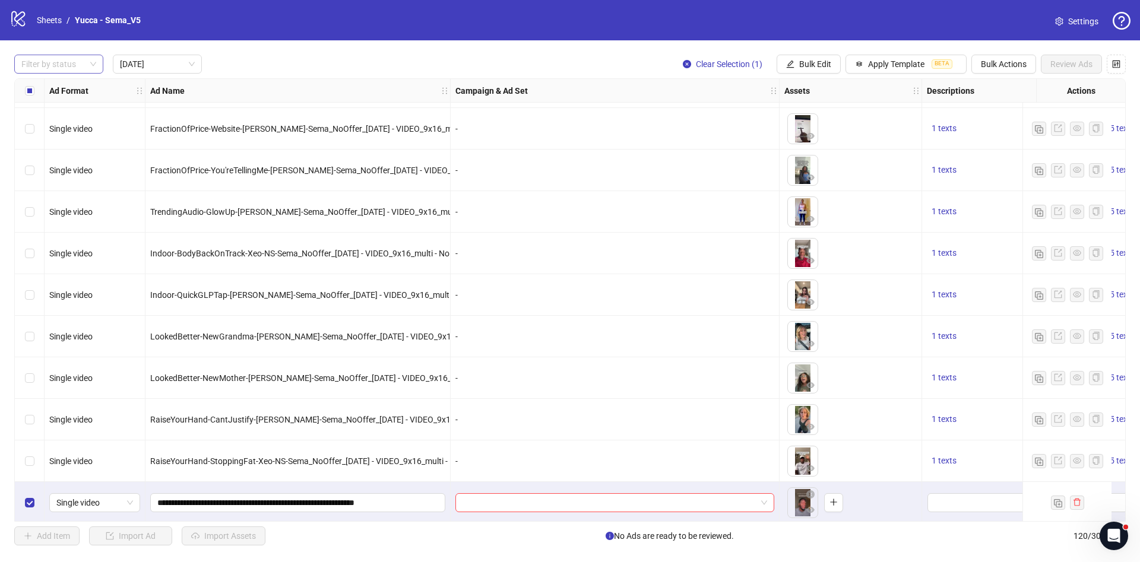
scroll to position [1623, 0]
click at [322, 494] on input "**********" at bounding box center [296, 500] width 279 height 13
paste input "**********"
type input "**********"
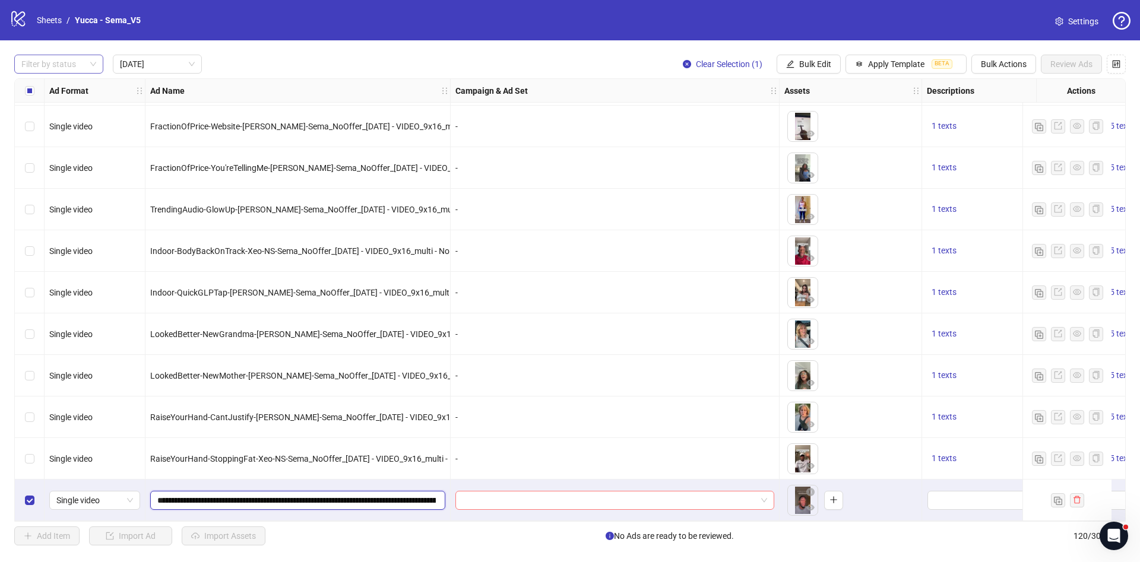
scroll to position [0, 202]
click at [499, 497] on input "search" at bounding box center [610, 501] width 294 height 18
click at [40, 64] on div at bounding box center [53, 64] width 72 height 17
drag, startPoint x: 43, startPoint y: 79, endPoint x: 111, endPoint y: 81, distance: 68.3
click at [43, 81] on div "Draft" at bounding box center [59, 88] width 84 height 19
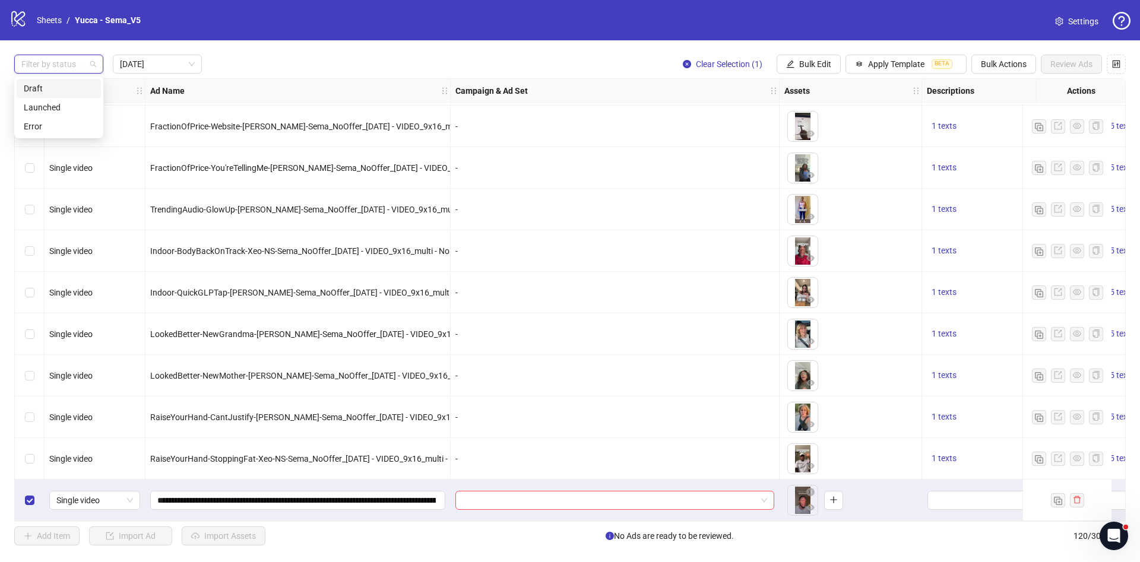
scroll to position [0, 0]
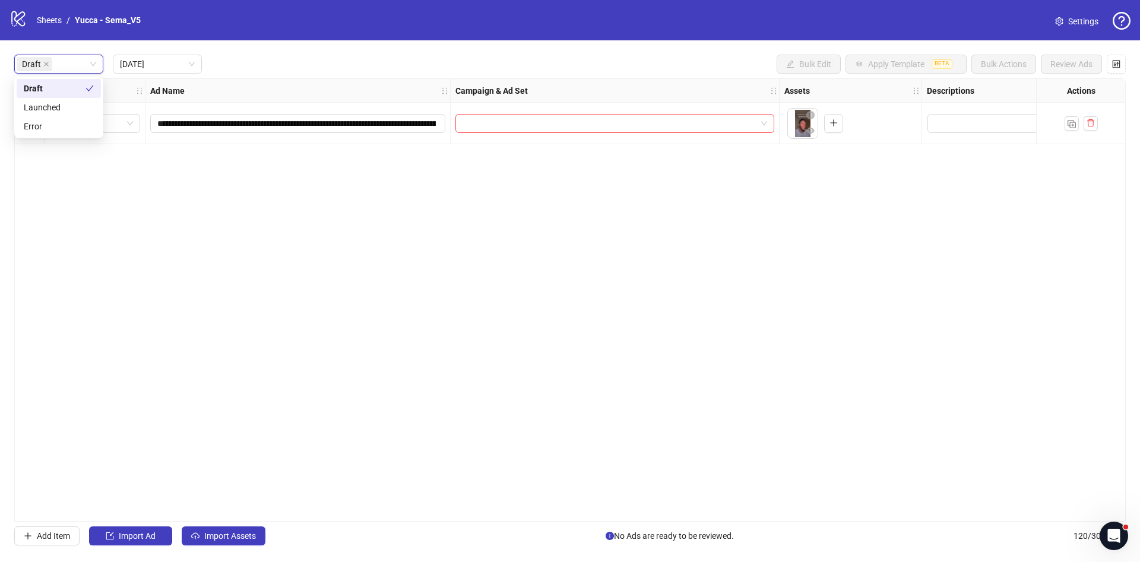
click at [420, 62] on div "Draft Draft Today Bulk Edit Apply Template BETA Bulk Actions Review Ads" at bounding box center [570, 64] width 1112 height 19
click at [368, 258] on div "**********" at bounding box center [570, 300] width 1112 height 444
click at [194, 59] on span "Today" at bounding box center [157, 64] width 75 height 18
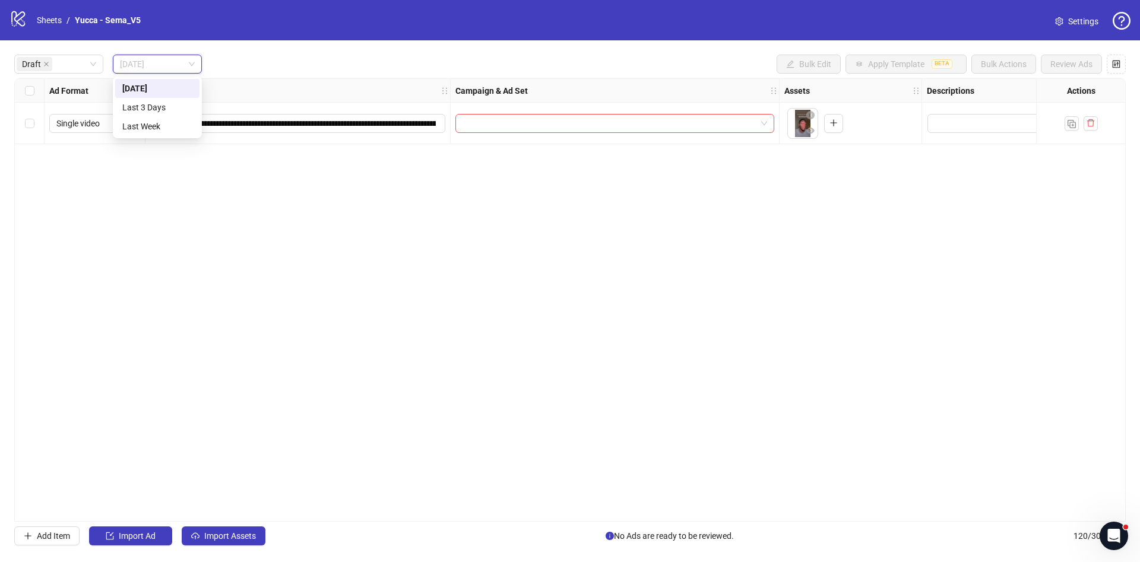
click at [320, 52] on div "**********" at bounding box center [570, 300] width 1140 height 520
click at [333, 270] on div "**********" at bounding box center [570, 300] width 1112 height 444
click at [78, 68] on div "Draft" at bounding box center [53, 64] width 72 height 17
click at [182, 64] on span "Today" at bounding box center [157, 64] width 75 height 18
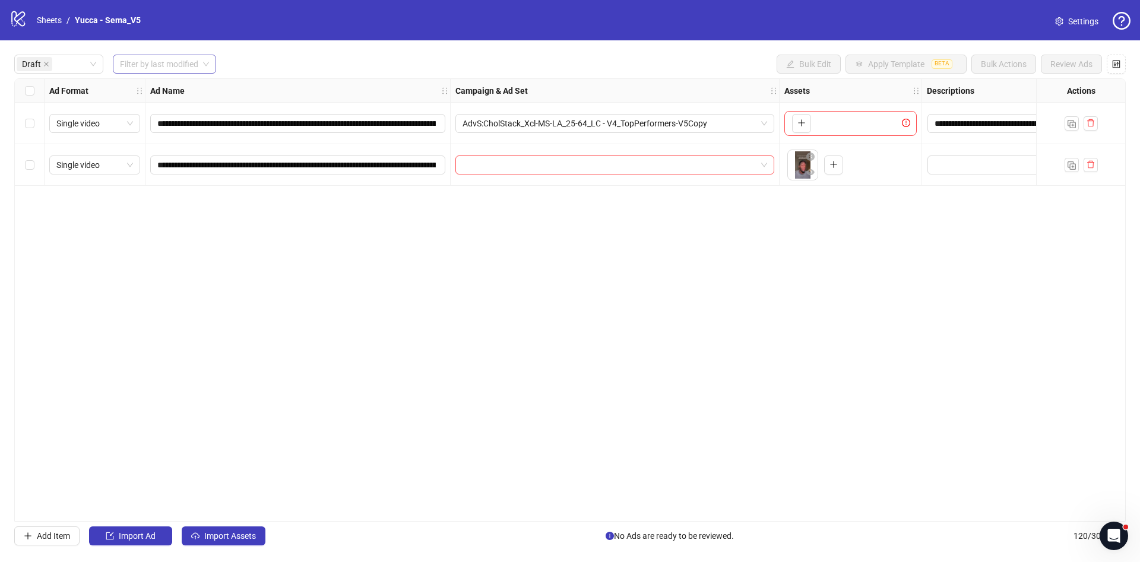
click at [341, 287] on div "**********" at bounding box center [570, 300] width 1112 height 444
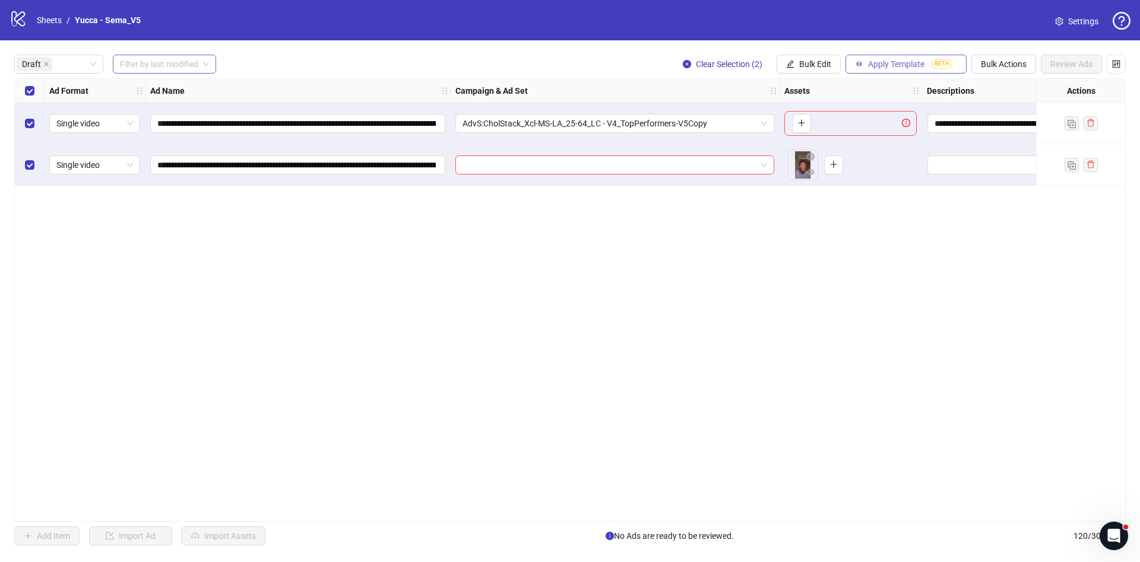
click at [904, 61] on span "Apply Template" at bounding box center [896, 64] width 56 height 10
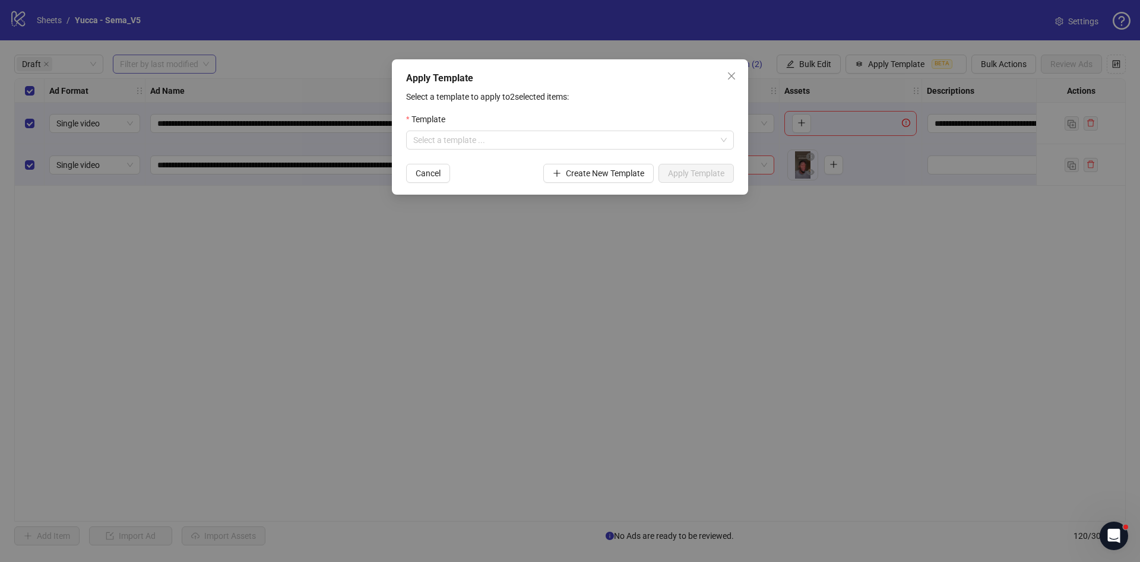
click at [741, 74] on div "Apply Template Select a template to apply to 2 selected items: Template Select …" at bounding box center [570, 126] width 356 height 135
click at [730, 78] on icon "close" at bounding box center [732, 76] width 10 height 10
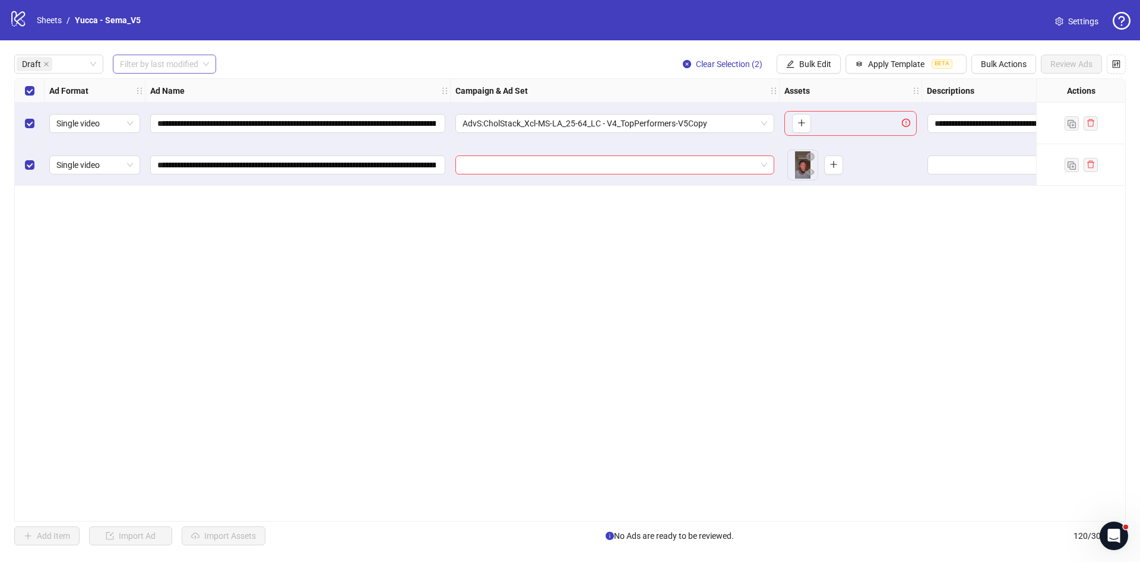
click at [822, 59] on span "Bulk Edit" at bounding box center [815, 64] width 32 height 10
click at [817, 184] on span "Primary Texts" at bounding box center [820, 183] width 71 height 13
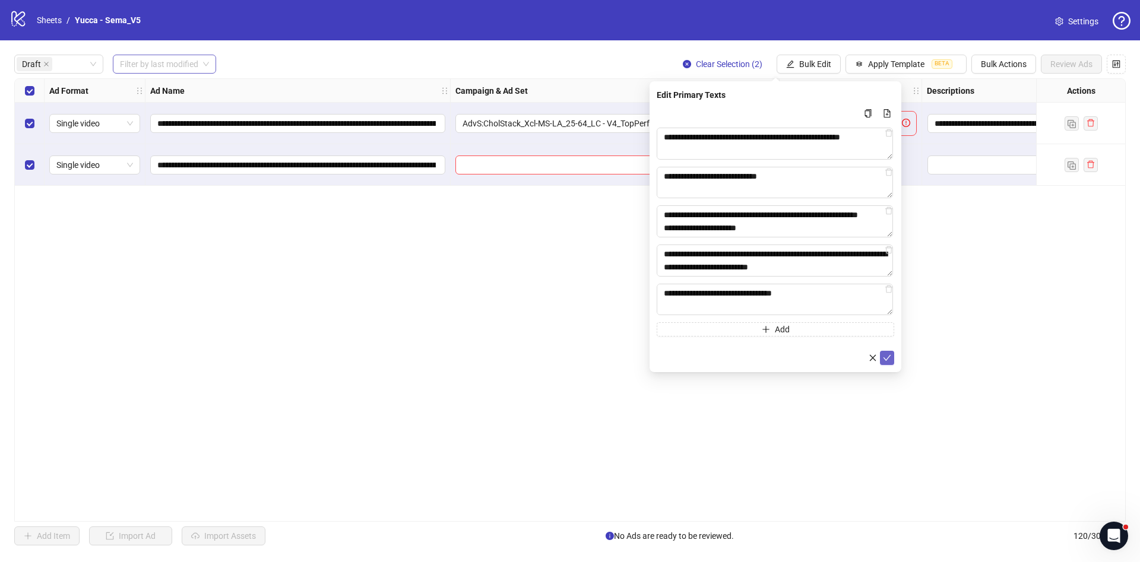
click at [888, 362] on icon "check" at bounding box center [887, 358] width 8 height 8
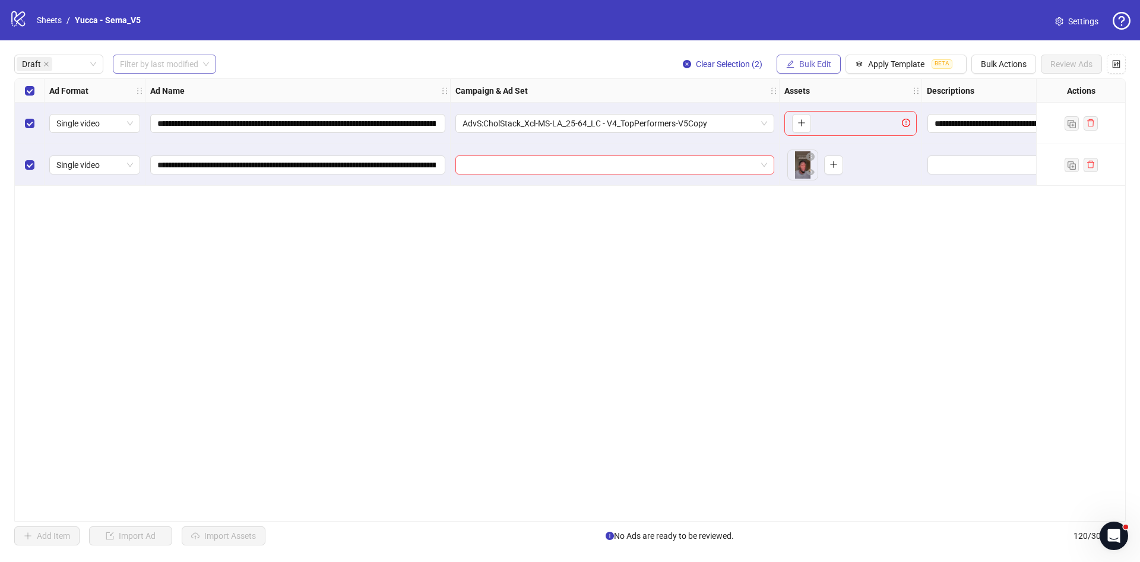
click at [807, 60] on span "Bulk Edit" at bounding box center [815, 64] width 32 height 10
click at [838, 143] on span "Descriptions" at bounding box center [820, 145] width 71 height 13
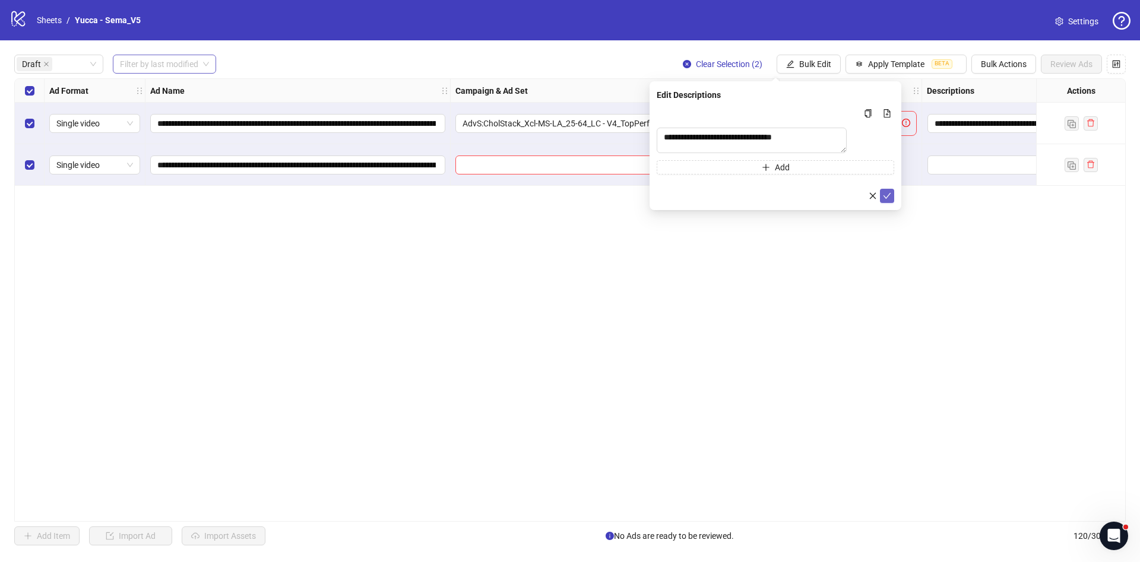
click at [881, 203] on button "submit" at bounding box center [887, 196] width 14 height 14
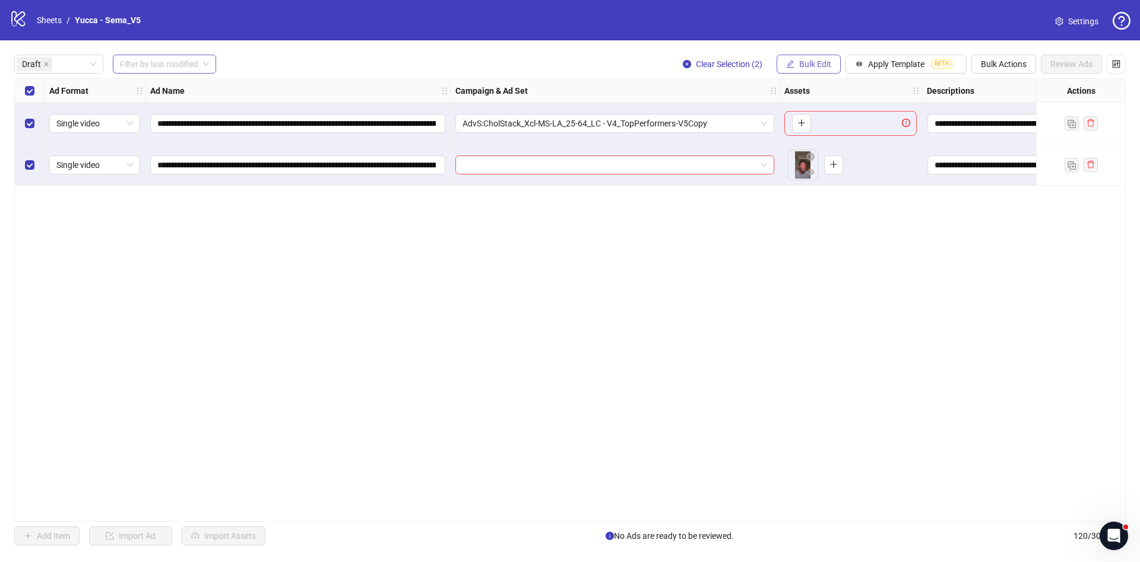
click at [825, 60] on span "Bulk Edit" at bounding box center [815, 64] width 32 height 10
click at [836, 158] on span "Headlines" at bounding box center [820, 164] width 71 height 13
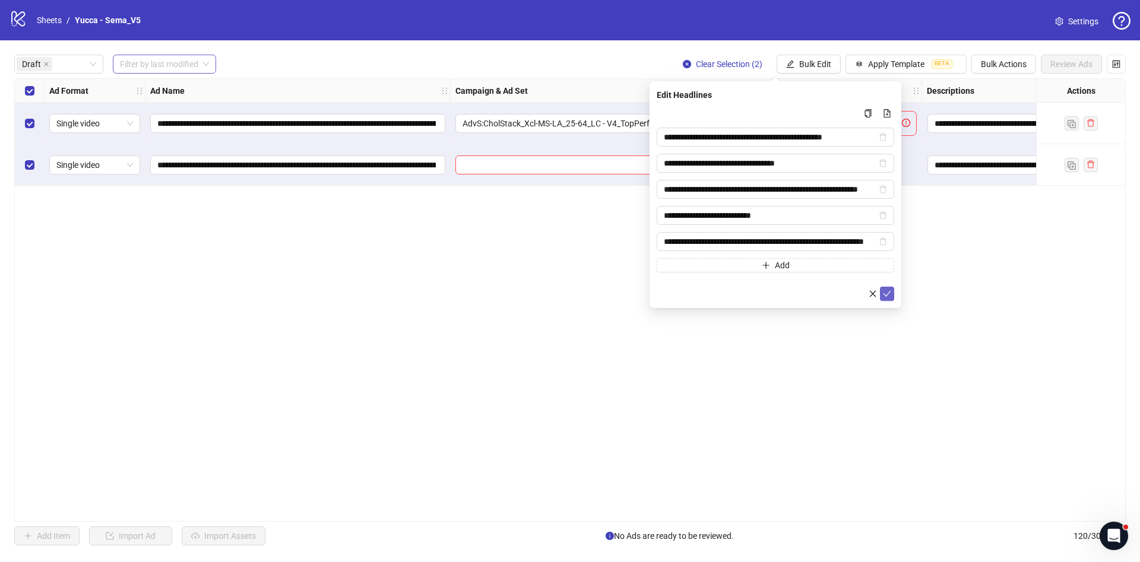
click at [888, 294] on icon "check" at bounding box center [888, 294] width 8 height 6
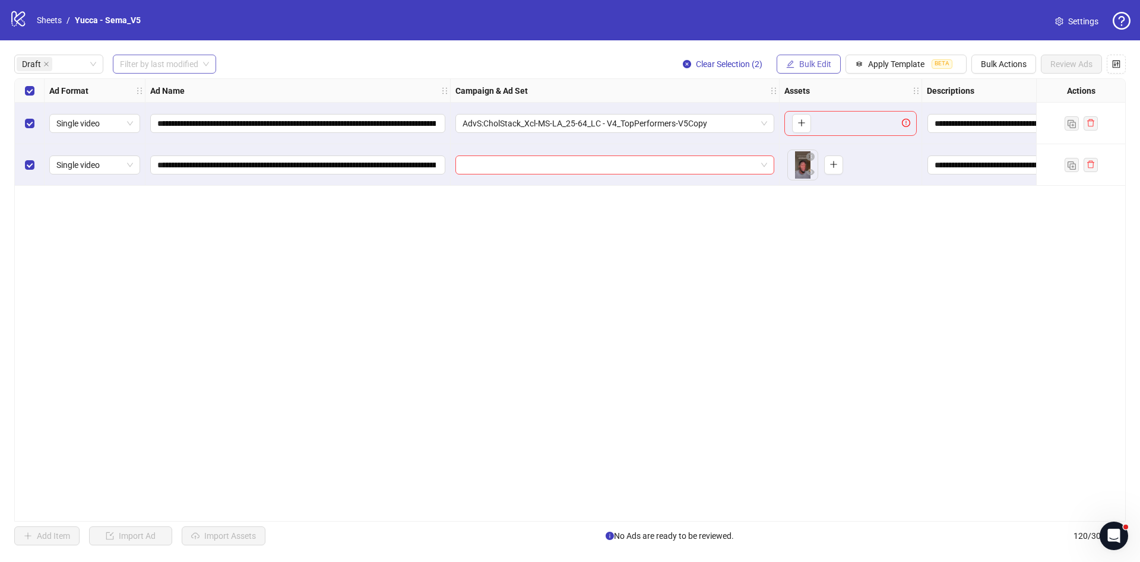
click at [819, 67] on span "Bulk Edit" at bounding box center [815, 64] width 32 height 10
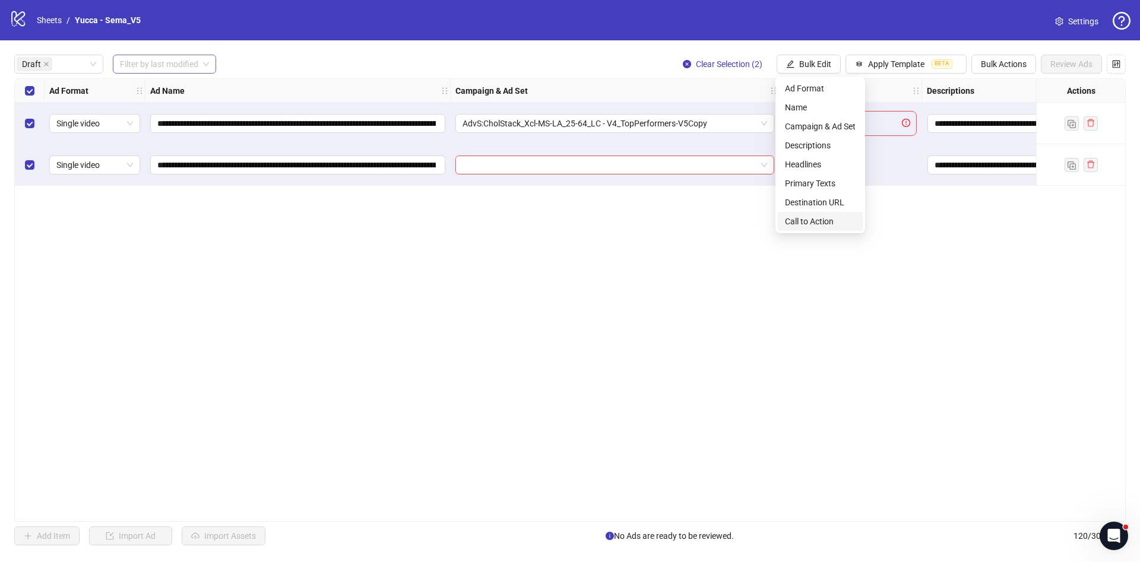
click at [830, 223] on span "Call to Action" at bounding box center [820, 221] width 71 height 13
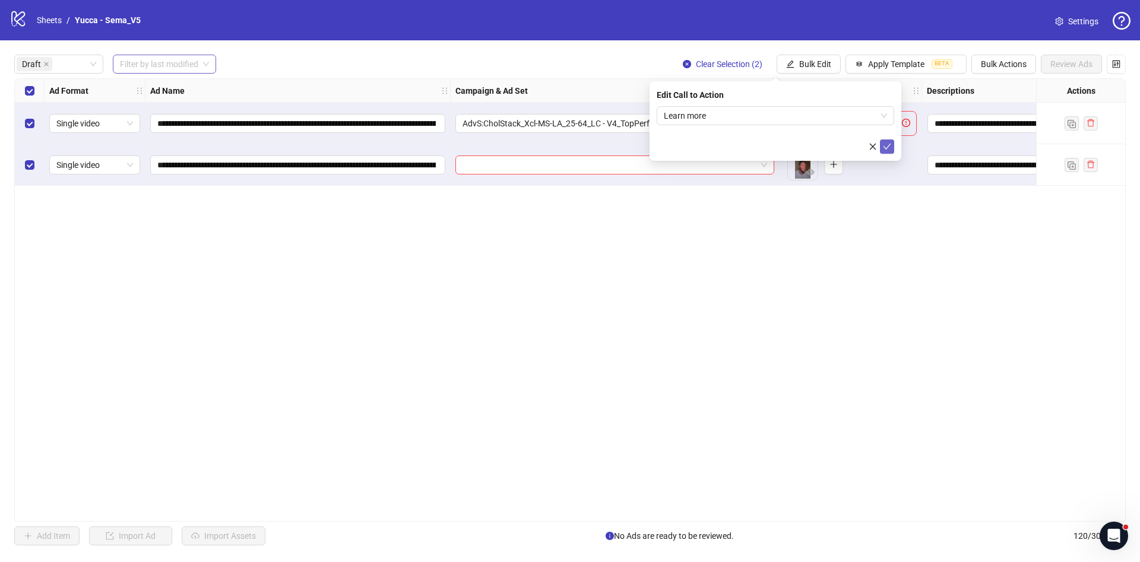
click at [886, 145] on icon "check" at bounding box center [887, 147] width 8 height 8
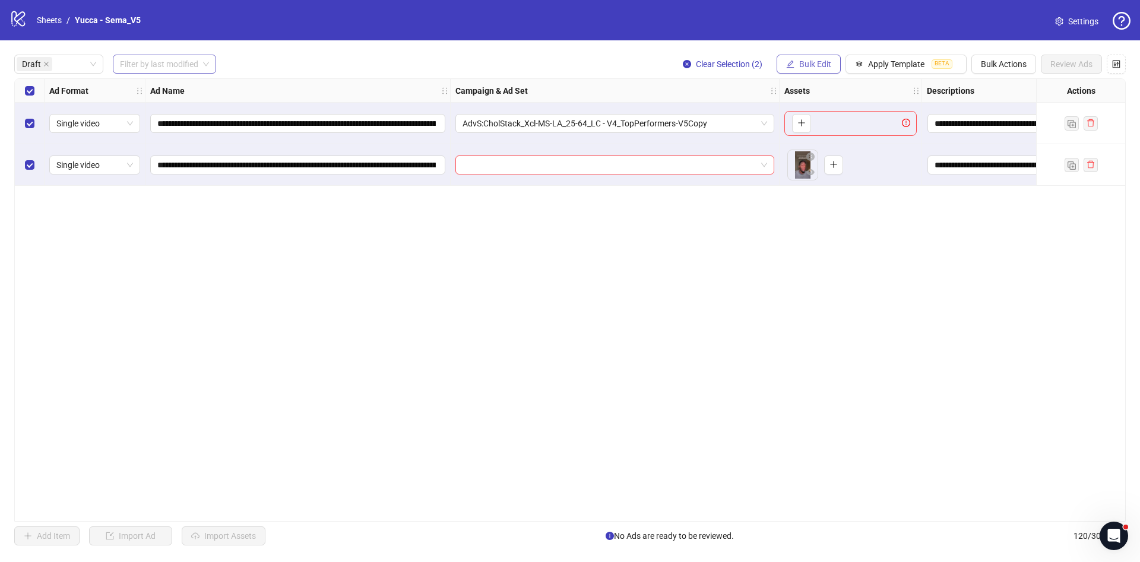
click at [813, 67] on span "Bulk Edit" at bounding box center [815, 64] width 32 height 10
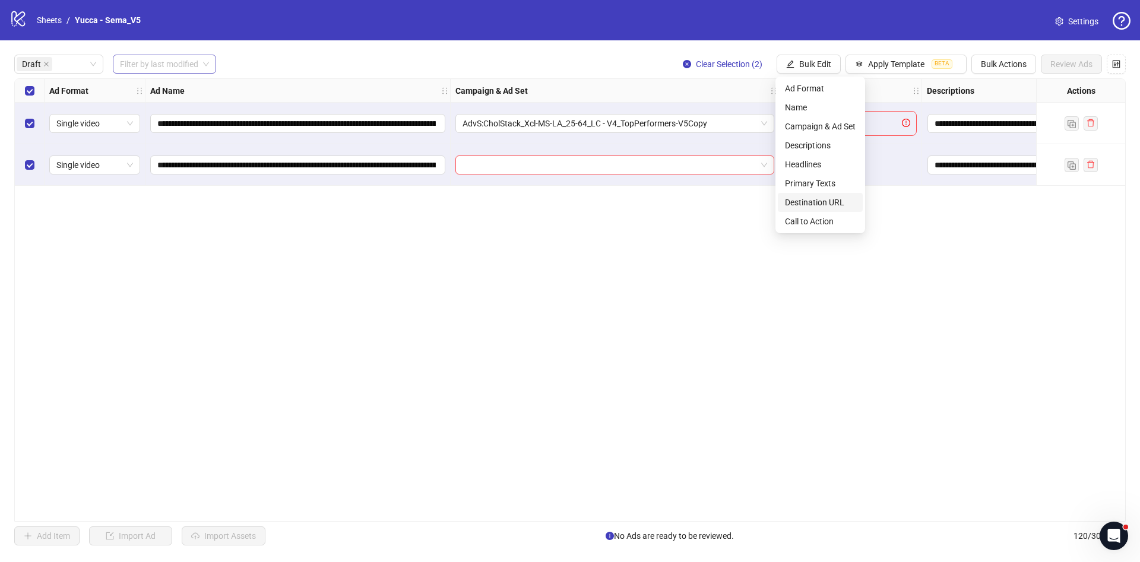
click at [802, 199] on span "Destination URL" at bounding box center [820, 202] width 71 height 13
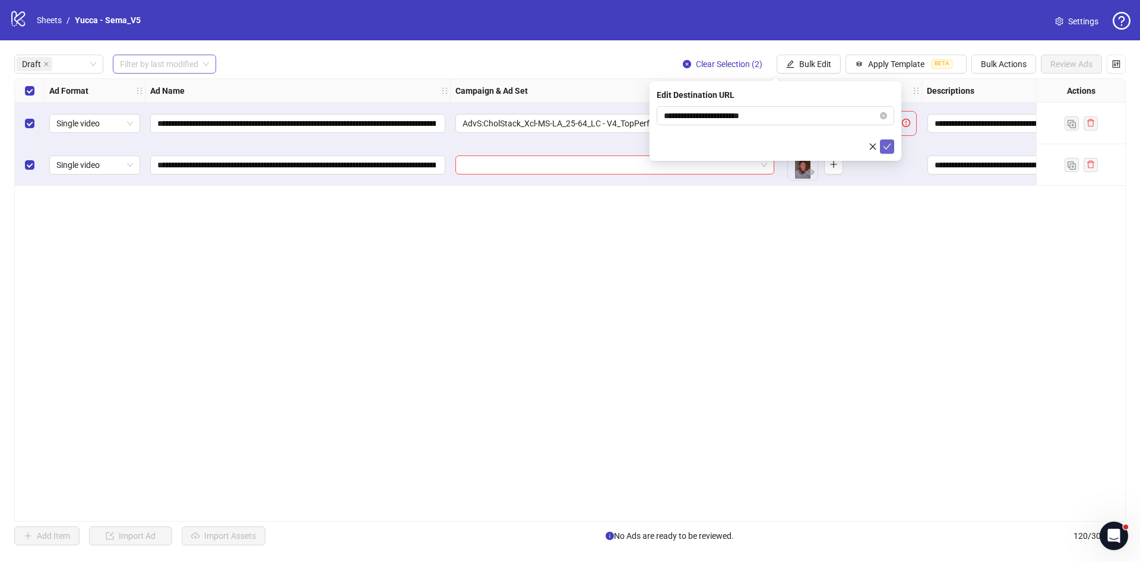
click at [887, 145] on icon "check" at bounding box center [887, 147] width 8 height 8
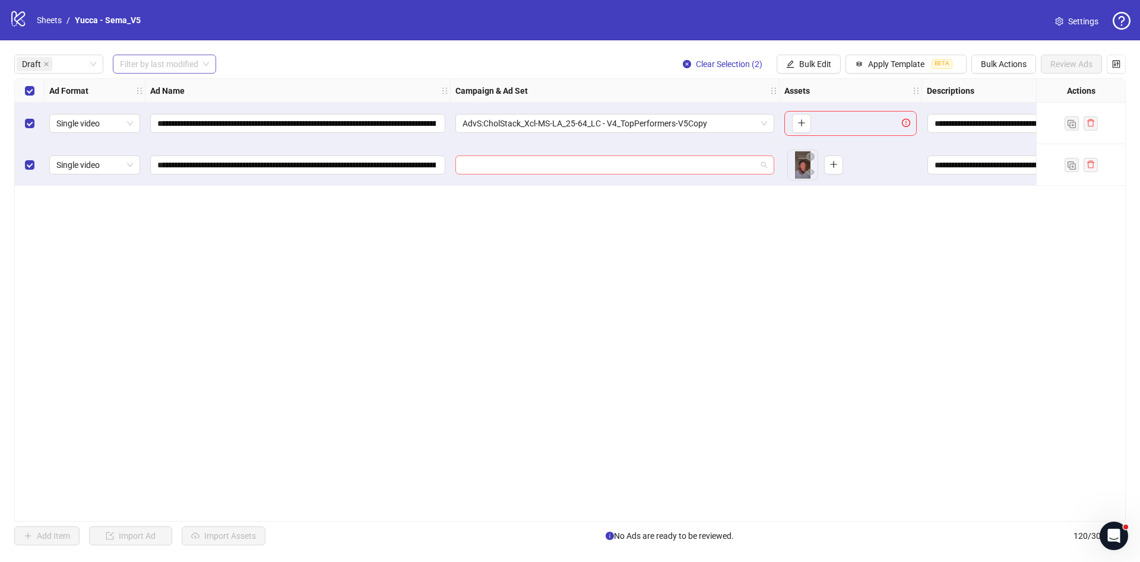
drag, startPoint x: 656, startPoint y: 158, endPoint x: 639, endPoint y: 166, distance: 18.6
click at [653, 160] on input "search" at bounding box center [610, 165] width 294 height 18
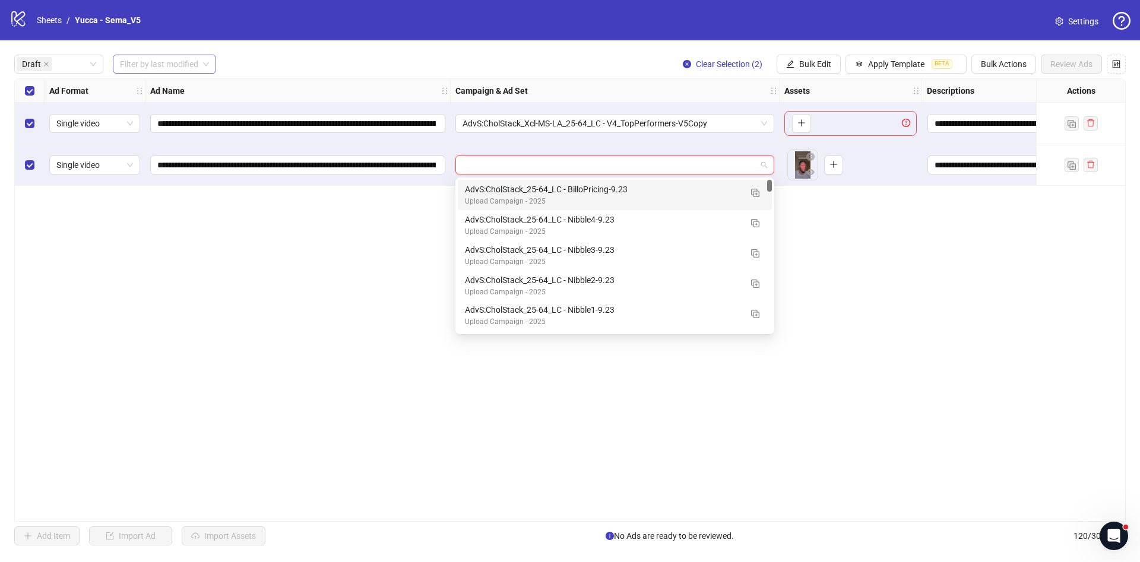
click at [638, 167] on input "search" at bounding box center [610, 165] width 294 height 18
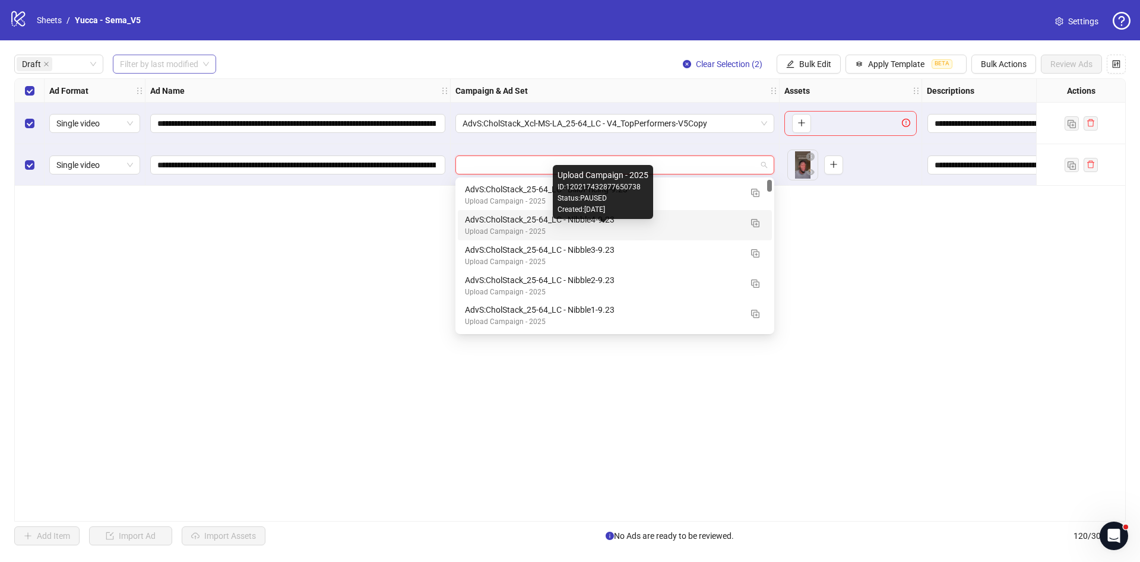
click at [710, 235] on div "Upload Campaign - 2025" at bounding box center [603, 231] width 276 height 11
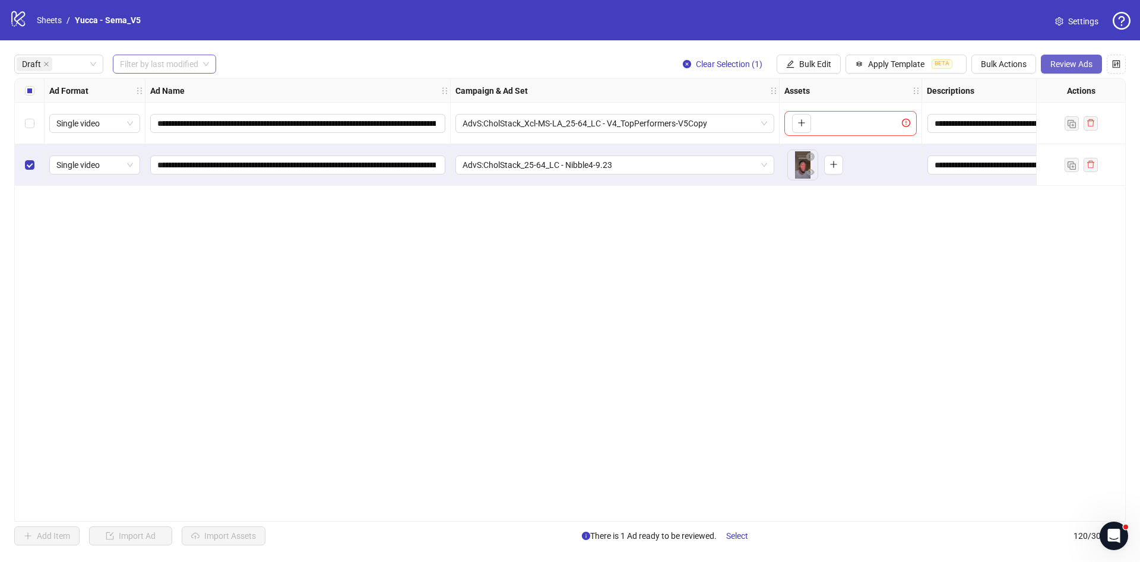
click at [1072, 60] on span "Review Ads" at bounding box center [1072, 64] width 42 height 10
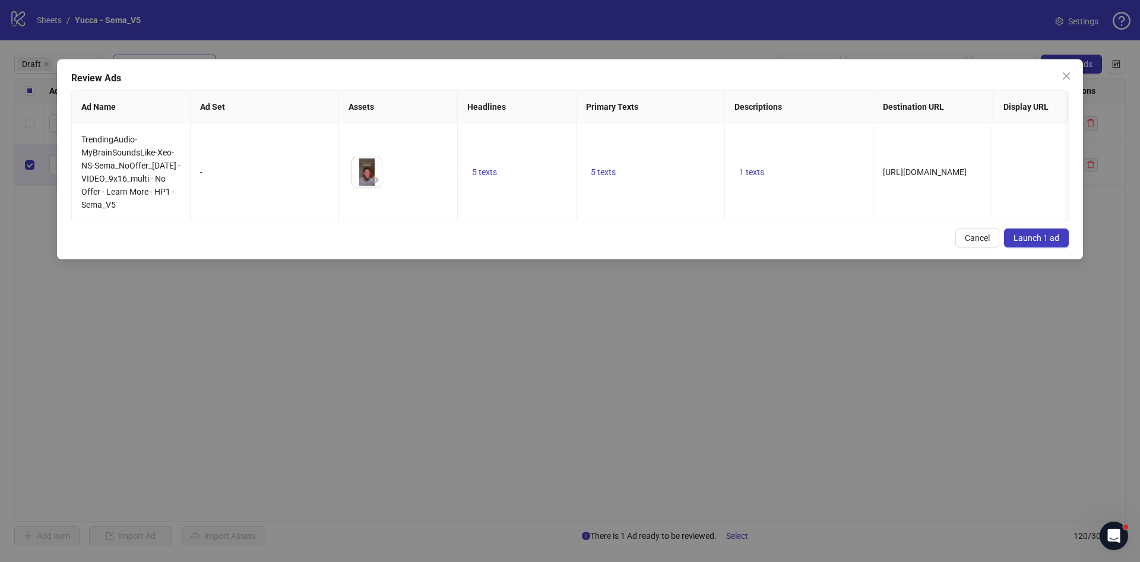
click at [1040, 243] on span "Launch 1 ad" at bounding box center [1037, 238] width 46 height 10
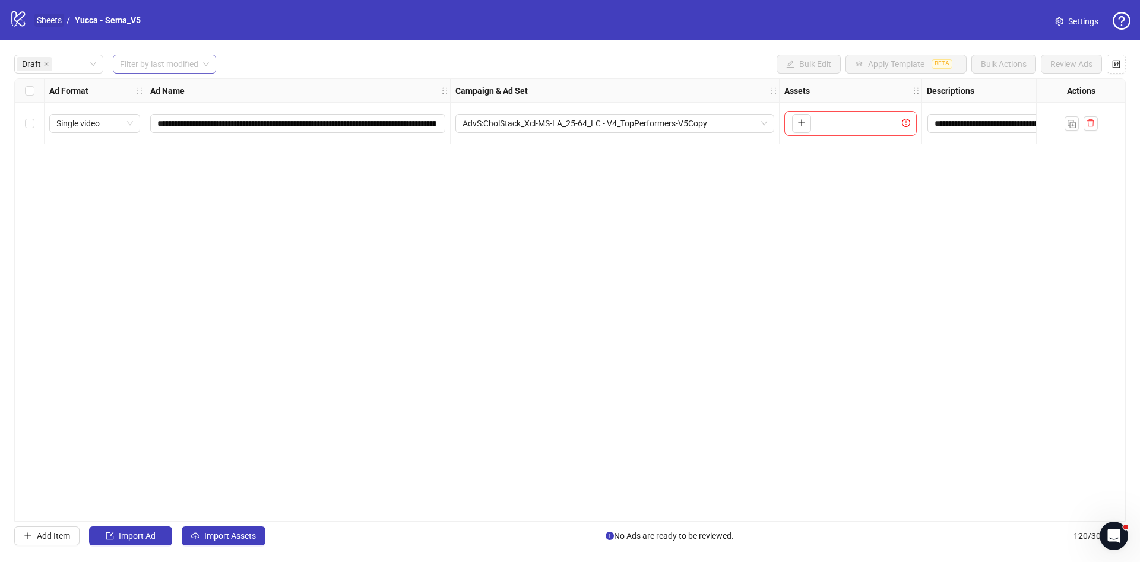
click at [59, 18] on link "Sheets" at bounding box center [49, 20] width 30 height 13
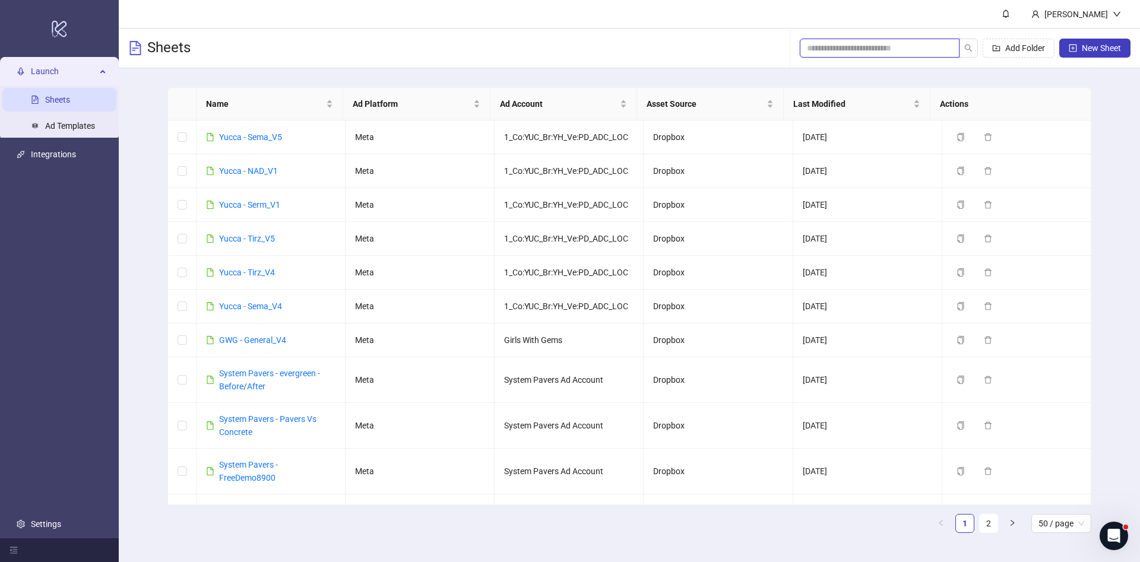
click at [884, 48] on input "search" at bounding box center [875, 48] width 136 height 13
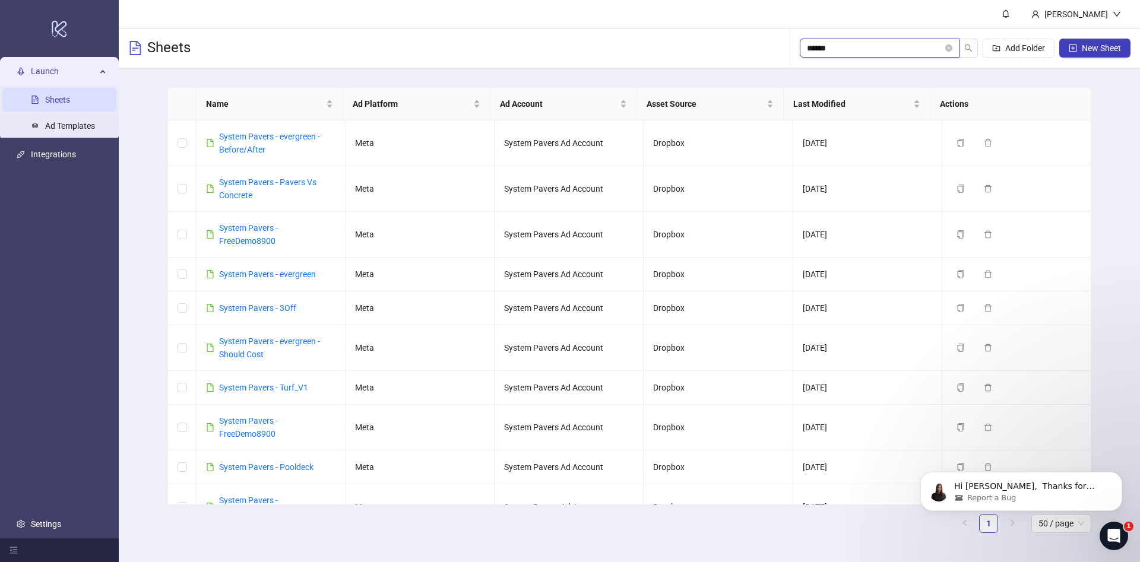
scroll to position [760, 0]
click at [1052, 487] on p "Hi Ethel, ​ Thanks for confirming! I’m escalating your case to our tech team so…" at bounding box center [1030, 487] width 153 height 12
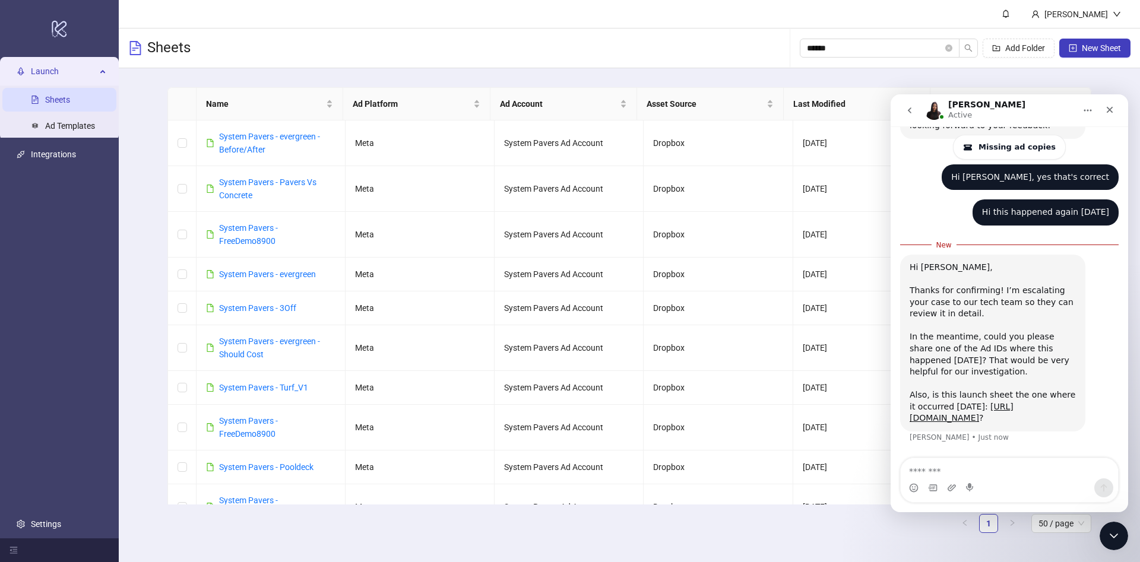
scroll to position [780, 0]
click at [1014, 407] on link "https://app.kitchnware.io/launch/sheets/8443495a-68f6-484a-a7a5-6c07359d60e8" at bounding box center [962, 412] width 104 height 21
click at [1007, 466] on textarea "Message…" at bounding box center [1009, 468] width 217 height 20
click at [853, 45] on input "******" at bounding box center [875, 48] width 136 height 13
drag, startPoint x: 853, startPoint y: 45, endPoint x: 837, endPoint y: 46, distance: 16.7
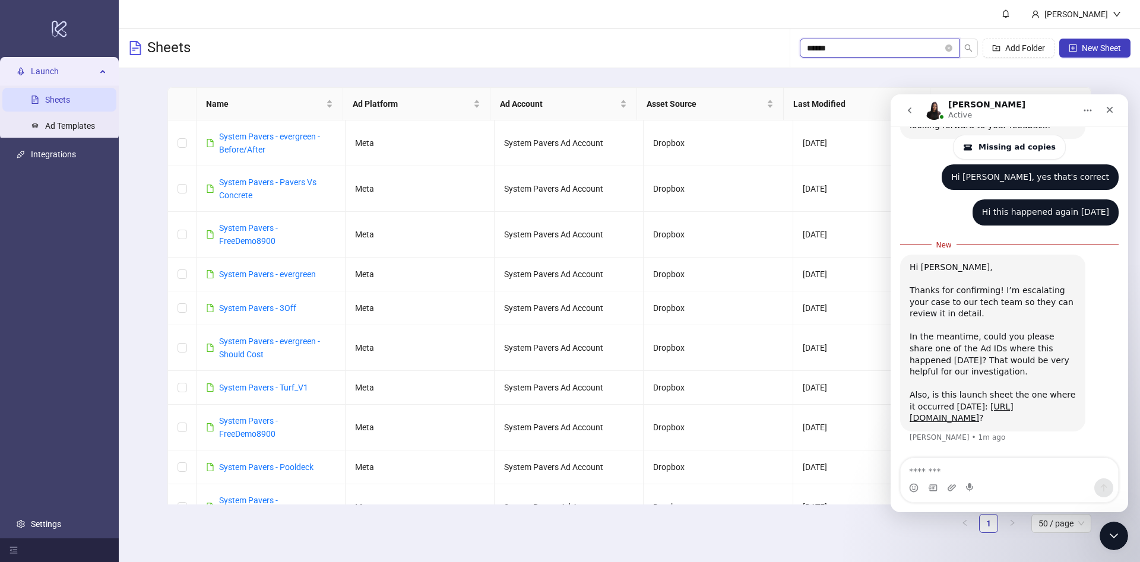
click at [837, 46] on input "******" at bounding box center [875, 48] width 136 height 13
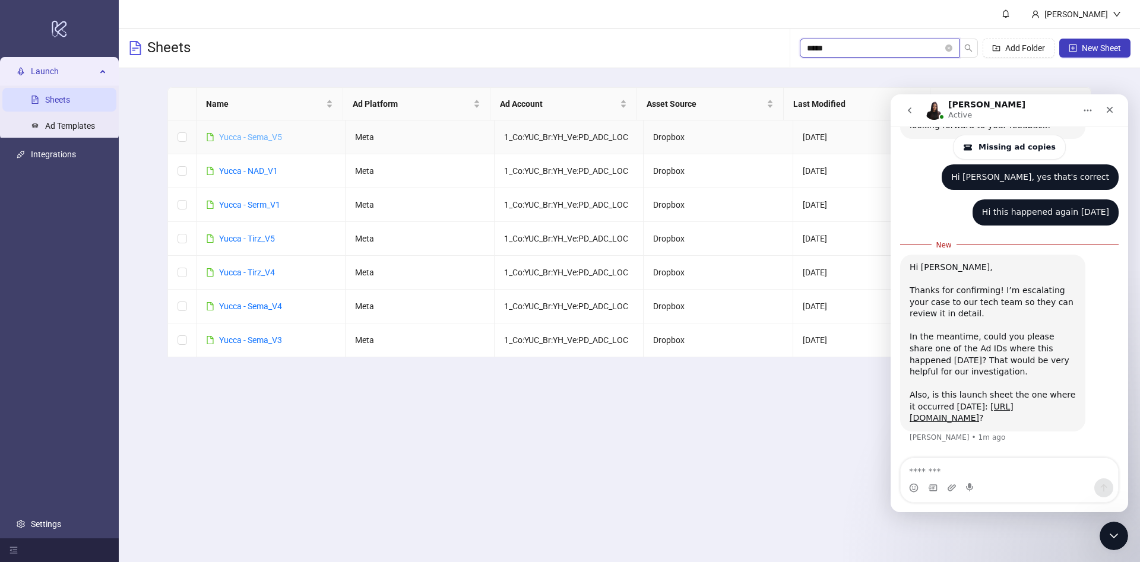
type input "*****"
drag, startPoint x: 1002, startPoint y: 484, endPoint x: 1013, endPoint y: 476, distance: 13.5
click at [1004, 481] on div "Intercom messenger" at bounding box center [1009, 488] width 217 height 19
click at [1016, 473] on textarea "Message…" at bounding box center [1009, 468] width 217 height 20
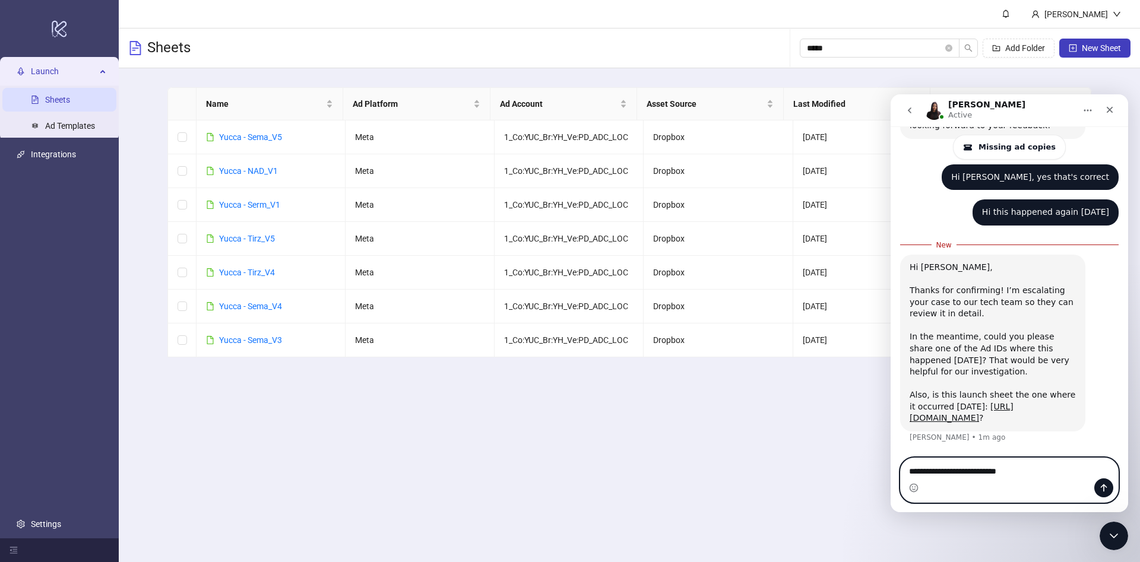
paste textarea "**********"
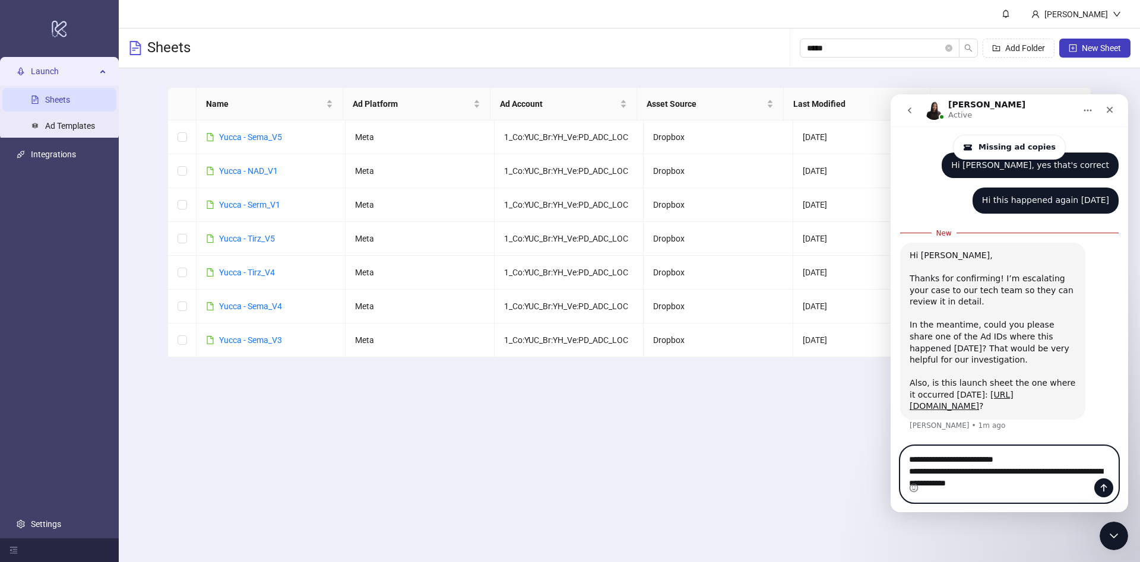
scroll to position [815, 0]
drag, startPoint x: 257, startPoint y: 239, endPoint x: 262, endPoint y: 170, distance: 69.1
click at [980, 477] on textarea "**********" at bounding box center [1009, 475] width 217 height 56
paste textarea "**********"
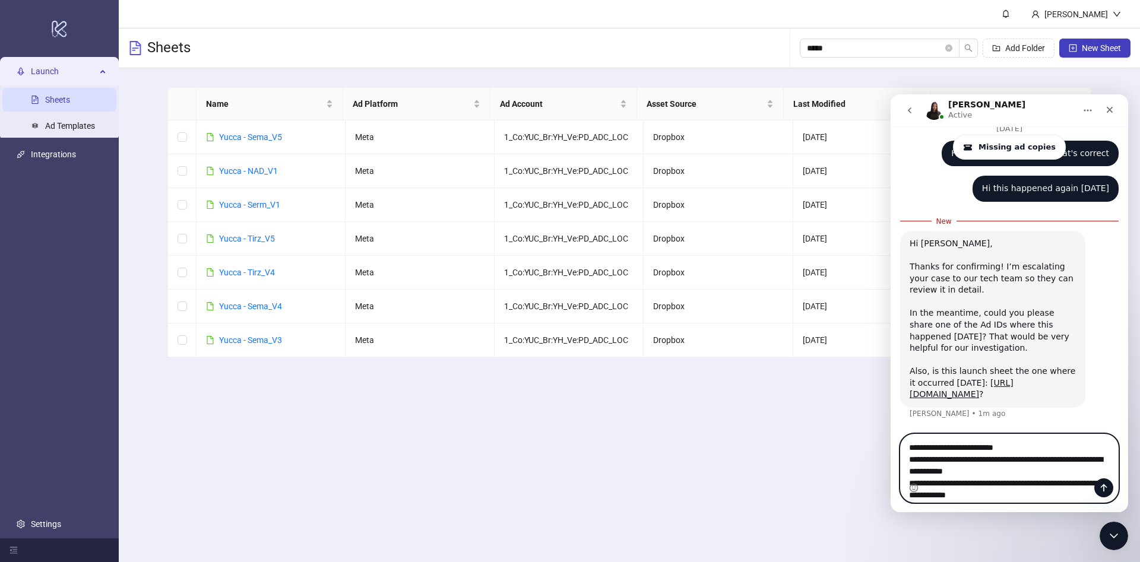
scroll to position [839, 0]
click at [1042, 472] on textarea "**********" at bounding box center [1009, 475] width 217 height 80
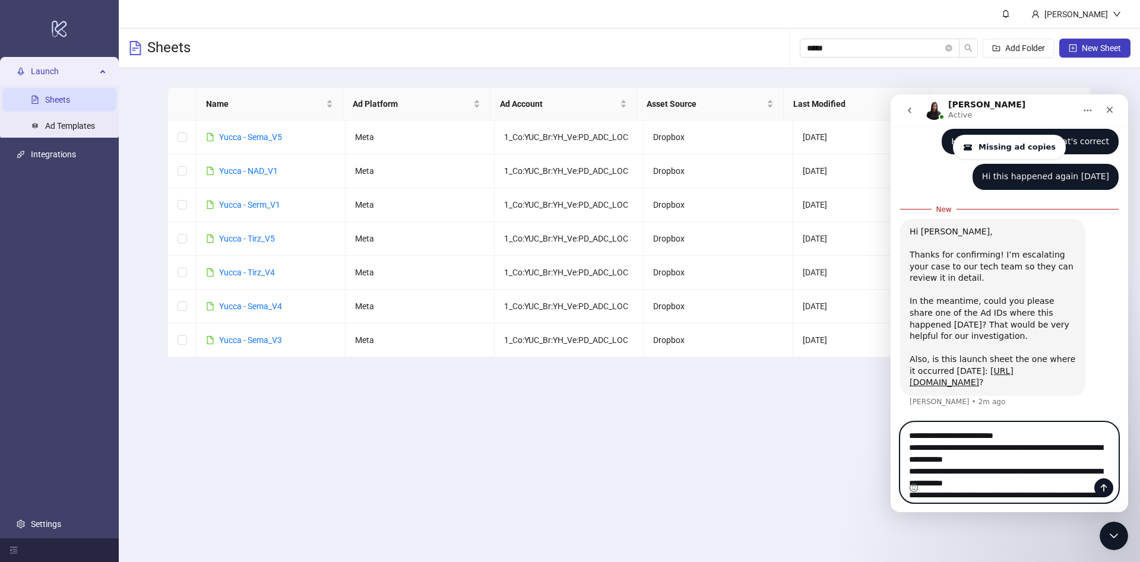
scroll to position [853, 0]
click at [979, 476] on textarea "**********" at bounding box center [1009, 470] width 217 height 94
paste textarea "**********"
type textarea "**********"
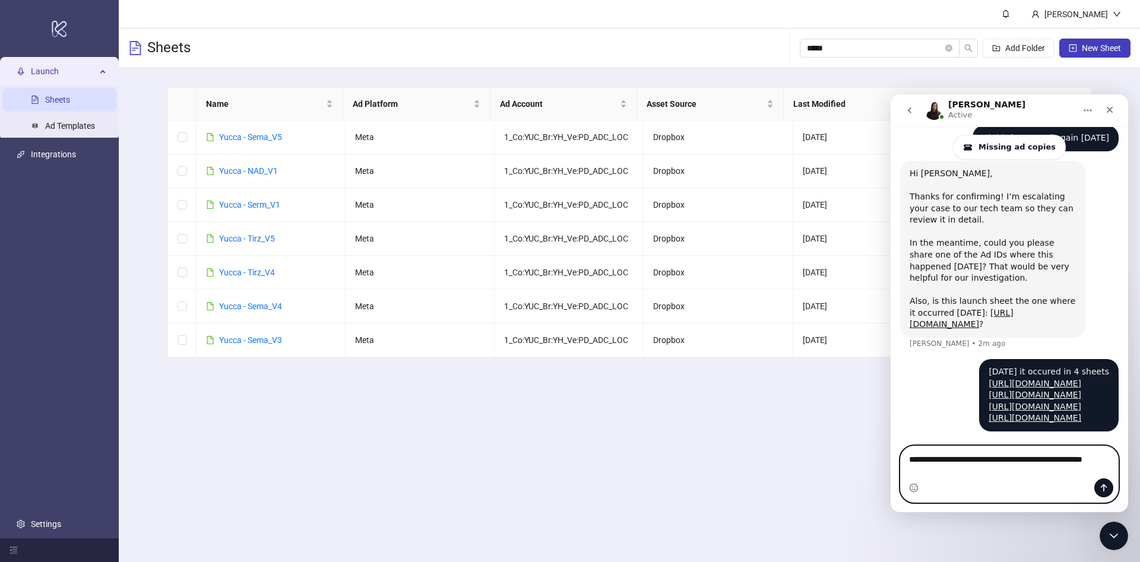
scroll to position [901, 0]
type textarea "**********"
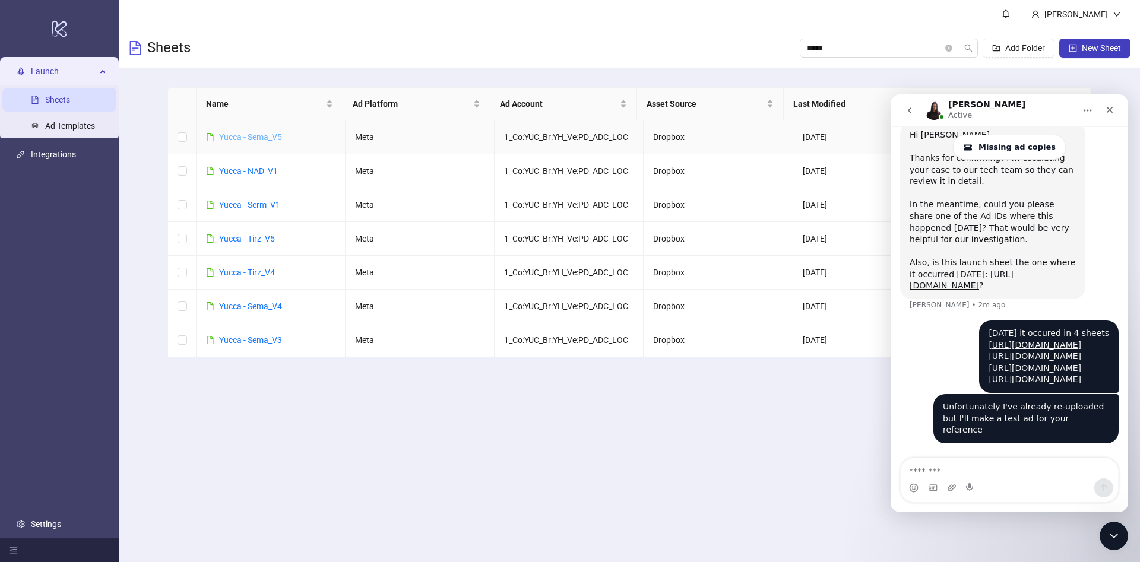
click at [262, 138] on link "Yucca - Sema_V5" at bounding box center [250, 137] width 63 height 10
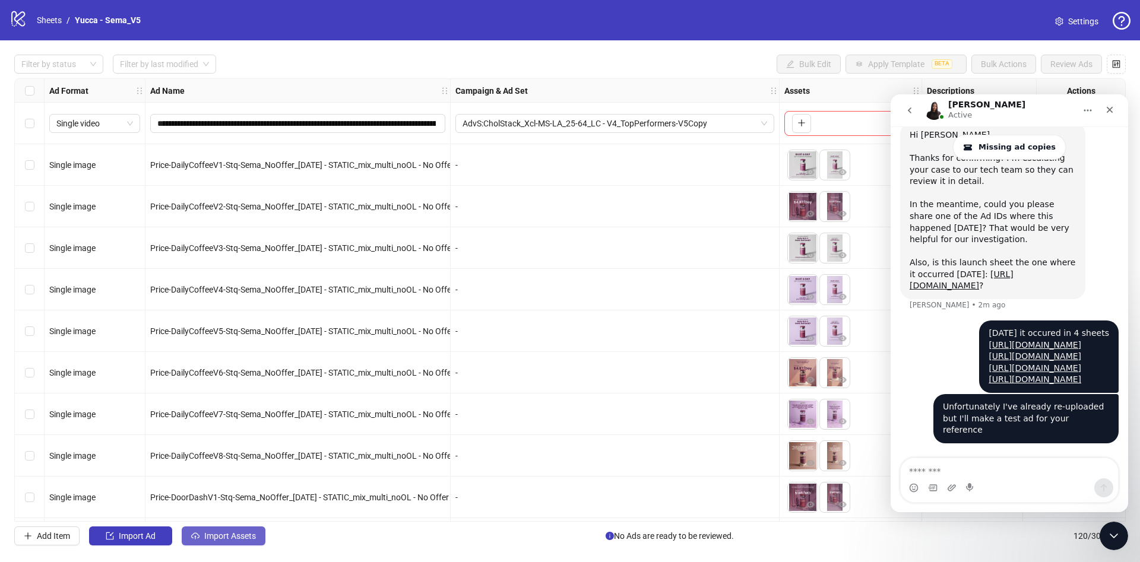
click at [210, 537] on span "Import Assets" at bounding box center [230, 537] width 52 height 10
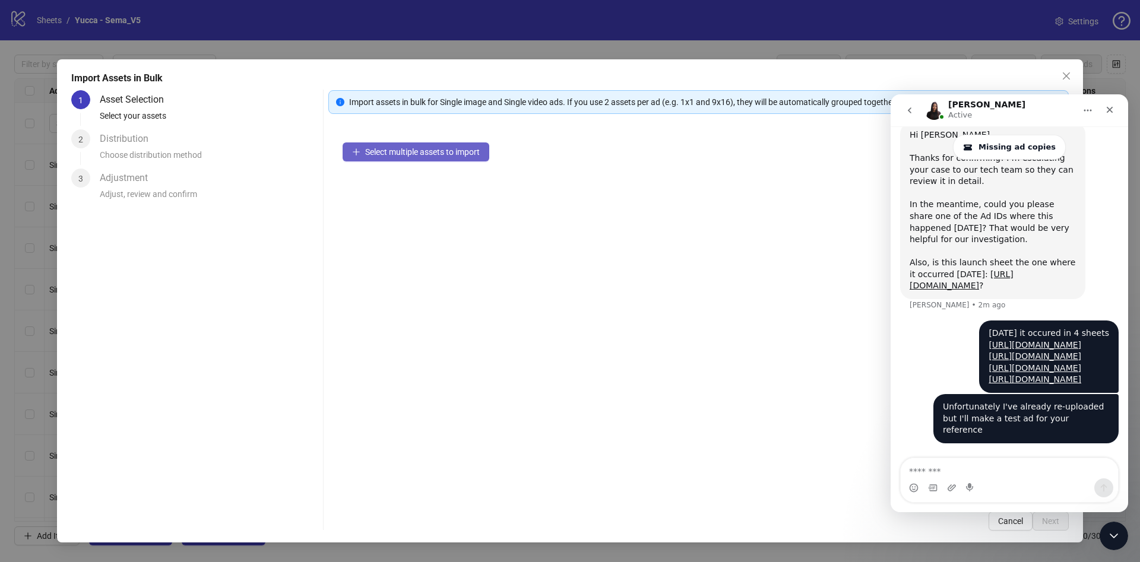
click at [420, 153] on span "Select multiple assets to import" at bounding box center [422, 152] width 115 height 10
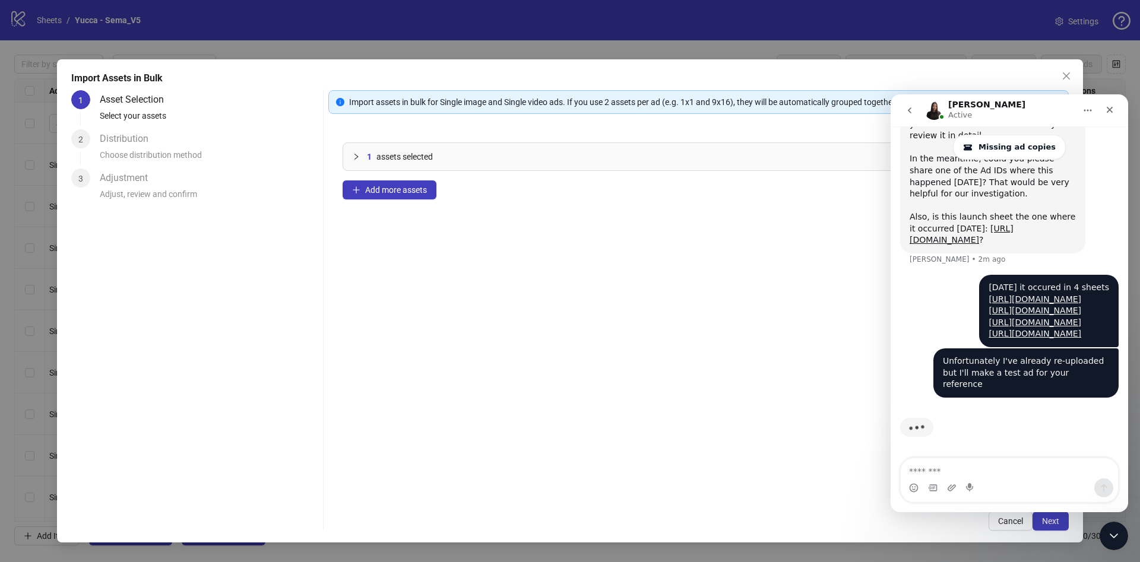
scroll to position [973, 0]
click at [635, 318] on div "1 assets selected Add more assets" at bounding box center [698, 312] width 741 height 369
drag, startPoint x: 1120, startPoint y: 532, endPoint x: 1113, endPoint y: 531, distance: 6.6
click at [1122, 532] on div "Close Intercom Messenger" at bounding box center [1112, 534] width 29 height 29
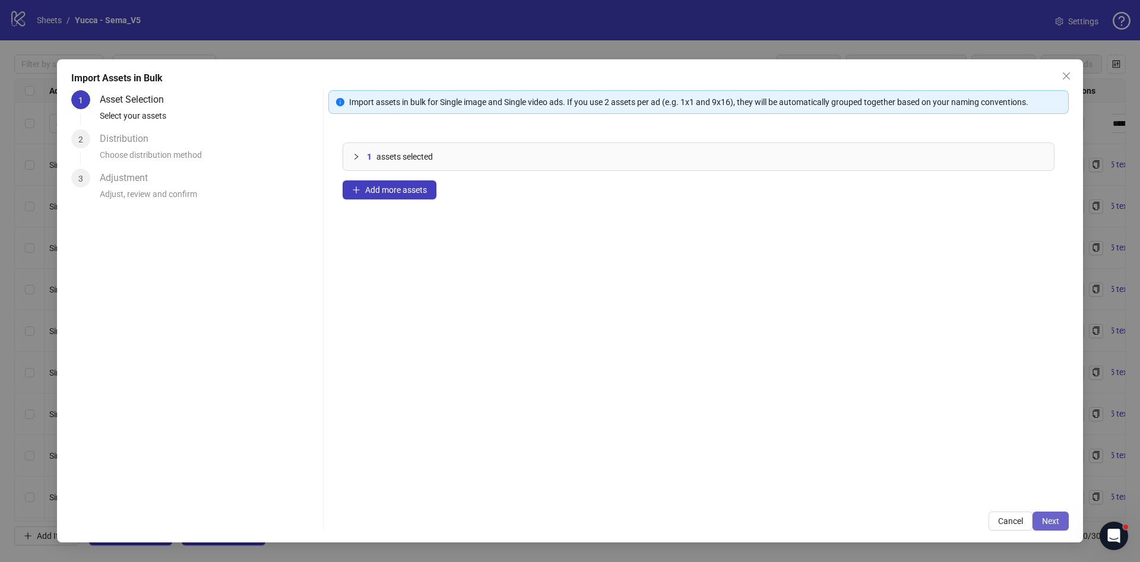
click at [1051, 523] on span "Next" at bounding box center [1050, 522] width 17 height 10
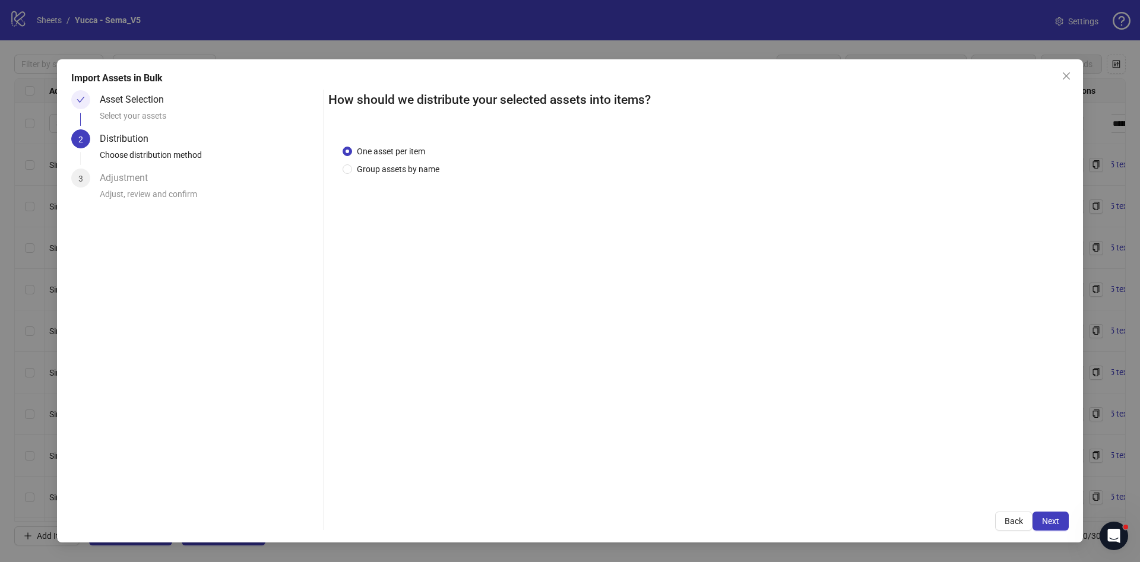
click at [1054, 522] on span "Next" at bounding box center [1050, 522] width 17 height 10
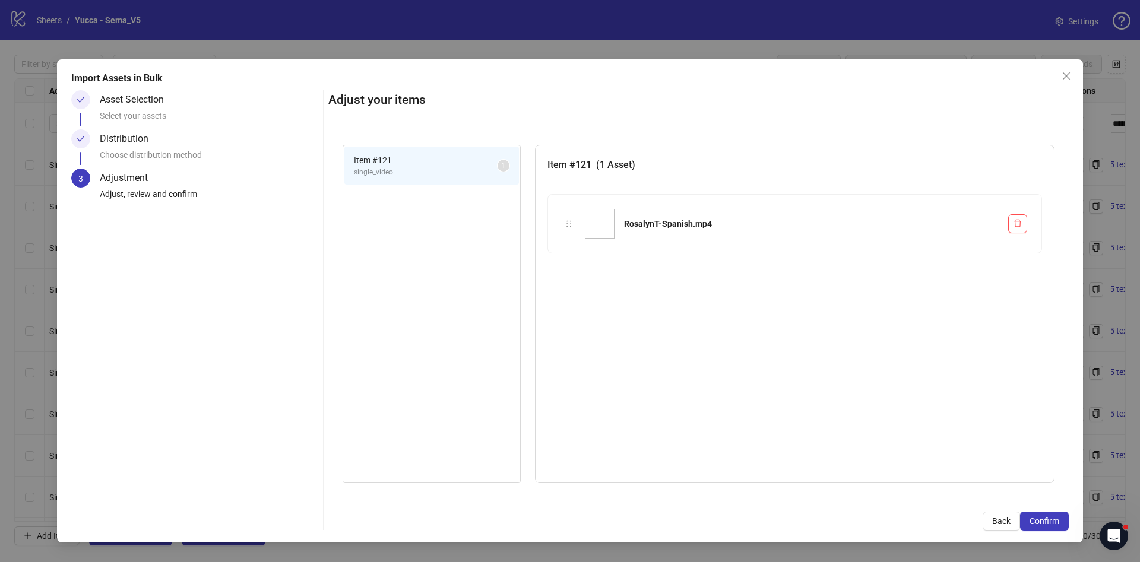
click at [1054, 522] on span "Confirm" at bounding box center [1045, 522] width 30 height 10
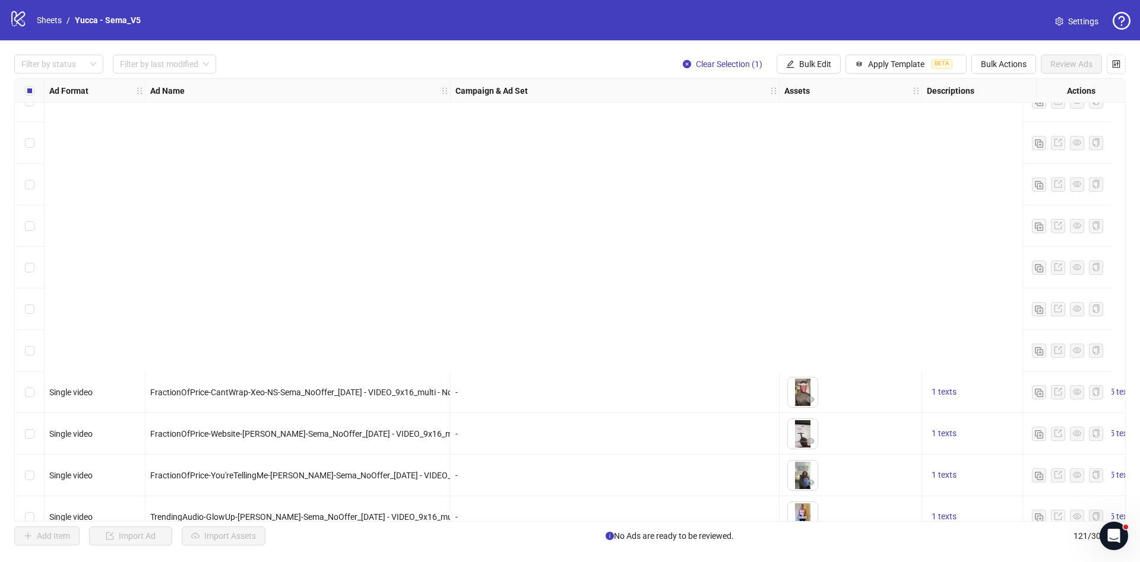
scroll to position [4616, 0]
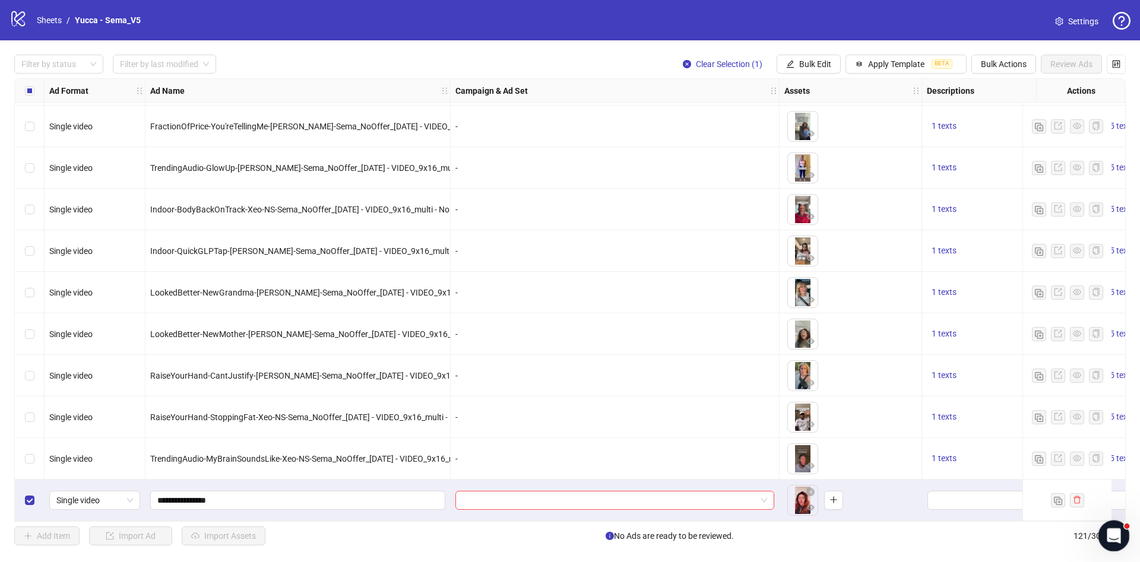
click at [1106, 531] on icon "Open Intercom Messenger" at bounding box center [1113, 535] width 20 height 20
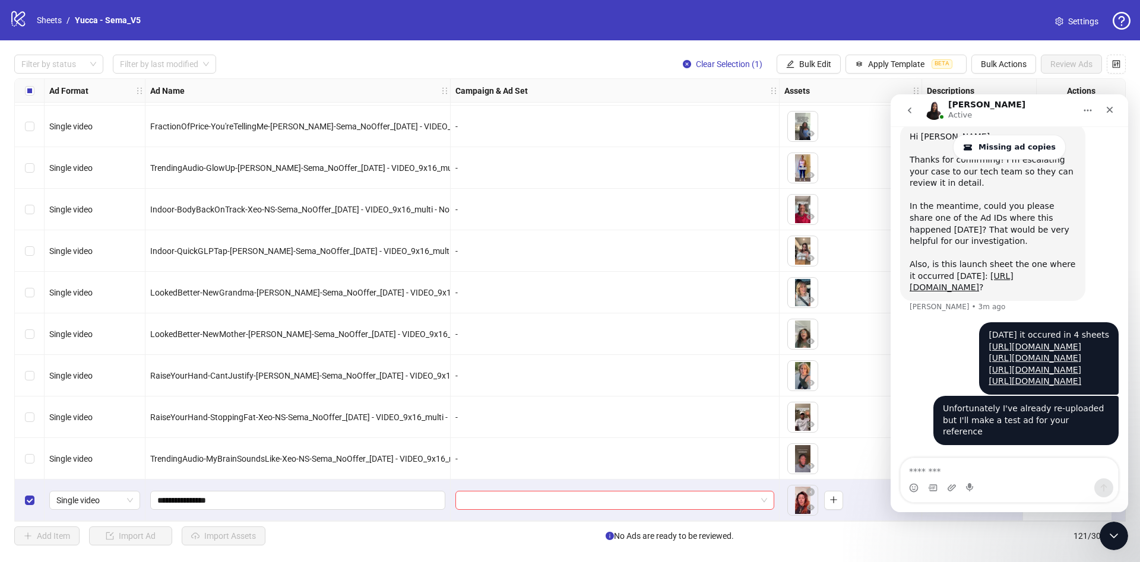
scroll to position [928, 0]
click at [1110, 533] on icon "Close Intercom Messenger" at bounding box center [1112, 534] width 14 height 14
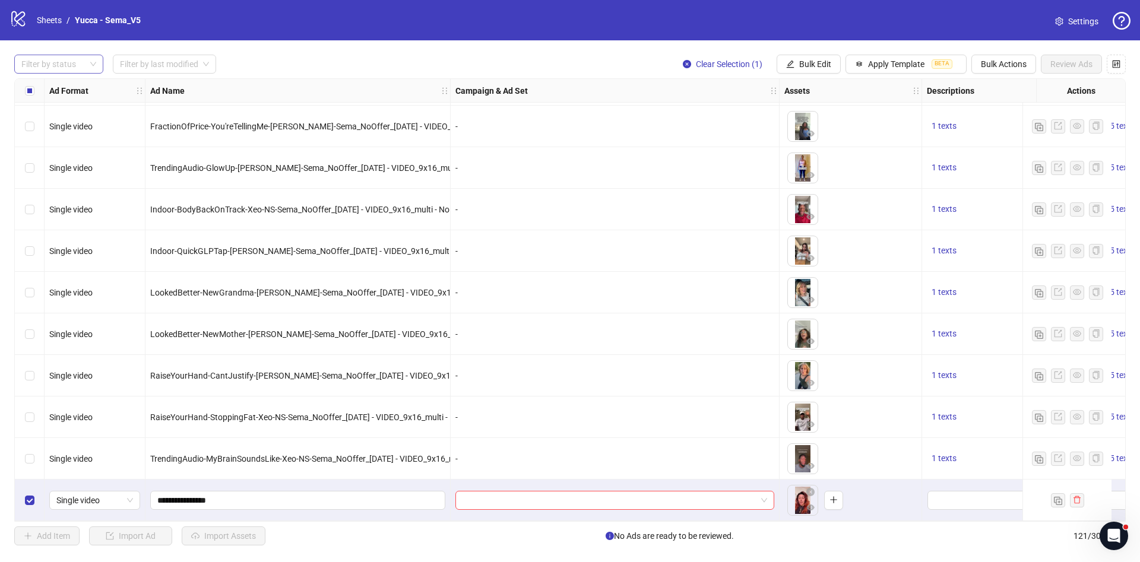
click at [49, 72] on div at bounding box center [53, 64] width 72 height 17
click at [46, 89] on div "Draft" at bounding box center [59, 88] width 70 height 13
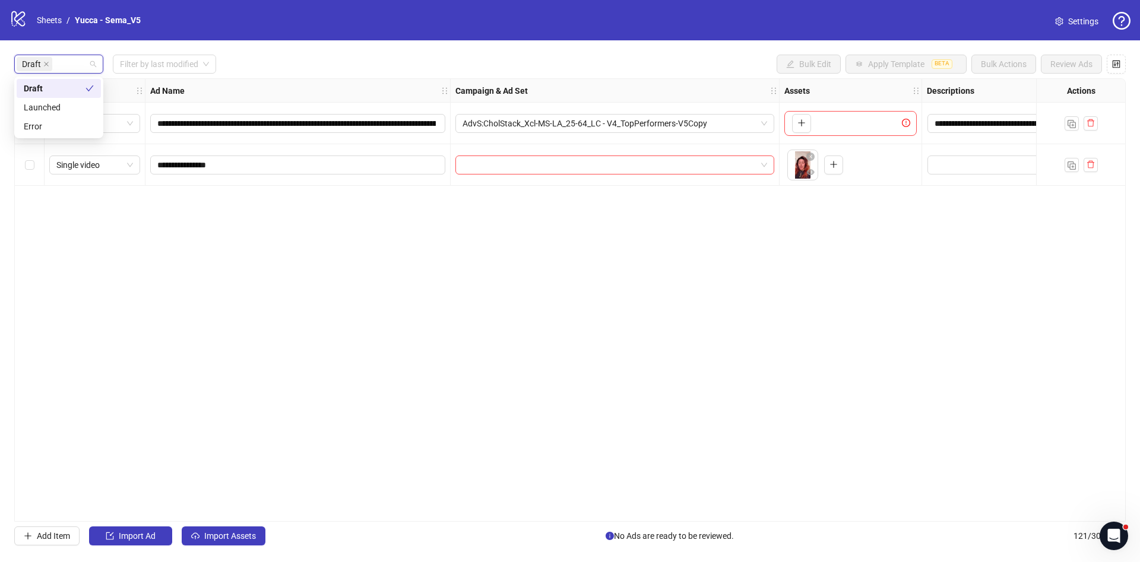
scroll to position [0, 0]
click at [325, 60] on div "Draft Filter by last modified Bulk Edit Apply Template BETA Bulk Actions Review…" at bounding box center [570, 64] width 1112 height 19
click at [26, 85] on label "Select all rows" at bounding box center [30, 90] width 10 height 13
click at [38, 95] on div "Select all rows" at bounding box center [30, 91] width 30 height 24
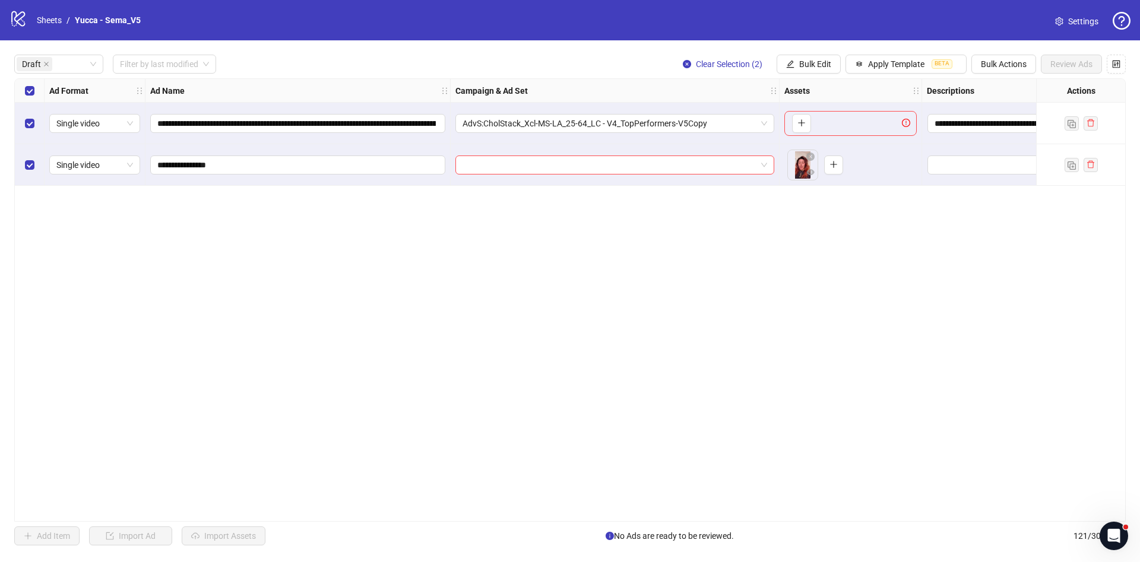
click at [34, 93] on div "Select all rows" at bounding box center [30, 91] width 30 height 24
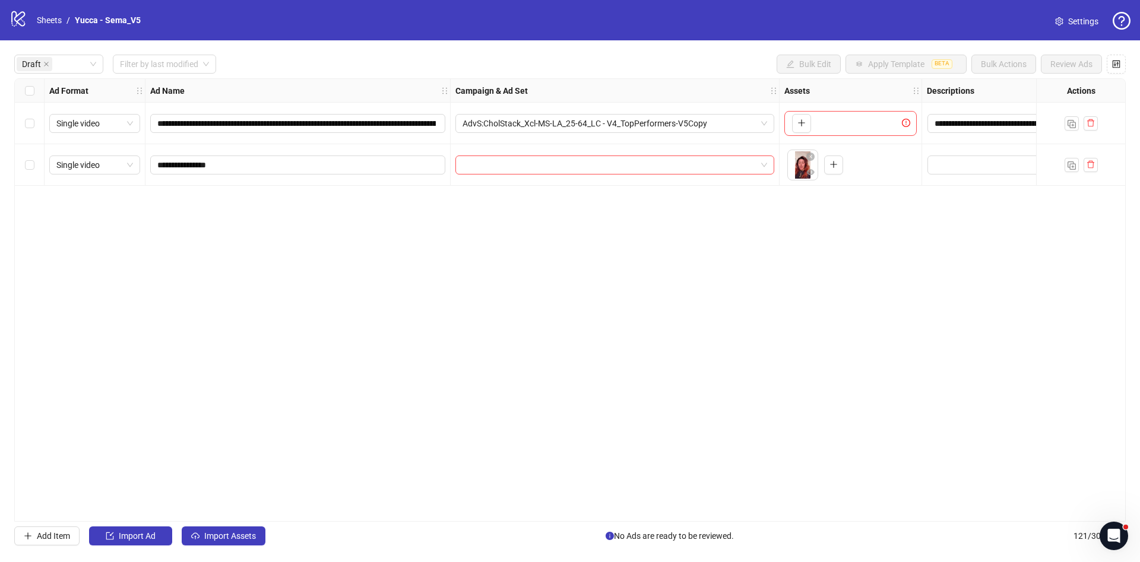
click at [20, 165] on div "Select row 2" at bounding box center [30, 165] width 30 height 42
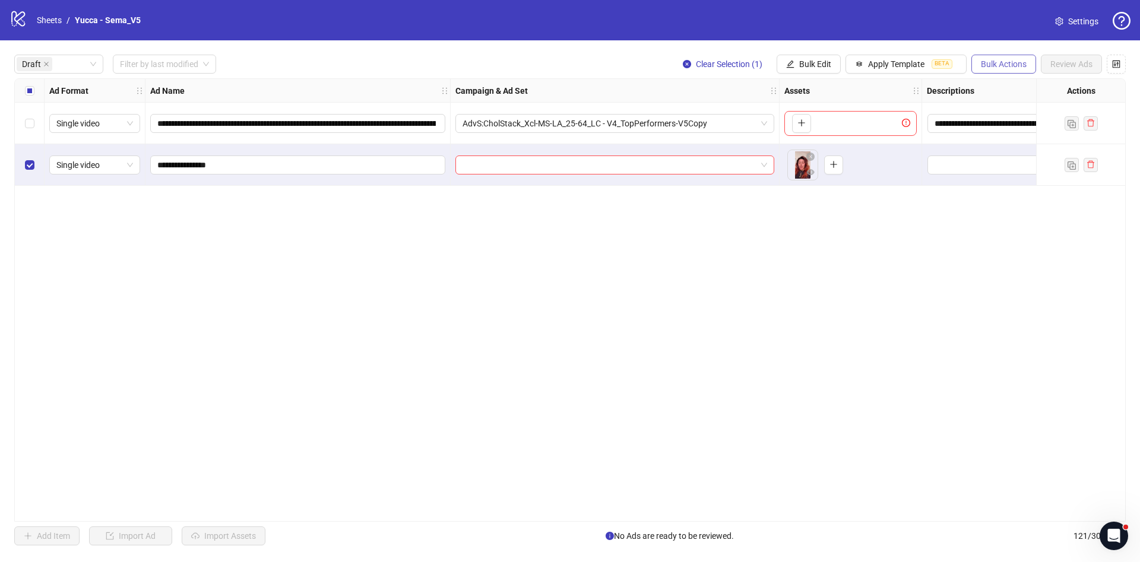
click at [981, 63] on span "Bulk Actions" at bounding box center [1004, 64] width 46 height 10
click at [1037, 126] on span "Duplicate with assets" at bounding box center [1020, 126] width 81 height 13
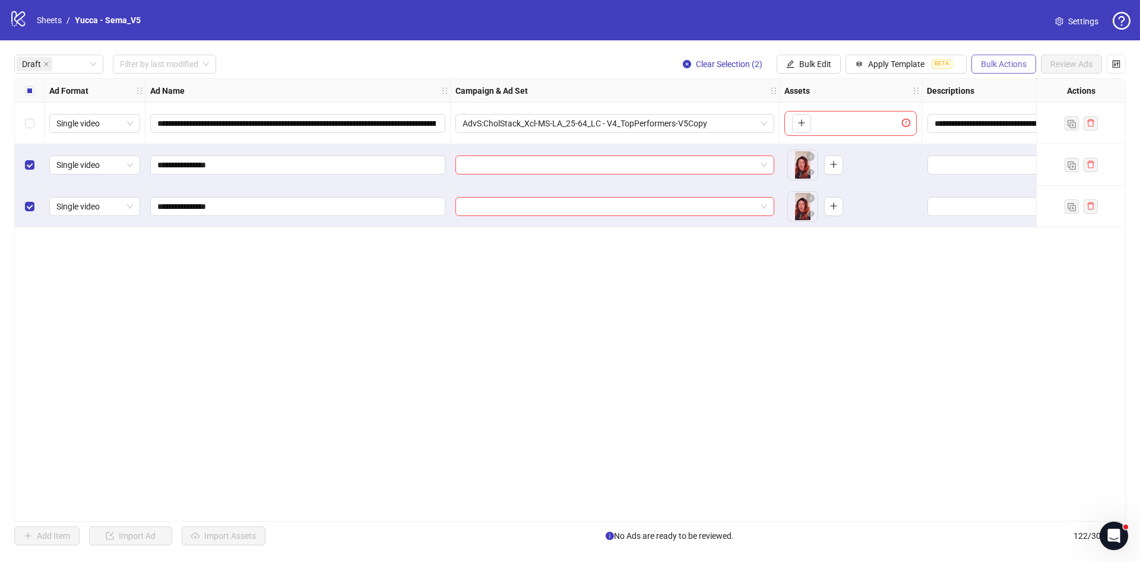
click at [1026, 67] on button "Bulk Actions" at bounding box center [1004, 64] width 65 height 19
click at [1014, 126] on span "Duplicate with assets" at bounding box center [1020, 126] width 81 height 13
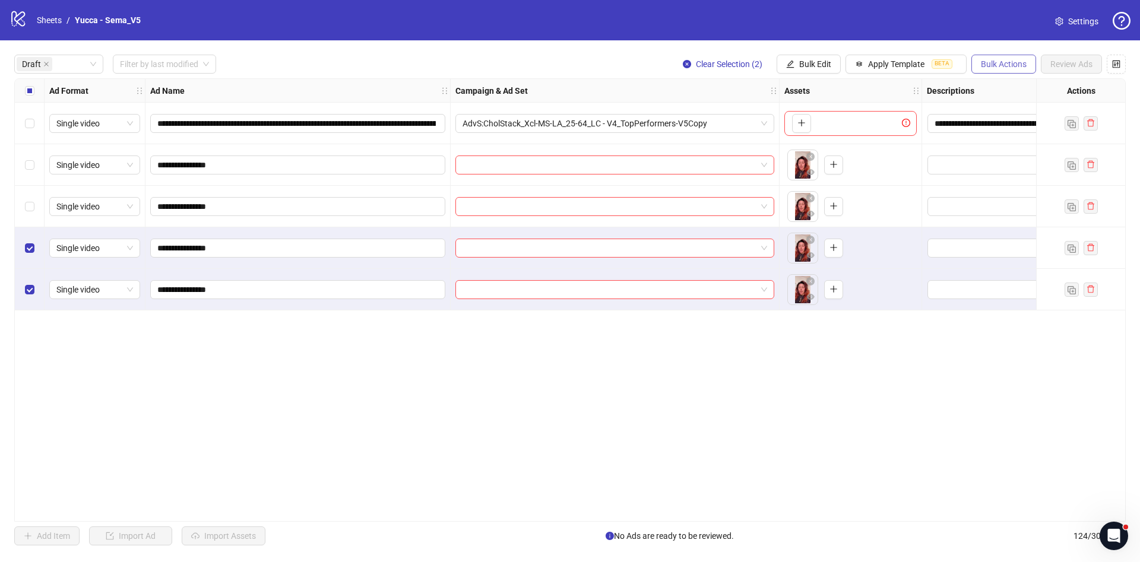
click at [1004, 64] on span "Bulk Actions" at bounding box center [1004, 64] width 46 height 10
click at [1051, 126] on span "Duplicate with assets" at bounding box center [1020, 126] width 81 height 13
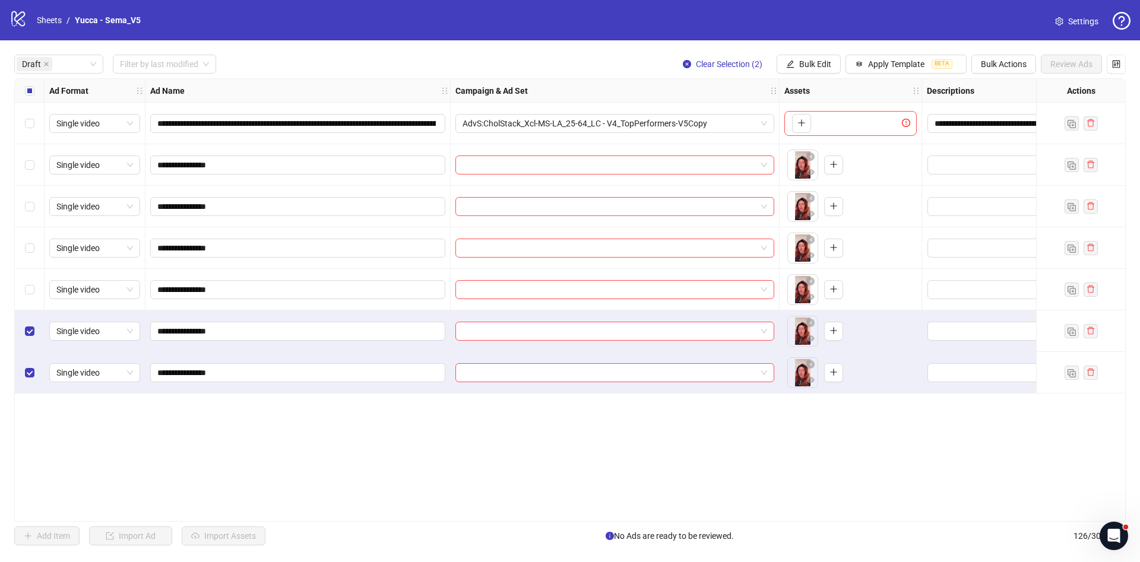
click at [33, 99] on div "Select all rows" at bounding box center [30, 91] width 30 height 24
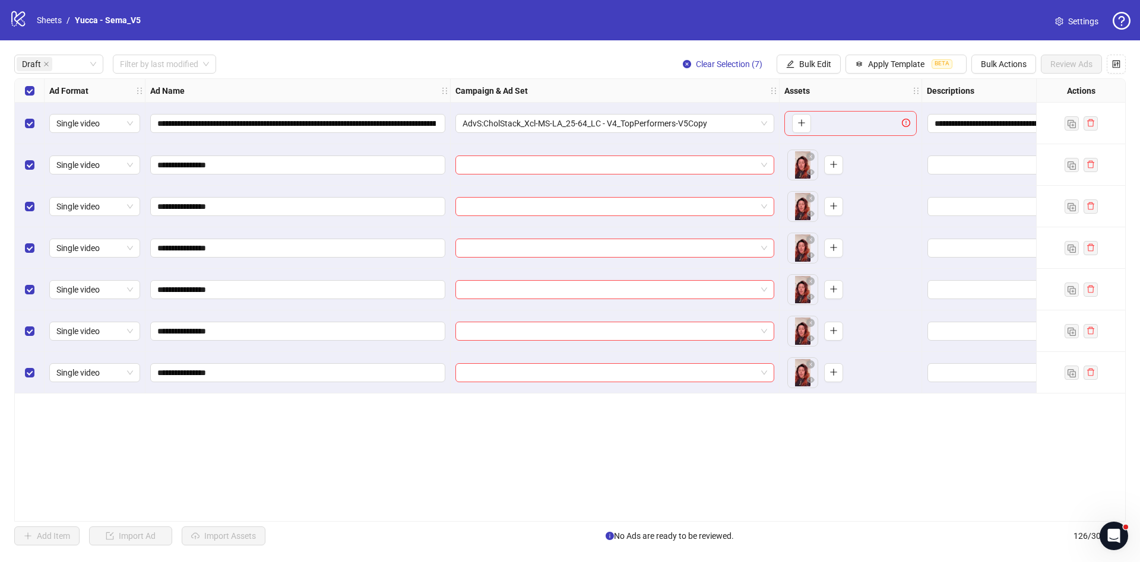
click at [34, 101] on div "Select all rows" at bounding box center [30, 91] width 30 height 24
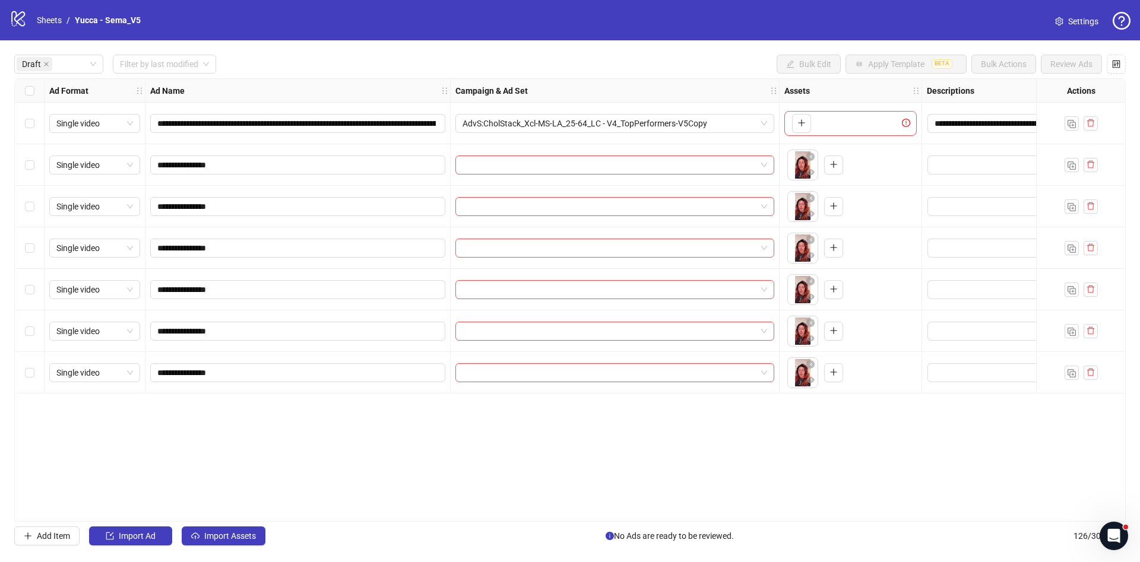
click at [33, 101] on div "Select all rows" at bounding box center [30, 91] width 30 height 24
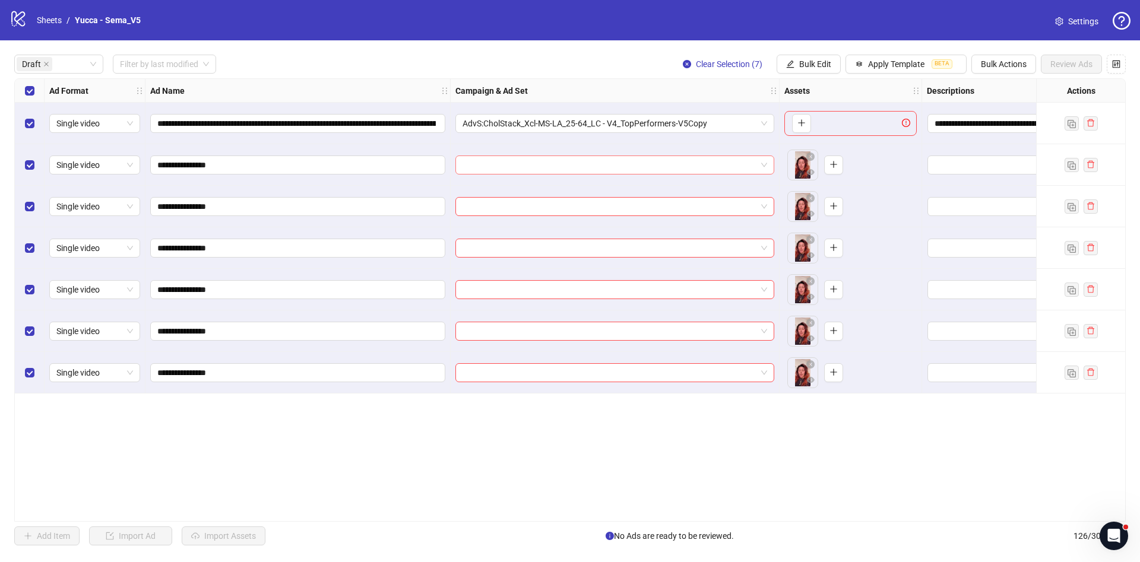
scroll to position [973, 0]
click at [660, 170] on input "search" at bounding box center [610, 165] width 294 height 18
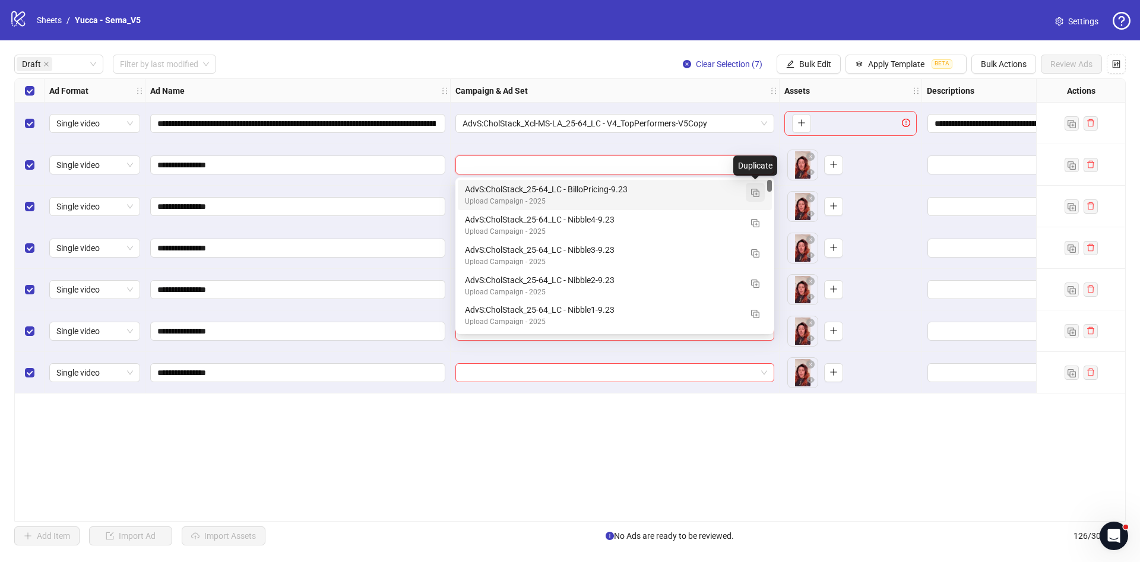
click at [757, 190] on img "button" at bounding box center [755, 193] width 8 height 8
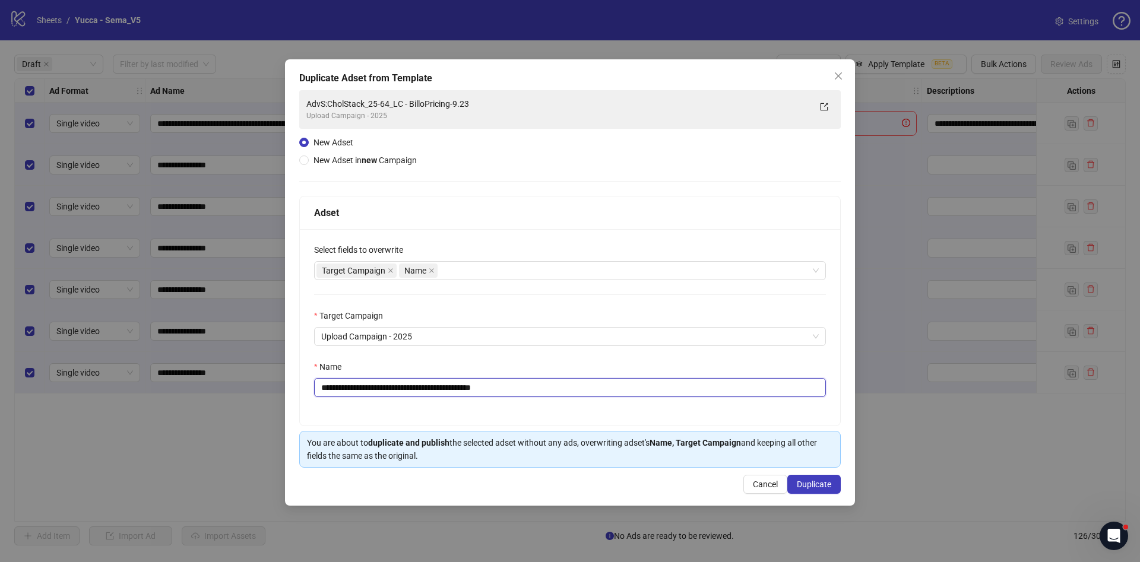
drag, startPoint x: 429, startPoint y: 388, endPoint x: 727, endPoint y: 392, distance: 298.1
click at [627, 388] on input "**********" at bounding box center [570, 387] width 512 height 19
type input "**********"
click at [814, 487] on span "Duplicate" at bounding box center [814, 485] width 34 height 10
click at [1109, 530] on icon "Open Intercom Messenger" at bounding box center [1113, 535] width 20 height 20
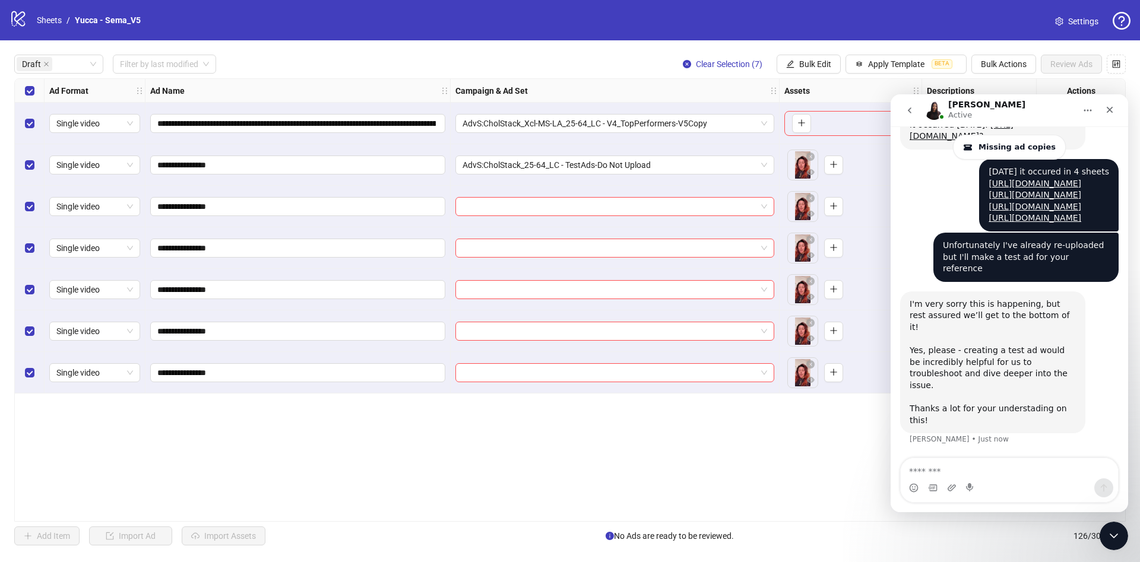
scroll to position [1045, 0]
click at [1116, 531] on icon "Close Intercom Messenger" at bounding box center [1112, 534] width 14 height 14
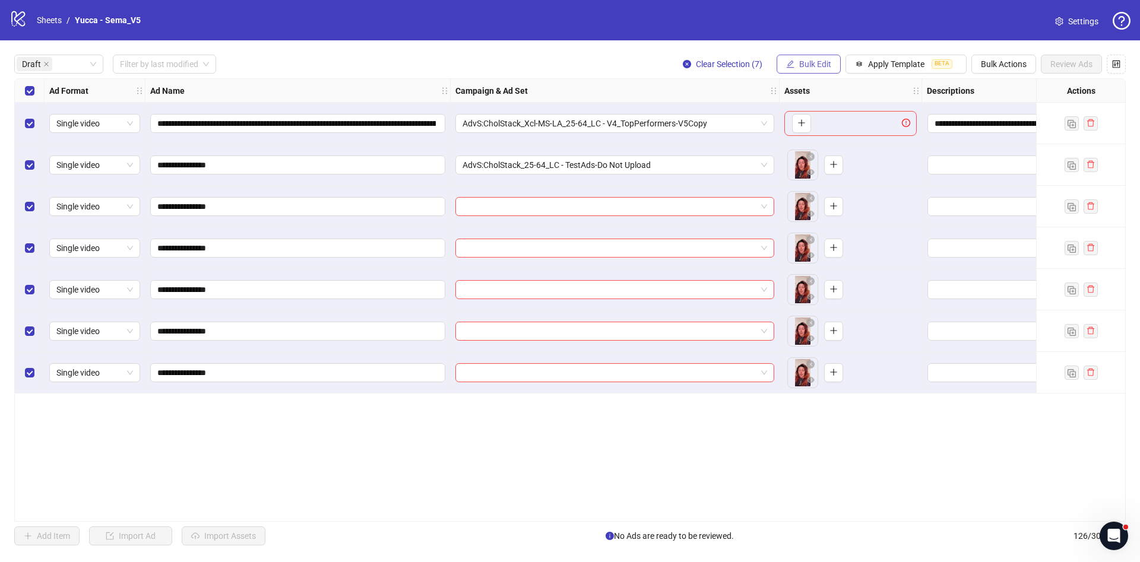
click at [818, 61] on span "Bulk Edit" at bounding box center [815, 64] width 32 height 10
click at [817, 122] on span "Campaign & Ad Set" at bounding box center [820, 126] width 71 height 13
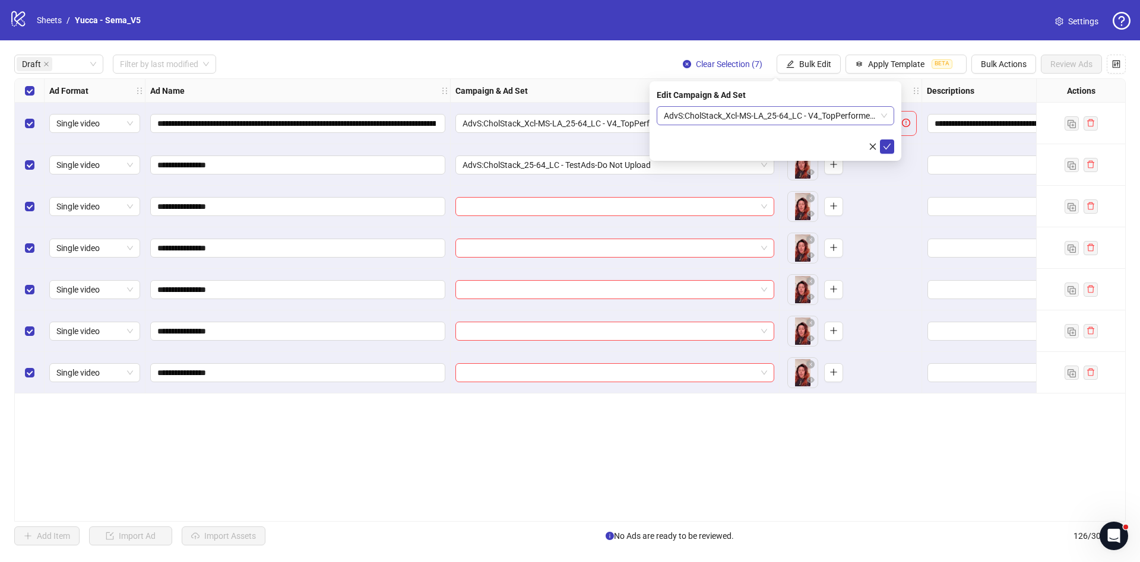
click at [801, 113] on span "AdvS:CholStack_Xcl-MS-LA_25-64_LC - V4_TopPerformers-V5Copy" at bounding box center [775, 116] width 223 height 18
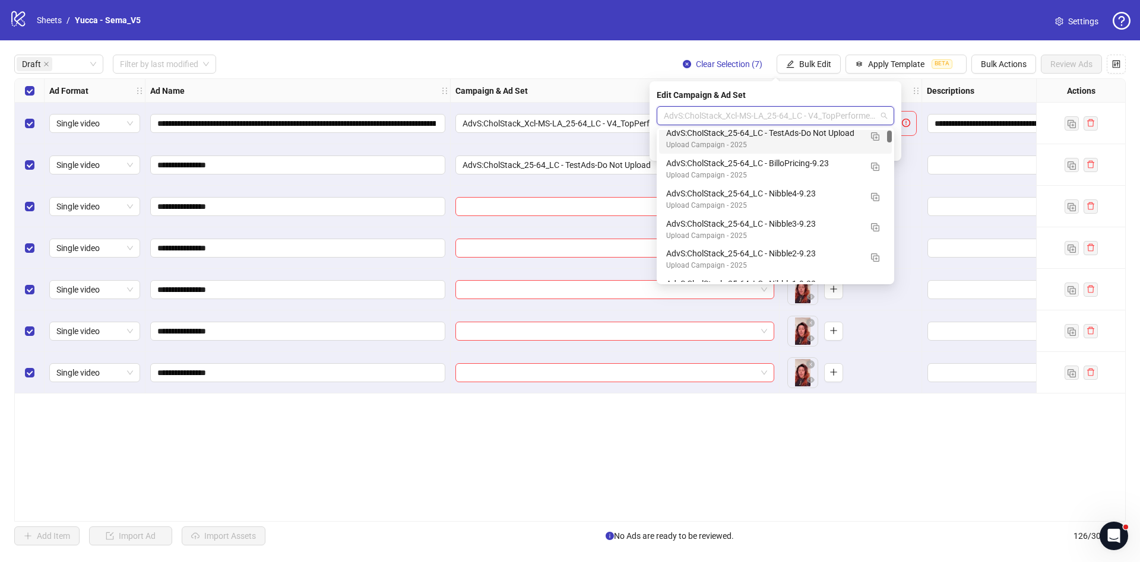
scroll to position [0, 0]
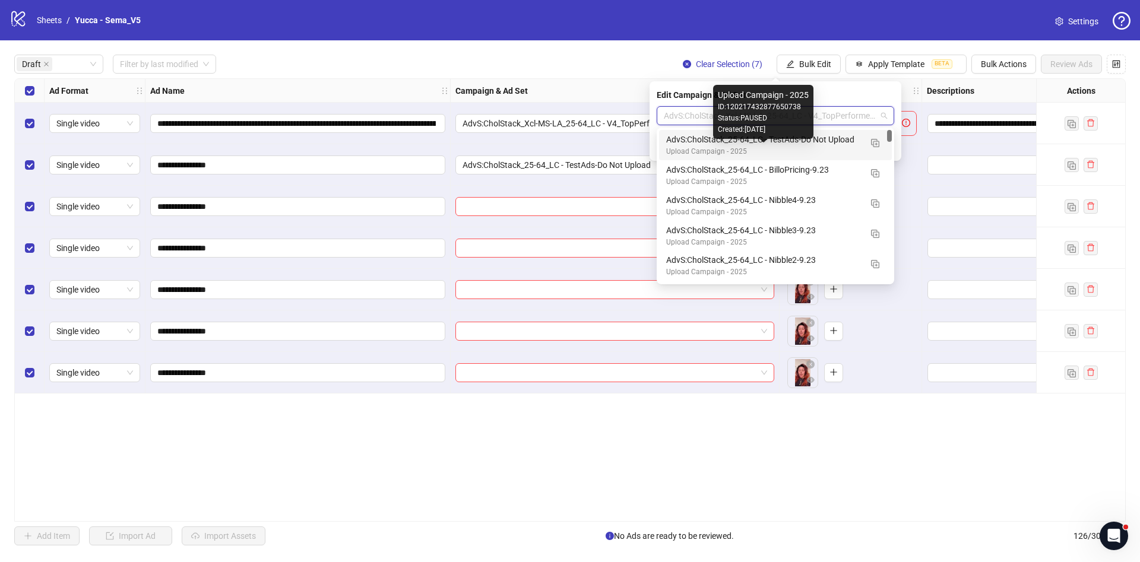
click at [828, 145] on div "AdvS:CholStack_25-64_LC - TestAds-Do Not Upload" at bounding box center [763, 139] width 195 height 13
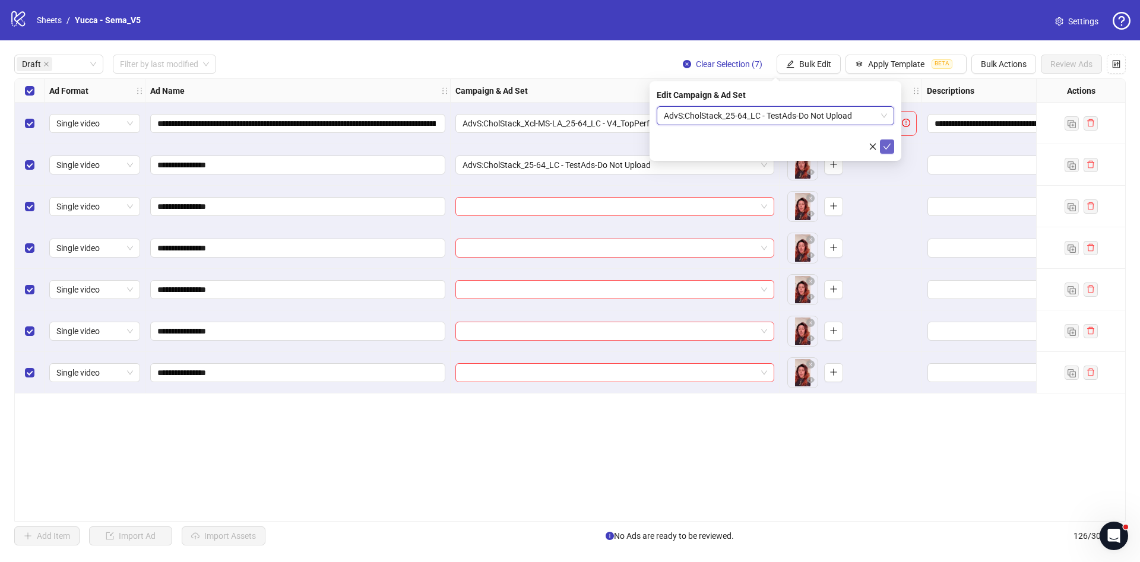
click at [888, 148] on icon "check" at bounding box center [887, 147] width 8 height 8
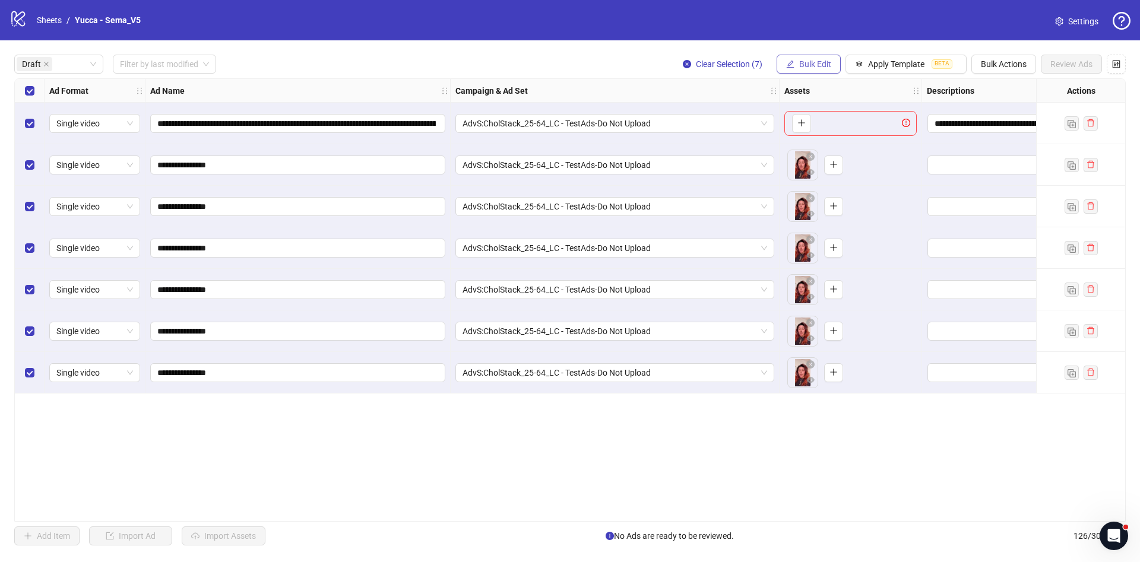
click at [815, 66] on span "Bulk Edit" at bounding box center [815, 64] width 32 height 10
click at [823, 196] on span "Destination URL" at bounding box center [820, 202] width 71 height 13
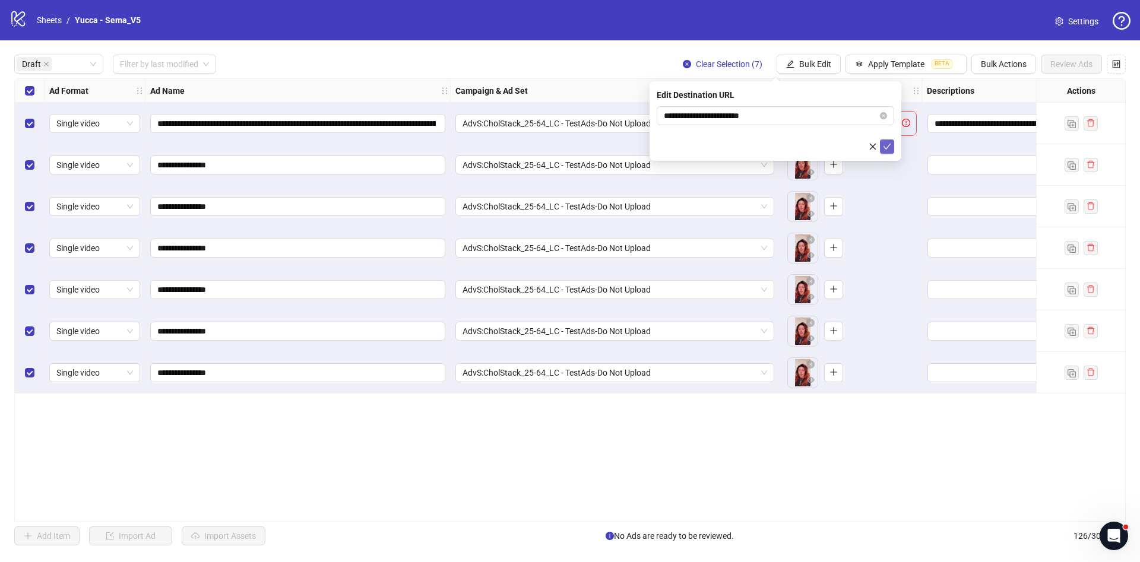
click at [893, 147] on button "submit" at bounding box center [887, 147] width 14 height 14
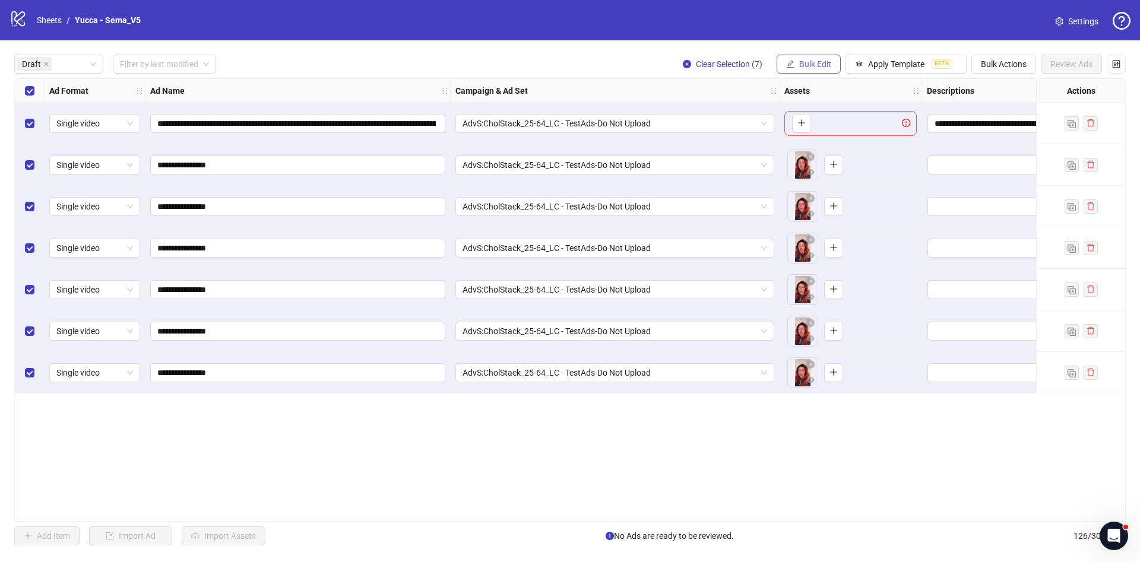
click at [823, 62] on span "Bulk Edit" at bounding box center [815, 64] width 32 height 10
click at [823, 198] on span "Destination URL" at bounding box center [820, 202] width 71 height 13
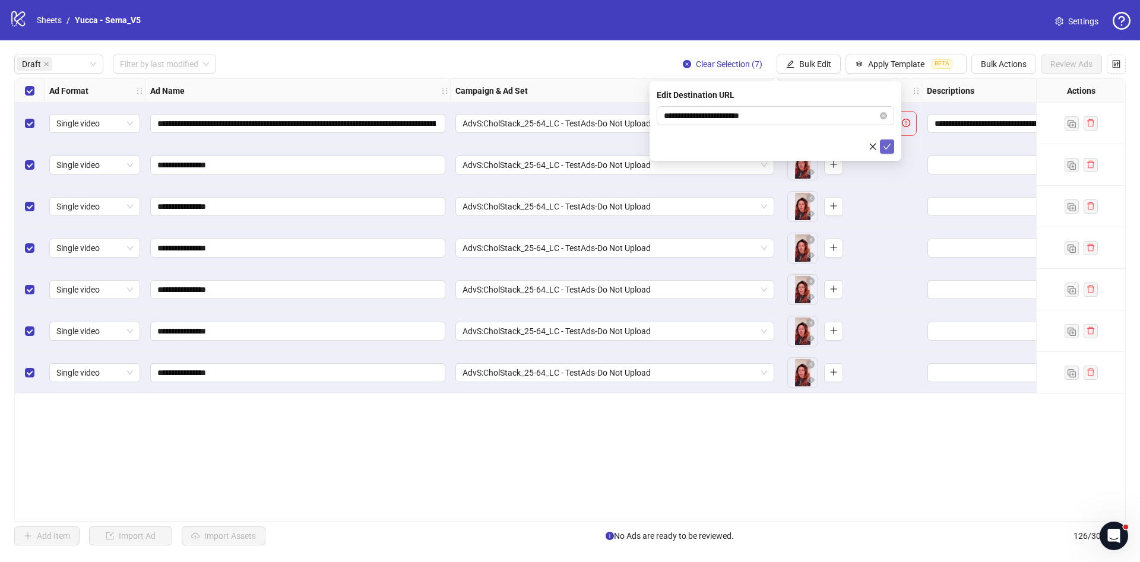
click at [887, 147] on icon "check" at bounding box center [888, 147] width 8 height 6
click at [789, 60] on icon "edit" at bounding box center [790, 64] width 8 height 8
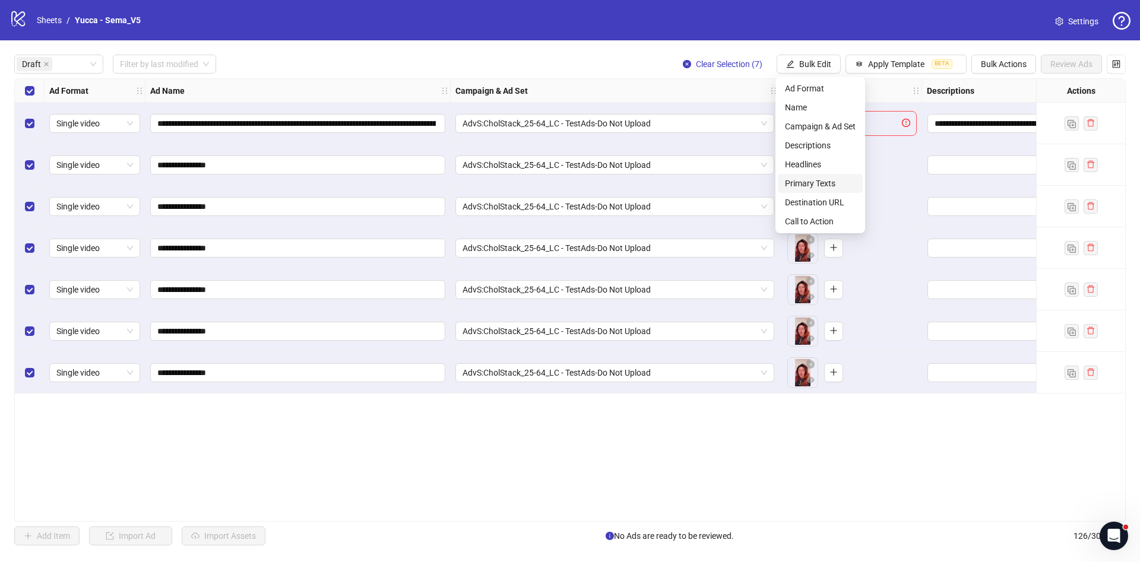
click at [821, 179] on span "Primary Texts" at bounding box center [820, 183] width 71 height 13
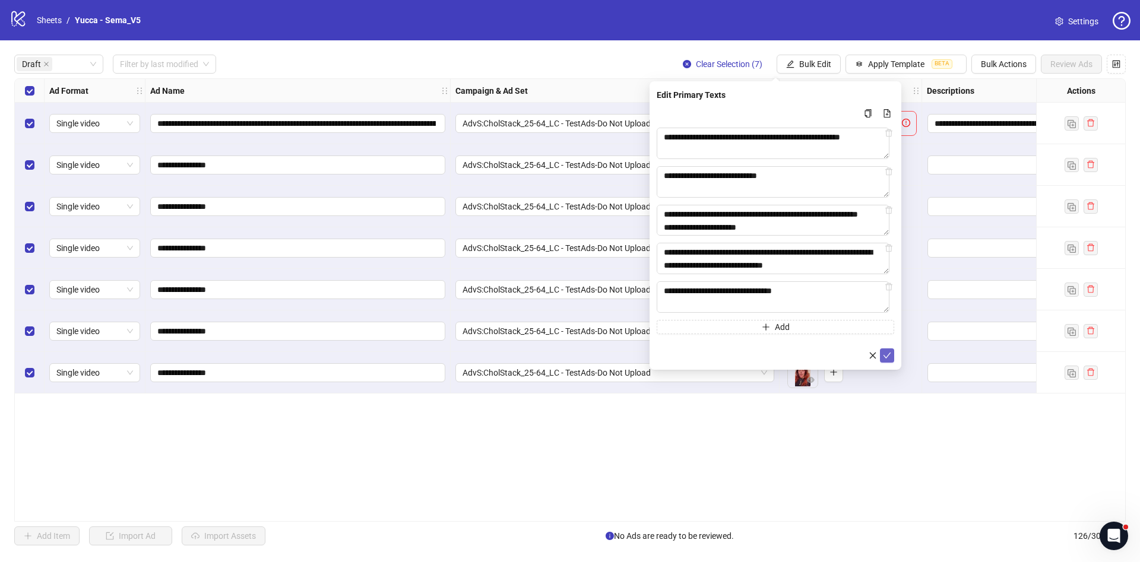
click at [891, 360] on span "submit" at bounding box center [887, 356] width 8 height 10
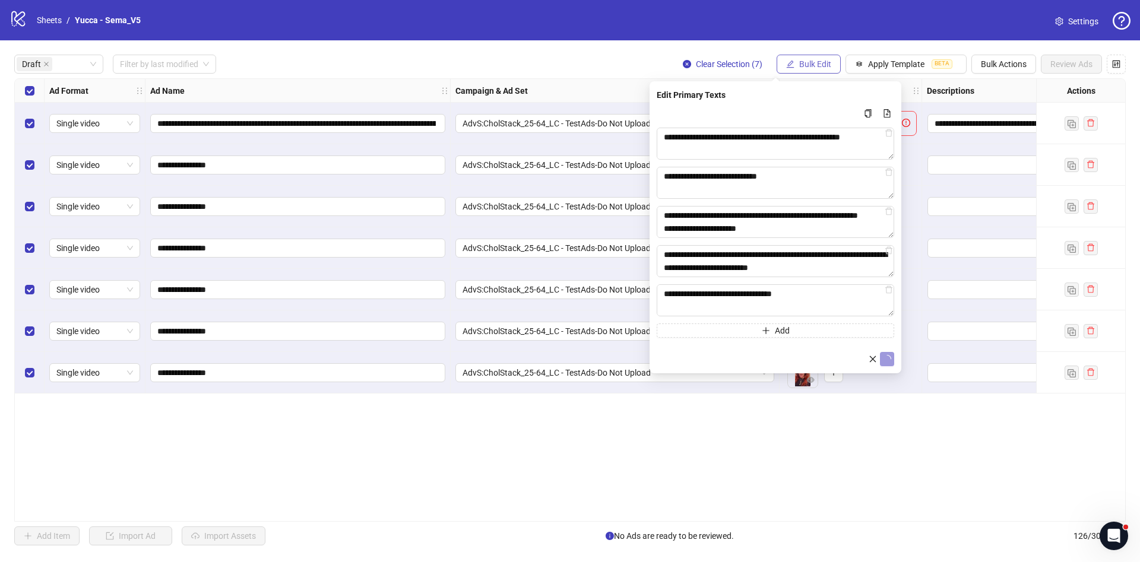
click at [811, 68] on span "Bulk Edit" at bounding box center [815, 64] width 32 height 10
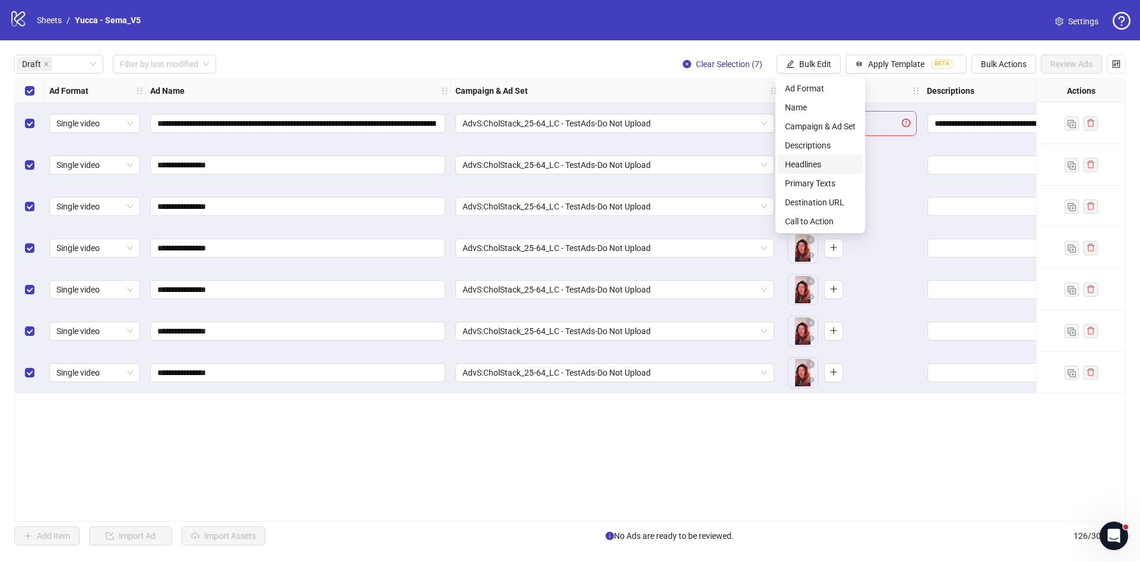
click at [817, 157] on li "Headlines" at bounding box center [820, 164] width 85 height 19
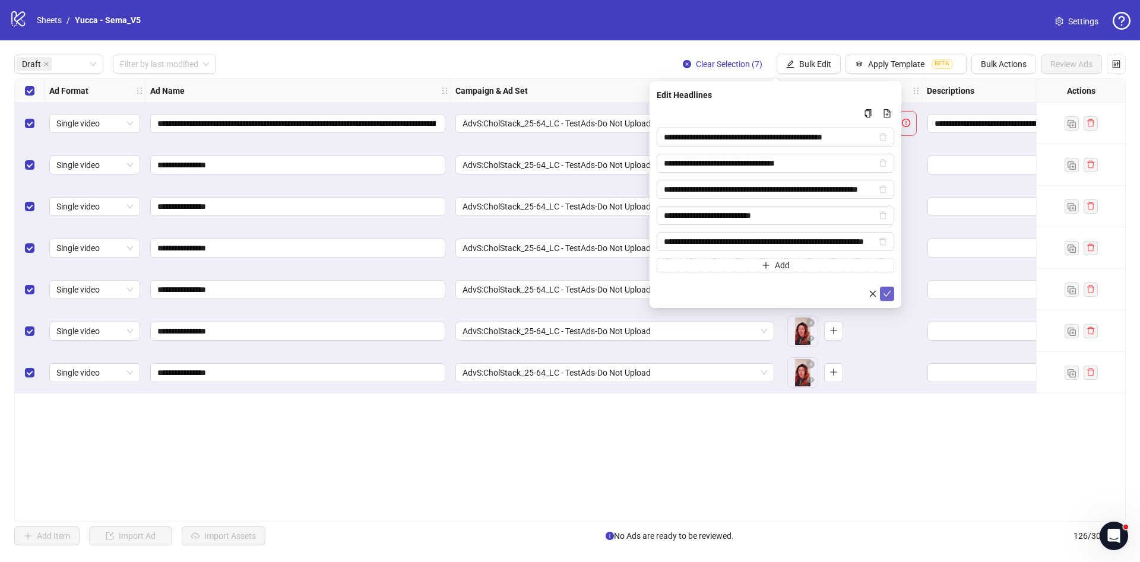
click at [884, 291] on icon "check" at bounding box center [887, 294] width 8 height 8
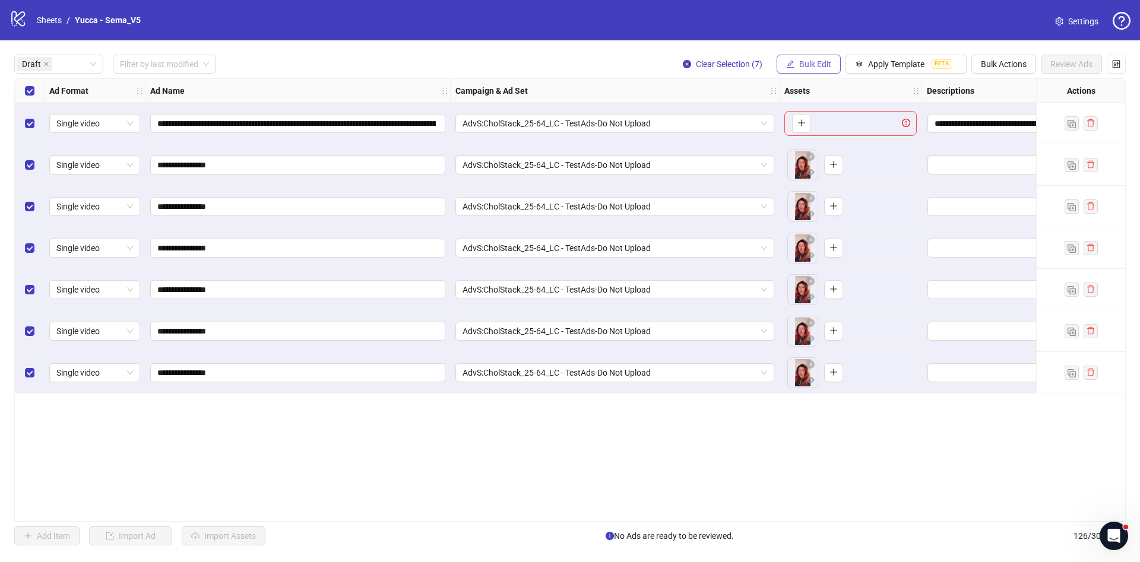
click at [812, 69] on span "Bulk Edit" at bounding box center [815, 64] width 32 height 10
click at [824, 140] on span "Descriptions" at bounding box center [820, 145] width 71 height 13
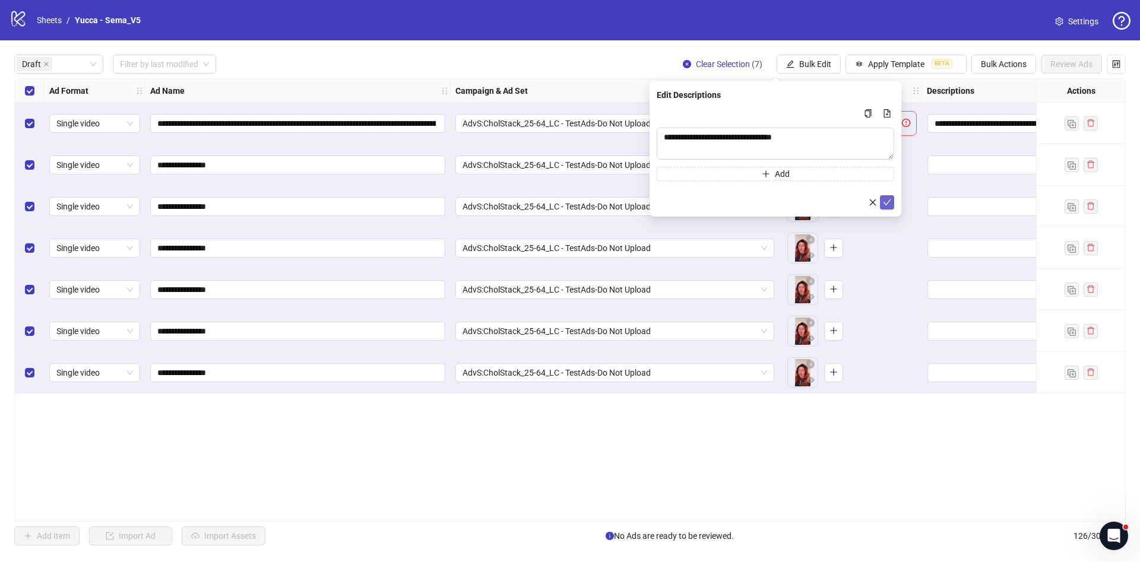
click at [887, 203] on icon "check" at bounding box center [888, 203] width 8 height 6
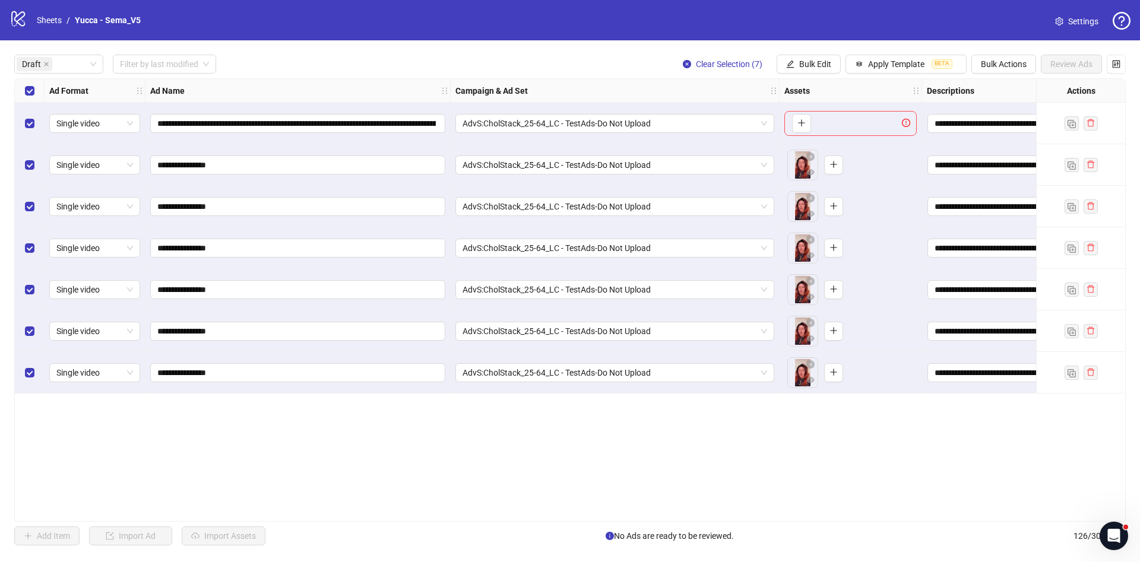
click at [4, 128] on div "**********" at bounding box center [570, 300] width 1140 height 520
click at [55, 126] on div "Single video" at bounding box center [94, 123] width 91 height 19
drag, startPoint x: 15, startPoint y: 119, endPoint x: 37, endPoint y: 124, distance: 21.9
click at [16, 119] on div "Select row 1" at bounding box center [30, 124] width 30 height 42
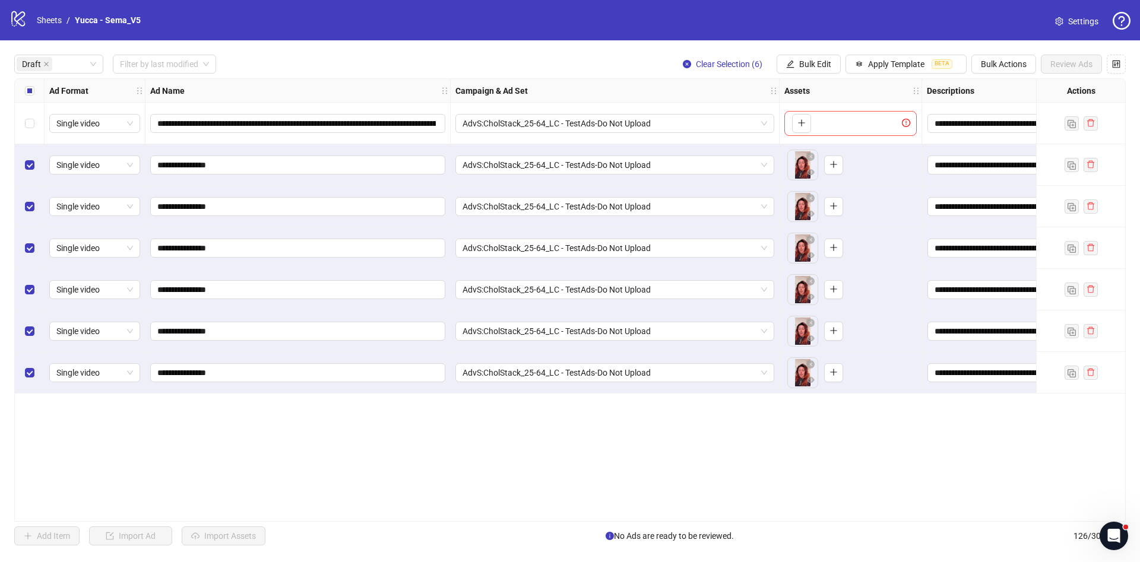
click at [34, 94] on div "Select all rows" at bounding box center [30, 91] width 30 height 24
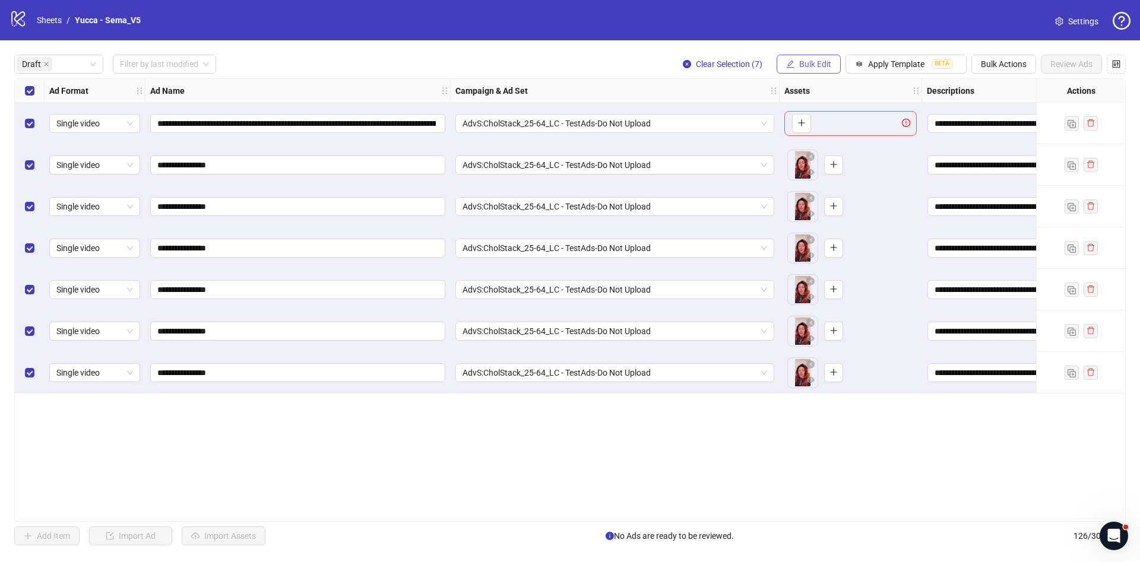
click at [801, 61] on span "Bulk Edit" at bounding box center [815, 64] width 32 height 10
click at [809, 223] on span "Call to Action" at bounding box center [820, 221] width 71 height 13
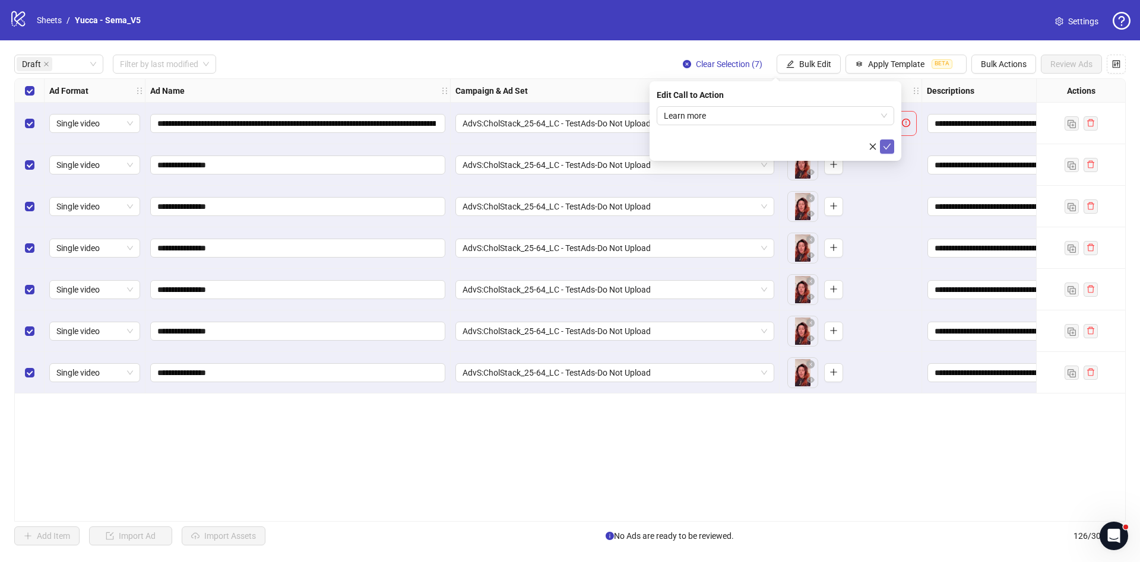
click at [893, 145] on button "submit" at bounding box center [887, 147] width 14 height 14
click at [39, 120] on div "Select row 1" at bounding box center [30, 124] width 30 height 42
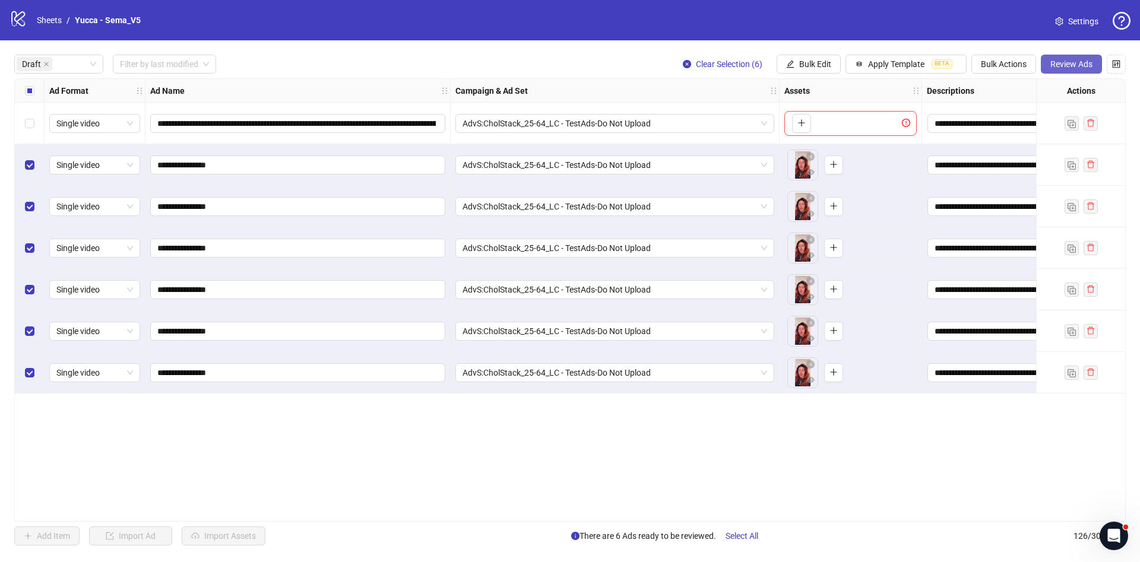
click at [1073, 70] on button "Review Ads" at bounding box center [1071, 64] width 61 height 19
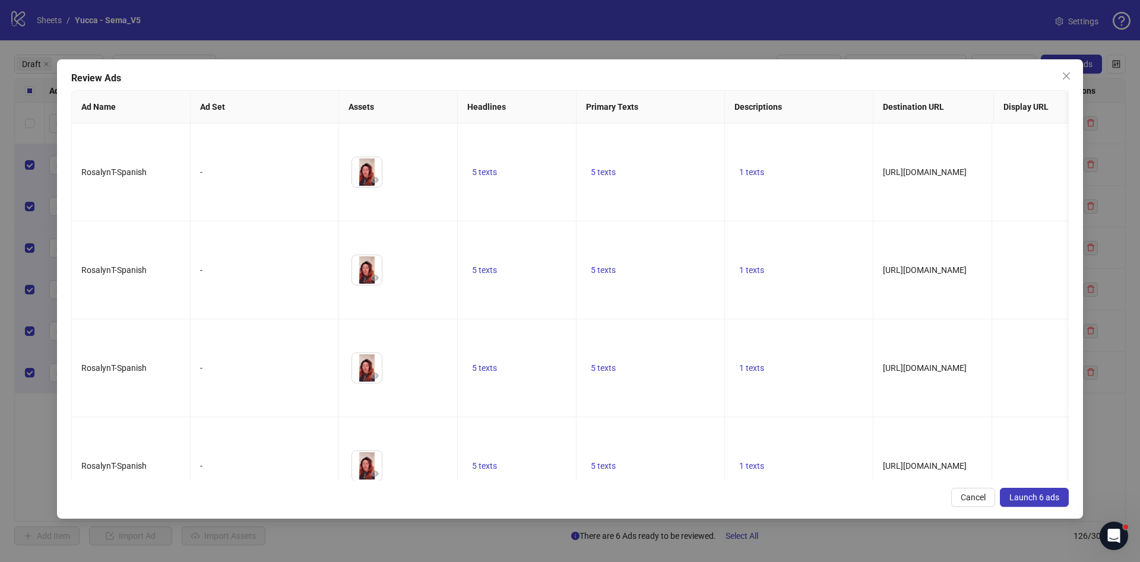
click at [1026, 496] on span "Launch 6 ads" at bounding box center [1035, 498] width 50 height 10
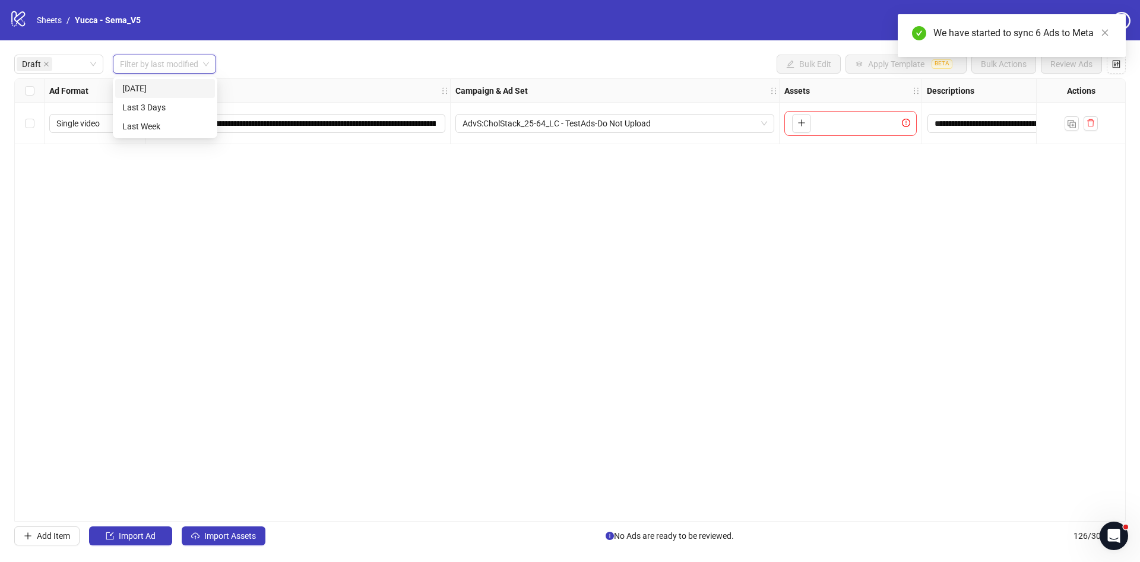
click at [187, 71] on input "search" at bounding box center [159, 64] width 78 height 18
click at [135, 88] on div "Today" at bounding box center [165, 88] width 86 height 13
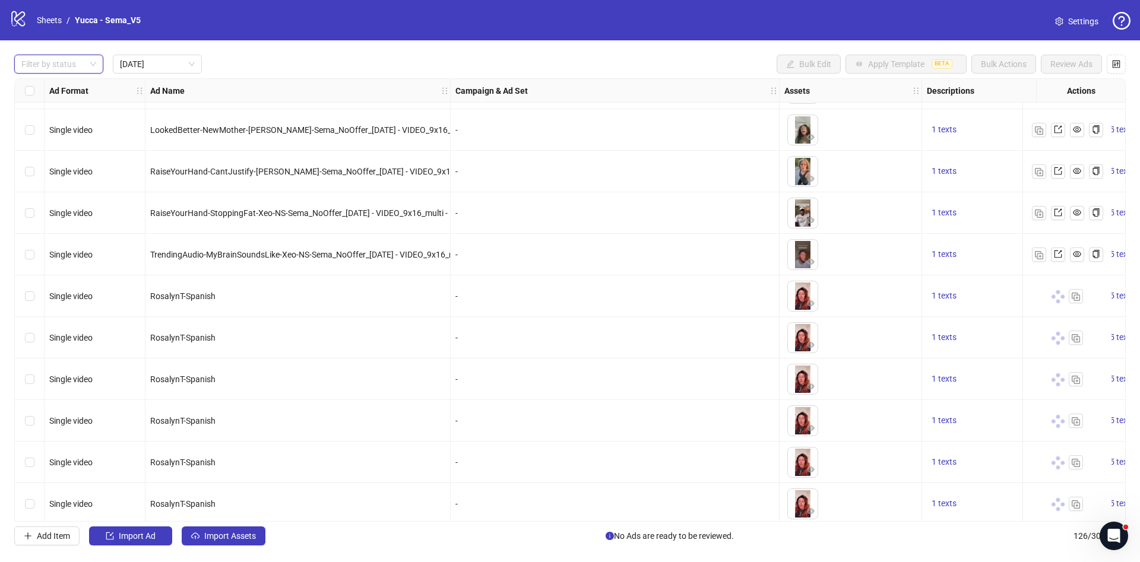
scroll to position [1914, 0]
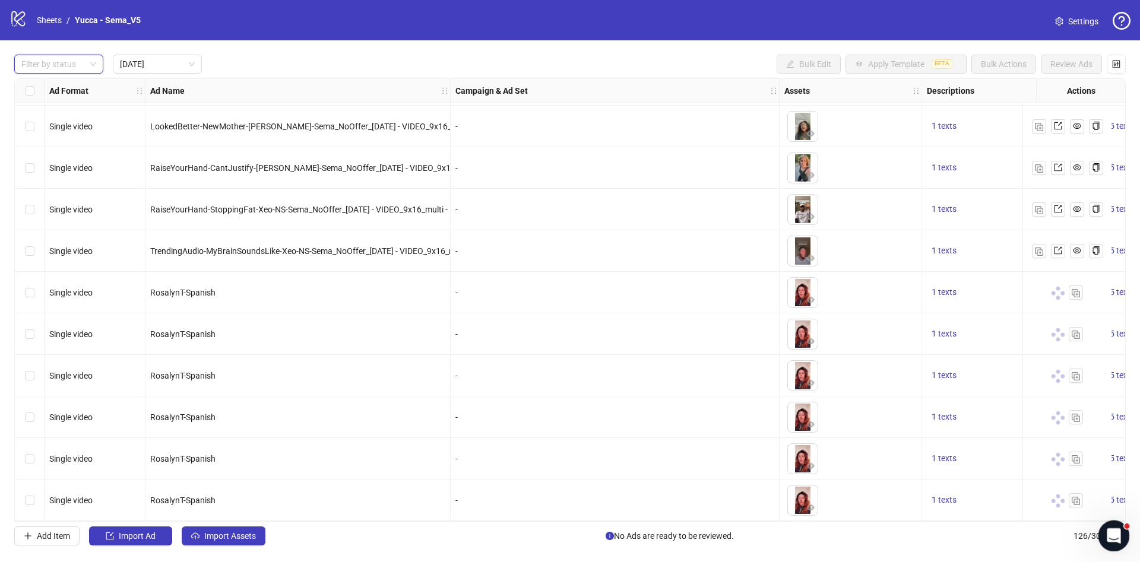
click at [1124, 541] on div "Open Intercom Messenger" at bounding box center [1112, 534] width 39 height 39
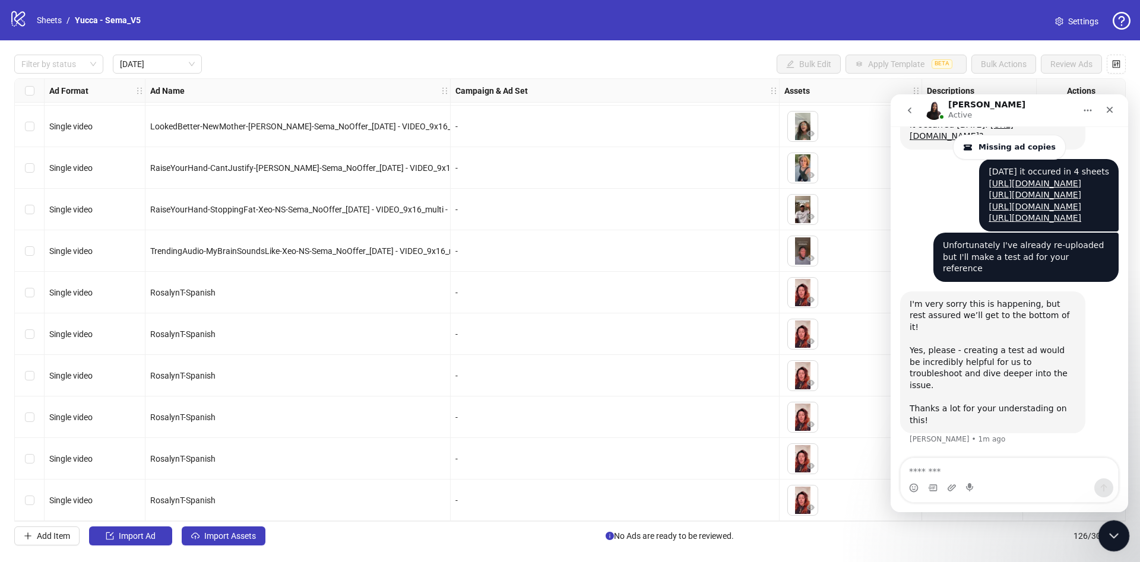
scroll to position [1045, 0]
click at [1124, 540] on div "Close Intercom Messenger" at bounding box center [1112, 534] width 29 height 29
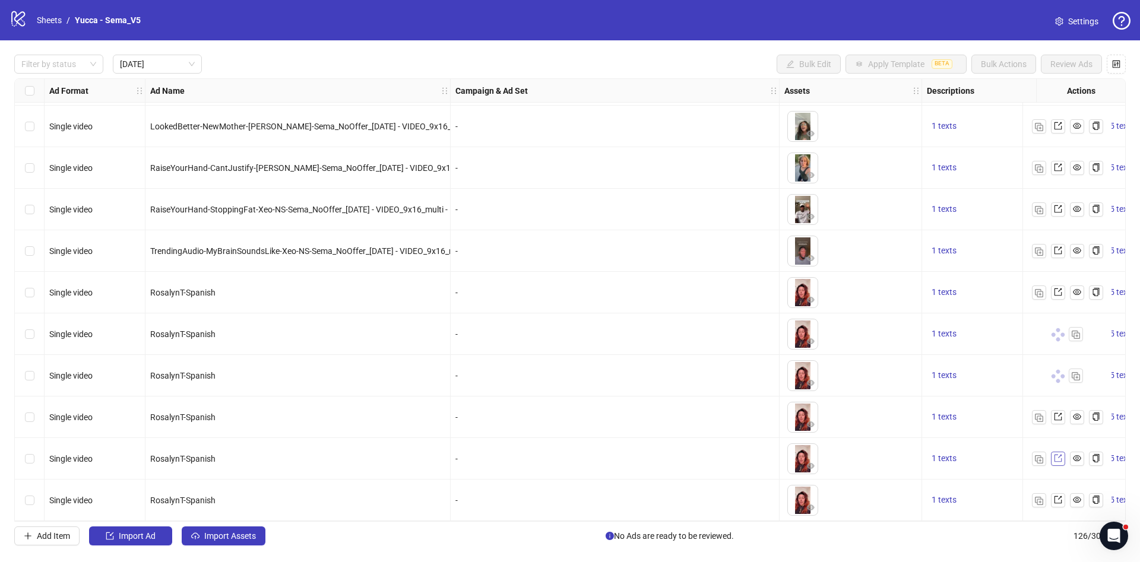
click at [1062, 454] on icon "export" at bounding box center [1058, 458] width 8 height 8
click at [46, 23] on link "Sheets" at bounding box center [49, 20] width 30 height 13
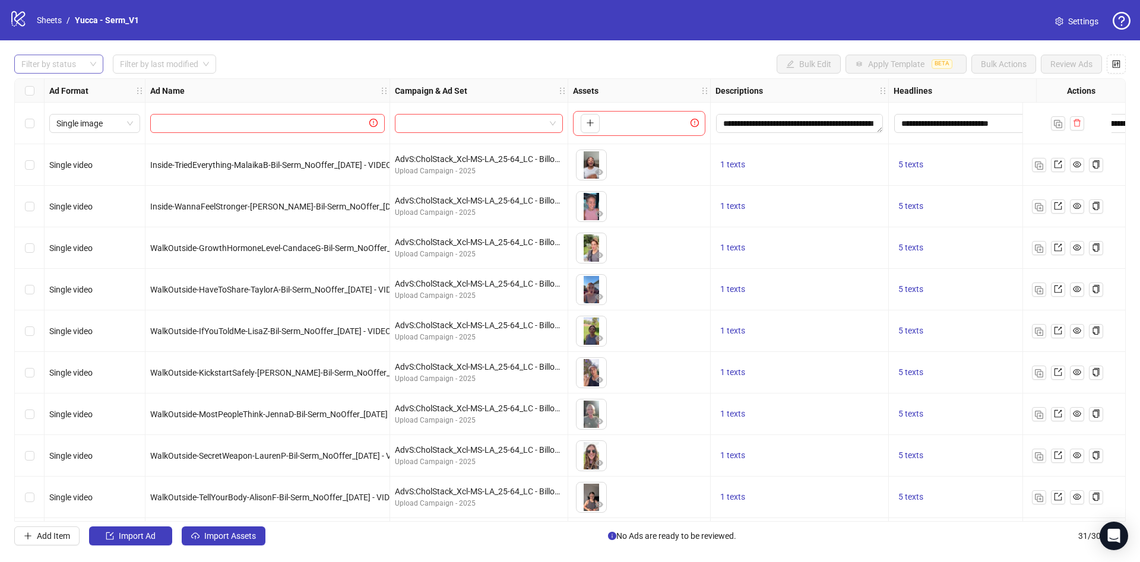
click at [50, 63] on div at bounding box center [53, 64] width 72 height 17
click at [67, 91] on div "Draft" at bounding box center [59, 88] width 70 height 13
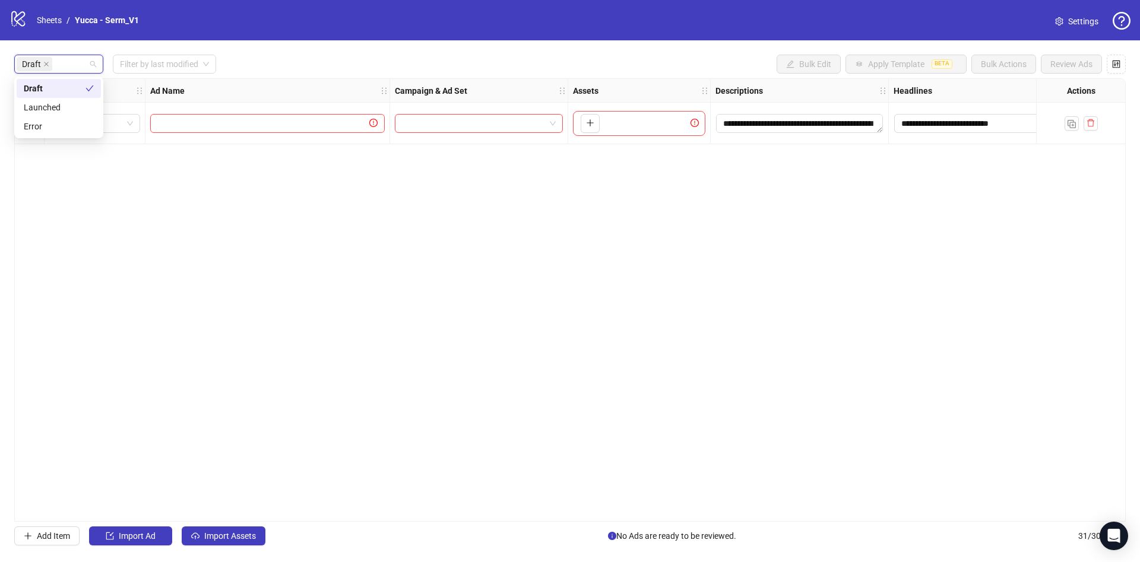
click at [344, 61] on div "Draft Filter by last modified Bulk Edit Apply Template BETA Bulk Actions Review…" at bounding box center [570, 64] width 1112 height 19
click at [252, 534] on span "Import Assets" at bounding box center [230, 537] width 52 height 10
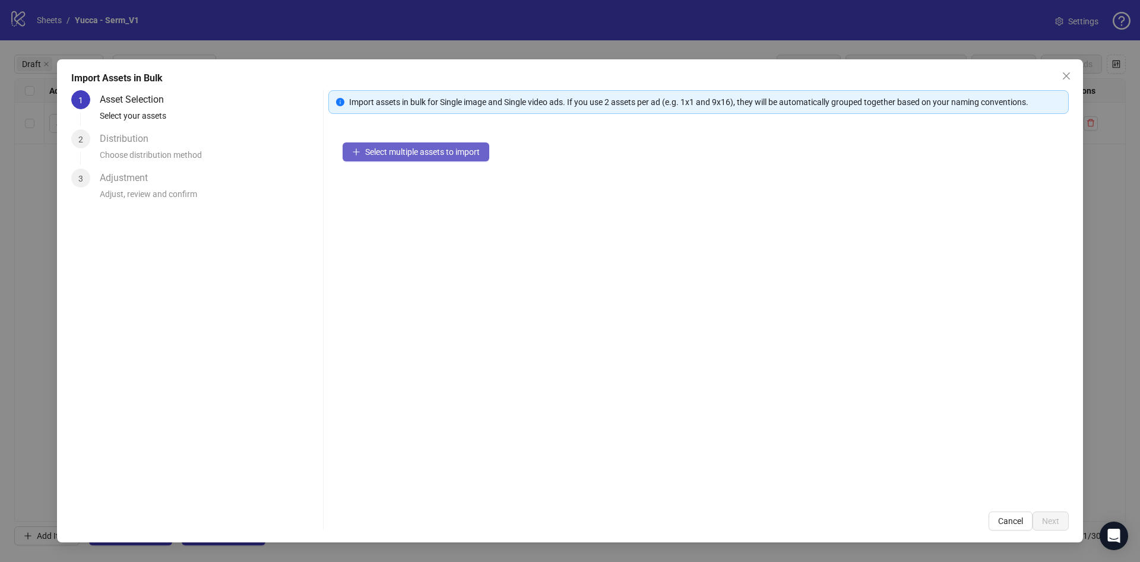
click at [448, 146] on button "Select multiple assets to import" at bounding box center [416, 152] width 147 height 19
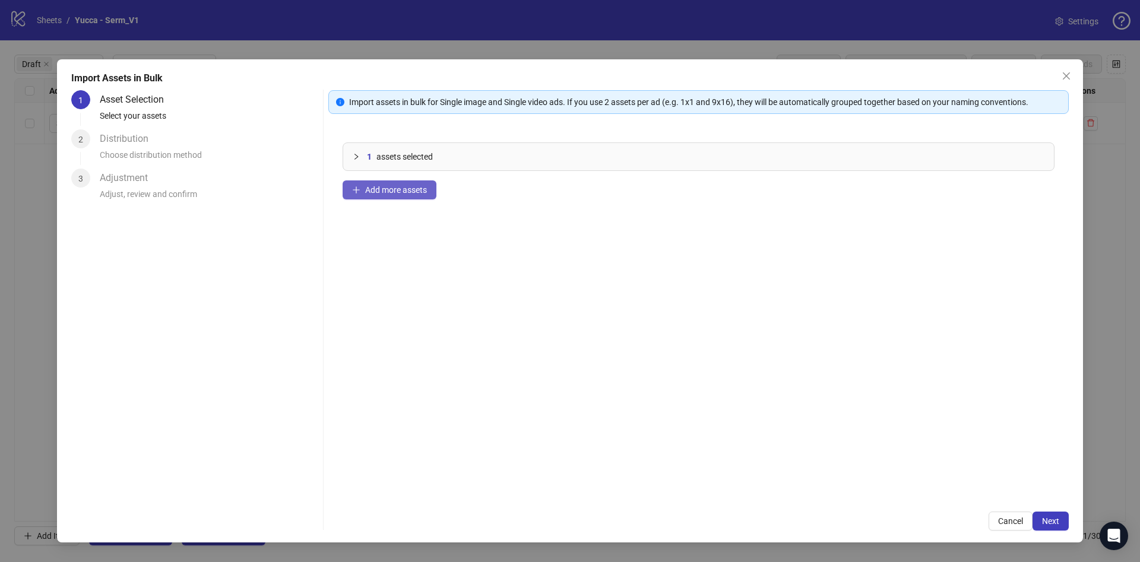
click at [432, 194] on button "Add more assets" at bounding box center [390, 190] width 94 height 19
click at [1056, 520] on span "Next" at bounding box center [1050, 522] width 17 height 10
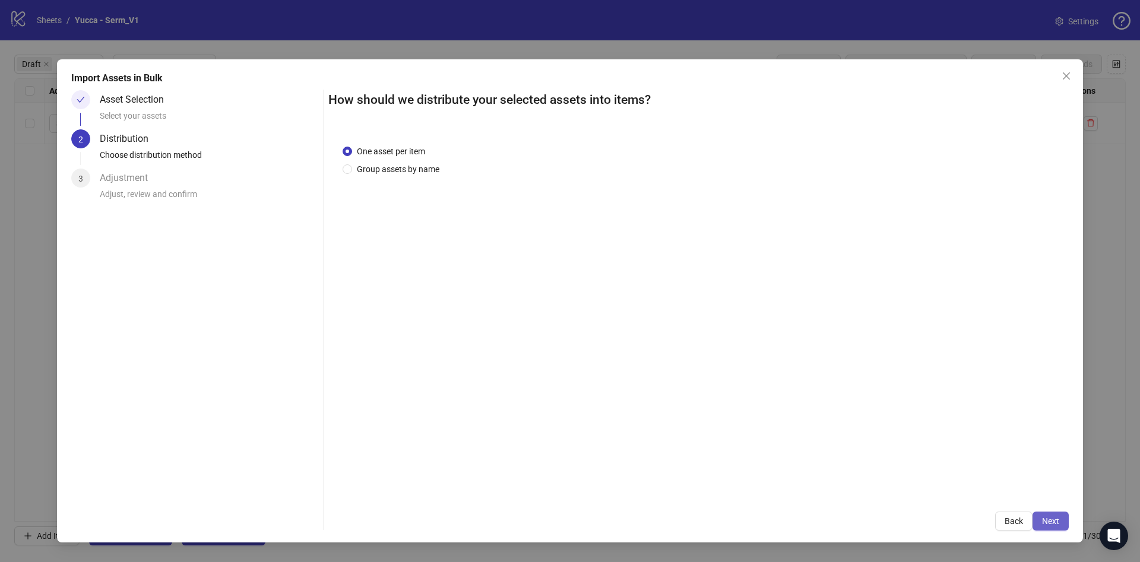
click at [1057, 518] on span "Next" at bounding box center [1050, 522] width 17 height 10
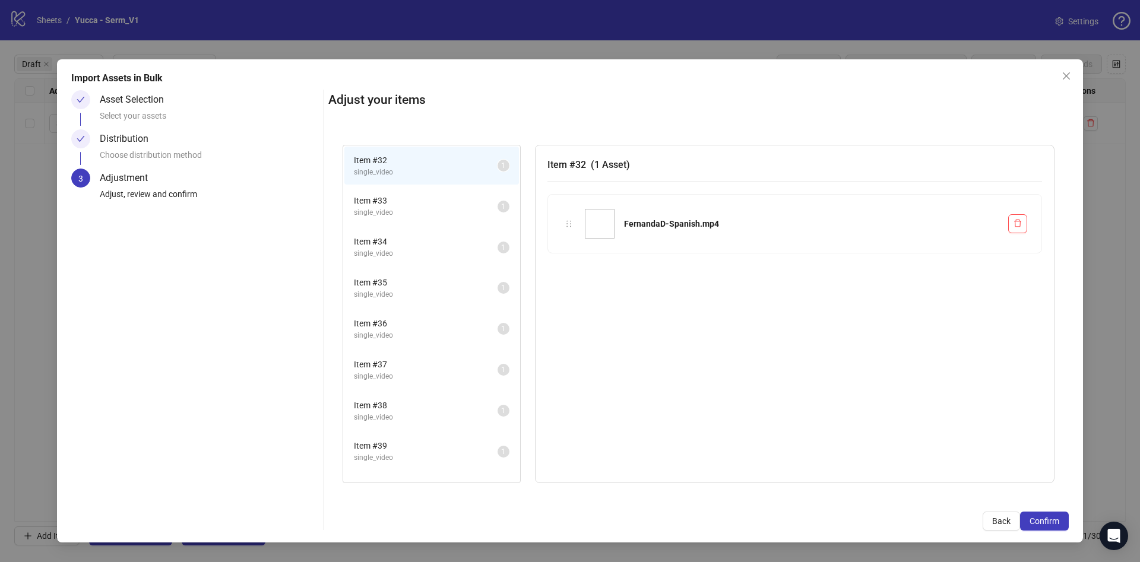
click at [1057, 518] on span "Confirm" at bounding box center [1045, 522] width 30 height 10
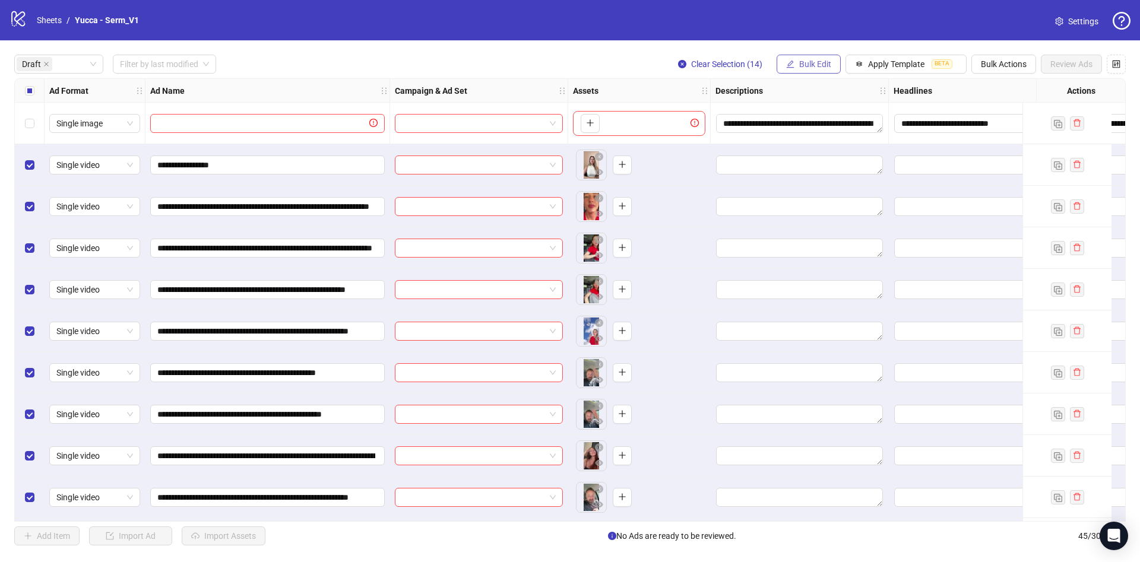
click at [796, 60] on button "Bulk Edit" at bounding box center [809, 64] width 64 height 19
click at [813, 106] on span "Name" at bounding box center [820, 107] width 71 height 13
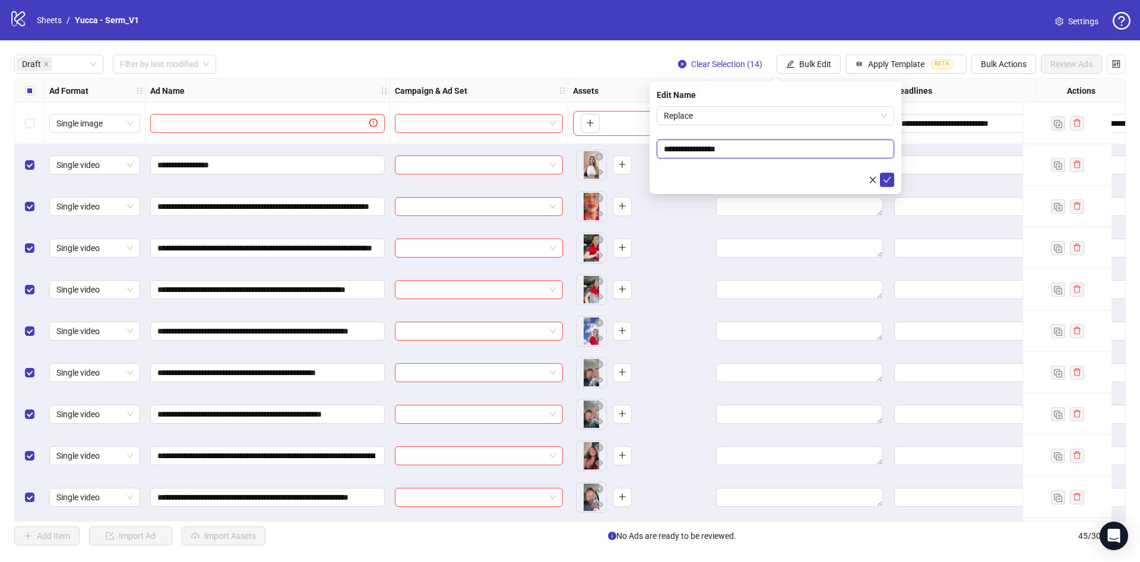
click at [744, 148] on input "**********" at bounding box center [776, 149] width 238 height 19
drag, startPoint x: 777, startPoint y: 148, endPoint x: 425, endPoint y: 138, distance: 351.7
click at [421, 138] on body "**********" at bounding box center [570, 281] width 1140 height 562
type input "**********"
click at [892, 183] on button "submit" at bounding box center [887, 180] width 14 height 14
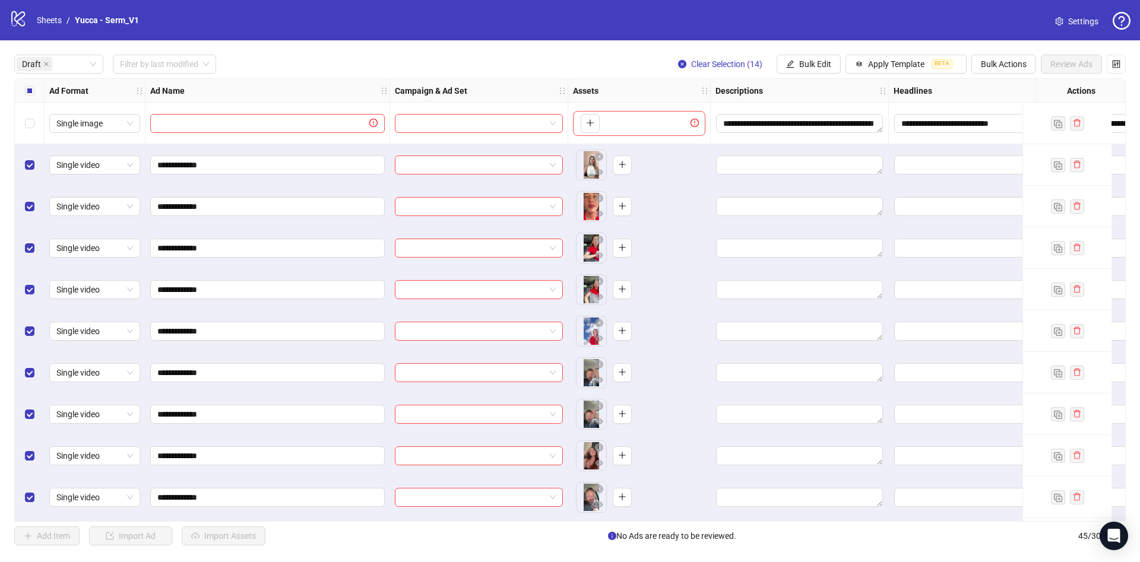
click at [34, 89] on div "Select all rows" at bounding box center [30, 91] width 30 height 24
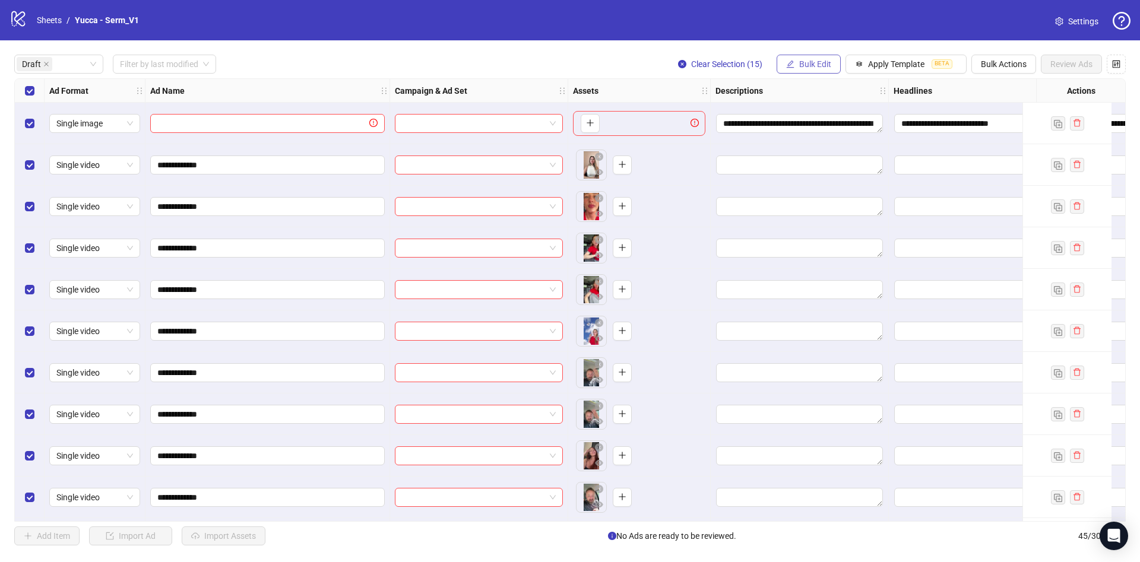
click at [817, 68] on span "Bulk Edit" at bounding box center [815, 64] width 32 height 10
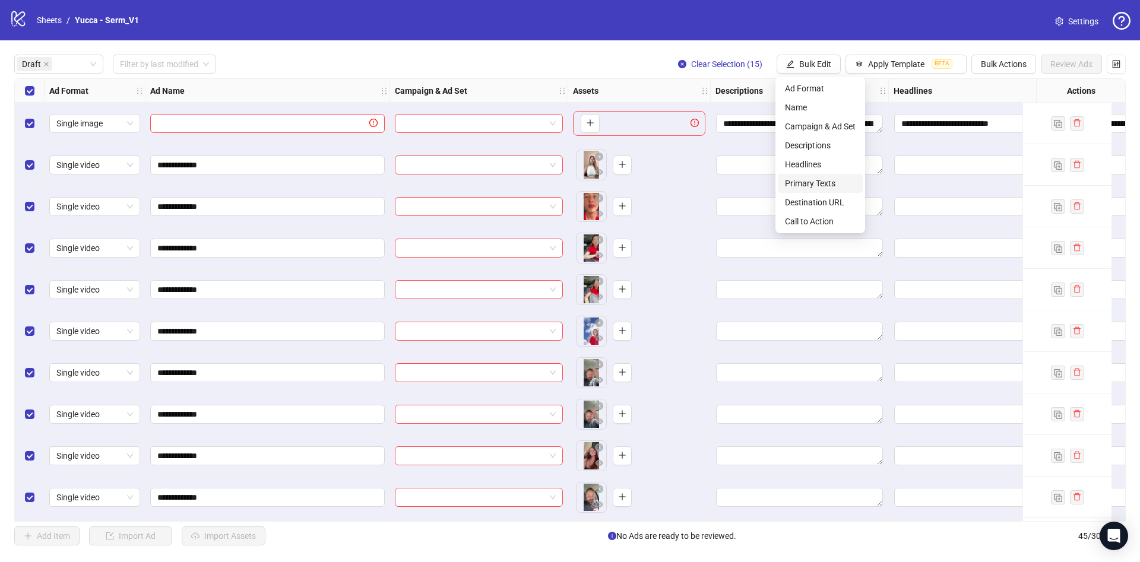
click at [825, 183] on span "Primary Texts" at bounding box center [820, 183] width 71 height 13
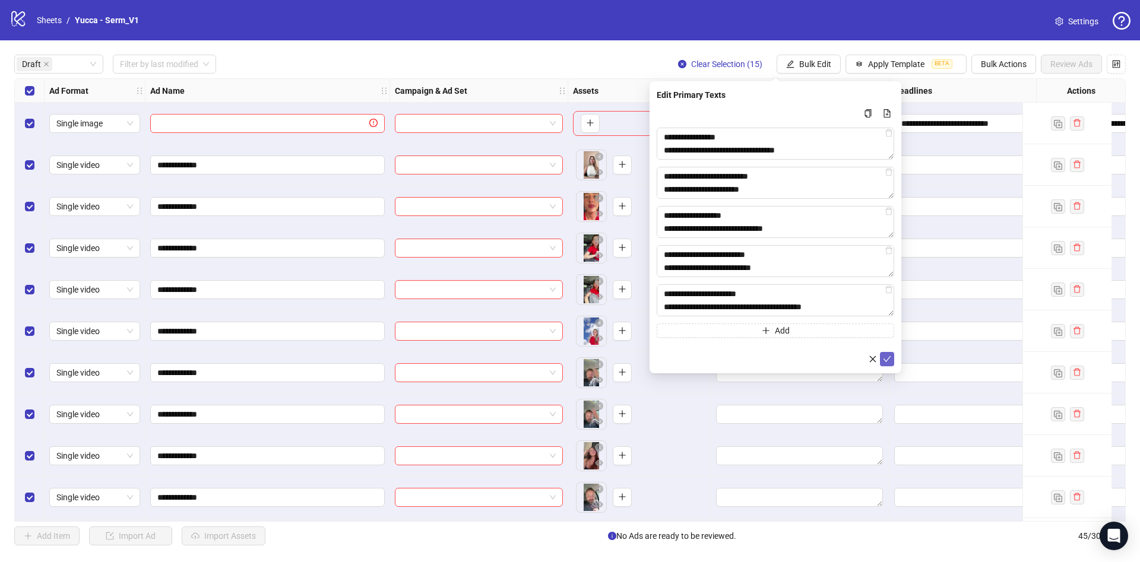
click at [887, 365] on button "submit" at bounding box center [887, 359] width 14 height 14
click at [799, 67] on span "Bulk Edit" at bounding box center [815, 64] width 32 height 10
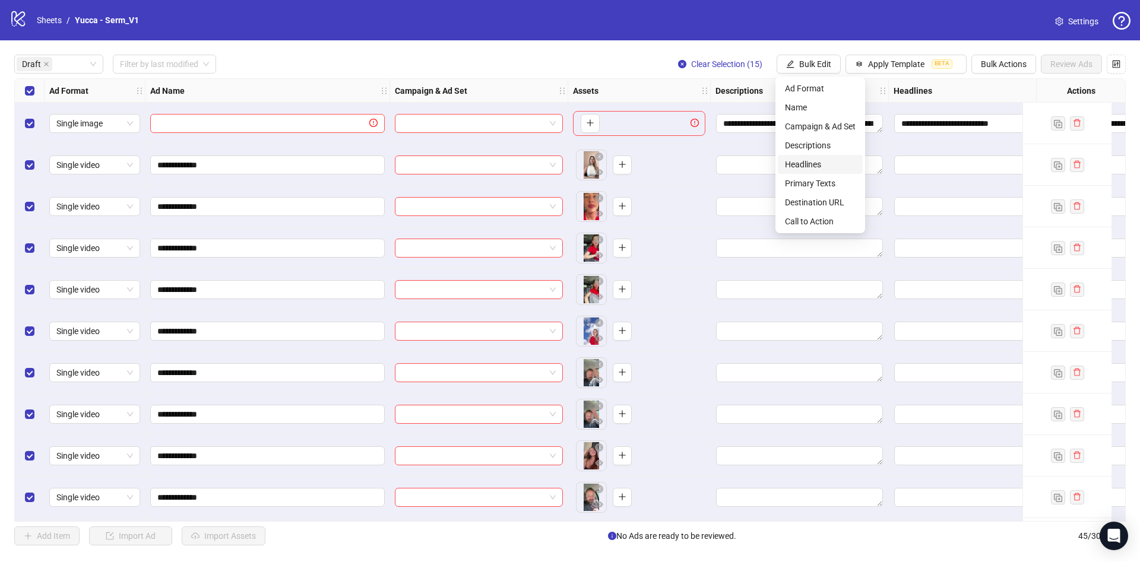
click at [841, 167] on span "Headlines" at bounding box center [820, 164] width 71 height 13
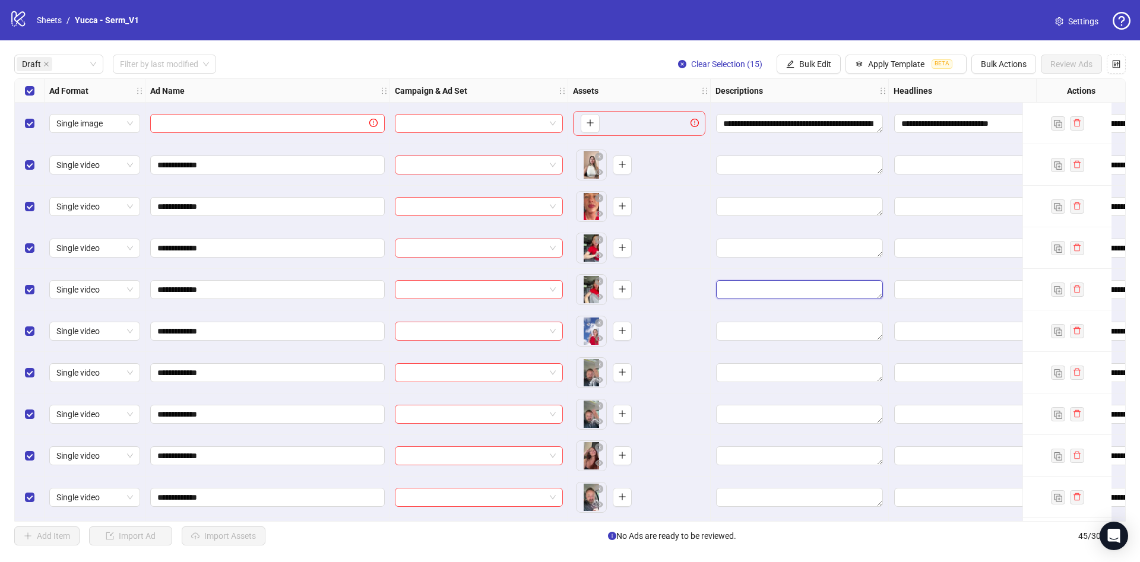
click at [882, 295] on textarea "Edit values" at bounding box center [799, 289] width 167 height 19
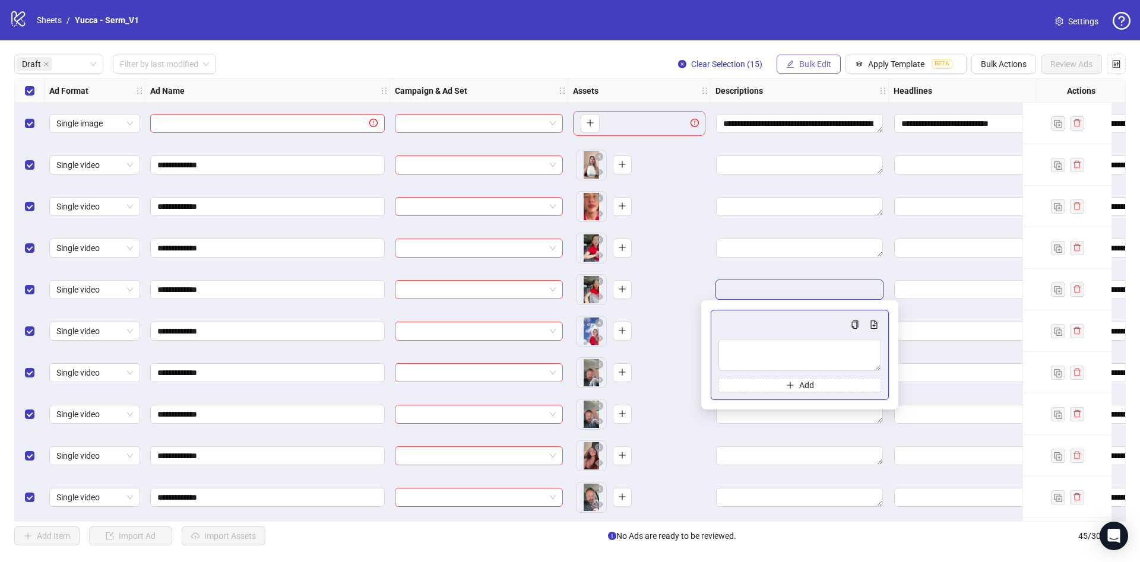
click at [819, 70] on button "Bulk Edit" at bounding box center [809, 64] width 64 height 19
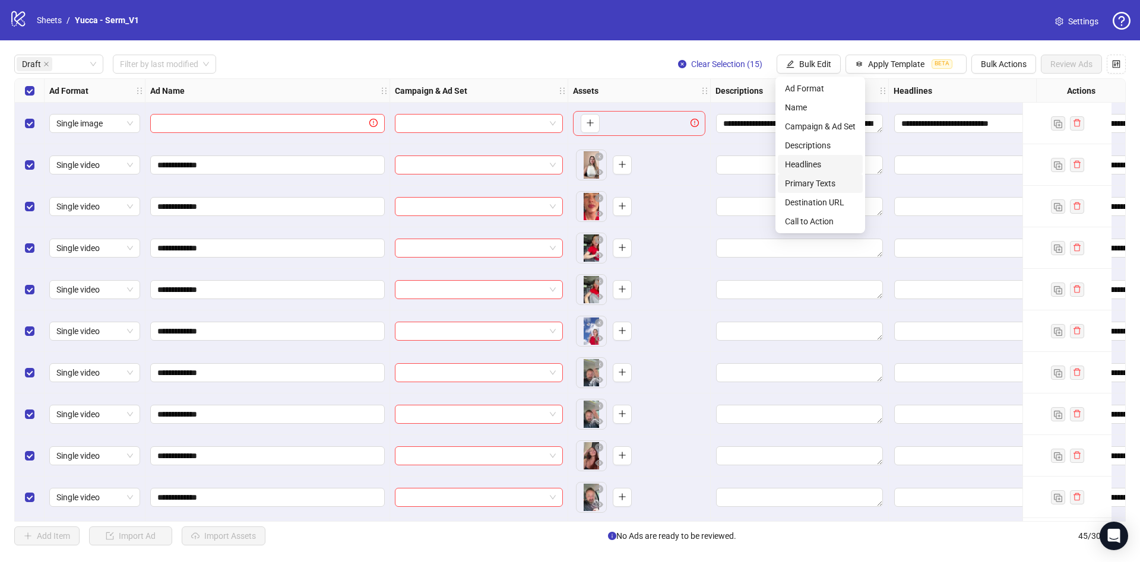
click at [843, 161] on span "Headlines" at bounding box center [820, 164] width 71 height 13
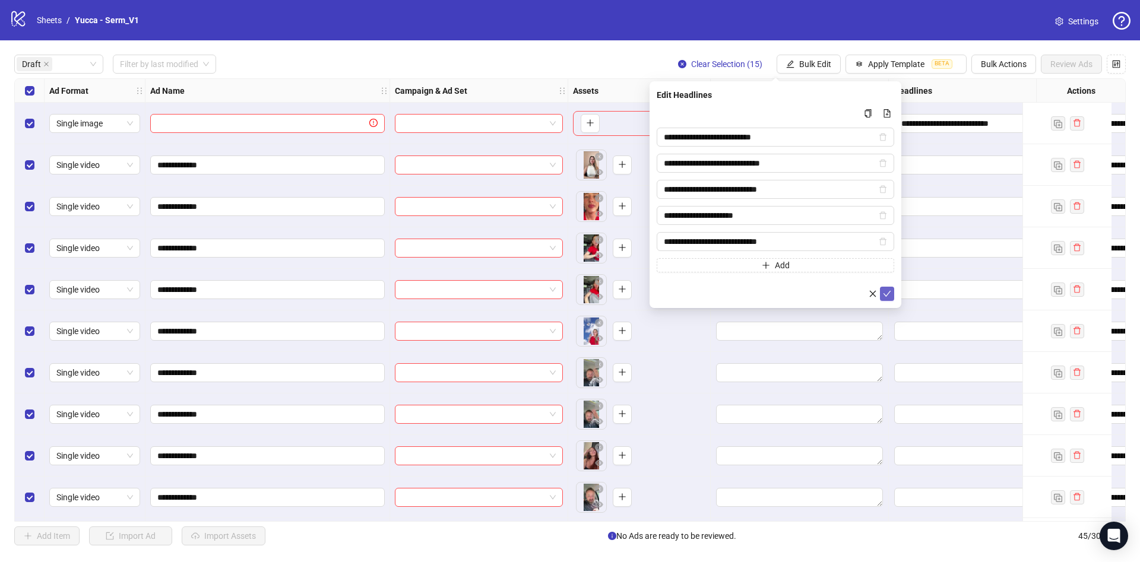
click at [889, 294] on icon "check" at bounding box center [887, 294] width 8 height 8
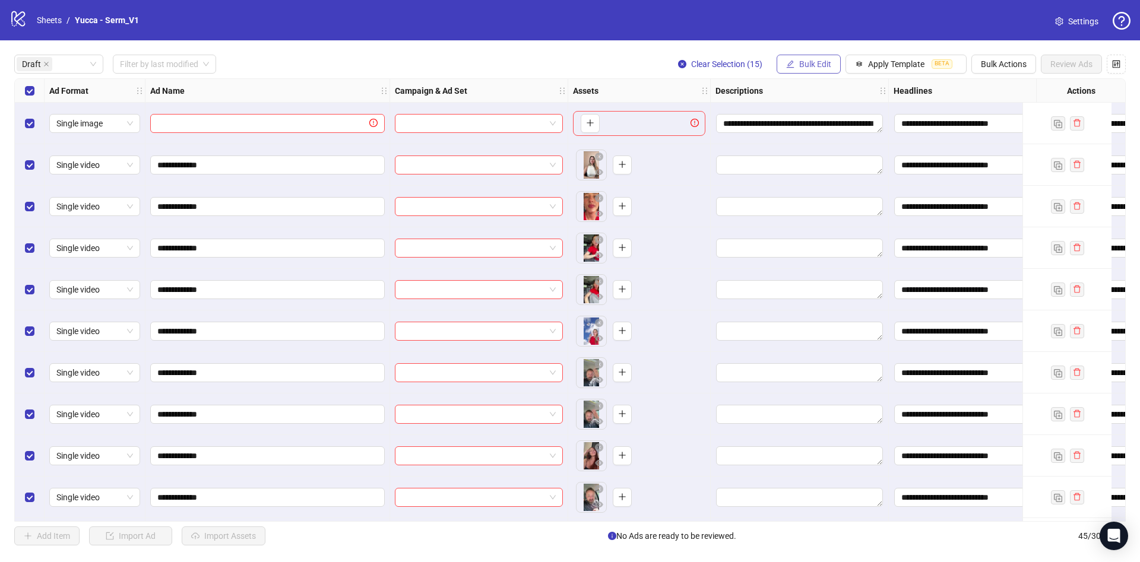
drag, startPoint x: 824, startPoint y: 71, endPoint x: 834, endPoint y: 105, distance: 34.6
click at [824, 71] on button "Bulk Edit" at bounding box center [809, 64] width 64 height 19
click at [843, 147] on span "Descriptions" at bounding box center [820, 145] width 71 height 13
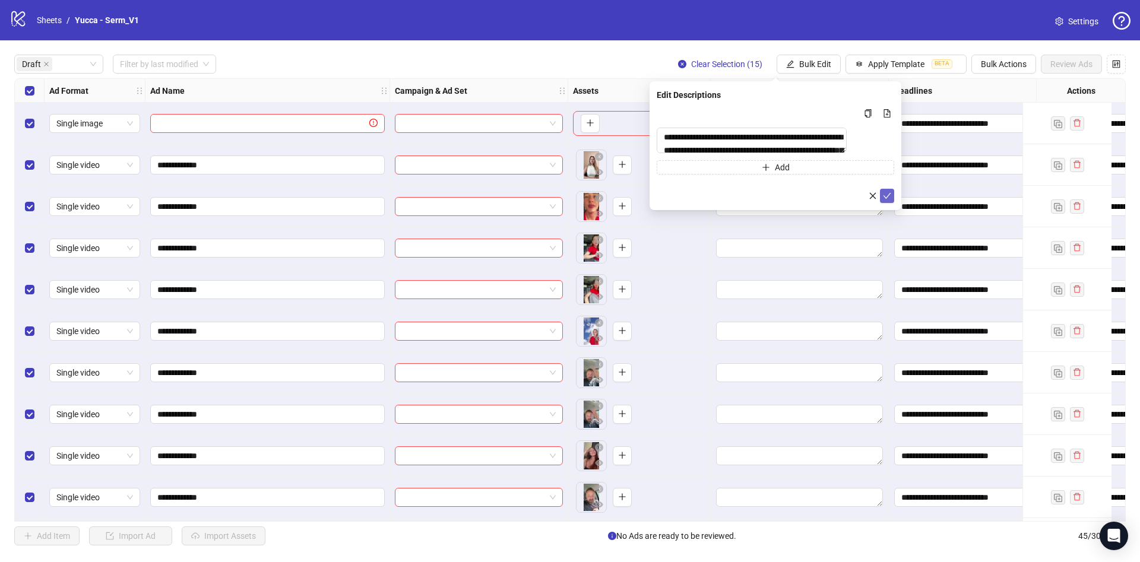
click at [890, 200] on icon "check" at bounding box center [887, 196] width 8 height 8
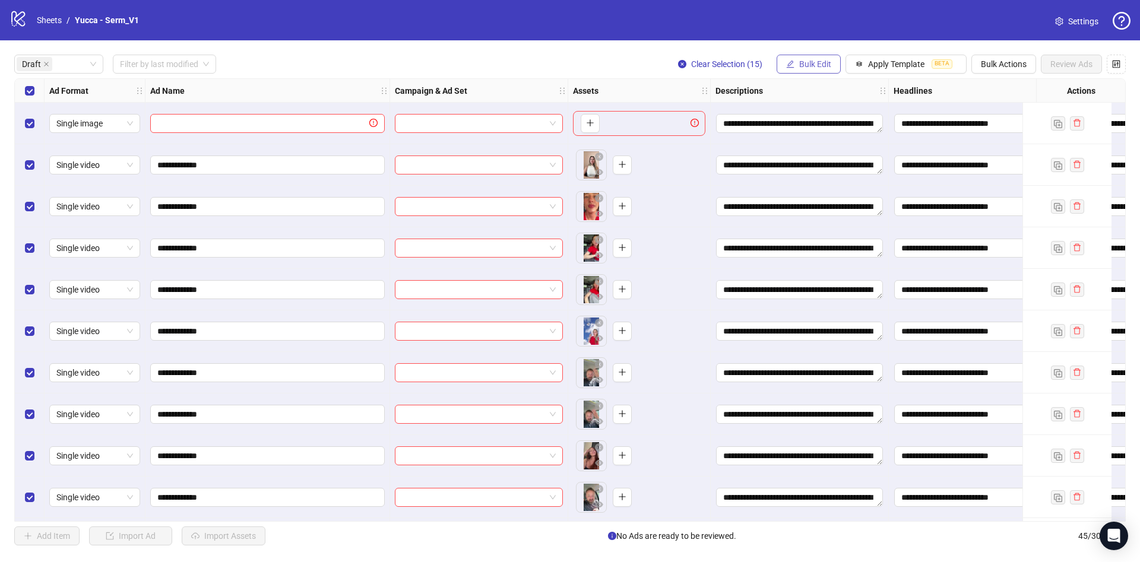
click at [822, 69] on button "Bulk Edit" at bounding box center [809, 64] width 64 height 19
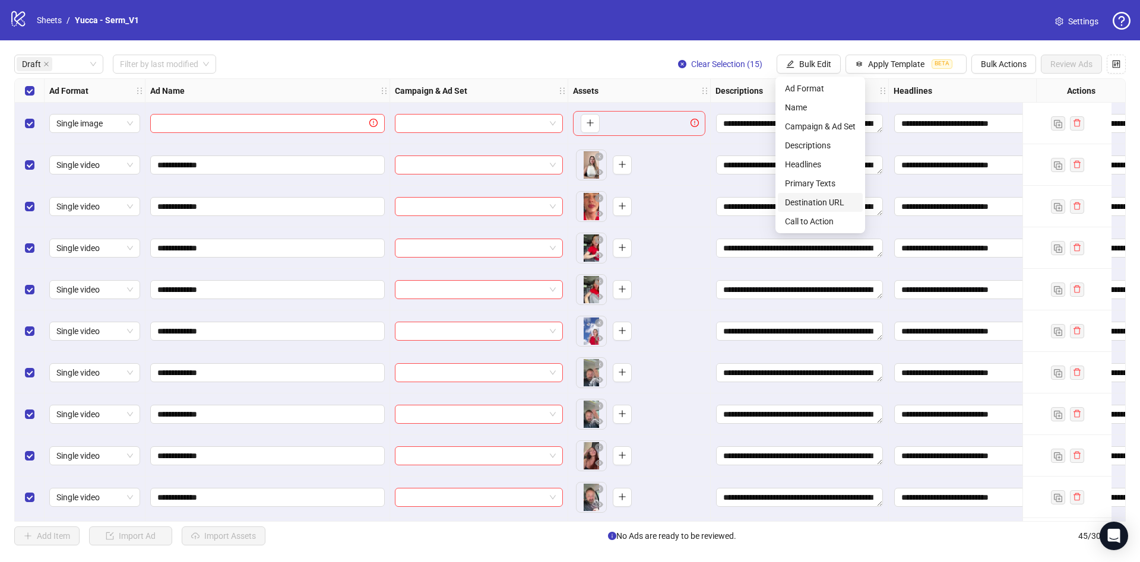
click at [826, 204] on span "Destination URL" at bounding box center [820, 202] width 71 height 13
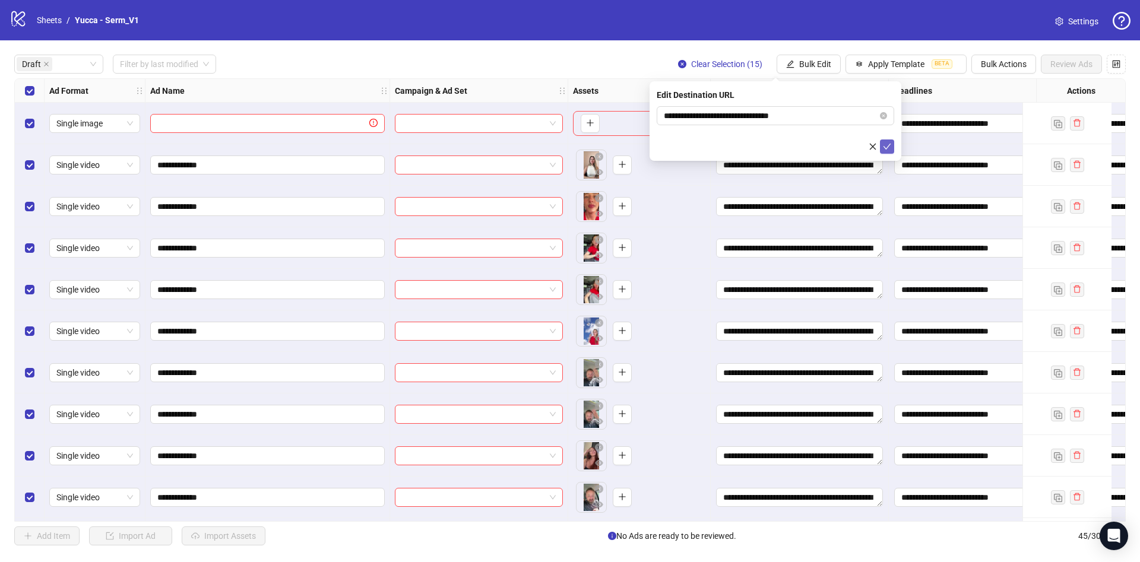
click at [886, 143] on icon "check" at bounding box center [887, 147] width 8 height 8
click at [816, 62] on span "Bulk Edit" at bounding box center [815, 64] width 32 height 10
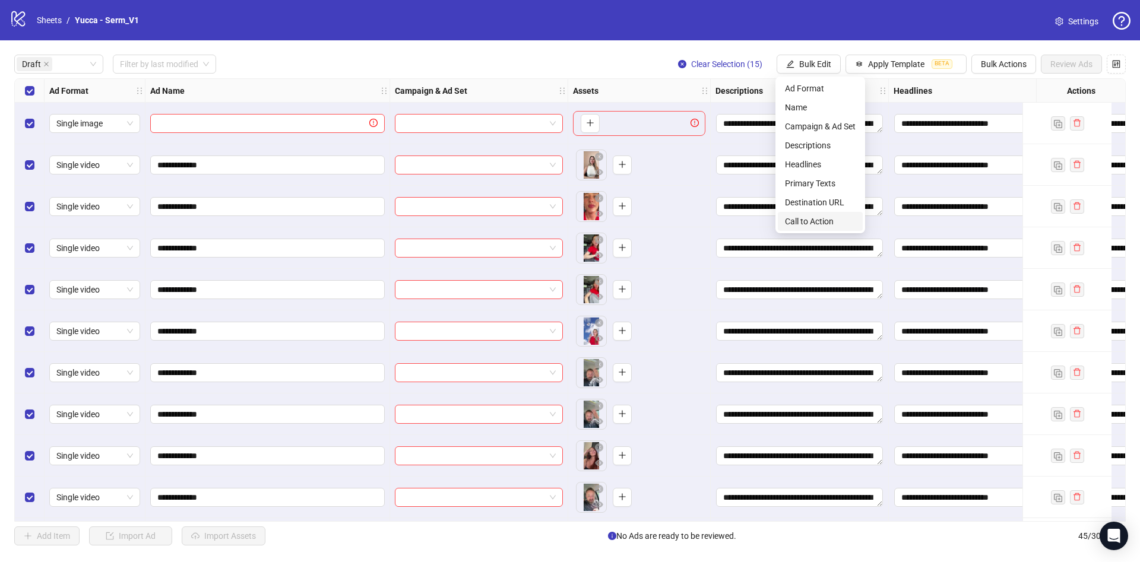
click at [823, 217] on span "Call to Action" at bounding box center [820, 221] width 71 height 13
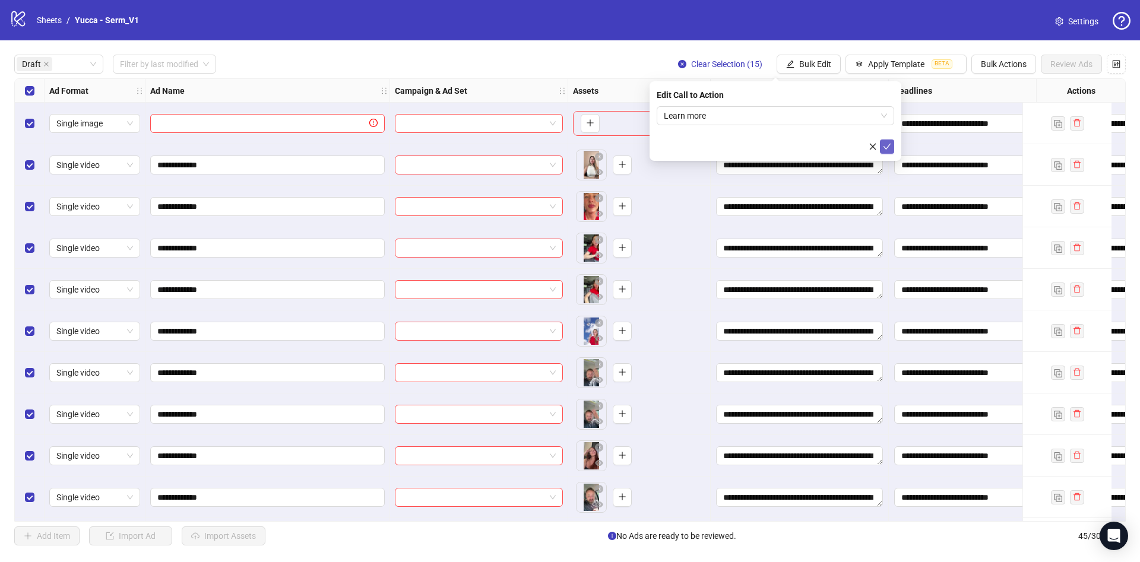
click at [893, 144] on button "submit" at bounding box center [887, 147] width 14 height 14
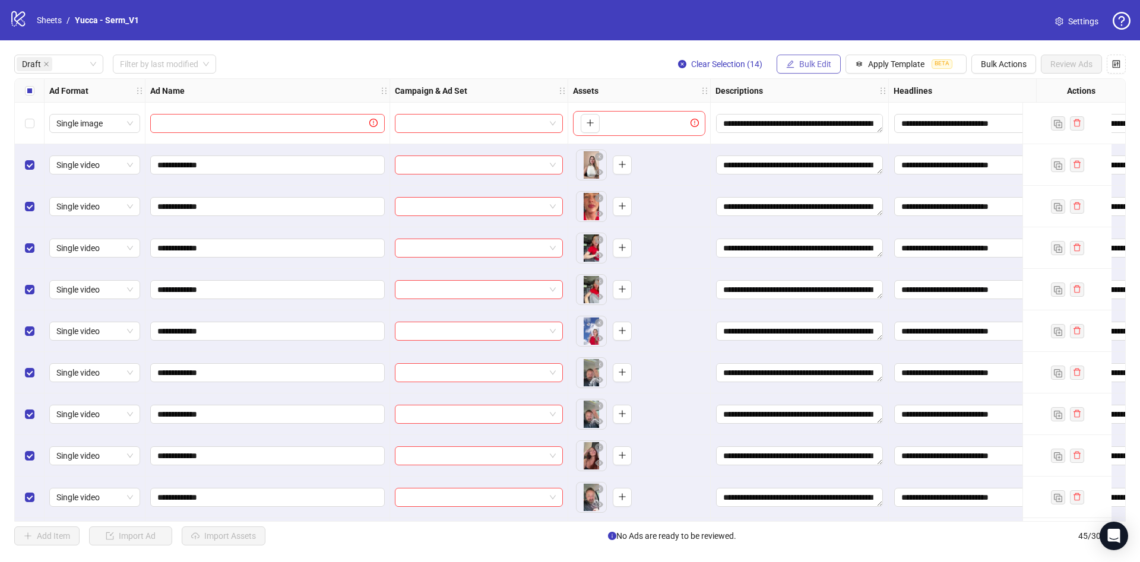
click at [793, 62] on icon "edit" at bounding box center [790, 64] width 8 height 8
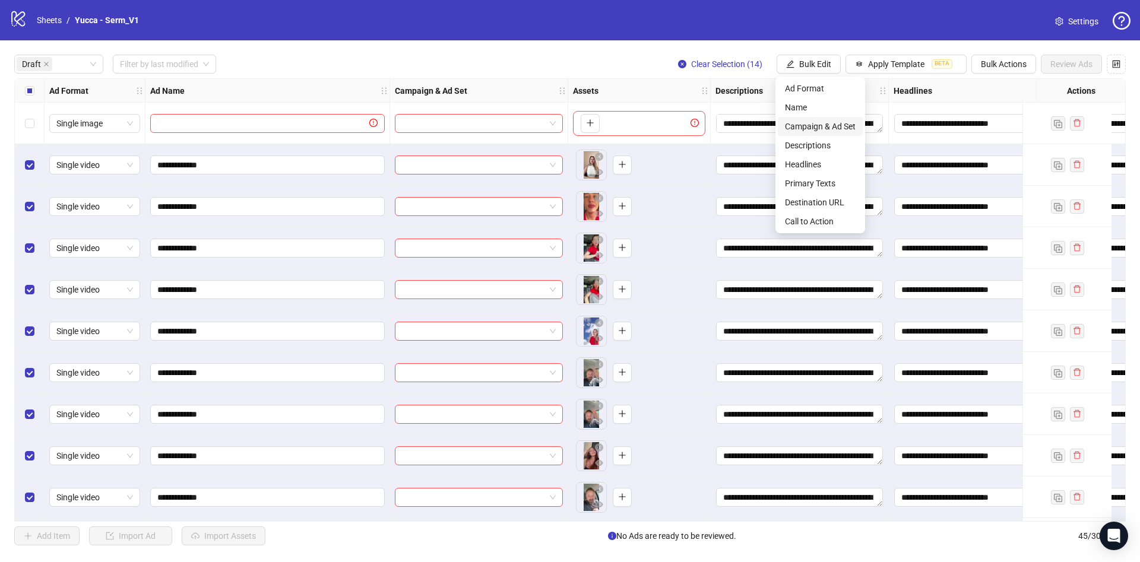
click at [804, 124] on span "Campaign & Ad Set" at bounding box center [820, 126] width 71 height 13
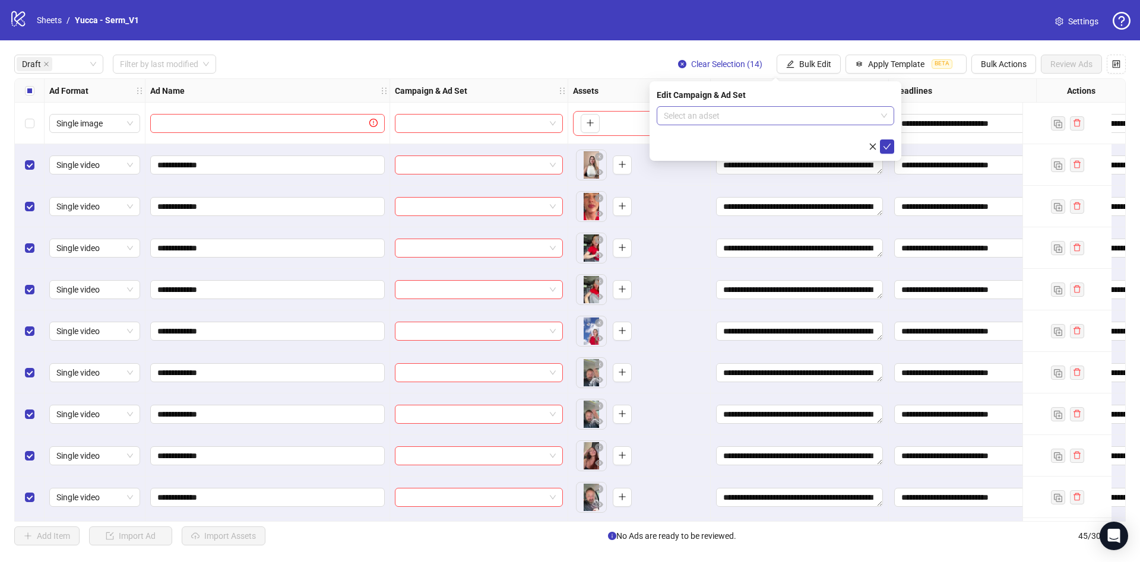
click at [768, 119] on input "search" at bounding box center [770, 116] width 213 height 18
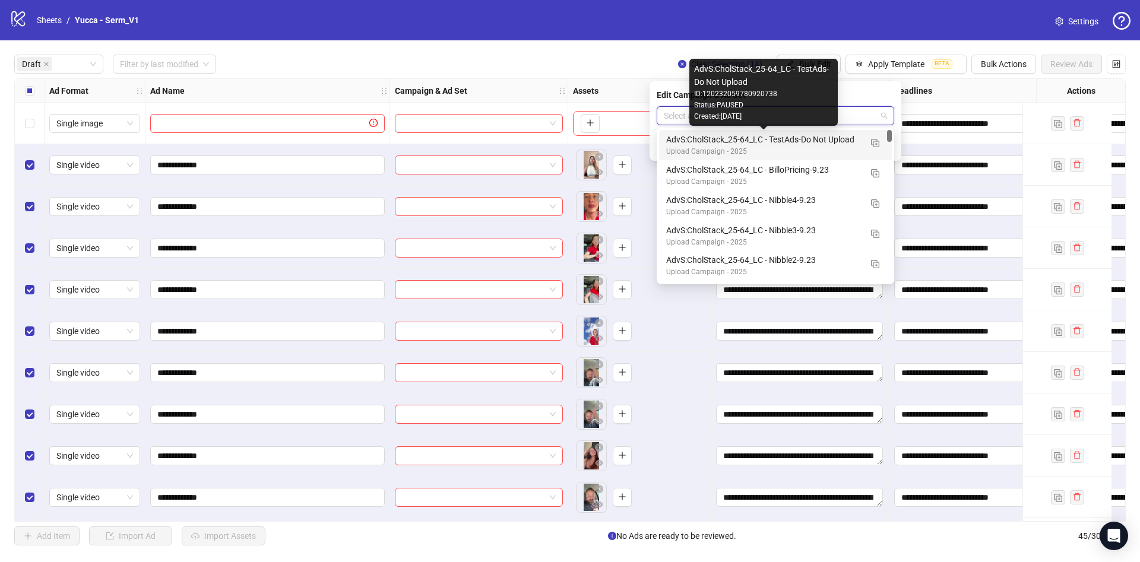
click at [819, 145] on div "AdvS:CholStack_25-64_LC - TestAds-Do Not Upload" at bounding box center [763, 139] width 195 height 13
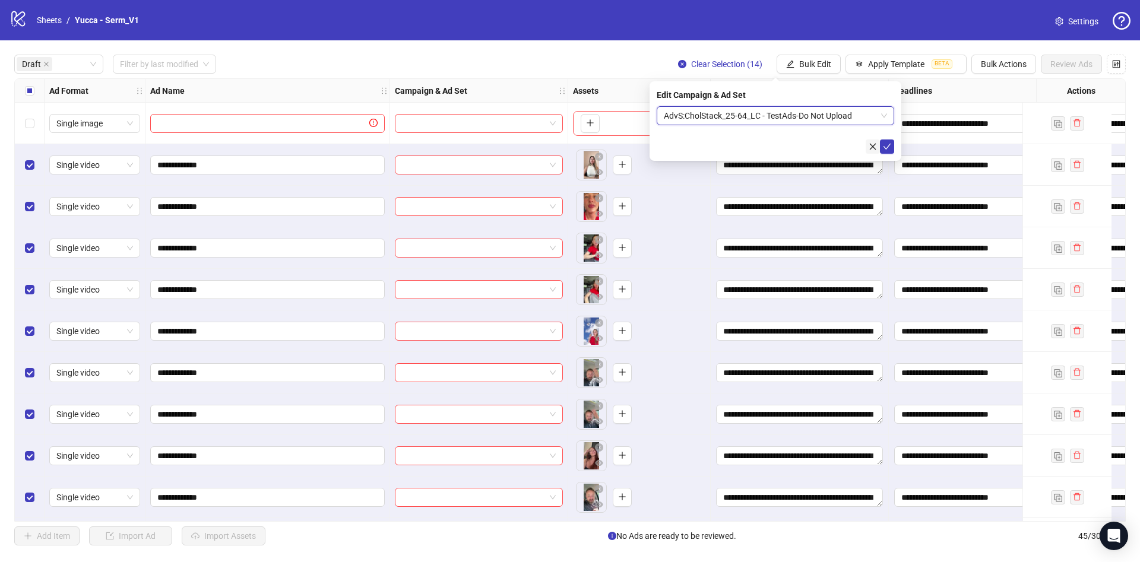
drag, startPoint x: 884, startPoint y: 140, endPoint x: 875, endPoint y: 153, distance: 15.8
click at [884, 140] on button "submit" at bounding box center [887, 147] width 14 height 14
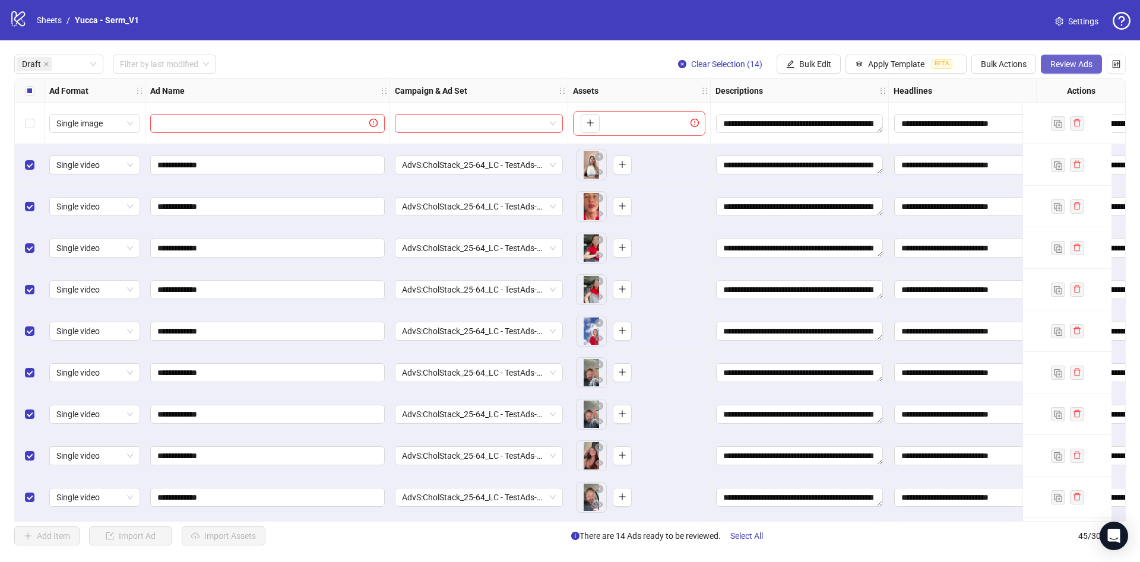
click at [1065, 60] on span "Review Ads" at bounding box center [1072, 64] width 42 height 10
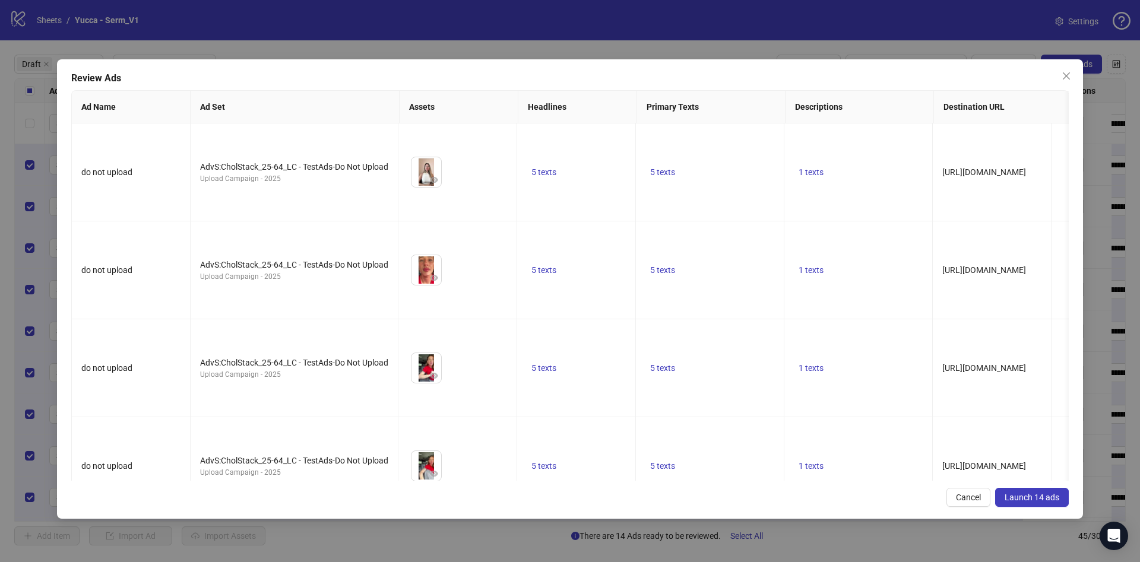
click at [1020, 489] on button "Launch 14 ads" at bounding box center [1032, 497] width 74 height 19
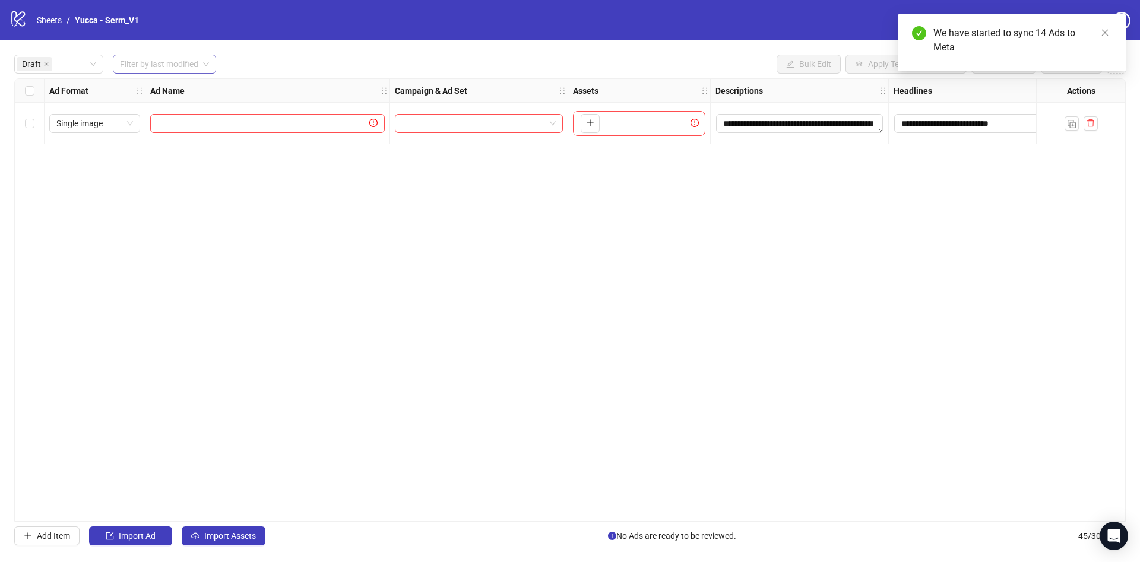
click at [154, 66] on input "search" at bounding box center [159, 64] width 78 height 18
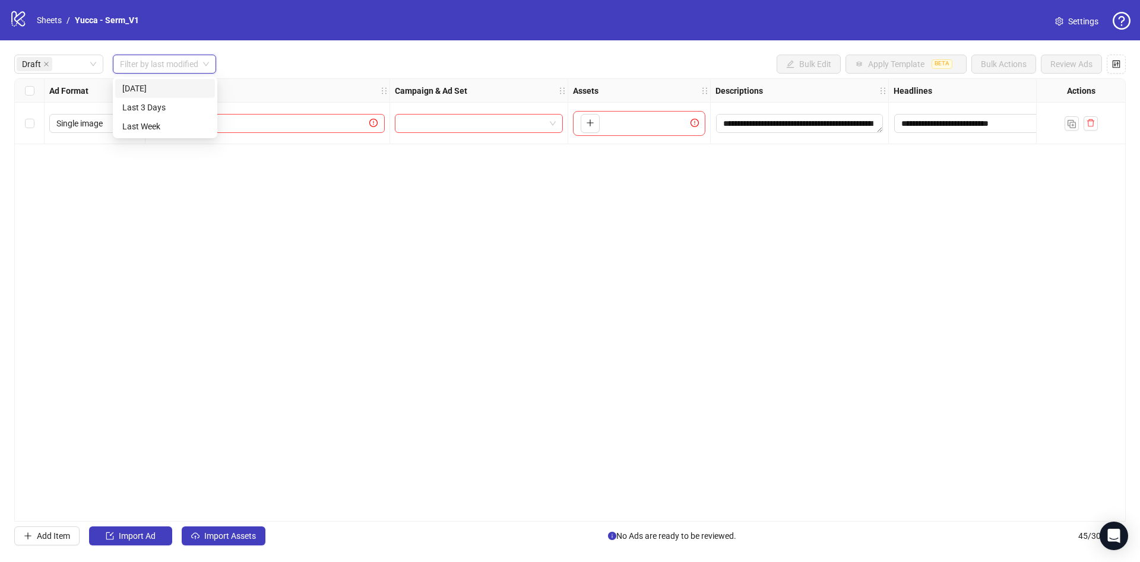
click at [153, 88] on div "Today" at bounding box center [165, 88] width 86 height 13
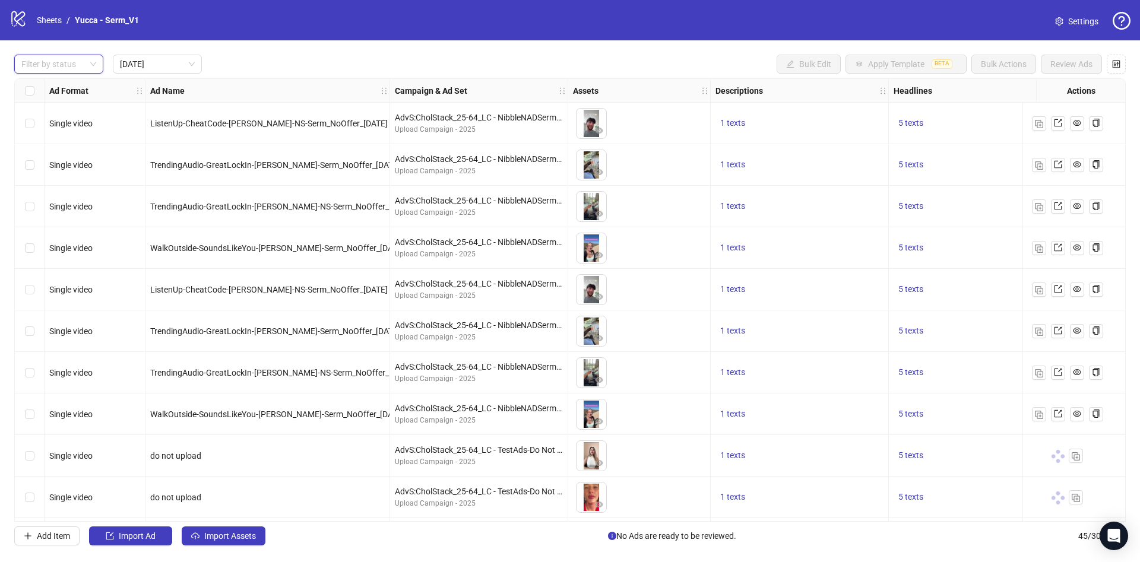
click at [360, 59] on div "Filter by status Today Bulk Edit Apply Template BETA Bulk Actions Review Ads" at bounding box center [570, 64] width 1112 height 19
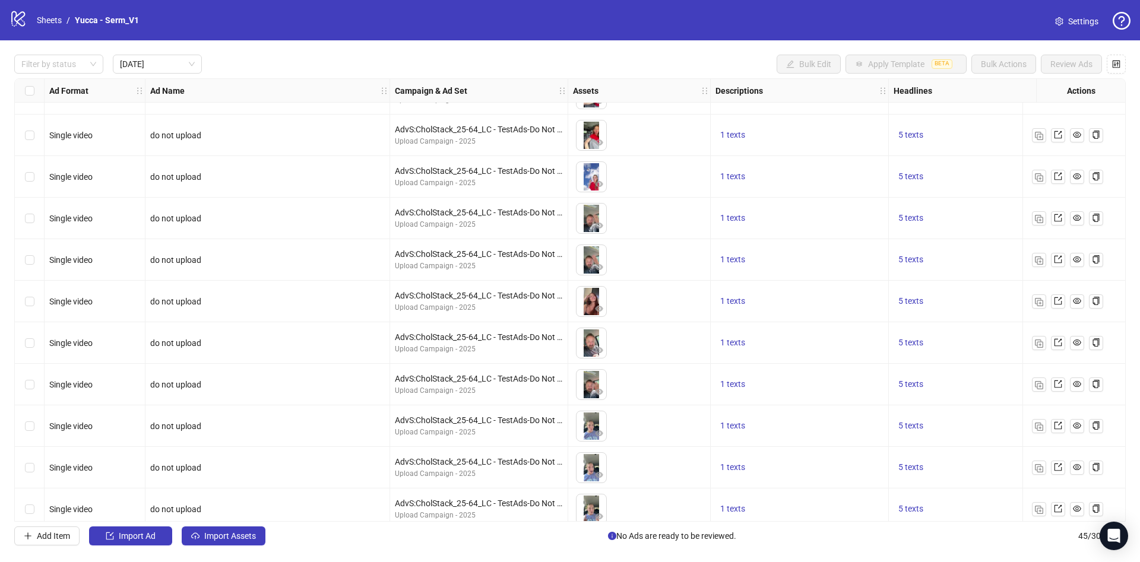
scroll to position [501, 0]
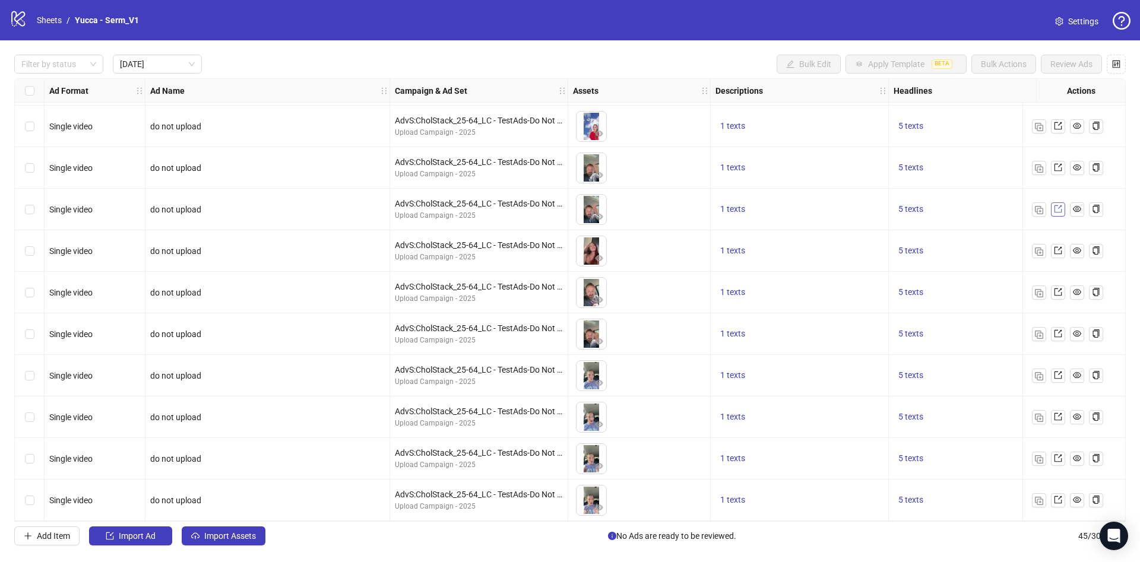
click at [1055, 205] on icon "export" at bounding box center [1058, 209] width 8 height 8
click at [1125, 535] on div "Open Intercom Messenger" at bounding box center [1114, 536] width 31 height 31
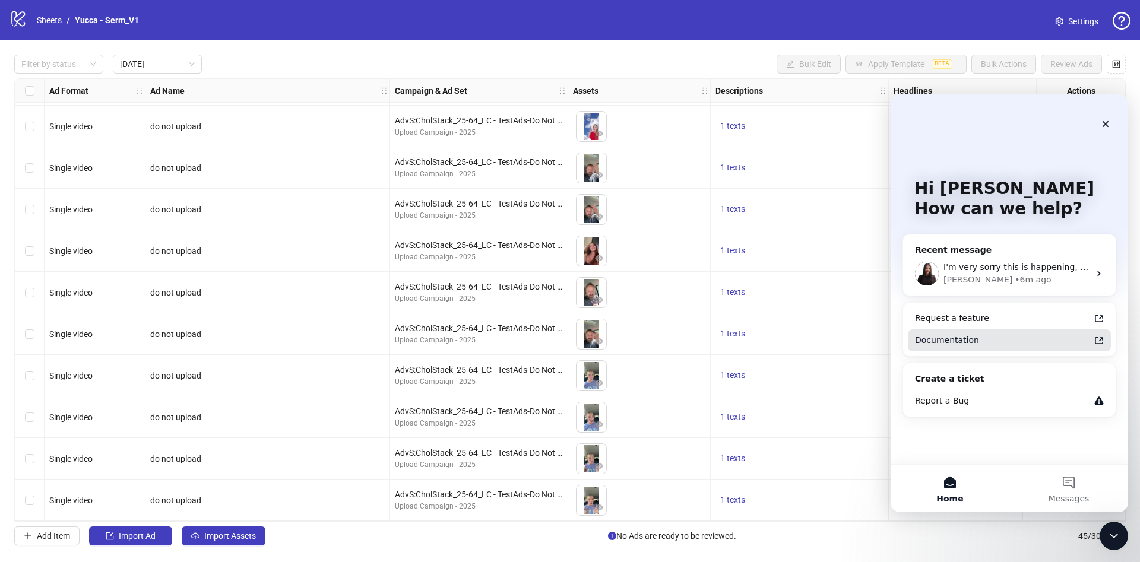
scroll to position [0, 0]
click at [1062, 280] on div "Laura • 6m ago" at bounding box center [1017, 280] width 146 height 12
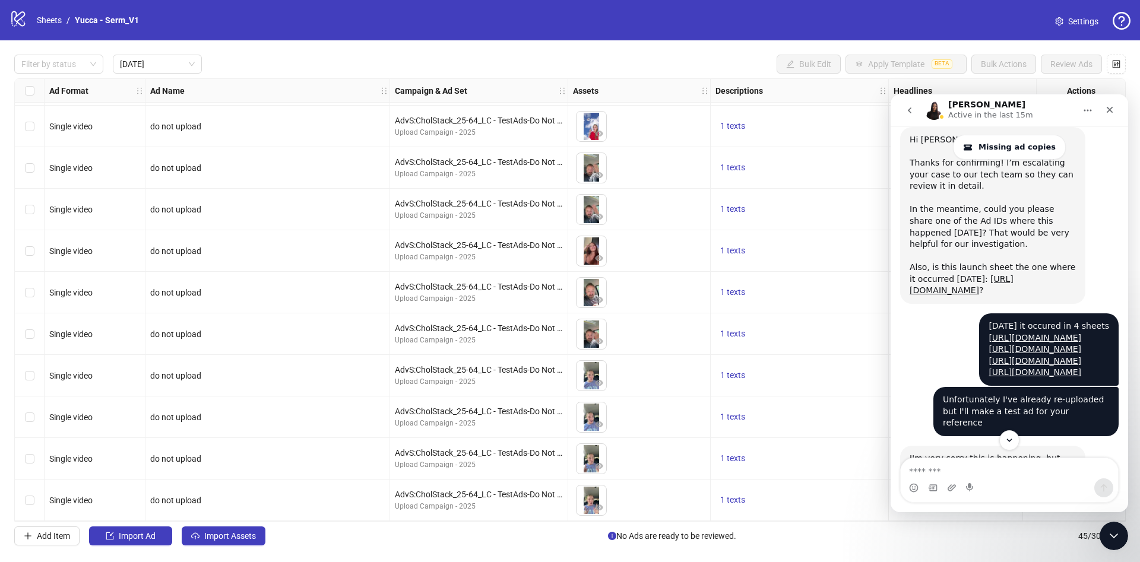
scroll to position [1045, 0]
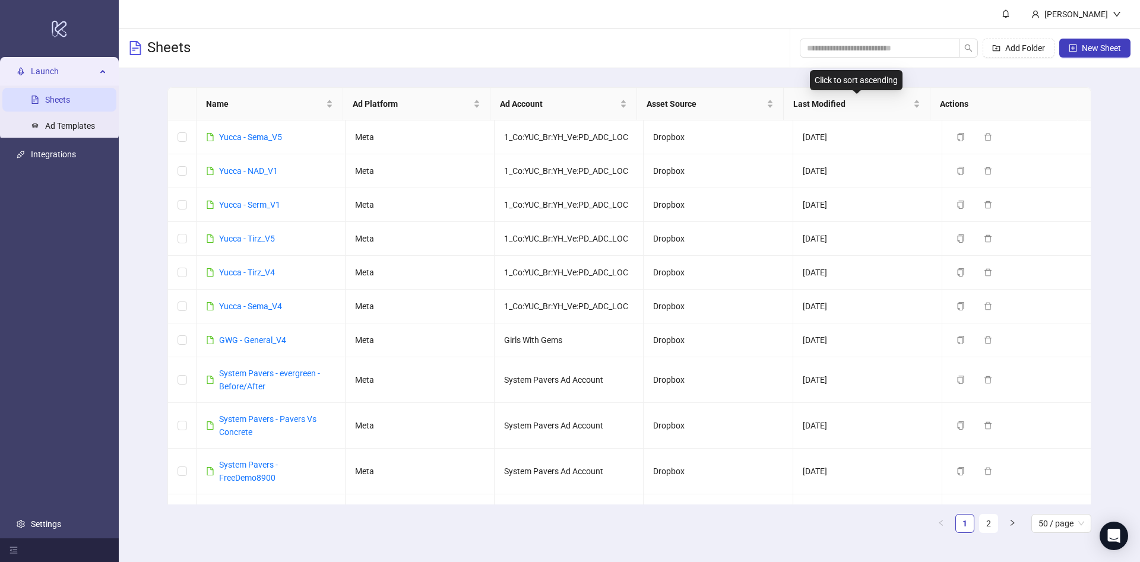
click at [866, 58] on div "Add Folder New Sheet" at bounding box center [965, 48] width 331 height 38
click at [867, 49] on input "search" at bounding box center [875, 48] width 136 height 13
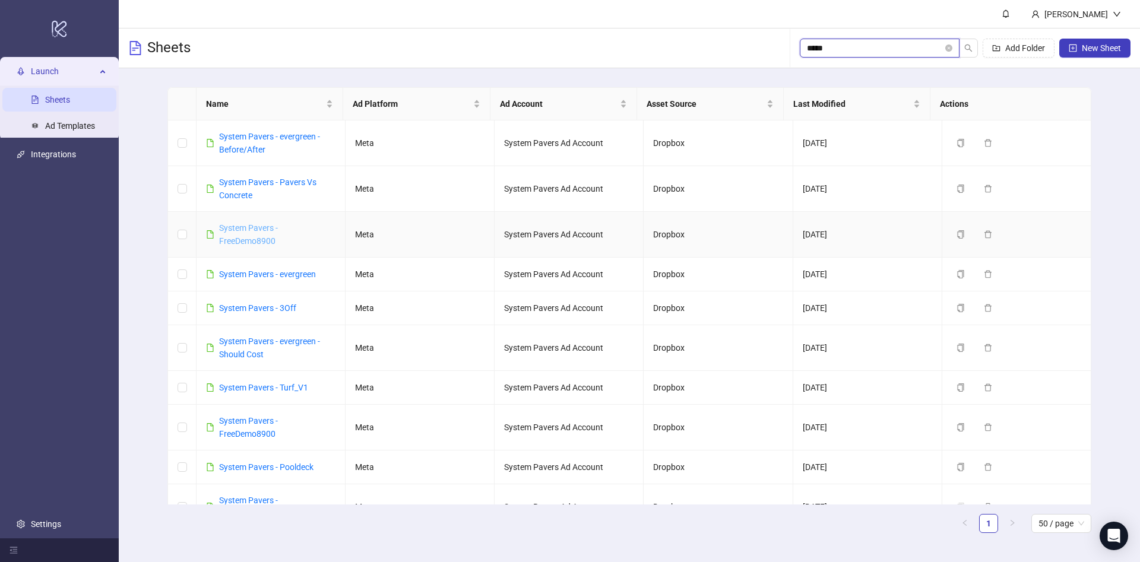
type input "*****"
drag, startPoint x: 890, startPoint y: 47, endPoint x: 877, endPoint y: 50, distance: 13.5
click at [889, 47] on input "*****" at bounding box center [875, 48] width 136 height 13
click at [254, 236] on link "System Pavers - FreeDemo8900" at bounding box center [248, 234] width 59 height 23
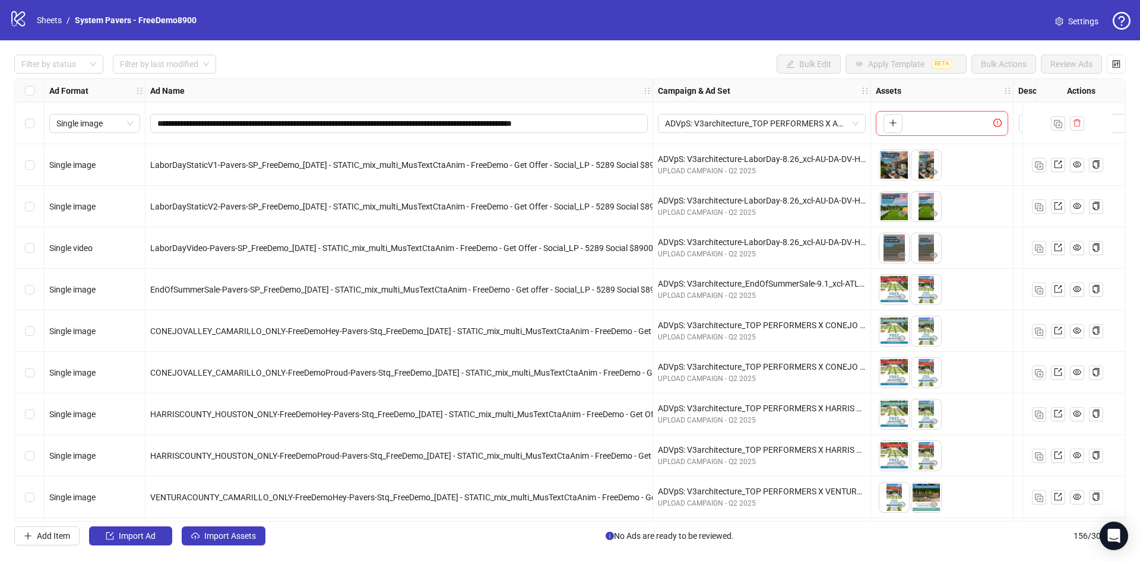
click at [69, 77] on div "**********" at bounding box center [570, 300] width 1140 height 520
click at [69, 65] on div at bounding box center [53, 64] width 72 height 17
click at [66, 86] on div "Draft" at bounding box center [59, 88] width 70 height 13
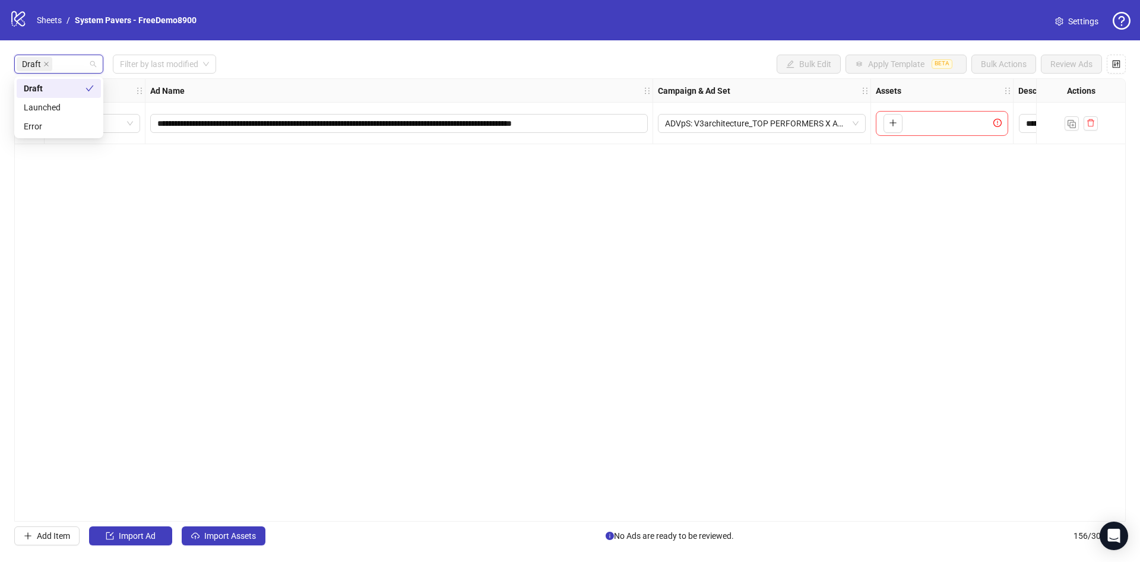
click at [450, 84] on div "Ad Name" at bounding box center [399, 91] width 508 height 24
click at [216, 535] on span "Import Assets" at bounding box center [230, 537] width 52 height 10
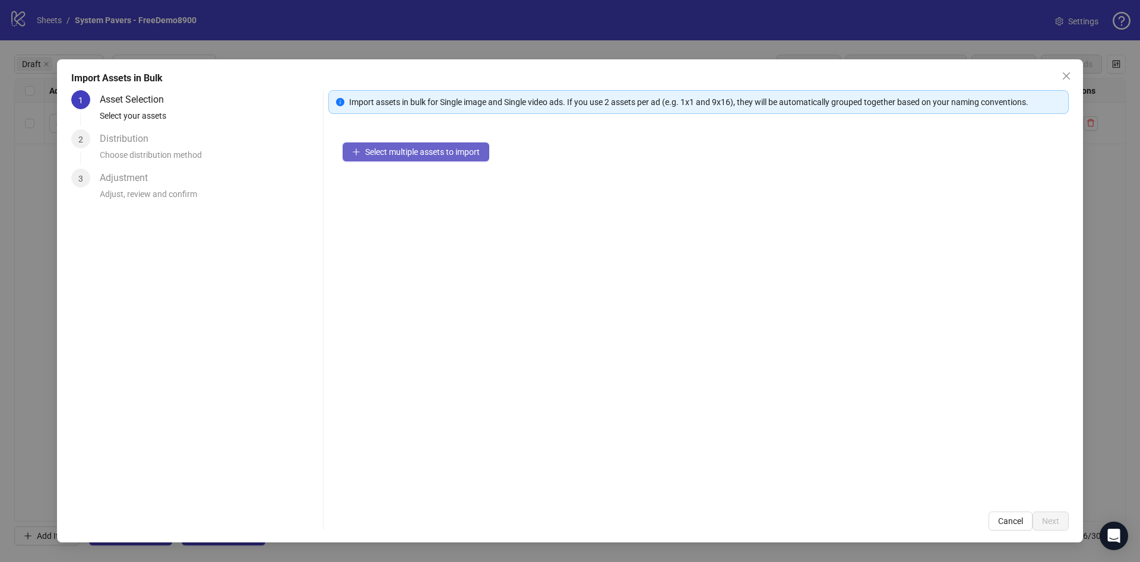
click at [446, 144] on button "Select multiple assets to import" at bounding box center [416, 152] width 147 height 19
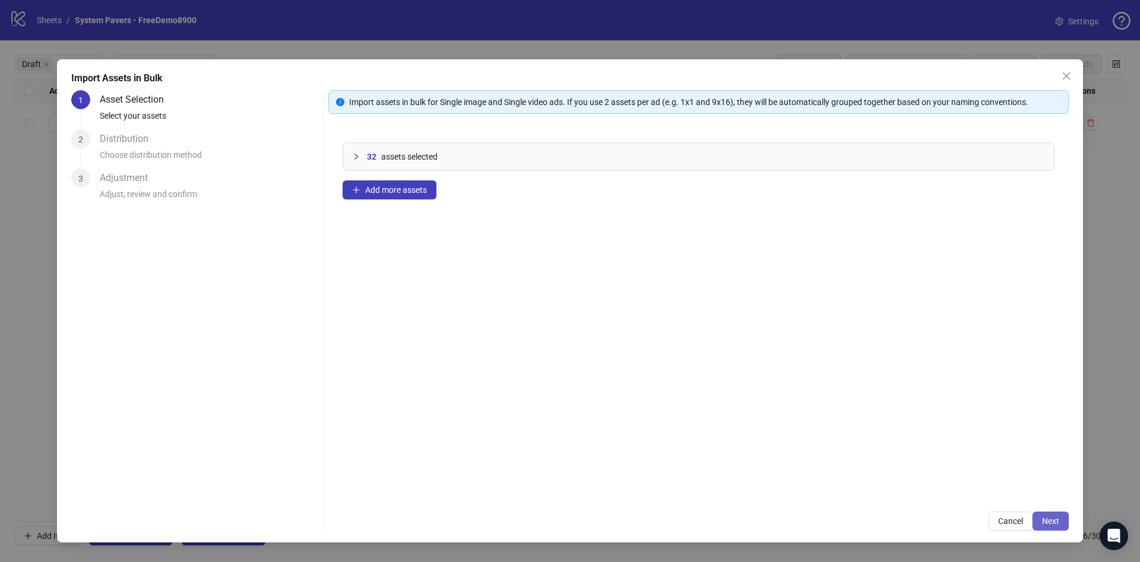
click at [1065, 517] on button "Next" at bounding box center [1051, 521] width 36 height 19
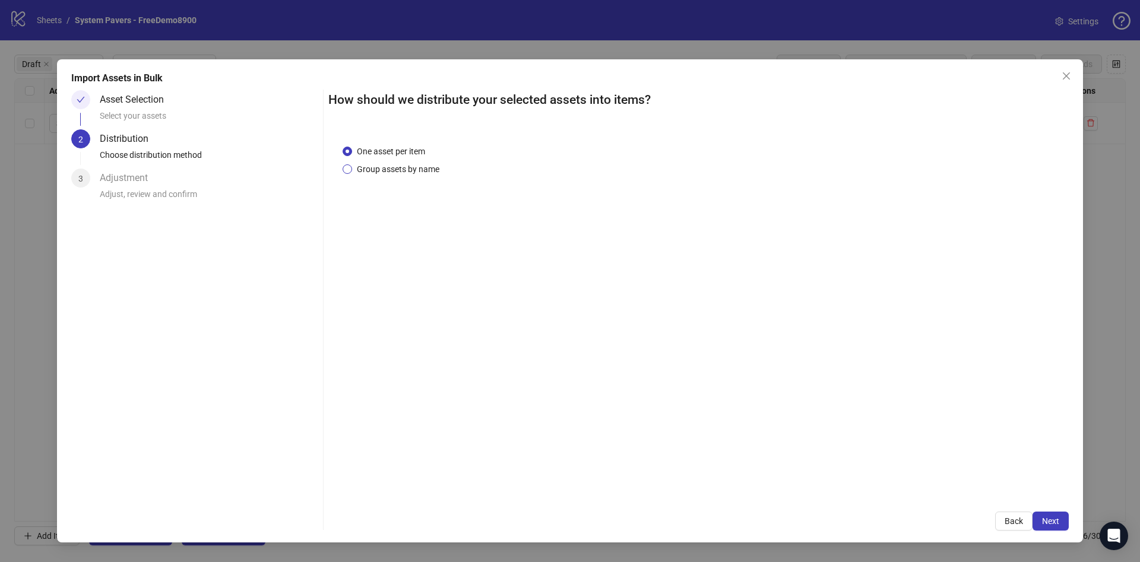
click at [409, 173] on span "Group assets by name" at bounding box center [398, 169] width 92 height 13
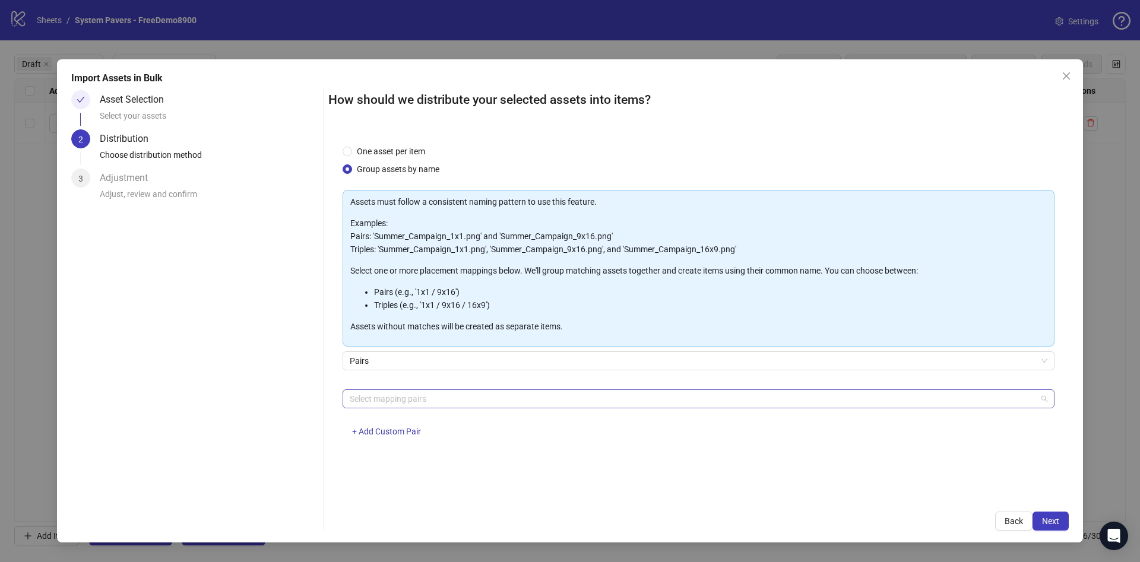
click at [494, 398] on div at bounding box center [692, 399] width 695 height 17
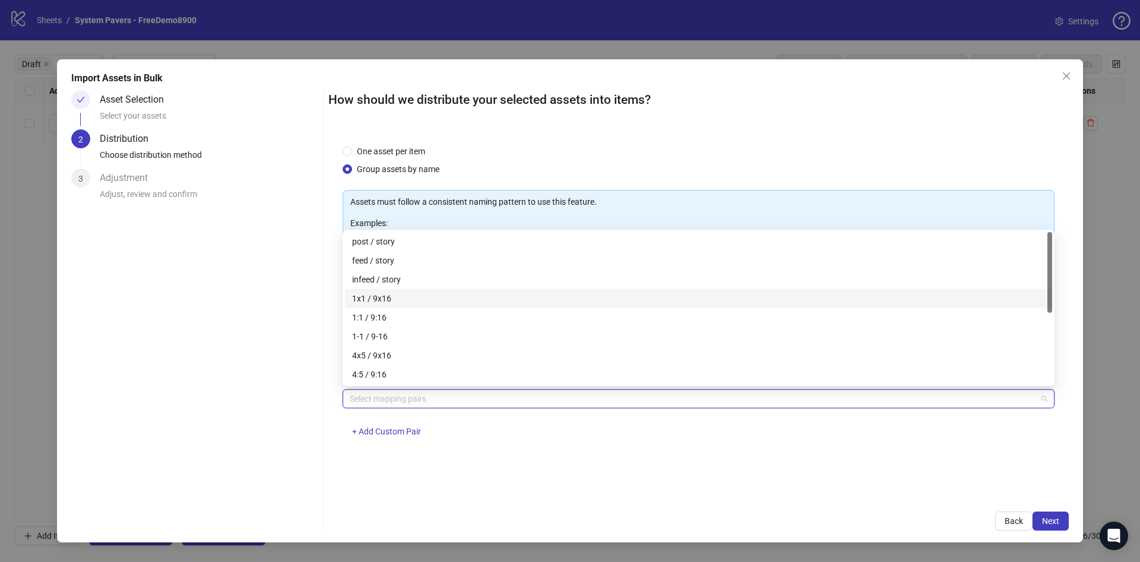
click at [438, 290] on div "1x1 / 9x16" at bounding box center [698, 298] width 707 height 19
click at [406, 431] on span "+ Add Custom Pair" at bounding box center [386, 432] width 69 height 10
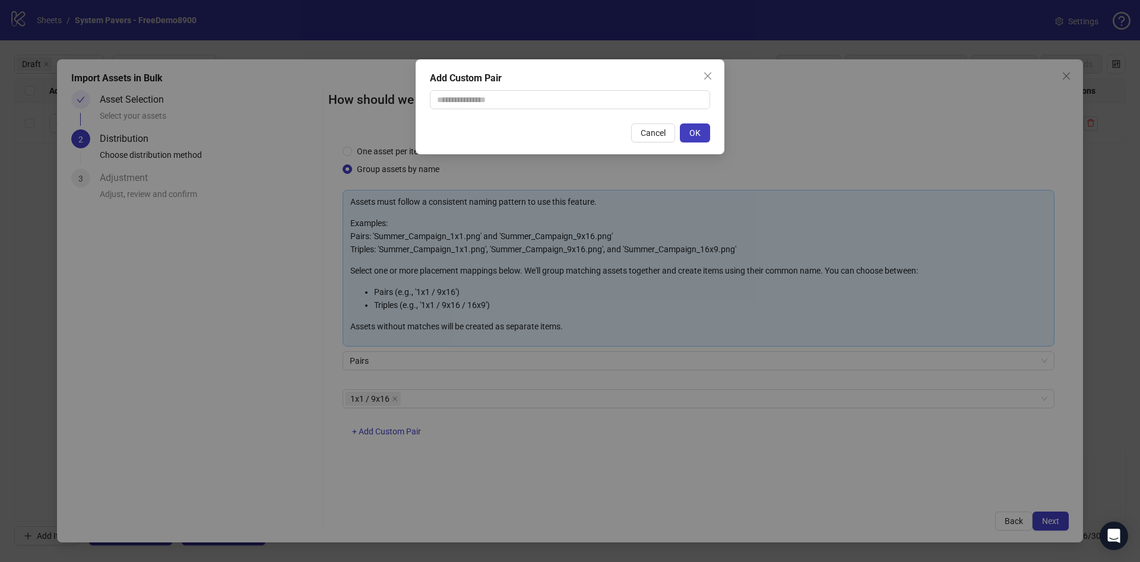
click at [548, 88] on div "Add Custom Pair Cancel OK" at bounding box center [570, 106] width 309 height 95
click at [551, 100] on input "text" at bounding box center [570, 99] width 280 height 19
type input "********"
drag, startPoint x: 723, startPoint y: 130, endPoint x: 705, endPoint y: 132, distance: 18.0
click at [722, 130] on div "Add Custom Pair ******** Cancel OK" at bounding box center [570, 106] width 309 height 95
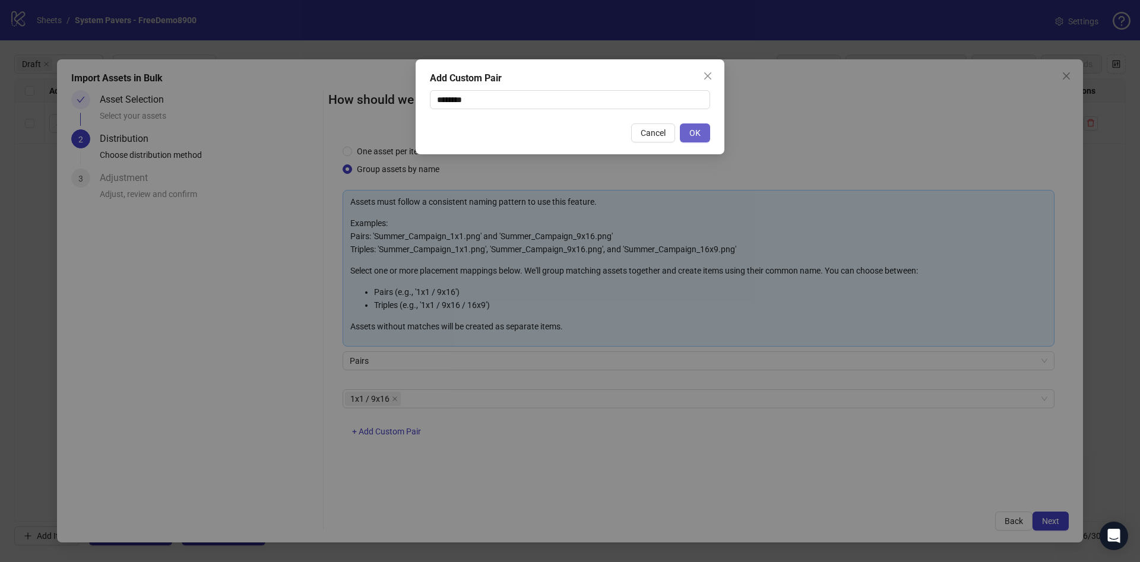
click at [704, 132] on button "OK" at bounding box center [695, 133] width 30 height 19
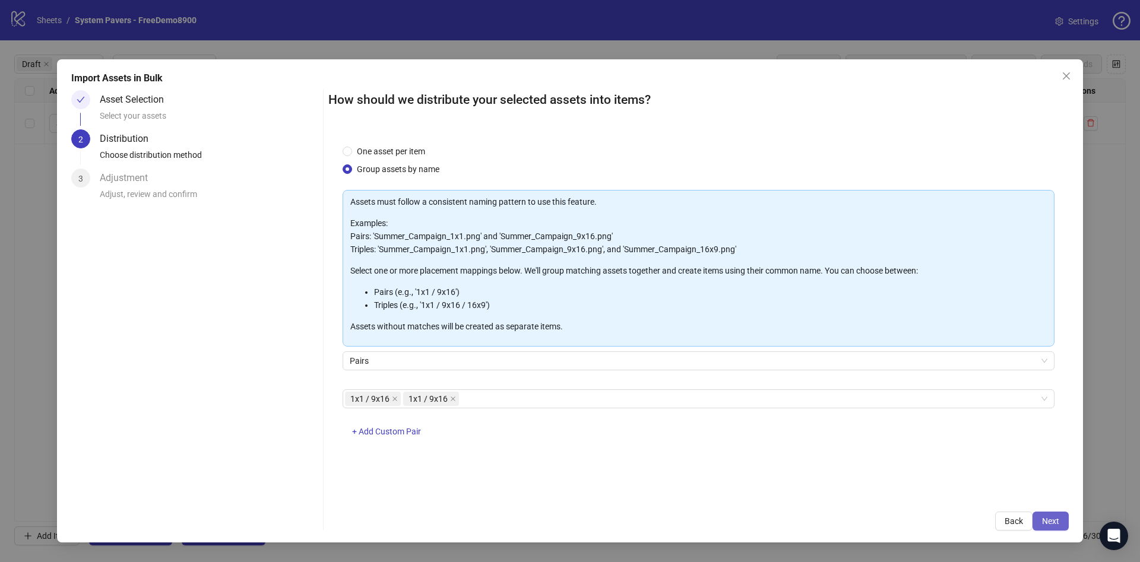
click at [1039, 515] on button "Next" at bounding box center [1051, 521] width 36 height 19
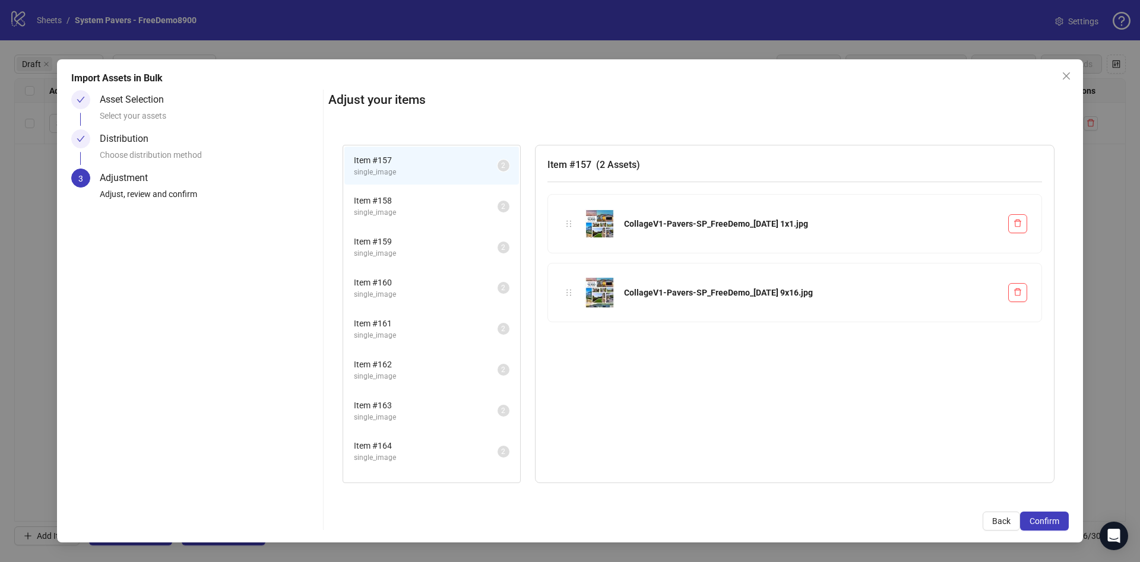
click at [385, 200] on span "Item # 158" at bounding box center [426, 200] width 144 height 13
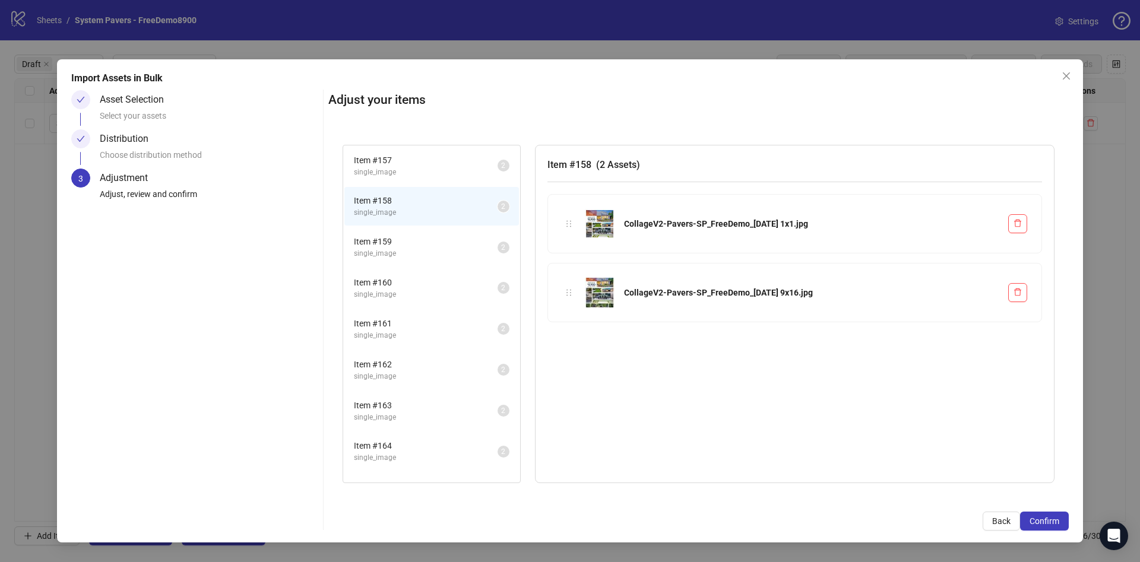
click at [387, 245] on span "Item # 159" at bounding box center [426, 241] width 144 height 13
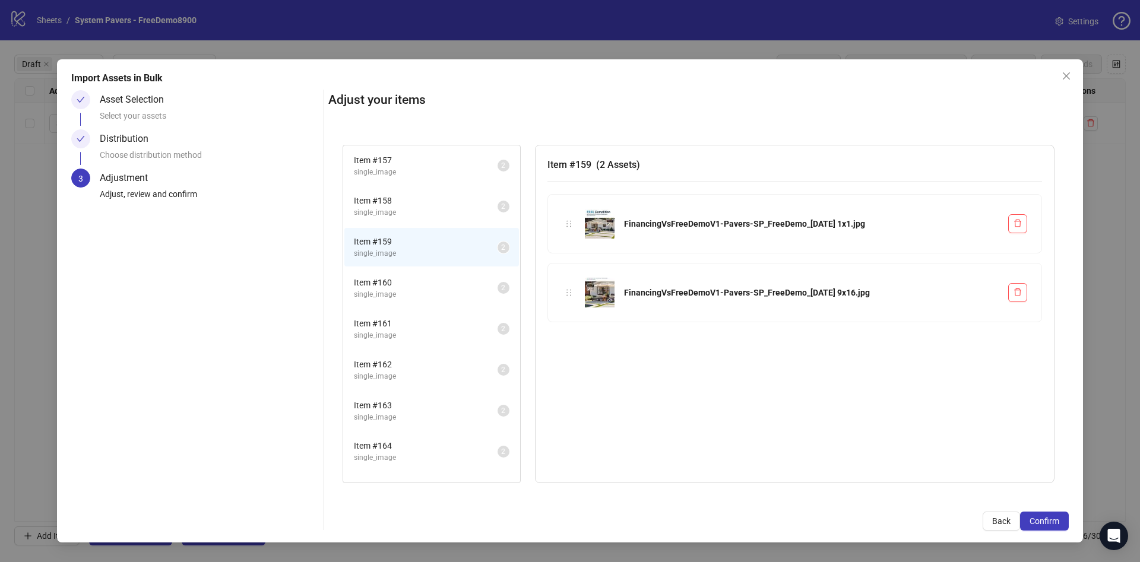
click at [404, 288] on span "Item # 160" at bounding box center [426, 282] width 144 height 13
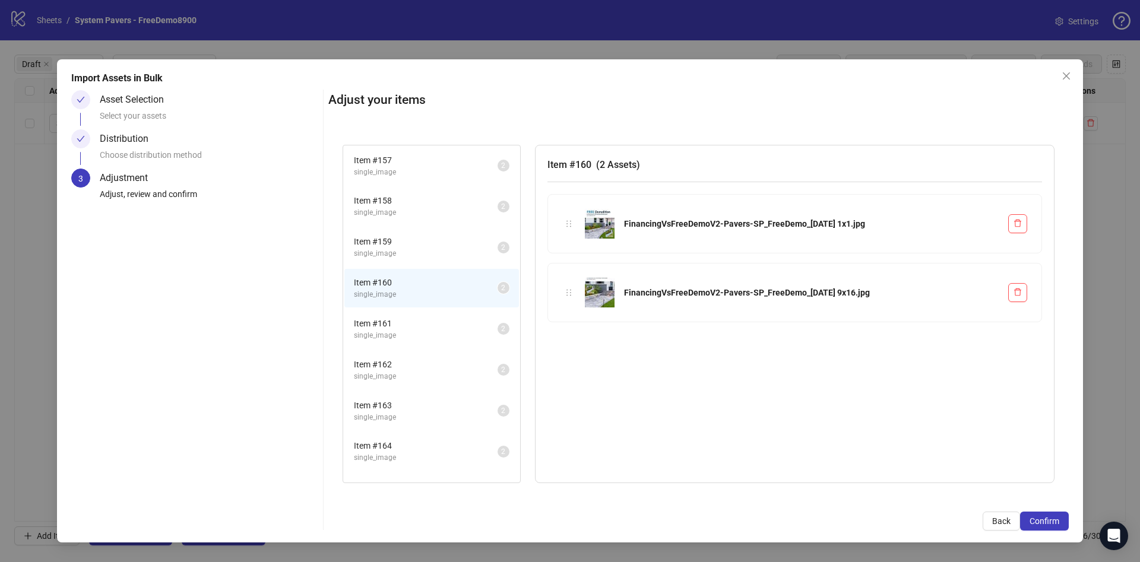
click at [412, 311] on li "Item # 161 single_image 2" at bounding box center [431, 329] width 175 height 39
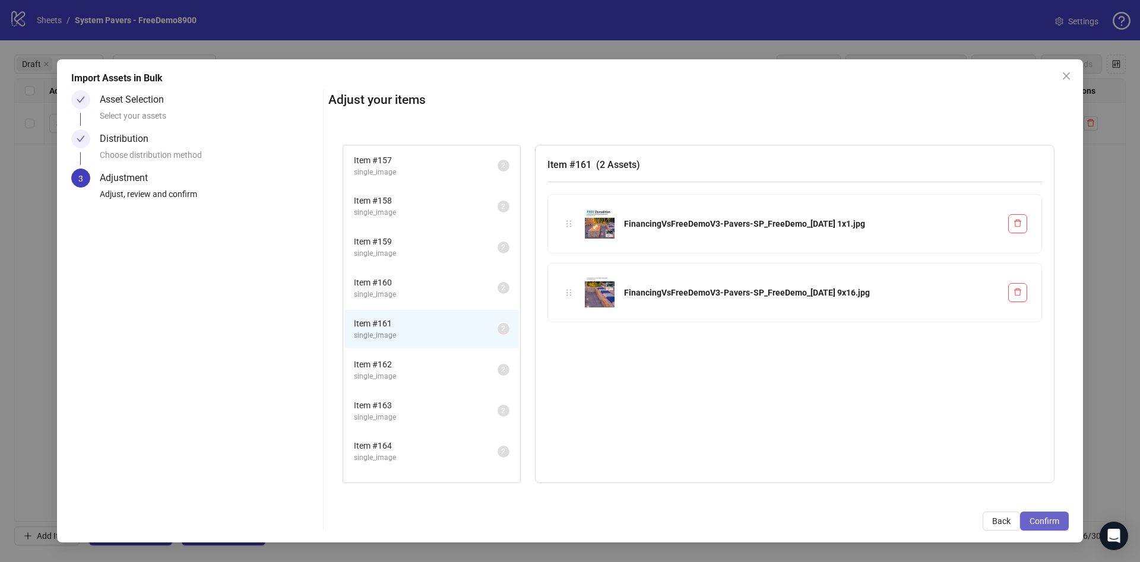
click at [1060, 522] on button "Confirm" at bounding box center [1044, 521] width 49 height 19
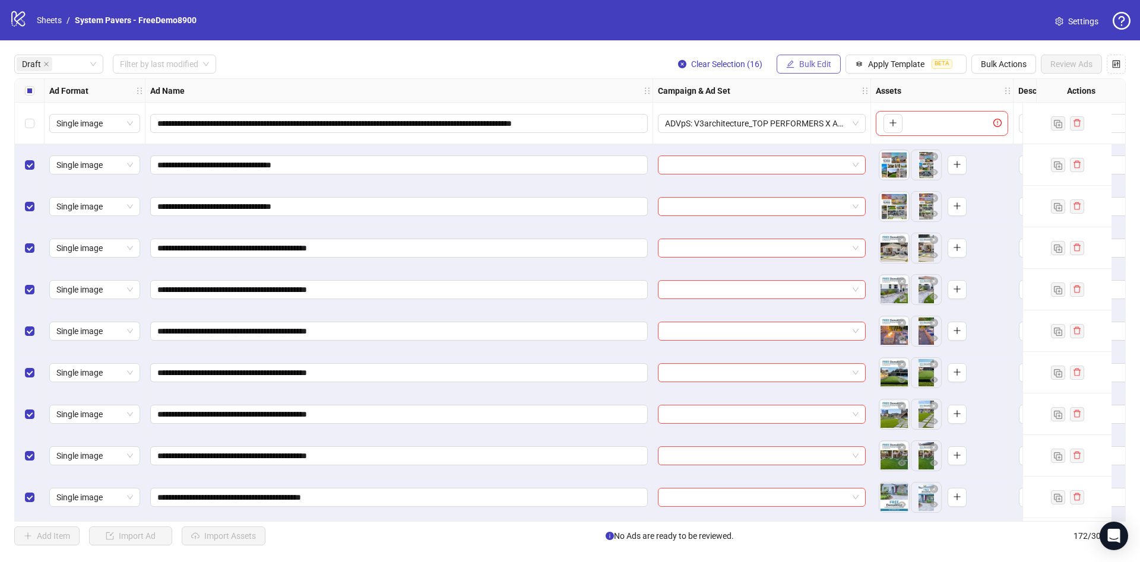
click at [795, 72] on button "Bulk Edit" at bounding box center [809, 64] width 64 height 19
click at [802, 105] on span "Name" at bounding box center [820, 107] width 71 height 13
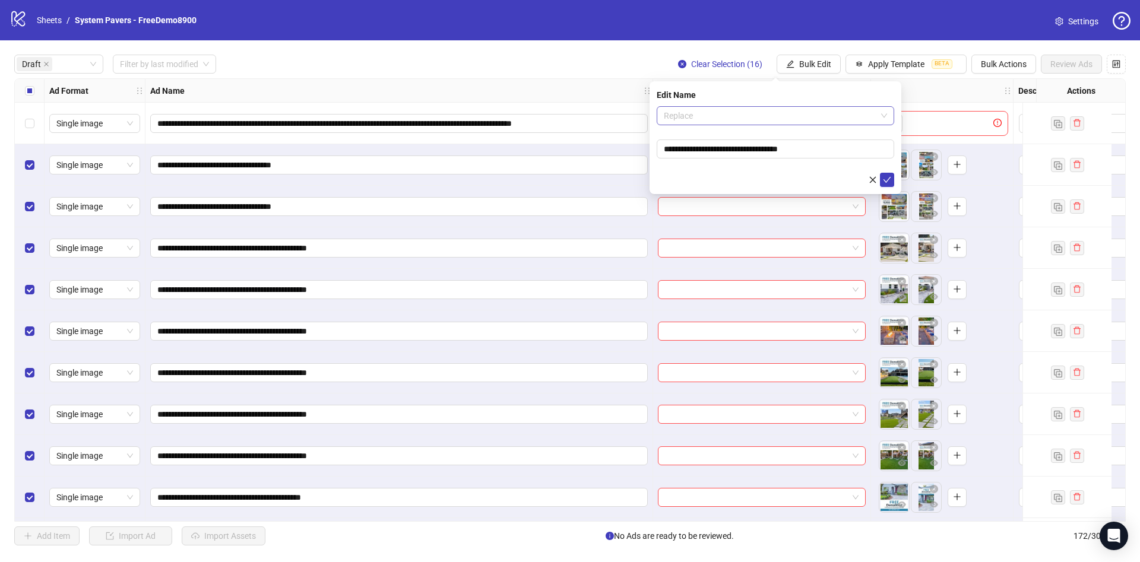
click at [785, 123] on span "Replace" at bounding box center [775, 116] width 223 height 18
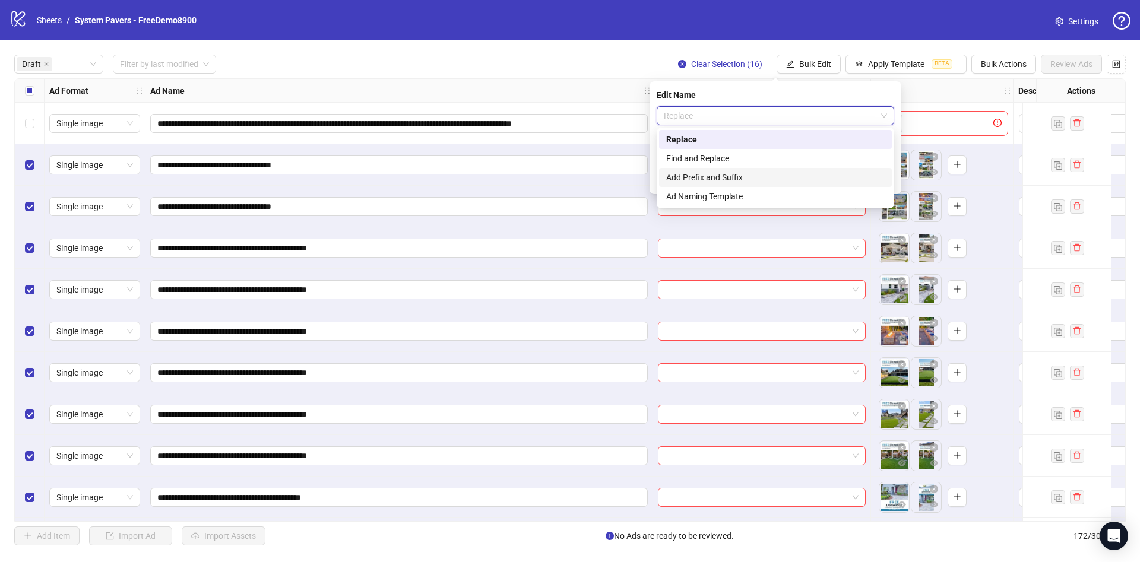
click at [738, 169] on div "Add Prefix and Suffix" at bounding box center [775, 177] width 233 height 19
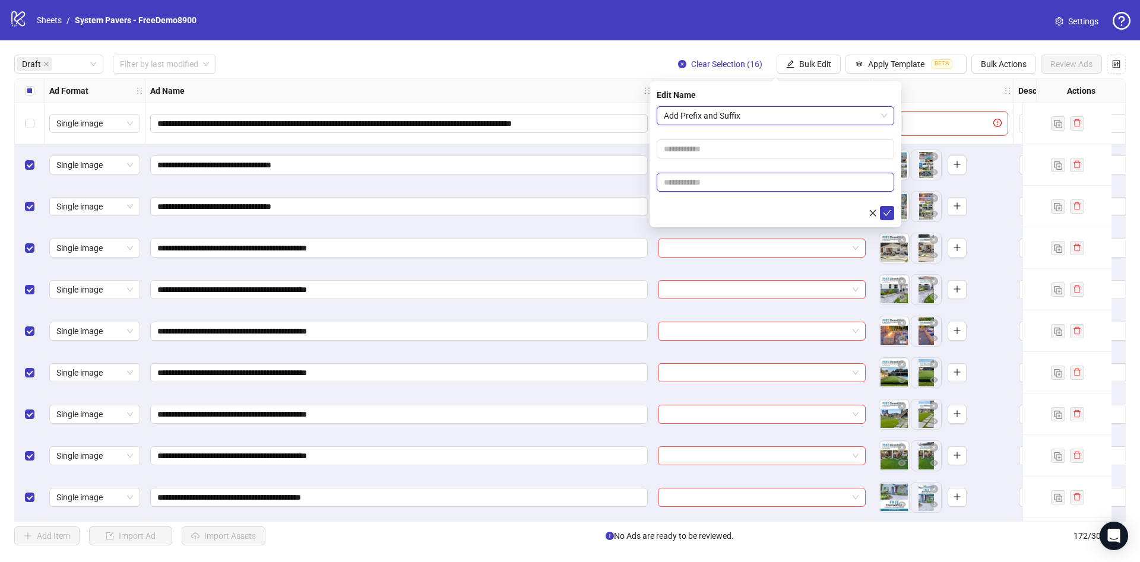
click at [708, 191] on input "text" at bounding box center [776, 182] width 238 height 19
paste input "**********"
type input "**********"
drag, startPoint x: 688, startPoint y: 214, endPoint x: 699, endPoint y: 214, distance: 11.3
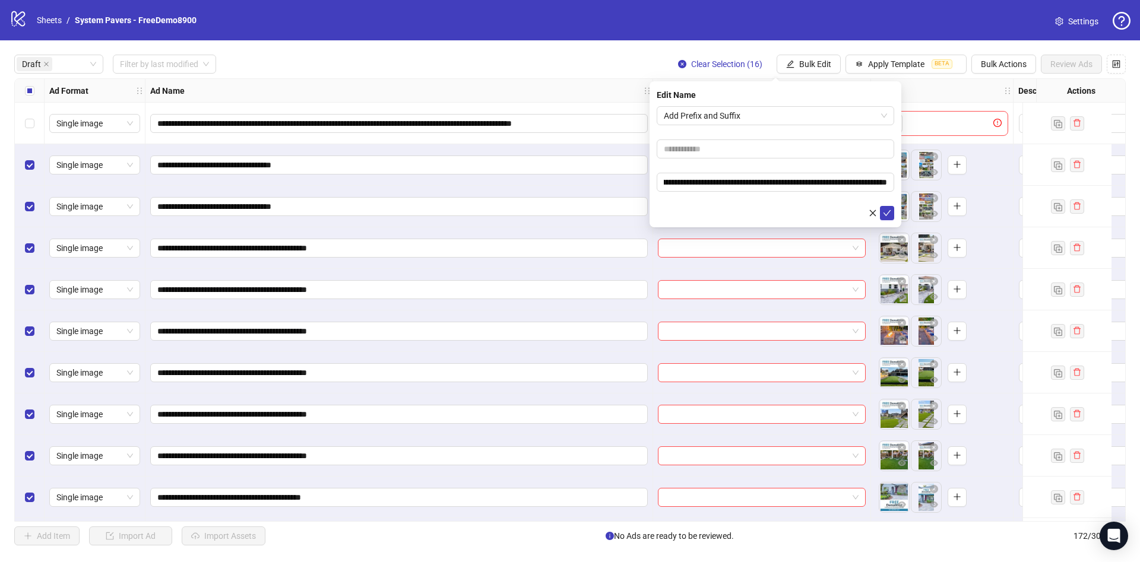
click at [688, 215] on div at bounding box center [776, 213] width 238 height 14
click at [894, 214] on button "submit" at bounding box center [887, 213] width 14 height 14
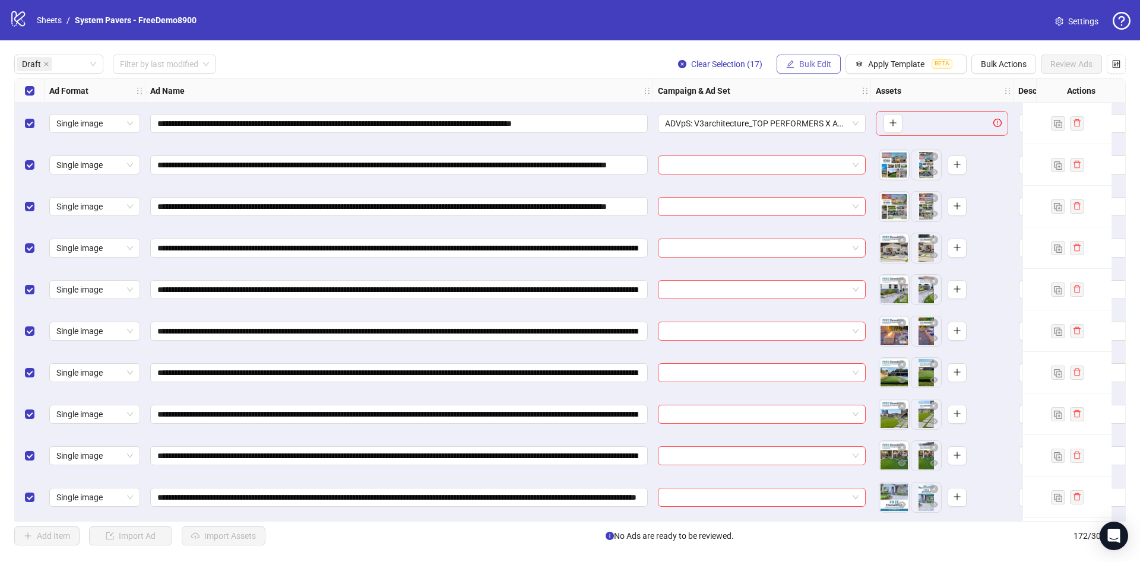
click at [812, 67] on span "Bulk Edit" at bounding box center [815, 64] width 32 height 10
click at [808, 125] on span "Campaign & Ad Set" at bounding box center [820, 126] width 71 height 13
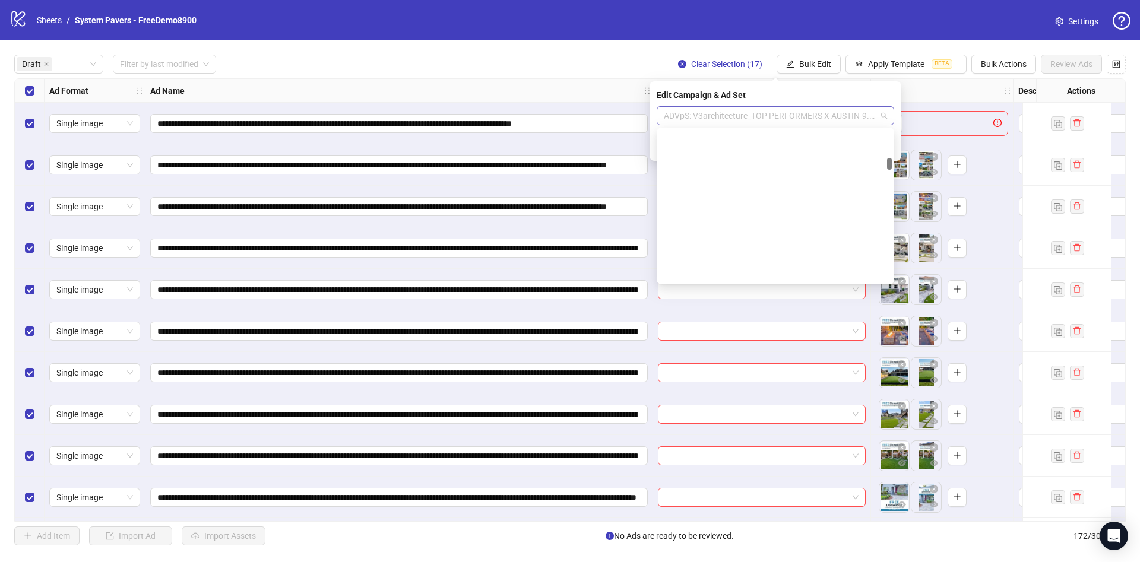
click at [720, 119] on span "ADVpS: V3architecture_TOP PERFORMERS X AUSTIN-9.9_xcl-ATL-LV-DC_AUTO_LC" at bounding box center [775, 116] width 223 height 18
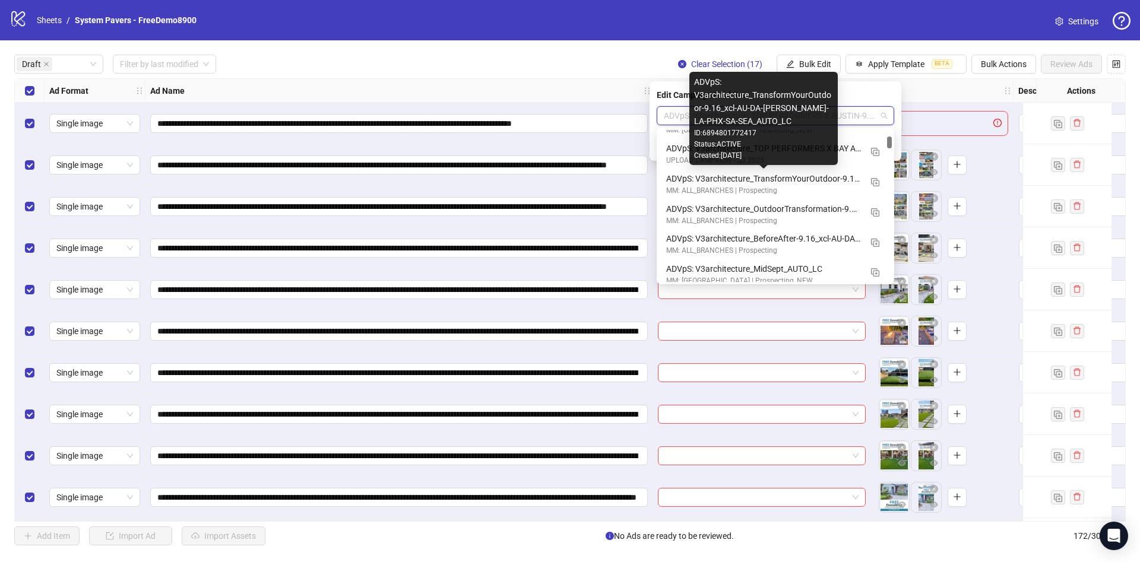
scroll to position [356, 0]
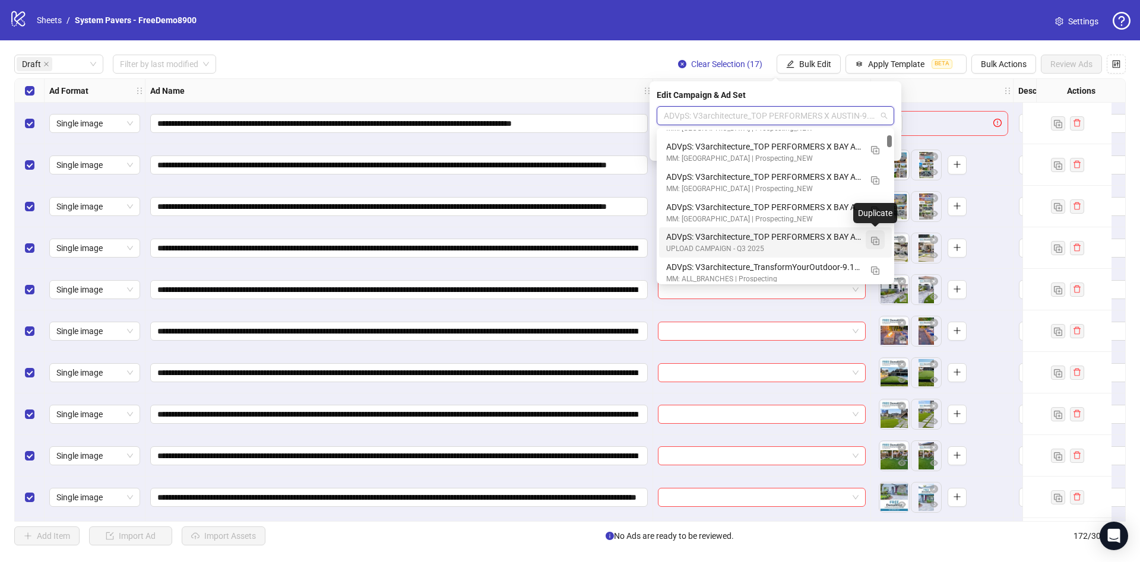
click at [873, 235] on span "button" at bounding box center [875, 240] width 8 height 10
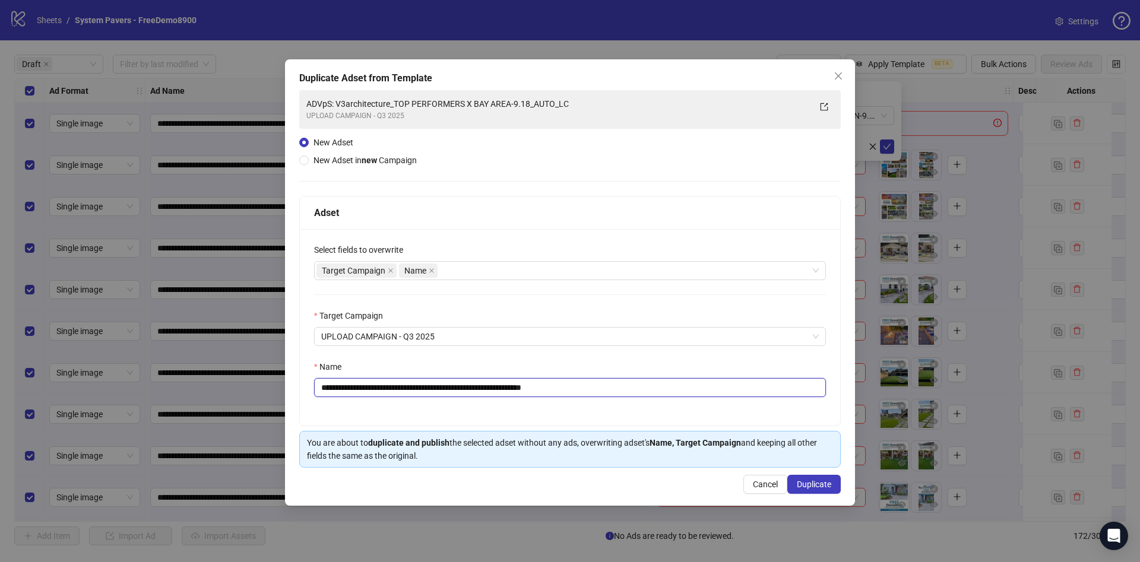
drag, startPoint x: 409, startPoint y: 388, endPoint x: 631, endPoint y: 392, distance: 222.1
click at [631, 392] on input "**********" at bounding box center [570, 387] width 512 height 19
click at [545, 386] on input "**********" at bounding box center [570, 387] width 512 height 19
drag, startPoint x: 410, startPoint y: 389, endPoint x: 580, endPoint y: 407, distance: 170.2
click at [413, 389] on input "**********" at bounding box center [570, 387] width 512 height 19
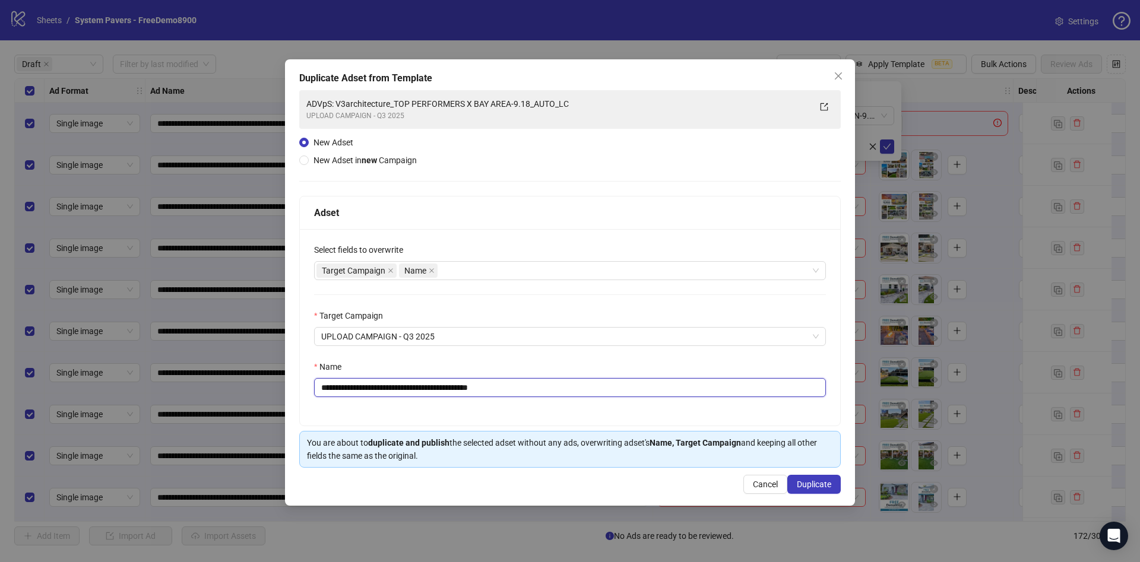
drag, startPoint x: 491, startPoint y: 391, endPoint x: 617, endPoint y: 391, distance: 126.5
click at [617, 391] on input "**********" at bounding box center [570, 387] width 512 height 19
type input "**********"
click at [817, 487] on span "Duplicate" at bounding box center [814, 485] width 34 height 10
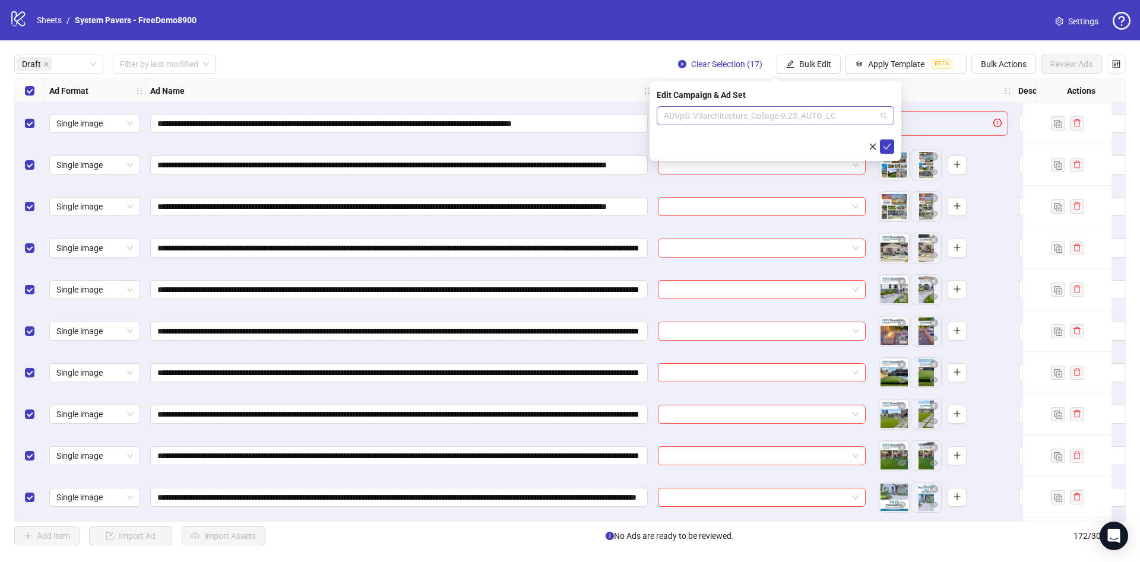
click at [779, 109] on span "ADVpS: V3architecture_Collage-9.23_AUTO_LC" at bounding box center [775, 116] width 223 height 18
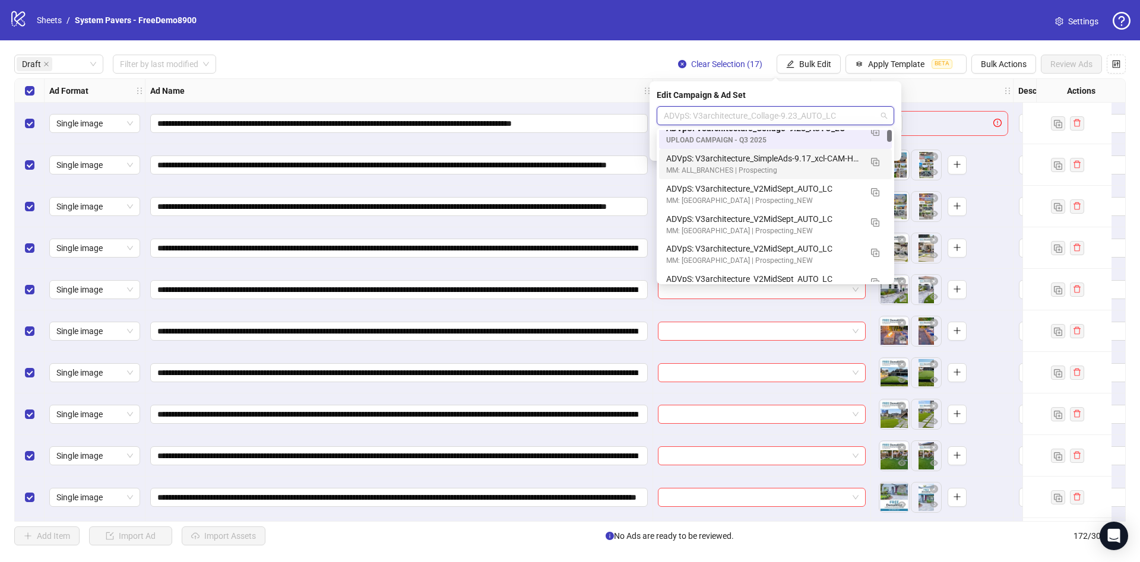
scroll to position [0, 0]
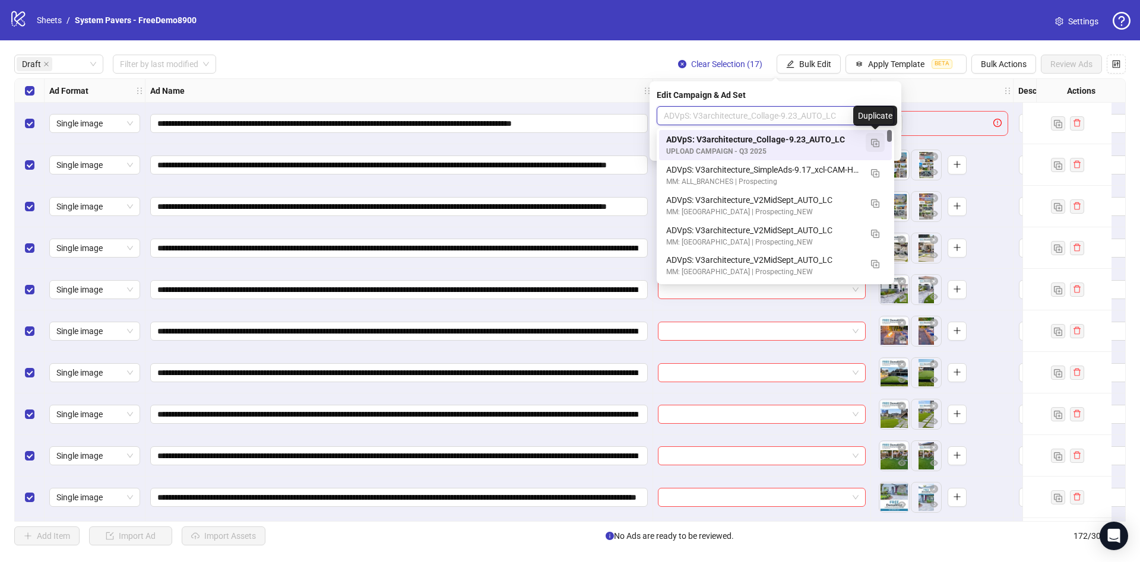
click at [881, 141] on button "button" at bounding box center [875, 142] width 19 height 19
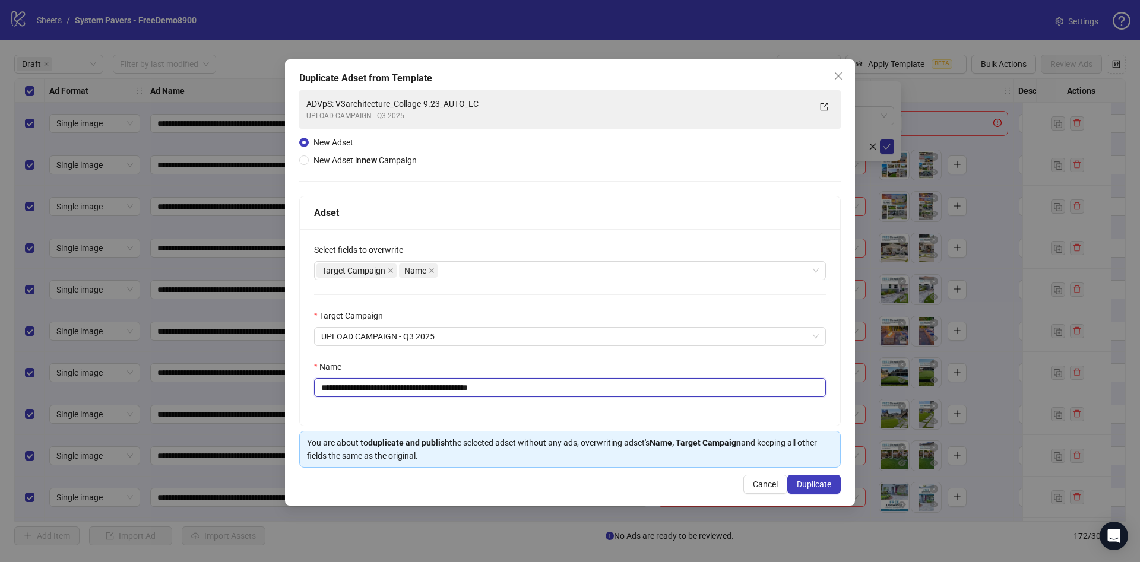
drag, startPoint x: 411, startPoint y: 387, endPoint x: 436, endPoint y: 391, distance: 26.0
click at [436, 391] on input "**********" at bounding box center [570, 387] width 512 height 19
click at [419, 391] on input "**********" at bounding box center [570, 387] width 512 height 19
paste input "text"
click at [412, 390] on input "**********" at bounding box center [570, 387] width 512 height 19
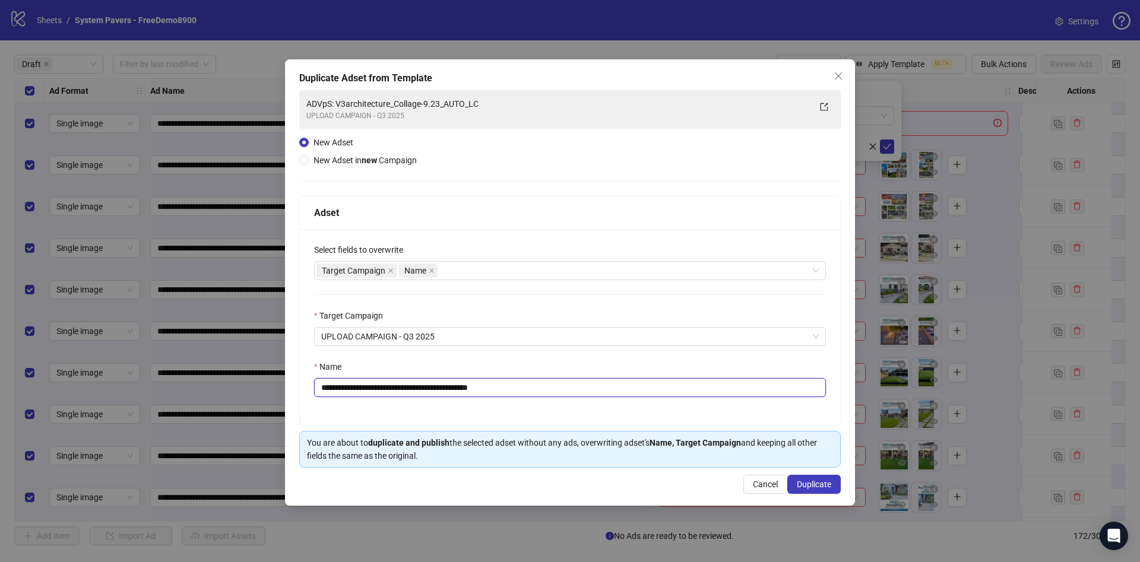
click at [456, 387] on input "**********" at bounding box center [570, 387] width 512 height 19
paste input "**********"
drag, startPoint x: 548, startPoint y: 387, endPoint x: 656, endPoint y: 387, distance: 108.1
click at [656, 387] on input "**********" at bounding box center [570, 387] width 512 height 19
type input "**********"
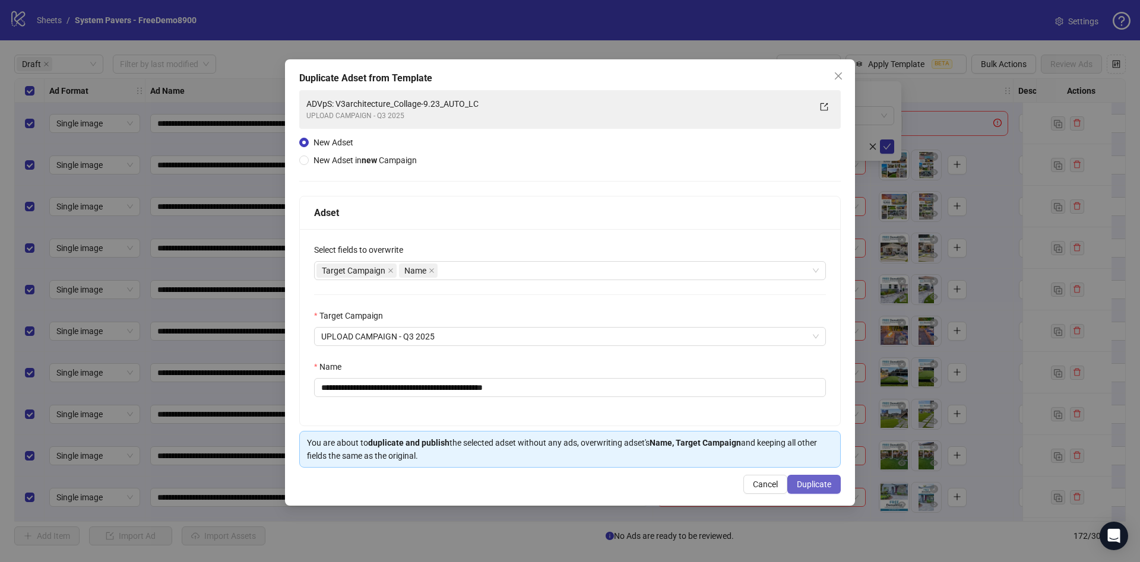
click at [827, 486] on span "Duplicate" at bounding box center [814, 485] width 34 height 10
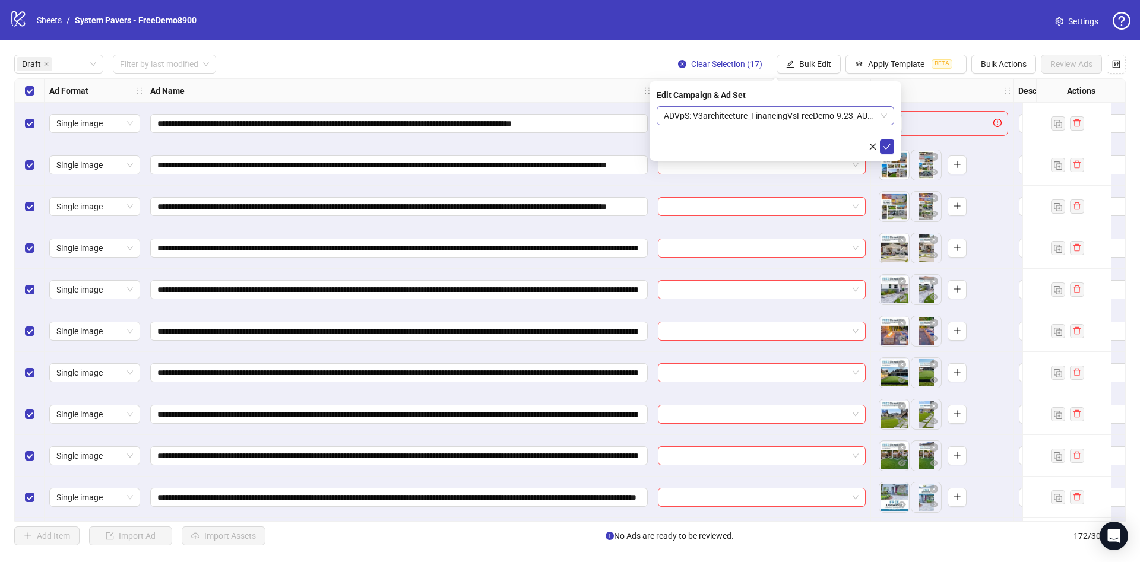
click at [826, 111] on span "ADVpS: V3architecture_FinancingVsFreeDemo-9.23_AUTO_LC" at bounding box center [775, 116] width 223 height 18
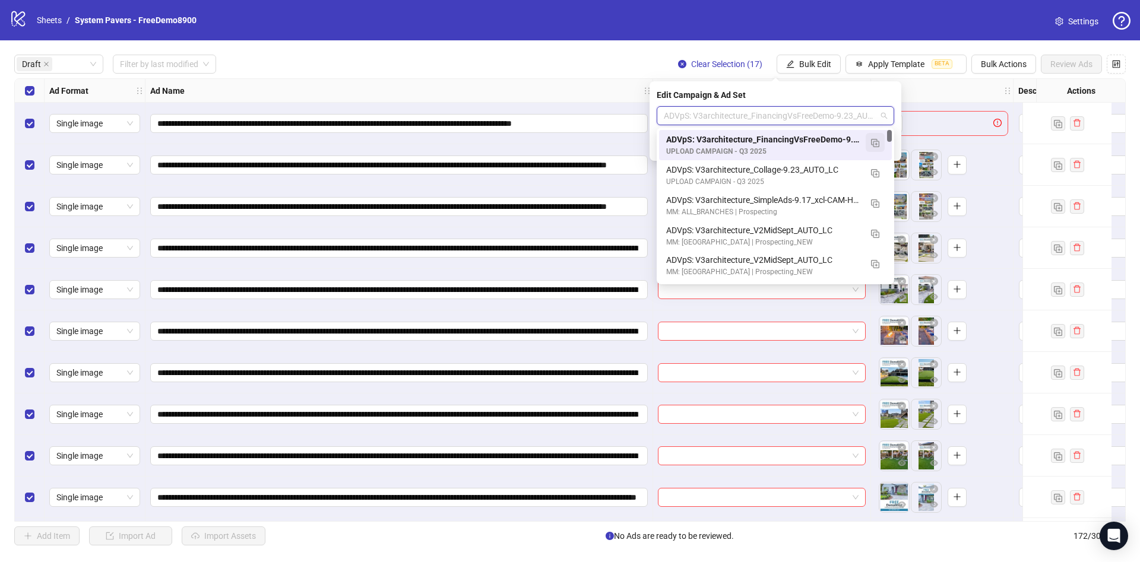
click at [871, 144] on img "button" at bounding box center [875, 143] width 8 height 8
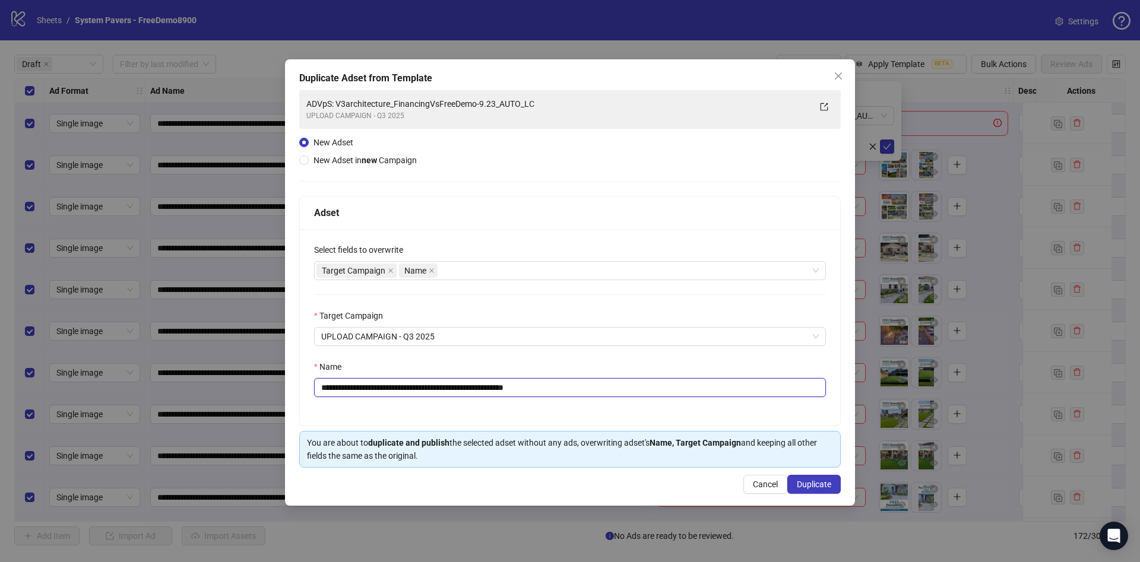
click at [412, 391] on input "**********" at bounding box center [570, 387] width 512 height 19
click at [410, 389] on input "**********" at bounding box center [570, 387] width 512 height 19
click at [511, 390] on input "**********" at bounding box center [570, 387] width 512 height 19
paste input "text"
drag, startPoint x: 536, startPoint y: 392, endPoint x: 729, endPoint y: 396, distance: 193.0
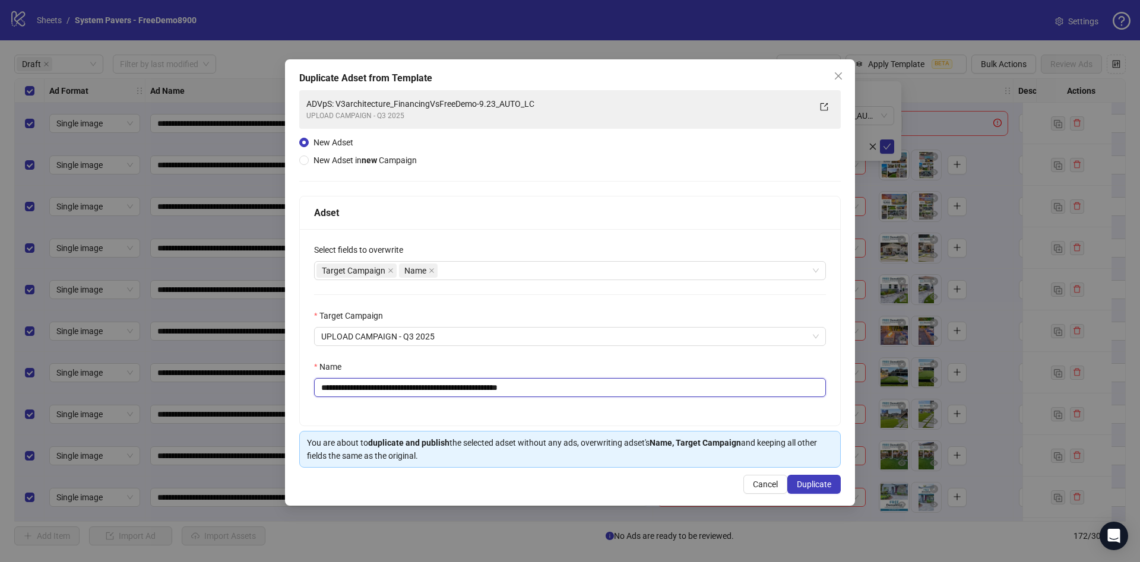
click at [729, 396] on input "**********" at bounding box center [570, 387] width 512 height 19
type input "**********"
click at [820, 485] on span "Duplicate" at bounding box center [814, 485] width 34 height 10
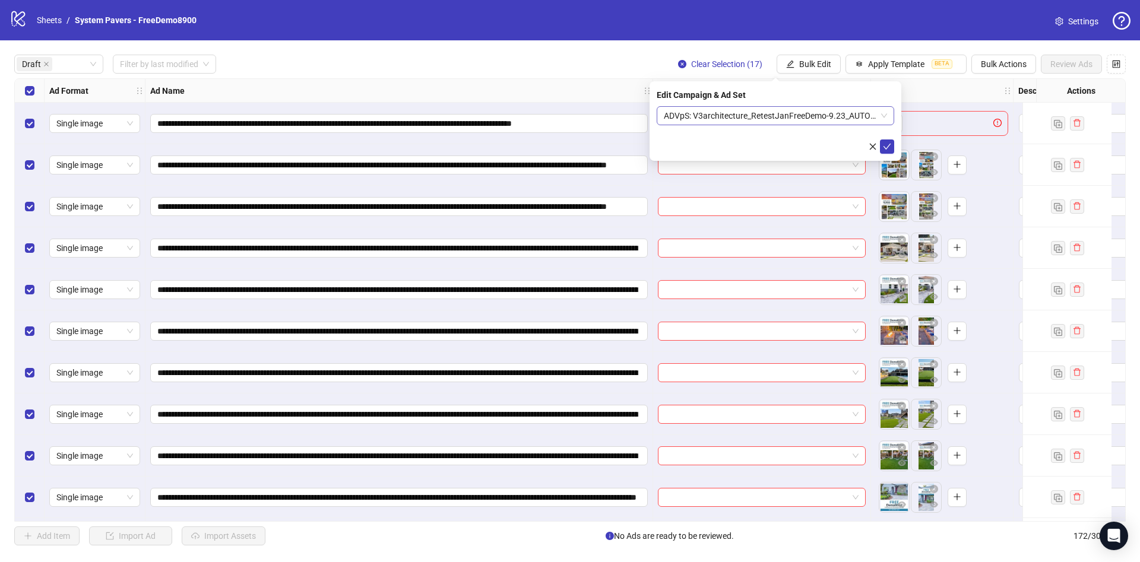
click at [705, 109] on span "ADVpS: V3architecture_RetestJanFreeDemo-9.23_AUTO_LC" at bounding box center [775, 116] width 223 height 18
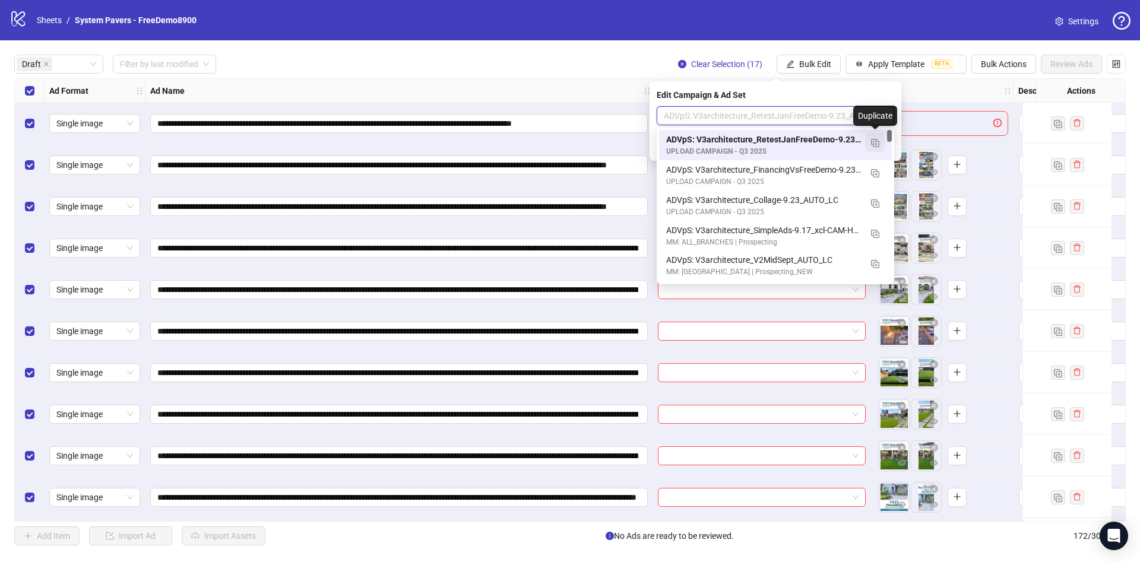
click at [871, 140] on button "button" at bounding box center [875, 142] width 19 height 19
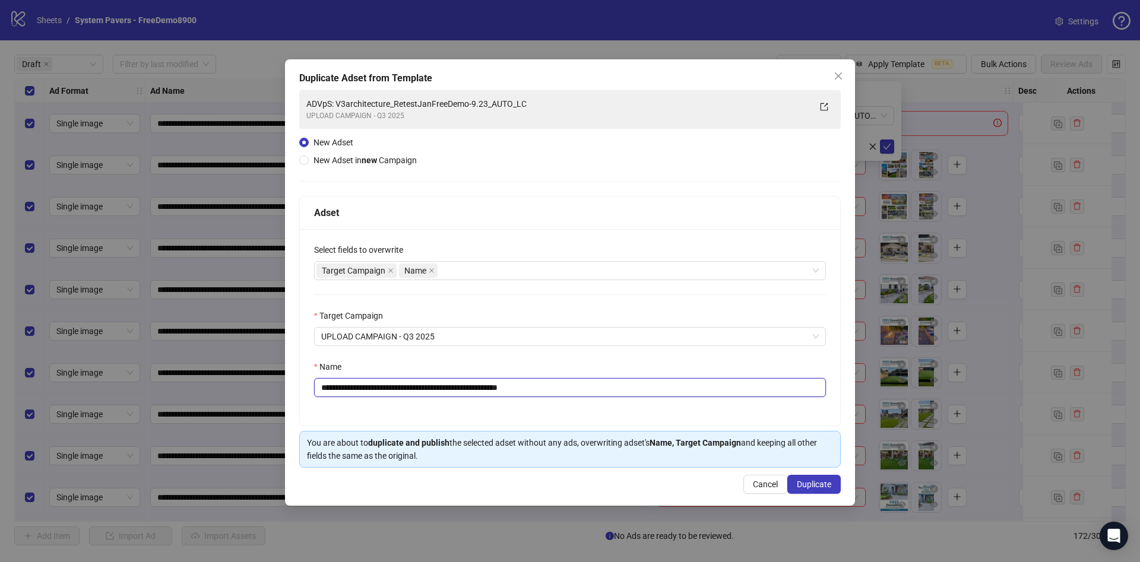
click at [409, 390] on input "**********" at bounding box center [570, 387] width 512 height 19
click at [504, 390] on input "**********" at bounding box center [570, 387] width 512 height 19
paste input "text"
drag, startPoint x: 523, startPoint y: 388, endPoint x: 632, endPoint y: 391, distance: 109.3
click at [632, 391] on input "**********" at bounding box center [570, 387] width 512 height 19
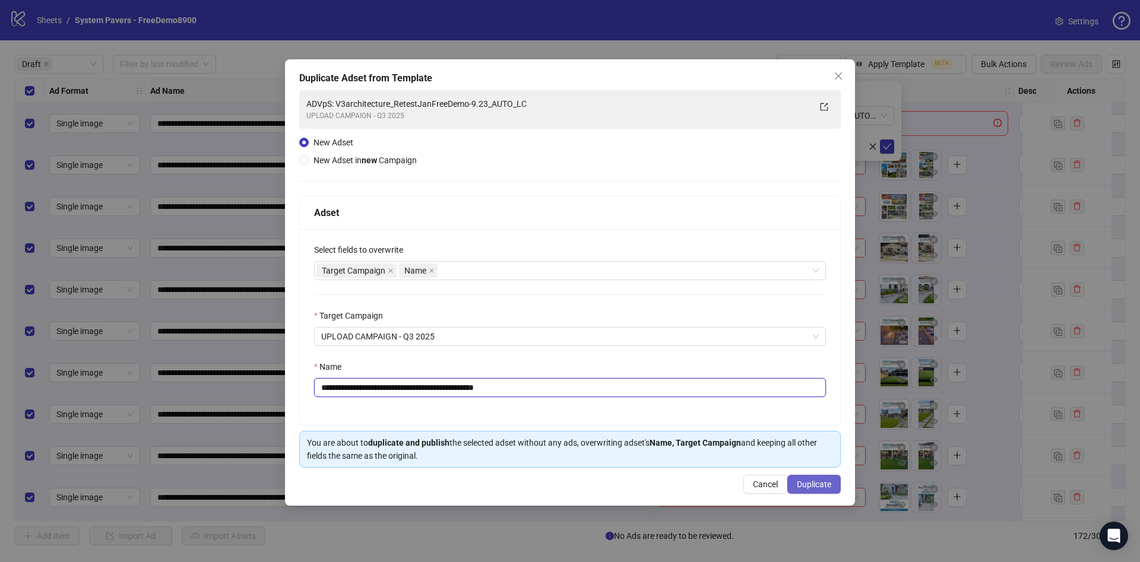
type input "**********"
click at [817, 488] on span "Duplicate" at bounding box center [814, 485] width 34 height 10
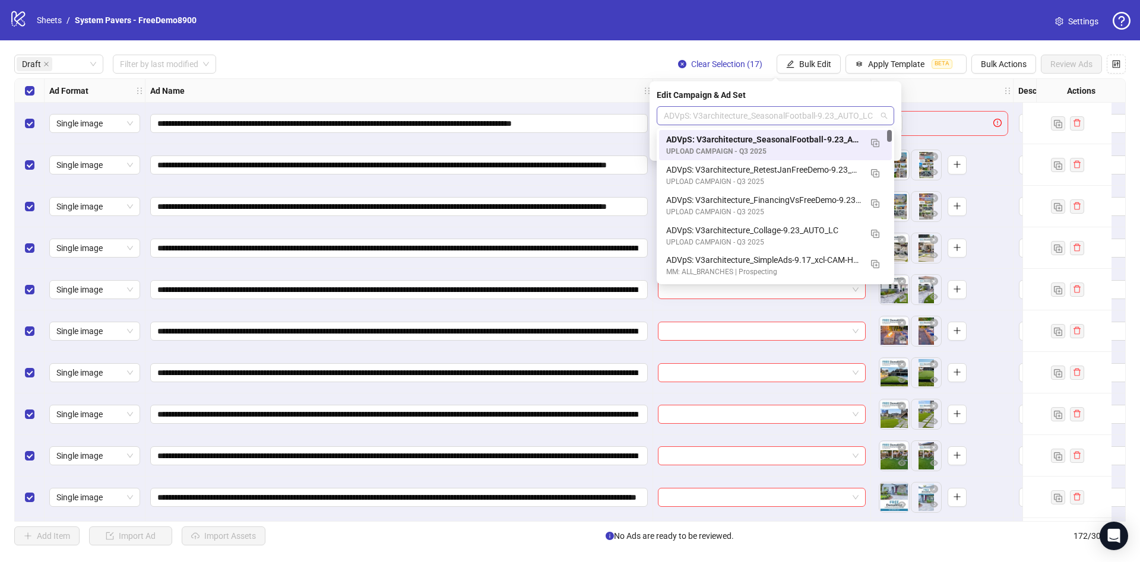
click at [841, 121] on span "ADVpS: V3architecture_SeasonalFootball-9.23_AUTO_LC" at bounding box center [775, 116] width 223 height 18
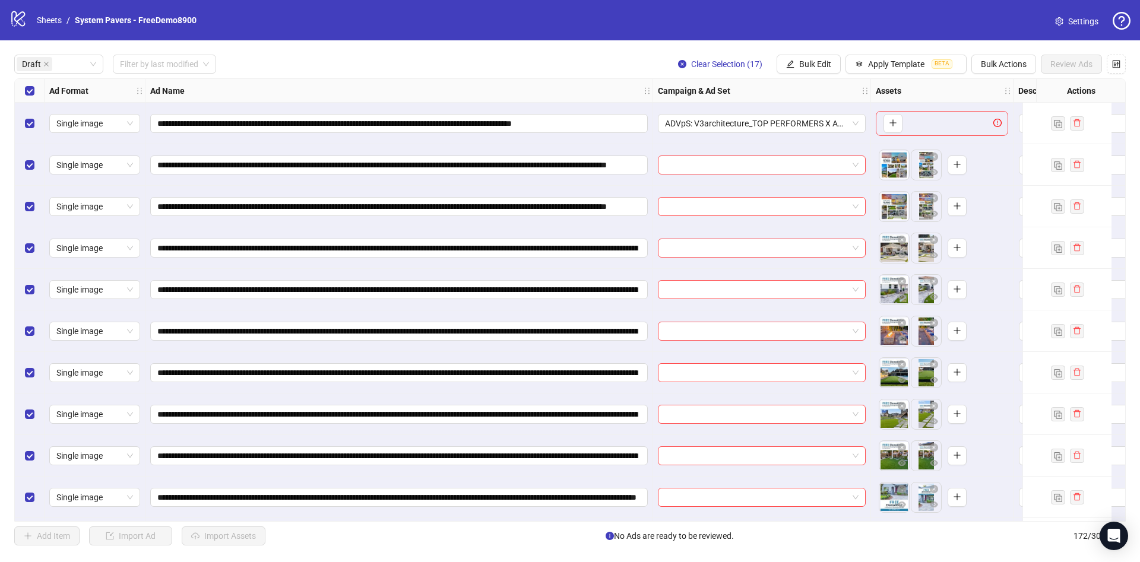
click at [406, 69] on div "Draft Filter by last modified Clear Selection (17) Bulk Edit Apply Template BET…" at bounding box center [570, 64] width 1112 height 19
click at [33, 85] on label "Select all rows" at bounding box center [30, 90] width 10 height 13
click at [30, 96] on label "Select all rows" at bounding box center [30, 90] width 10 height 13
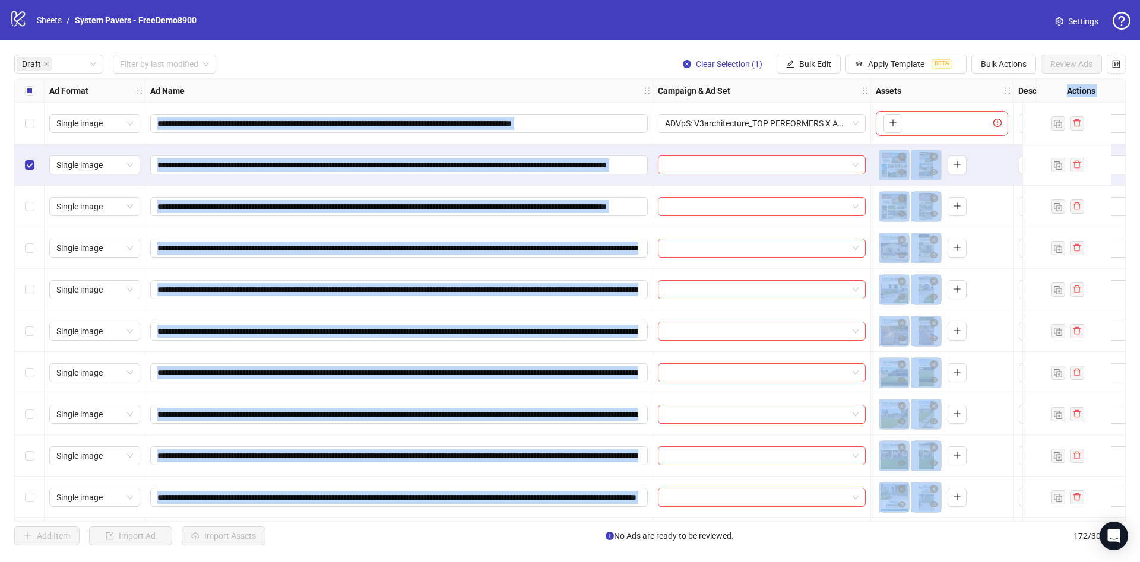
click at [30, 196] on div "Select row 3" at bounding box center [30, 207] width 30 height 42
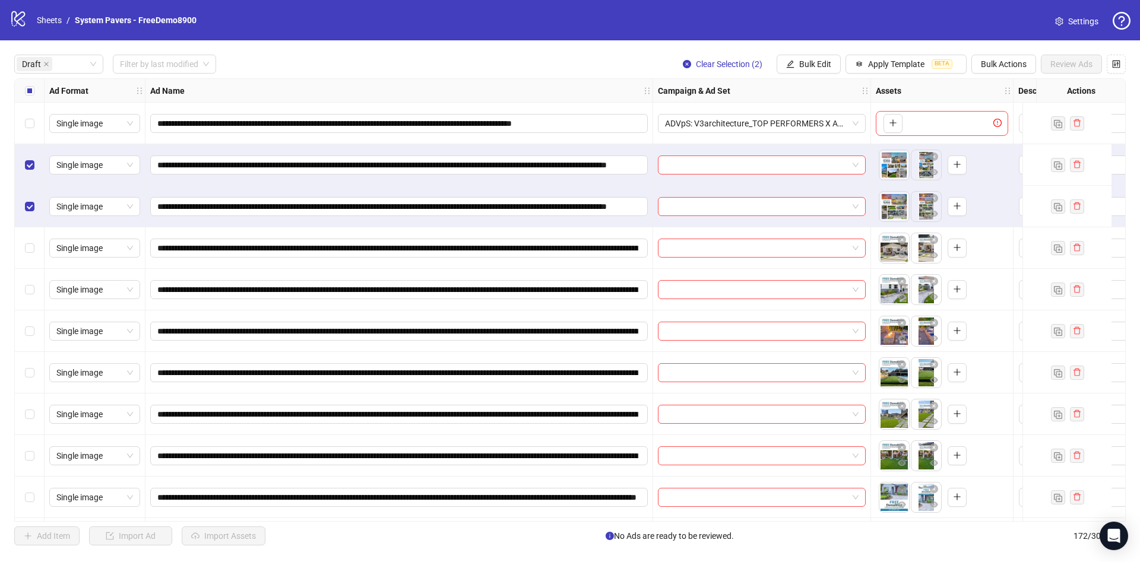
click at [380, 67] on div "Draft Filter by last modified Clear Selection (2) Bulk Edit Apply Template BETA…" at bounding box center [570, 64] width 1112 height 19
click at [791, 67] on icon "edit" at bounding box center [790, 64] width 8 height 8
click at [815, 121] on span "Campaign & Ad Set" at bounding box center [820, 126] width 71 height 13
click at [802, 124] on span "ADVpS: V3architecture_SeasonalFootball-9.23_AUTO_LC" at bounding box center [775, 116] width 223 height 18
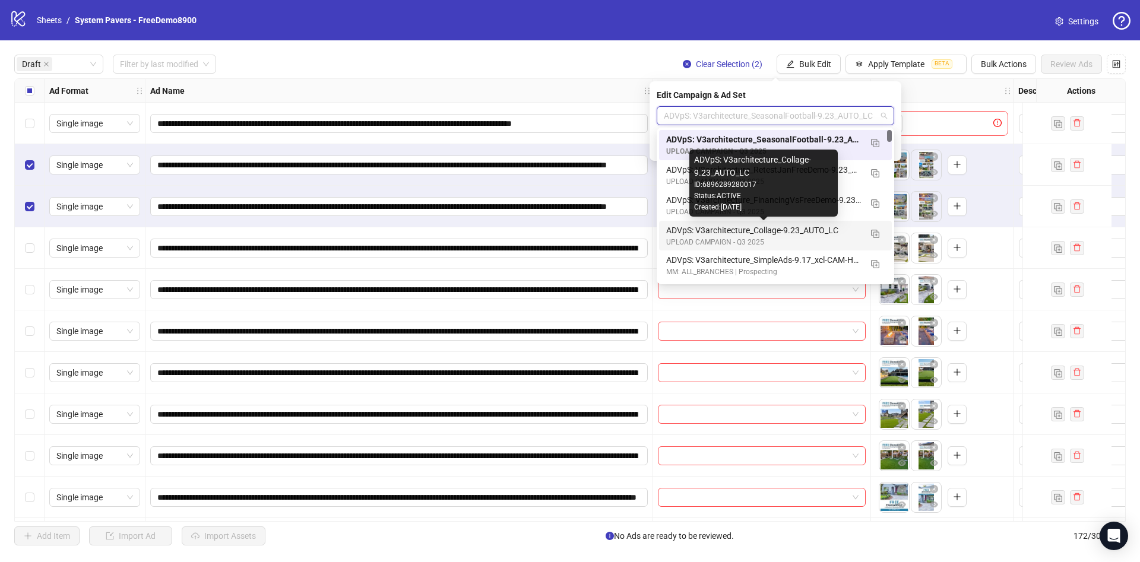
click at [810, 236] on div "ADVpS: V3architecture_Collage-9.23_AUTO_LC" at bounding box center [763, 230] width 195 height 13
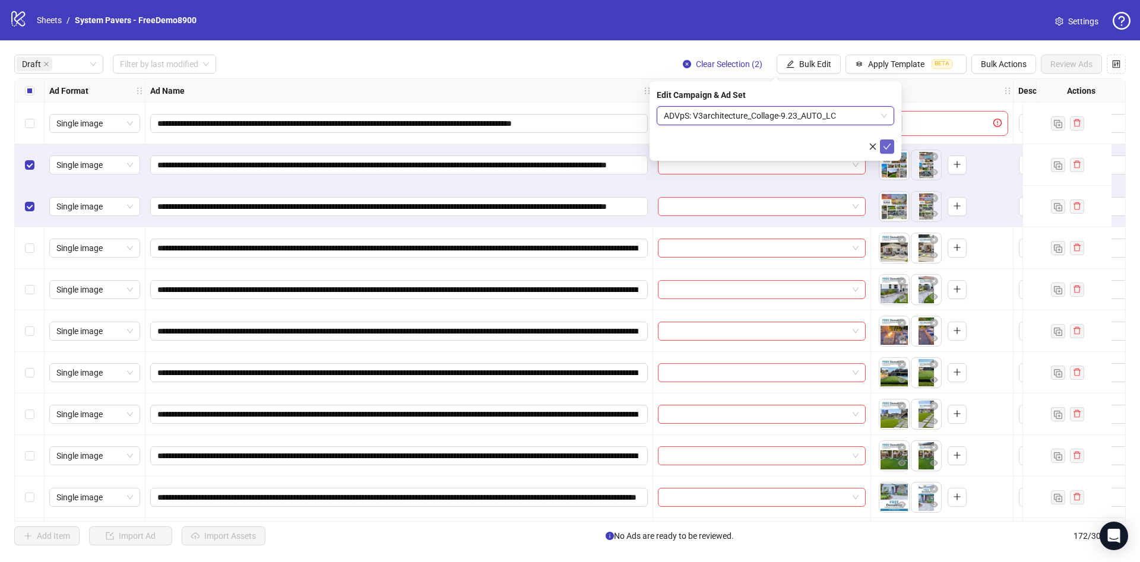
click at [889, 147] on icon "check" at bounding box center [887, 147] width 8 height 8
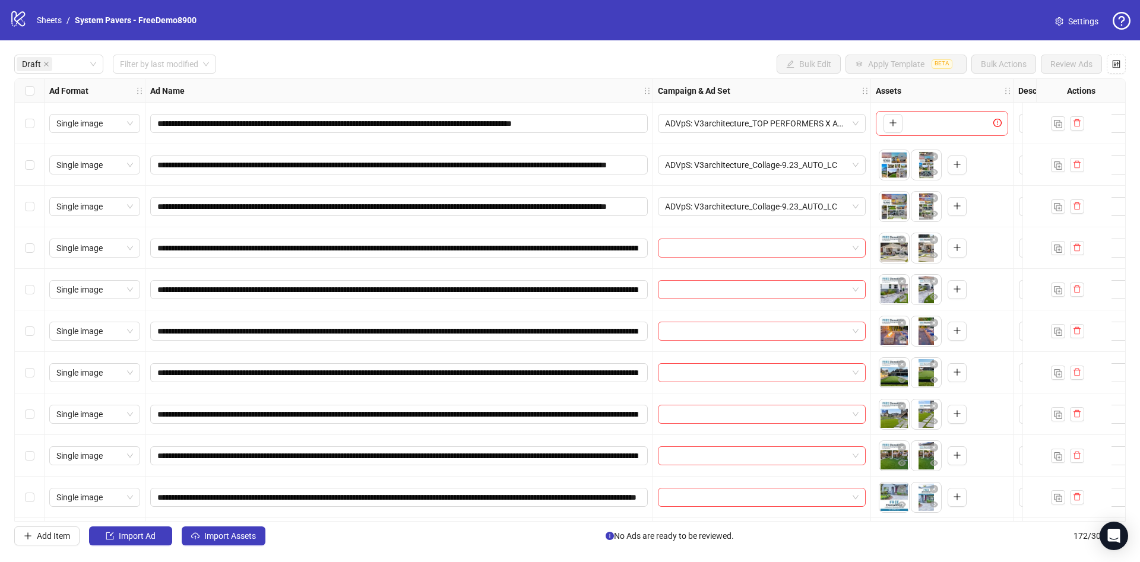
click at [27, 241] on div "Select row 4" at bounding box center [30, 248] width 30 height 42
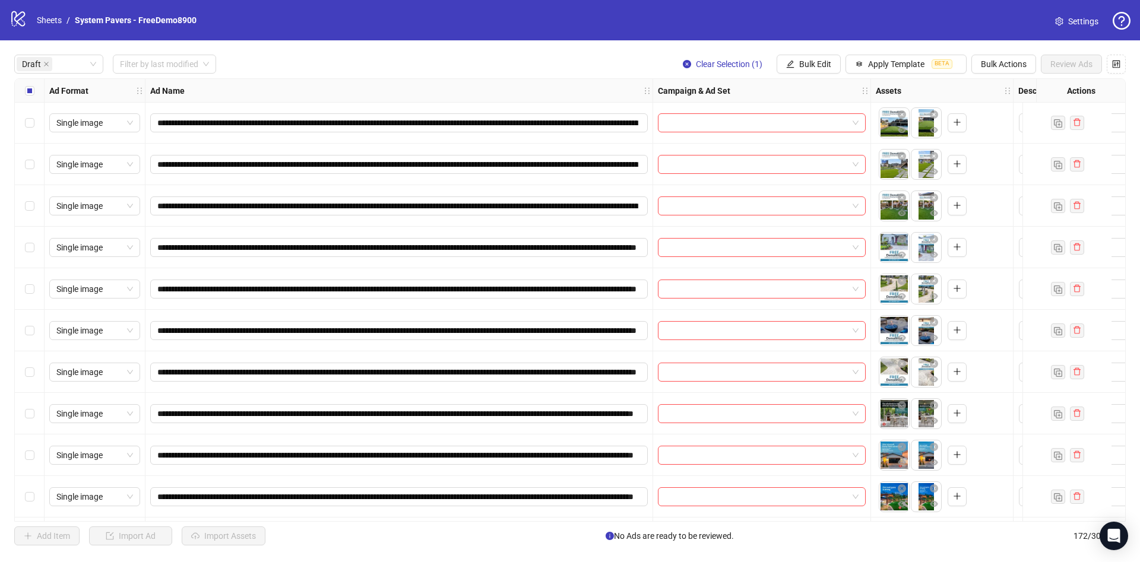
scroll to position [267, 0]
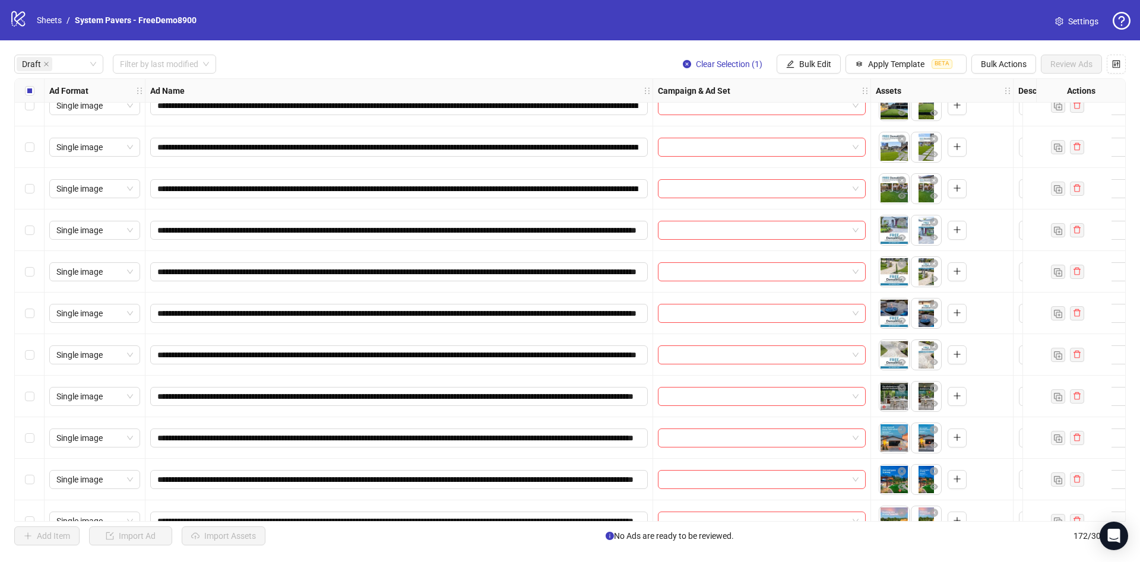
click at [34, 194] on div "Select row 9" at bounding box center [30, 189] width 30 height 42
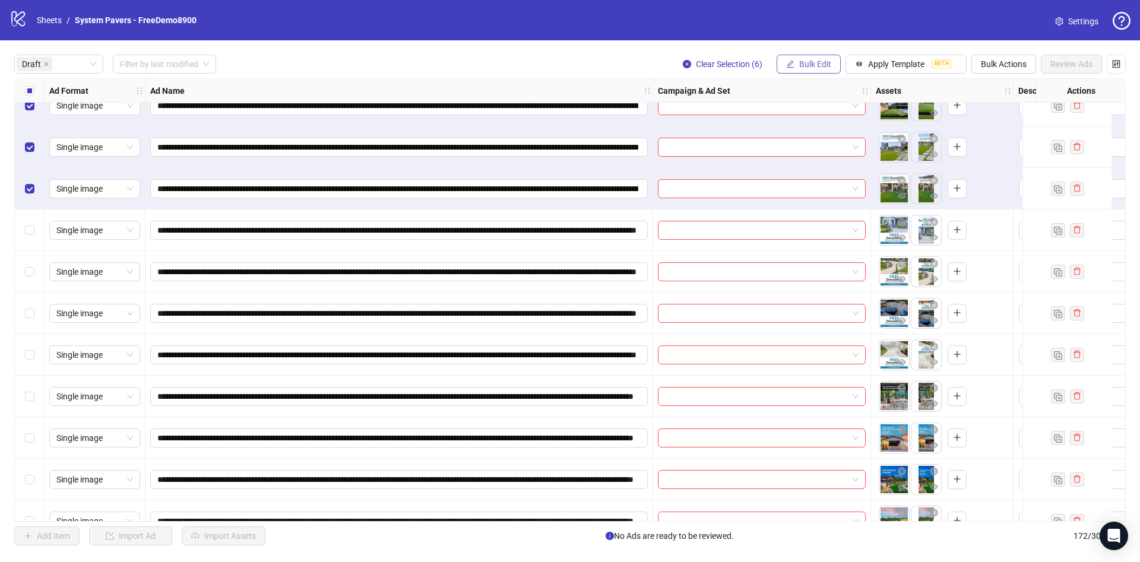
drag, startPoint x: 839, startPoint y: 61, endPoint x: 828, endPoint y: 62, distance: 11.3
click at [837, 62] on button "Bulk Edit" at bounding box center [809, 64] width 64 height 19
click at [821, 123] on span "Campaign & Ad Set" at bounding box center [820, 126] width 71 height 13
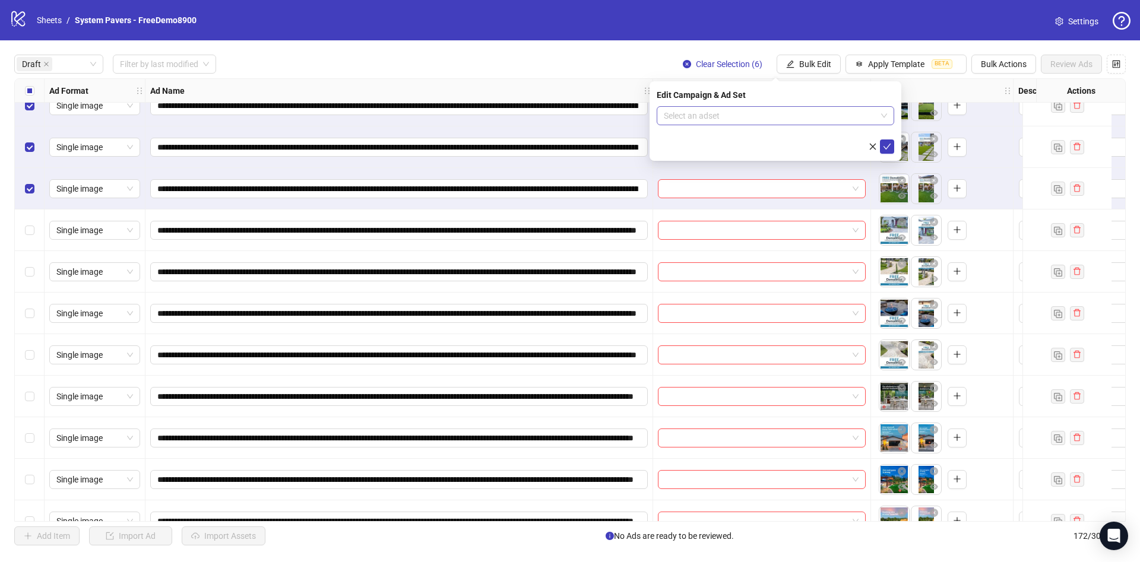
drag, startPoint x: 795, startPoint y: 129, endPoint x: 792, endPoint y: 124, distance: 6.1
click at [794, 126] on form "Select an adset" at bounding box center [776, 130] width 238 height 48
click at [792, 118] on input "search" at bounding box center [770, 116] width 213 height 18
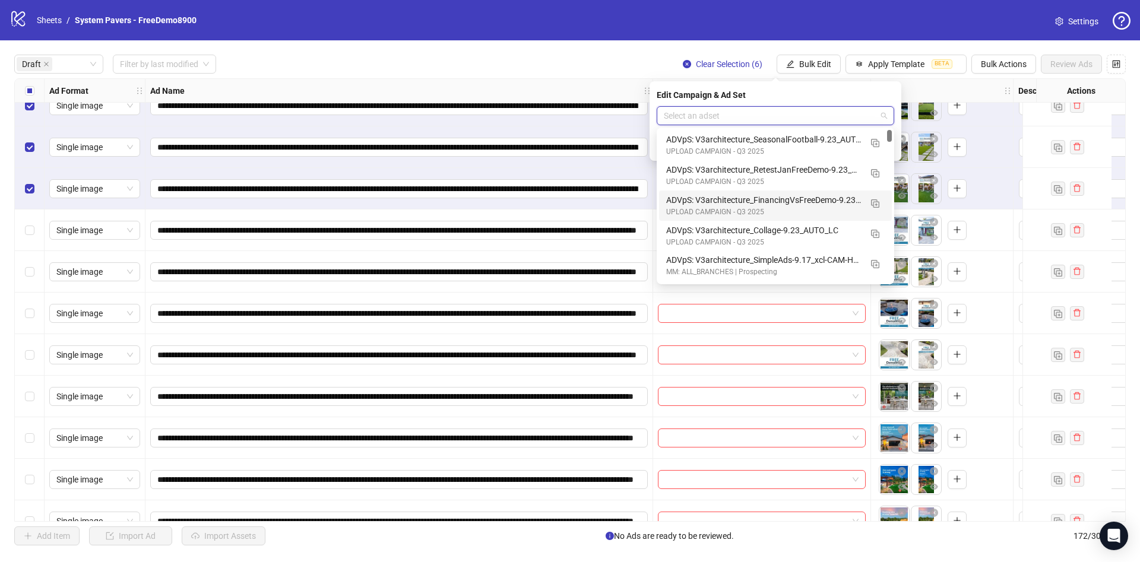
click at [821, 203] on div "ADVpS: V3architecture_FinancingVsFreeDemo-9.23_AUTO_LC" at bounding box center [763, 200] width 195 height 13
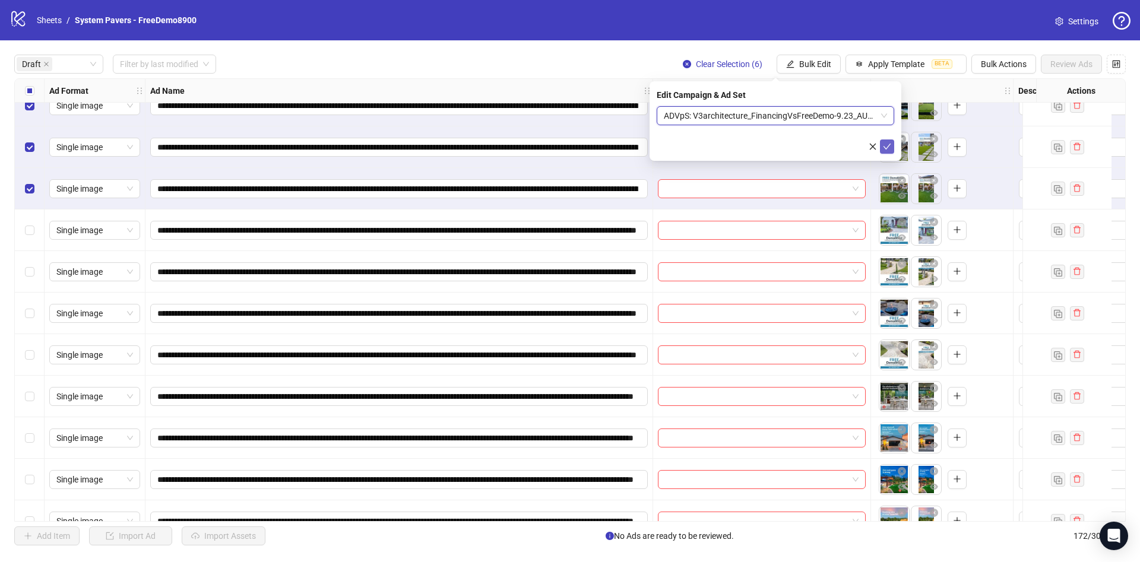
click at [887, 145] on icon "check" at bounding box center [887, 147] width 8 height 8
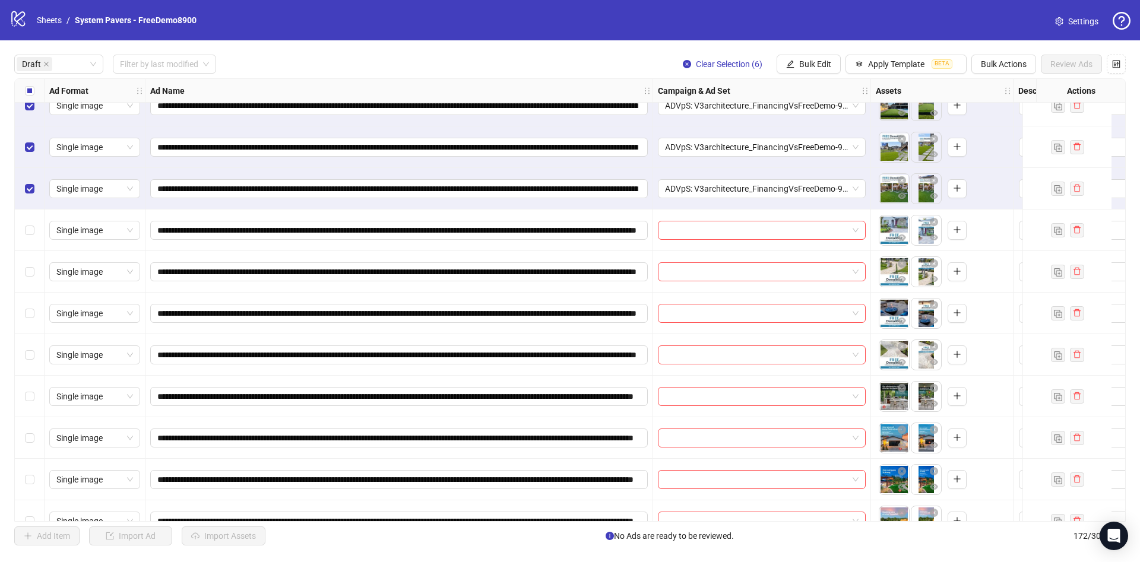
click at [34, 88] on div "**********" at bounding box center [752, 177] width 1474 height 730
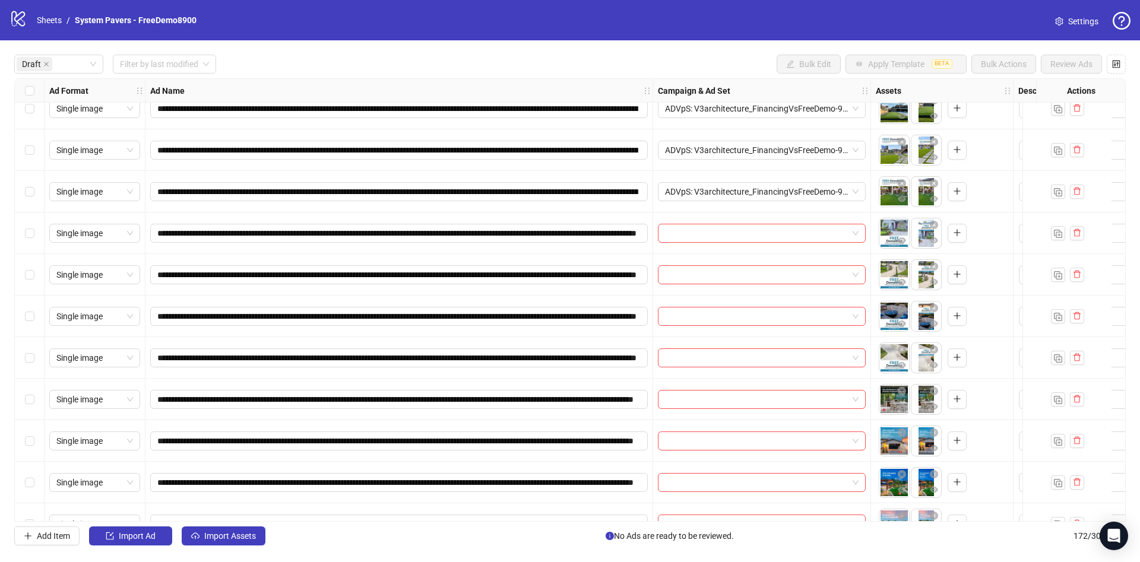
click at [35, 235] on div "Select row 10" at bounding box center [30, 234] width 30 height 42
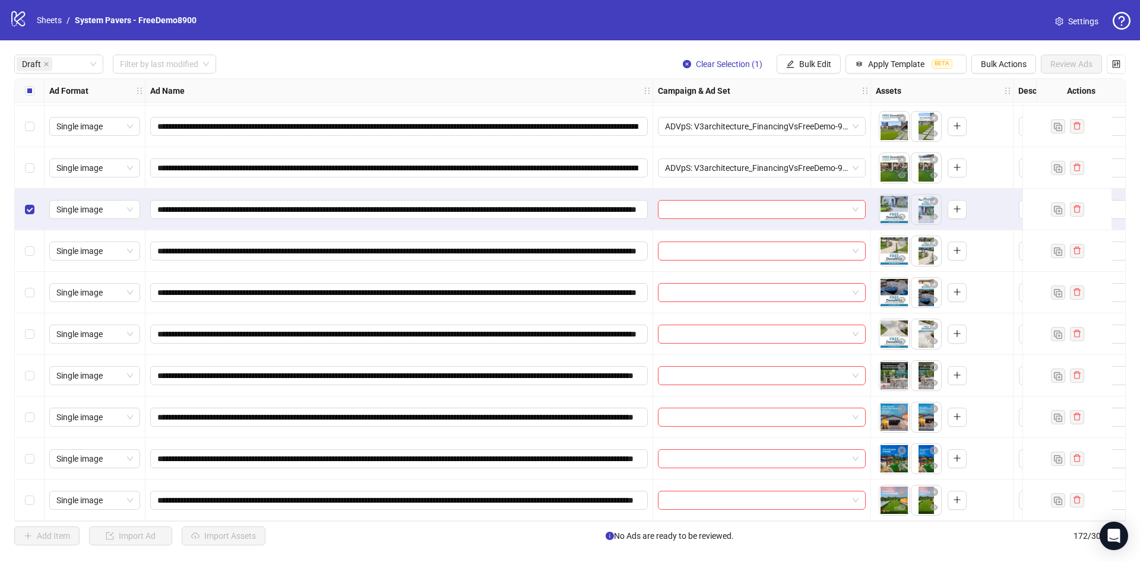
scroll to position [293, 0]
click at [21, 333] on div "Select row 13" at bounding box center [30, 335] width 30 height 42
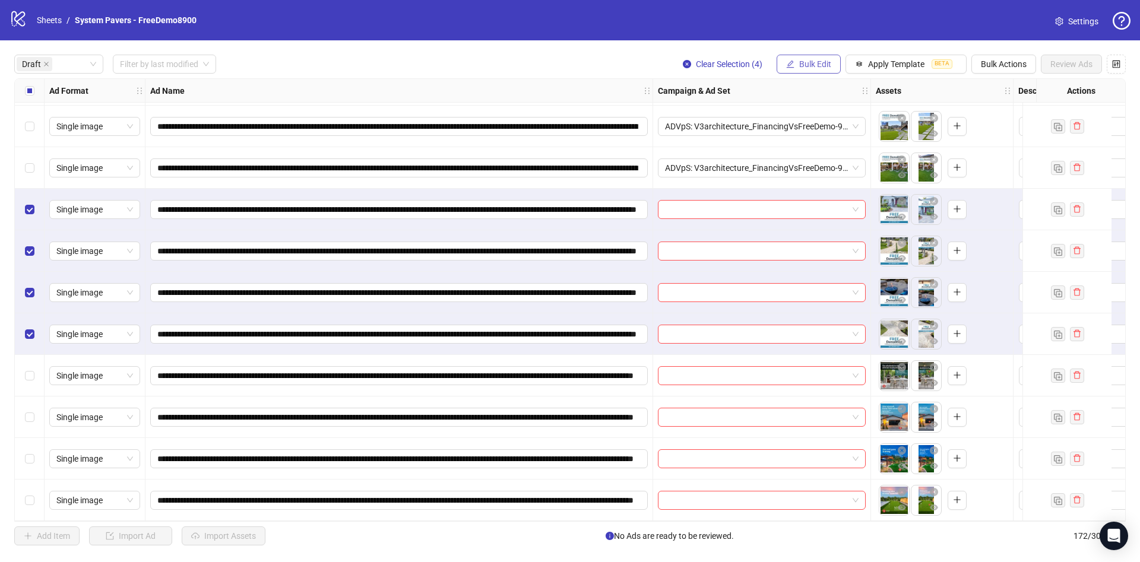
click at [804, 55] on button "Bulk Edit" at bounding box center [809, 64] width 64 height 19
click at [824, 128] on span "Campaign & Ad Set" at bounding box center [820, 126] width 71 height 13
click at [793, 119] on input "search" at bounding box center [770, 116] width 213 height 18
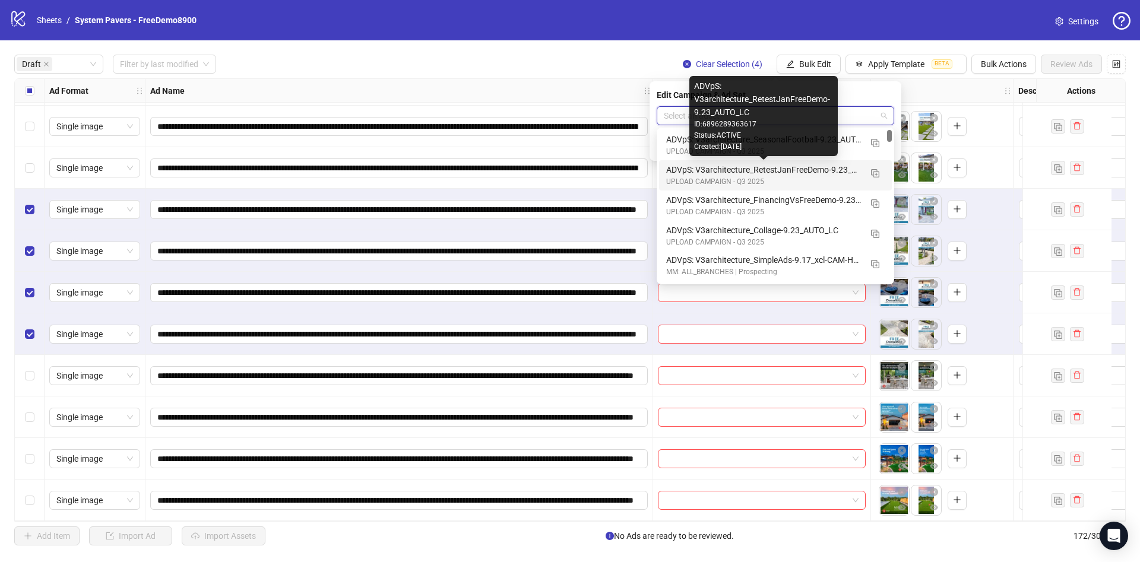
click at [798, 173] on div "ADVpS: V3architecture_RetestJanFreeDemo-9.23_AUTO_LC" at bounding box center [763, 169] width 195 height 13
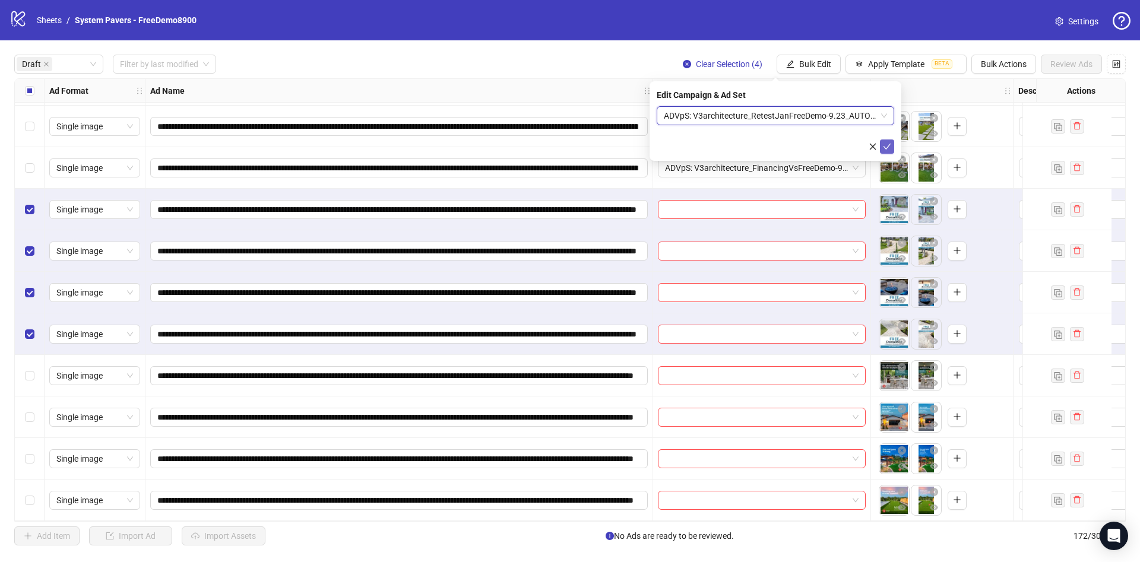
click at [890, 145] on icon "check" at bounding box center [887, 147] width 8 height 8
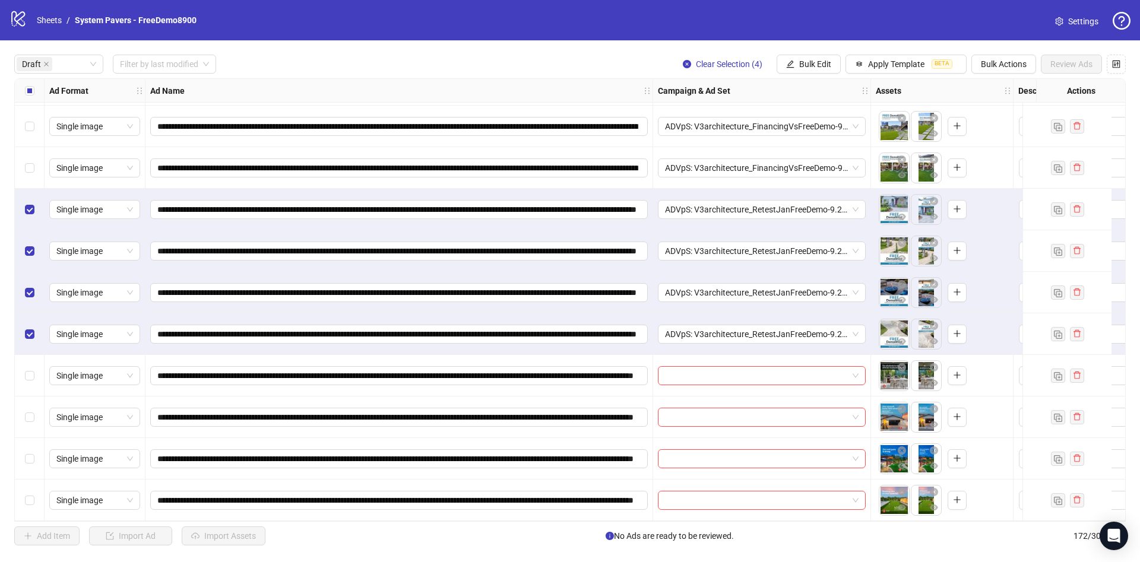
click at [30, 97] on label "Select all rows" at bounding box center [30, 90] width 10 height 13
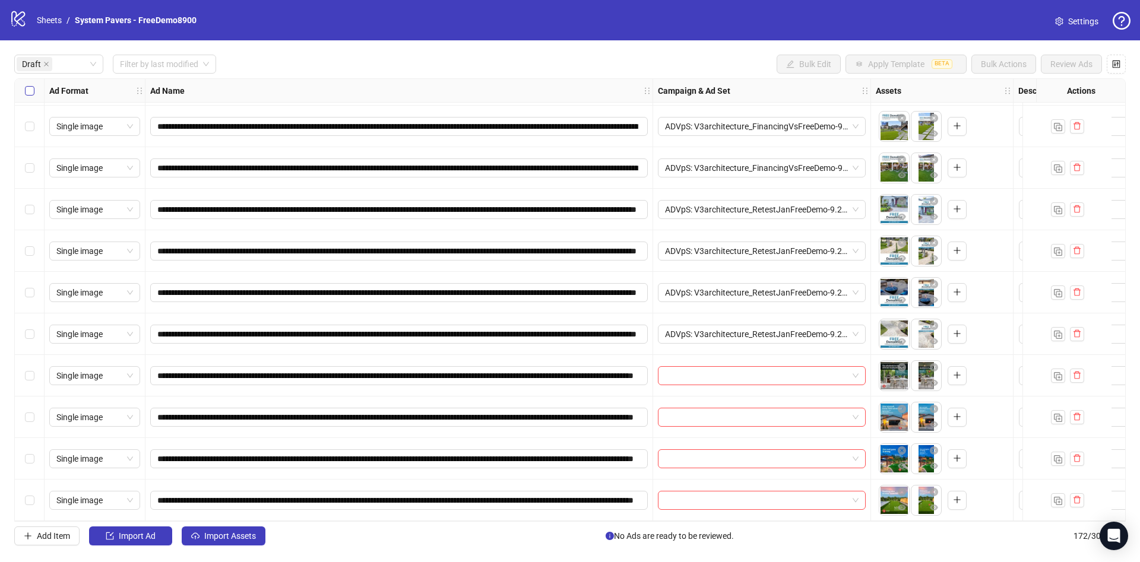
click at [30, 97] on label "Select all rows" at bounding box center [30, 90] width 10 height 13
click at [29, 355] on div "Select row 14" at bounding box center [30, 376] width 30 height 42
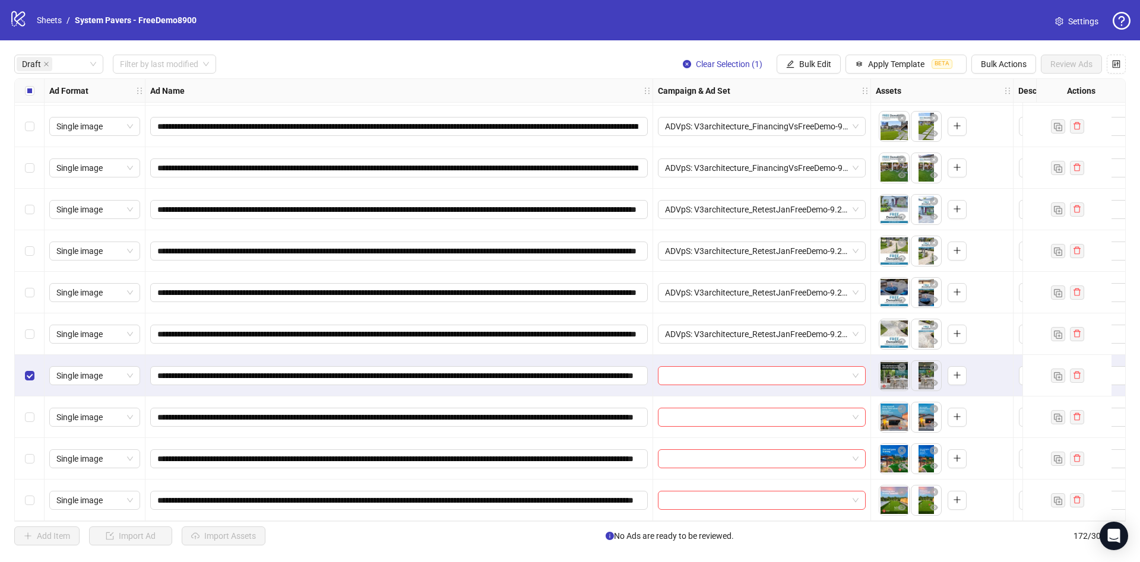
click at [38, 492] on div "Select row 17" at bounding box center [30, 501] width 30 height 42
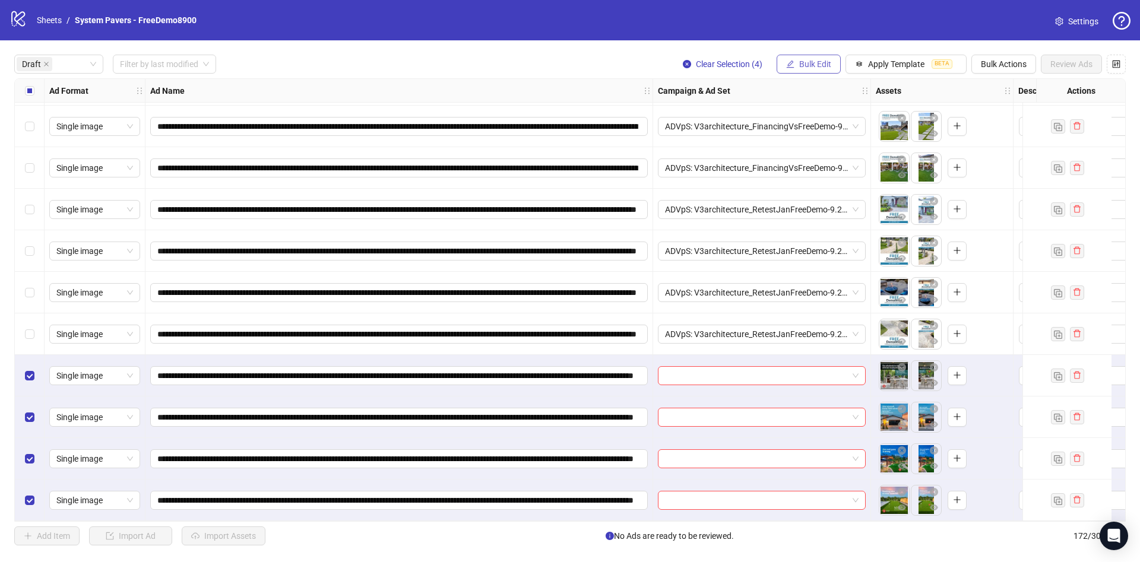
click at [777, 58] on button "Bulk Edit" at bounding box center [809, 64] width 64 height 19
click at [812, 126] on span "Campaign & Ad Set" at bounding box center [820, 126] width 71 height 13
click at [808, 116] on input "search" at bounding box center [770, 116] width 213 height 18
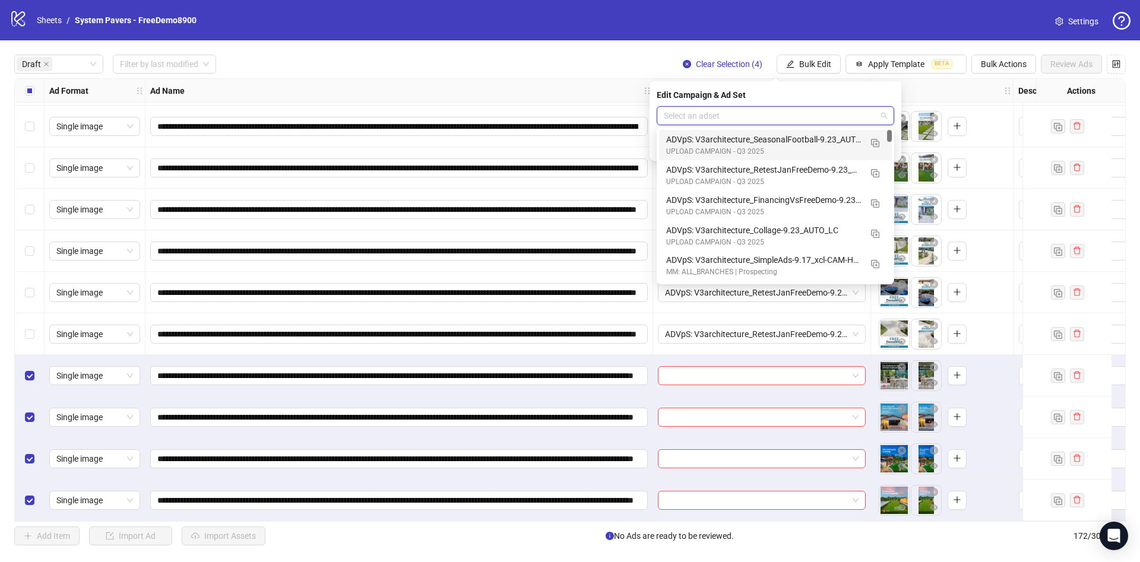
click at [806, 145] on div "ADVpS: V3architecture_SeasonalFootball-9.23_AUTO_LC" at bounding box center [763, 139] width 195 height 13
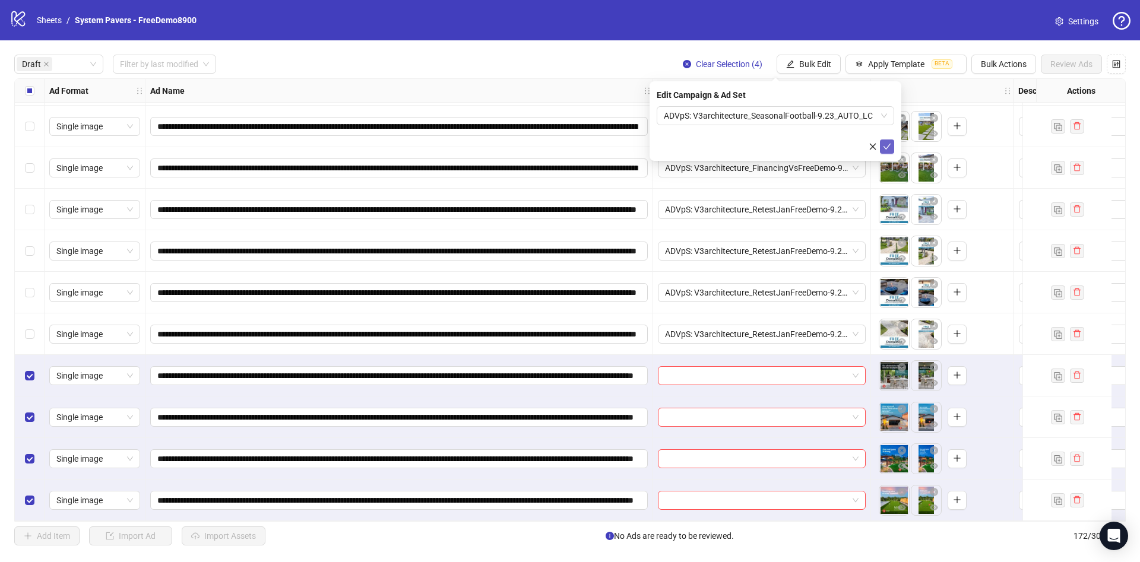
click at [887, 143] on icon "check" at bounding box center [887, 147] width 8 height 8
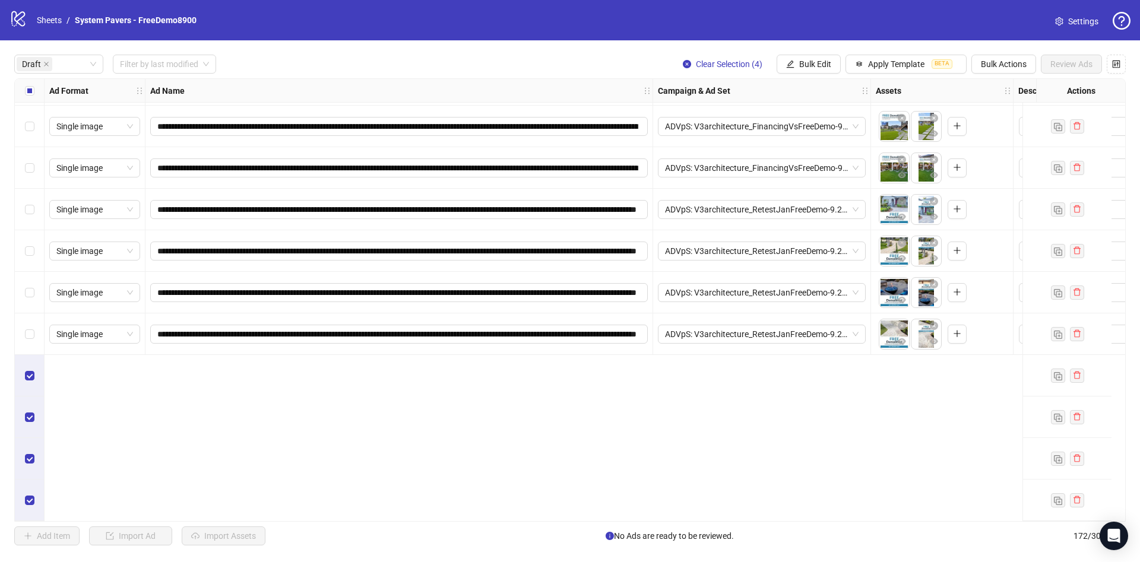
scroll to position [0, 0]
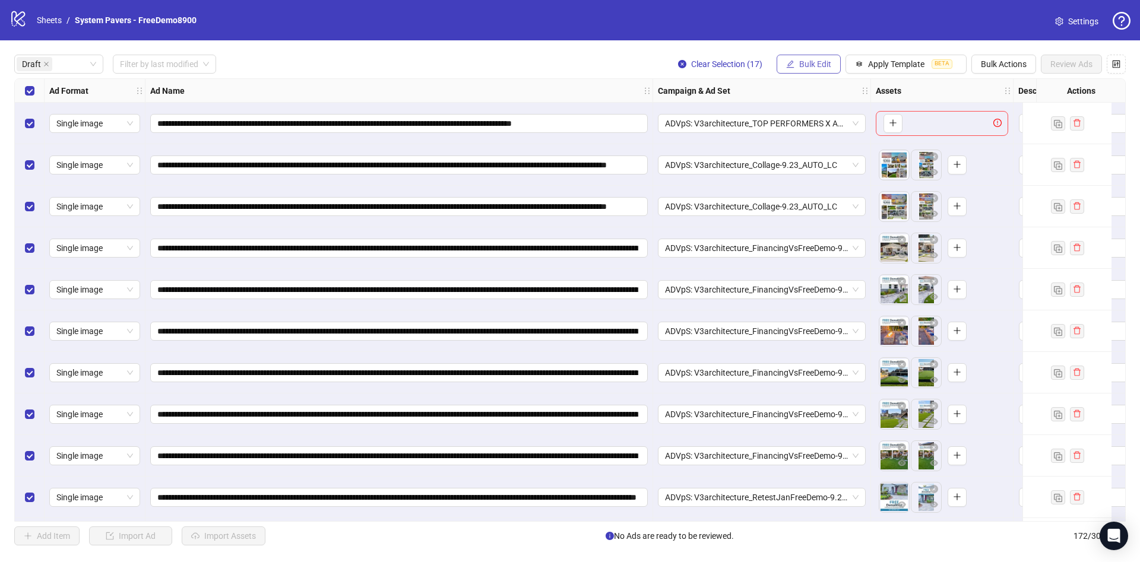
click at [793, 68] on icon "edit" at bounding box center [790, 64] width 8 height 8
click at [821, 184] on span "Primary Texts" at bounding box center [820, 183] width 71 height 13
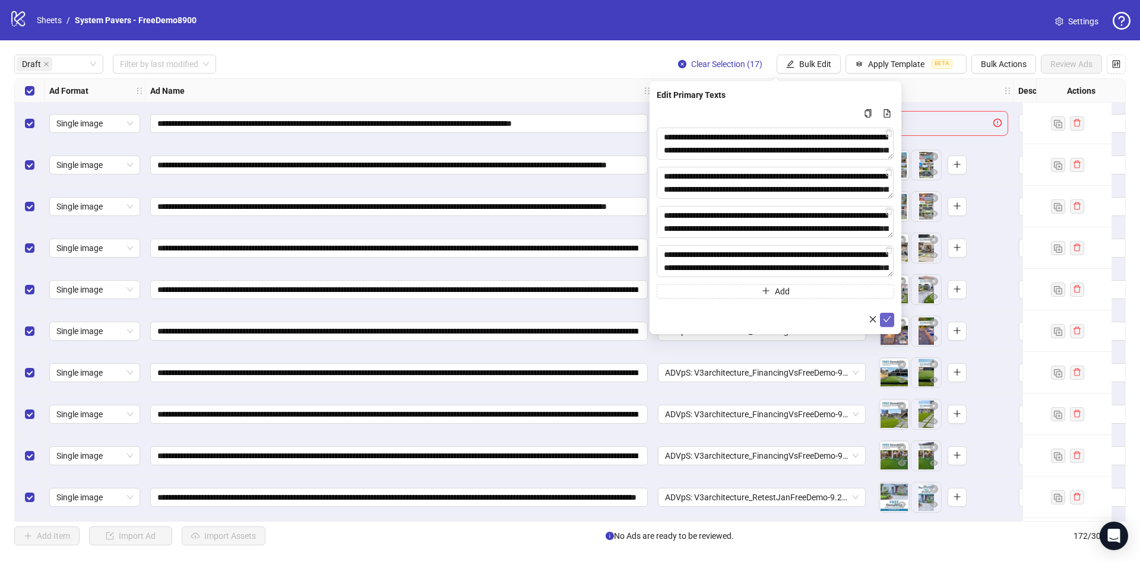
click at [890, 322] on icon "check" at bounding box center [887, 319] width 8 height 8
click at [806, 65] on span "Bulk Edit" at bounding box center [815, 64] width 32 height 10
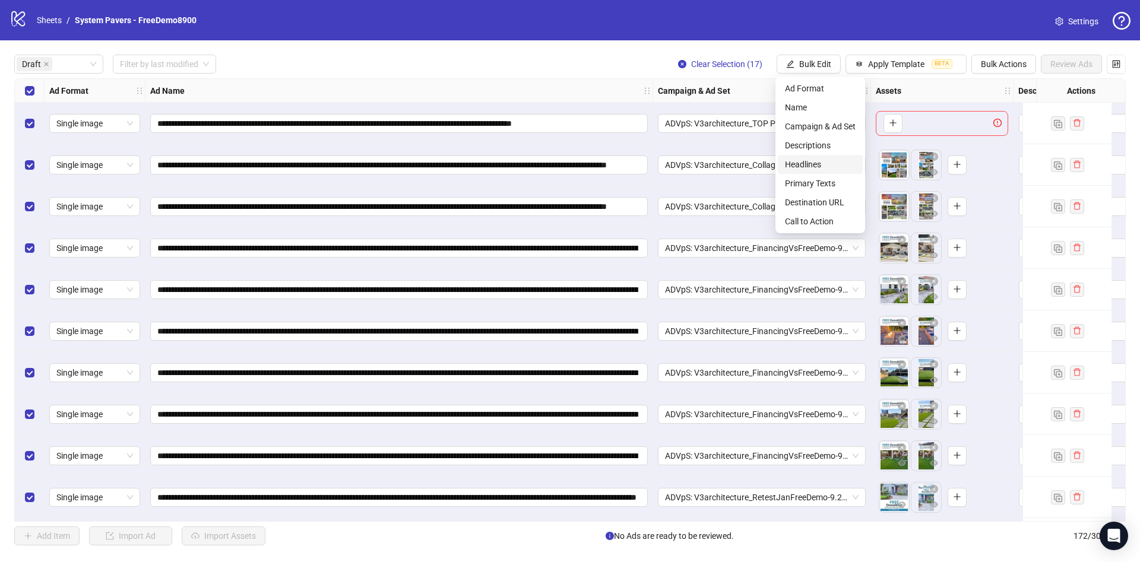
click at [844, 158] on span "Headlines" at bounding box center [820, 164] width 71 height 13
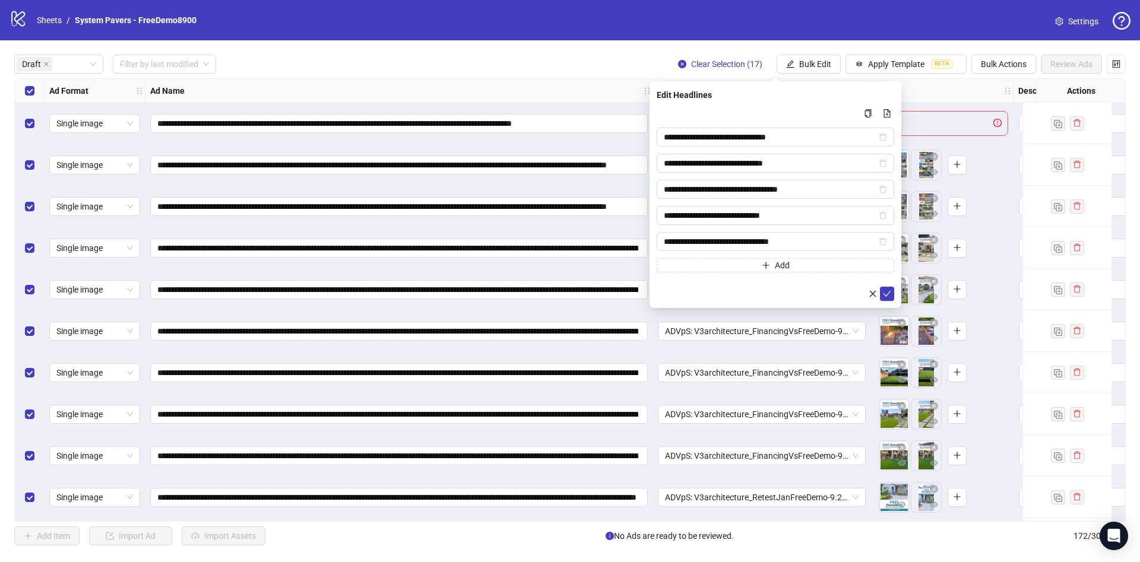
click at [889, 304] on div "**********" at bounding box center [776, 194] width 252 height 227
click at [888, 297] on span "submit" at bounding box center [887, 294] width 8 height 10
click at [805, 62] on span "Bulk Edit" at bounding box center [815, 64] width 32 height 10
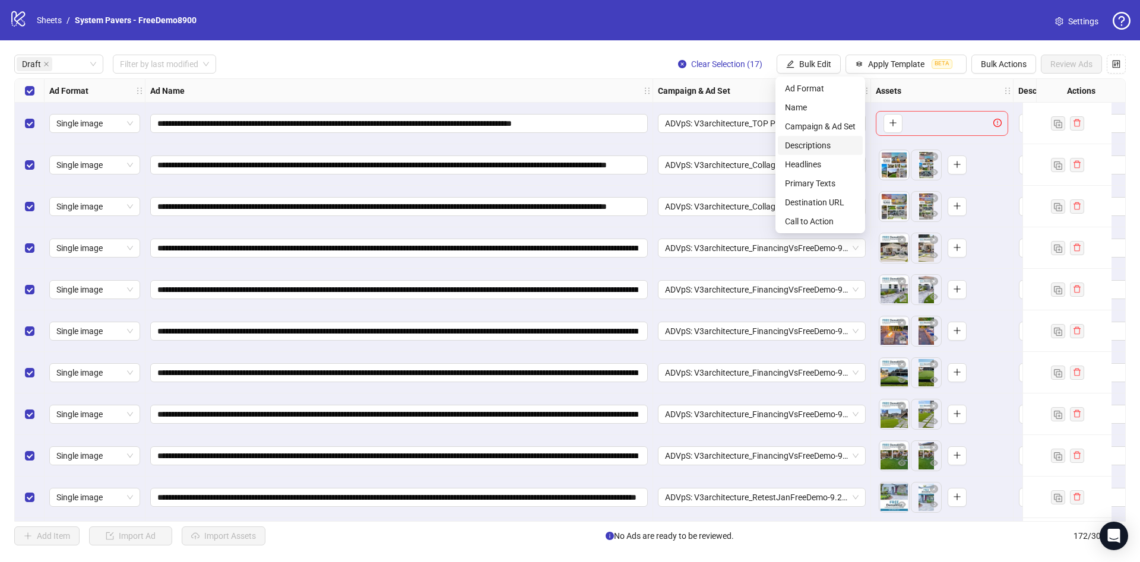
click at [799, 144] on span "Descriptions" at bounding box center [820, 145] width 71 height 13
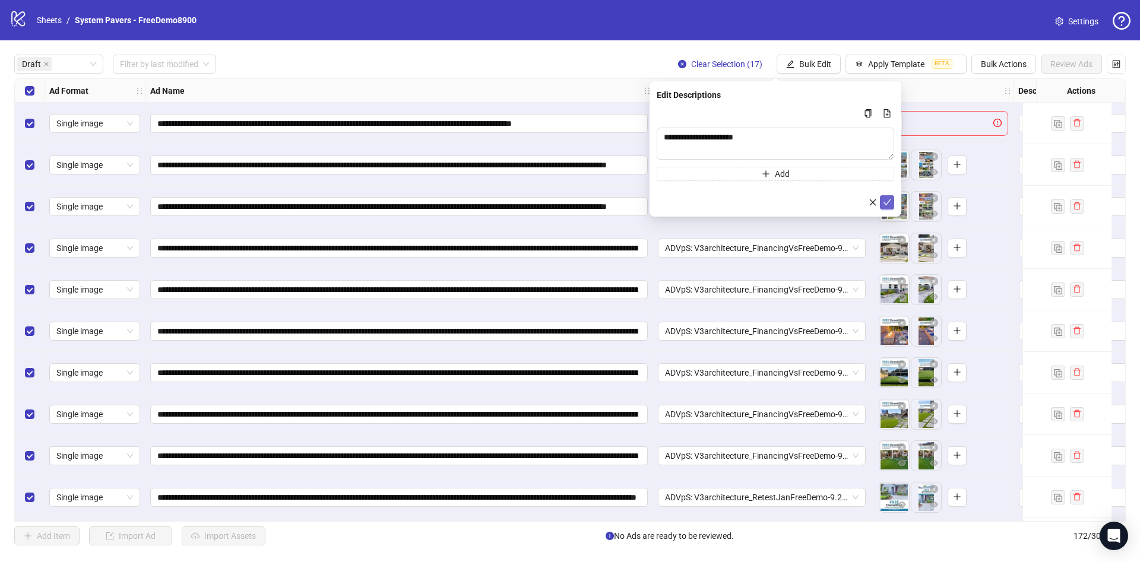
click at [894, 205] on button "submit" at bounding box center [887, 202] width 14 height 14
click at [821, 65] on span "Bulk Edit" at bounding box center [815, 64] width 32 height 10
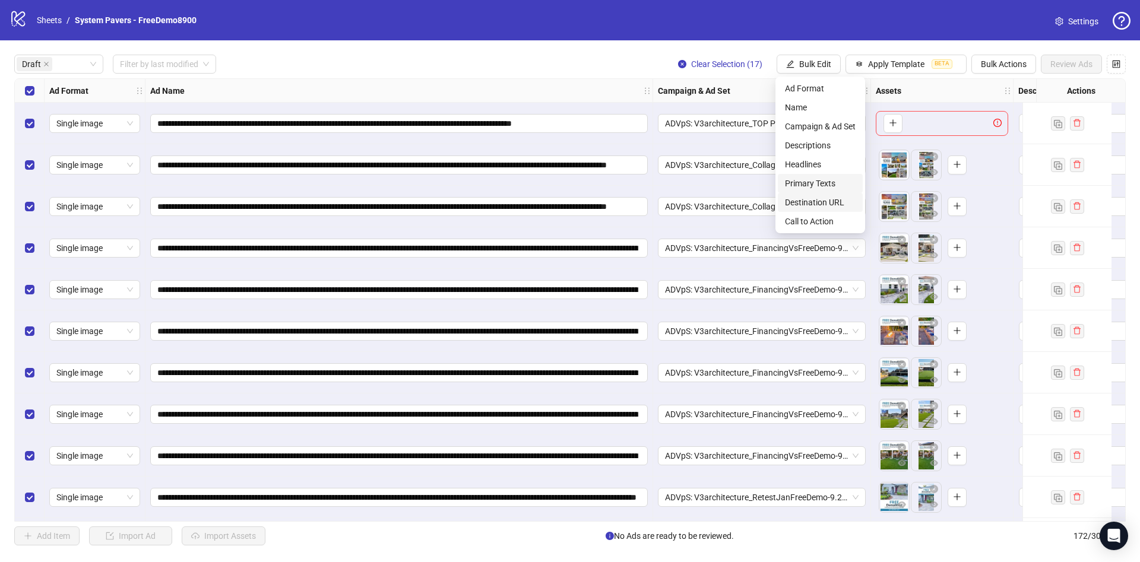
click at [836, 198] on span "Destination URL" at bounding box center [820, 202] width 71 height 13
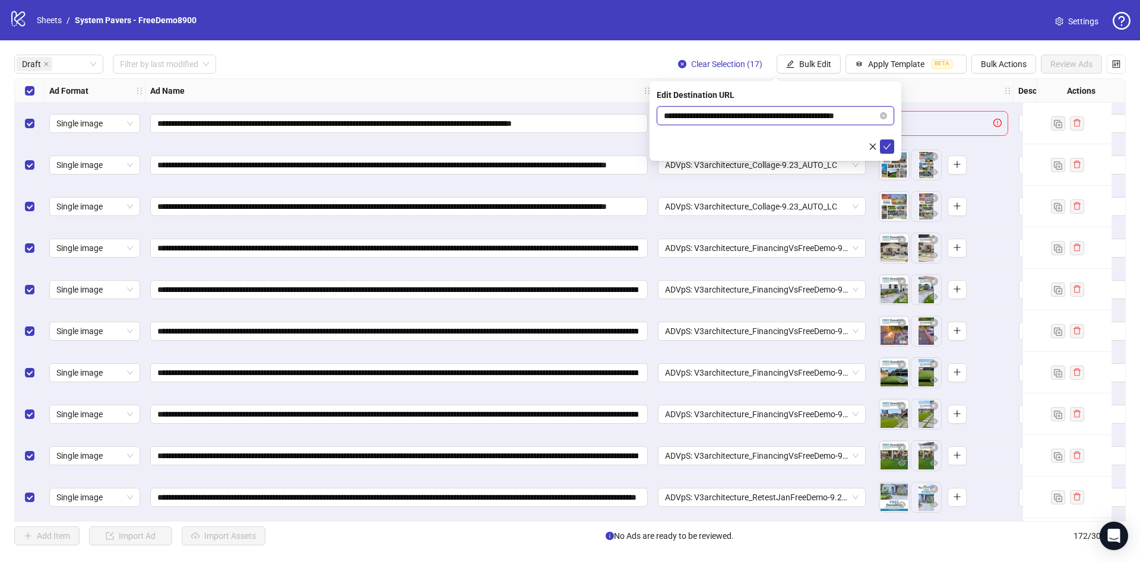
scroll to position [0, 18]
drag, startPoint x: 809, startPoint y: 120, endPoint x: 903, endPoint y: 115, distance: 94.0
click at [903, 115] on body "**********" at bounding box center [570, 281] width 1140 height 562
click at [886, 143] on icon "check" at bounding box center [887, 147] width 8 height 8
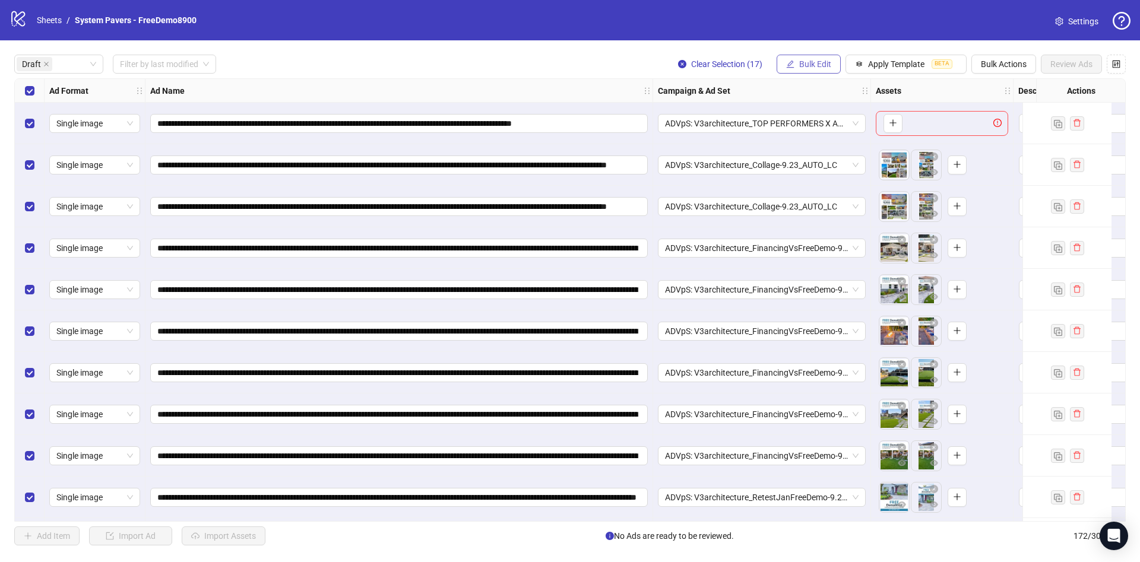
click at [824, 69] on span "Bulk Edit" at bounding box center [815, 64] width 32 height 10
click at [804, 213] on li "Call to Action" at bounding box center [820, 221] width 85 height 19
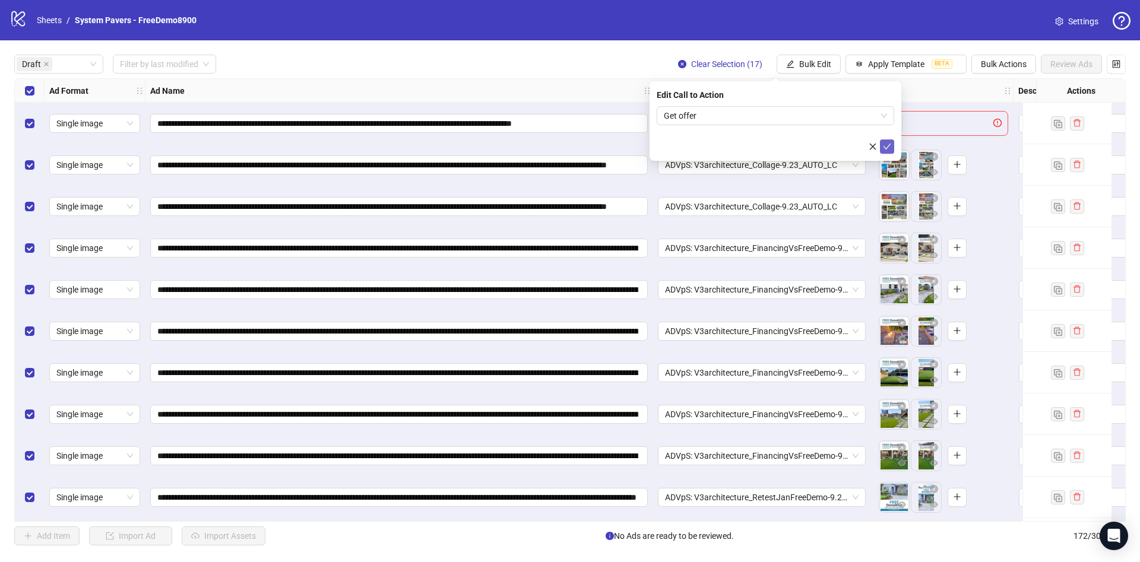
click at [889, 145] on icon "check" at bounding box center [887, 147] width 8 height 8
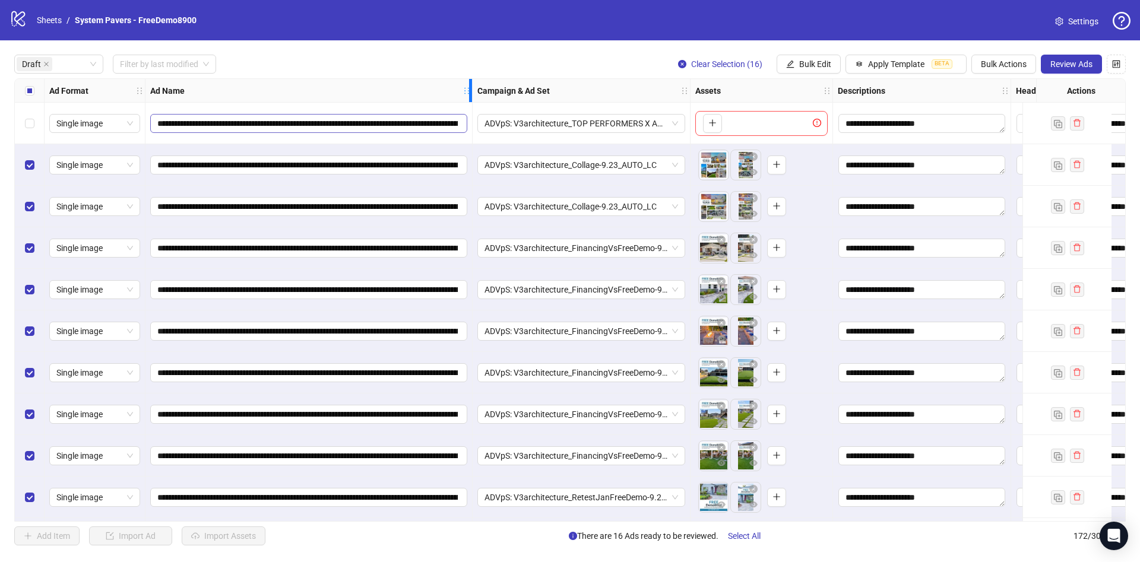
drag, startPoint x: 648, startPoint y: 90, endPoint x: 467, endPoint y: 121, distance: 183.3
click at [467, 121] on div "**********" at bounding box center [706, 444] width 1383 height 730
click at [1037, 79] on div "Actions" at bounding box center [1080, 91] width 89 height 24
click at [1059, 69] on span "Review Ads" at bounding box center [1072, 64] width 42 height 10
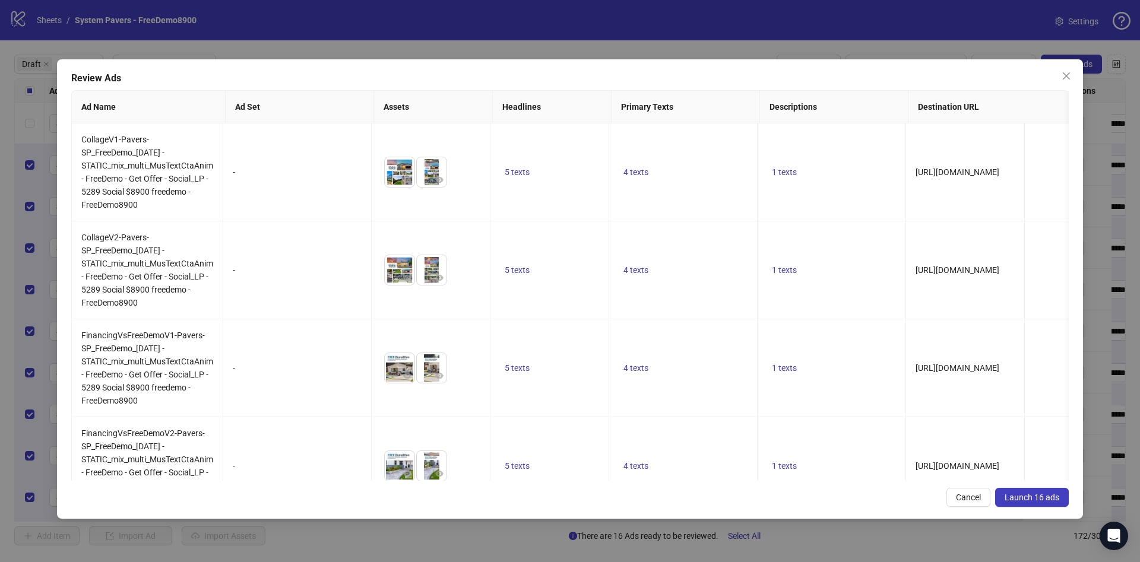
click at [1039, 502] on span "Launch 16 ads" at bounding box center [1032, 498] width 55 height 10
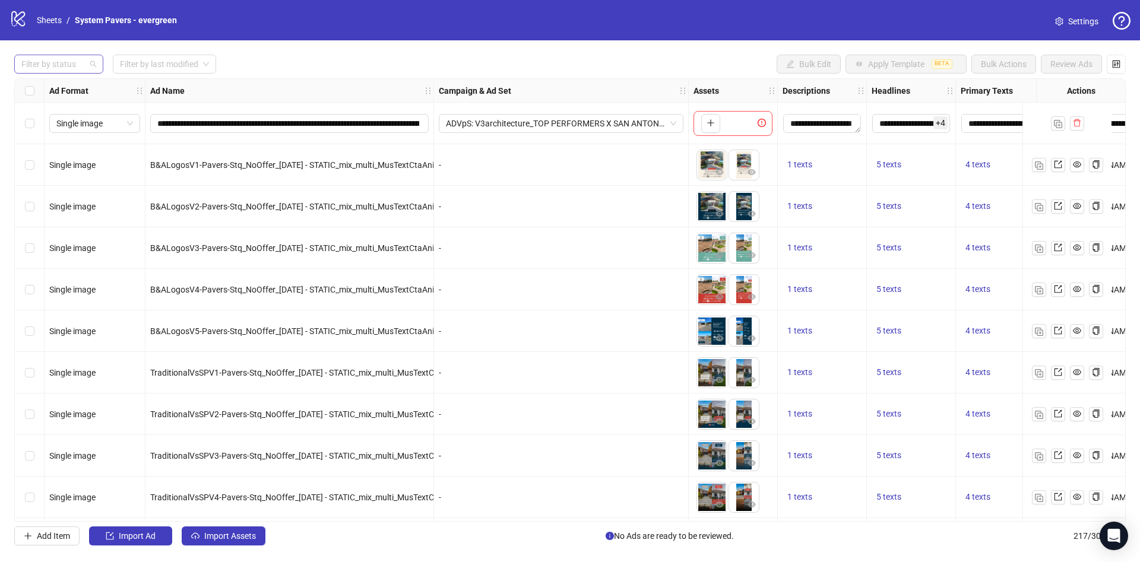
click at [68, 65] on div at bounding box center [53, 64] width 72 height 17
click at [64, 86] on div "Draft" at bounding box center [59, 88] width 70 height 13
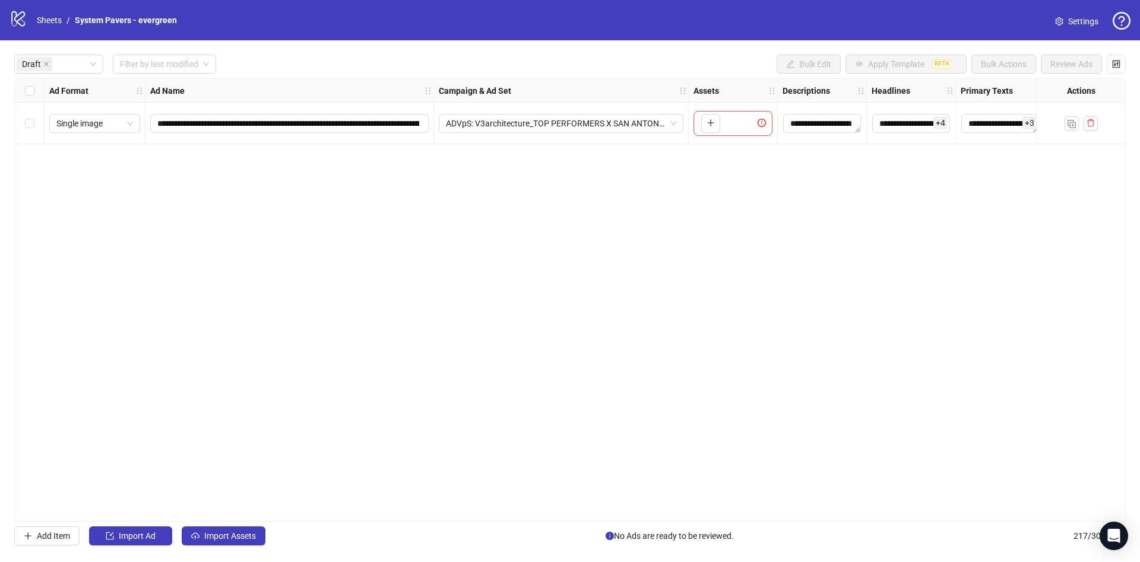
click at [392, 30] on div "logo/logo-mobile Sheets / System Pavers - evergreen Settings" at bounding box center [570, 20] width 1121 height 21
click at [223, 527] on button "Import Assets" at bounding box center [224, 536] width 84 height 19
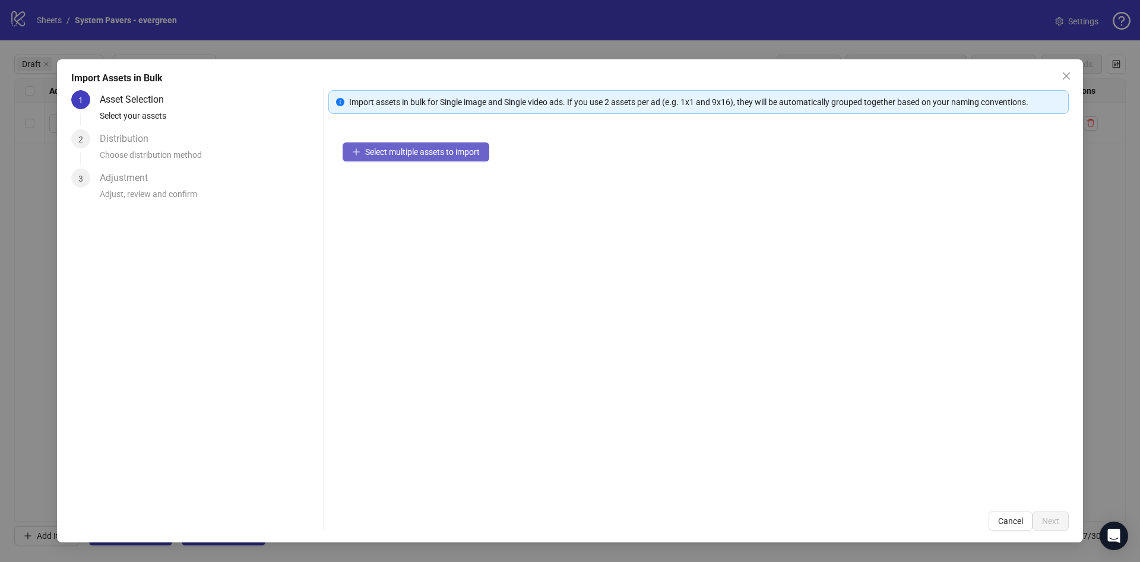
click at [395, 151] on span "Select multiple assets to import" at bounding box center [422, 152] width 115 height 10
click at [453, 157] on button "Select multiple assets to import" at bounding box center [416, 152] width 147 height 19
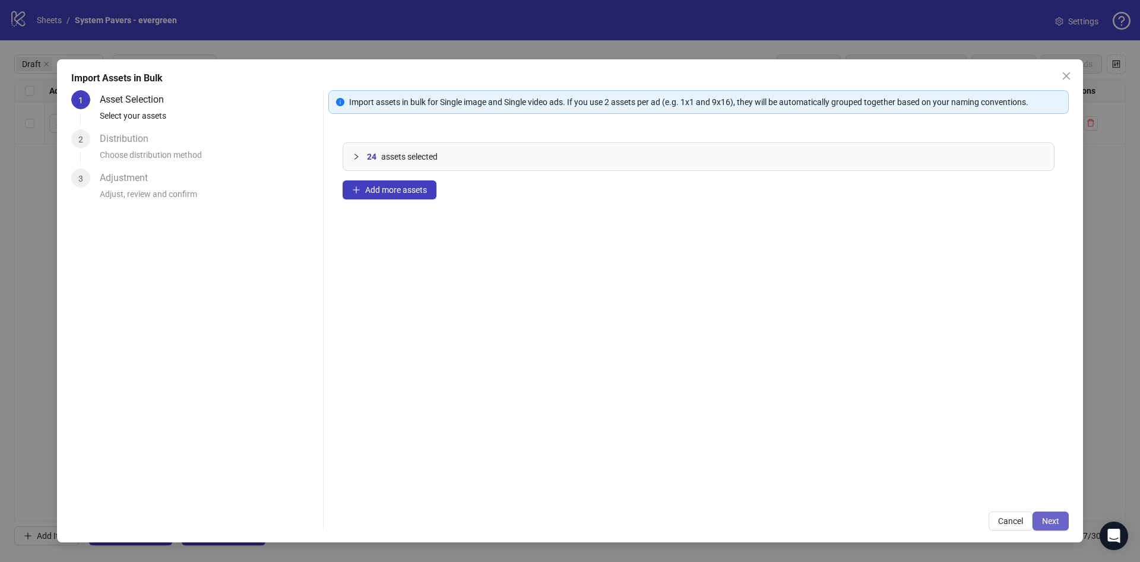
click at [1059, 519] on button "Next" at bounding box center [1051, 521] width 36 height 19
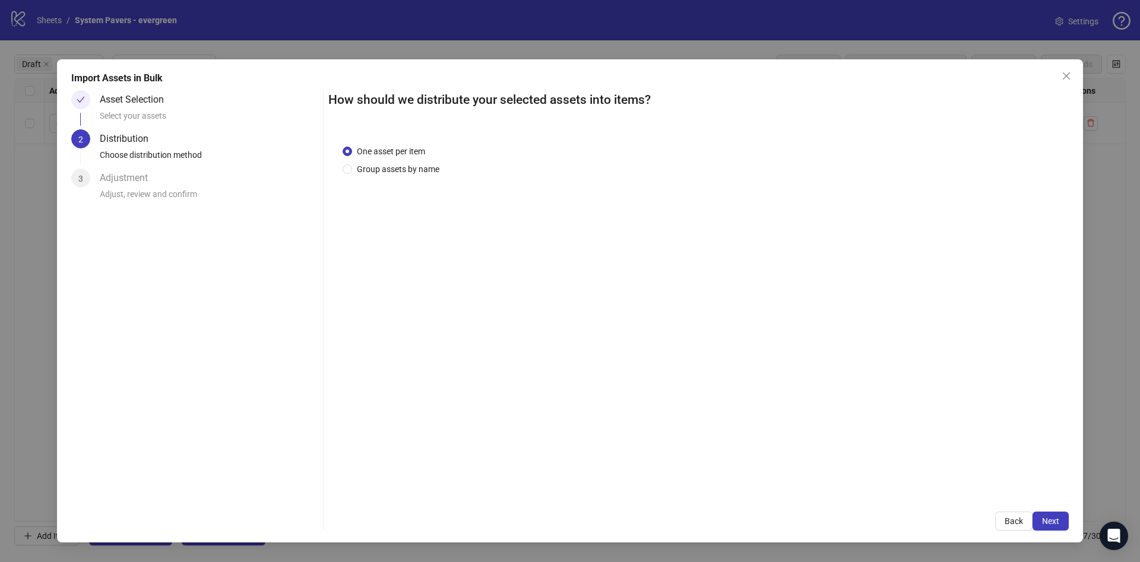
click at [1059, 519] on button "Next" at bounding box center [1051, 521] width 36 height 19
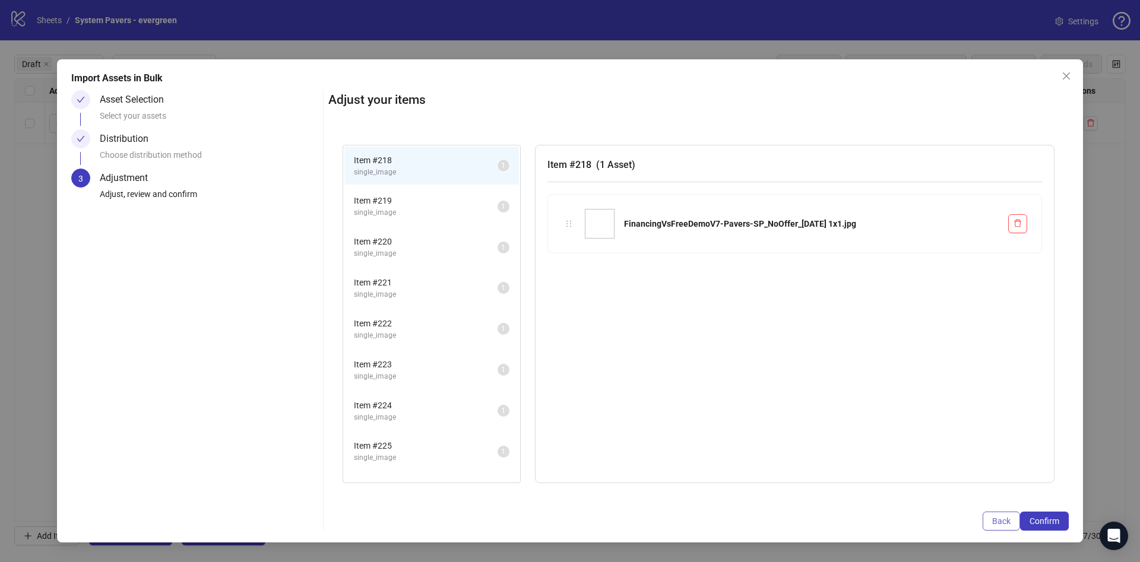
click at [998, 523] on span "Back" at bounding box center [1001, 522] width 18 height 10
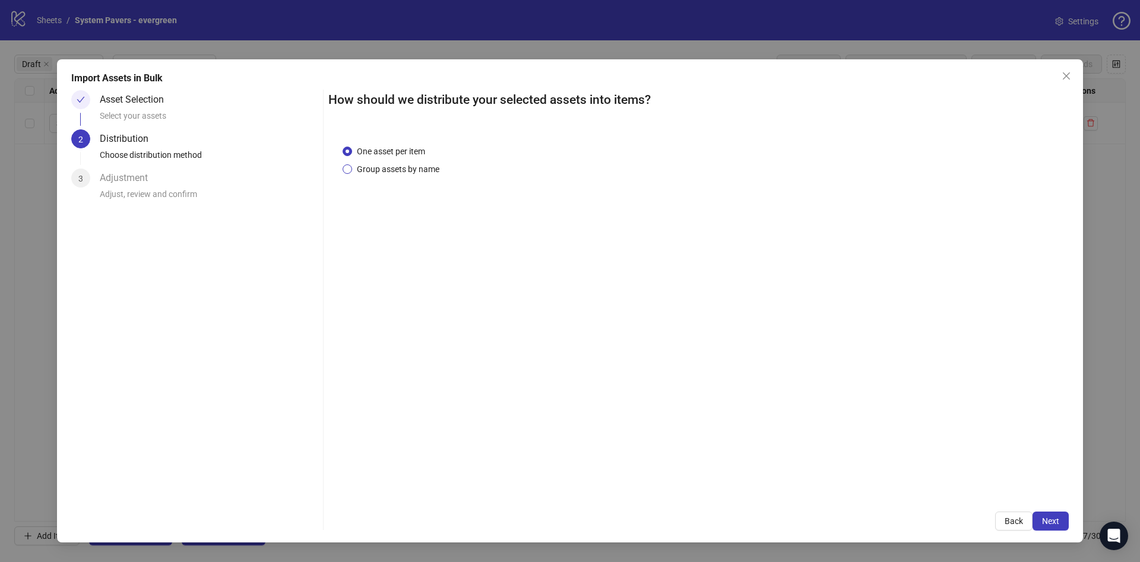
click at [384, 167] on span "Group assets by name" at bounding box center [398, 169] width 92 height 13
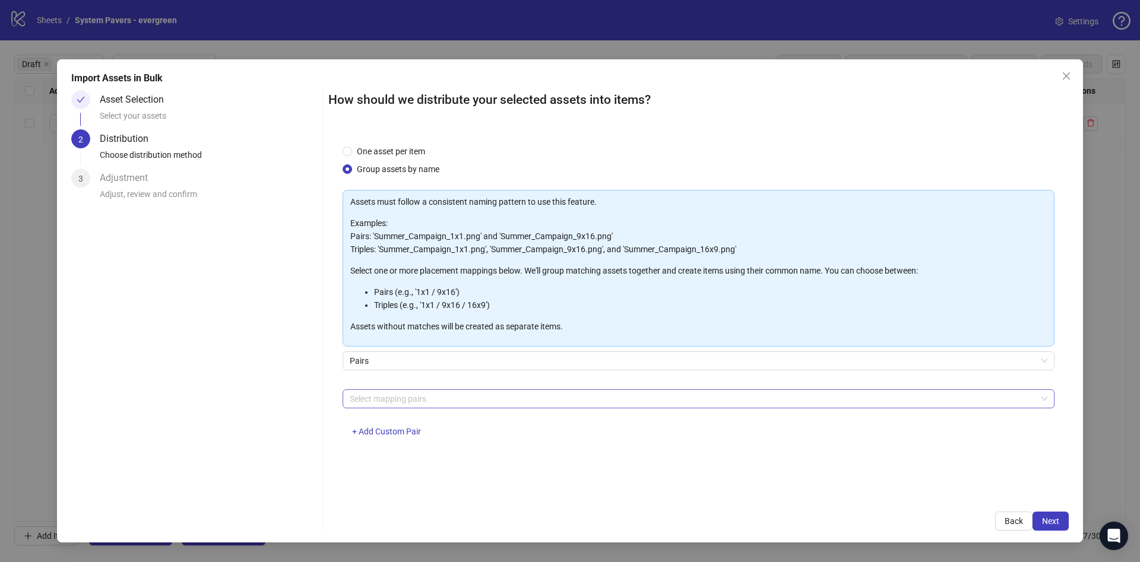
click at [518, 400] on div "Select mapping pairs" at bounding box center [699, 399] width 712 height 19
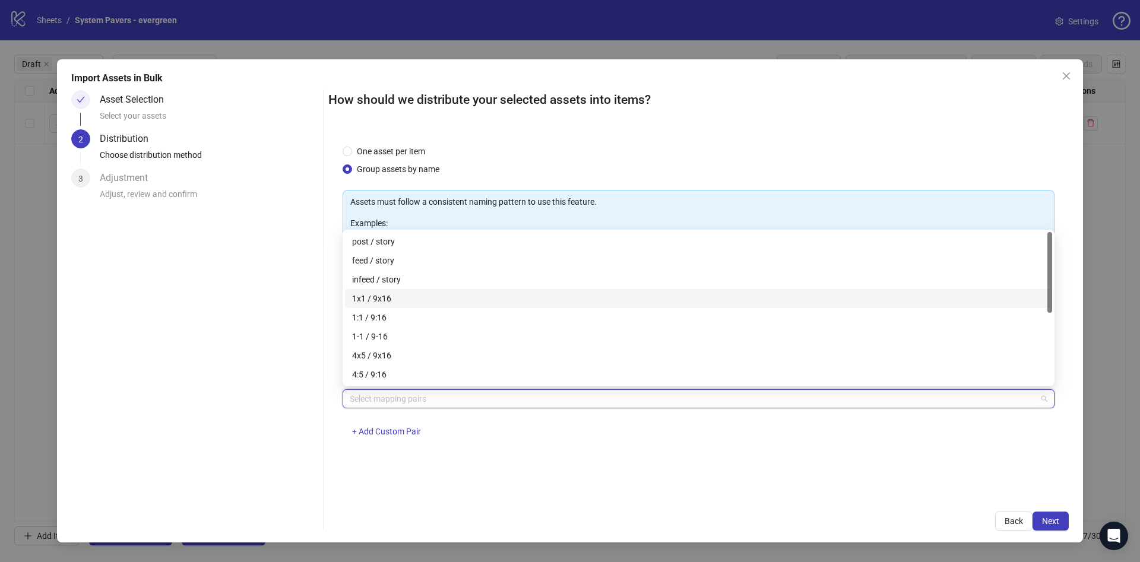
click at [451, 296] on div "1x1 / 9x16" at bounding box center [698, 298] width 693 height 13
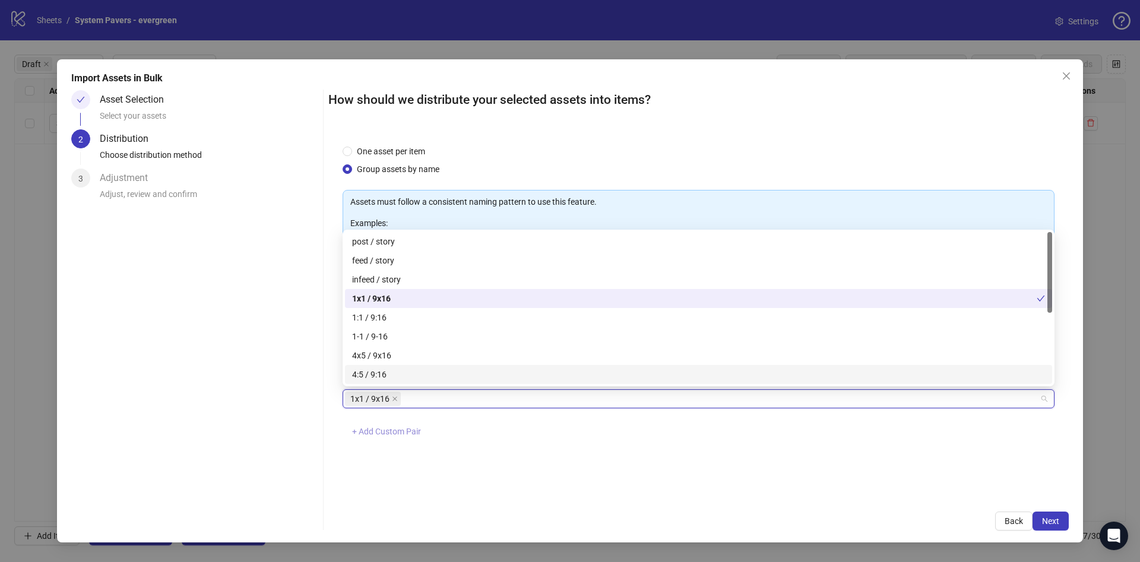
click at [380, 429] on span "+ Add Custom Pair" at bounding box center [386, 432] width 69 height 10
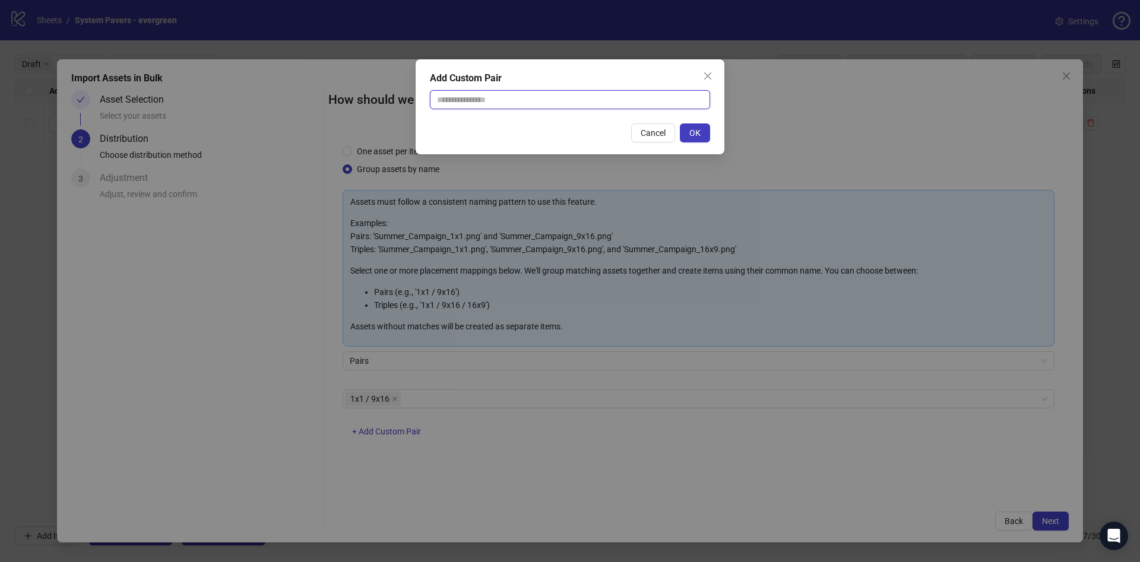
drag, startPoint x: 547, startPoint y: 94, endPoint x: 543, endPoint y: 107, distance: 13.5
click at [547, 94] on input "text" at bounding box center [570, 99] width 280 height 19
type input "********"
click at [1044, 518] on div "Add Custom Pair ******** Cancel OK" at bounding box center [570, 281] width 1140 height 562
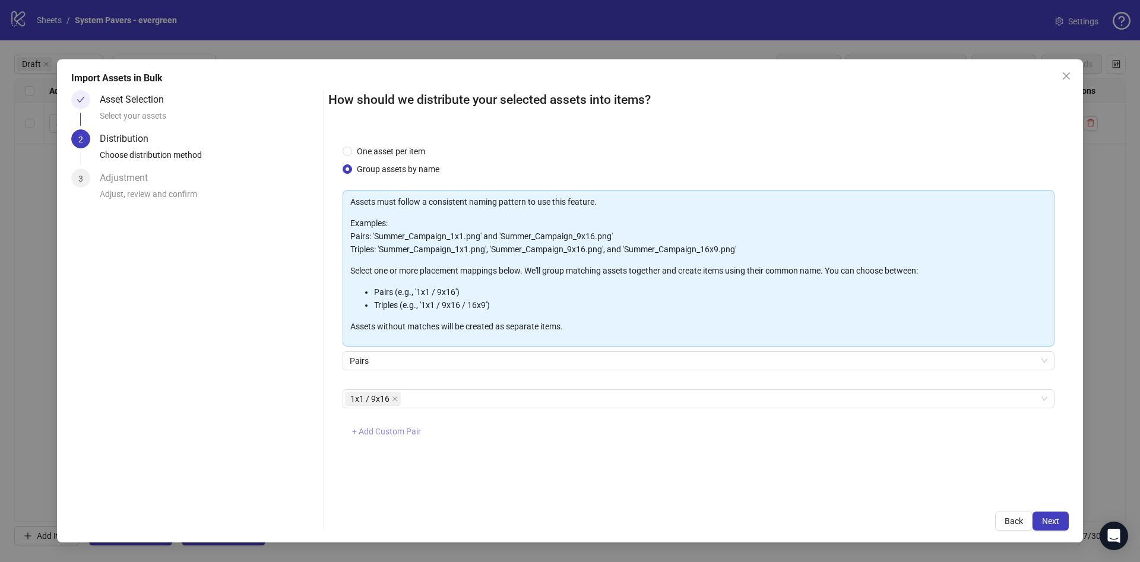
click at [396, 428] on span "+ Add Custom Pair" at bounding box center [386, 432] width 69 height 10
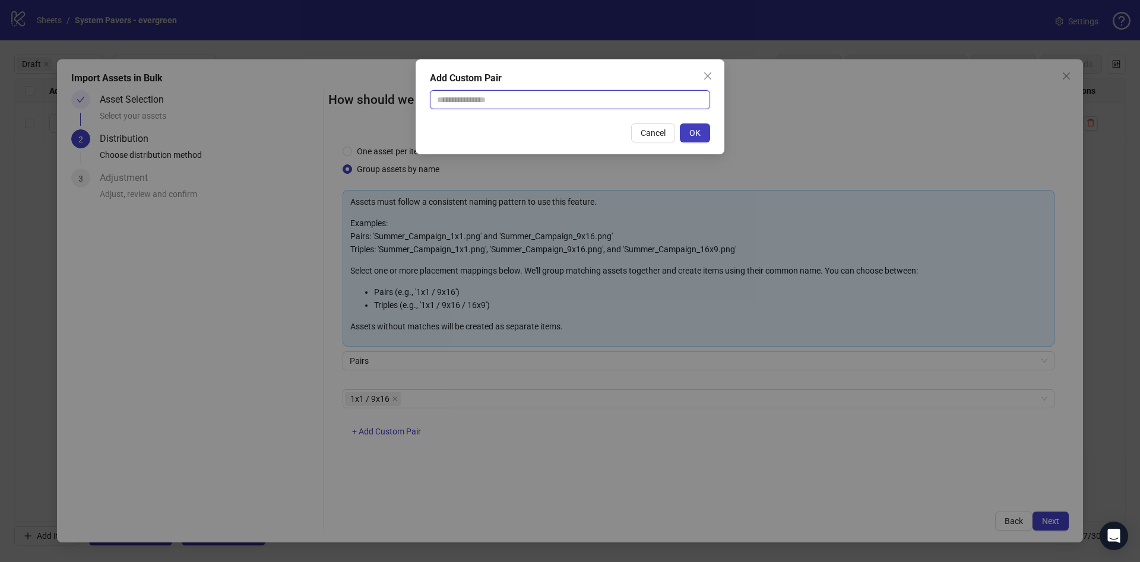
click at [495, 97] on input "text" at bounding box center [570, 99] width 280 height 19
click at [510, 131] on div "Cancel OK" at bounding box center [570, 133] width 280 height 19
click at [558, 96] on input "text" at bounding box center [570, 99] width 280 height 19
type input "********"
click at [695, 134] on span "OK" at bounding box center [694, 133] width 11 height 10
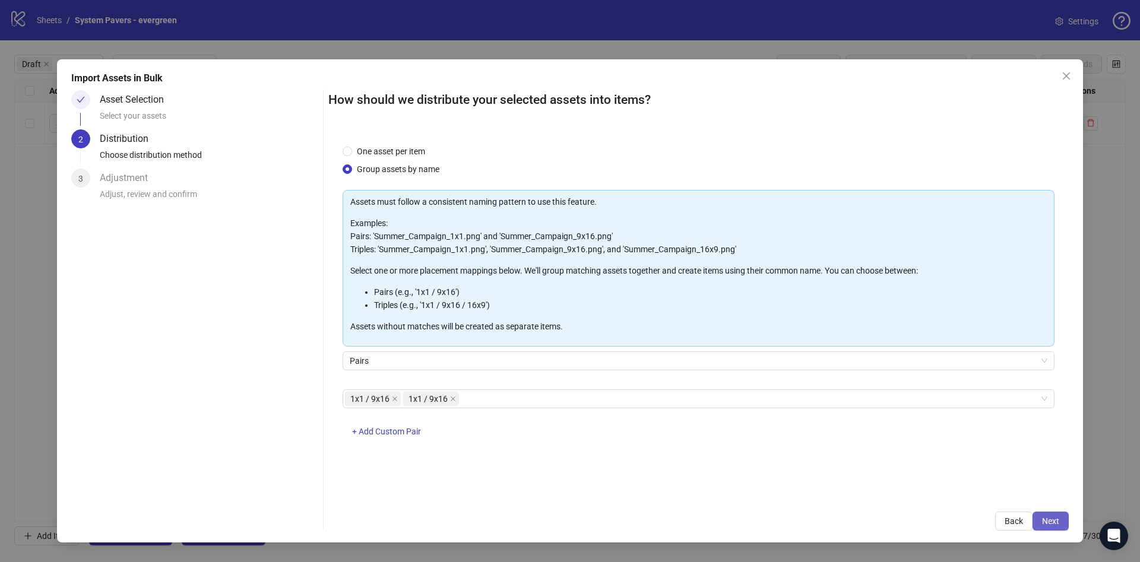
click at [1050, 518] on span "Next" at bounding box center [1050, 522] width 17 height 10
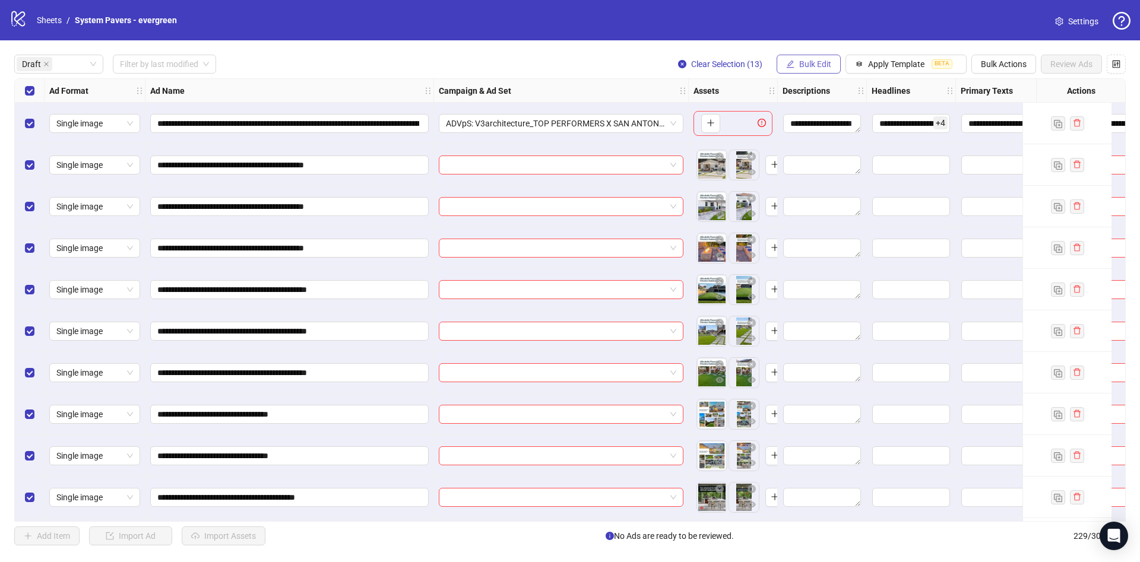
click at [806, 62] on span "Bulk Edit" at bounding box center [815, 64] width 32 height 10
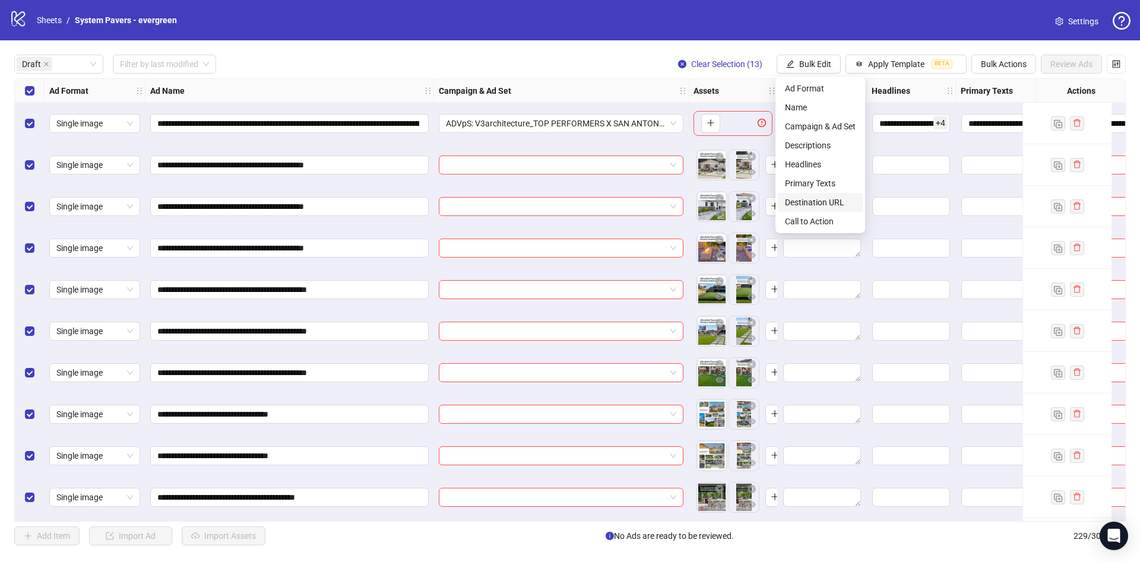
click at [819, 200] on span "Destination URL" at bounding box center [820, 202] width 71 height 13
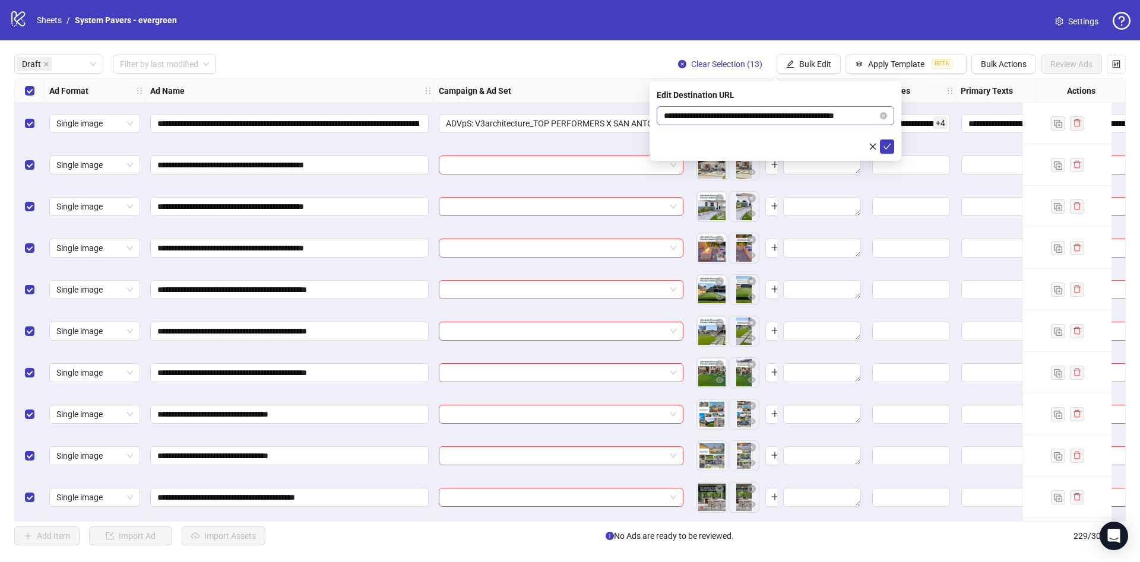
drag, startPoint x: 831, startPoint y: 105, endPoint x: 834, endPoint y: 113, distance: 9.0
click at [862, 108] on div "**********" at bounding box center [776, 121] width 252 height 80
click at [825, 114] on input "**********" at bounding box center [771, 115] width 214 height 13
drag, startPoint x: 776, startPoint y: 117, endPoint x: 931, endPoint y: 118, distance: 155.0
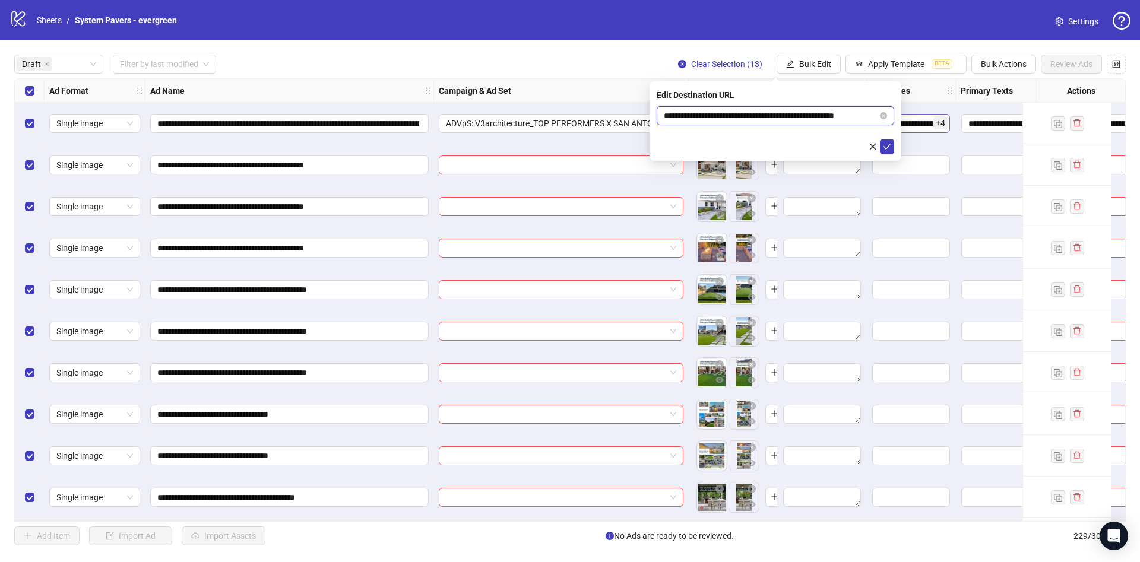
click at [931, 118] on body "**********" at bounding box center [570, 281] width 1140 height 562
click at [888, 150] on icon "check" at bounding box center [887, 147] width 8 height 8
click at [801, 61] on span "Bulk Edit" at bounding box center [815, 64] width 32 height 10
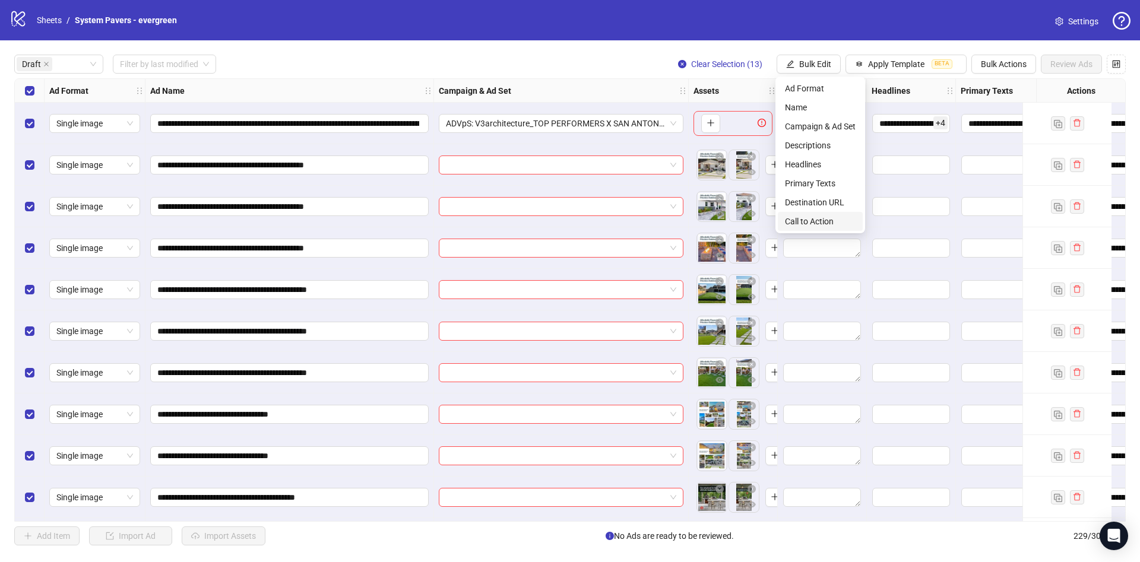
click at [836, 219] on span "Call to Action" at bounding box center [820, 221] width 71 height 13
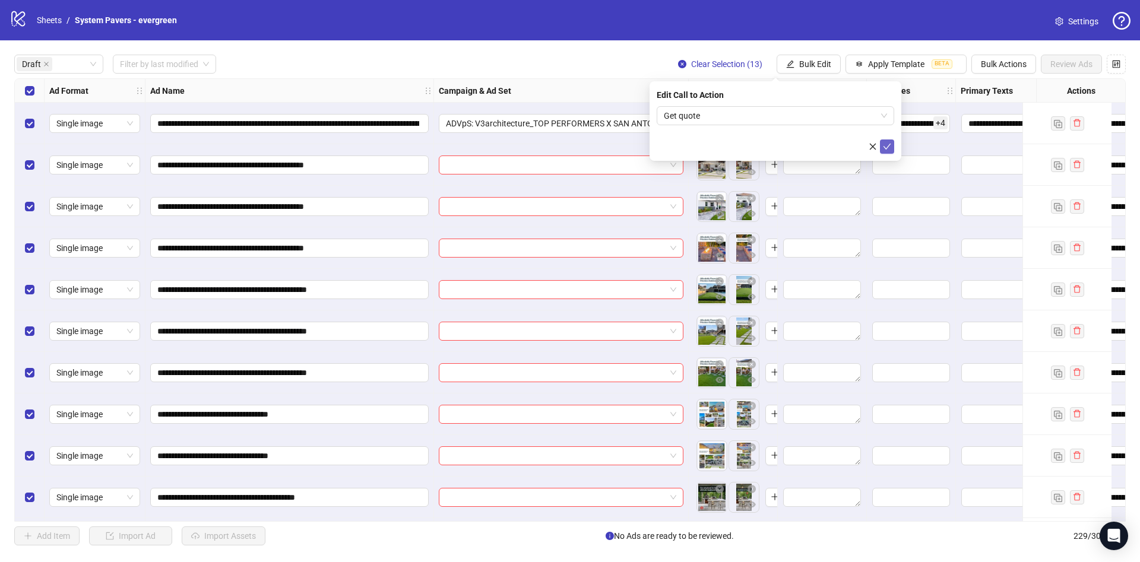
click at [890, 143] on icon "check" at bounding box center [887, 147] width 8 height 8
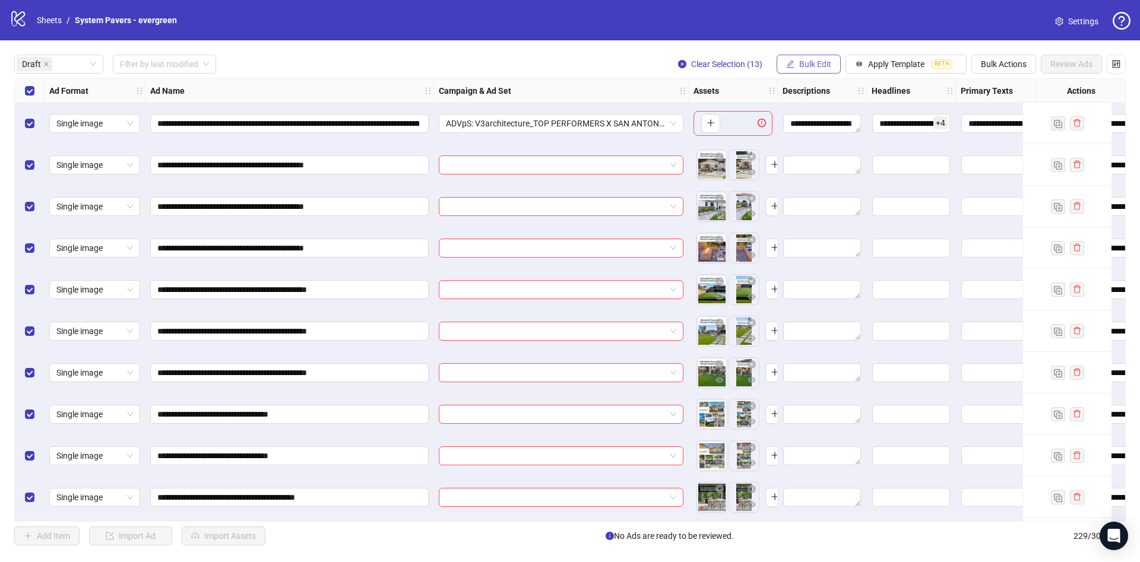
click at [819, 64] on span "Bulk Edit" at bounding box center [815, 64] width 32 height 10
click at [818, 185] on span "Primary Texts" at bounding box center [820, 183] width 71 height 13
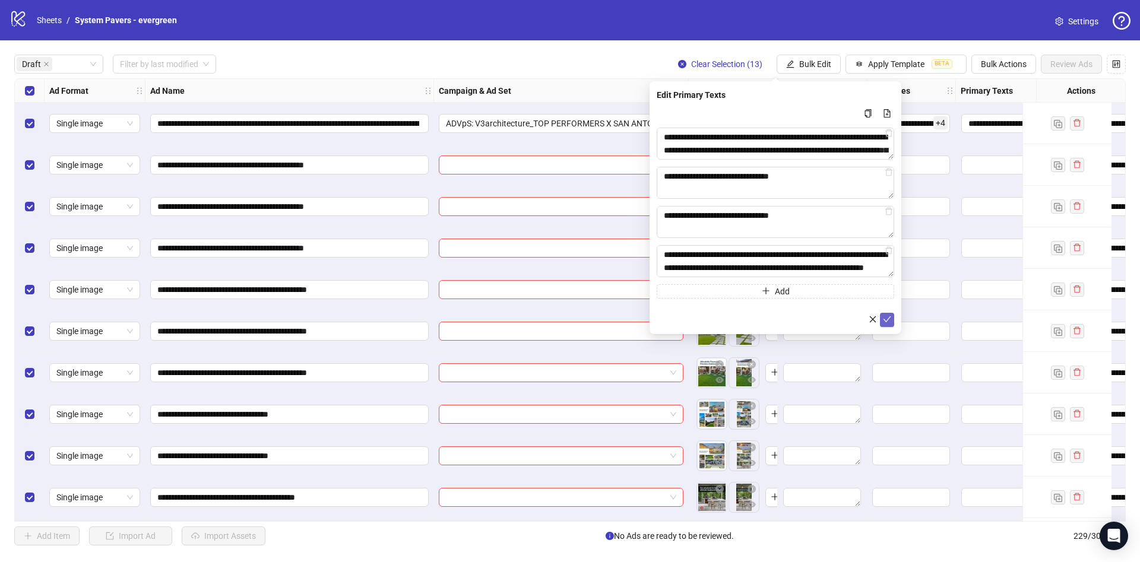
click at [893, 319] on button "submit" at bounding box center [887, 320] width 14 height 14
click at [807, 68] on span "Bulk Edit" at bounding box center [815, 64] width 32 height 10
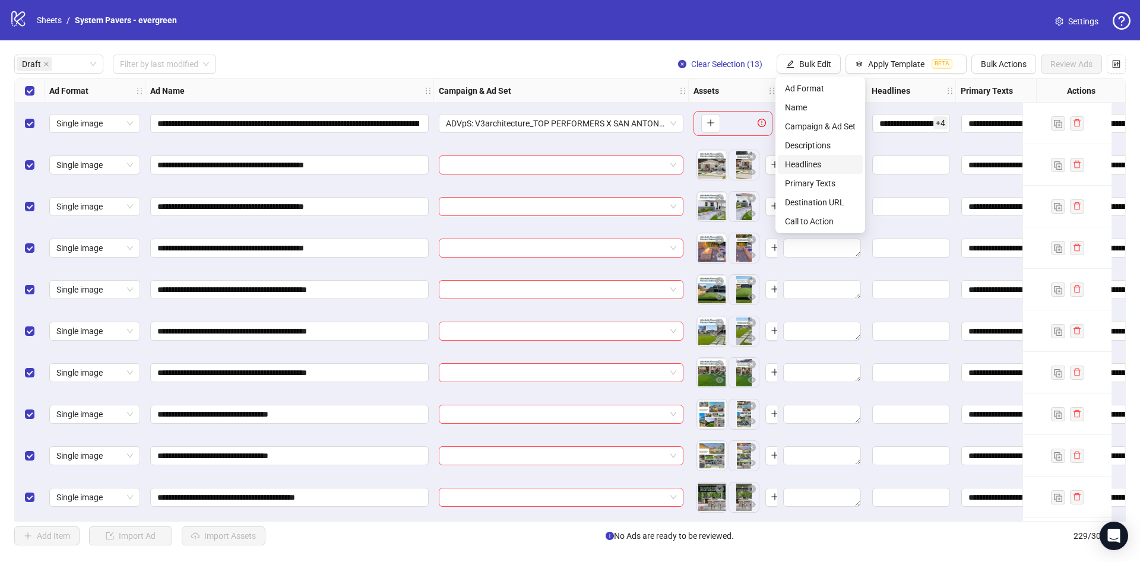
click at [809, 162] on span "Headlines" at bounding box center [820, 164] width 71 height 13
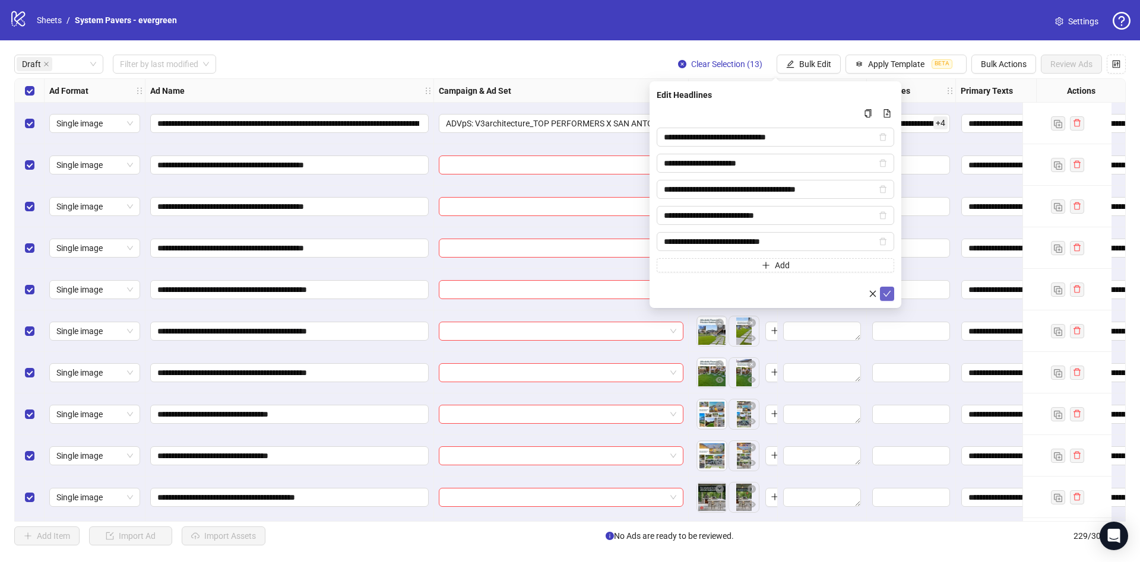
click at [883, 296] on icon "check" at bounding box center [887, 294] width 8 height 8
click at [808, 52] on div "**********" at bounding box center [570, 300] width 1140 height 520
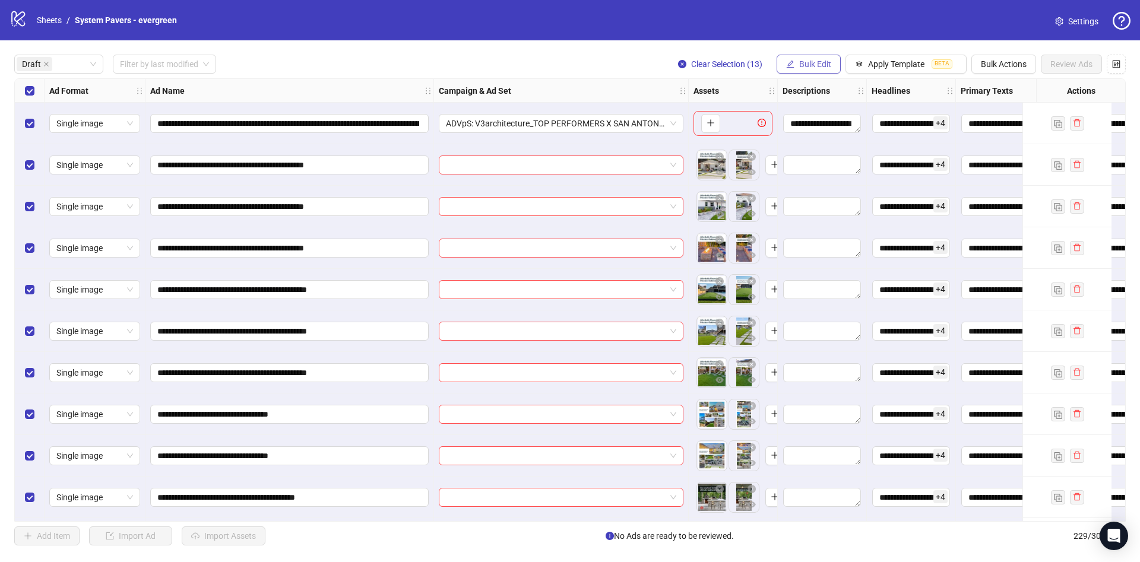
click at [808, 63] on span "Bulk Edit" at bounding box center [815, 64] width 32 height 10
click at [825, 147] on span "Descriptions" at bounding box center [820, 145] width 71 height 13
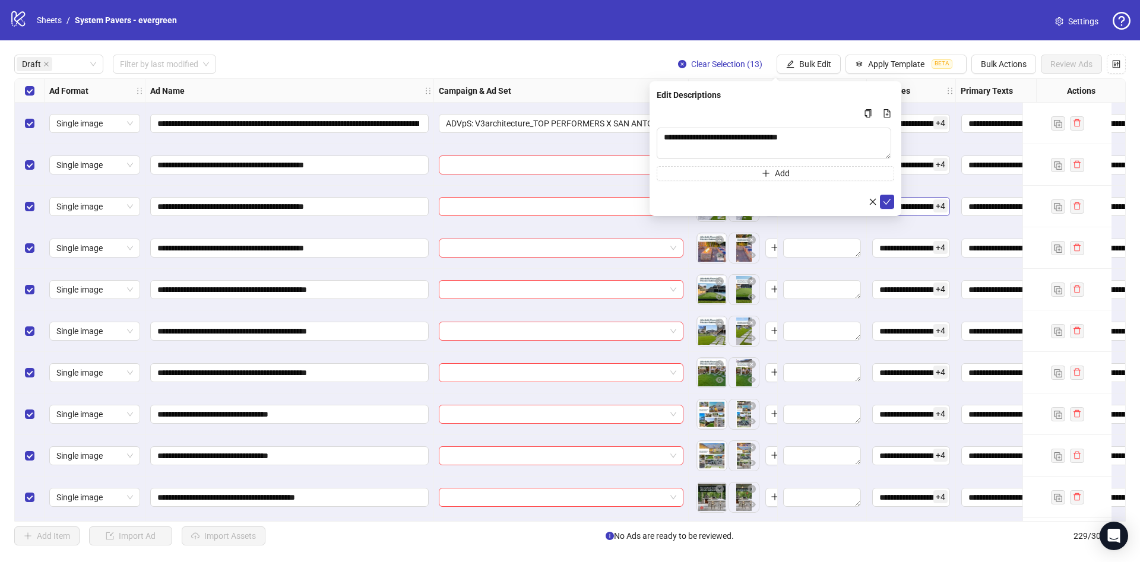
click at [880, 203] on button "button" at bounding box center [873, 202] width 14 height 14
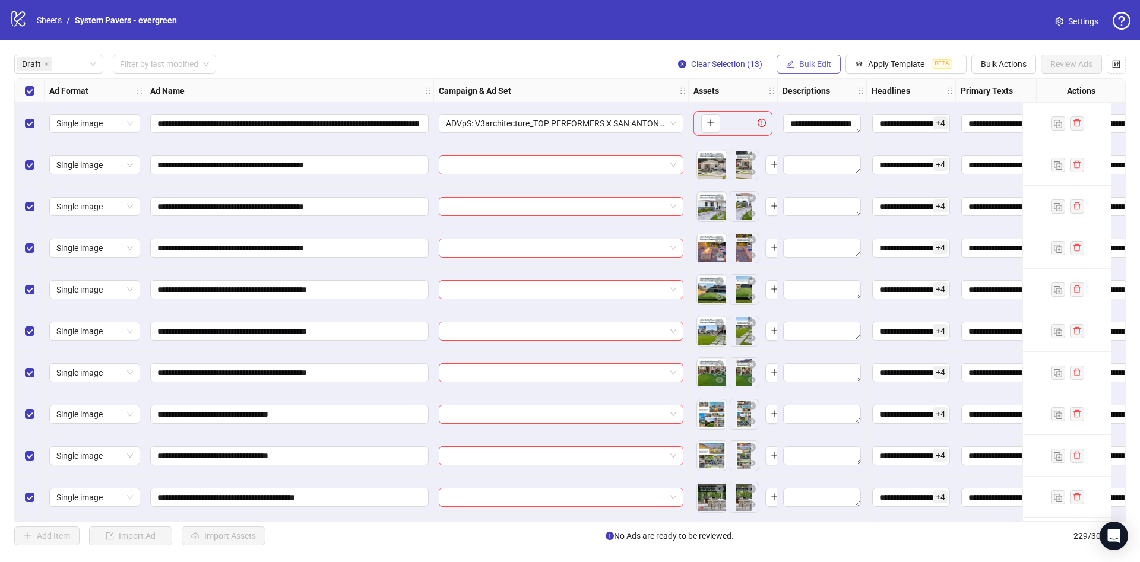
click at [803, 56] on div "**********" at bounding box center [570, 300] width 1140 height 520
click at [803, 63] on span "Bulk Edit" at bounding box center [815, 64] width 32 height 10
click at [817, 143] on span "Descriptions" at bounding box center [820, 145] width 71 height 13
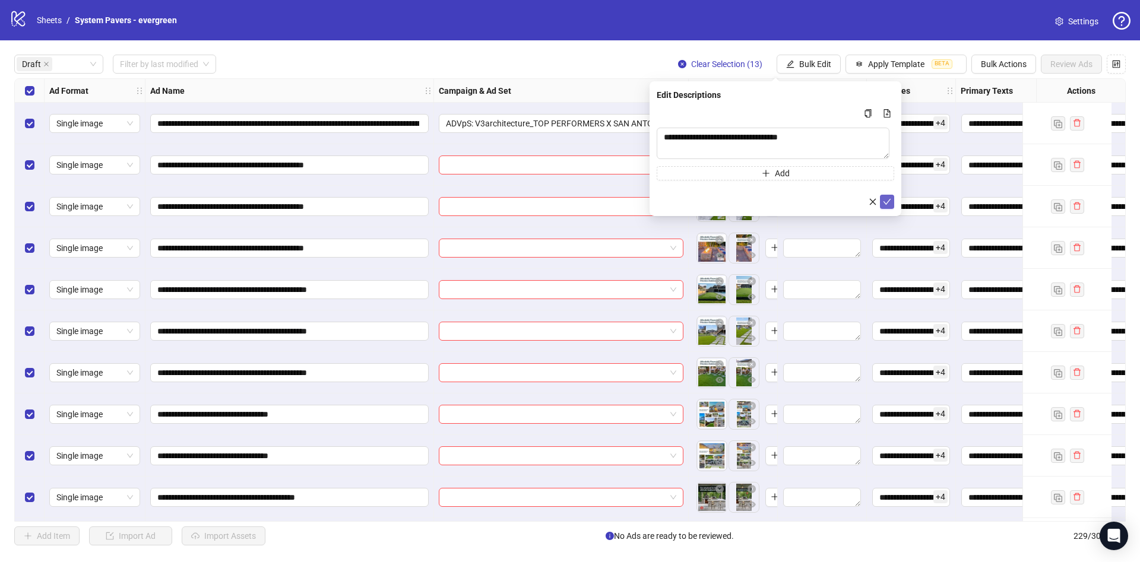
click at [887, 201] on icon "check" at bounding box center [887, 202] width 8 height 8
drag, startPoint x: 816, startPoint y: 53, endPoint x: 816, endPoint y: 69, distance: 16.0
click at [816, 55] on div "**********" at bounding box center [570, 300] width 1140 height 520
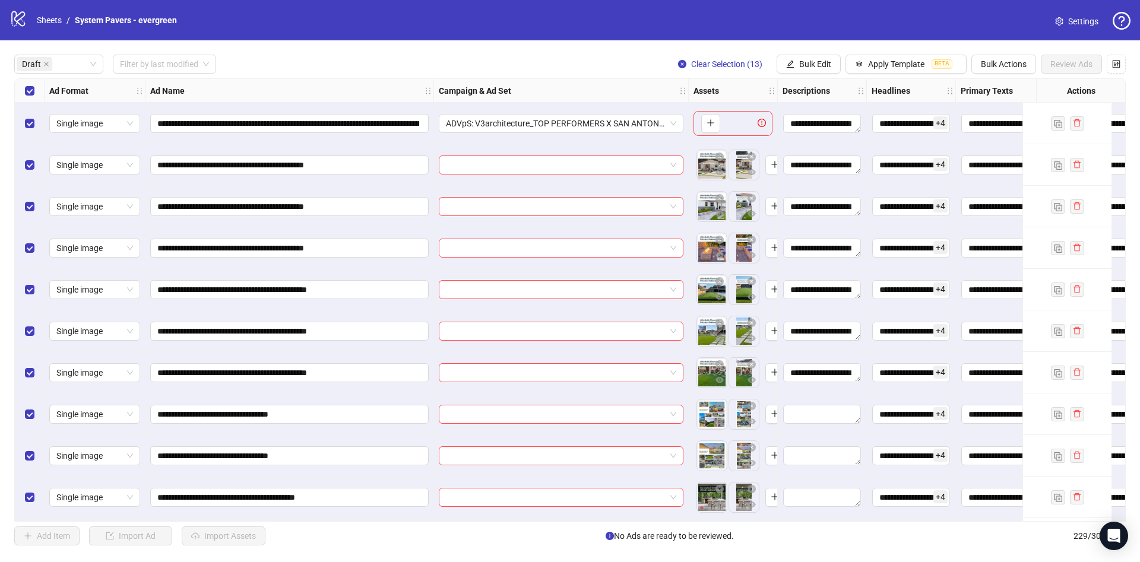
drag, startPoint x: 816, startPoint y: 69, endPoint x: 821, endPoint y: 82, distance: 13.3
click at [817, 69] on button "Bulk Edit" at bounding box center [809, 64] width 64 height 19
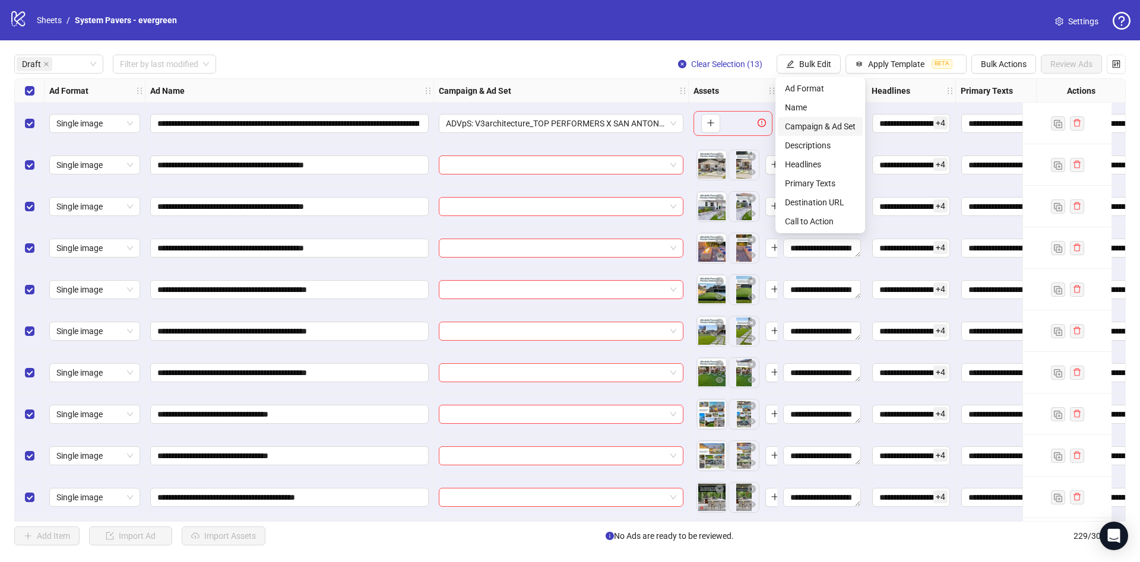
click at [836, 124] on span "Campaign & Ad Set" at bounding box center [820, 126] width 71 height 13
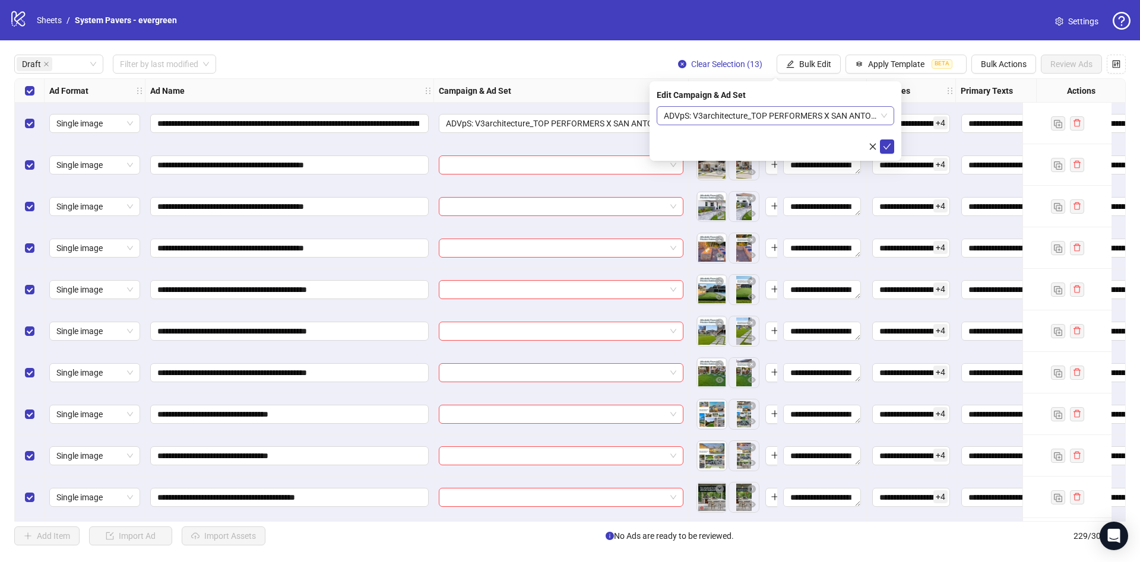
click at [803, 121] on span "ADVpS: V3architecture_TOP PERFORMERS X SAN ANTONIO-9.9_xcl-ATL-LV-DC_AUTO_LC" at bounding box center [775, 116] width 223 height 18
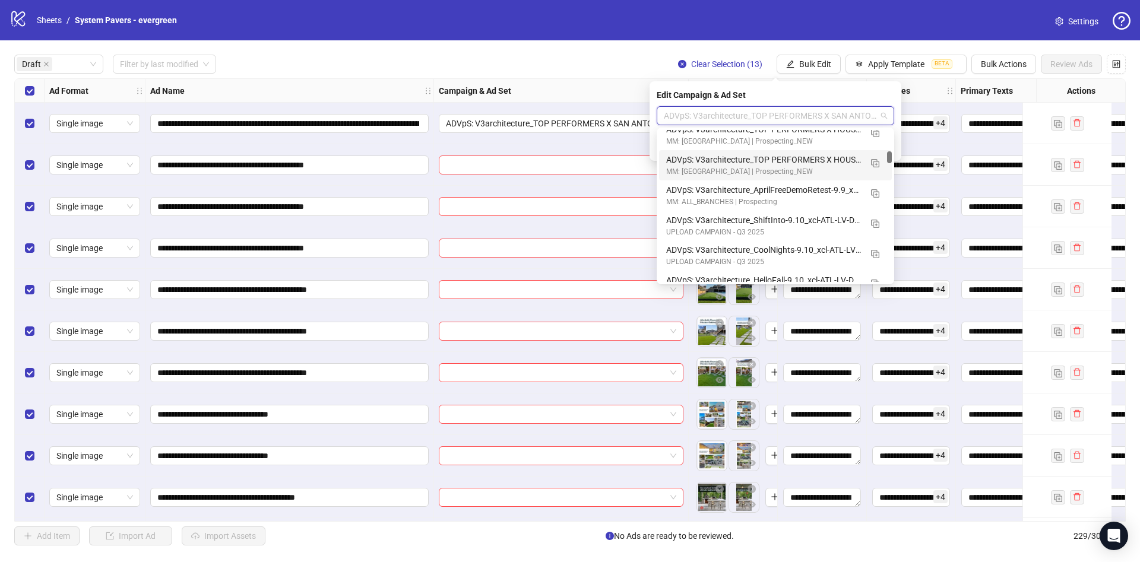
scroll to position [932, 0]
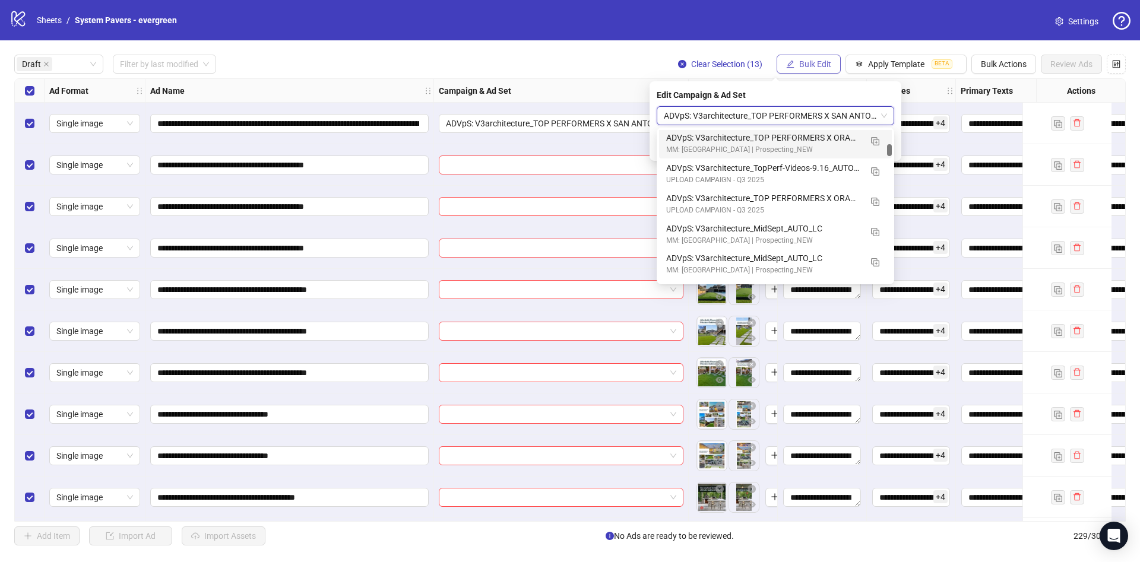
click at [816, 67] on span "Bulk Edit" at bounding box center [815, 64] width 32 height 10
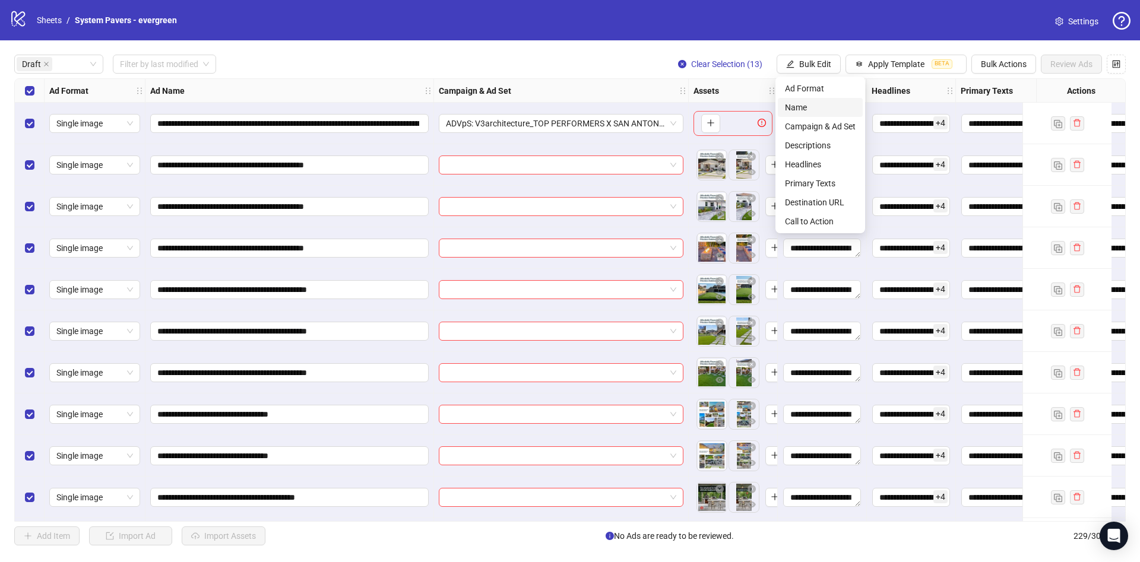
click at [810, 105] on span "Name" at bounding box center [820, 107] width 71 height 13
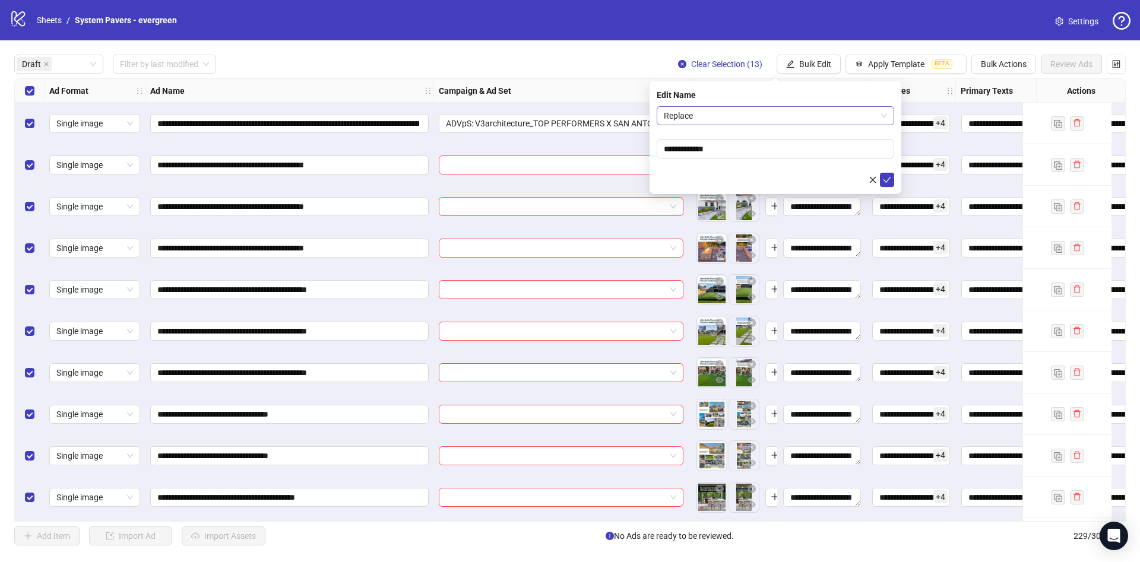
click at [799, 116] on span "Replace" at bounding box center [775, 116] width 223 height 18
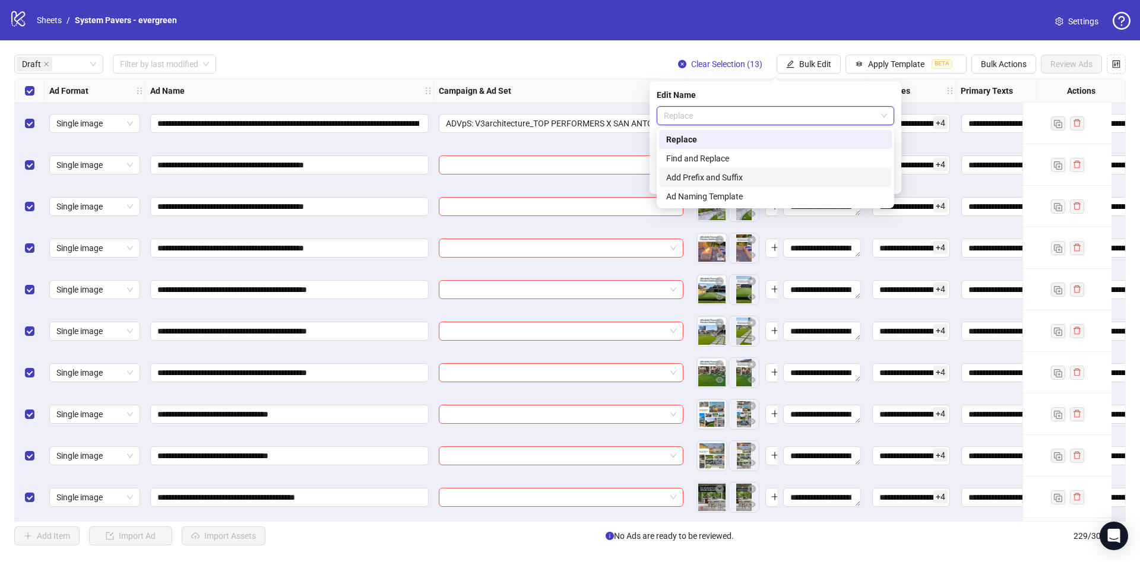
click at [763, 176] on div "Add Prefix and Suffix" at bounding box center [775, 177] width 219 height 13
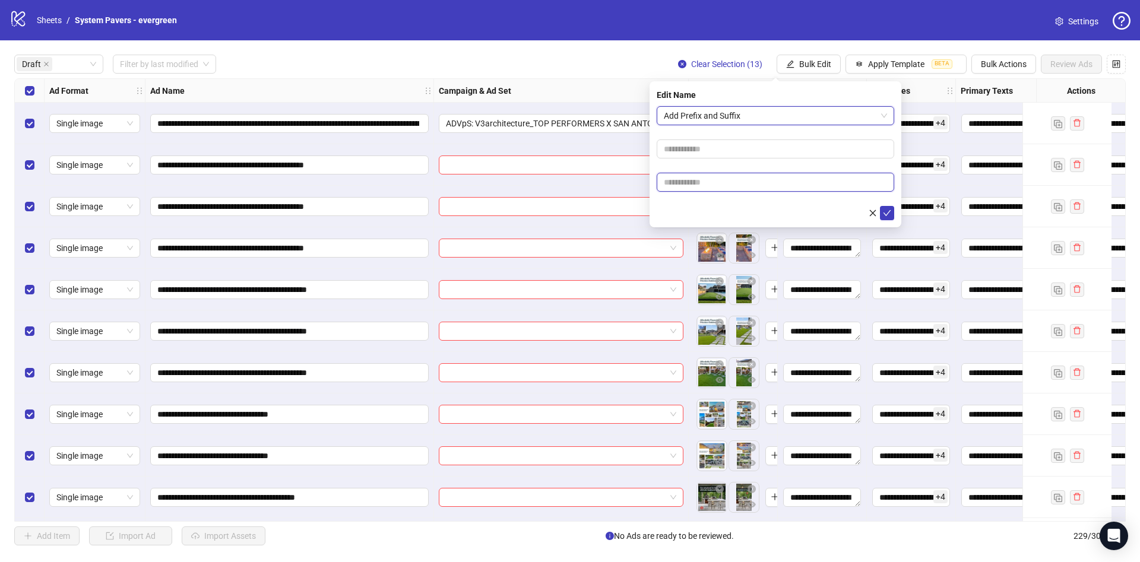
click at [734, 177] on input "text" at bounding box center [776, 182] width 238 height 19
paste input "**********"
type input "**********"
drag, startPoint x: 698, startPoint y: 230, endPoint x: 701, endPoint y: 223, distance: 7.0
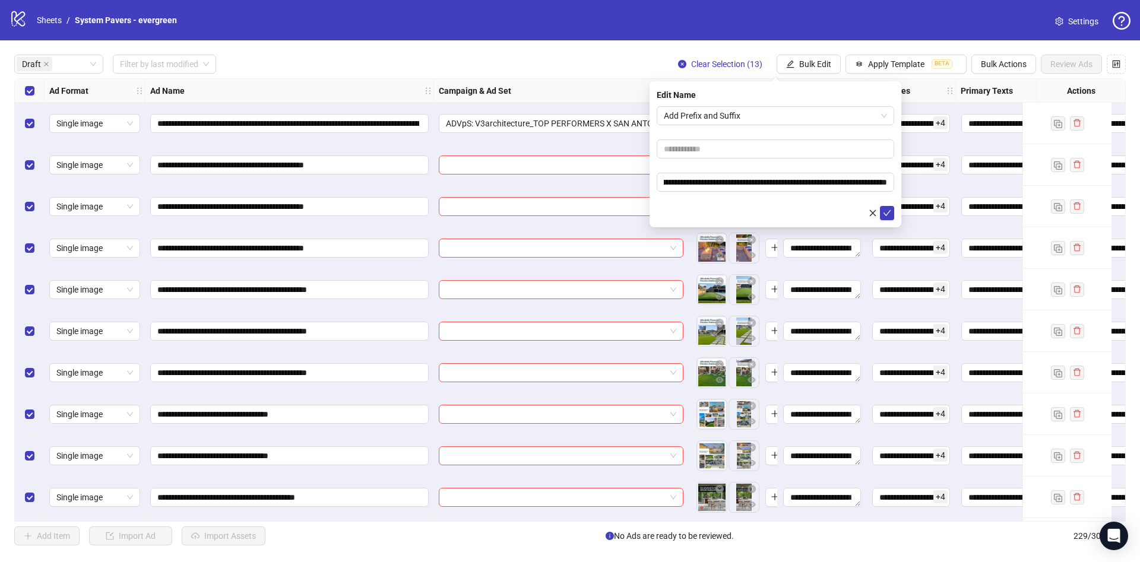
click at [698, 230] on div "To pick up a draggable item, press the space bar. While dragging, use the arrow…" at bounding box center [733, 248] width 79 height 37
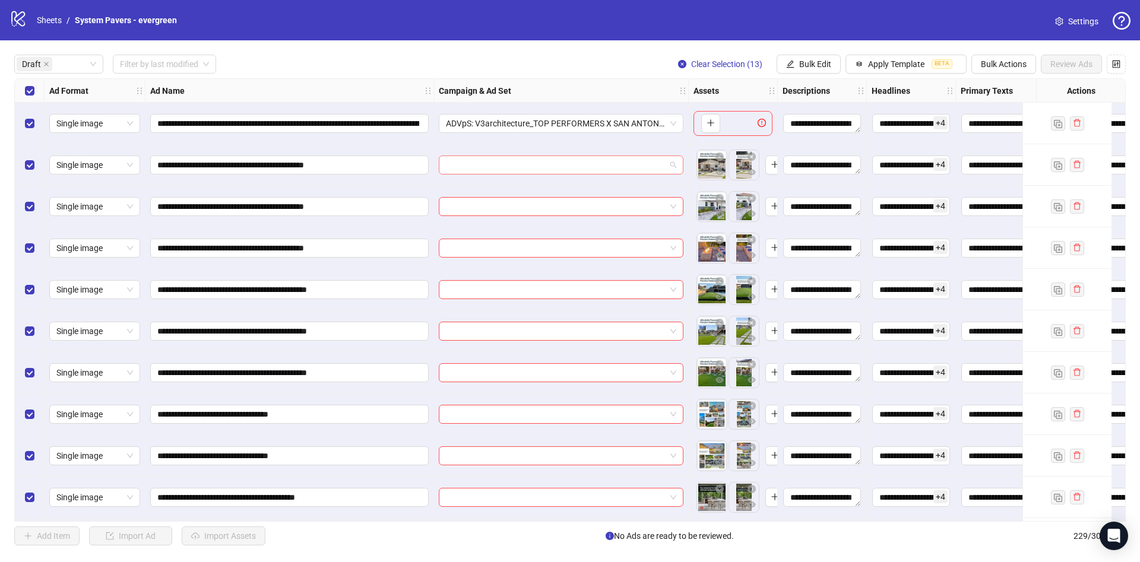
click at [610, 159] on input "search" at bounding box center [556, 165] width 220 height 18
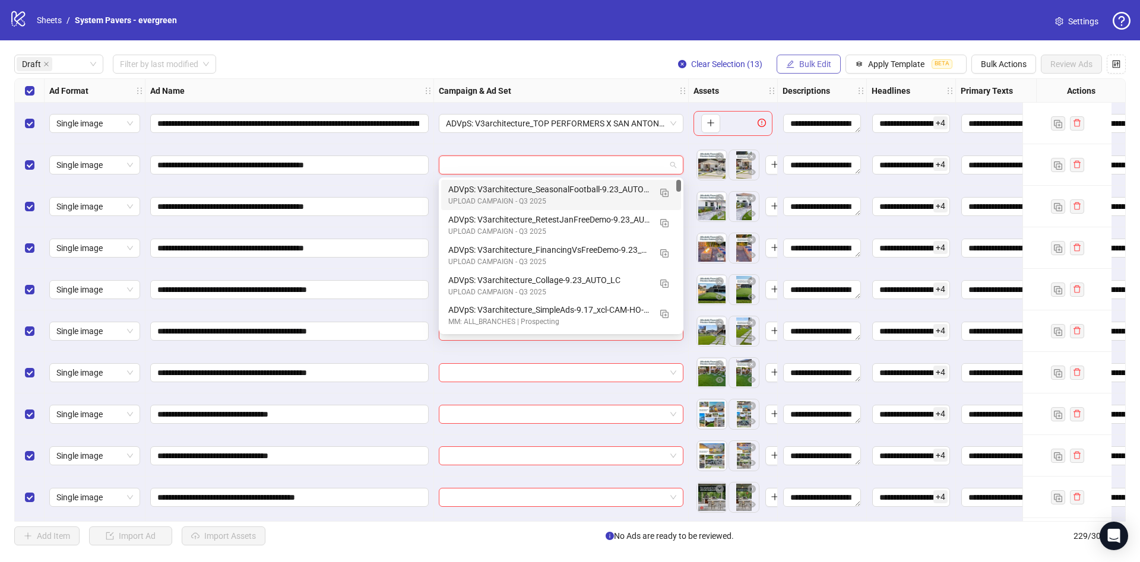
drag, startPoint x: 792, startPoint y: 61, endPoint x: 794, endPoint y: 68, distance: 7.3
click at [793, 61] on icon "edit" at bounding box center [790, 64] width 8 height 8
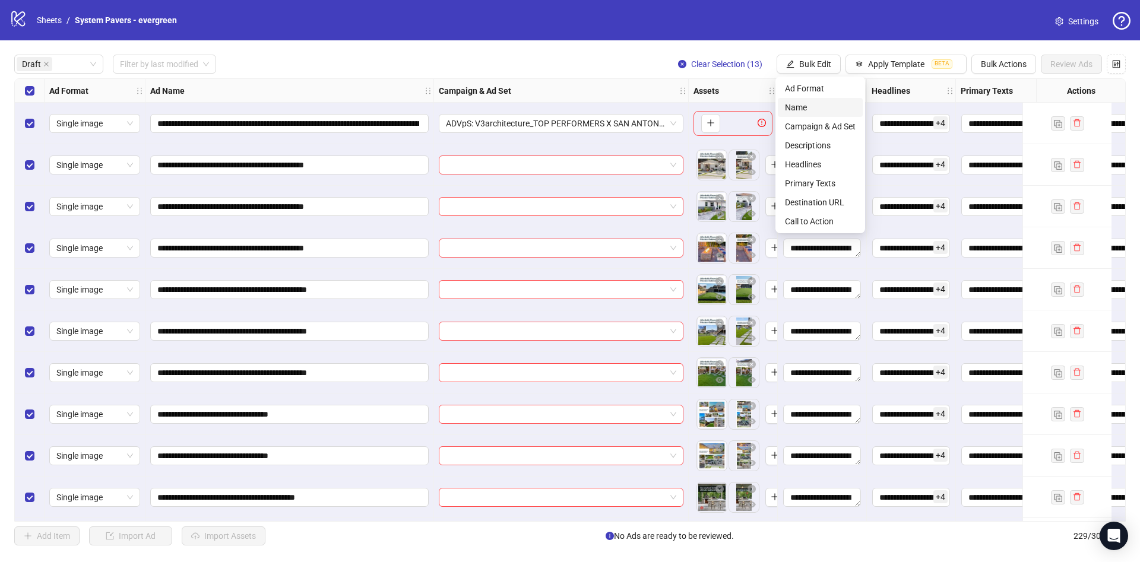
click at [807, 107] on span "Name" at bounding box center [820, 107] width 71 height 13
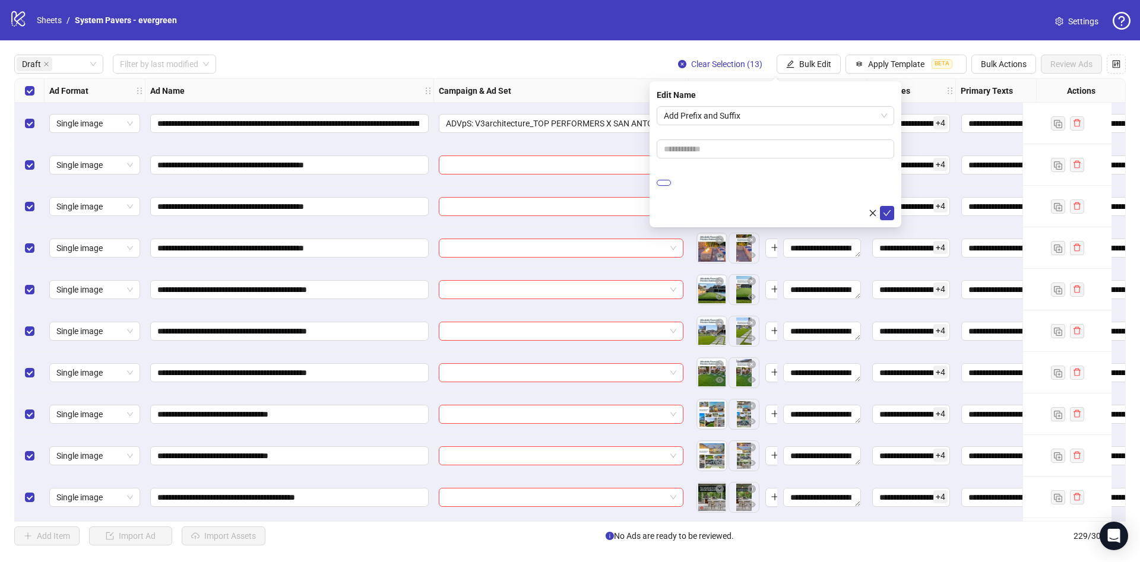
drag, startPoint x: 758, startPoint y: 178, endPoint x: 818, endPoint y: 189, distance: 60.4
click at [671, 180] on input "**********" at bounding box center [664, 183] width 14 height 6
click at [713, 207] on div at bounding box center [776, 213] width 238 height 14
click at [886, 211] on icon "check" at bounding box center [887, 213] width 8 height 8
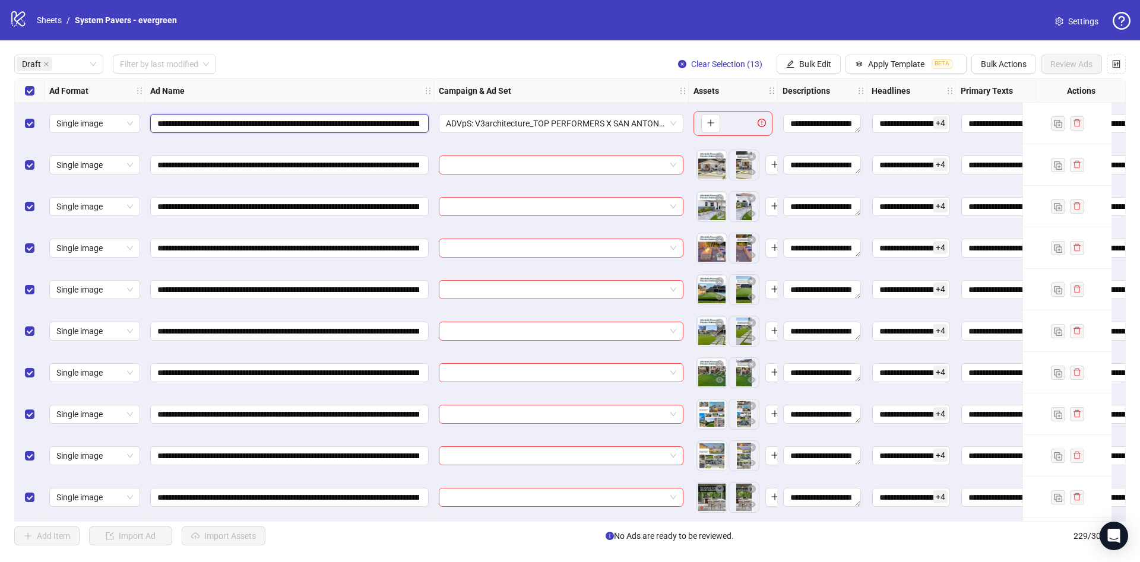
click at [169, 129] on input "**********" at bounding box center [288, 123] width 262 height 13
type input "*"
type input "********"
drag, startPoint x: 387, startPoint y: 91, endPoint x: 388, endPoint y: 112, distance: 20.9
click at [387, 91] on div "Ad Name" at bounding box center [289, 91] width 289 height 24
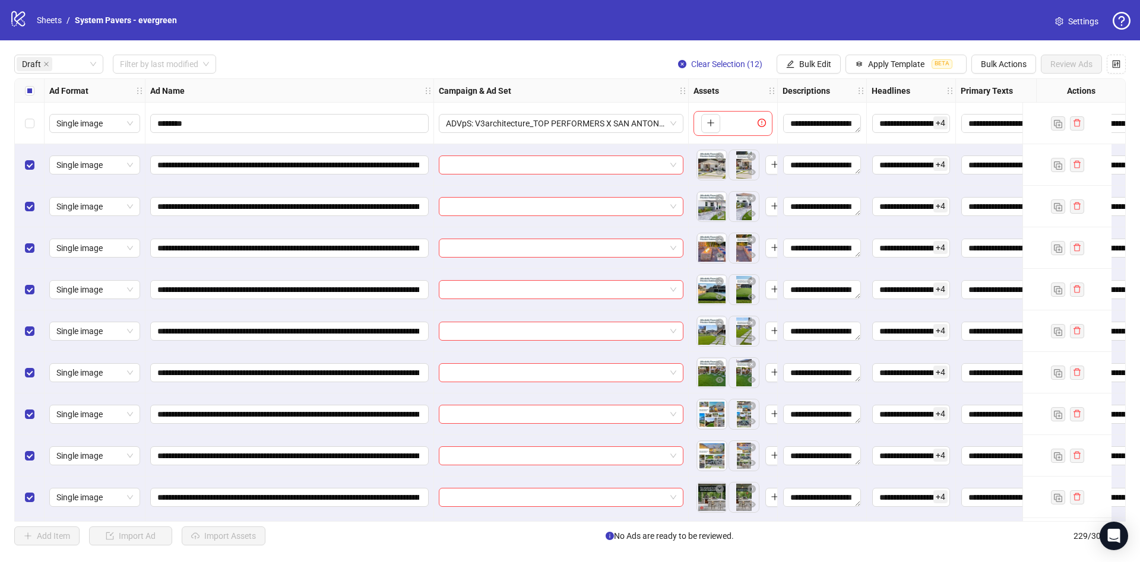
click at [32, 97] on label "Select all rows" at bounding box center [30, 90] width 10 height 13
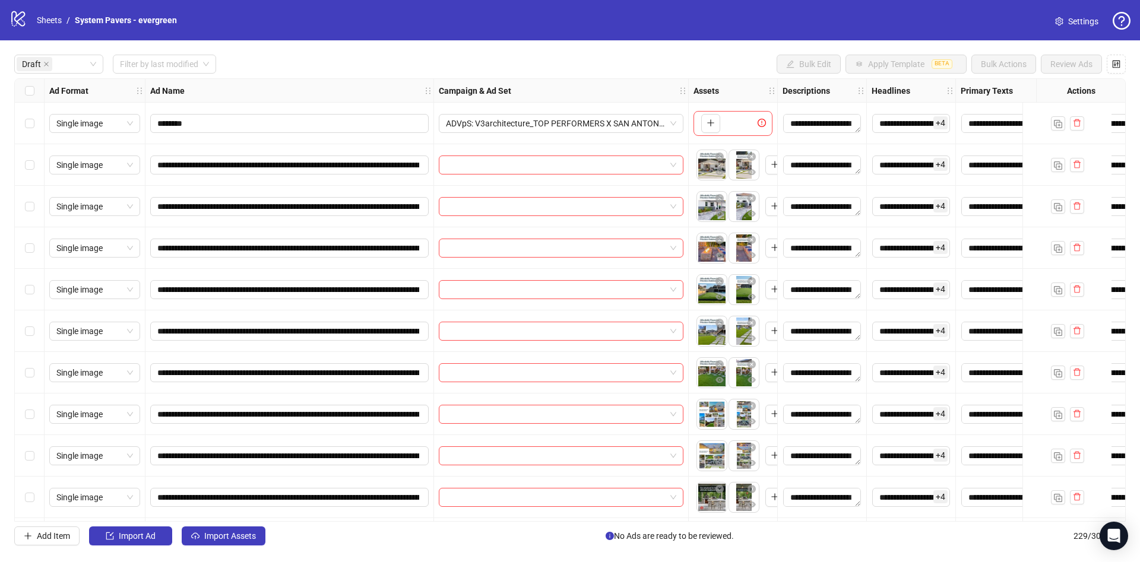
click at [32, 97] on label "Select all rows" at bounding box center [30, 90] width 10 height 13
click at [20, 166] on div "Select row 2" at bounding box center [30, 165] width 30 height 42
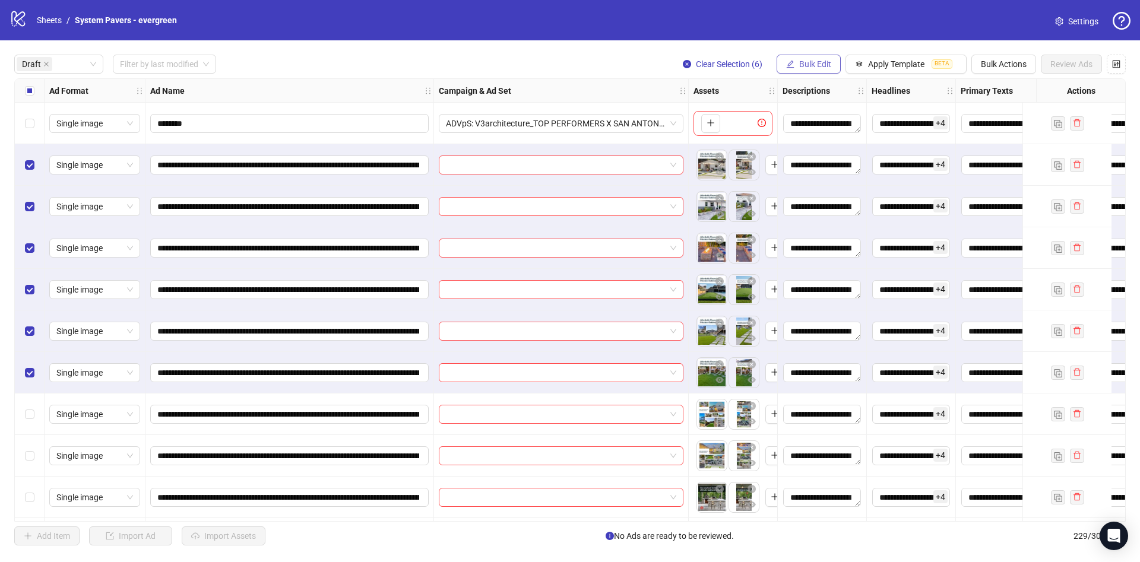
click at [801, 69] on button "Bulk Edit" at bounding box center [809, 64] width 64 height 19
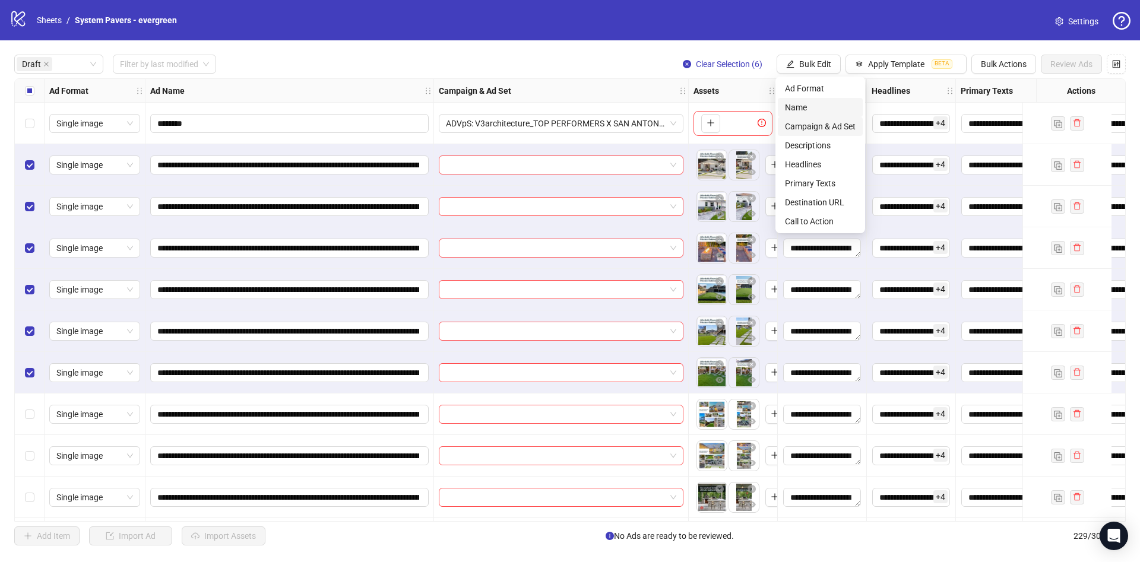
click at [819, 120] on span "Campaign & Ad Set" at bounding box center [820, 126] width 71 height 13
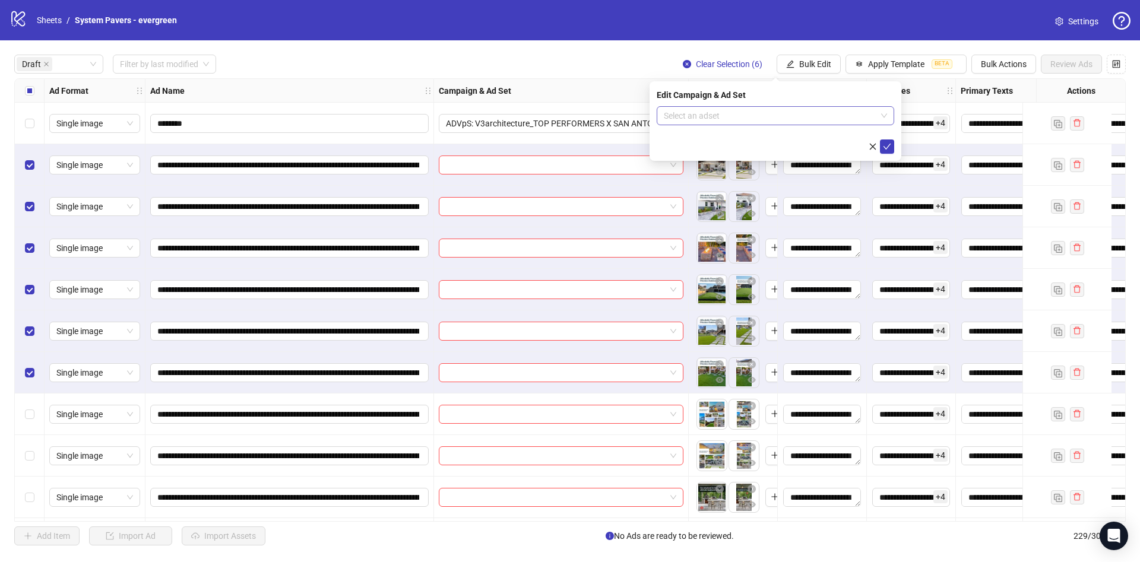
click at [801, 125] on form "Select an adset" at bounding box center [776, 130] width 238 height 48
click at [801, 121] on input "search" at bounding box center [770, 116] width 213 height 18
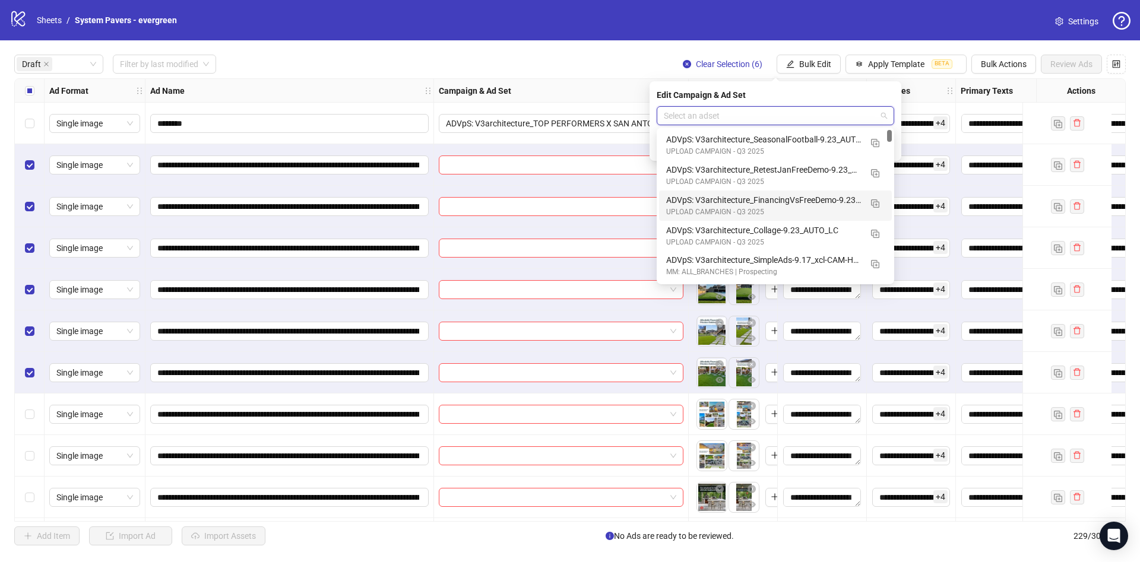
click at [790, 206] on div "ADVpS: V3architecture_FinancingVsFreeDemo-9.23_AUTO_LC" at bounding box center [763, 200] width 195 height 13
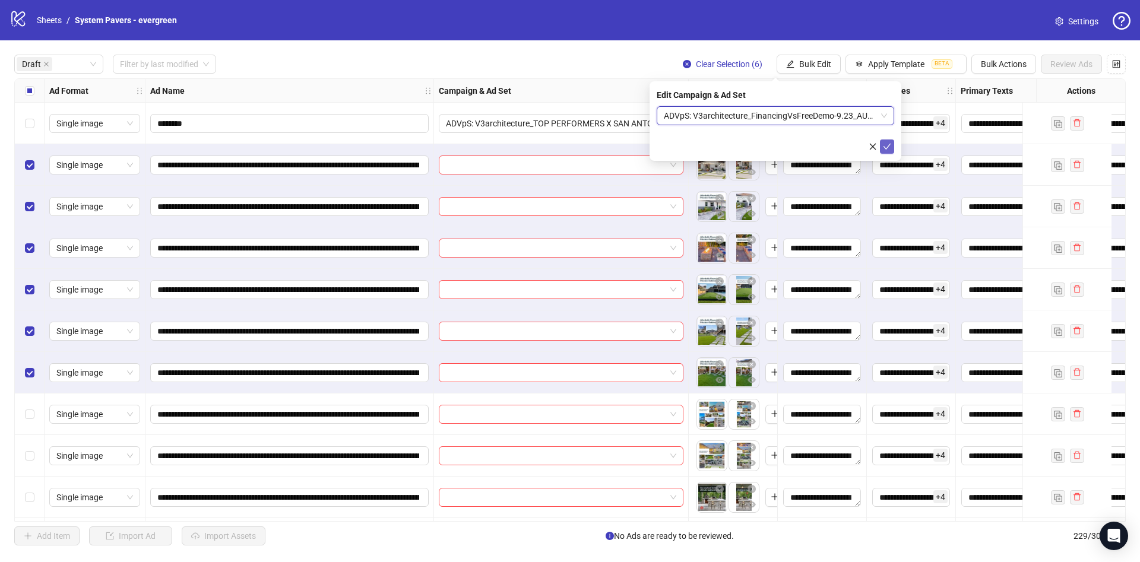
click at [887, 150] on icon "check" at bounding box center [887, 147] width 8 height 8
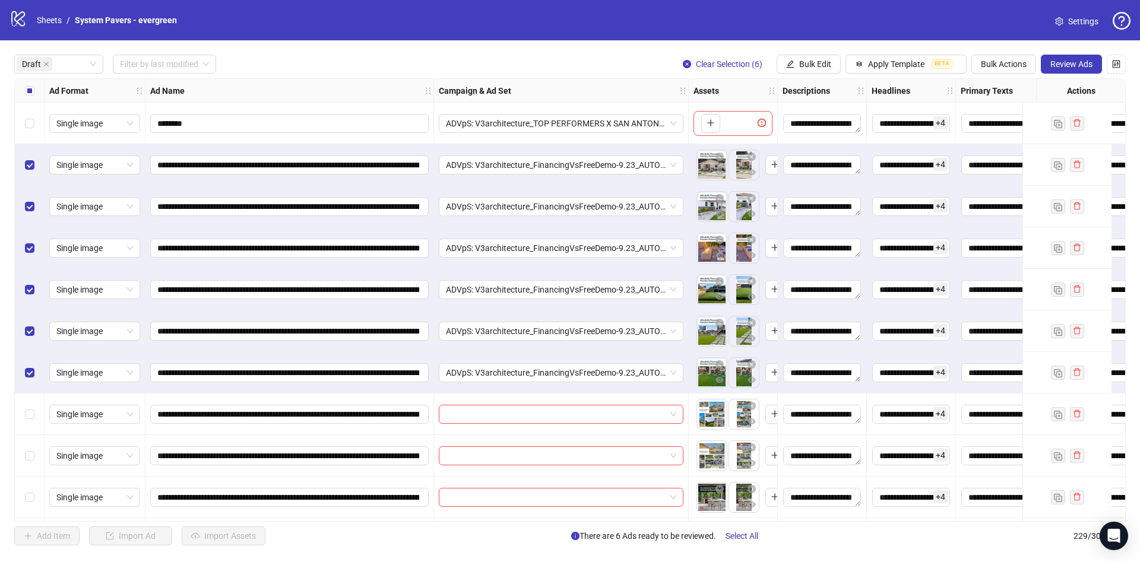
click at [30, 96] on label "Select all rows" at bounding box center [30, 90] width 10 height 13
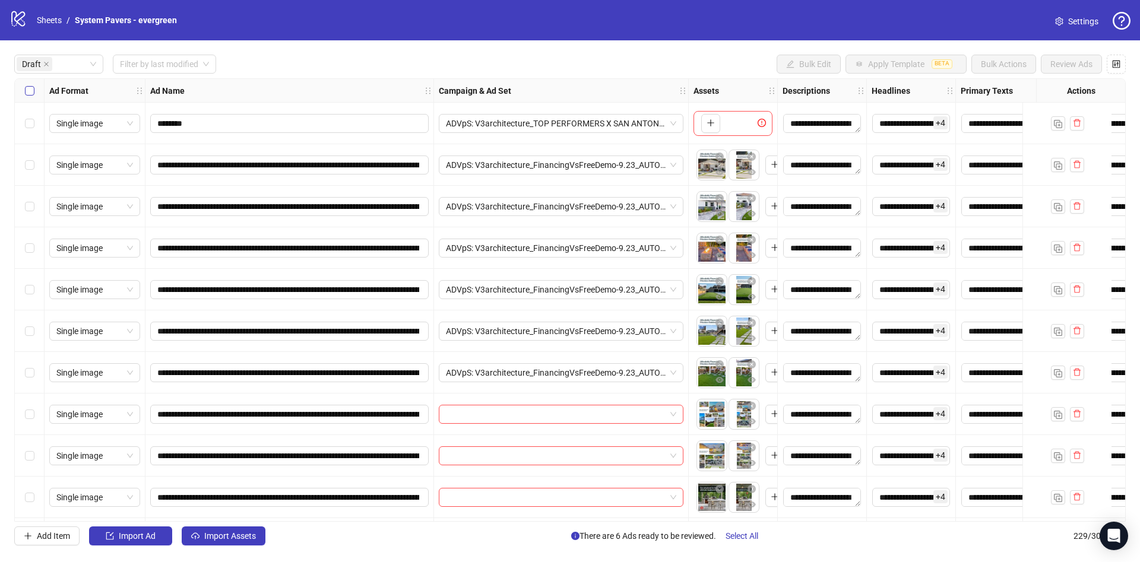
click at [30, 96] on label "Select all rows" at bounding box center [30, 90] width 10 height 13
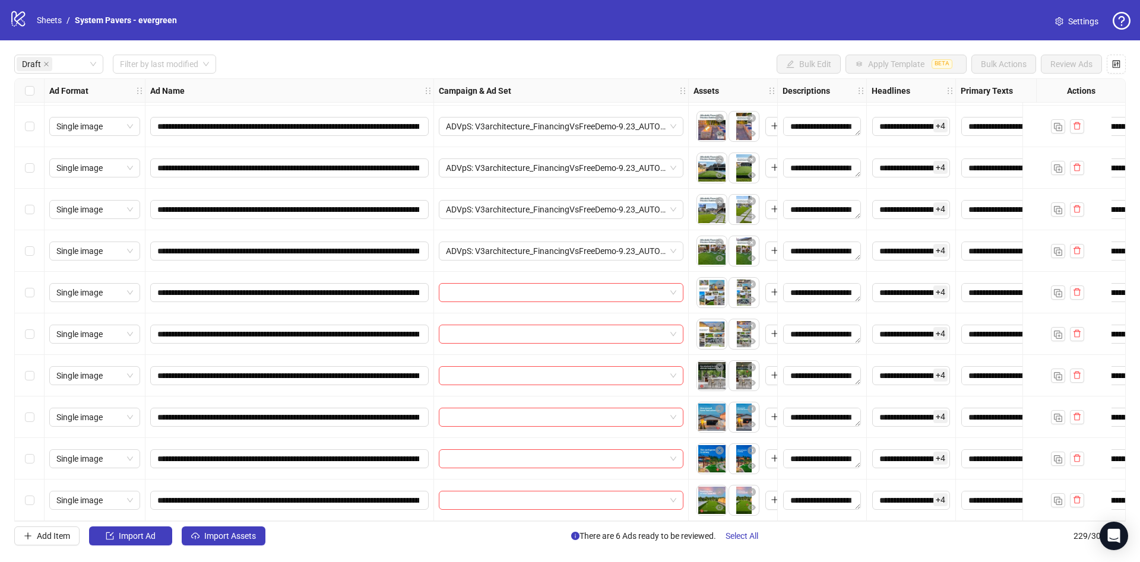
scroll to position [126, 0]
click at [34, 293] on div "Select row 8" at bounding box center [30, 293] width 30 height 42
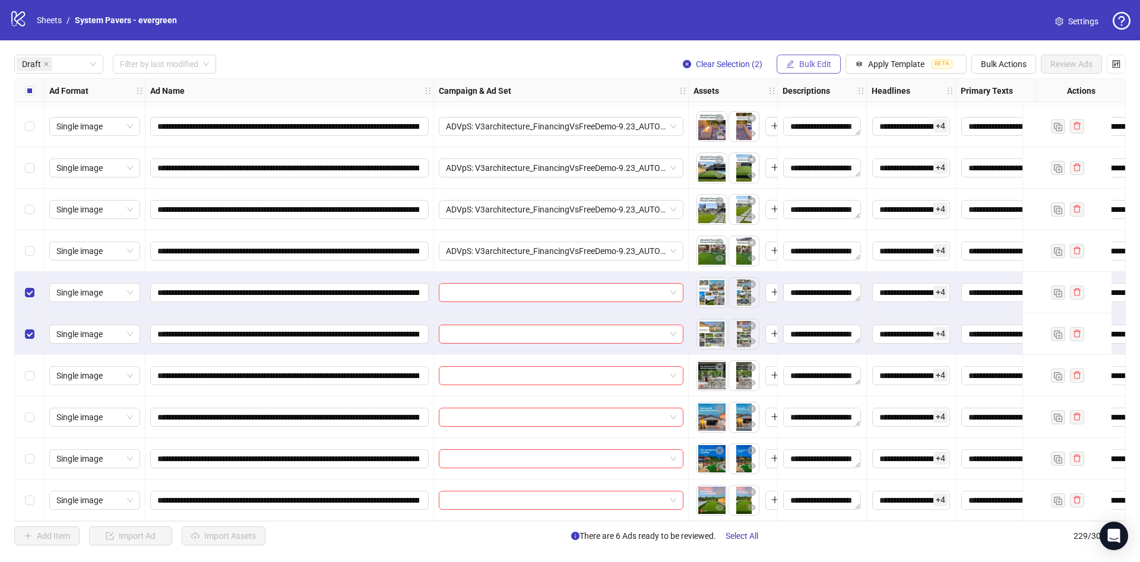
click at [823, 72] on button "Bulk Edit" at bounding box center [809, 64] width 64 height 19
click at [821, 130] on span "Campaign & Ad Set" at bounding box center [820, 126] width 71 height 13
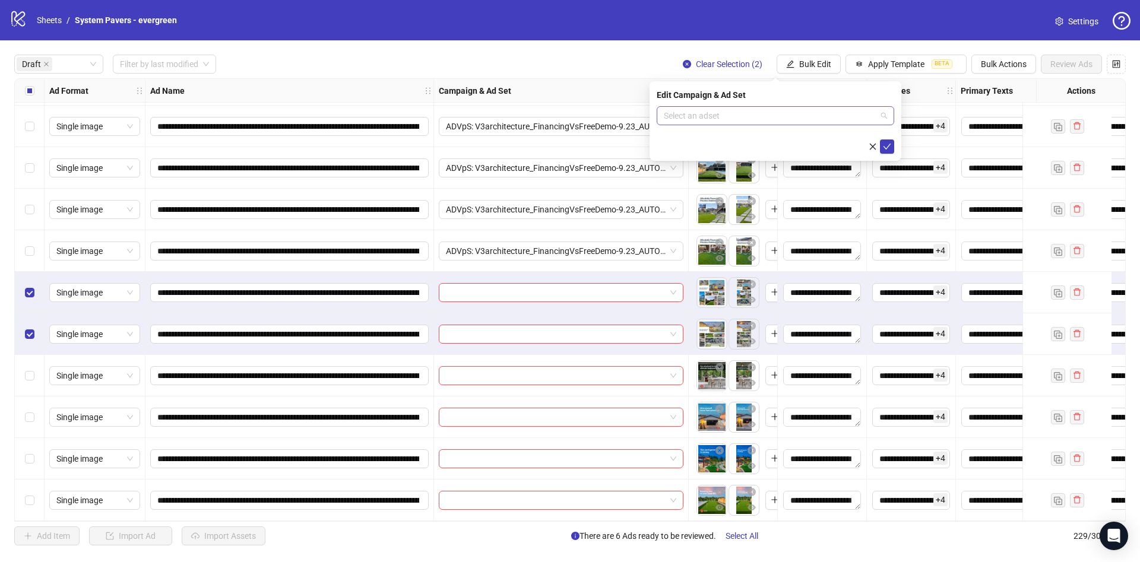
click at [793, 117] on input "search" at bounding box center [770, 116] width 213 height 18
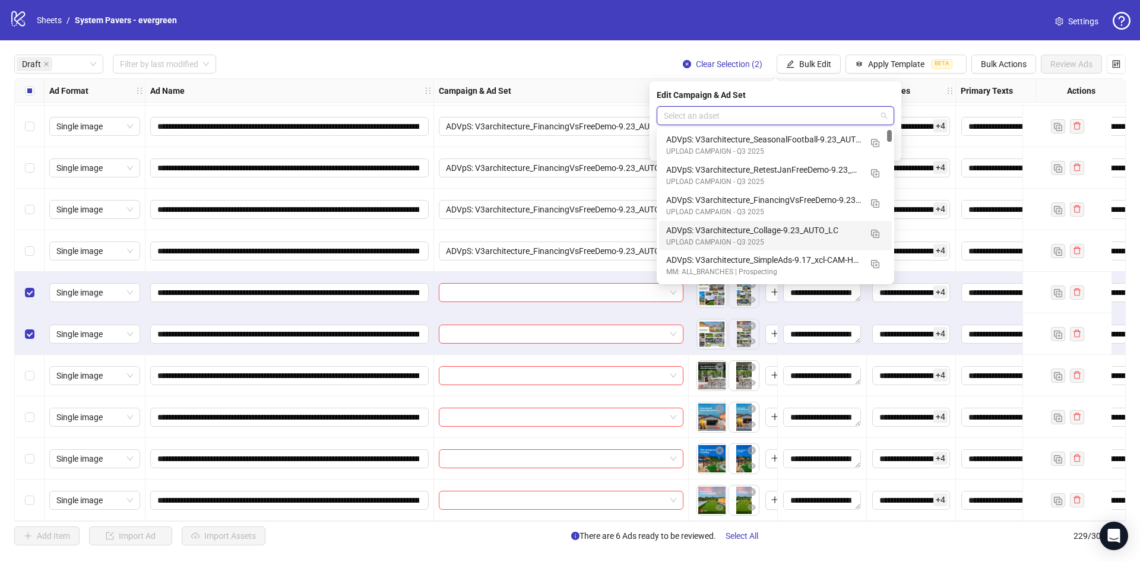
click at [768, 226] on div "ADVpS: V3architecture_Collage-9.23_AUTO_LC" at bounding box center [763, 230] width 195 height 13
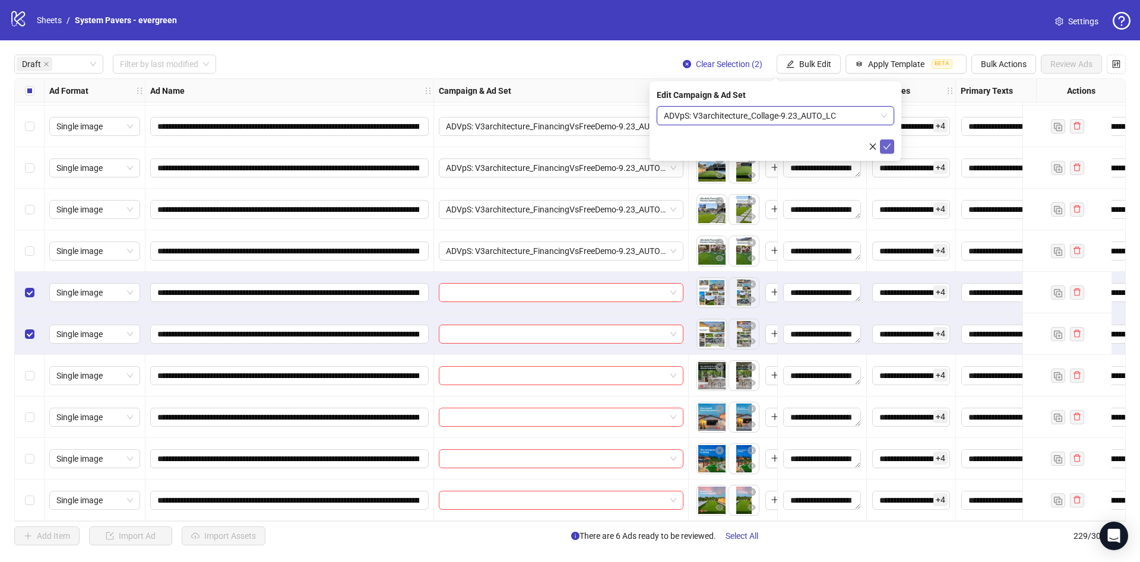
click at [888, 146] on icon "check" at bounding box center [888, 147] width 8 height 6
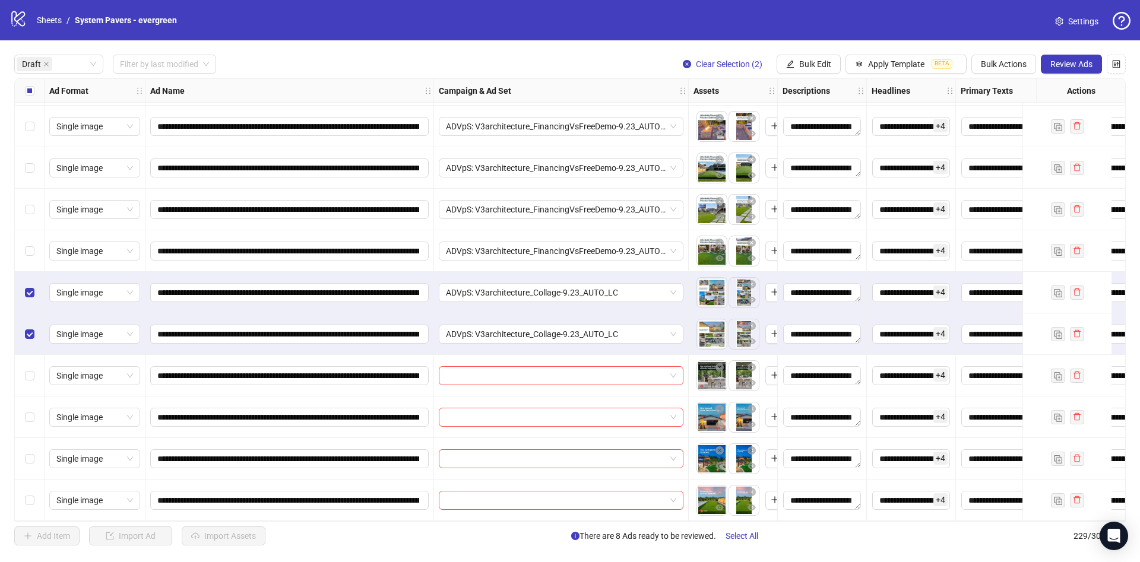
click at [21, 97] on div "Select all rows" at bounding box center [30, 91] width 30 height 24
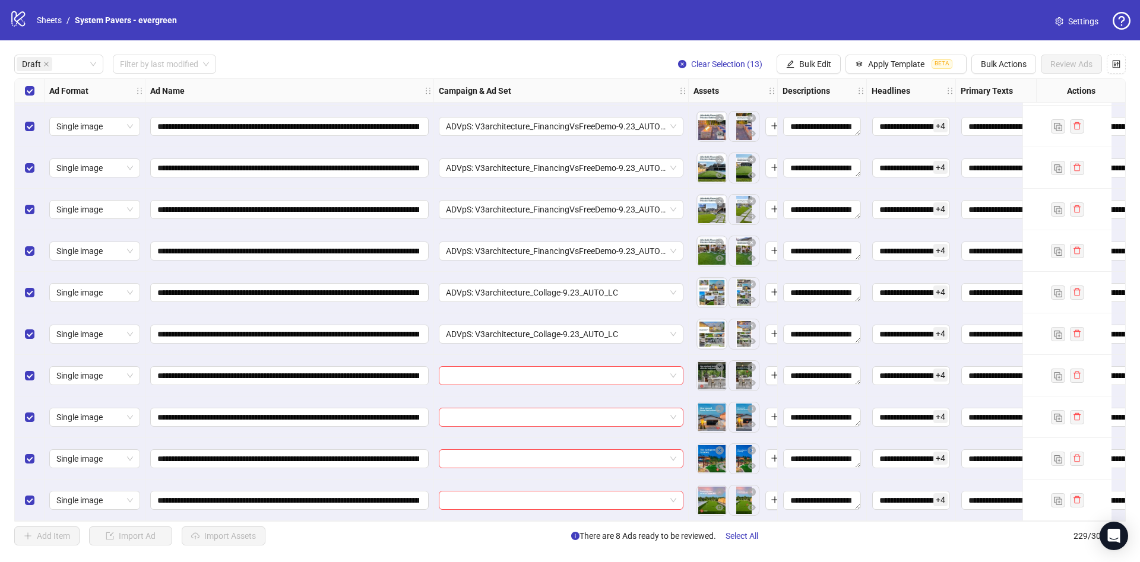
click at [21, 97] on div "Select all rows" at bounding box center [30, 91] width 30 height 24
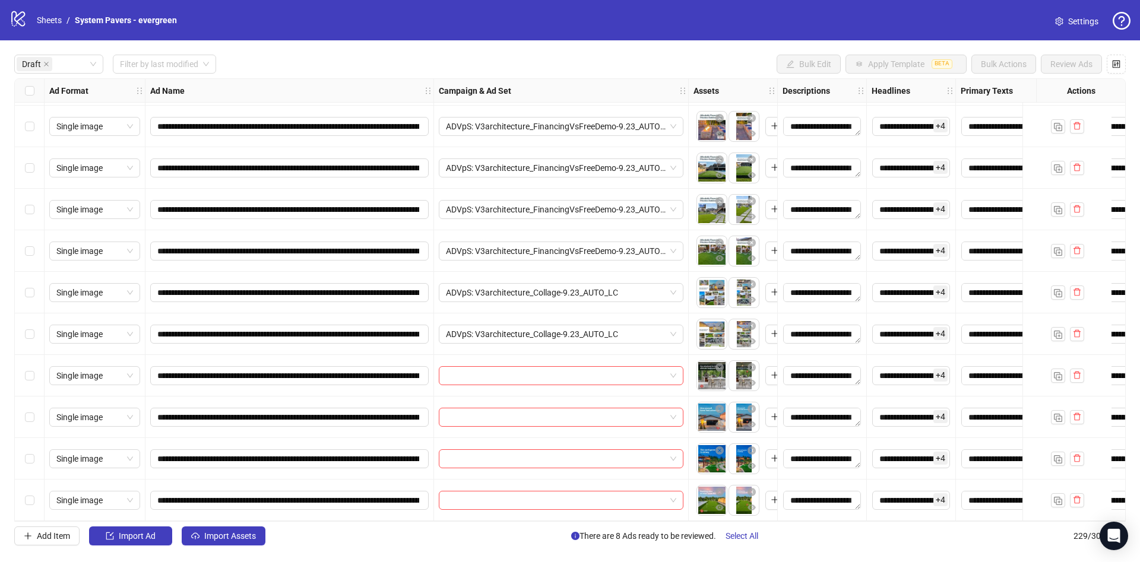
click at [35, 371] on div "Select row 10" at bounding box center [30, 376] width 30 height 42
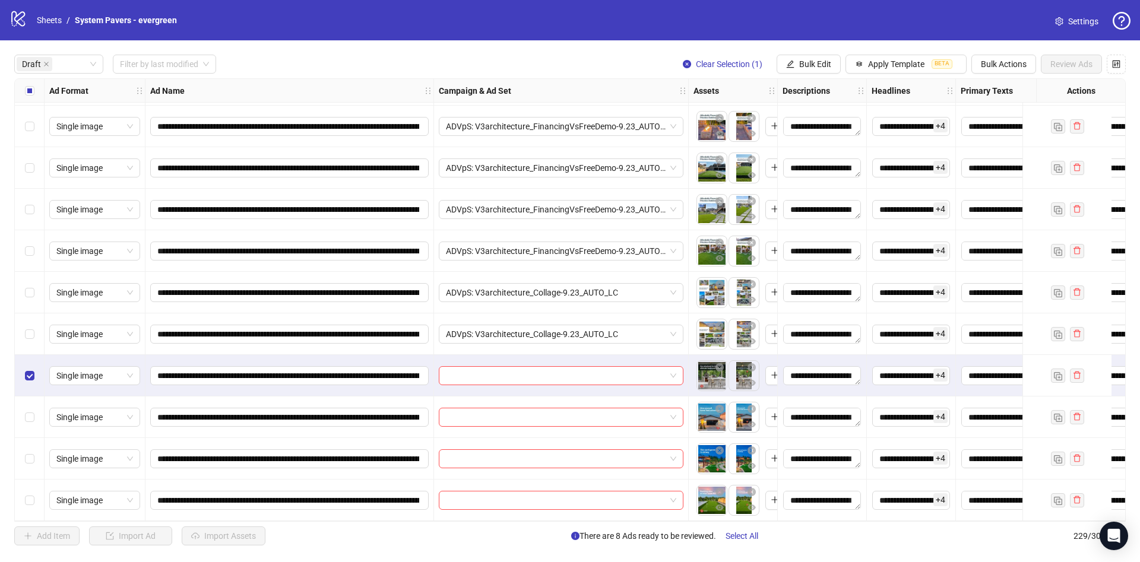
click at [36, 501] on div "Select row 13" at bounding box center [30, 501] width 30 height 42
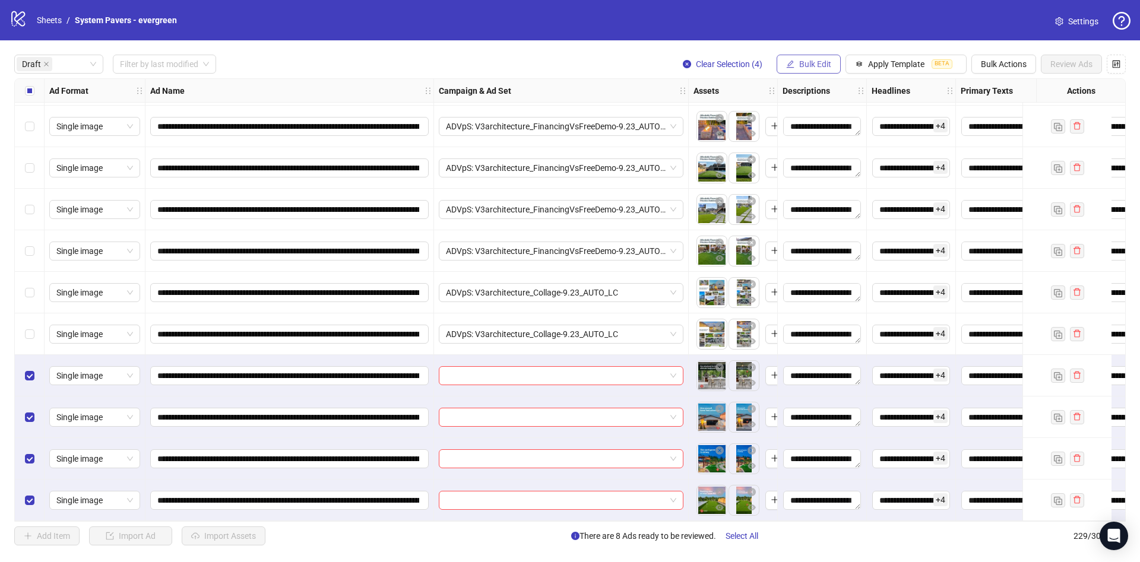
click at [817, 58] on button "Bulk Edit" at bounding box center [809, 64] width 64 height 19
click at [833, 129] on span "Campaign & Ad Set" at bounding box center [820, 126] width 71 height 13
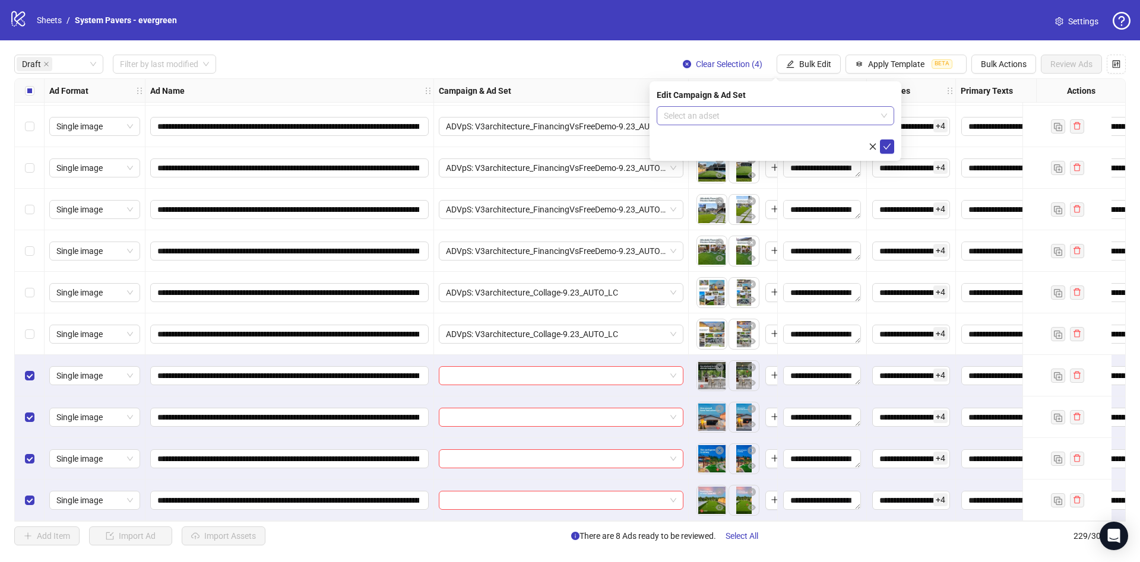
click at [789, 112] on input "search" at bounding box center [770, 116] width 213 height 18
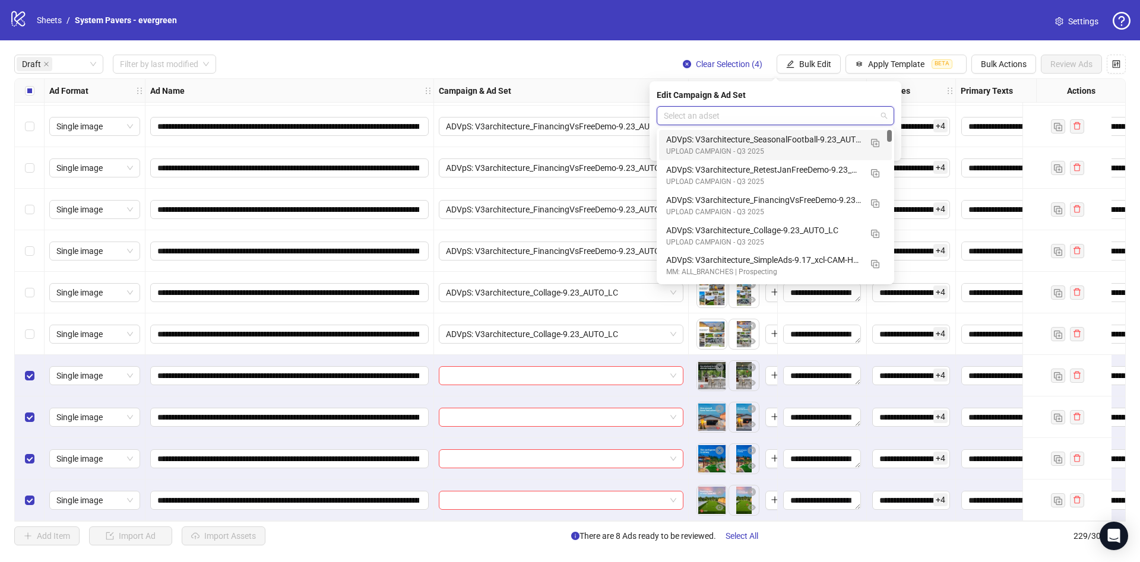
click at [797, 140] on div "ADVpS: V3architecture_SeasonalFootball-9.23_AUTO_LC" at bounding box center [763, 139] width 195 height 13
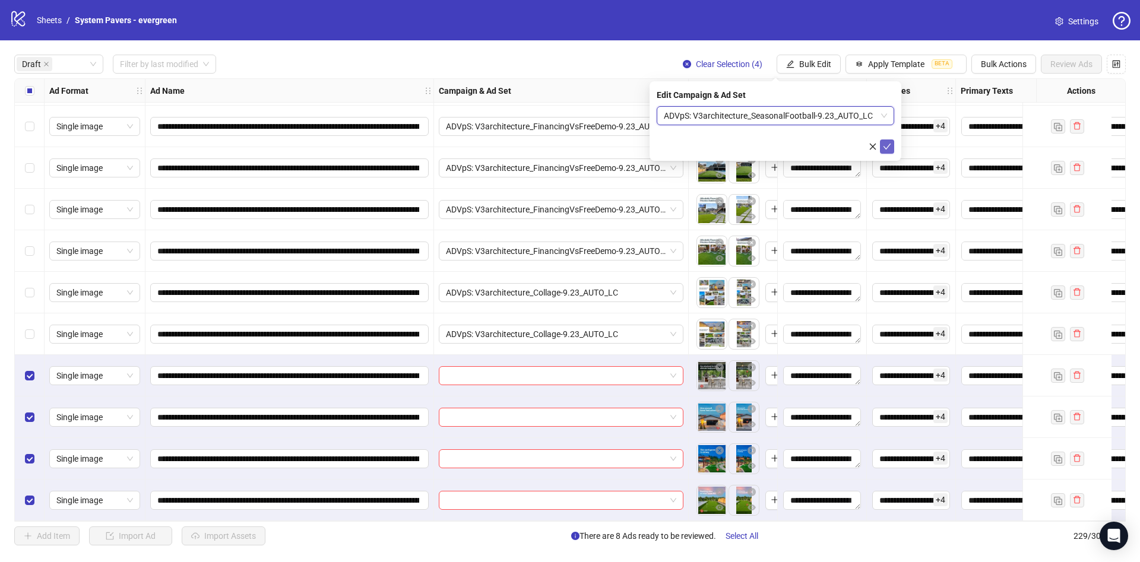
click at [886, 143] on icon "check" at bounding box center [887, 147] width 8 height 8
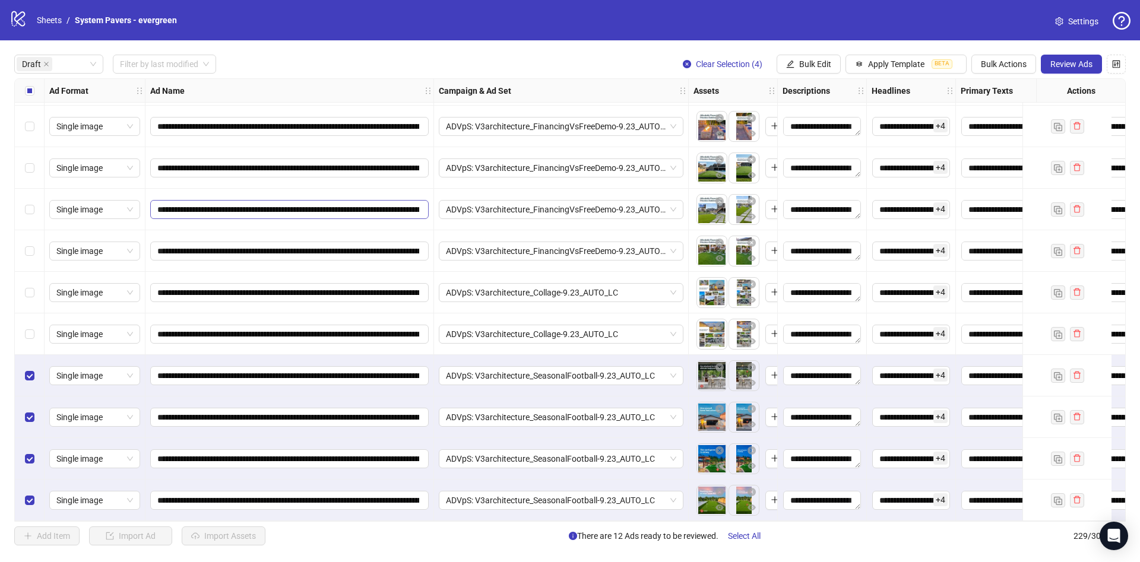
scroll to position [0, 0]
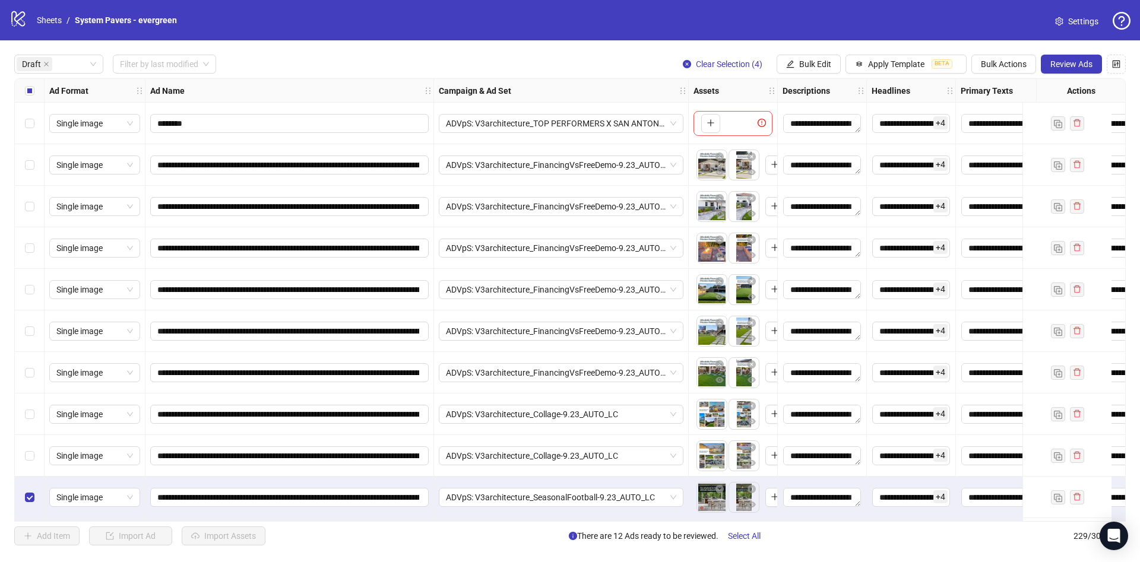
click at [29, 106] on div "Select row 1" at bounding box center [30, 124] width 30 height 42
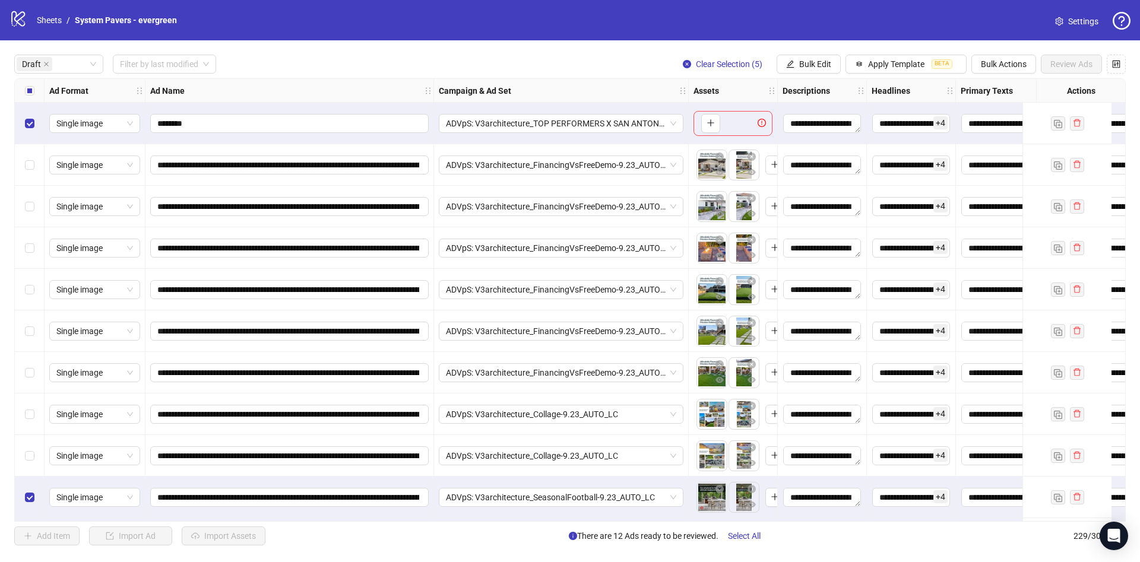
click at [33, 86] on label "Select all rows" at bounding box center [30, 90] width 10 height 13
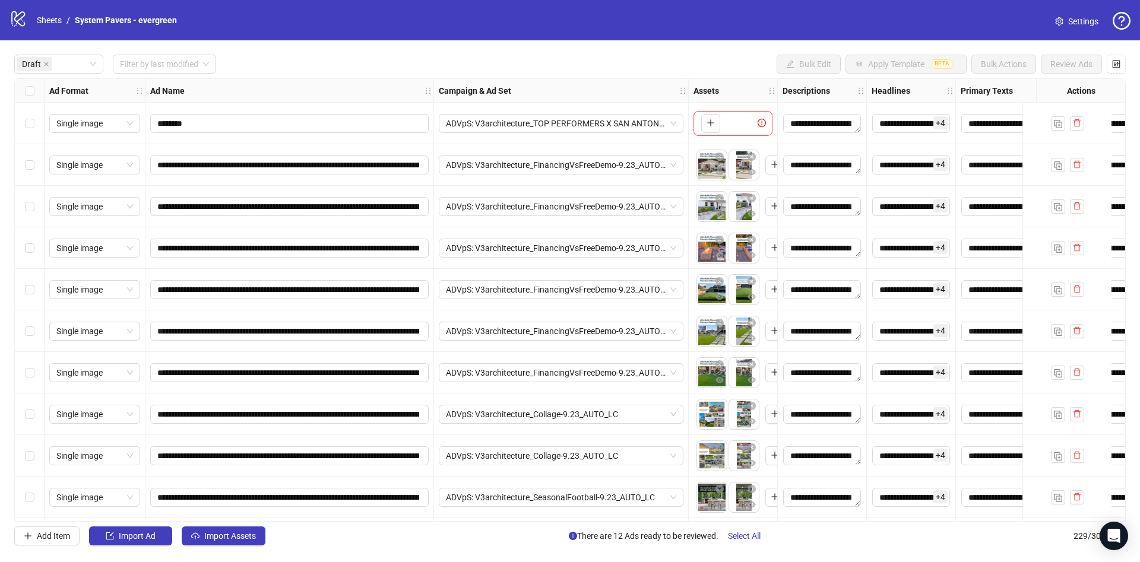
click at [25, 83] on div "Select all rows" at bounding box center [30, 91] width 30 height 24
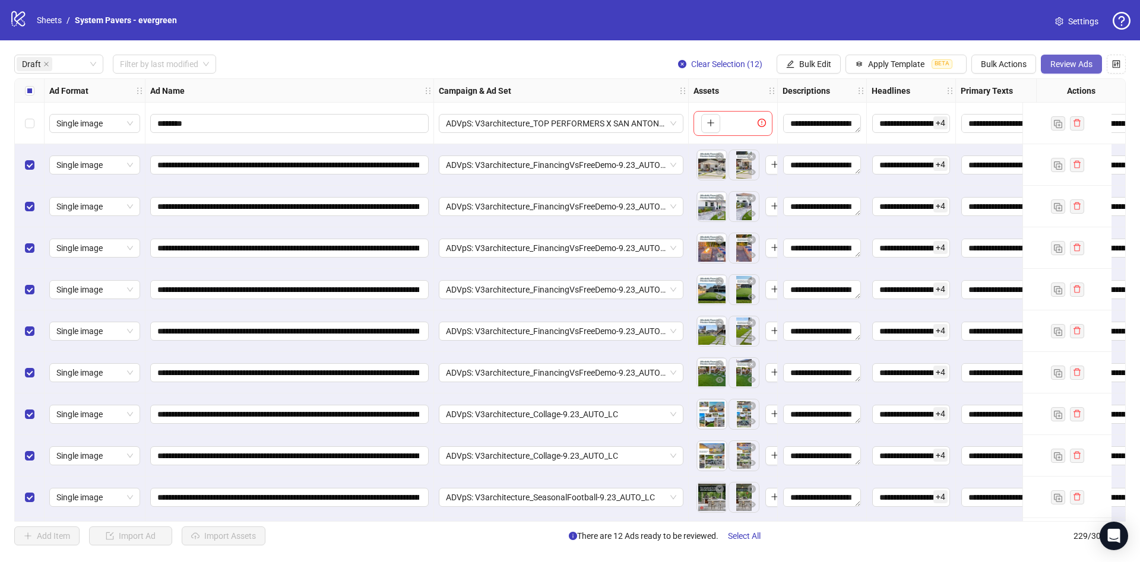
click at [1071, 71] on button "Review Ads" at bounding box center [1071, 64] width 61 height 19
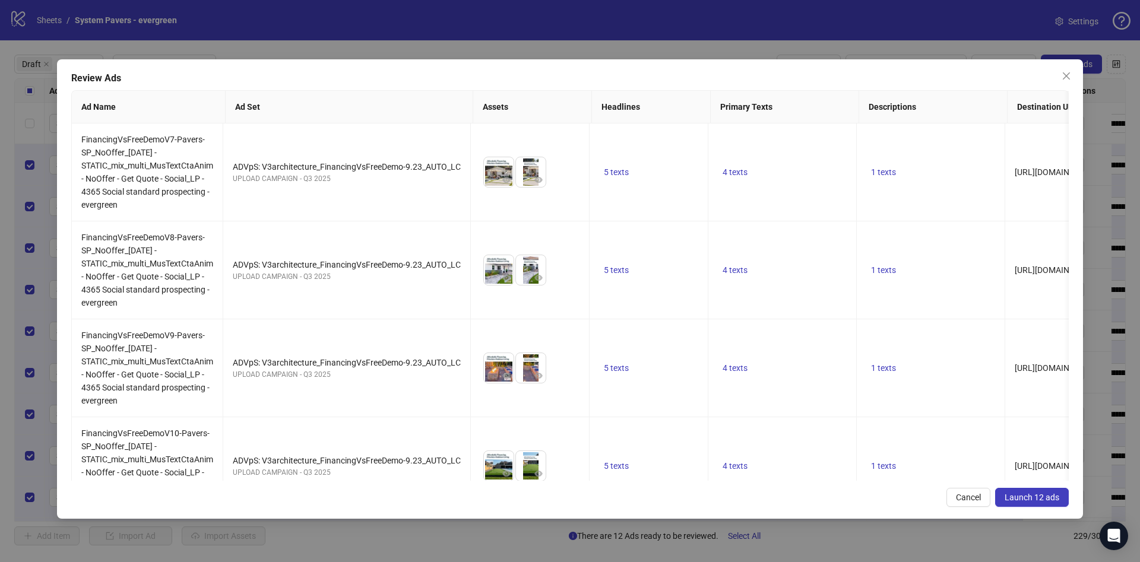
click at [1021, 495] on span "Launch 12 ads" at bounding box center [1032, 498] width 55 height 10
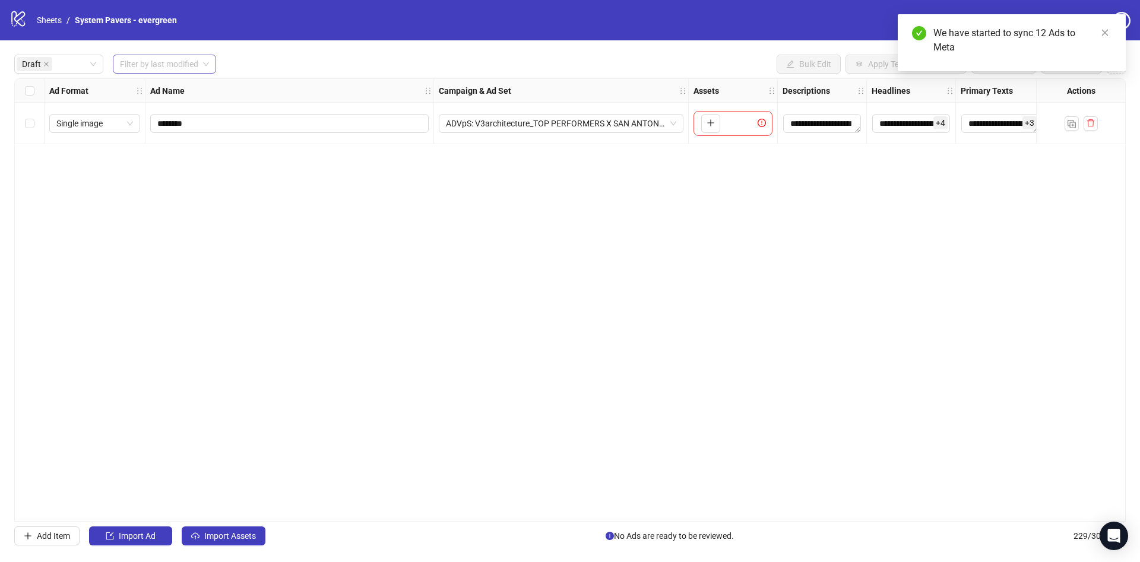
click at [156, 66] on input "search" at bounding box center [159, 64] width 78 height 18
click at [166, 91] on div "Today" at bounding box center [165, 88] width 86 height 13
click at [99, 61] on div "Draft" at bounding box center [58, 64] width 89 height 19
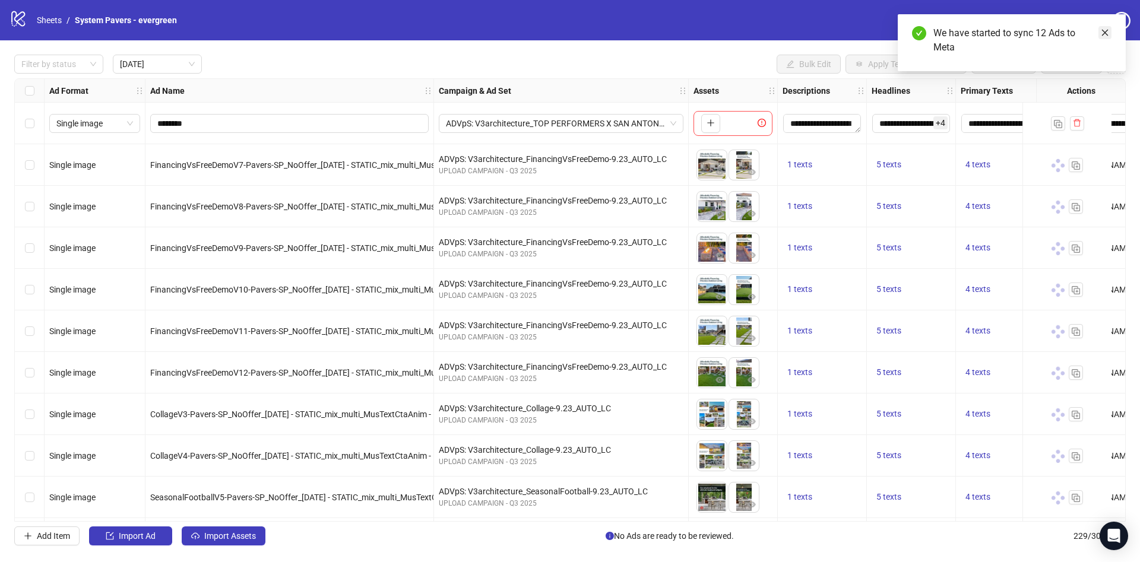
click at [1106, 30] on icon "close" at bounding box center [1105, 33] width 8 height 8
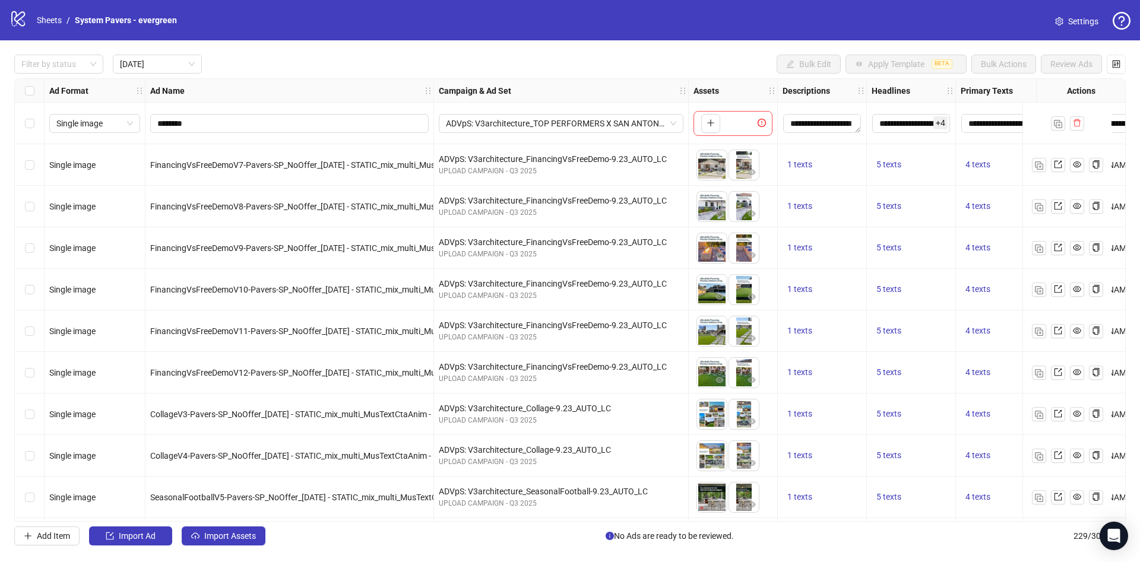
click at [1058, 173] on div at bounding box center [1067, 165] width 89 height 42
click at [1058, 170] on span at bounding box center [1058, 165] width 8 height 13
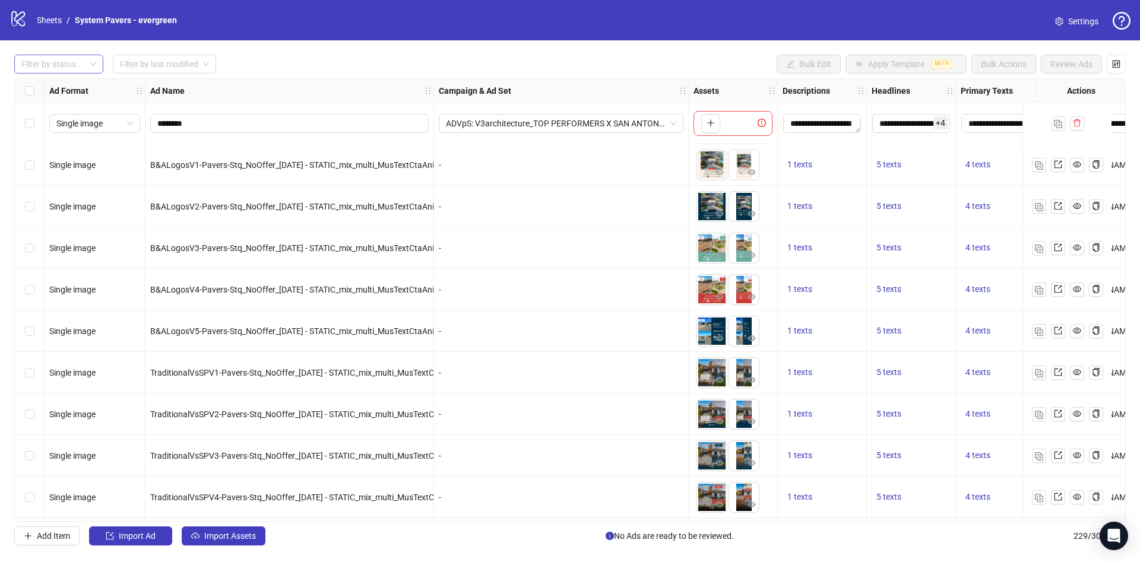
click at [55, 68] on div at bounding box center [53, 64] width 72 height 17
click at [61, 94] on div "Draft" at bounding box center [59, 88] width 70 height 13
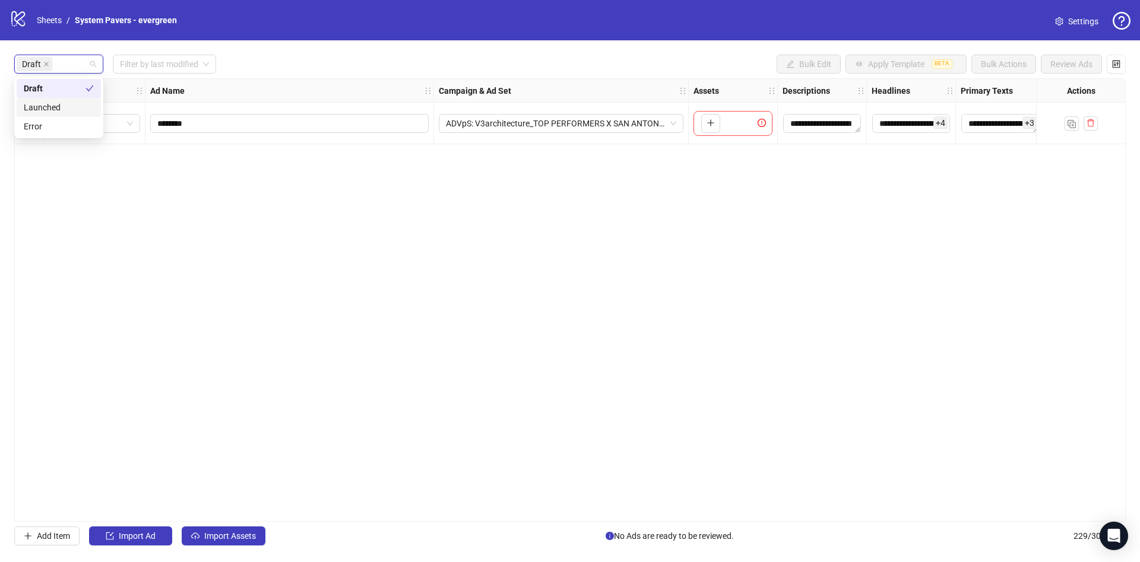
click at [283, 61] on div "Draft Filter by last modified Bulk Edit Apply Template BETA Bulk Actions Review…" at bounding box center [570, 64] width 1112 height 19
click at [216, 532] on span "Import Assets" at bounding box center [230, 537] width 52 height 10
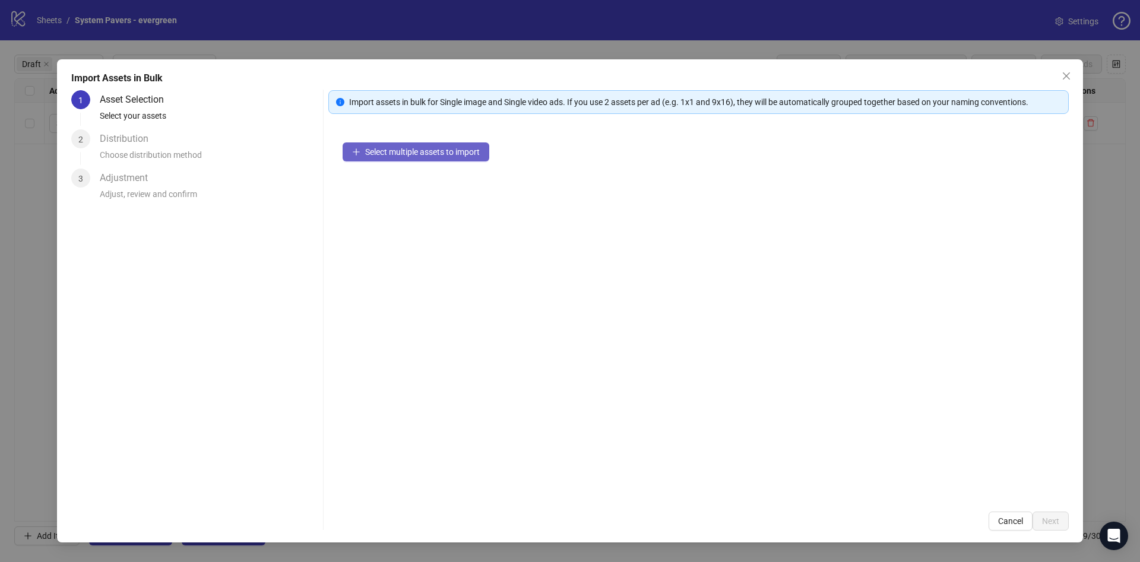
click at [440, 148] on span "Select multiple assets to import" at bounding box center [422, 152] width 115 height 10
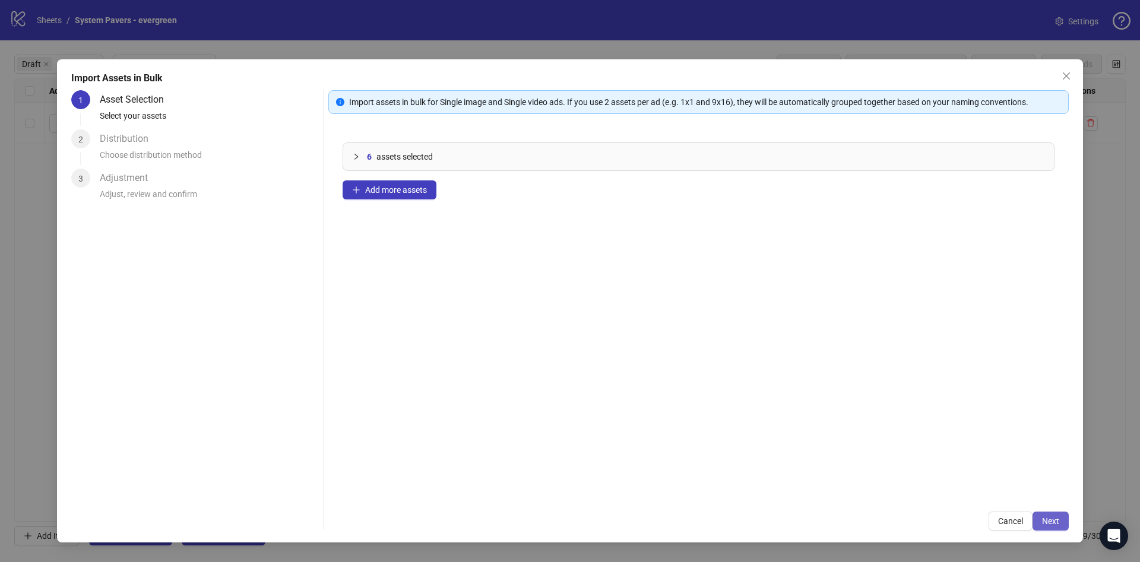
click at [1056, 524] on span "Next" at bounding box center [1050, 522] width 17 height 10
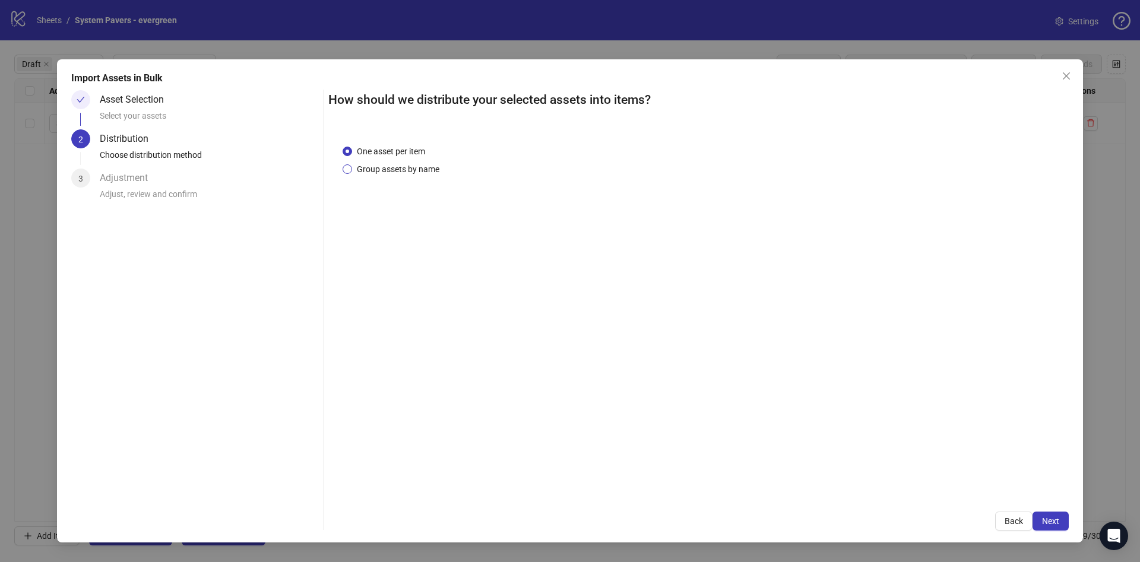
click at [436, 170] on span "Group assets by name" at bounding box center [398, 169] width 92 height 13
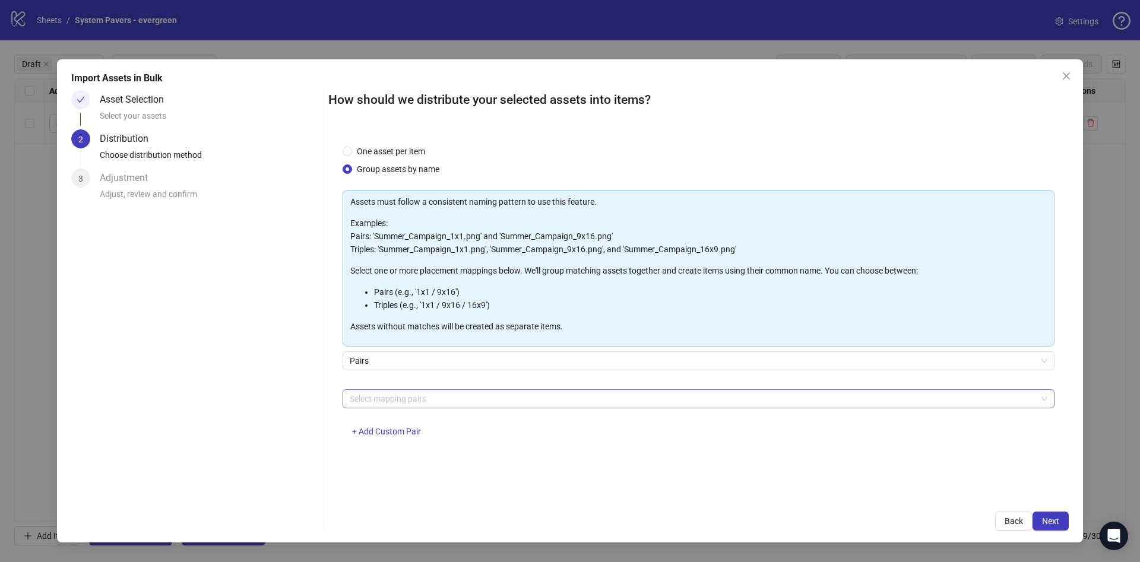
click at [410, 406] on div at bounding box center [692, 399] width 695 height 17
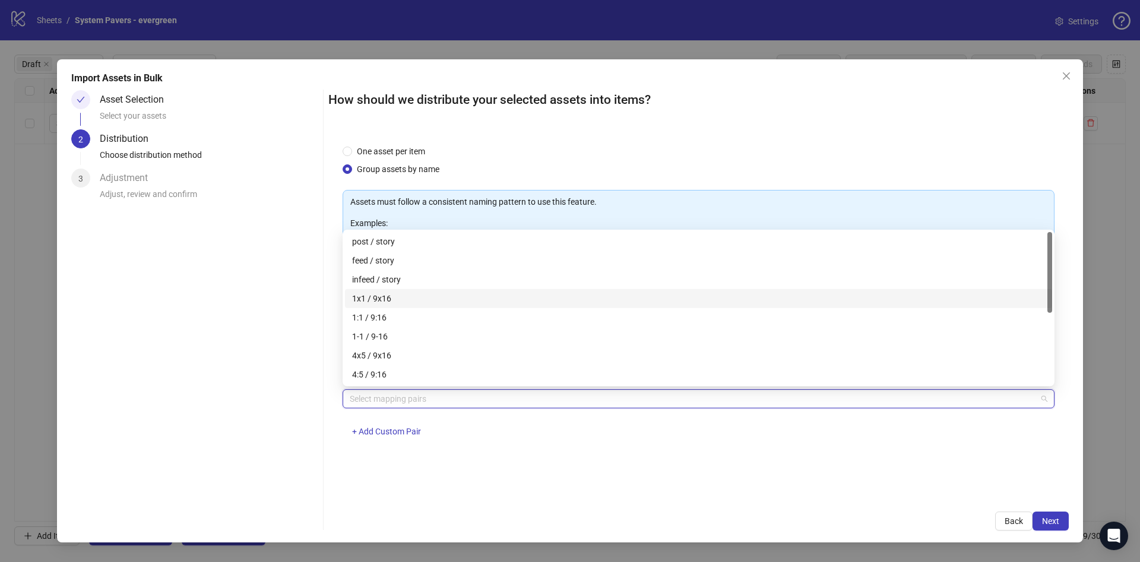
click at [418, 296] on div "1x1 / 9x16" at bounding box center [698, 298] width 693 height 13
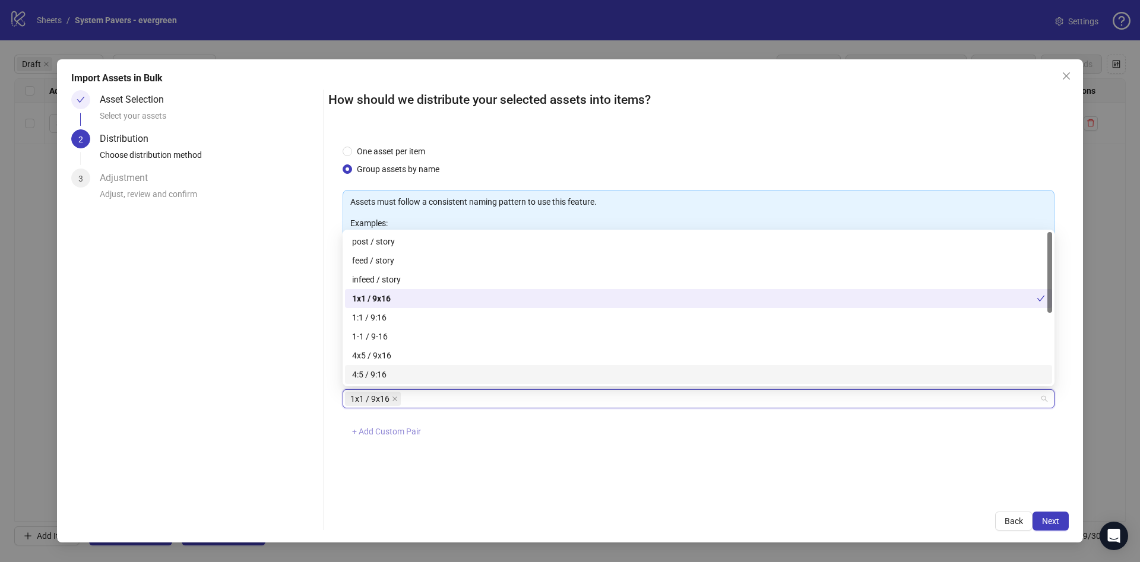
click at [393, 434] on span "+ Add Custom Pair" at bounding box center [386, 432] width 69 height 10
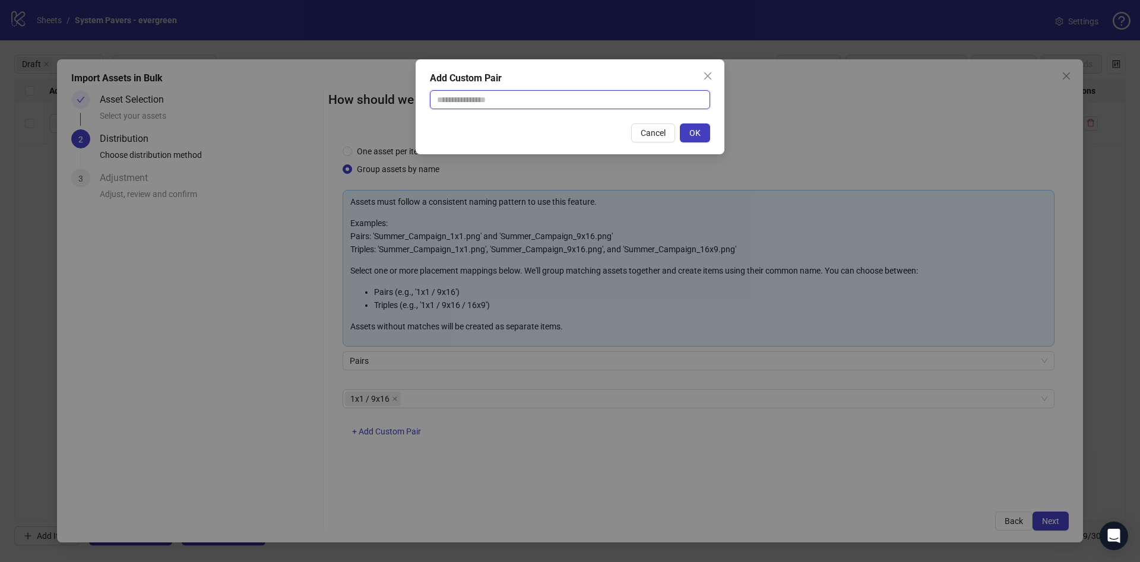
click at [520, 101] on input "text" at bounding box center [570, 99] width 280 height 19
type input "********"
click at [687, 126] on button "OK" at bounding box center [695, 133] width 30 height 19
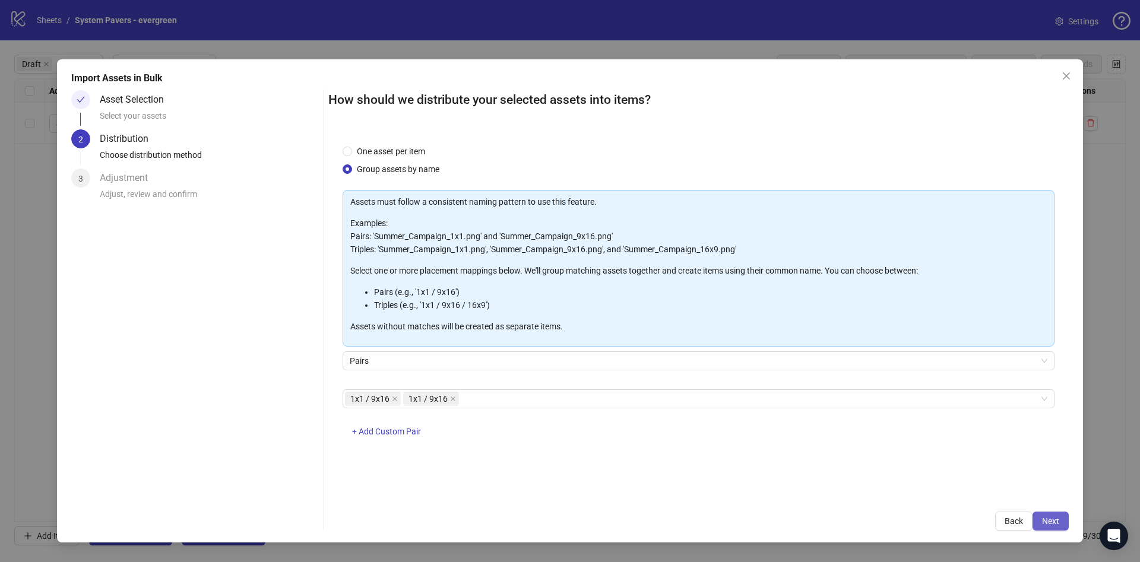
click at [1061, 518] on button "Next" at bounding box center [1051, 521] width 36 height 19
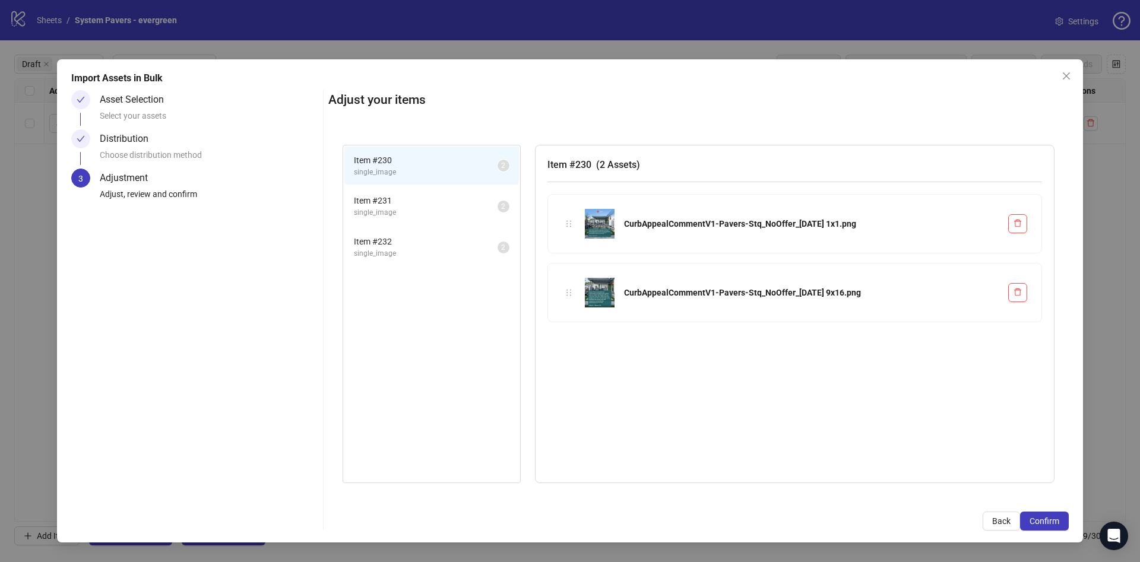
click at [1061, 518] on button "Confirm" at bounding box center [1044, 521] width 49 height 19
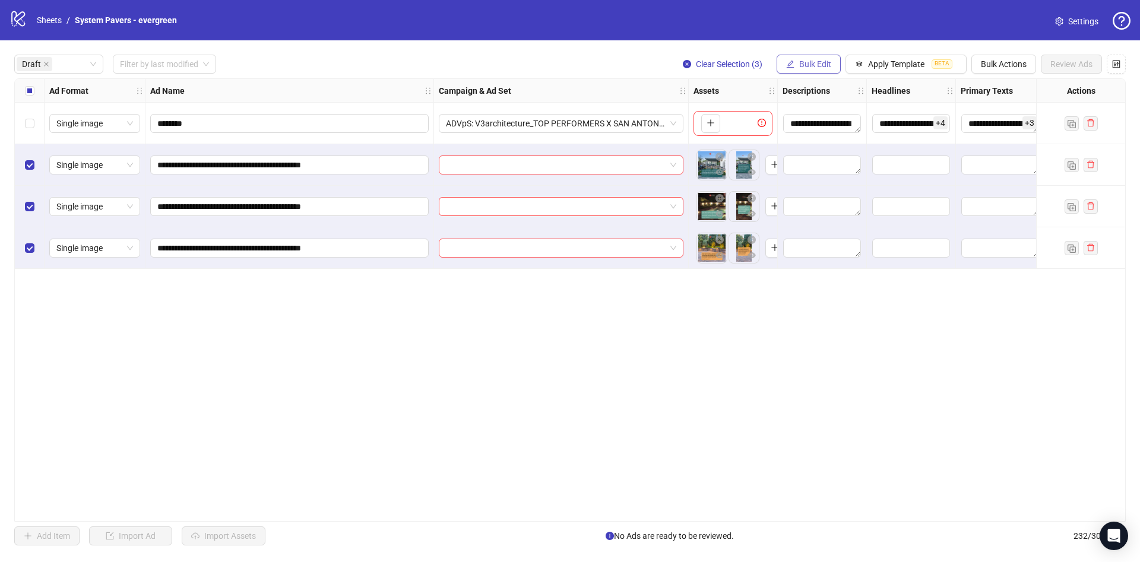
click at [794, 62] on button "Bulk Edit" at bounding box center [809, 64] width 64 height 19
click at [802, 117] on li "Campaign & Ad Set" at bounding box center [820, 126] width 85 height 19
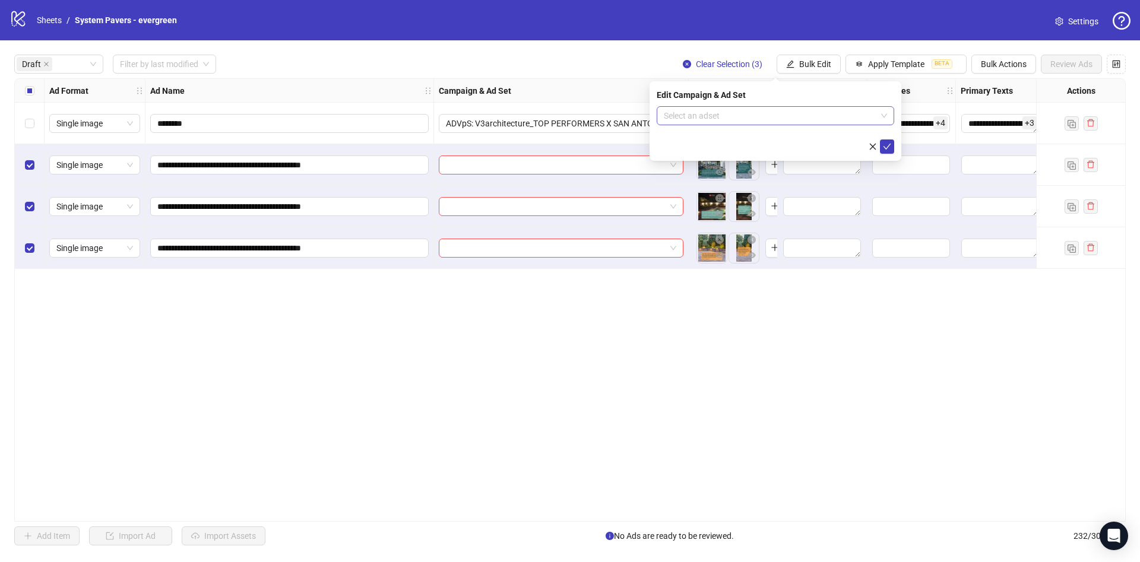
click at [802, 115] on input "search" at bounding box center [770, 116] width 213 height 18
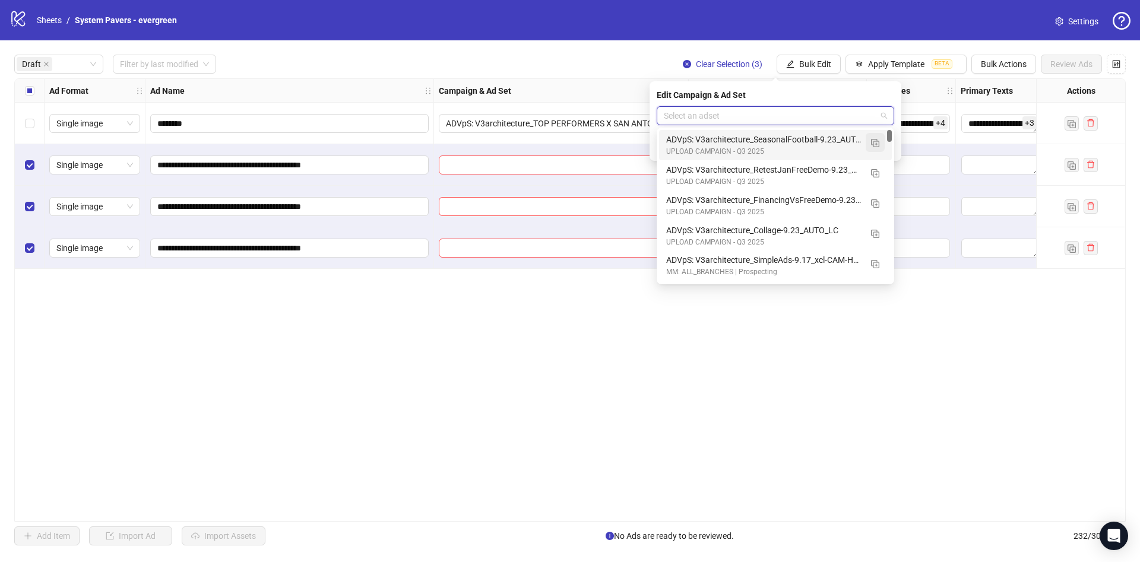
click at [874, 140] on img "button" at bounding box center [875, 143] width 8 height 8
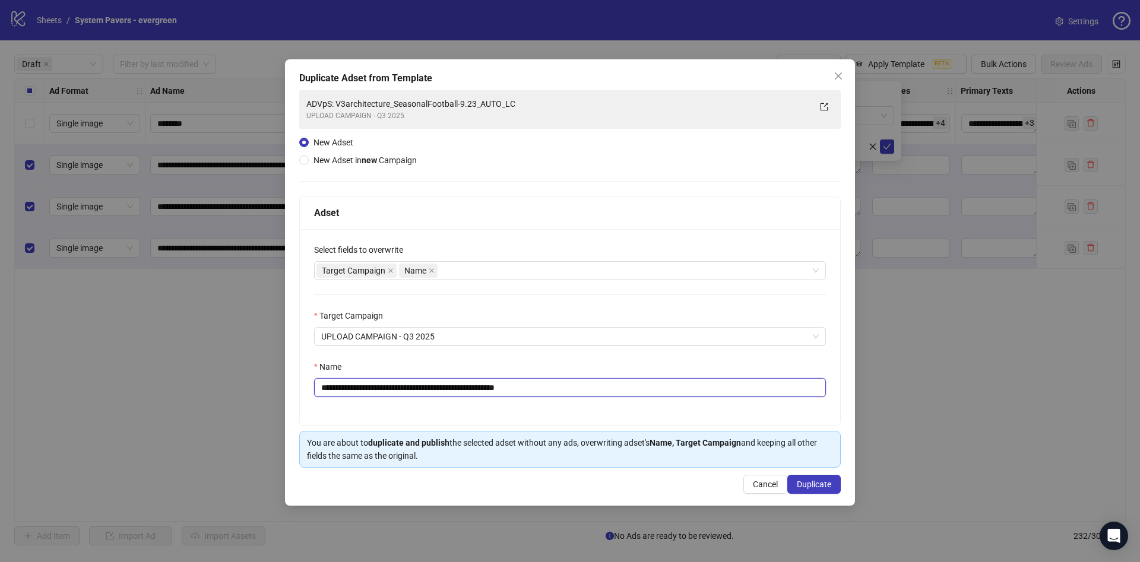
click at [410, 387] on input "**********" at bounding box center [570, 387] width 512 height 19
click at [491, 387] on input "**********" at bounding box center [570, 387] width 512 height 19
click at [473, 387] on input "**********" at bounding box center [570, 387] width 512 height 19
drag, startPoint x: 537, startPoint y: 392, endPoint x: 625, endPoint y: 387, distance: 87.5
click at [625, 387] on input "**********" at bounding box center [570, 387] width 512 height 19
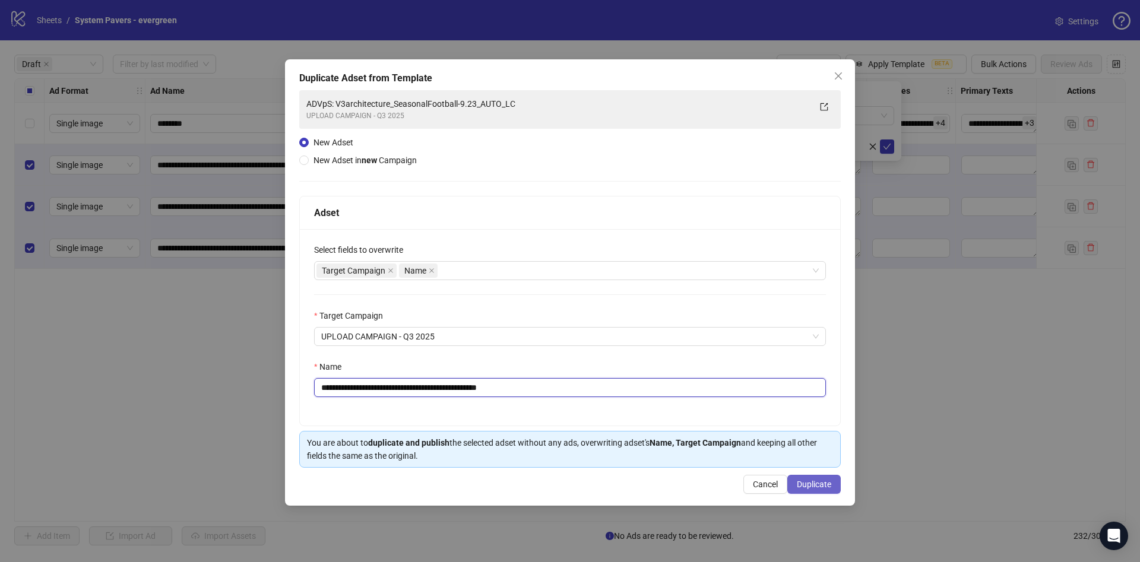
type input "**********"
click at [808, 479] on button "Duplicate" at bounding box center [813, 484] width 53 height 19
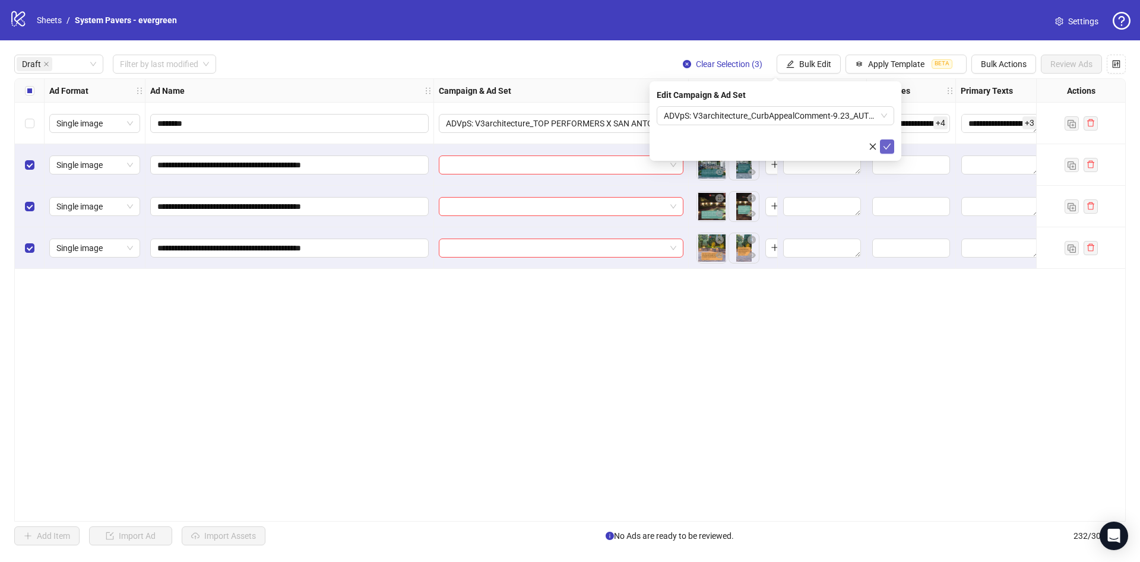
click at [888, 145] on icon "check" at bounding box center [888, 147] width 8 height 6
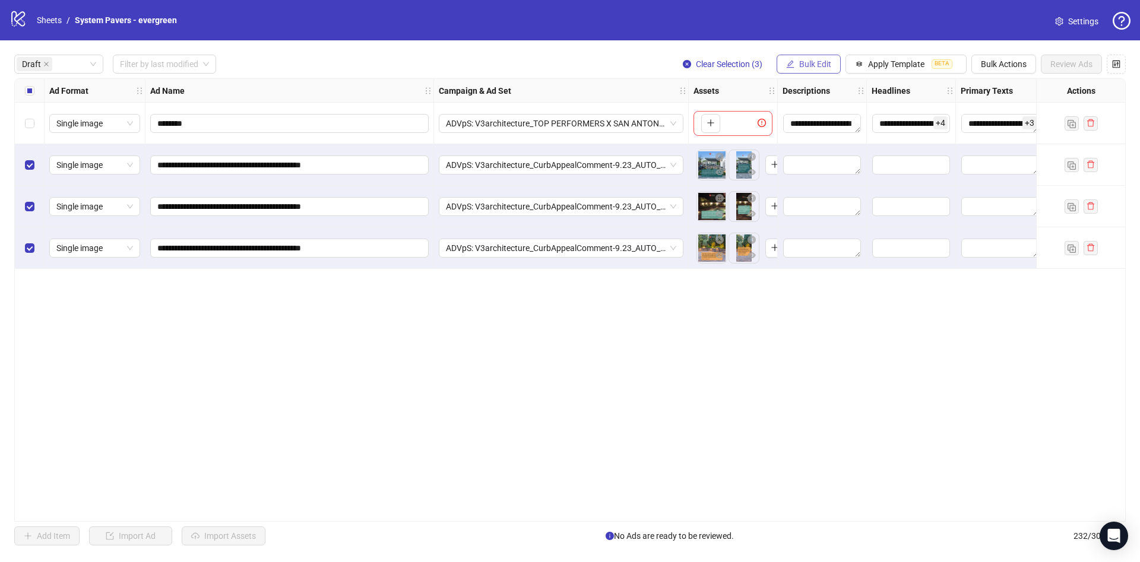
click at [817, 62] on span "Bulk Edit" at bounding box center [815, 64] width 32 height 10
click at [817, 102] on span "Name" at bounding box center [820, 107] width 71 height 13
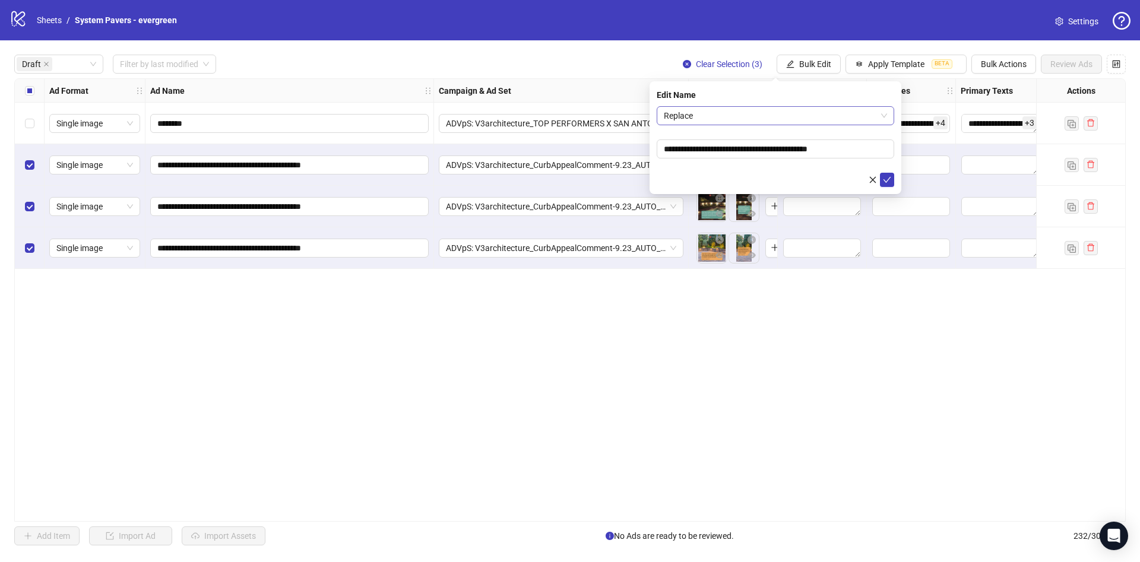
click at [772, 120] on span "Replace" at bounding box center [775, 116] width 223 height 18
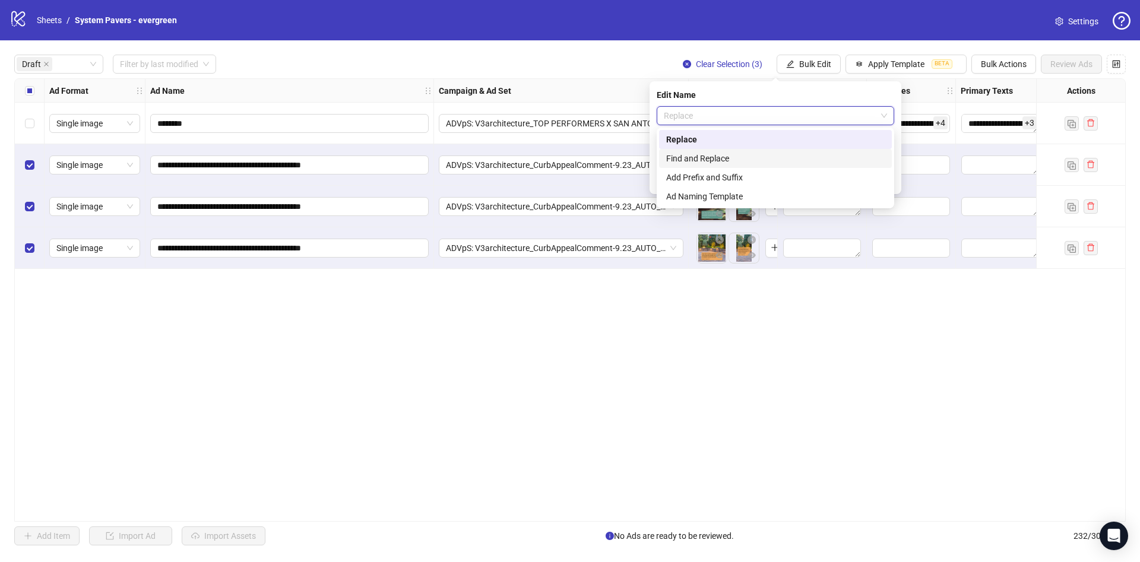
click at [775, 161] on div "Find and Replace" at bounding box center [775, 158] width 219 height 13
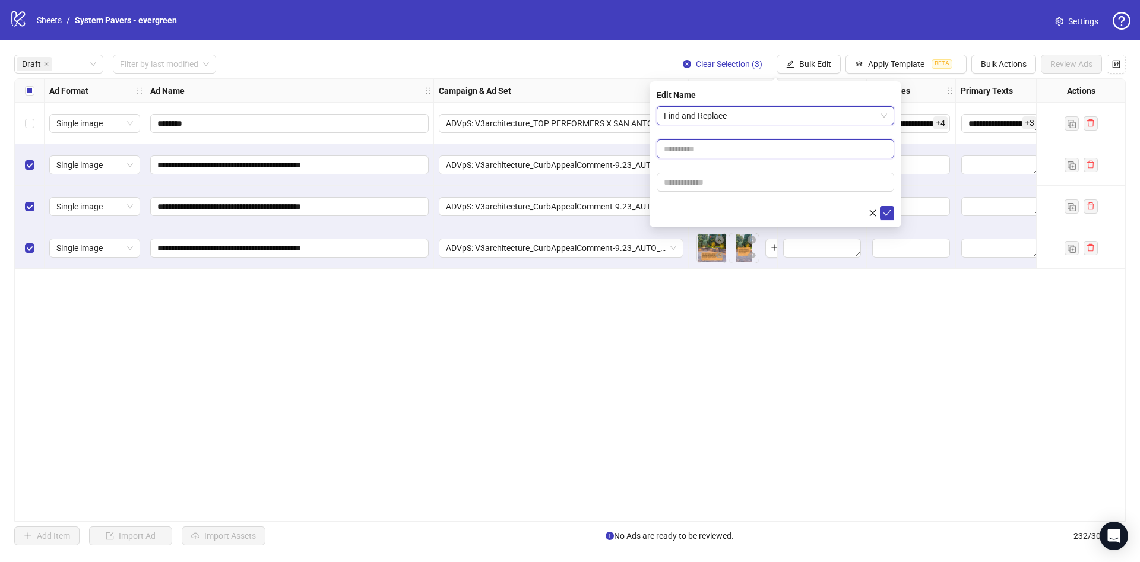
click at [725, 140] on input "text" at bounding box center [776, 149] width 238 height 19
click at [724, 115] on span "Find and Replace" at bounding box center [775, 116] width 223 height 18
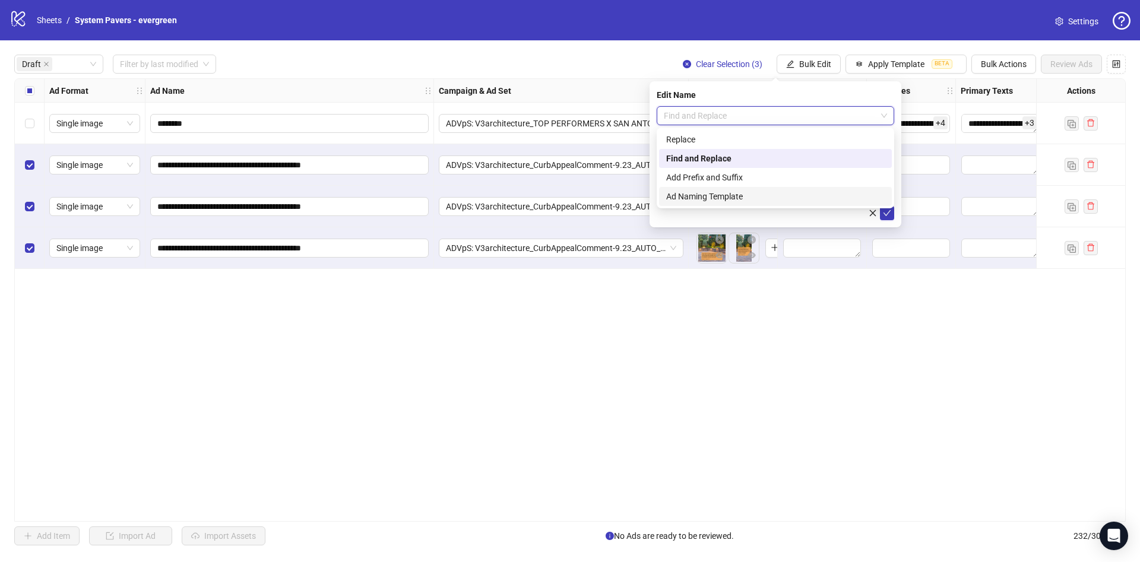
click at [737, 191] on div "Ad Naming Template" at bounding box center [775, 196] width 219 height 13
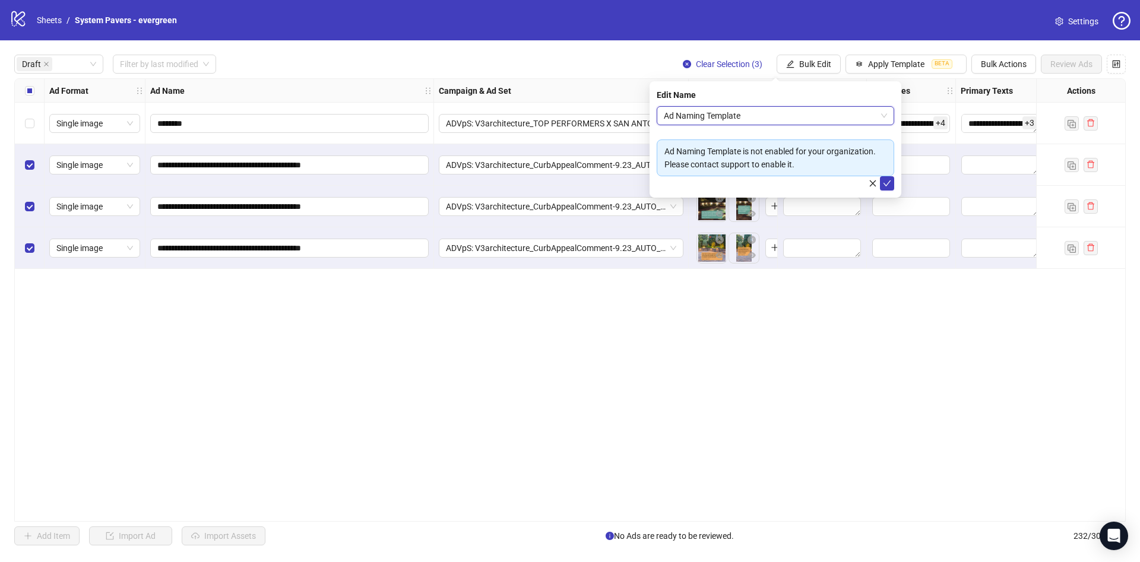
click at [739, 116] on span "Ad Naming Template" at bounding box center [775, 116] width 223 height 18
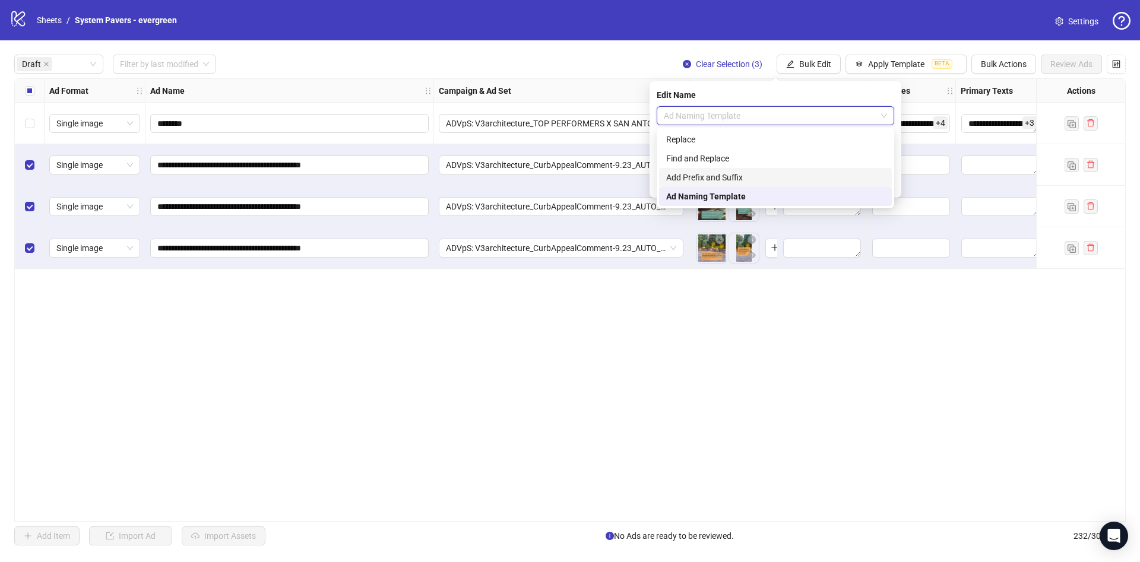
click at [739, 171] on div "Add Prefix and Suffix" at bounding box center [775, 177] width 219 height 13
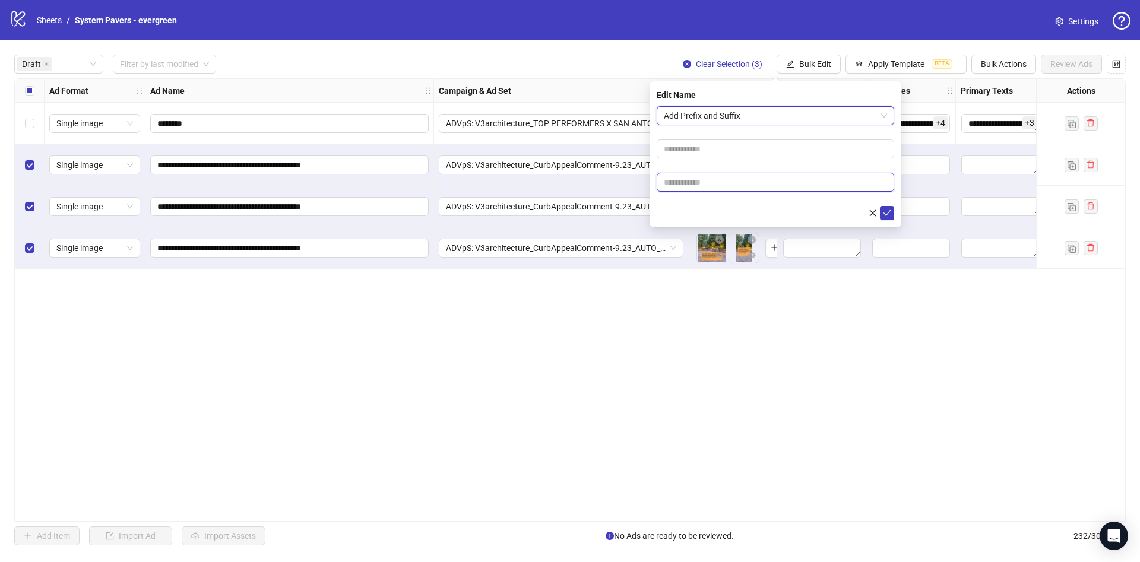
click at [733, 179] on input "text" at bounding box center [776, 182] width 238 height 19
paste input "**********"
type input "**********"
click at [689, 205] on form "**********" at bounding box center [776, 163] width 238 height 114
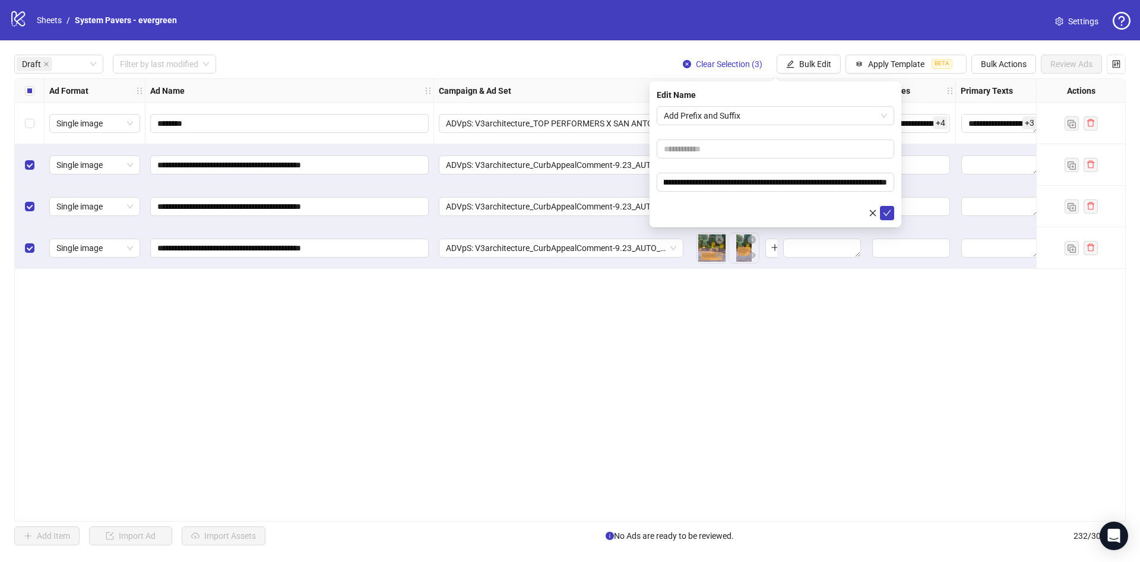
scroll to position [0, 0]
click at [878, 214] on button "button" at bounding box center [873, 213] width 14 height 14
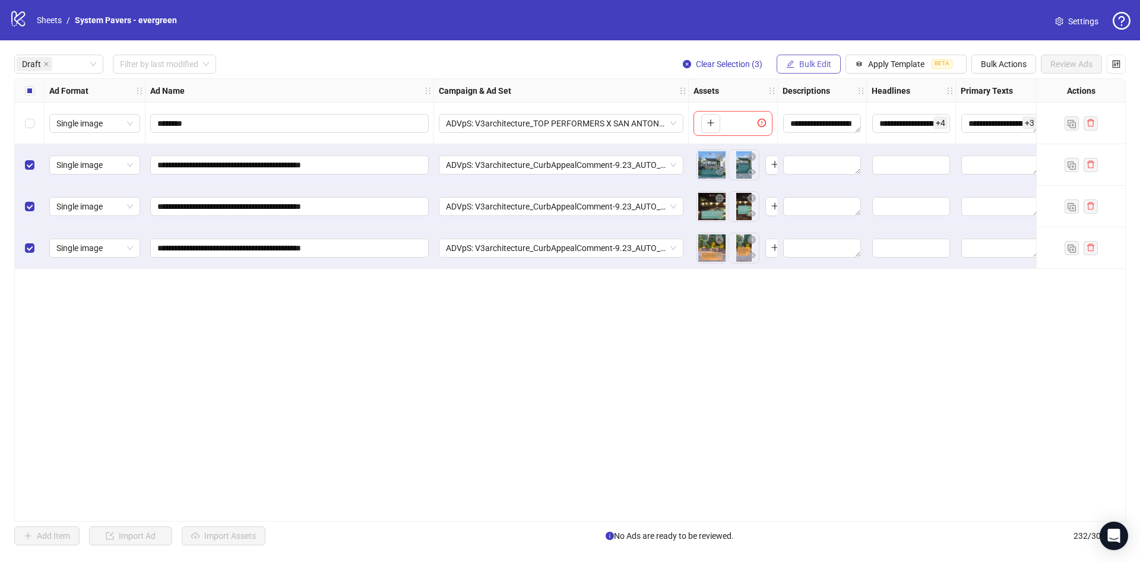
click at [785, 58] on button "Bulk Edit" at bounding box center [809, 64] width 64 height 19
click at [815, 103] on span "Name" at bounding box center [820, 107] width 71 height 13
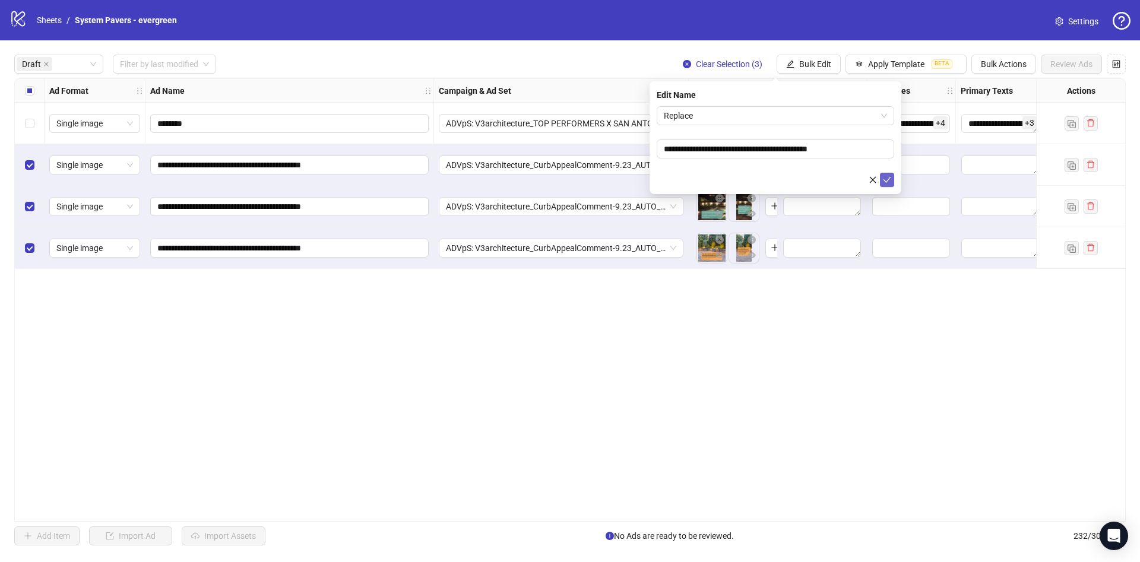
click at [888, 178] on icon "check" at bounding box center [888, 180] width 8 height 6
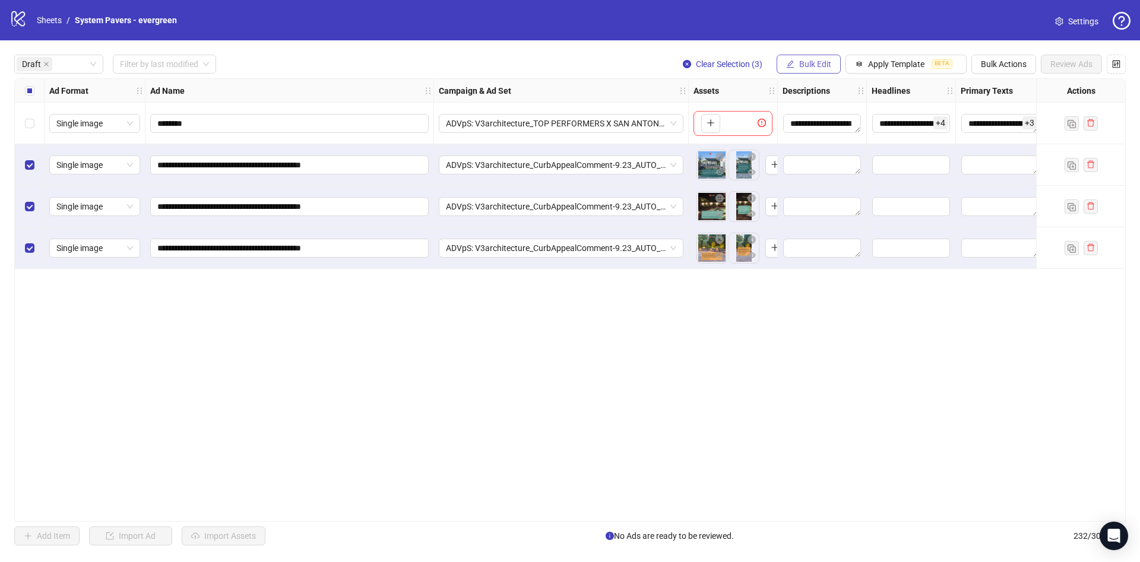
click at [823, 64] on span "Bulk Edit" at bounding box center [815, 64] width 32 height 10
click at [817, 110] on span "Name" at bounding box center [820, 107] width 71 height 13
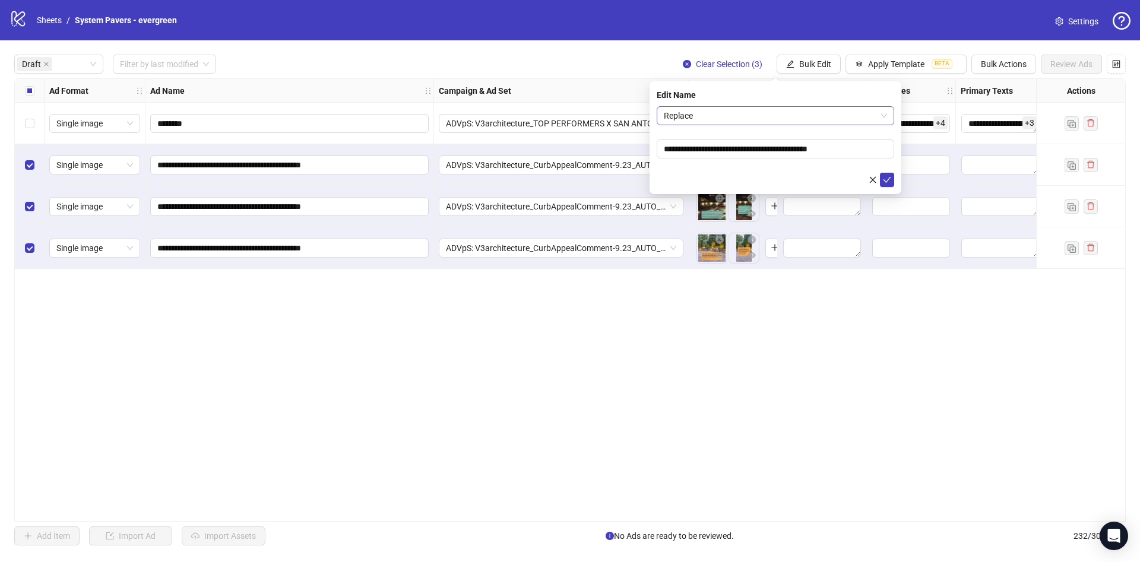
click at [824, 112] on span "Replace" at bounding box center [775, 116] width 223 height 18
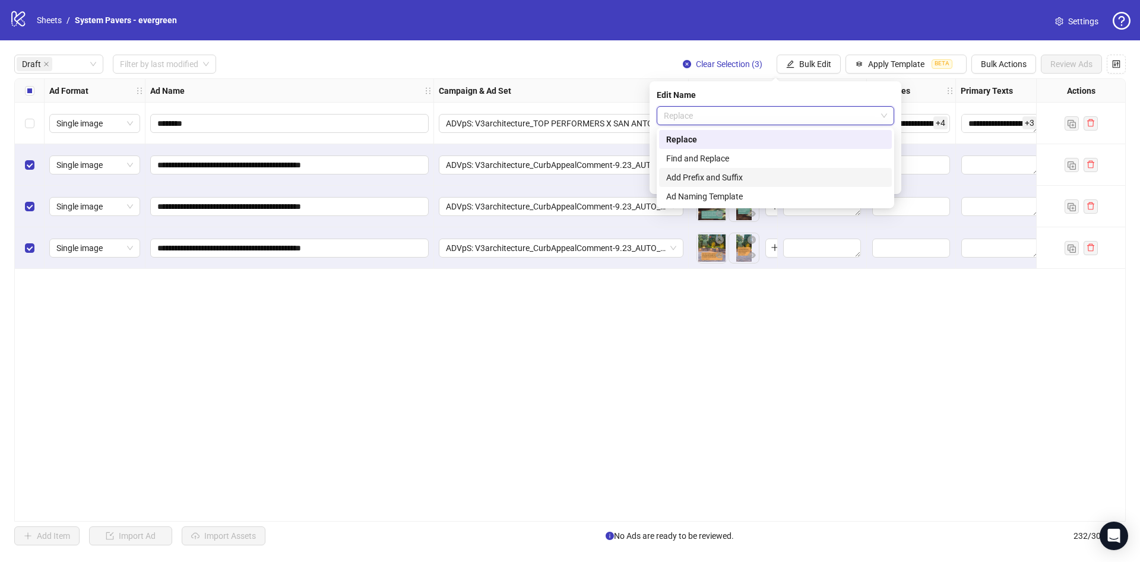
click at [787, 180] on div "Add Prefix and Suffix" at bounding box center [775, 177] width 219 height 13
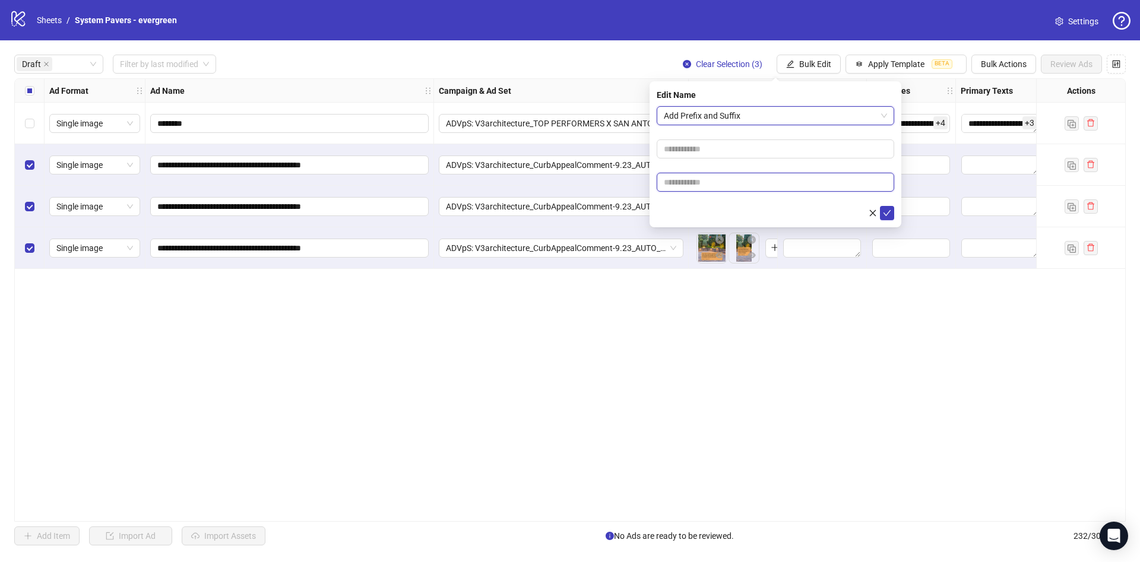
click at [786, 179] on input "text" at bounding box center [776, 182] width 238 height 19
paste input "**********"
type input "**********"
click at [713, 206] on div at bounding box center [776, 213] width 238 height 14
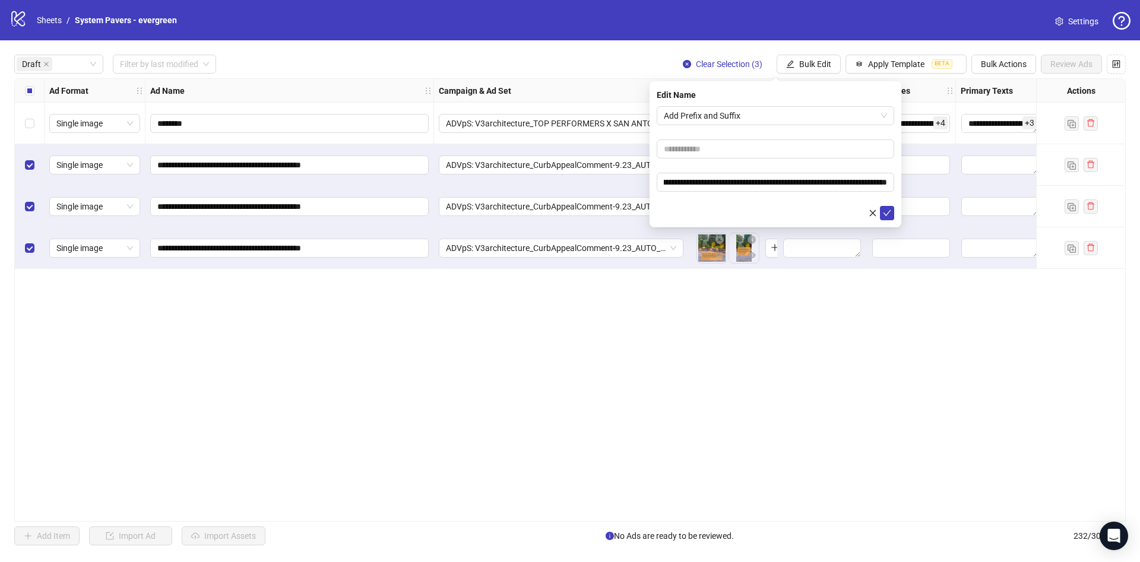
scroll to position [0, 0]
click at [889, 210] on icon "check" at bounding box center [887, 213] width 8 height 8
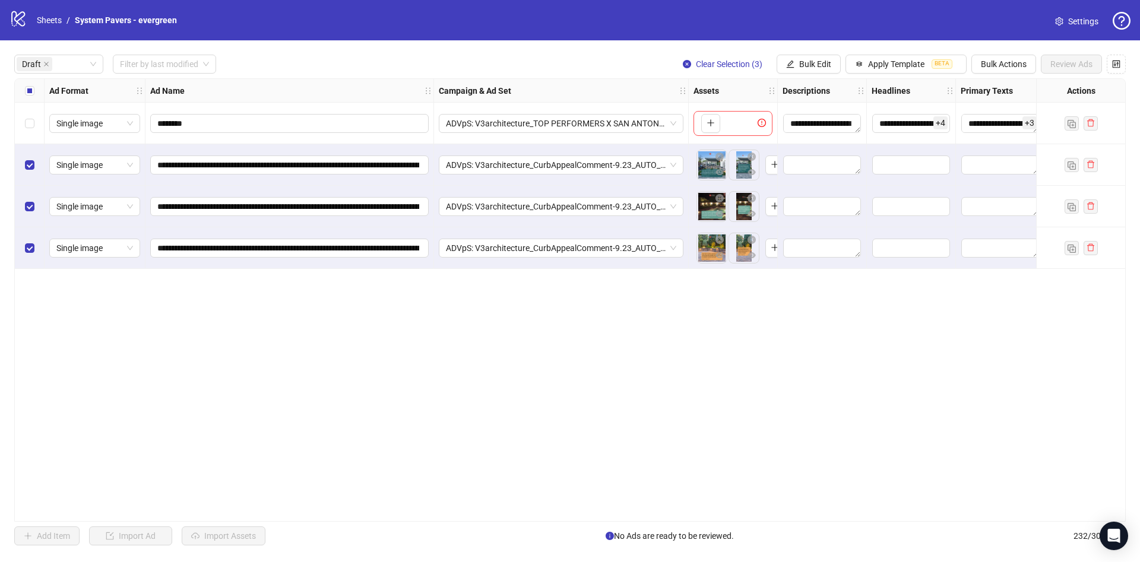
drag, startPoint x: 27, startPoint y: 101, endPoint x: 34, endPoint y: 99, distance: 6.8
click at [27, 100] on div "Select all rows" at bounding box center [30, 91] width 30 height 24
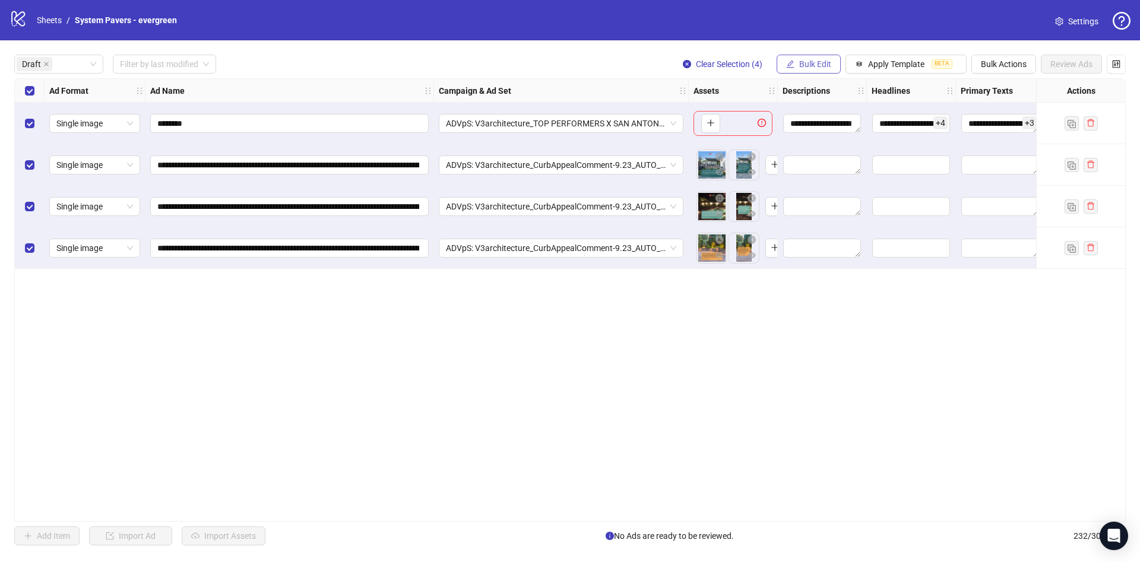
click at [791, 65] on icon "edit" at bounding box center [790, 64] width 8 height 8
click at [798, 185] on span "Primary Texts" at bounding box center [820, 183] width 71 height 13
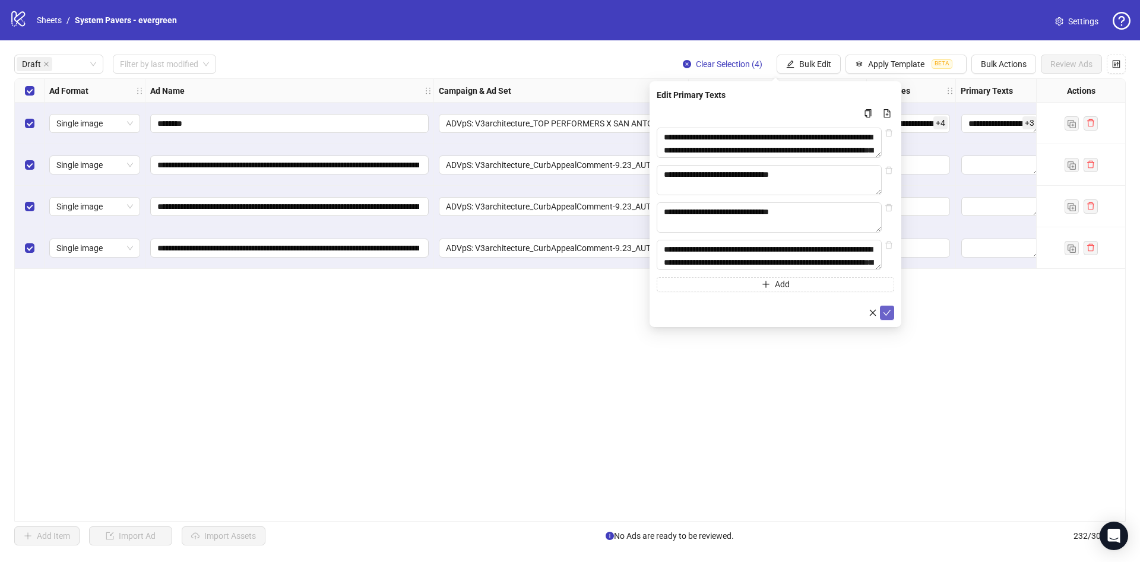
click at [889, 317] on icon "check" at bounding box center [887, 313] width 8 height 8
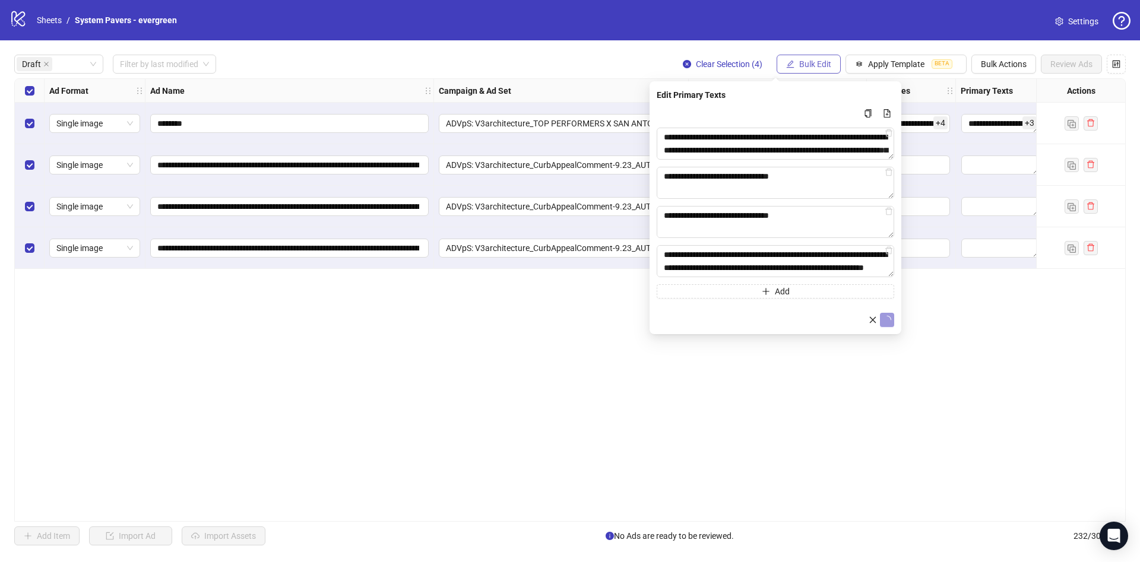
click at [829, 62] on span "Bulk Edit" at bounding box center [815, 64] width 32 height 10
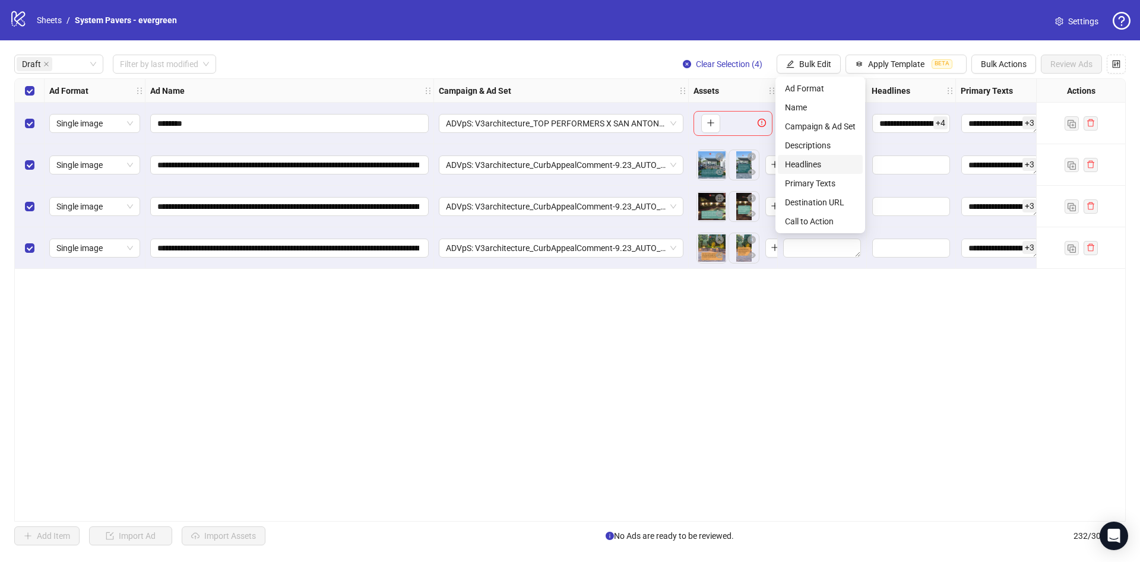
click at [836, 165] on span "Headlines" at bounding box center [820, 164] width 71 height 13
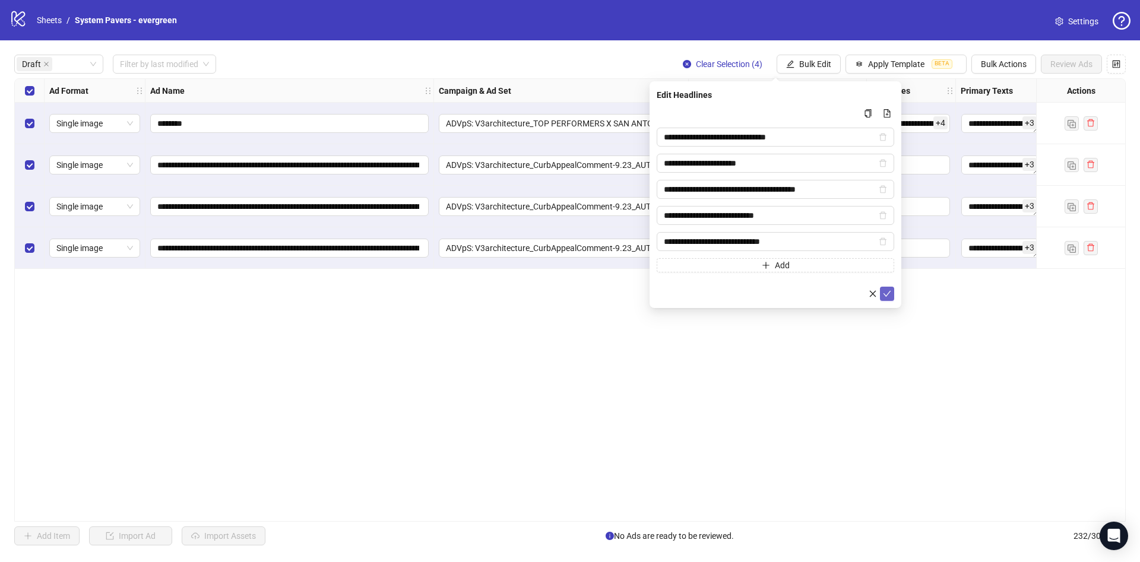
click at [887, 294] on icon "check" at bounding box center [887, 294] width 8 height 8
click at [825, 60] on span "Bulk Edit" at bounding box center [815, 64] width 32 height 10
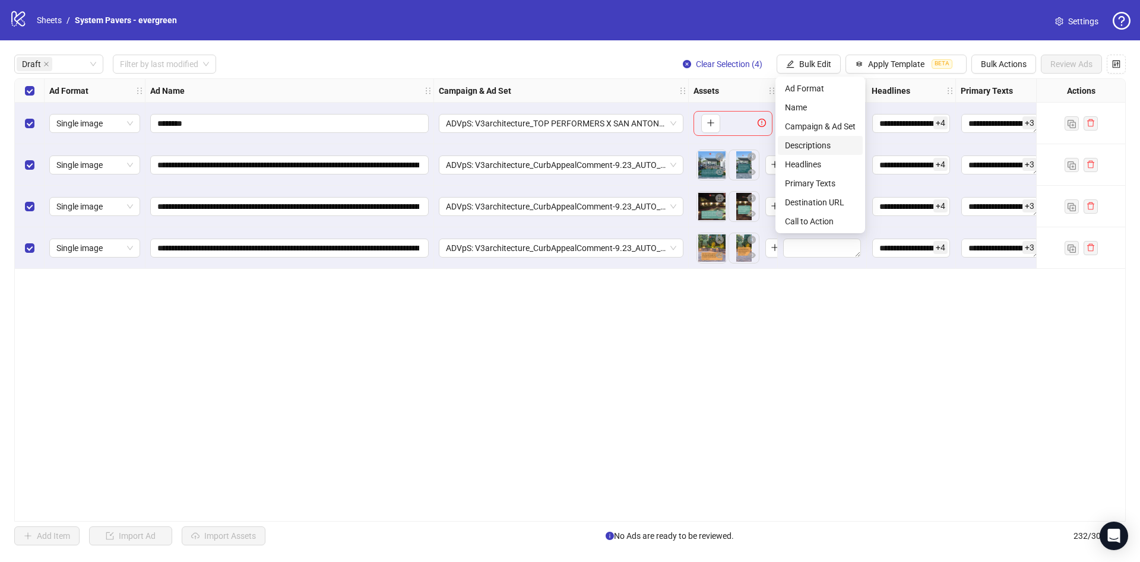
click at [836, 146] on span "Descriptions" at bounding box center [820, 145] width 71 height 13
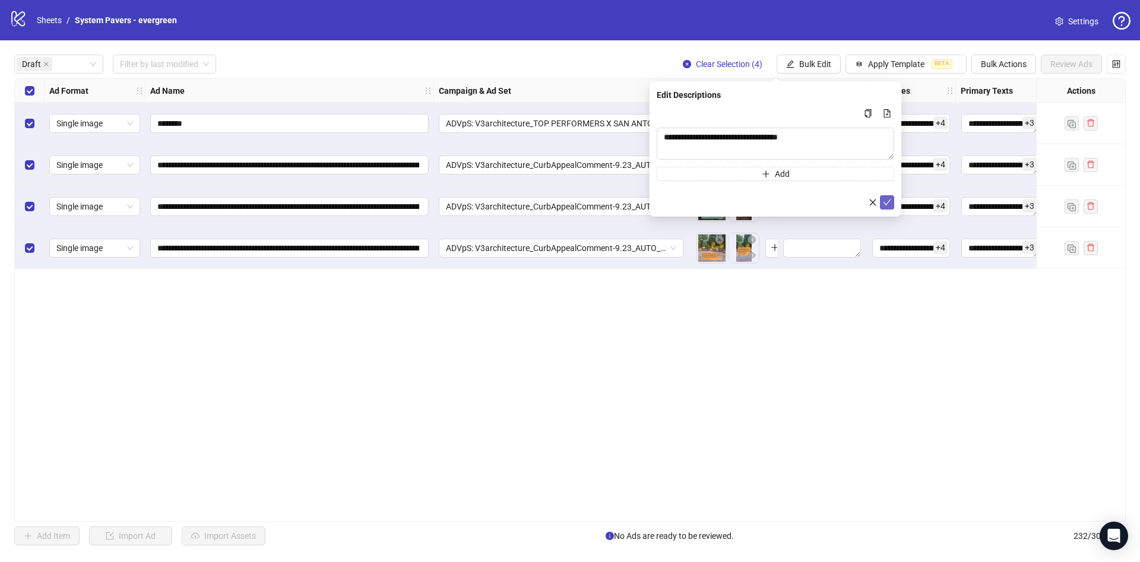
click at [888, 202] on icon "check" at bounding box center [888, 203] width 8 height 6
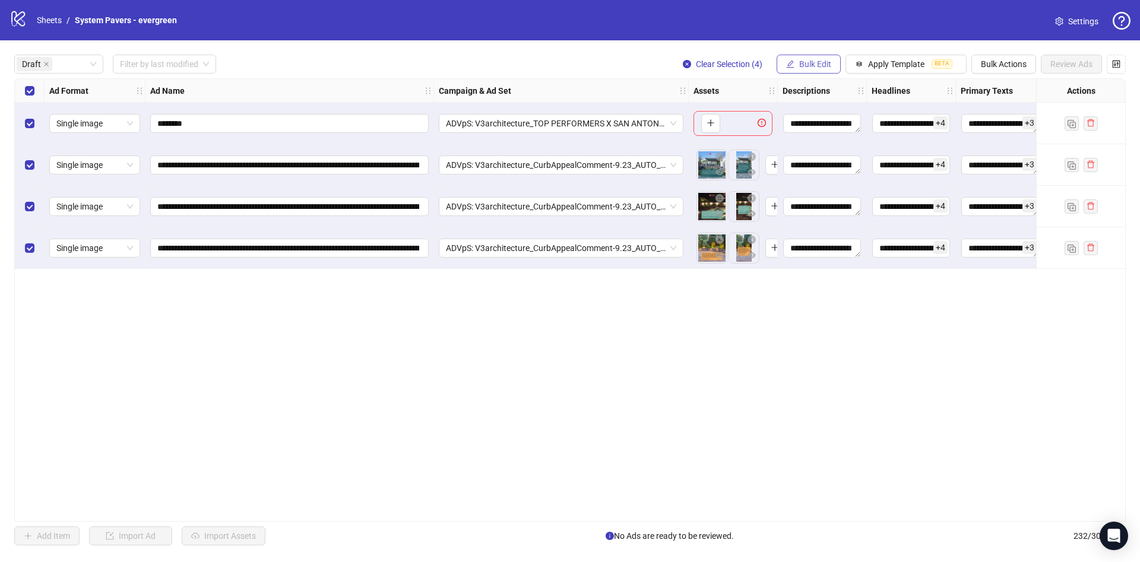
click at [820, 63] on span "Bulk Edit" at bounding box center [815, 64] width 32 height 10
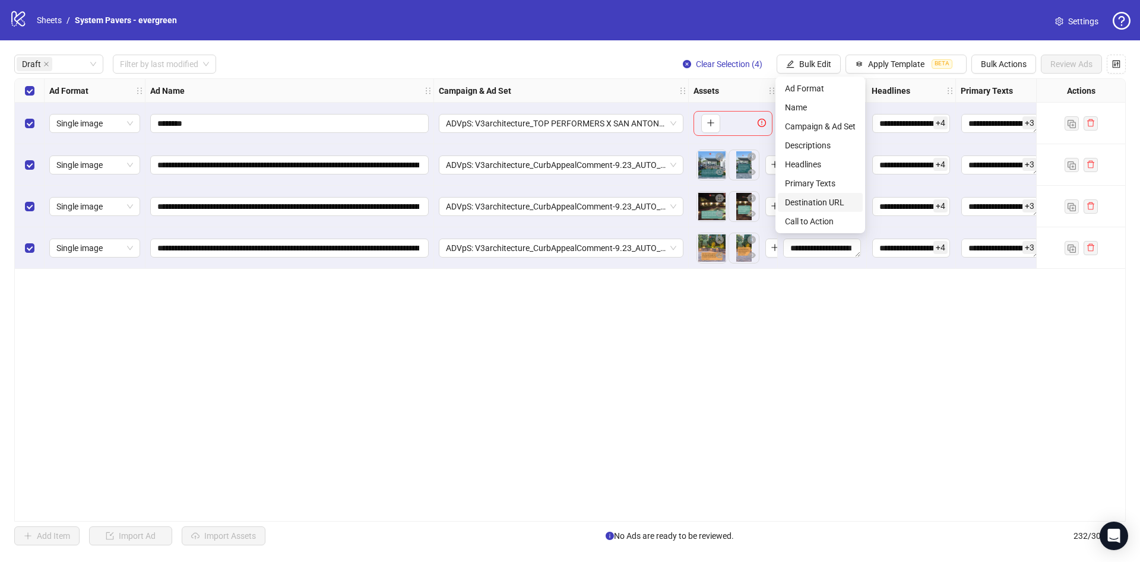
click at [831, 202] on span "Destination URL" at bounding box center [820, 202] width 71 height 13
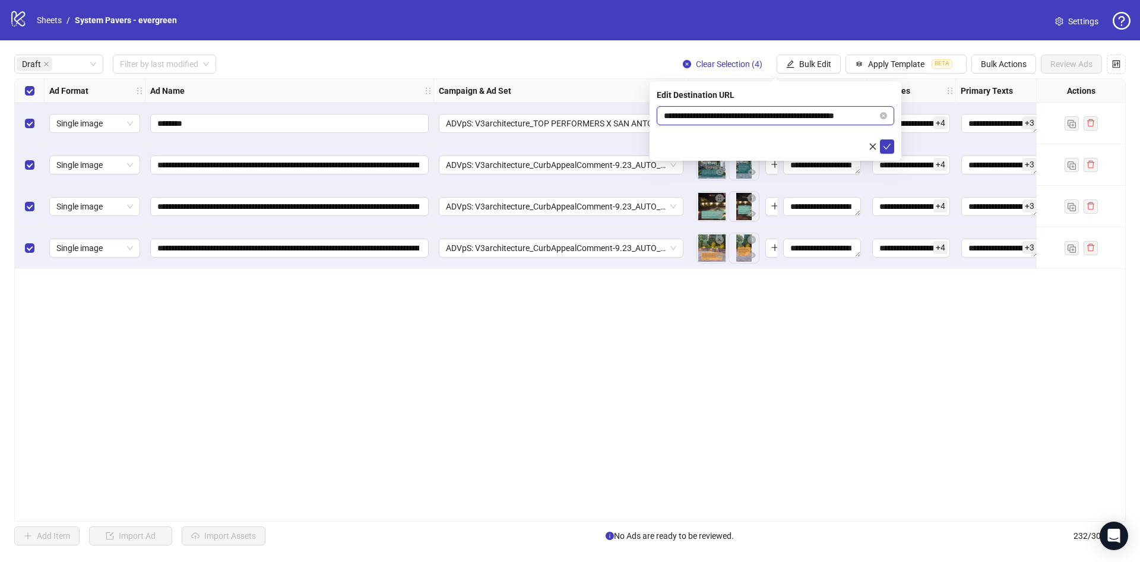
scroll to position [0, 18]
drag, startPoint x: 792, startPoint y: 119, endPoint x: 900, endPoint y: 123, distance: 108.2
click at [900, 123] on div "**********" at bounding box center [776, 121] width 252 height 80
click at [889, 143] on icon "check" at bounding box center [887, 147] width 8 height 8
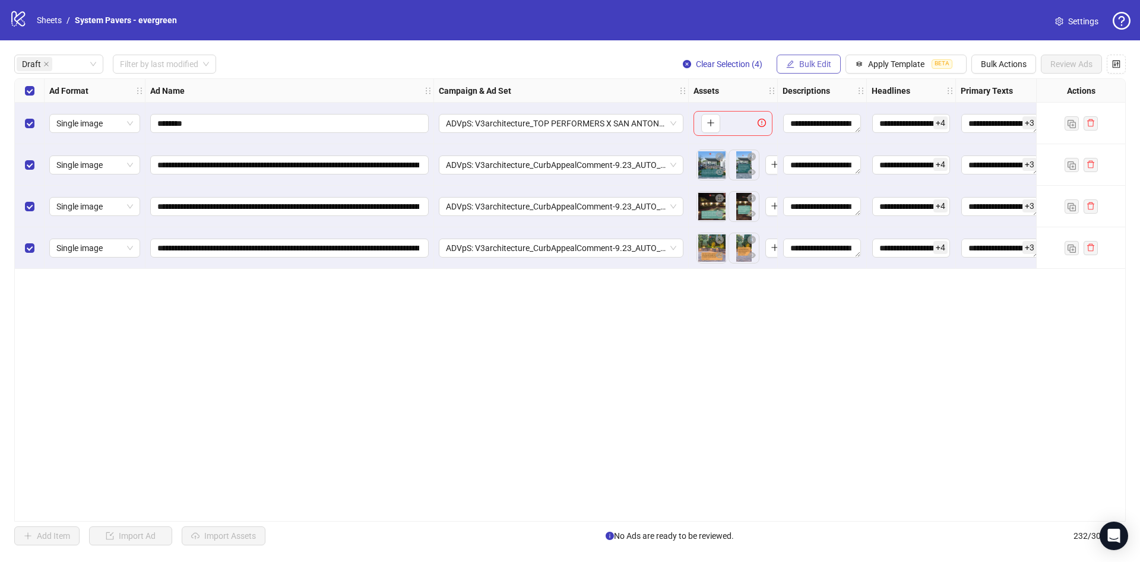
click at [823, 63] on span "Bulk Edit" at bounding box center [815, 64] width 32 height 10
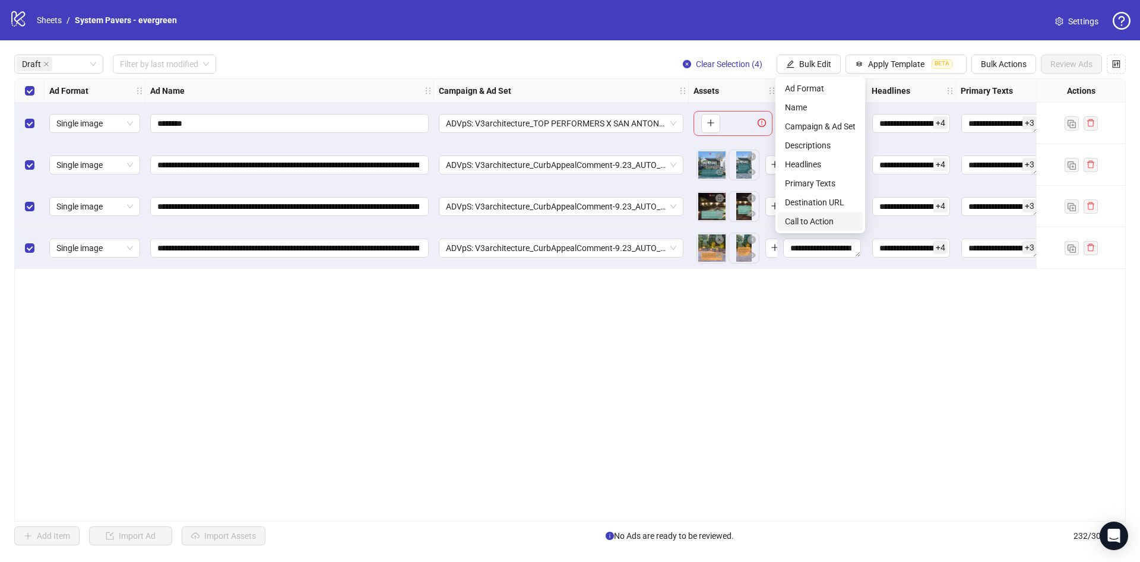
click at [827, 220] on span "Call to Action" at bounding box center [820, 221] width 71 height 13
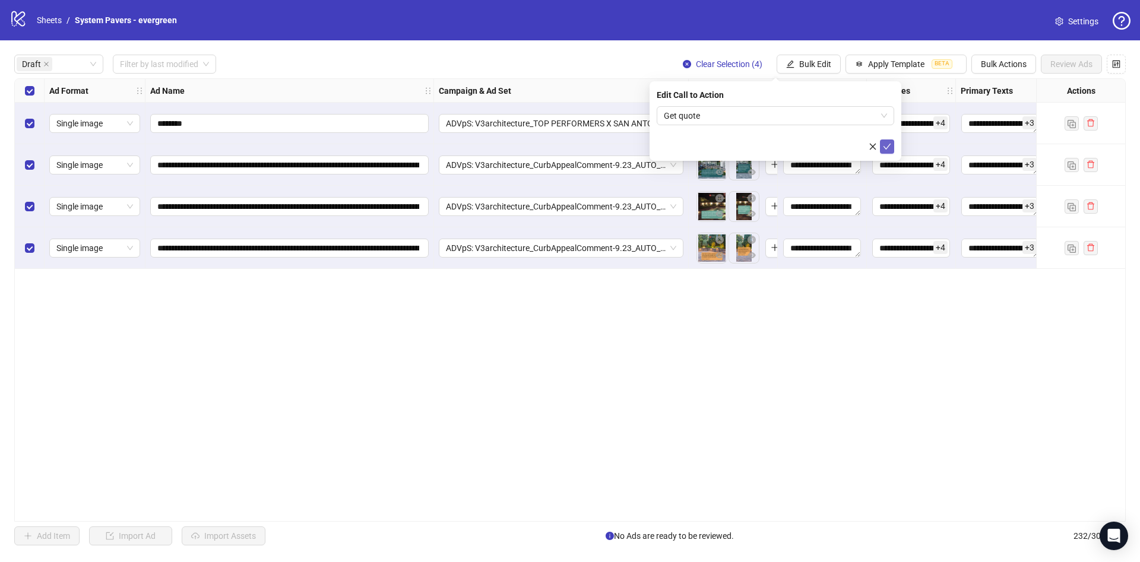
click at [890, 143] on icon "check" at bounding box center [887, 147] width 8 height 8
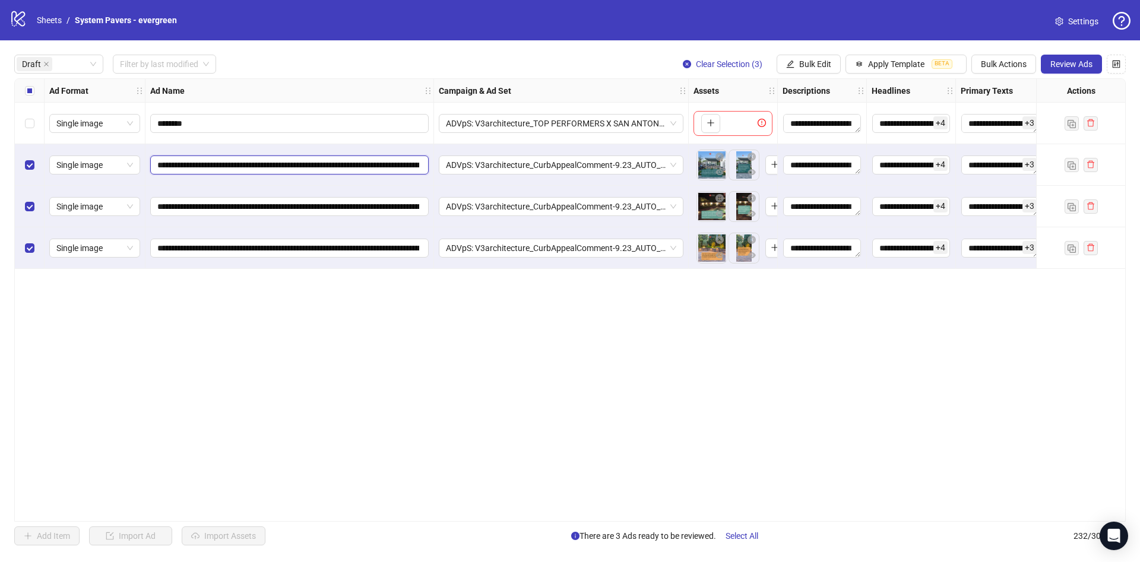
scroll to position [0, 379]
drag, startPoint x: 303, startPoint y: 169, endPoint x: 654, endPoint y: 147, distance: 352.2
click at [518, 79] on div "**********" at bounding box center [637, 79] width 1244 height 0
click at [1082, 55] on div "**********" at bounding box center [570, 300] width 1140 height 520
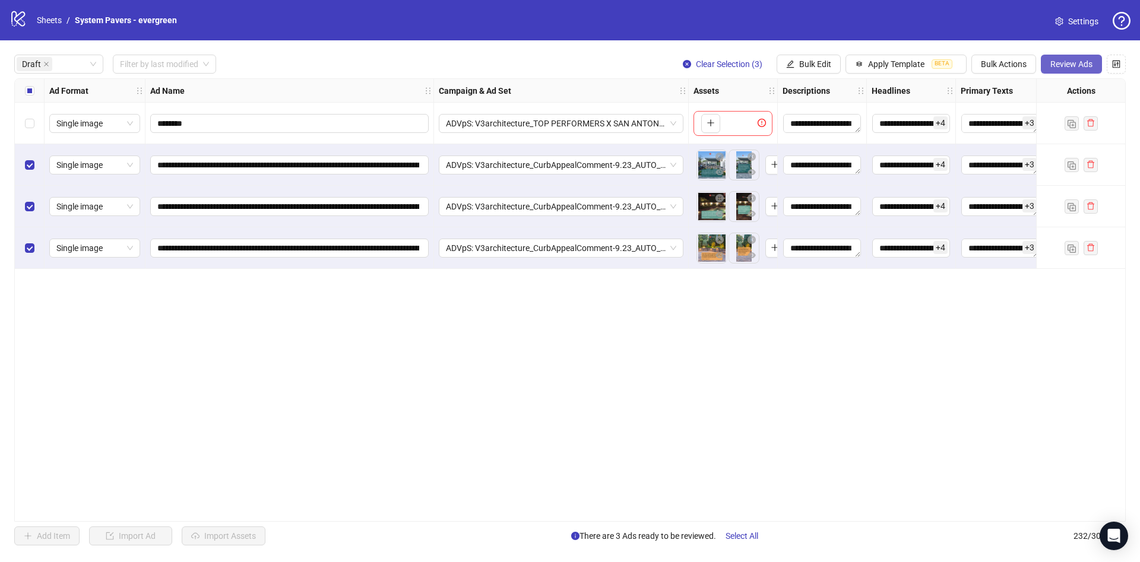
click at [1081, 58] on button "Review Ads" at bounding box center [1071, 64] width 61 height 19
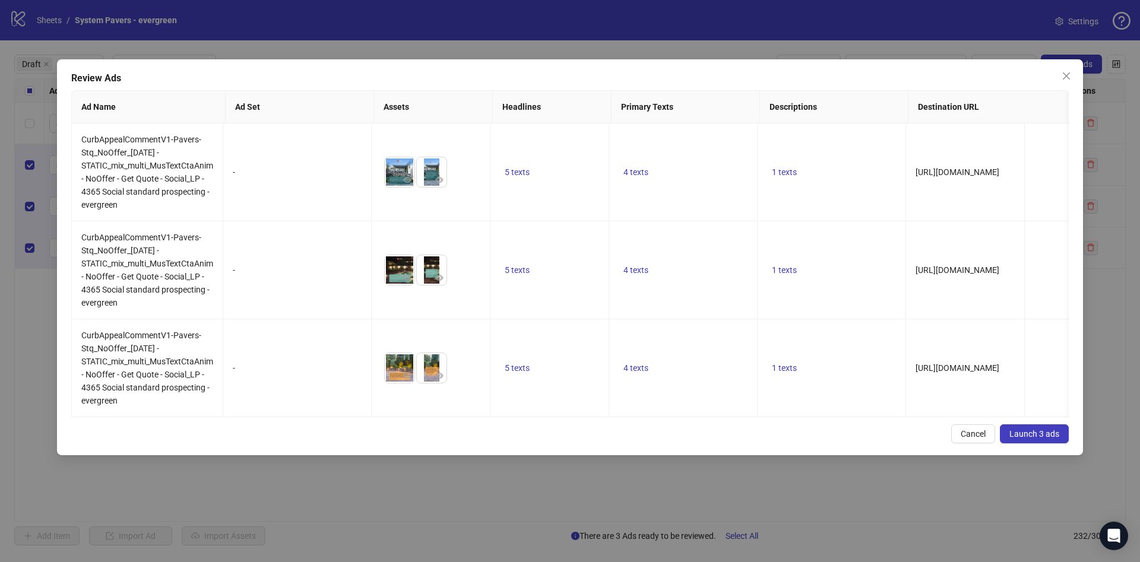
click at [1048, 439] on span "Launch 3 ads" at bounding box center [1035, 434] width 50 height 10
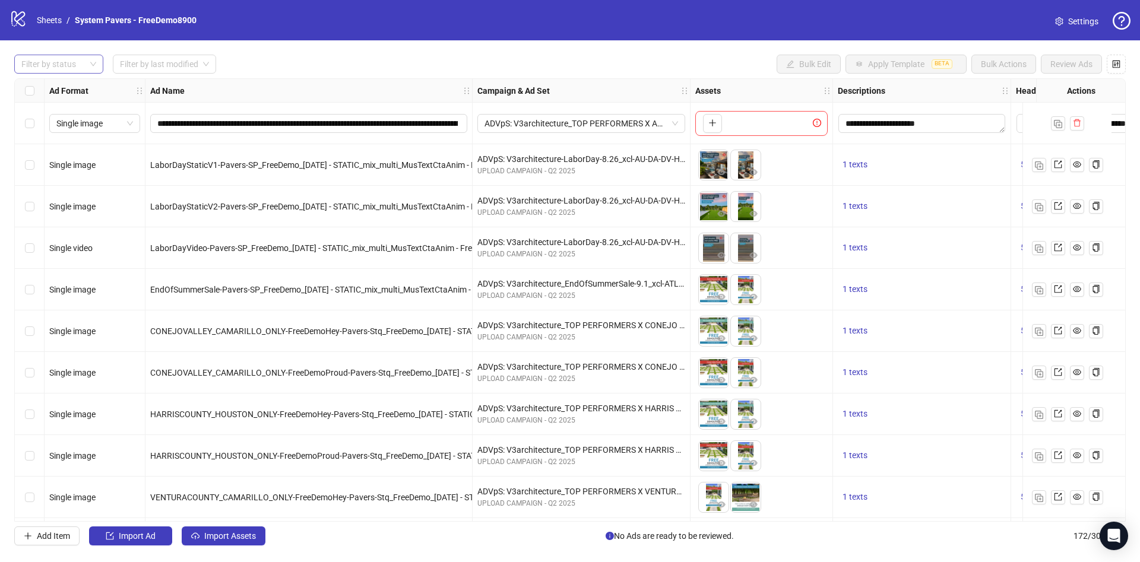
click at [74, 58] on div at bounding box center [53, 64] width 72 height 17
click at [78, 94] on div "Draft" at bounding box center [59, 88] width 70 height 13
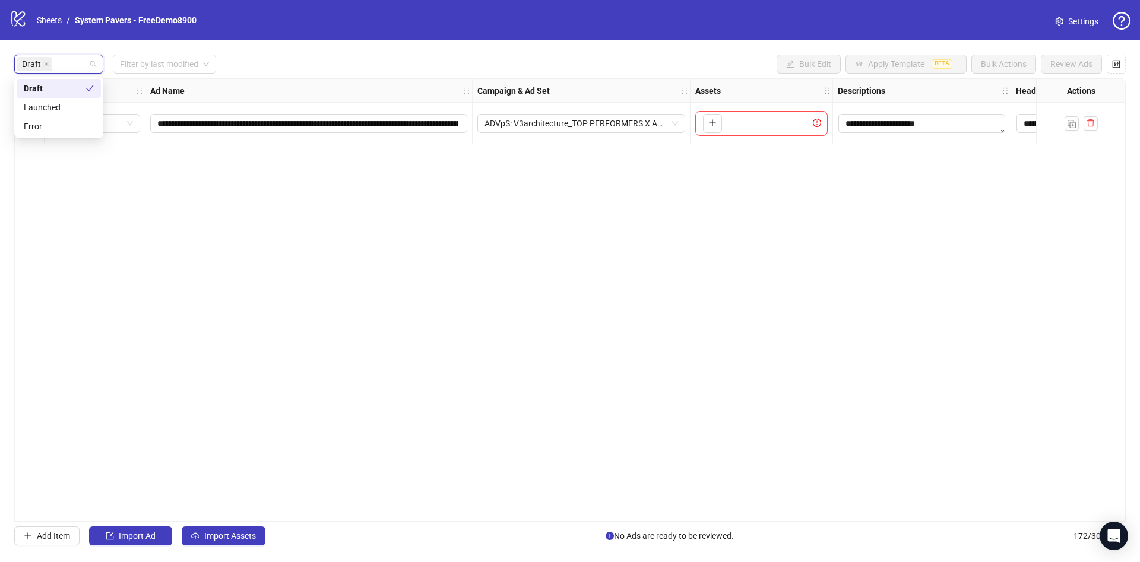
click at [458, 70] on div "Draft Filter by last modified Bulk Edit Apply Template BETA Bulk Actions Review…" at bounding box center [570, 64] width 1112 height 19
click at [247, 530] on button "Import Assets" at bounding box center [224, 536] width 84 height 19
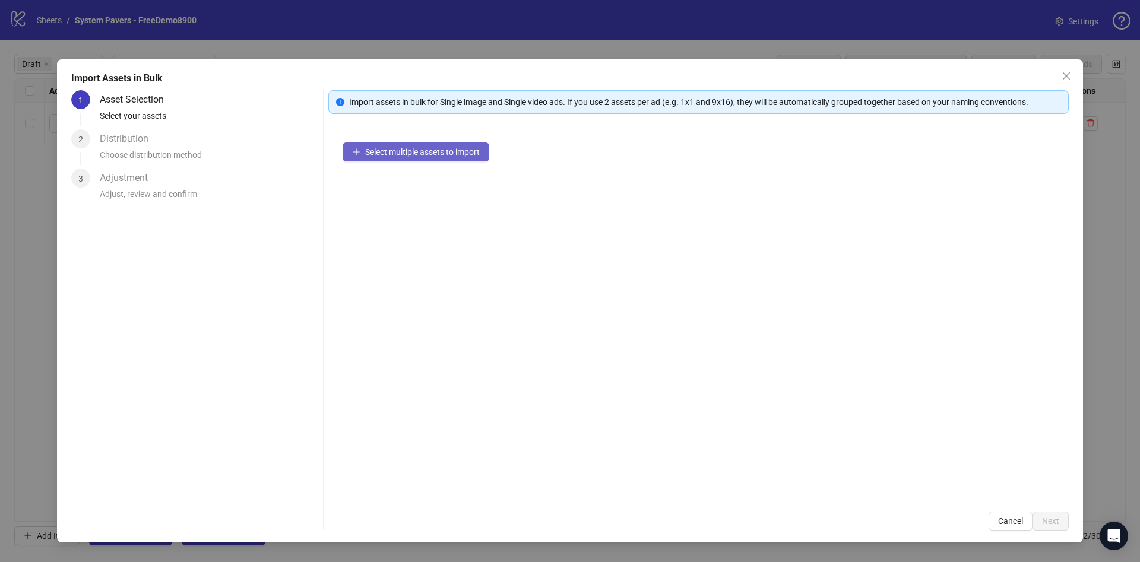
click at [466, 144] on button "Select multiple assets to import" at bounding box center [416, 152] width 147 height 19
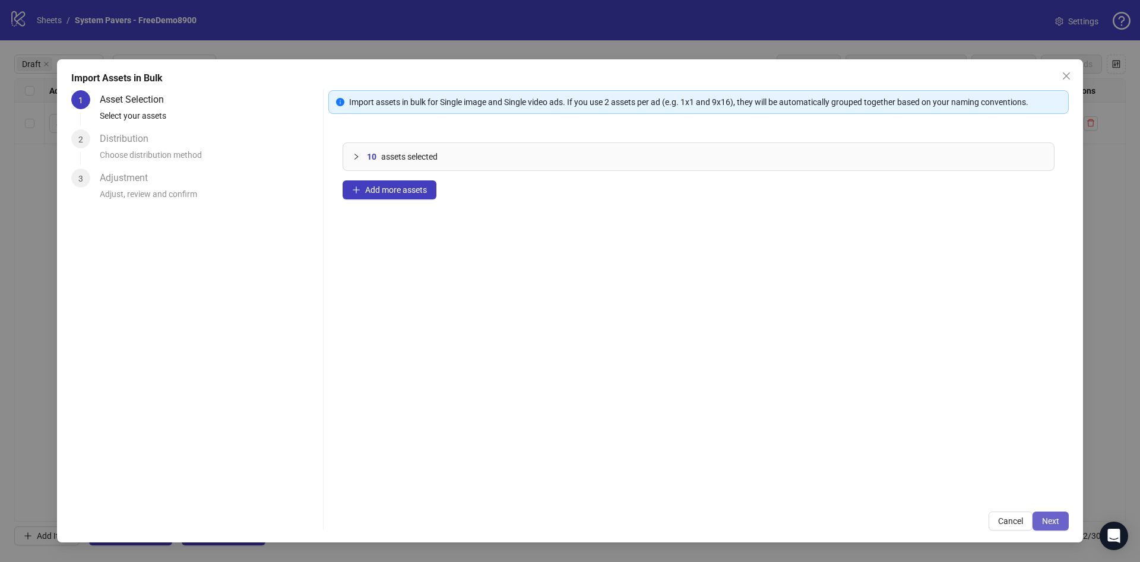
click at [1064, 512] on button "Next" at bounding box center [1051, 521] width 36 height 19
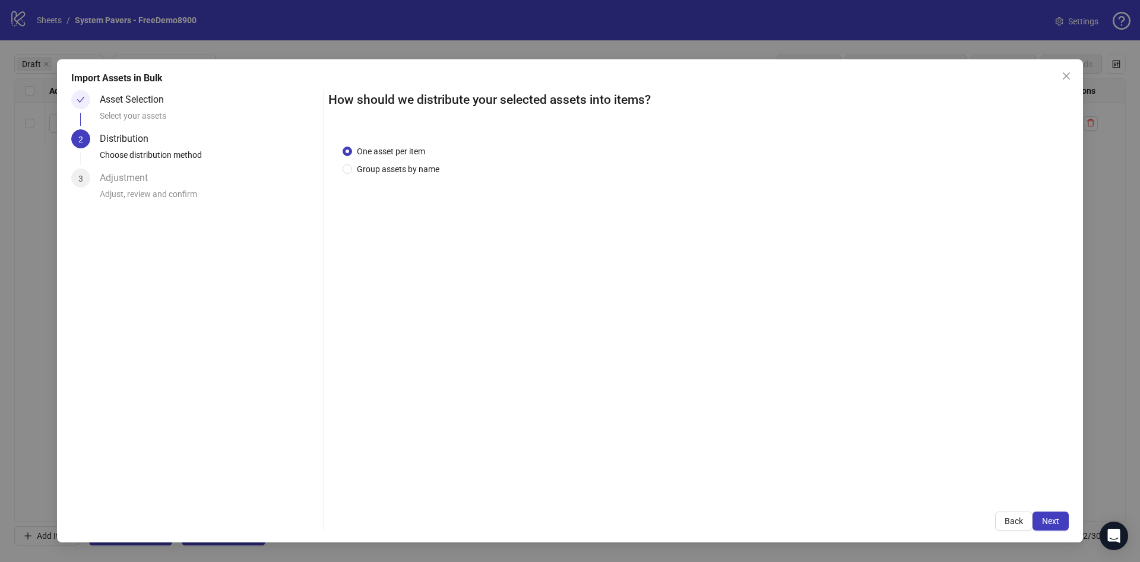
click at [445, 168] on div "One asset per item Group assets by name" at bounding box center [699, 160] width 712 height 31
click at [420, 171] on span "Group assets by name" at bounding box center [398, 169] width 92 height 13
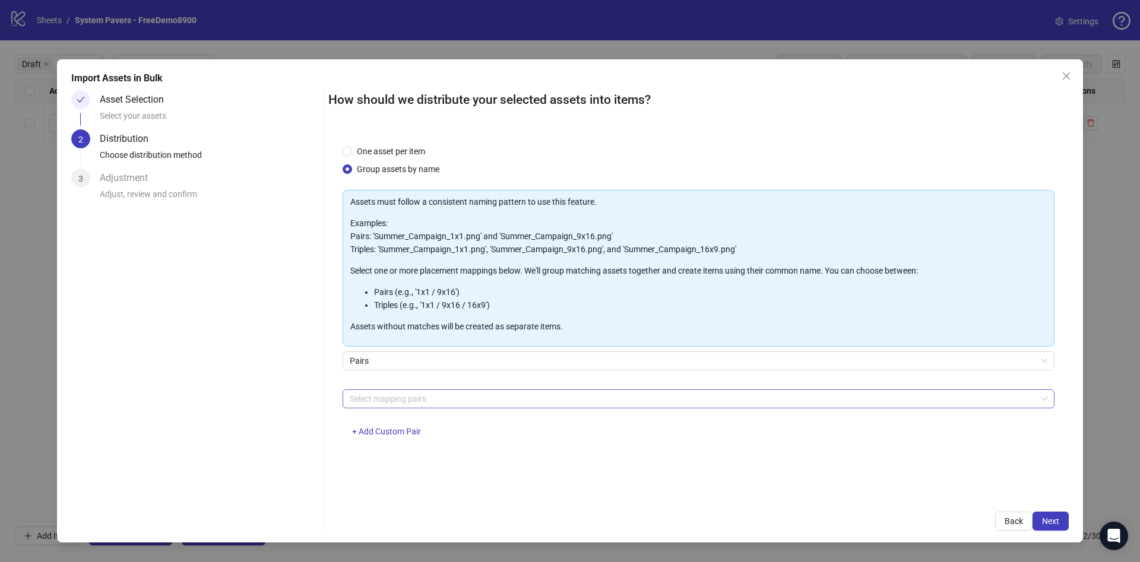
click at [472, 398] on div at bounding box center [692, 399] width 695 height 17
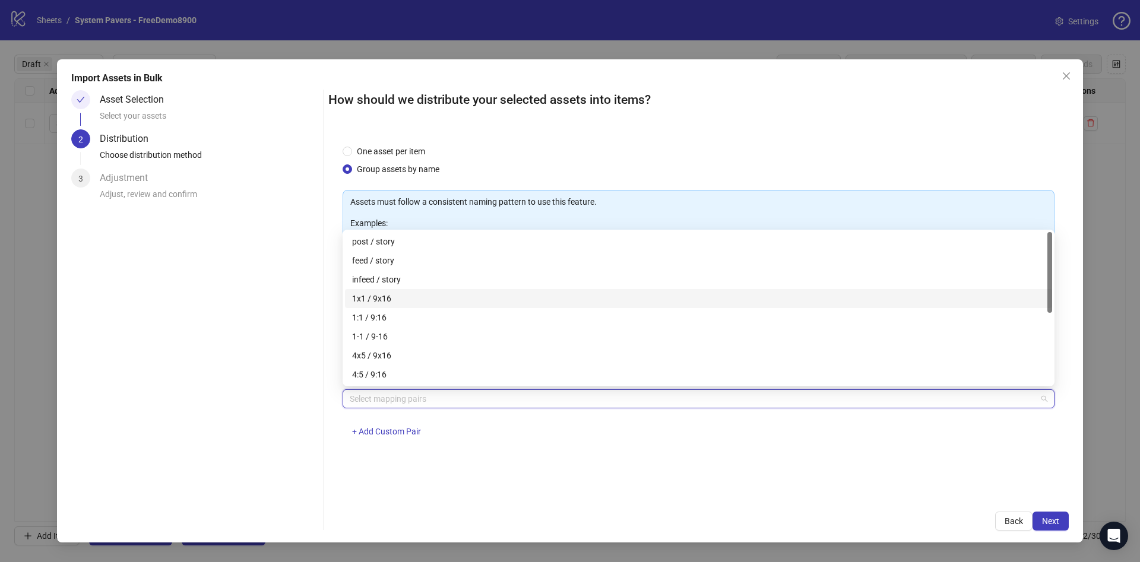
click at [463, 298] on div "1x1 / 9x16" at bounding box center [698, 298] width 693 height 13
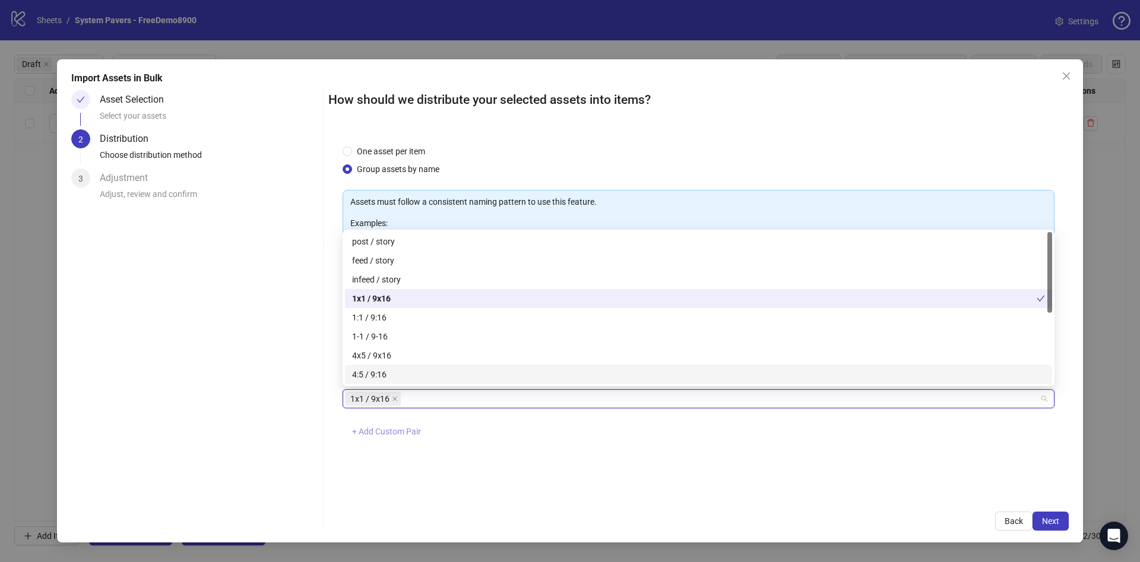
click at [405, 434] on span "+ Add Custom Pair" at bounding box center [386, 432] width 69 height 10
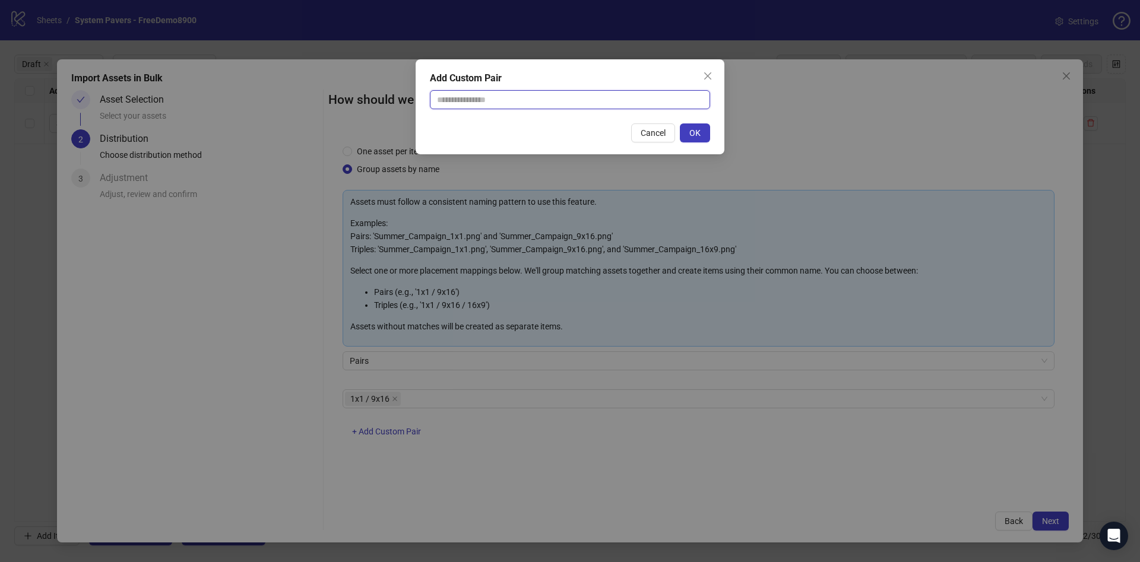
click at [551, 104] on input "text" at bounding box center [570, 99] width 280 height 19
type input "********"
click at [685, 131] on button "OK" at bounding box center [695, 133] width 30 height 19
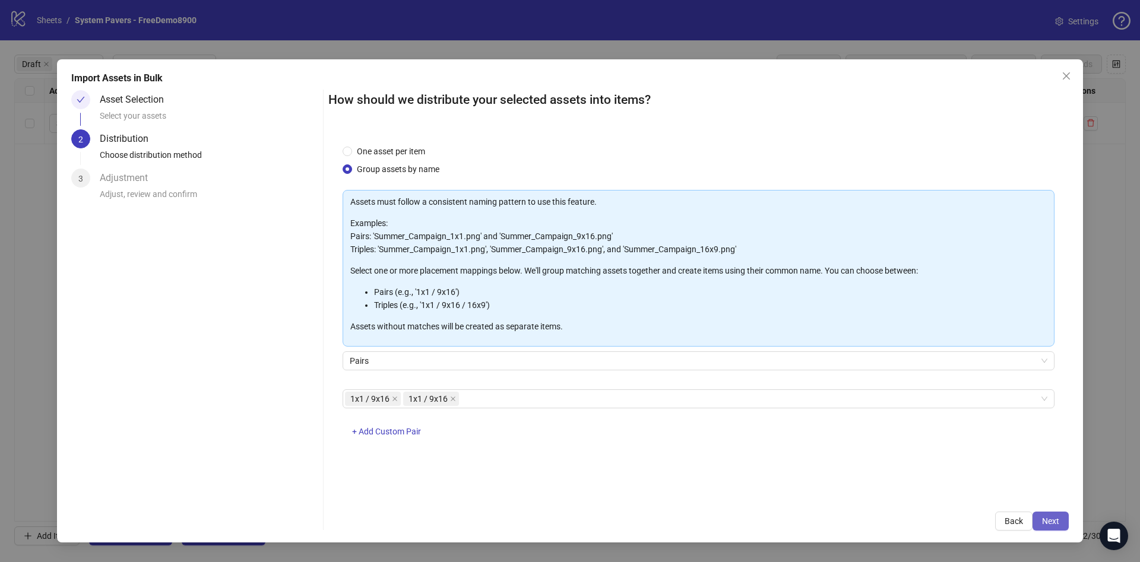
click at [1060, 520] on button "Next" at bounding box center [1051, 521] width 36 height 19
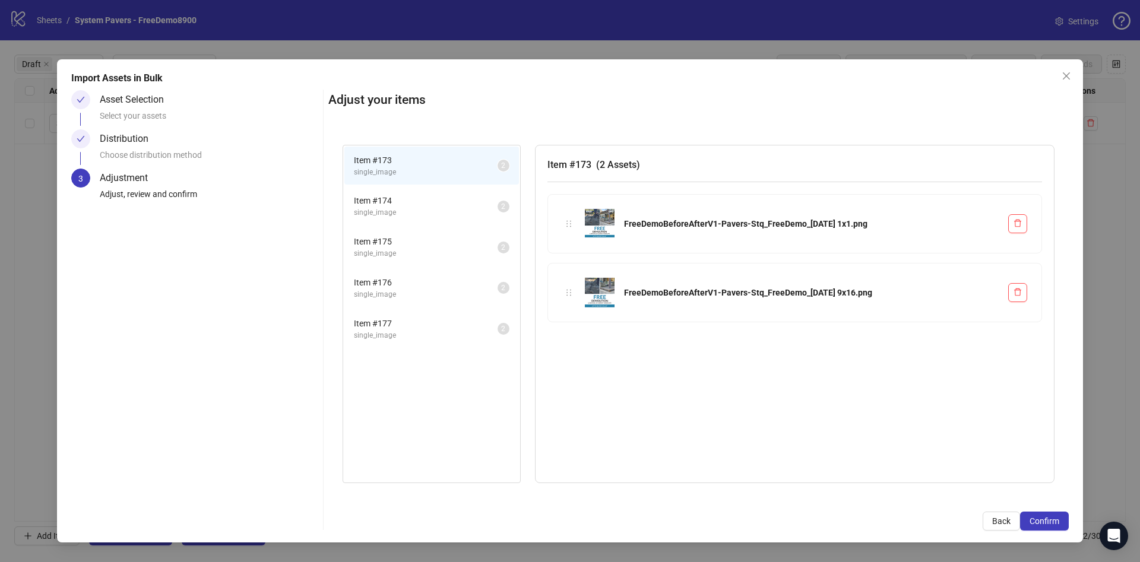
click at [1060, 520] on button "Confirm" at bounding box center [1044, 521] width 49 height 19
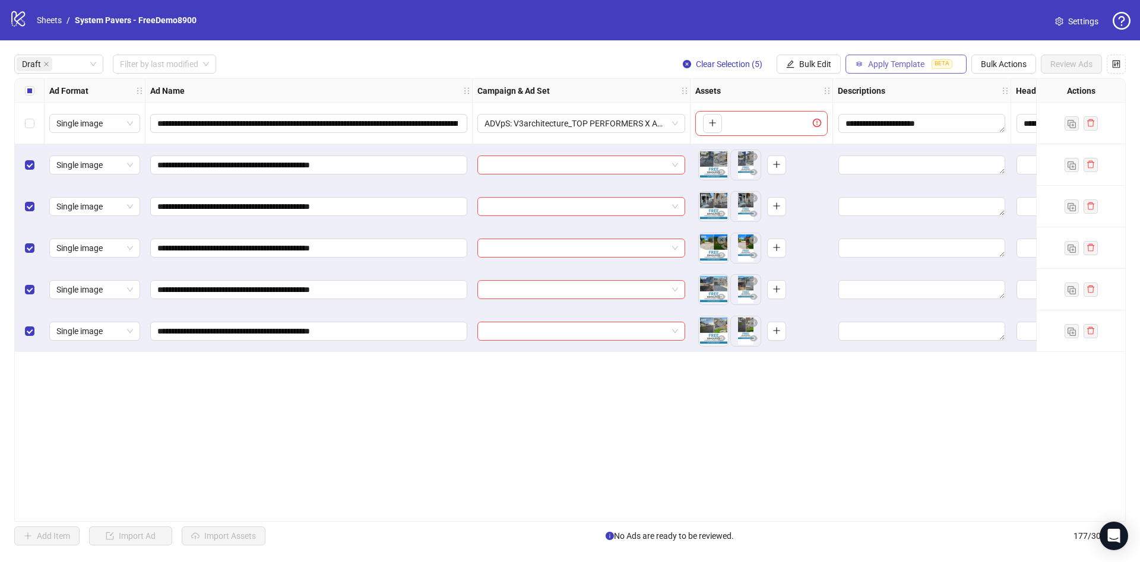
click at [869, 59] on span "Apply Template" at bounding box center [896, 64] width 56 height 10
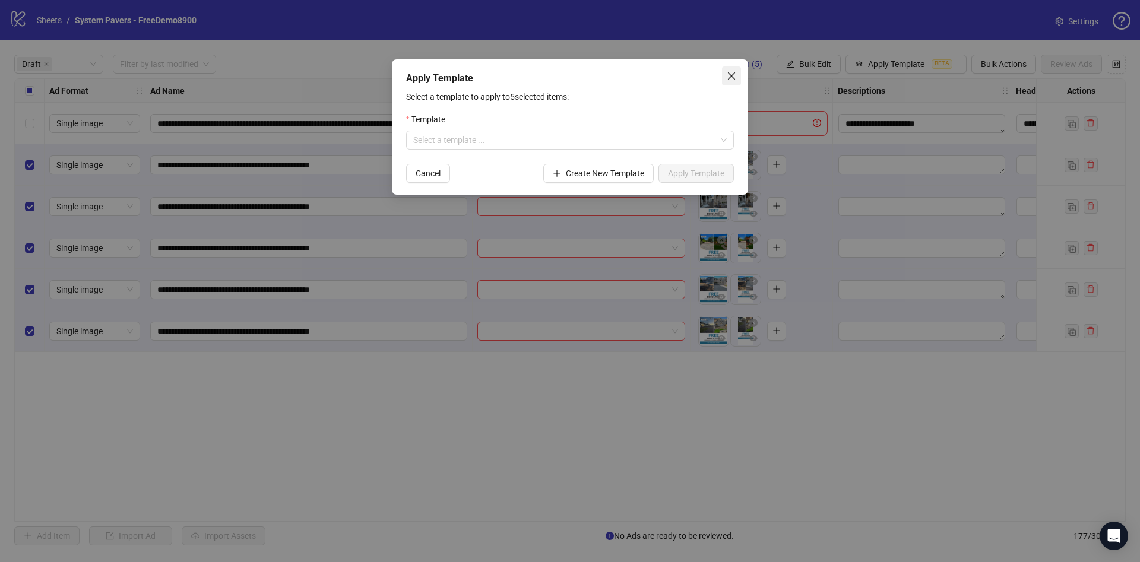
click at [738, 73] on span "Close" at bounding box center [731, 76] width 19 height 10
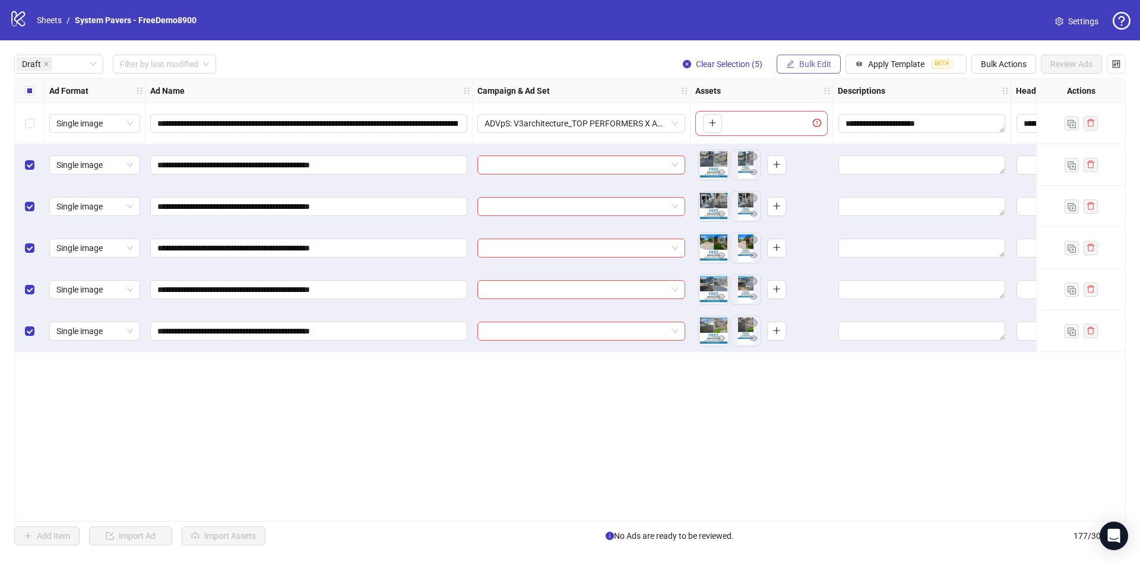
click at [799, 69] on span "Bulk Edit" at bounding box center [815, 64] width 32 height 10
click at [797, 110] on span "Name" at bounding box center [820, 107] width 71 height 13
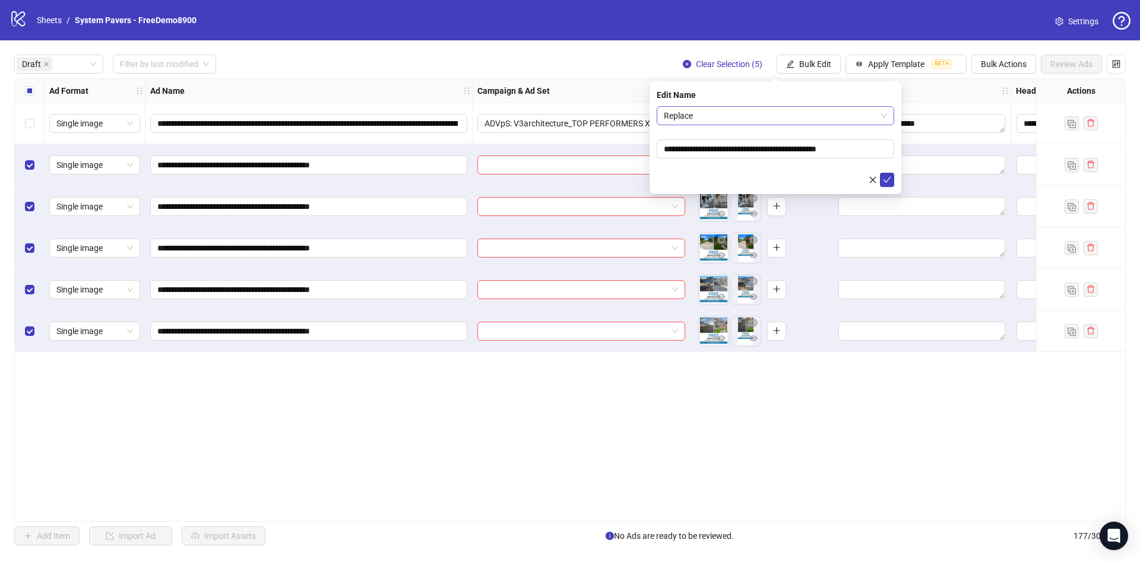
click at [746, 107] on span "Replace" at bounding box center [775, 116] width 223 height 18
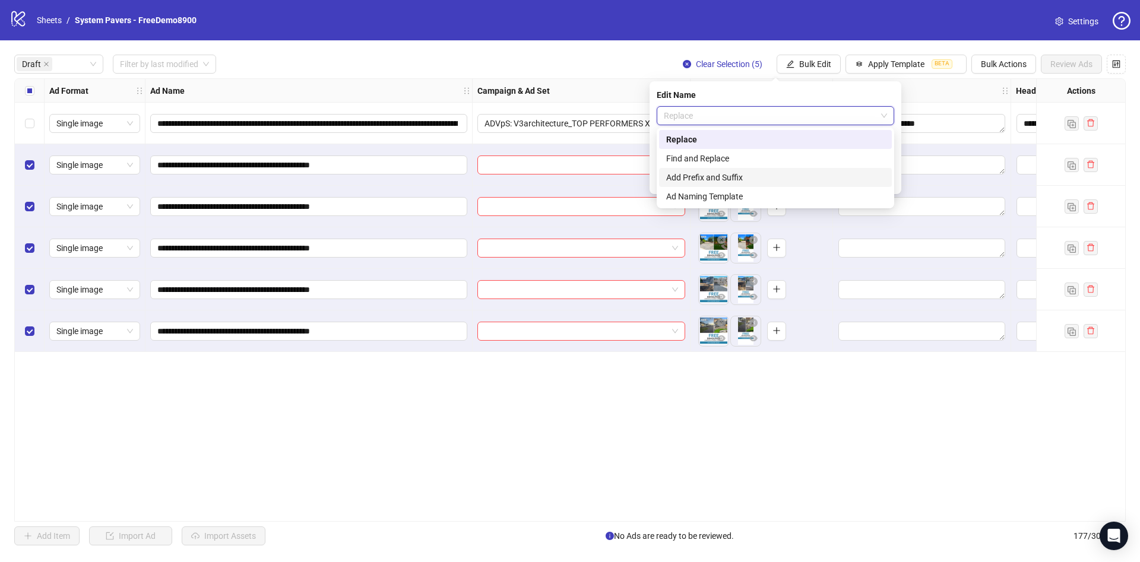
click at [729, 178] on div "Add Prefix and Suffix" at bounding box center [775, 177] width 219 height 13
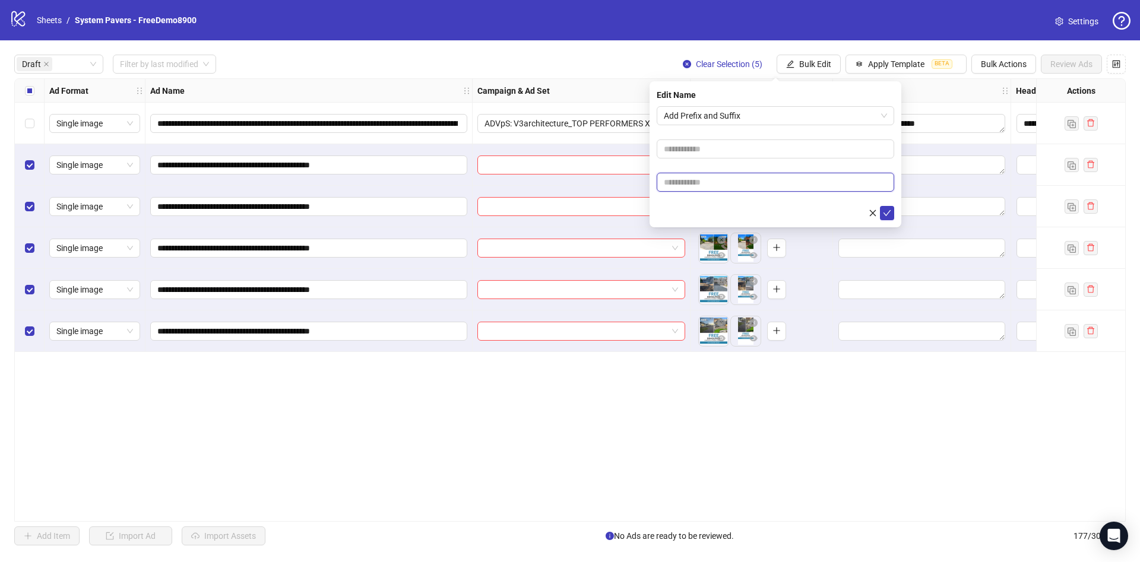
click at [740, 178] on input "text" at bounding box center [776, 182] width 238 height 19
paste input "**********"
type input "**********"
click at [687, 210] on div at bounding box center [776, 213] width 238 height 14
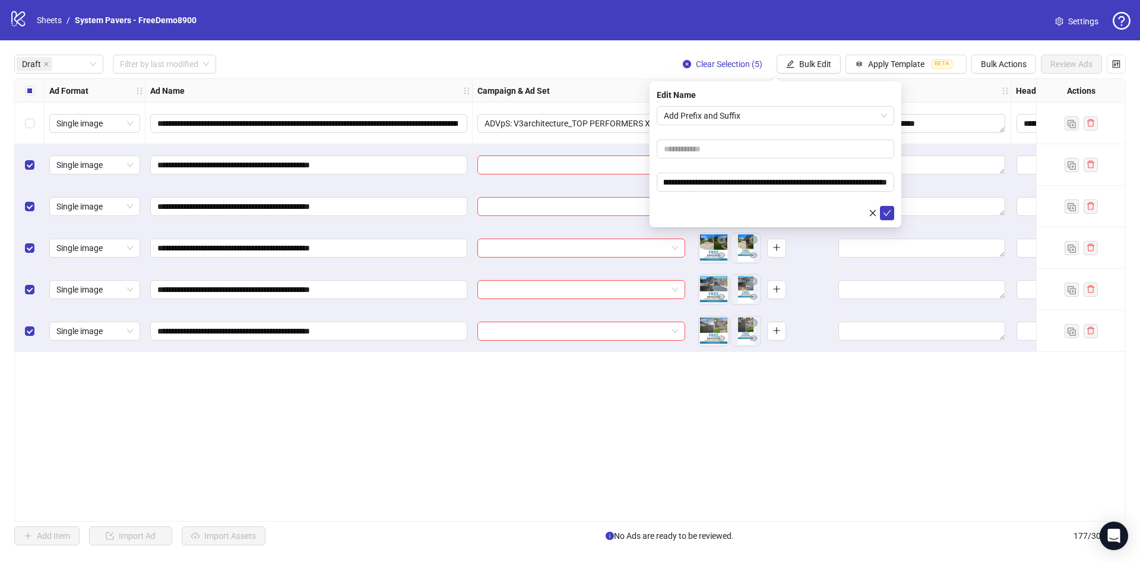
scroll to position [0, 0]
click at [885, 210] on icon "check" at bounding box center [887, 213] width 8 height 8
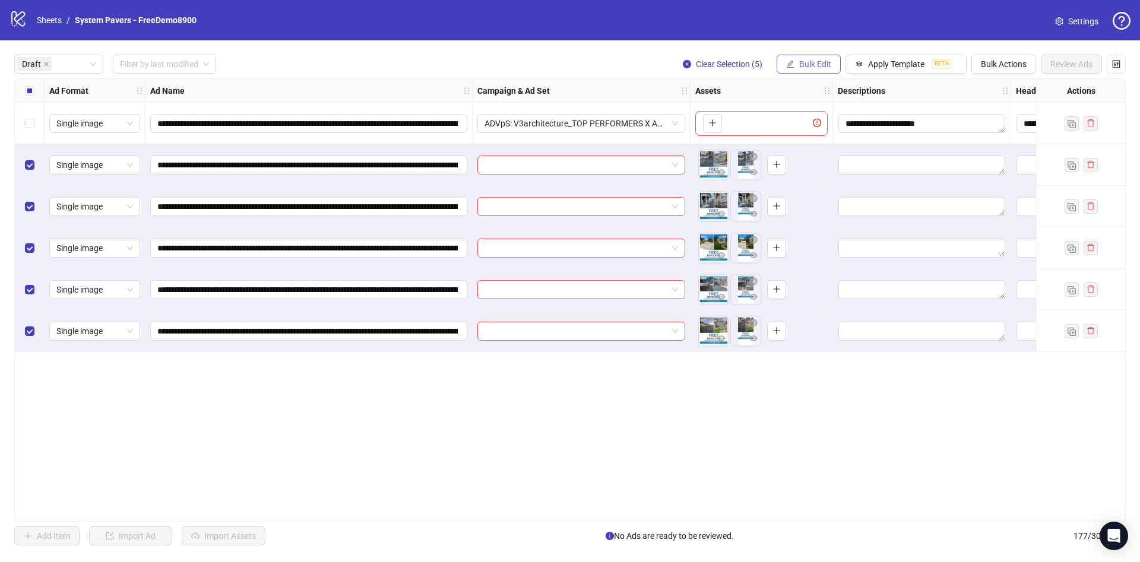
click at [820, 64] on span "Bulk Edit" at bounding box center [815, 64] width 32 height 10
click at [834, 120] on span "Campaign & Ad Set" at bounding box center [820, 126] width 71 height 13
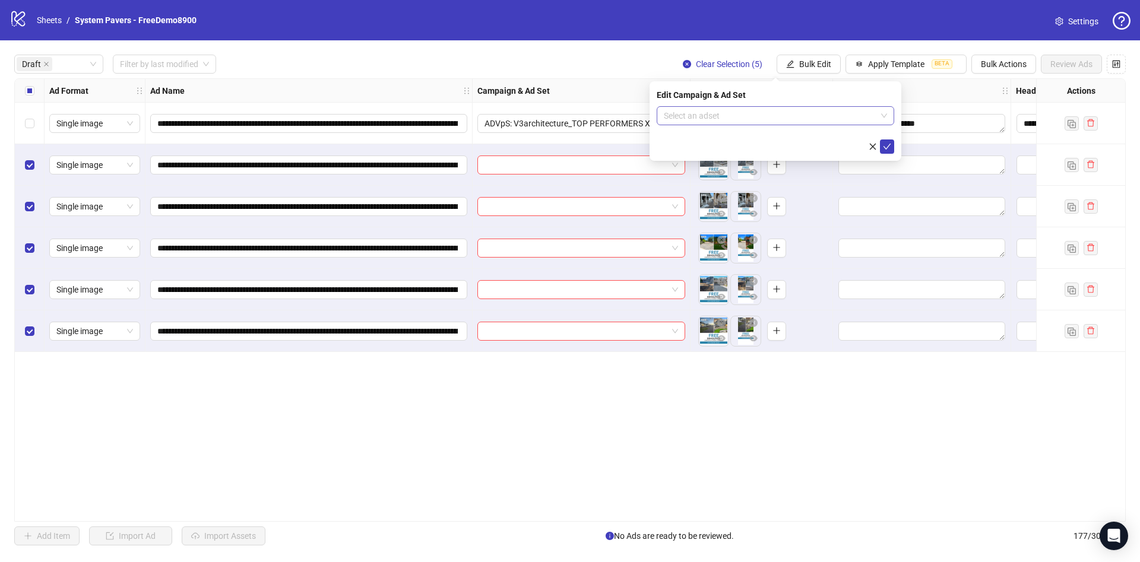
click at [793, 111] on input "search" at bounding box center [770, 116] width 213 height 18
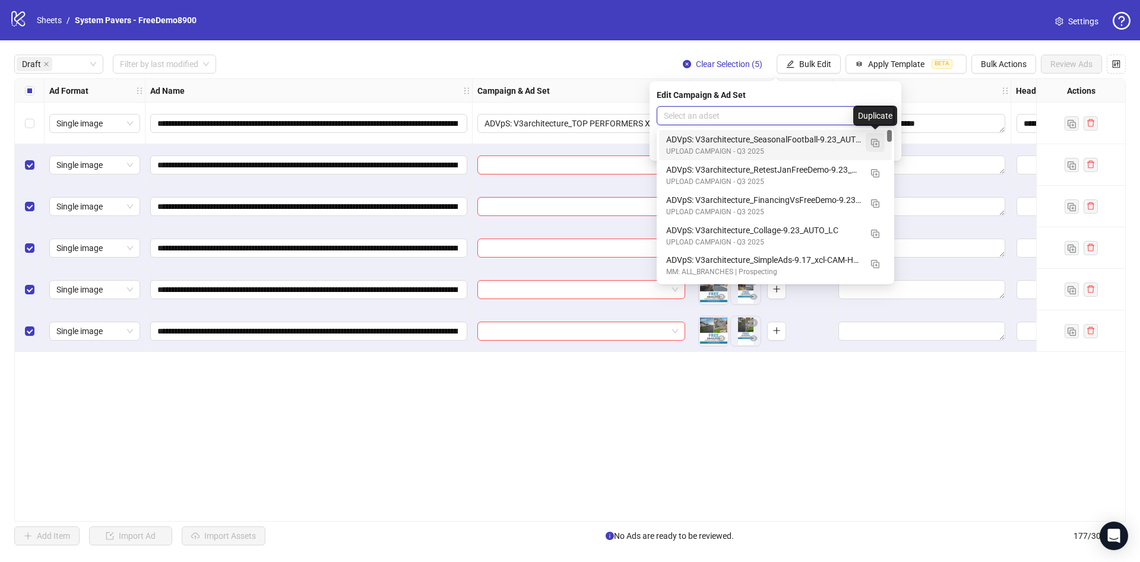
click at [878, 140] on img "button" at bounding box center [875, 143] width 8 height 8
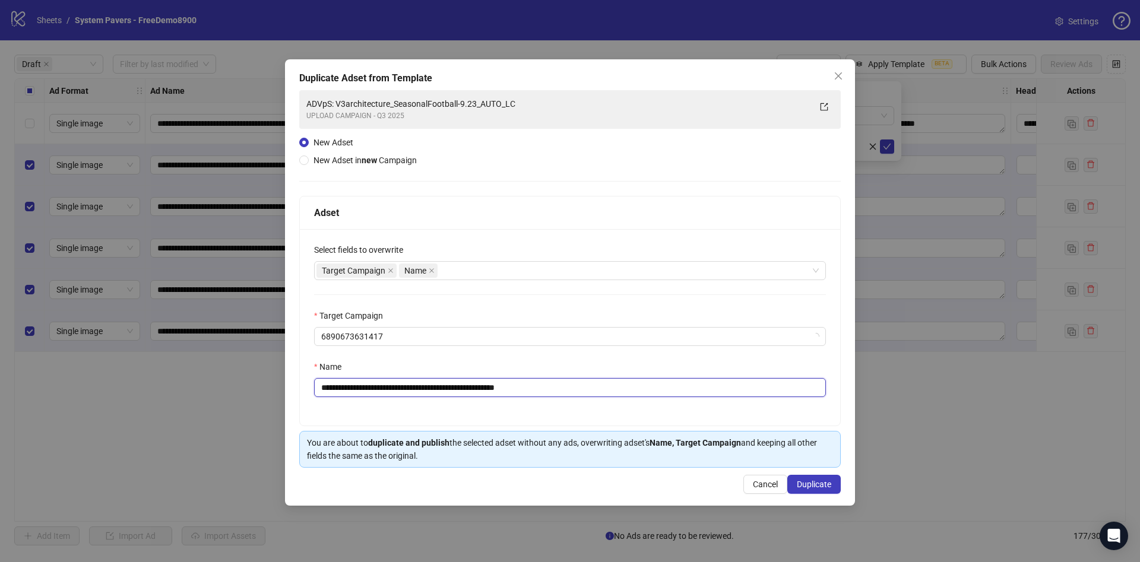
click at [408, 382] on input "**********" at bounding box center [570, 387] width 512 height 19
click at [475, 387] on input "**********" at bounding box center [570, 387] width 512 height 19
drag, startPoint x: 539, startPoint y: 389, endPoint x: 714, endPoint y: 396, distance: 175.3
click at [714, 396] on input "**********" at bounding box center [570, 387] width 512 height 19
type input "**********"
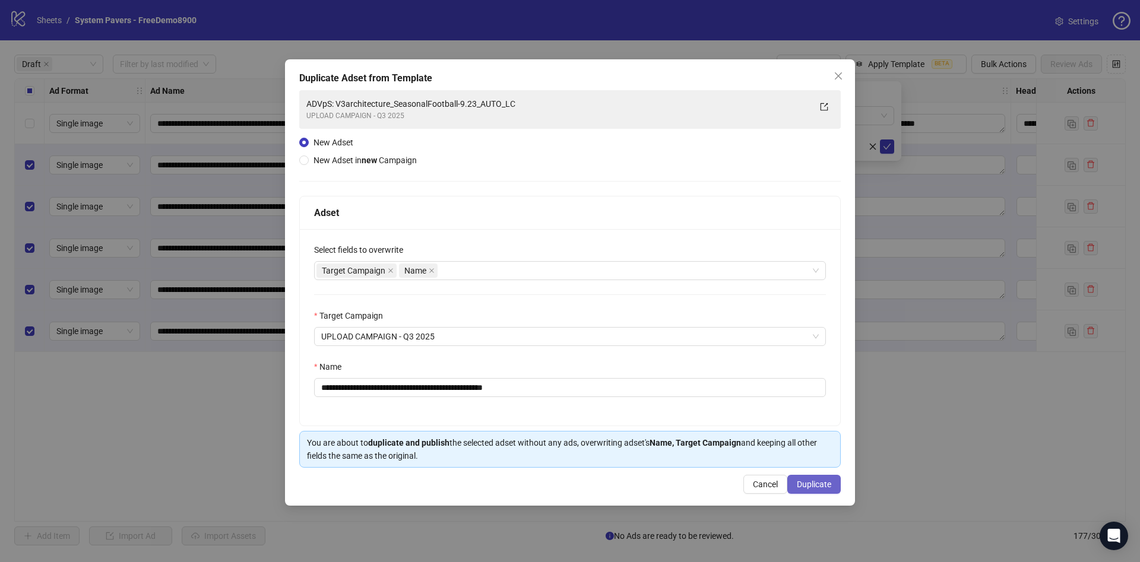
click at [823, 485] on span "Duplicate" at bounding box center [814, 485] width 34 height 10
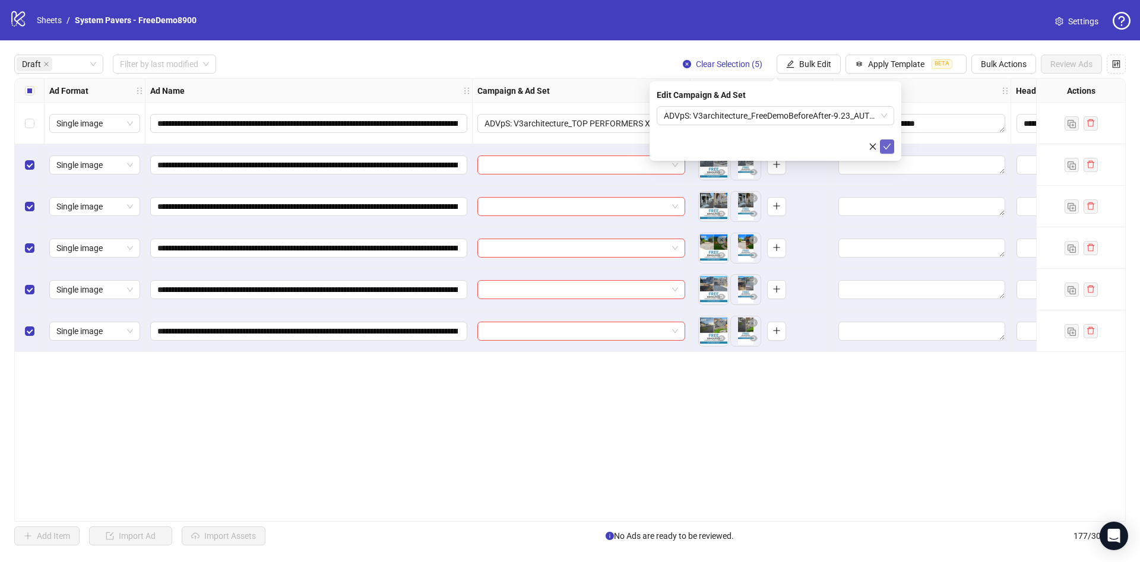
click at [891, 145] on button "submit" at bounding box center [887, 147] width 14 height 14
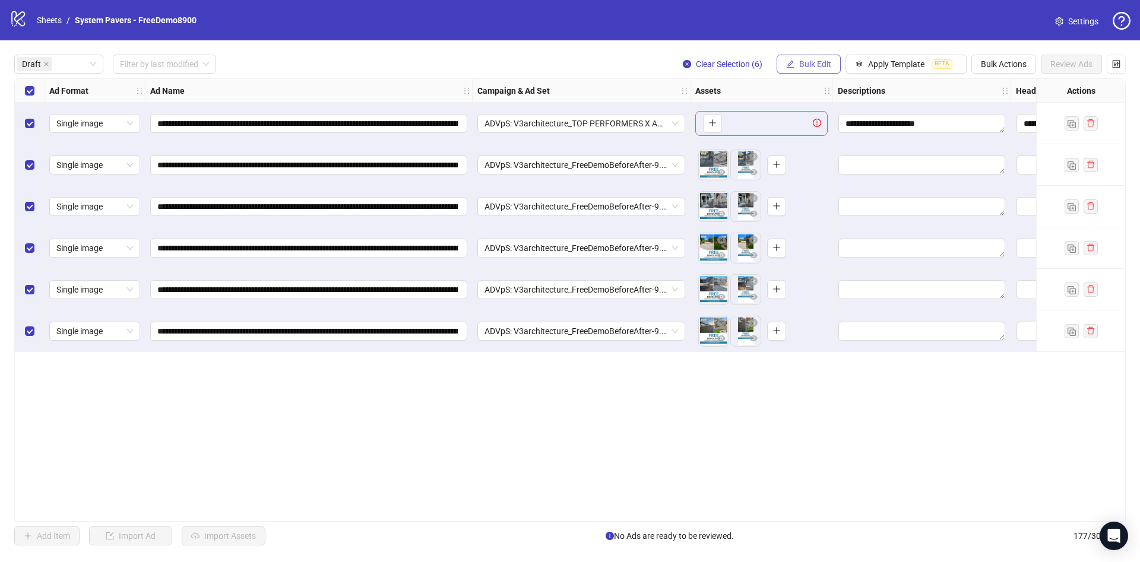
click at [817, 65] on span "Bulk Edit" at bounding box center [815, 64] width 32 height 10
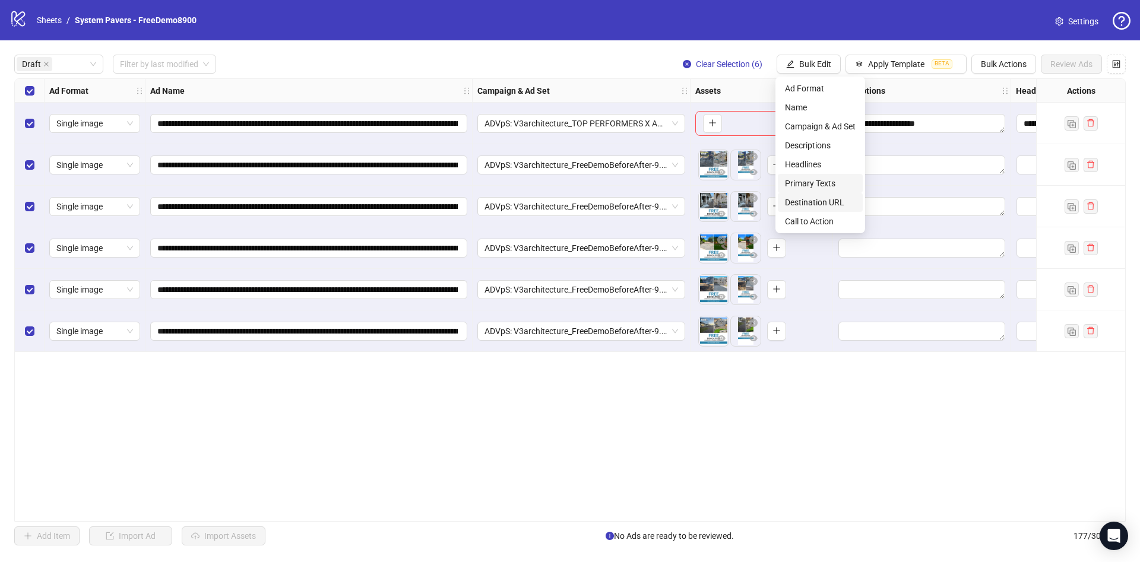
click at [840, 187] on span "Primary Texts" at bounding box center [820, 183] width 71 height 13
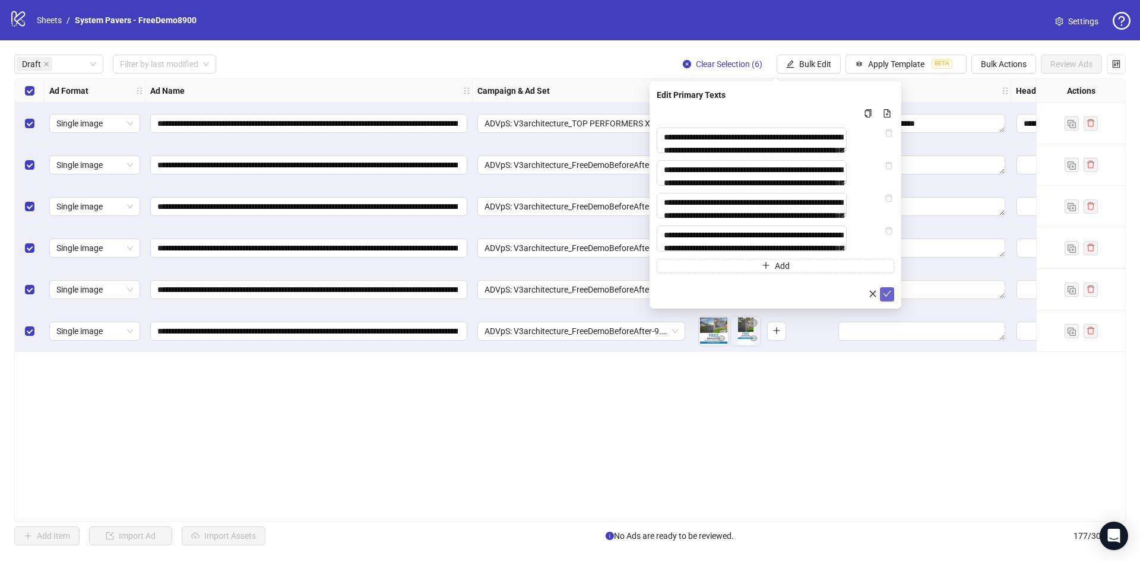
click at [890, 298] on icon "check" at bounding box center [887, 294] width 8 height 8
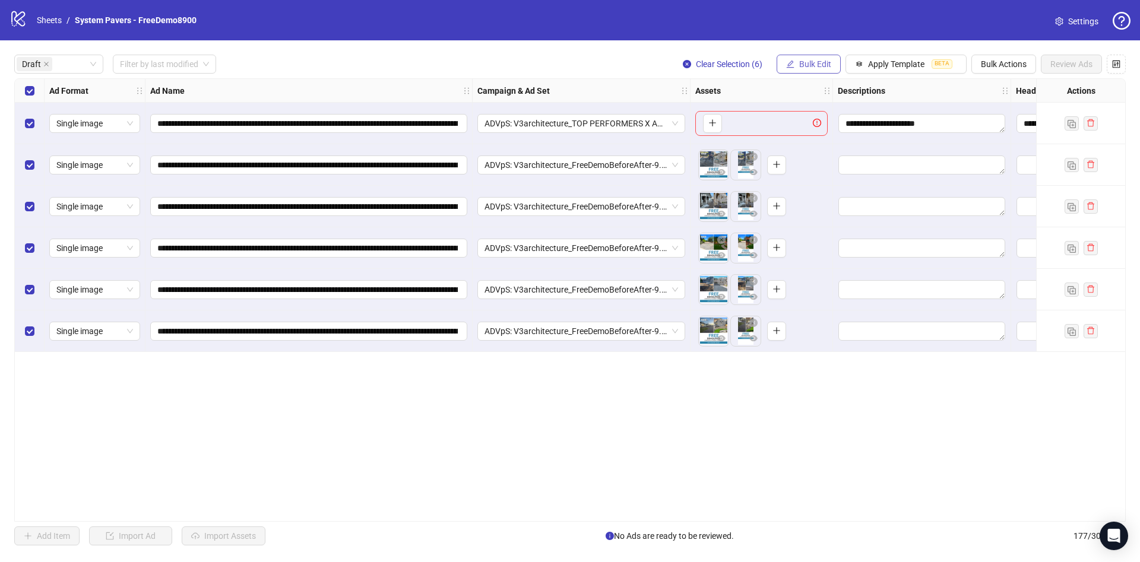
click at [815, 64] on span "Bulk Edit" at bounding box center [815, 64] width 32 height 10
click at [823, 164] on span "Headlines" at bounding box center [820, 164] width 71 height 13
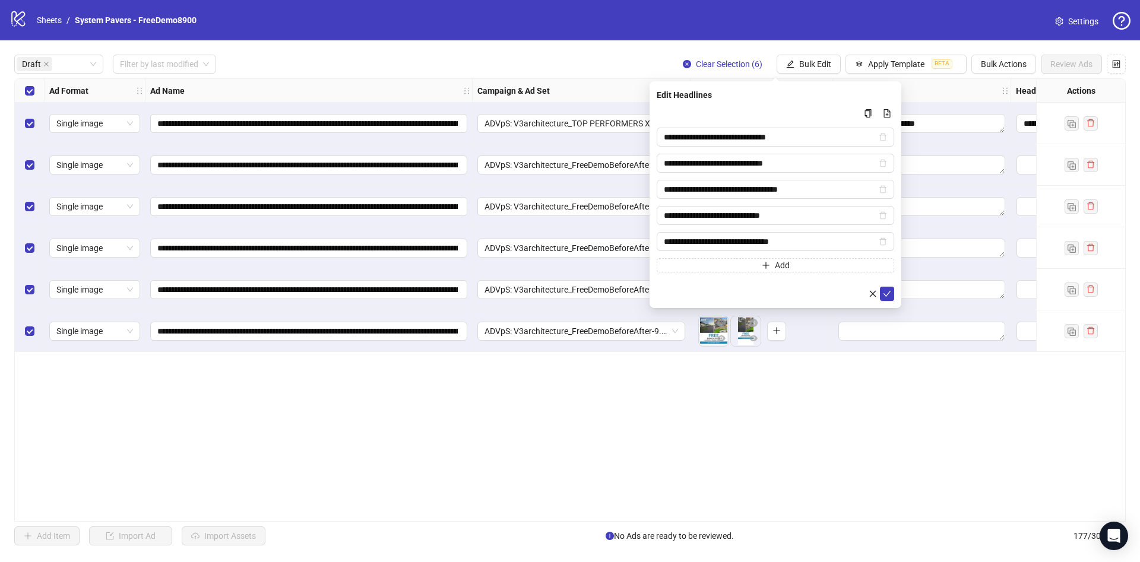
click at [898, 296] on div "**********" at bounding box center [776, 194] width 252 height 227
click at [884, 300] on button "submit" at bounding box center [887, 294] width 14 height 14
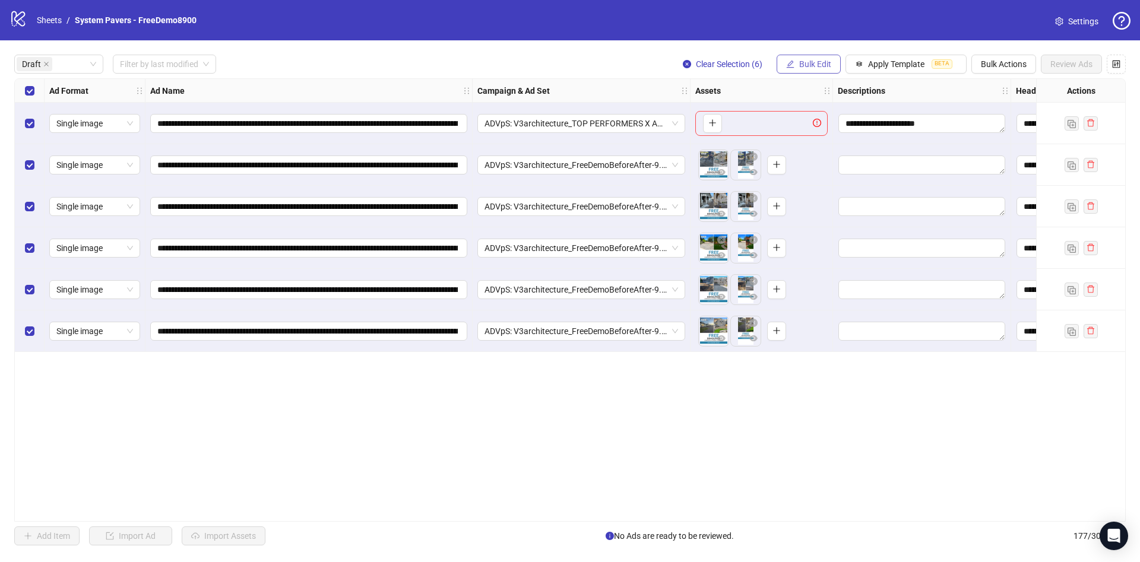
click at [812, 67] on span "Bulk Edit" at bounding box center [815, 64] width 32 height 10
click at [815, 140] on span "Descriptions" at bounding box center [820, 145] width 71 height 13
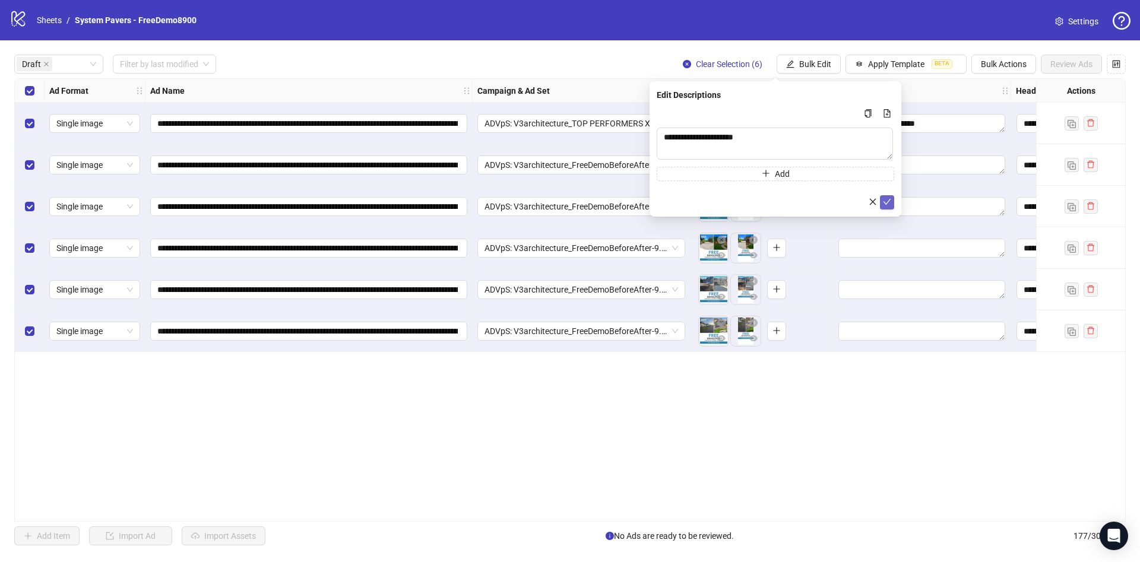
click at [884, 202] on icon "check" at bounding box center [888, 202] width 8 height 6
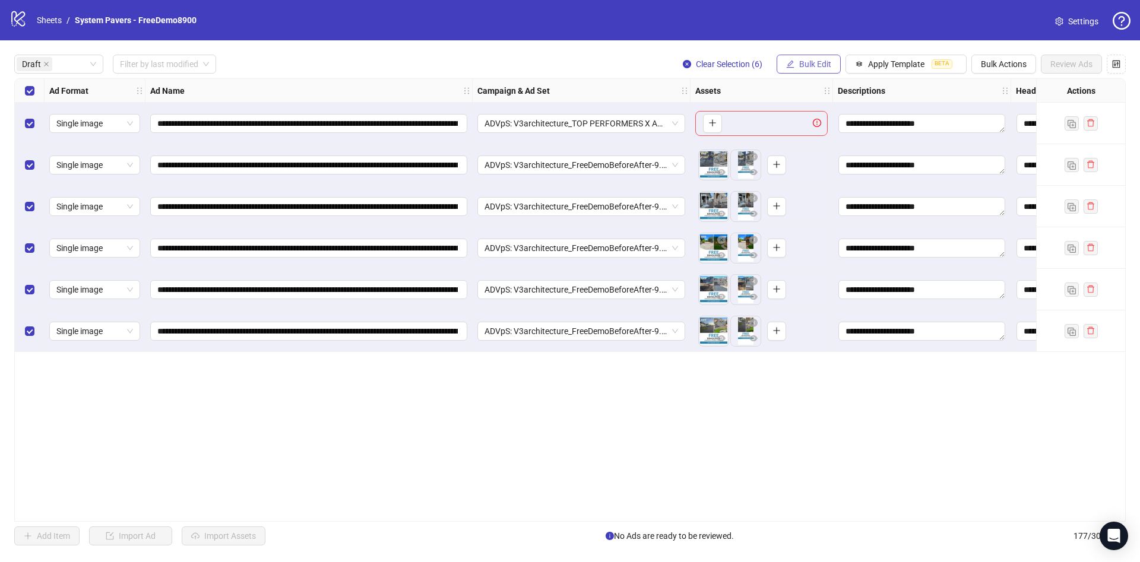
click at [789, 65] on icon "edit" at bounding box center [791, 64] width 8 height 8
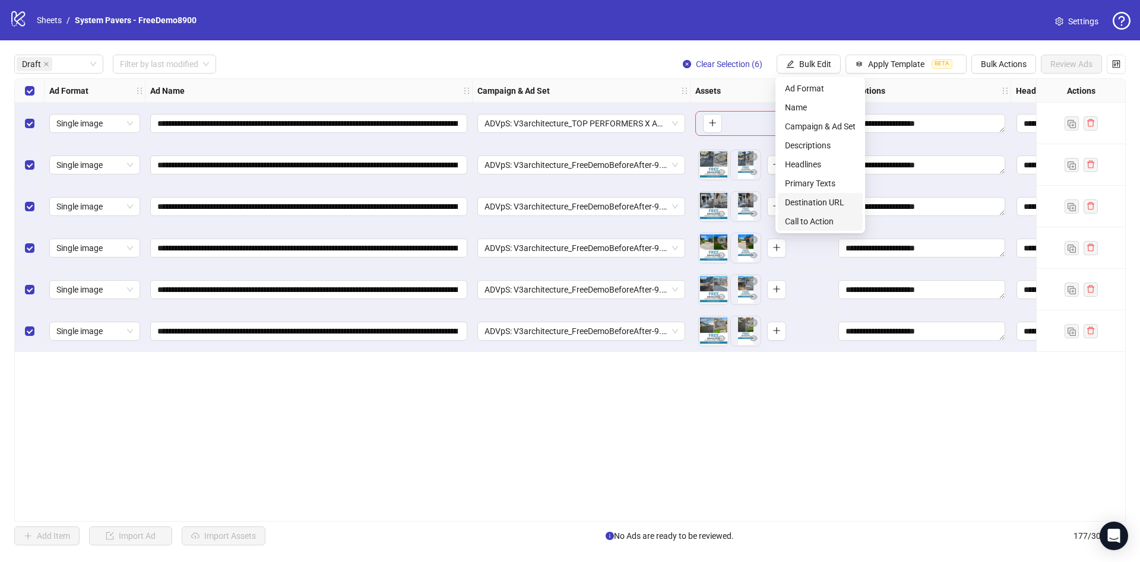
click at [818, 210] on li "Destination URL" at bounding box center [820, 202] width 85 height 19
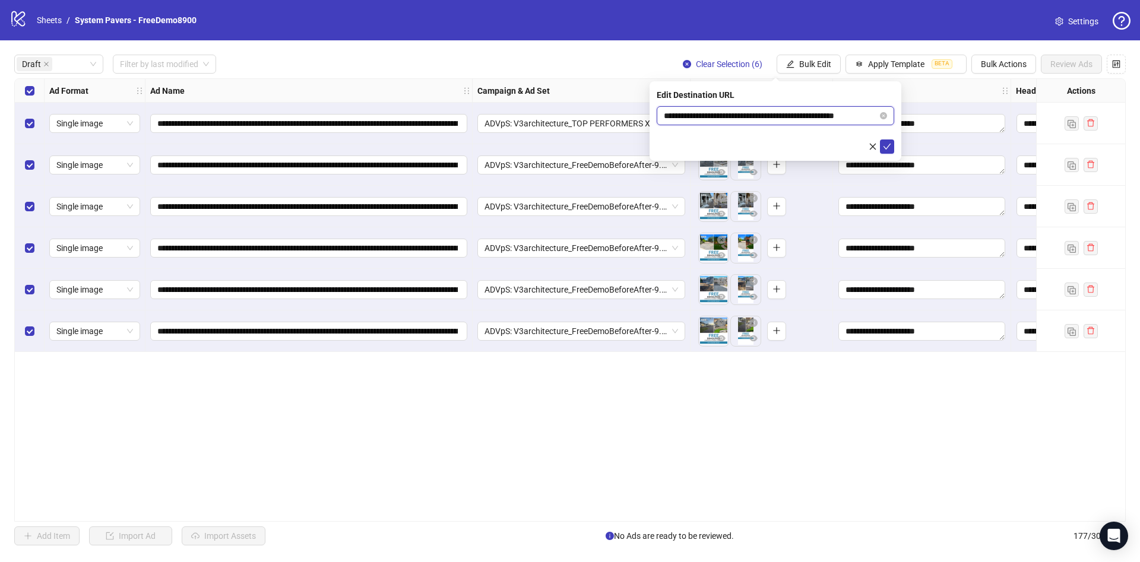
scroll to position [0, 18]
drag, startPoint x: 815, startPoint y: 118, endPoint x: 931, endPoint y: 124, distance: 116.0
click at [966, 118] on body "**********" at bounding box center [570, 281] width 1140 height 562
click at [891, 148] on icon "check" at bounding box center [887, 147] width 8 height 8
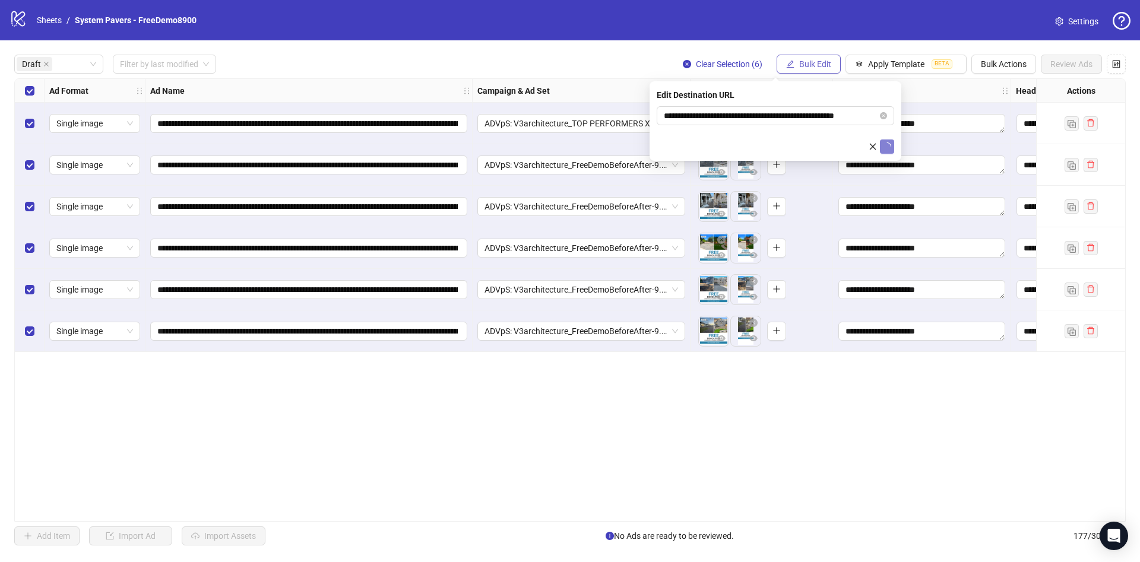
click at [821, 65] on span "Bulk Edit" at bounding box center [815, 64] width 32 height 10
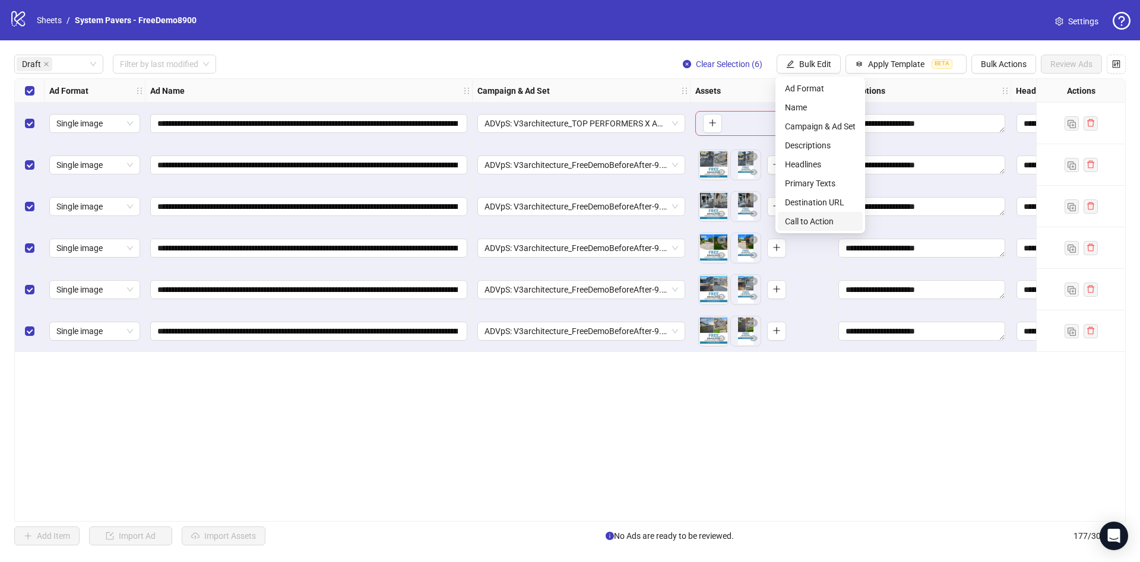
click at [828, 214] on li "Call to Action" at bounding box center [820, 221] width 85 height 19
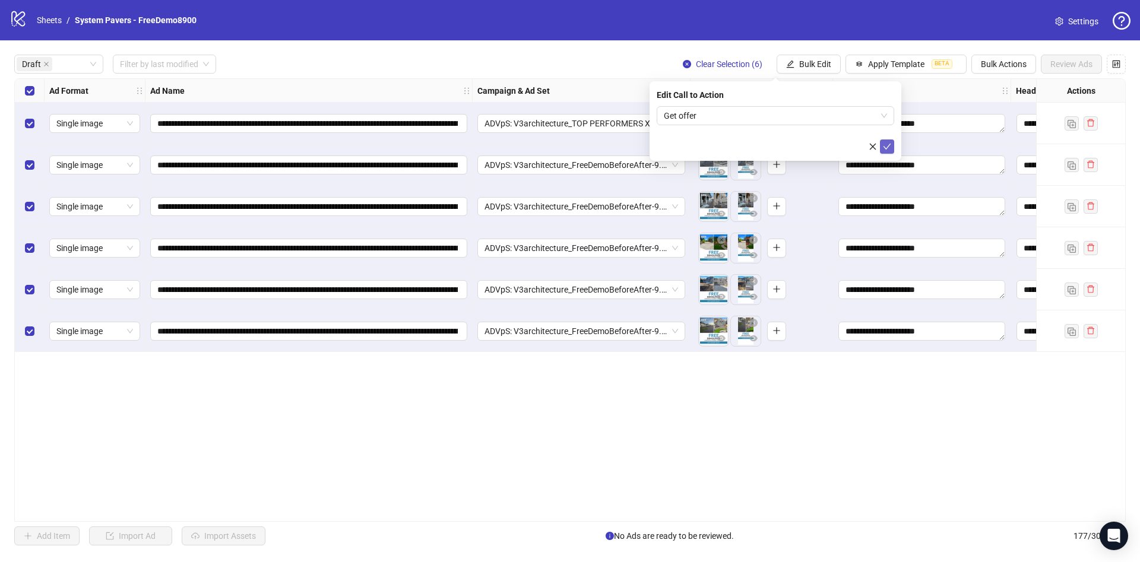
click at [886, 149] on icon "check" at bounding box center [887, 147] width 8 height 8
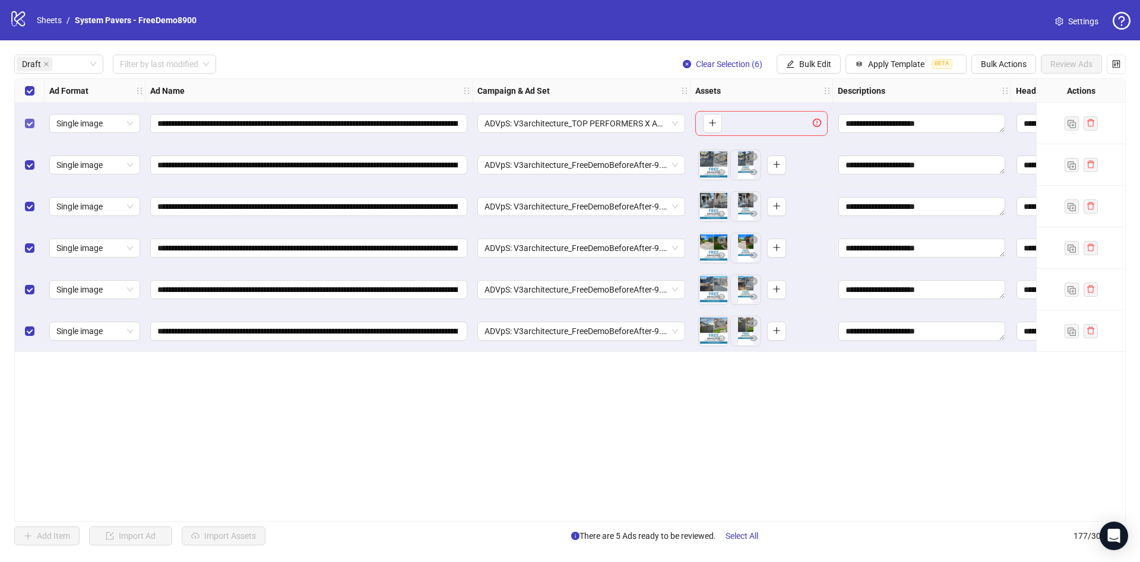
click at [31, 117] on div "Select row 1" at bounding box center [30, 124] width 30 height 42
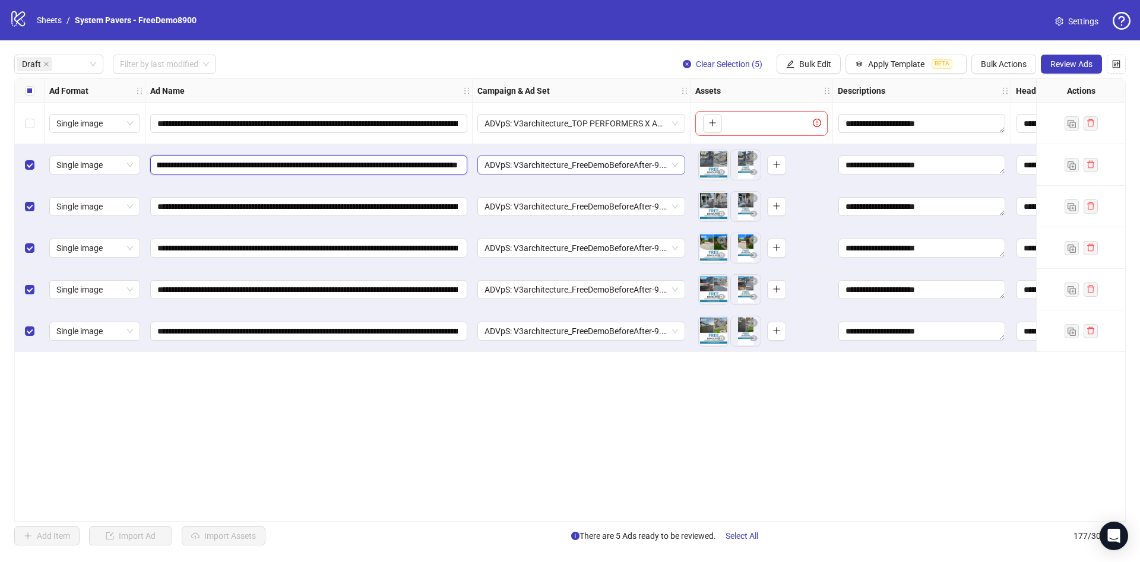
scroll to position [0, 358]
drag, startPoint x: 276, startPoint y: 166, endPoint x: 536, endPoint y: 162, distance: 260.1
click at [536, 79] on div "**********" at bounding box center [691, 79] width 1353 height 0
click at [1068, 59] on span "Review Ads" at bounding box center [1072, 64] width 42 height 10
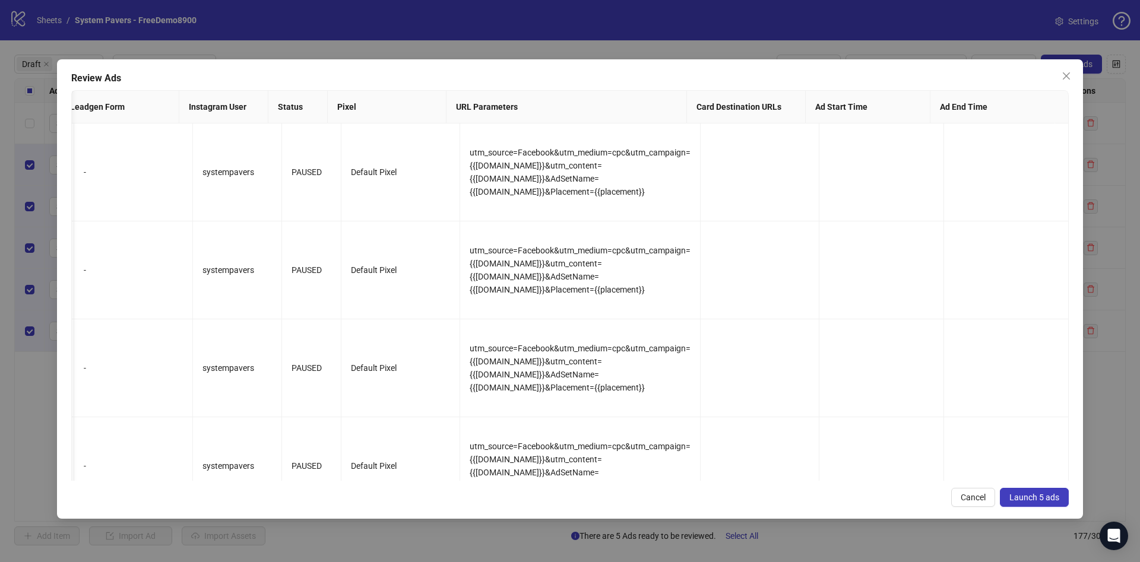
scroll to position [0, 0]
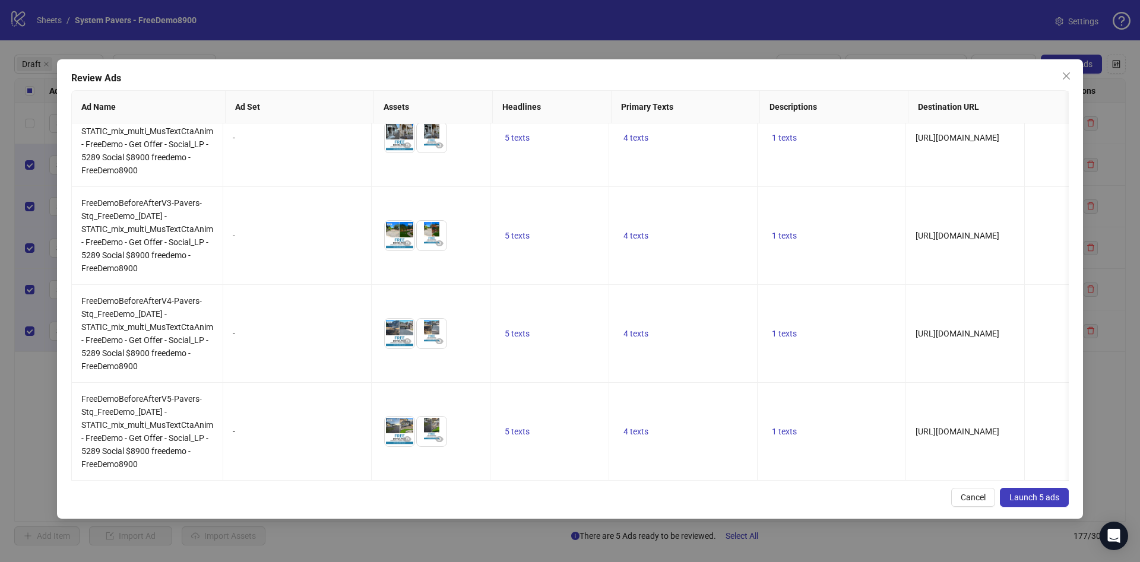
click at [1028, 494] on span "Launch 5 ads" at bounding box center [1035, 498] width 50 height 10
